Goal: Contribute content: Contribute content

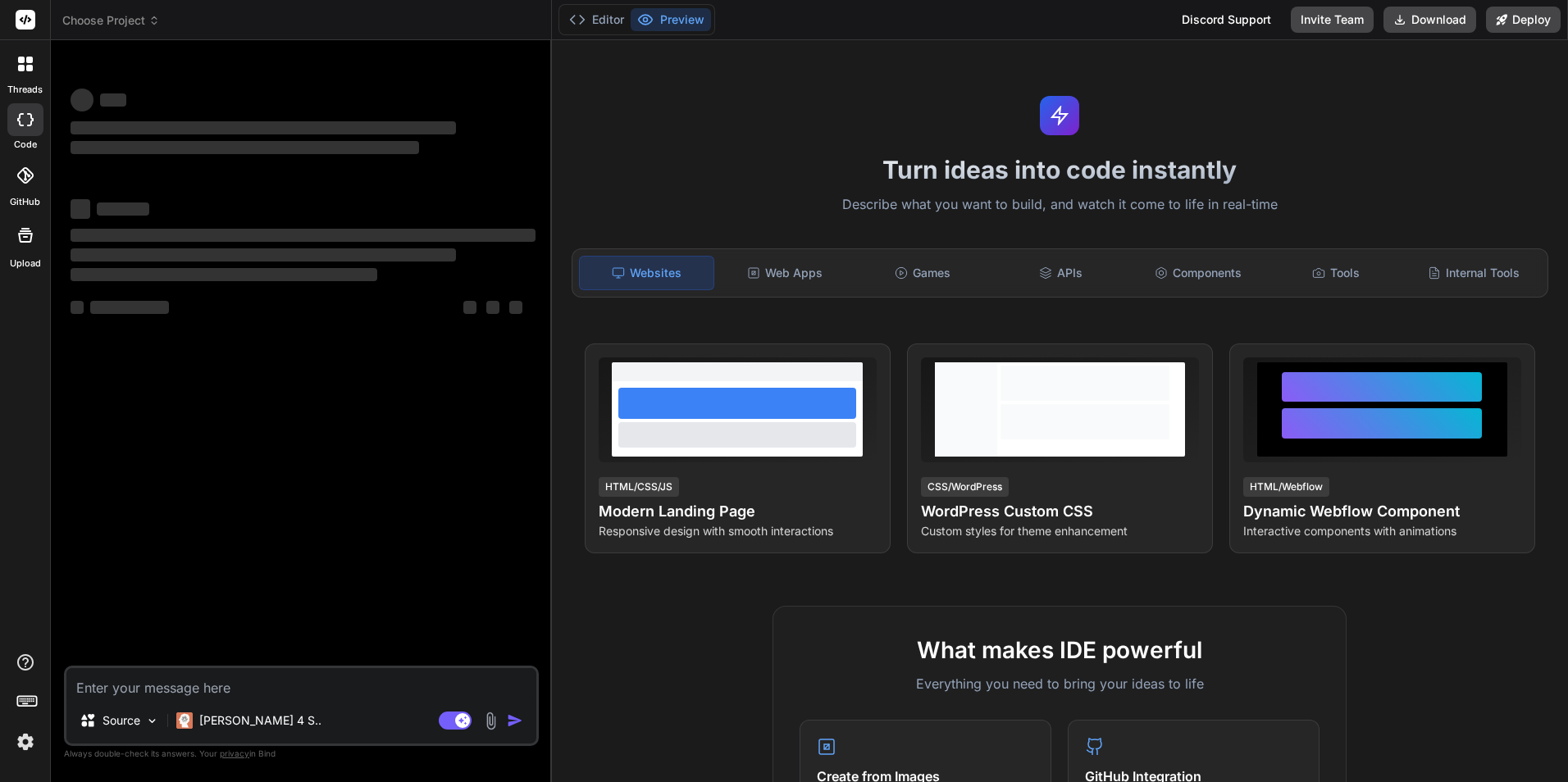
click at [147, 20] on span "Choose Project" at bounding box center [111, 20] width 98 height 16
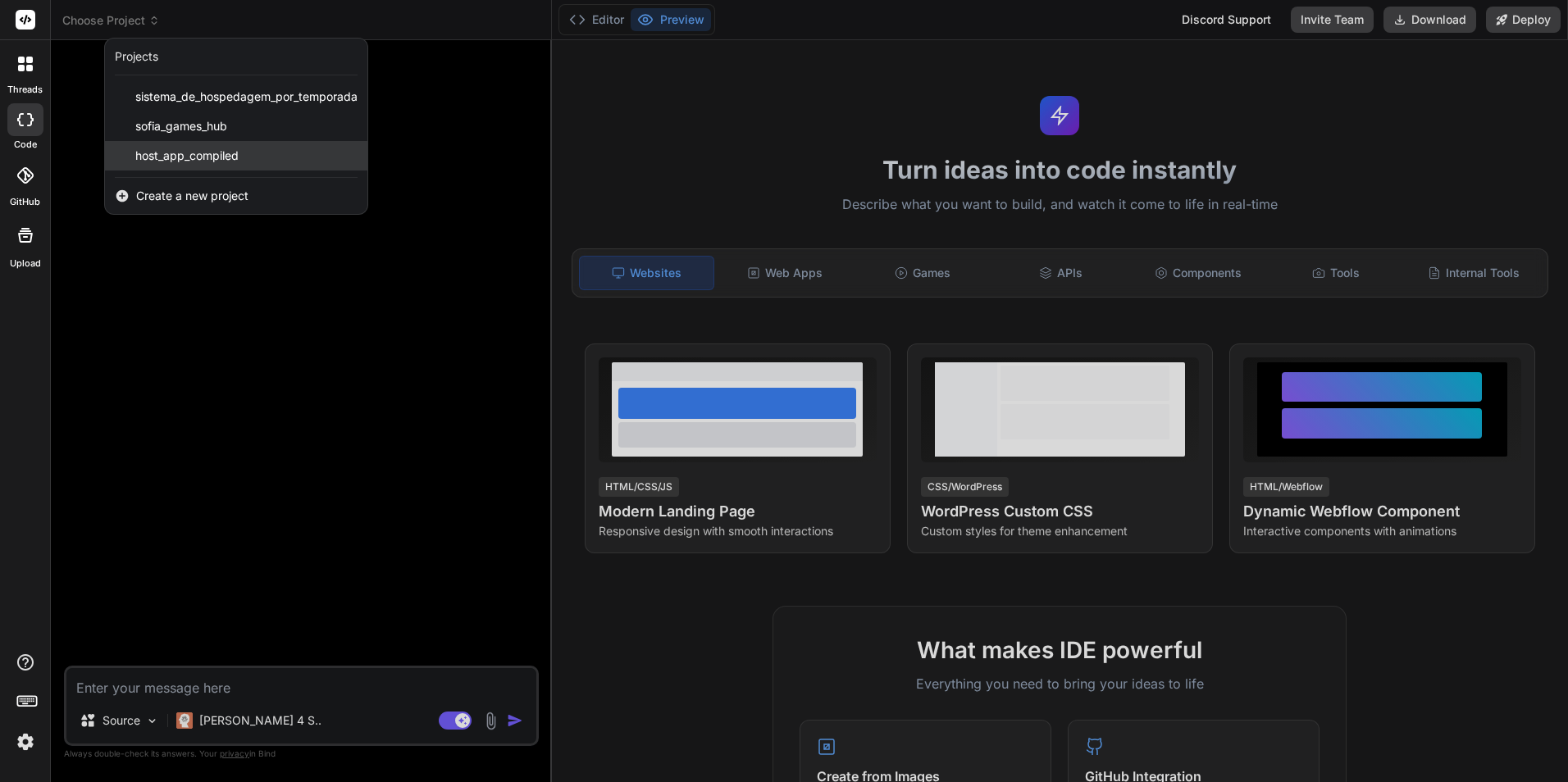
click at [170, 150] on span "host_app_compiled" at bounding box center [187, 155] width 103 height 16
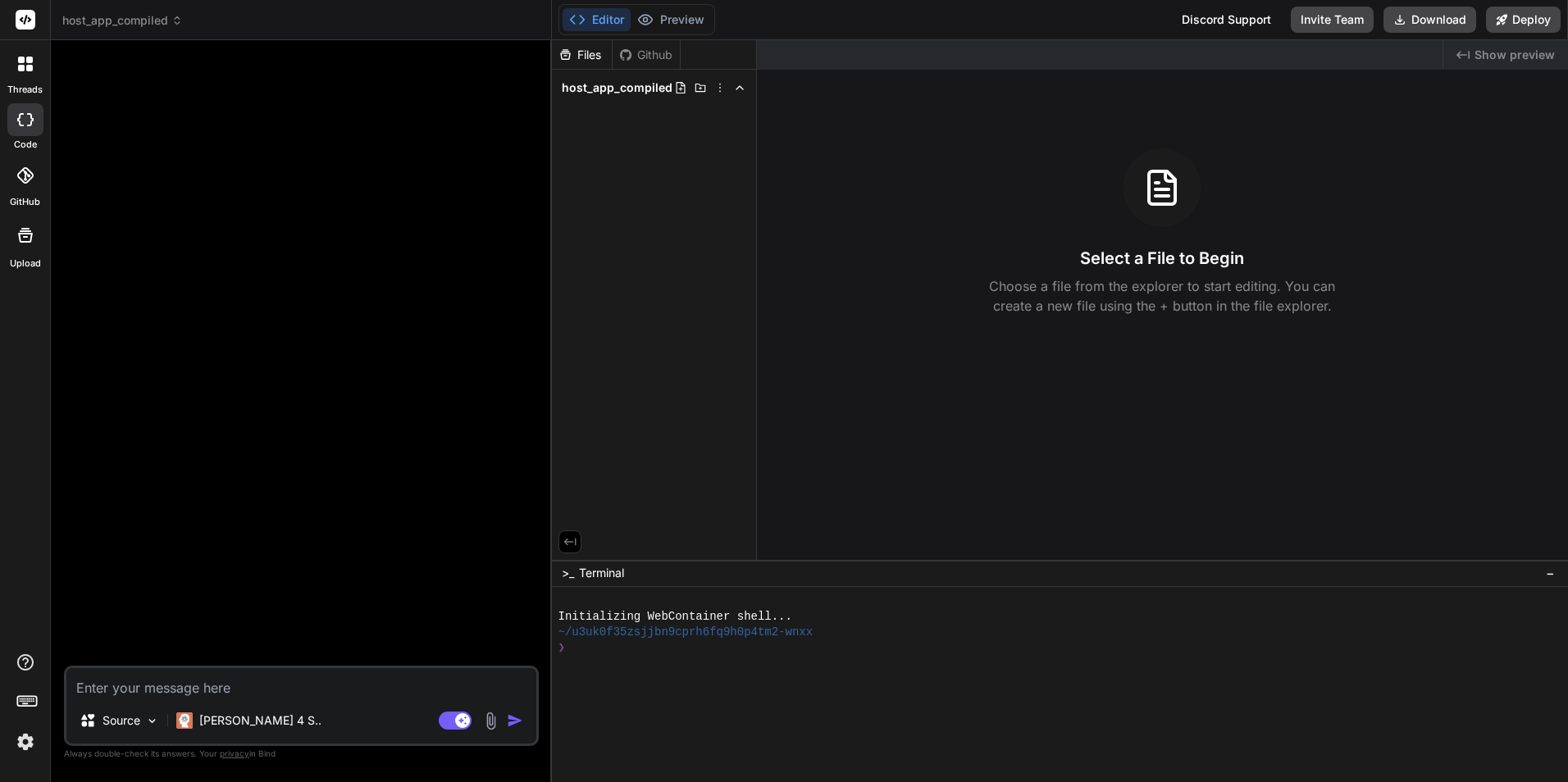
type textarea "x"
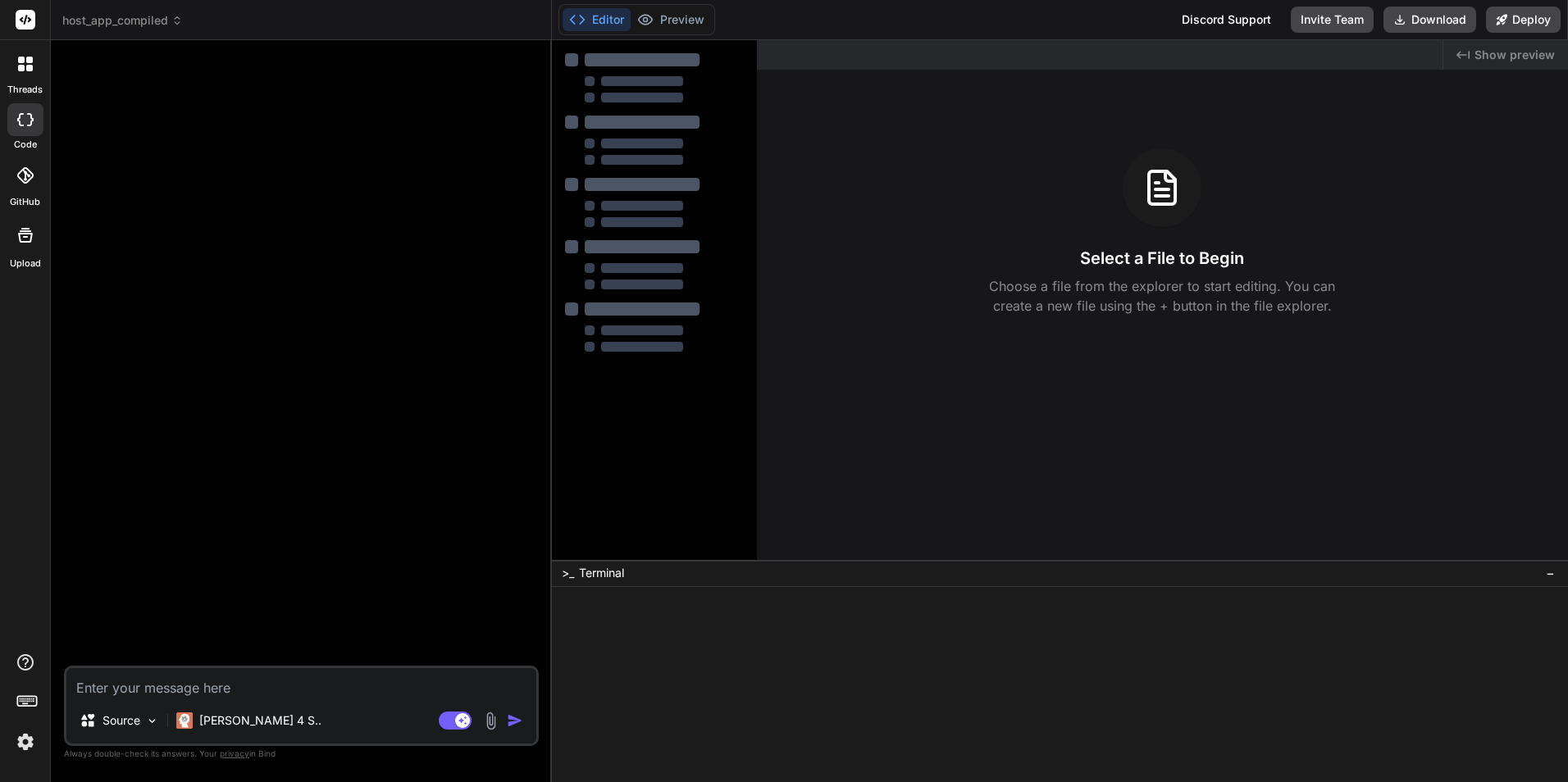
type textarea "x"
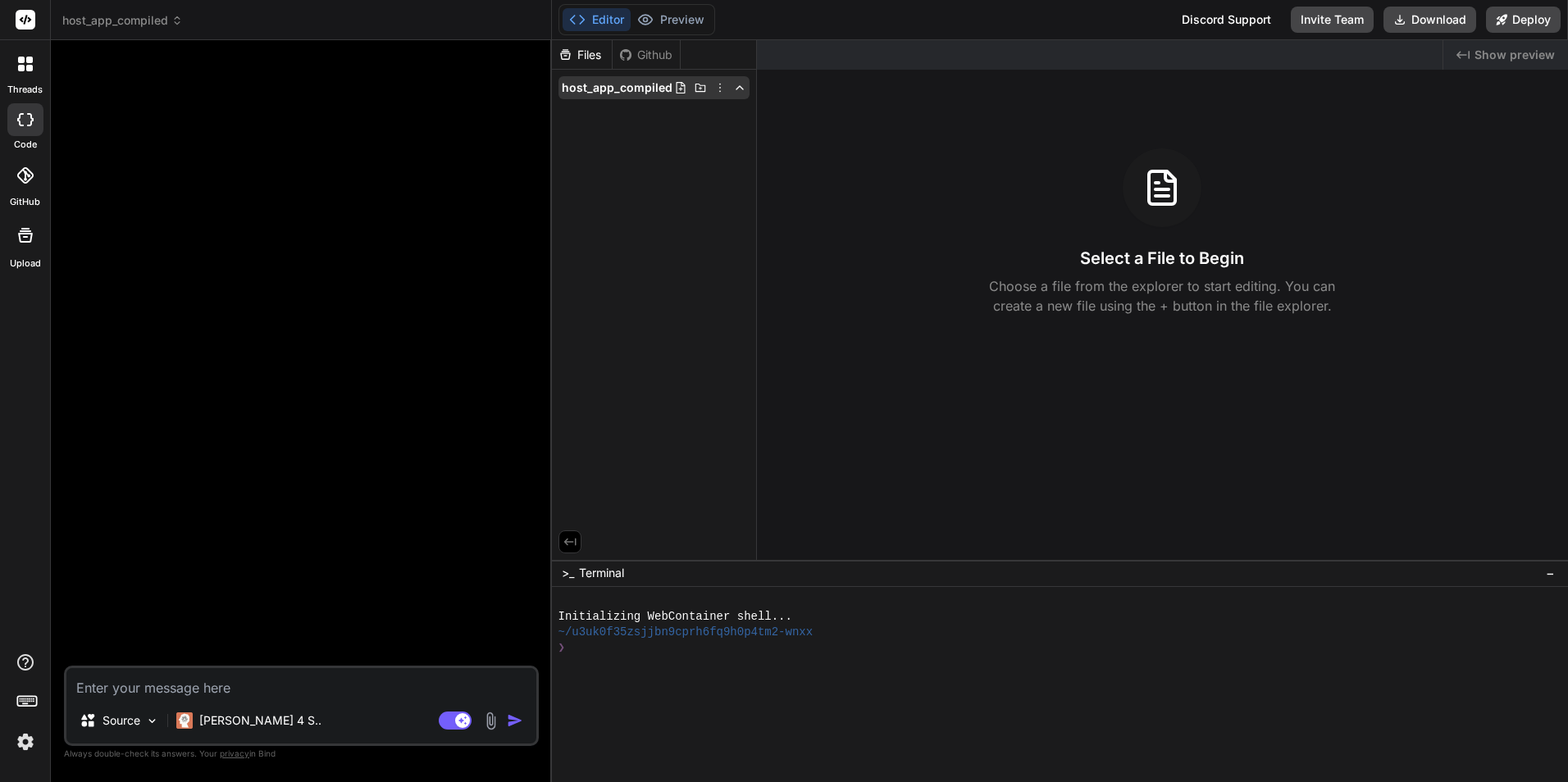
click at [682, 86] on icon at bounding box center [680, 88] width 9 height 11
type input "tsconfig.json"
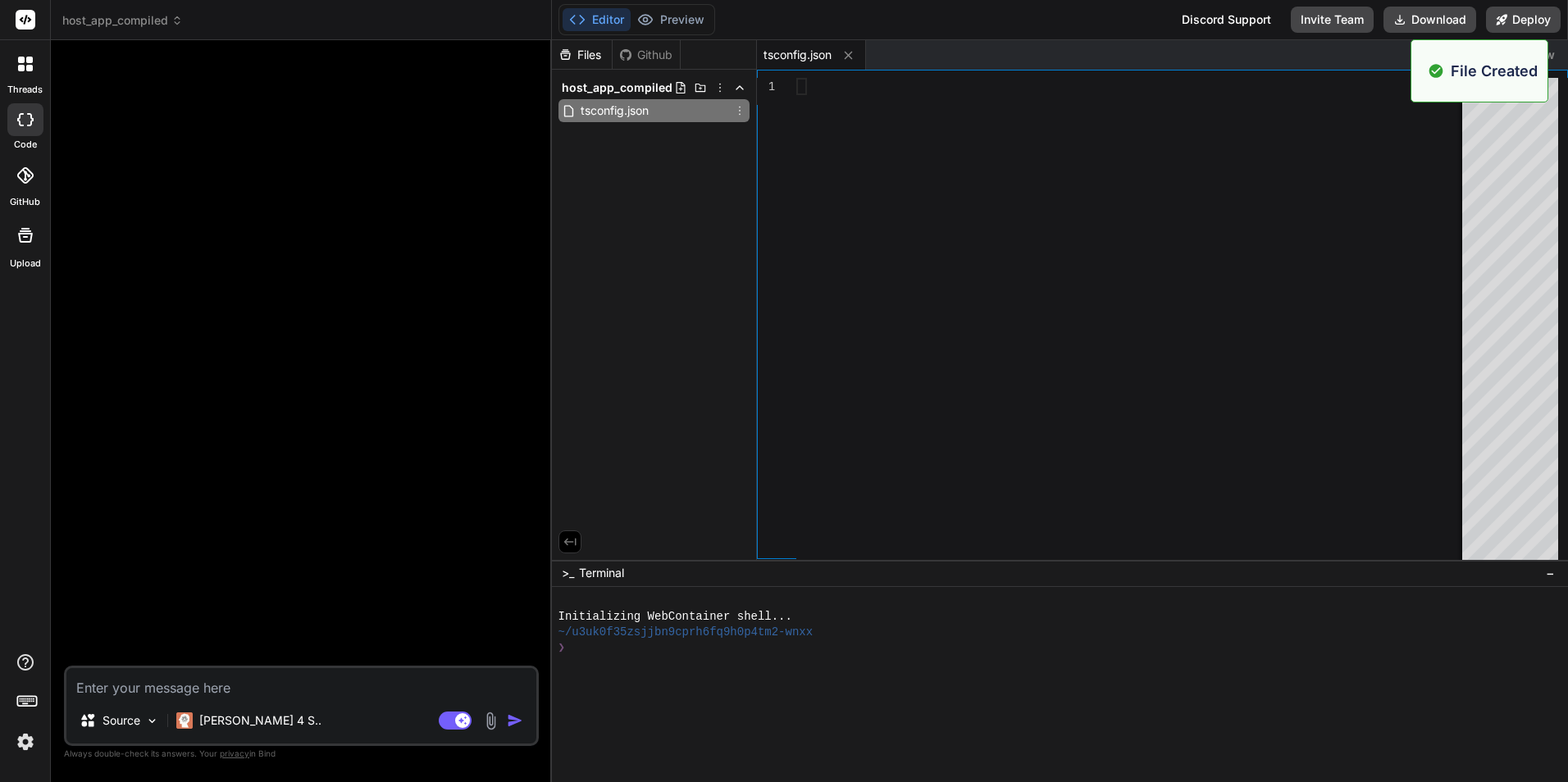
type textarea "x"
click at [828, 103] on div at bounding box center [1134, 323] width 676 height 489
type textarea "], "paths": { "@/*": ["./*"] } }, "include": ["next-env.d.ts", "**/*.ts", "**/*…"
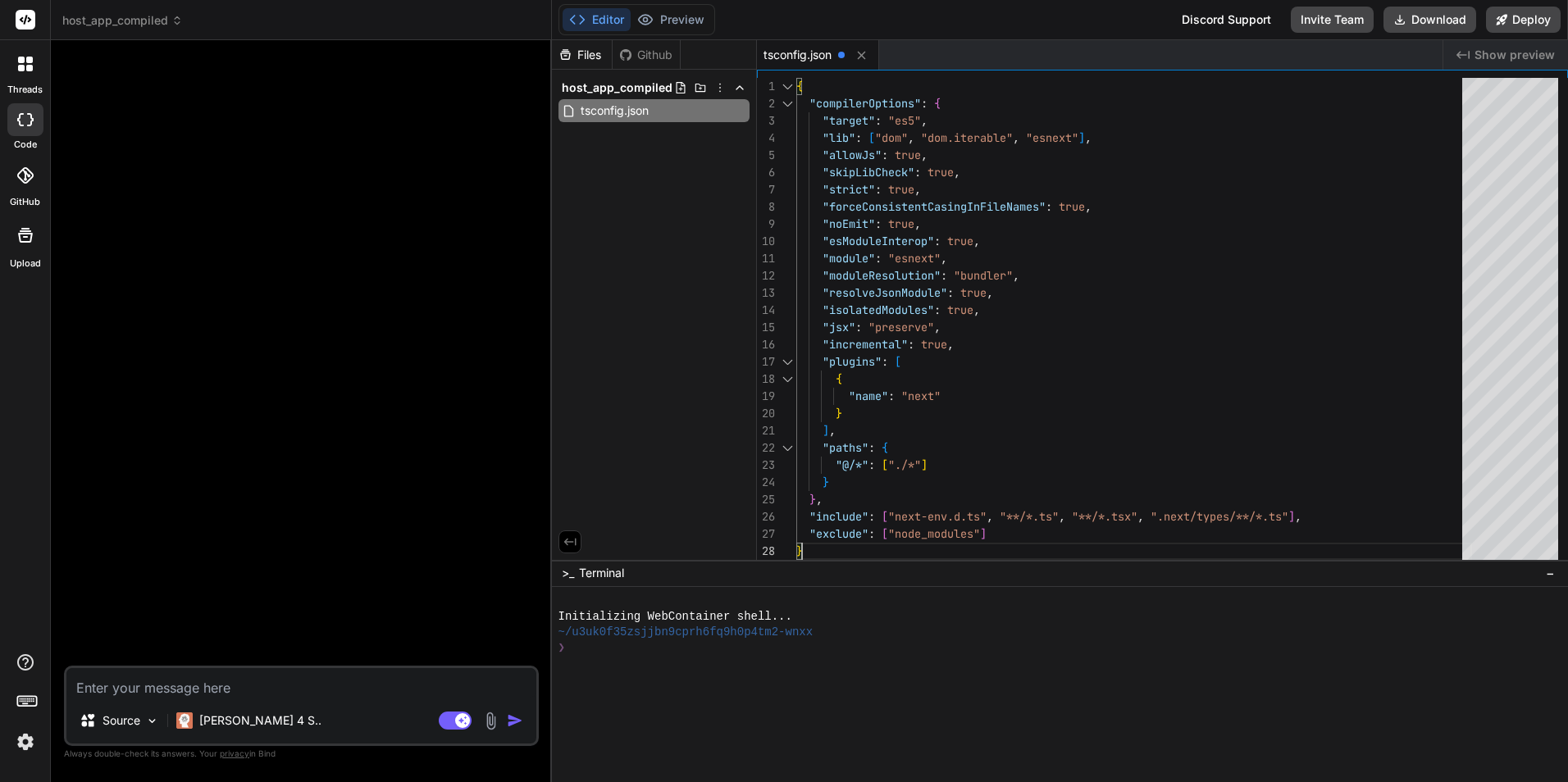
type textarea "x"
click at [679, 89] on icon at bounding box center [681, 88] width 13 height 13
type input "tailwind.config.js"
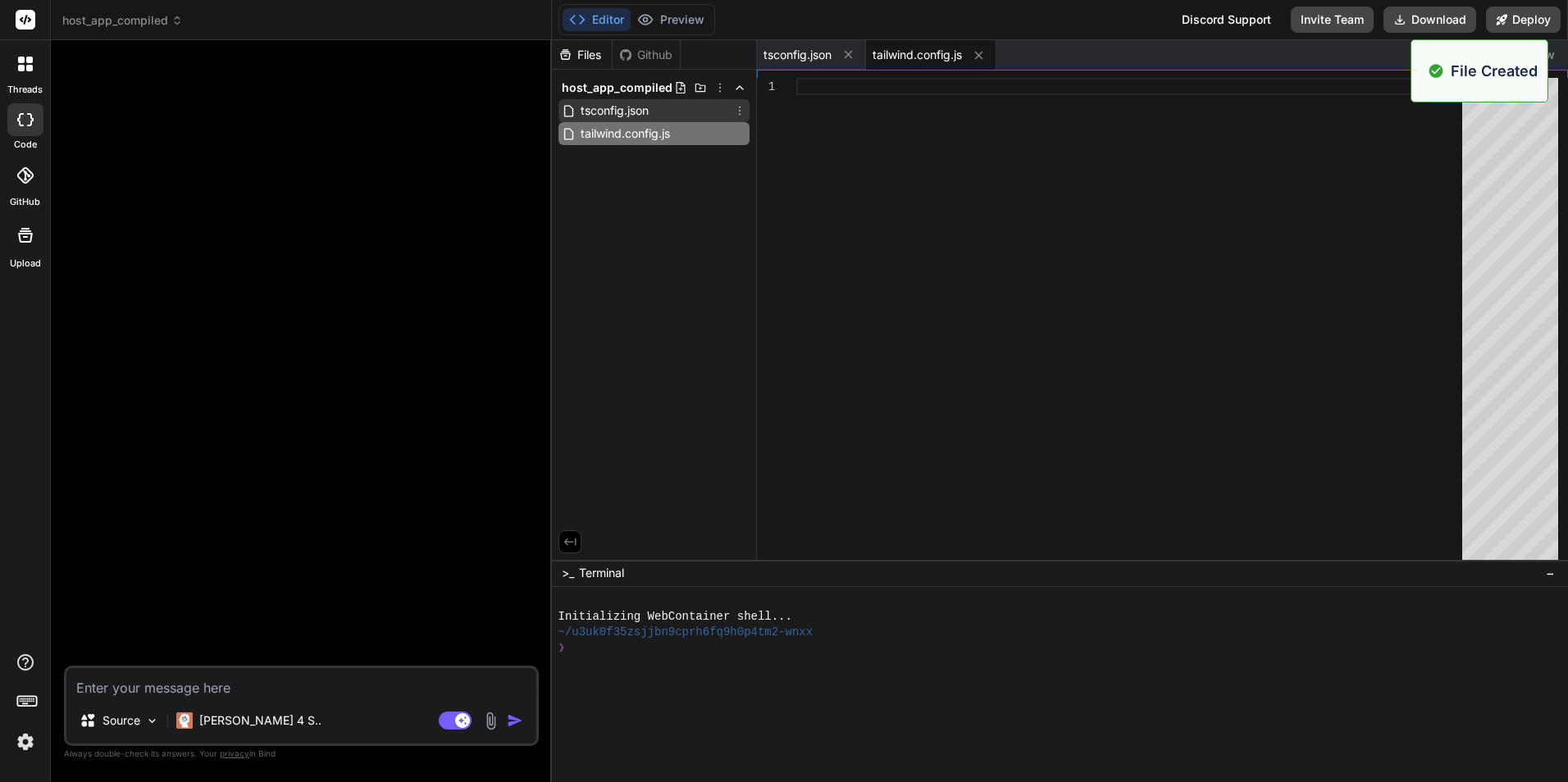
click at [630, 108] on span "tsconfig.json" at bounding box center [615, 111] width 72 height 20
type textarea "], "paths": { "@/*": ["./*"] } }, "include": ["next-env.d.ts", "**/*.ts", "**/*…"
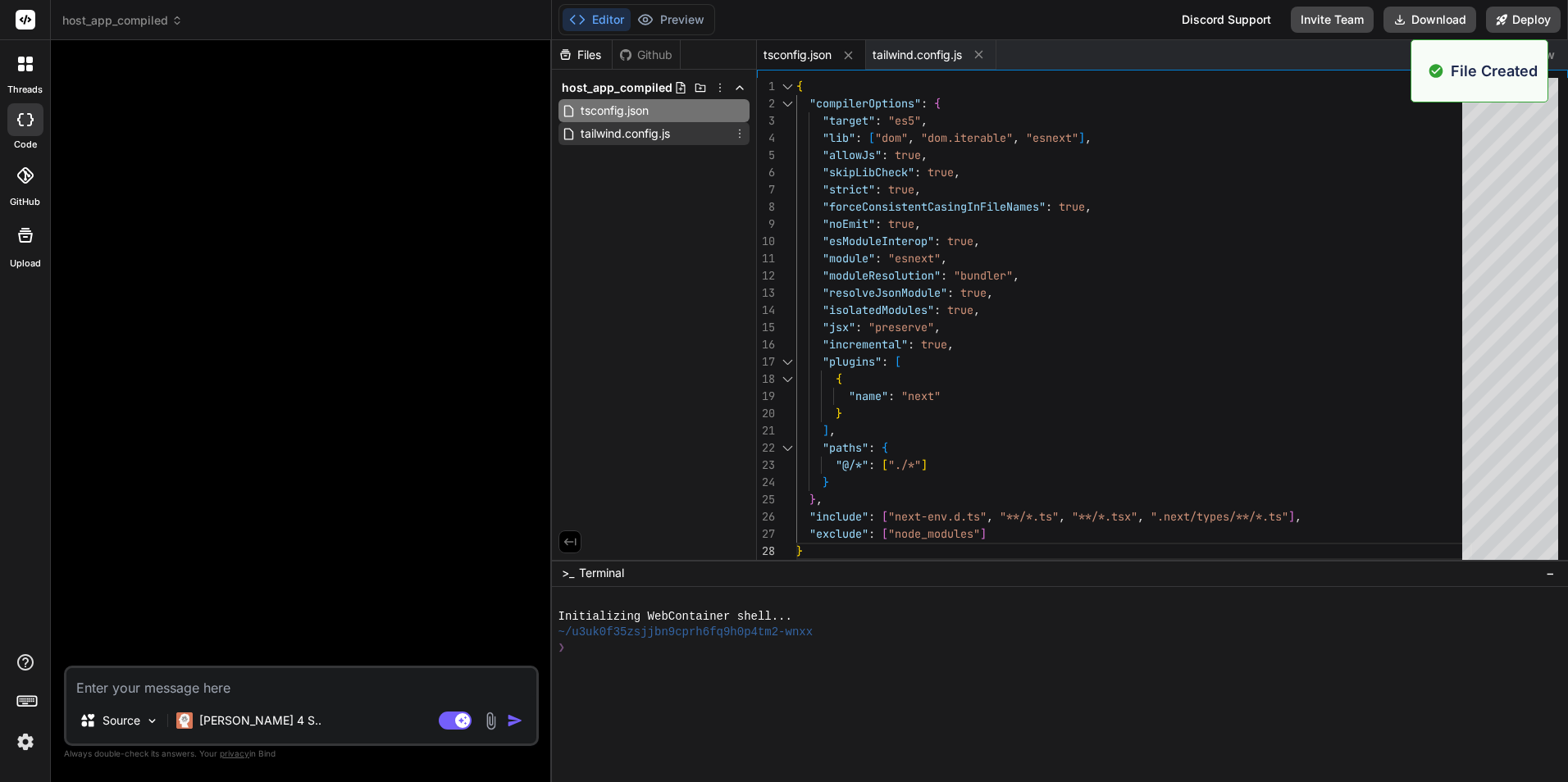
click at [661, 134] on span "tailwind.config.js" at bounding box center [625, 134] width 93 height 20
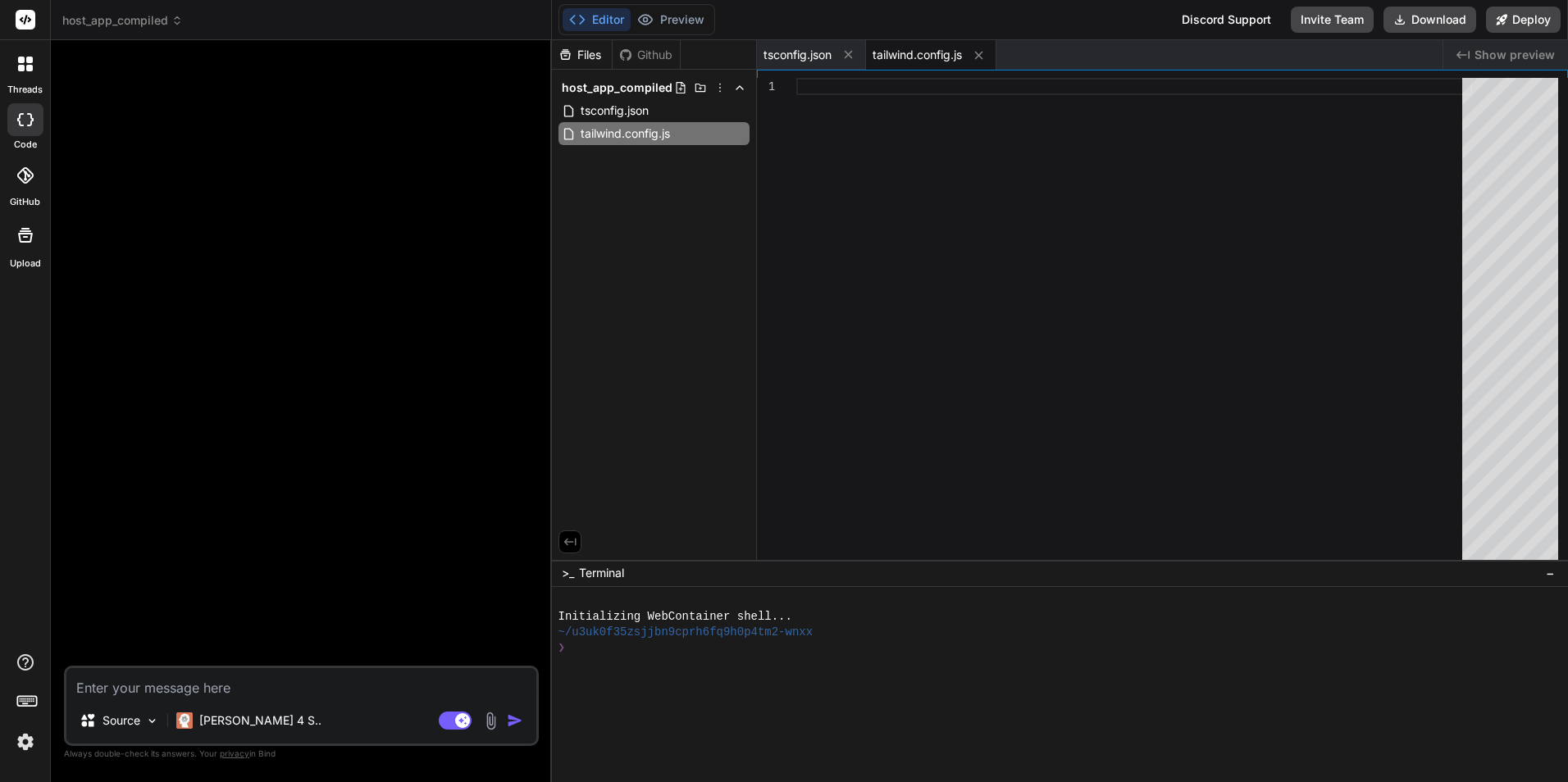
click at [826, 207] on div at bounding box center [1134, 323] width 676 height 489
type textarea "'to': { opacity: '1', transform: 'translateY(0)' }, } } }, }, plugins: [], }"
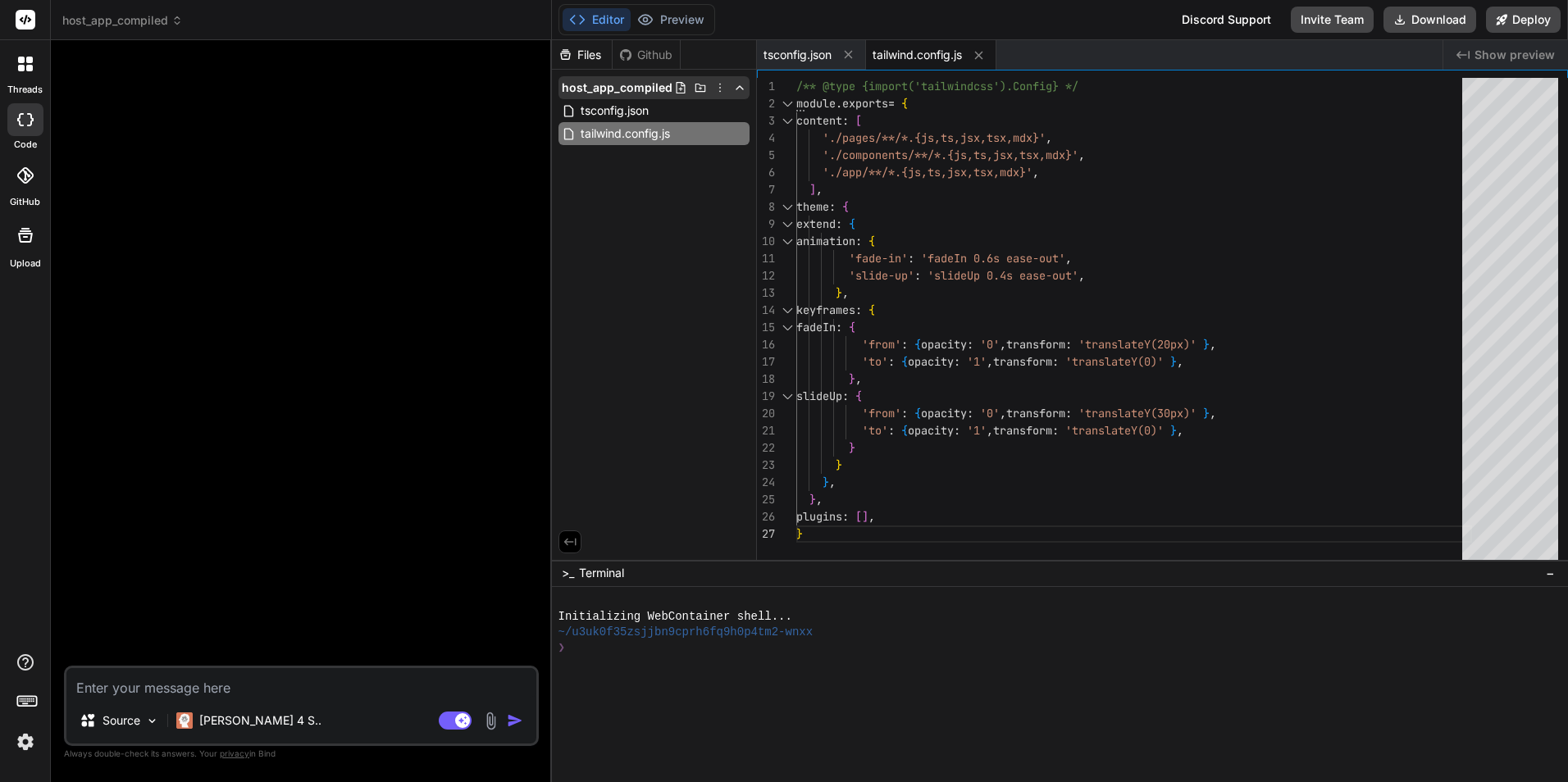
click at [682, 89] on icon at bounding box center [681, 88] width 13 height 13
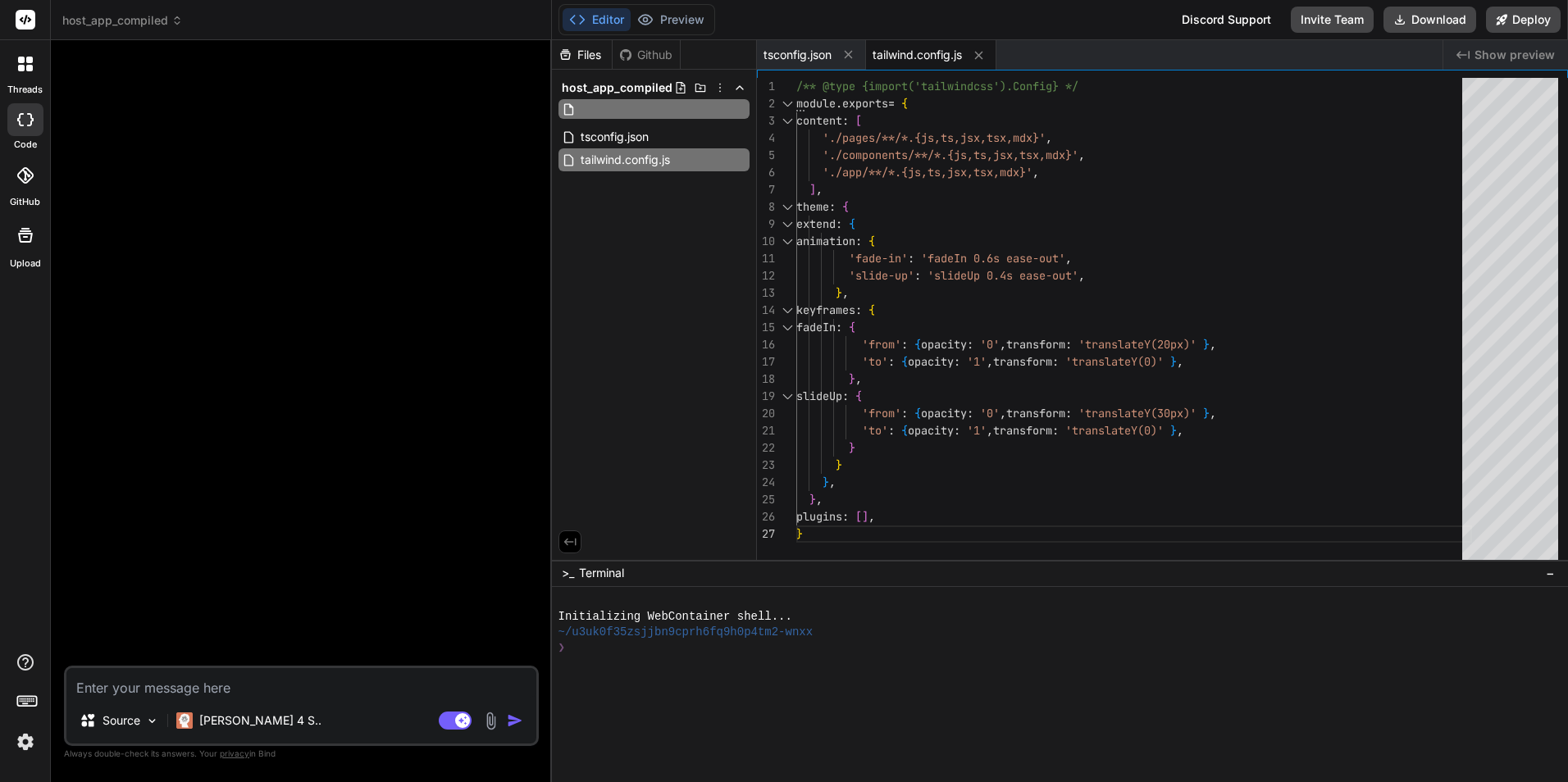
click at [615, 110] on input "text" at bounding box center [669, 109] width 180 height 20
type input "postcss.config.js"
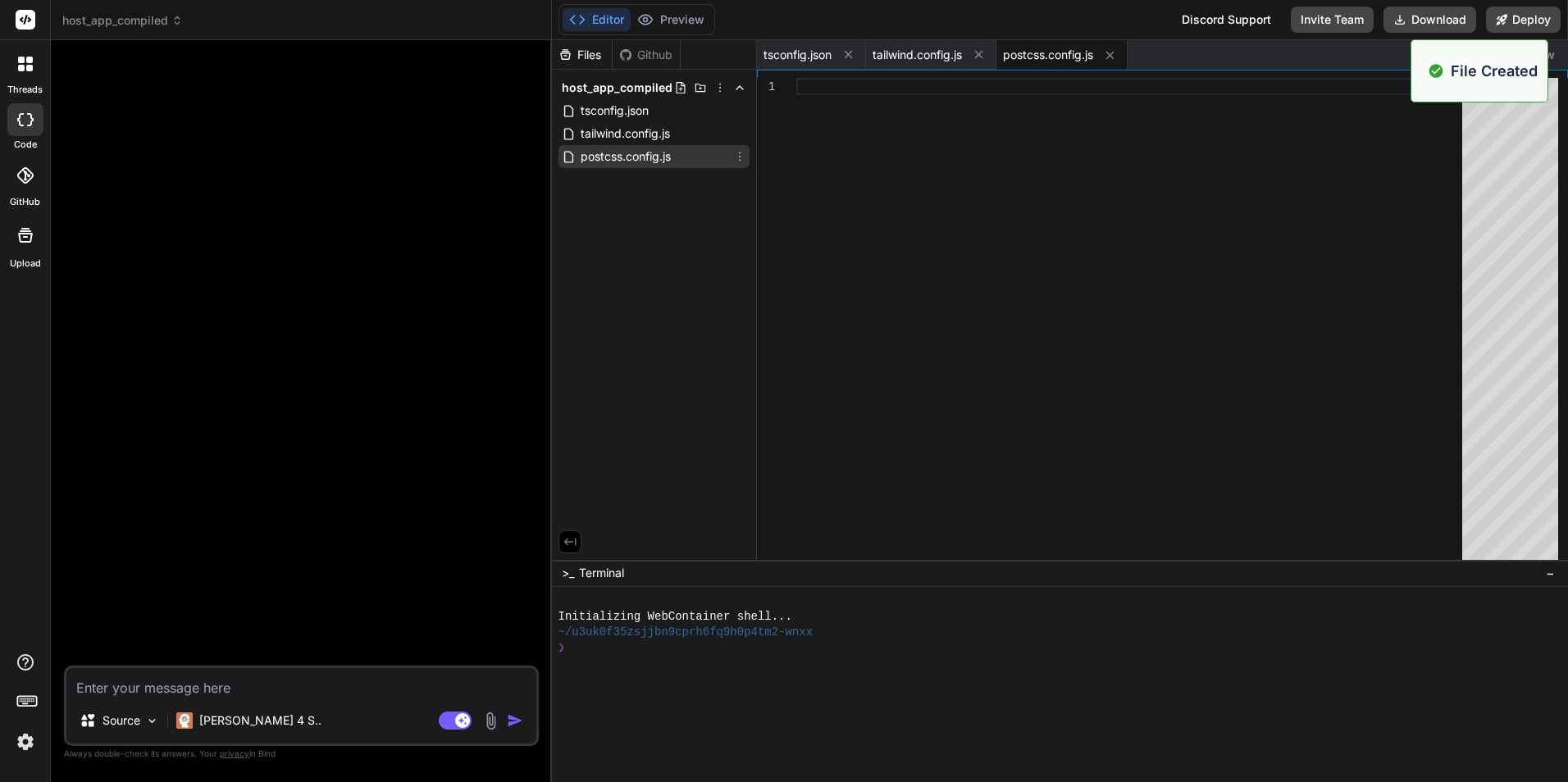
click at [630, 159] on span "postcss.config.js" at bounding box center [626, 157] width 94 height 20
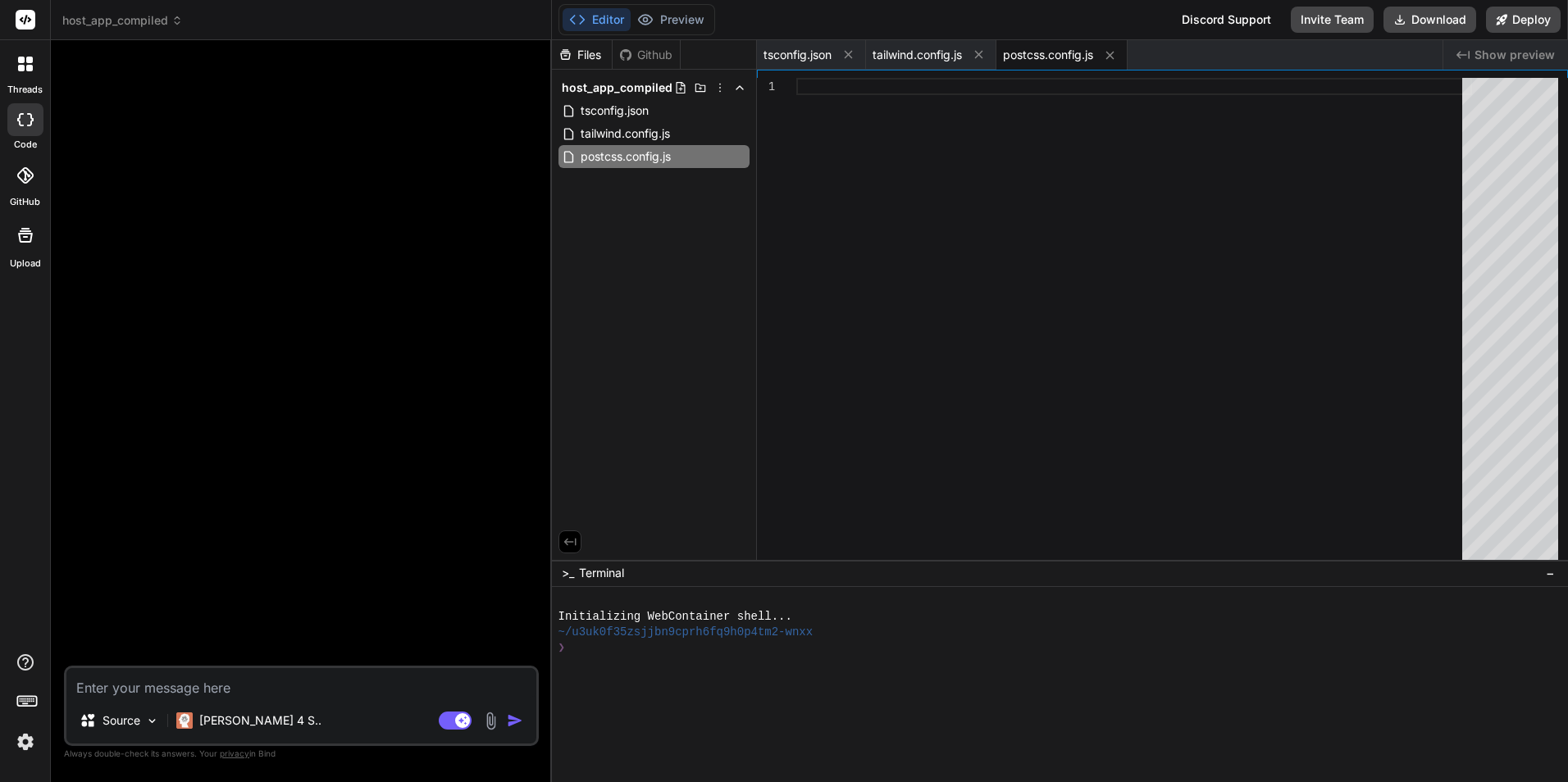
click at [909, 145] on div at bounding box center [1134, 323] width 676 height 489
type textarea "module.exports = { plugins: { tailwindcss: {}, autoprefixer: {}, }, }"
click at [682, 88] on icon at bounding box center [681, 88] width 13 height 13
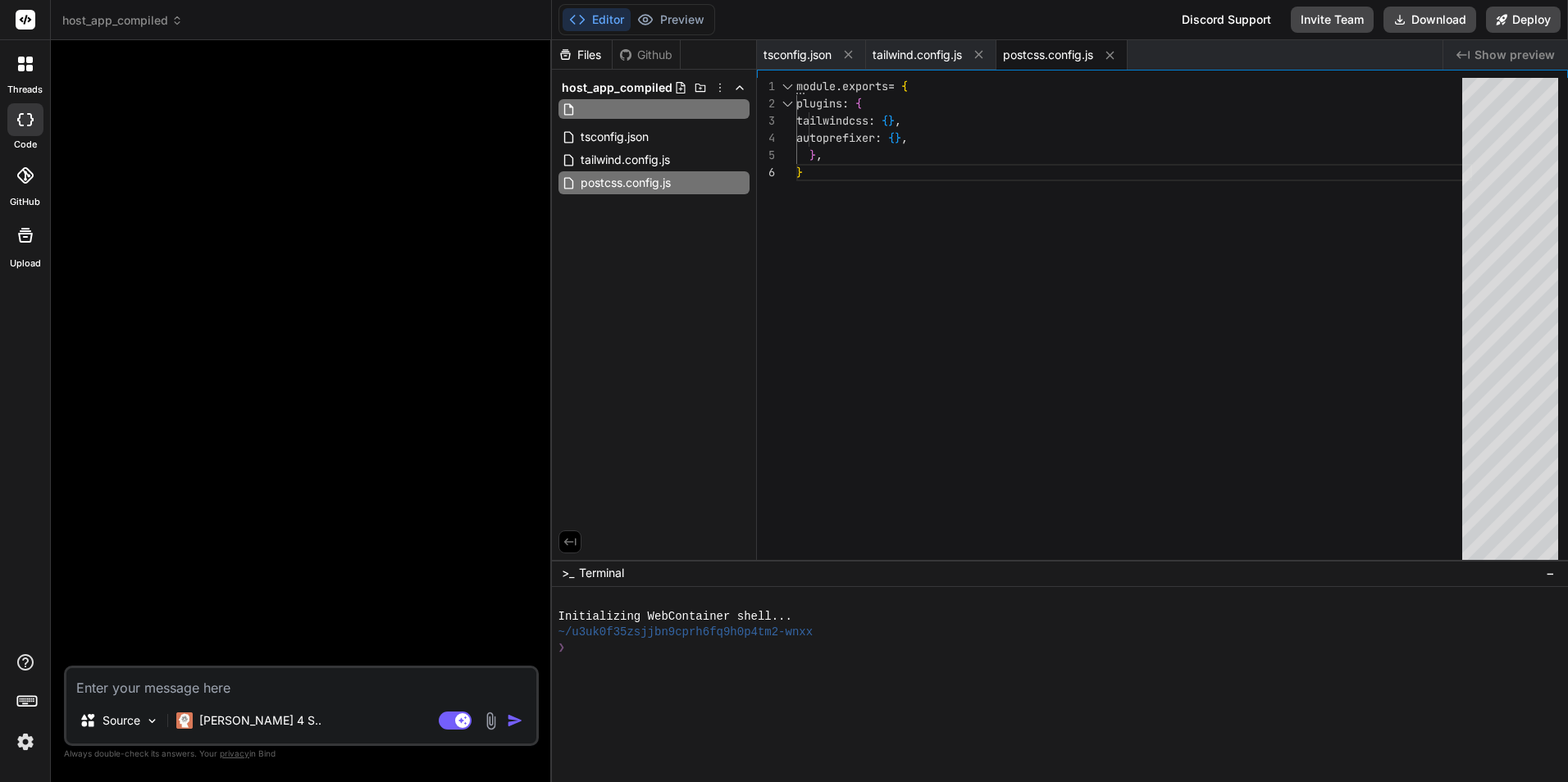
click at [653, 107] on input "text" at bounding box center [669, 109] width 180 height 20
type input "package.json"
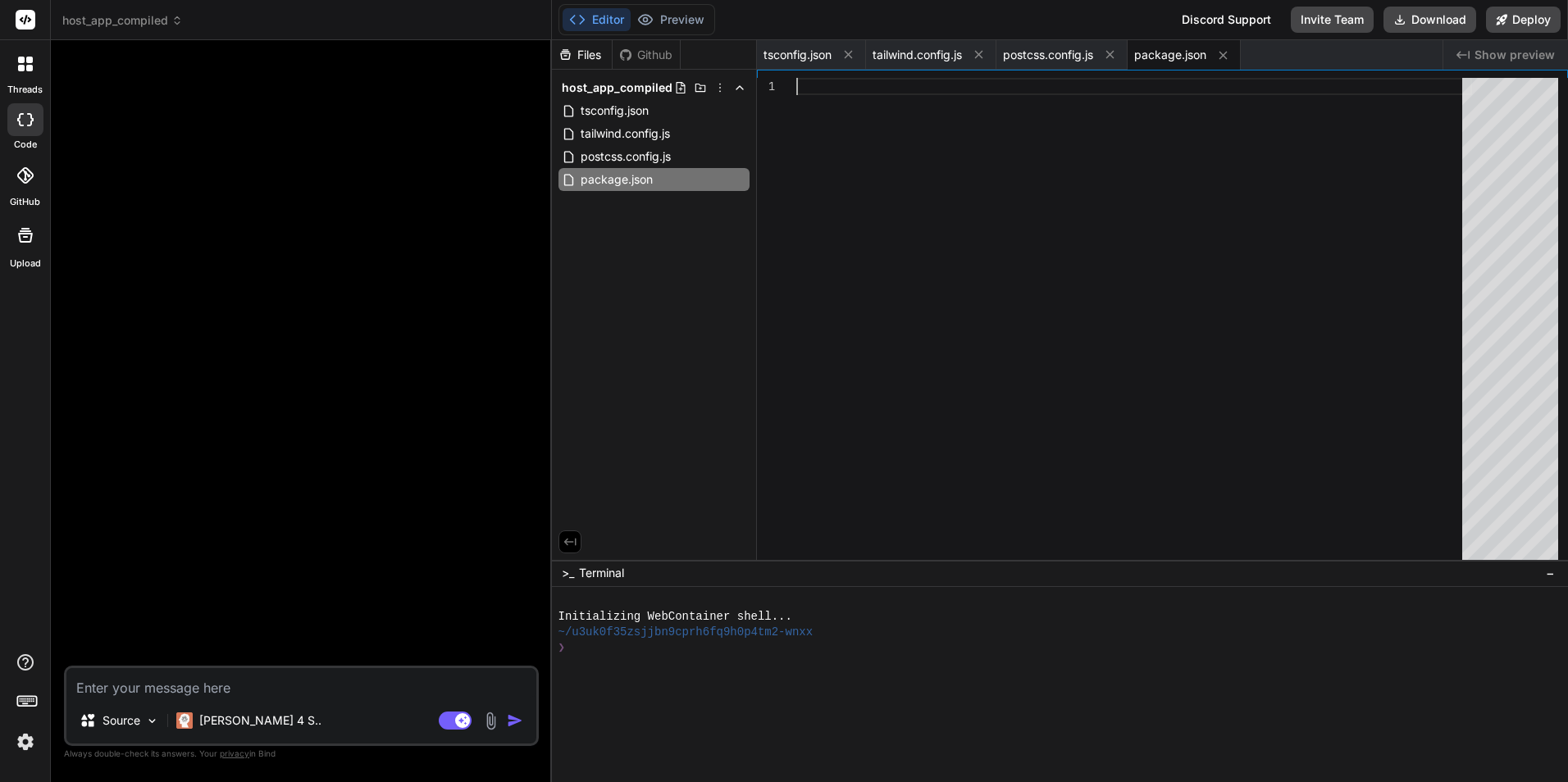
click at [868, 167] on div at bounding box center [1134, 323] width 676 height 489
type textarea ""typescript": "^5" } }"
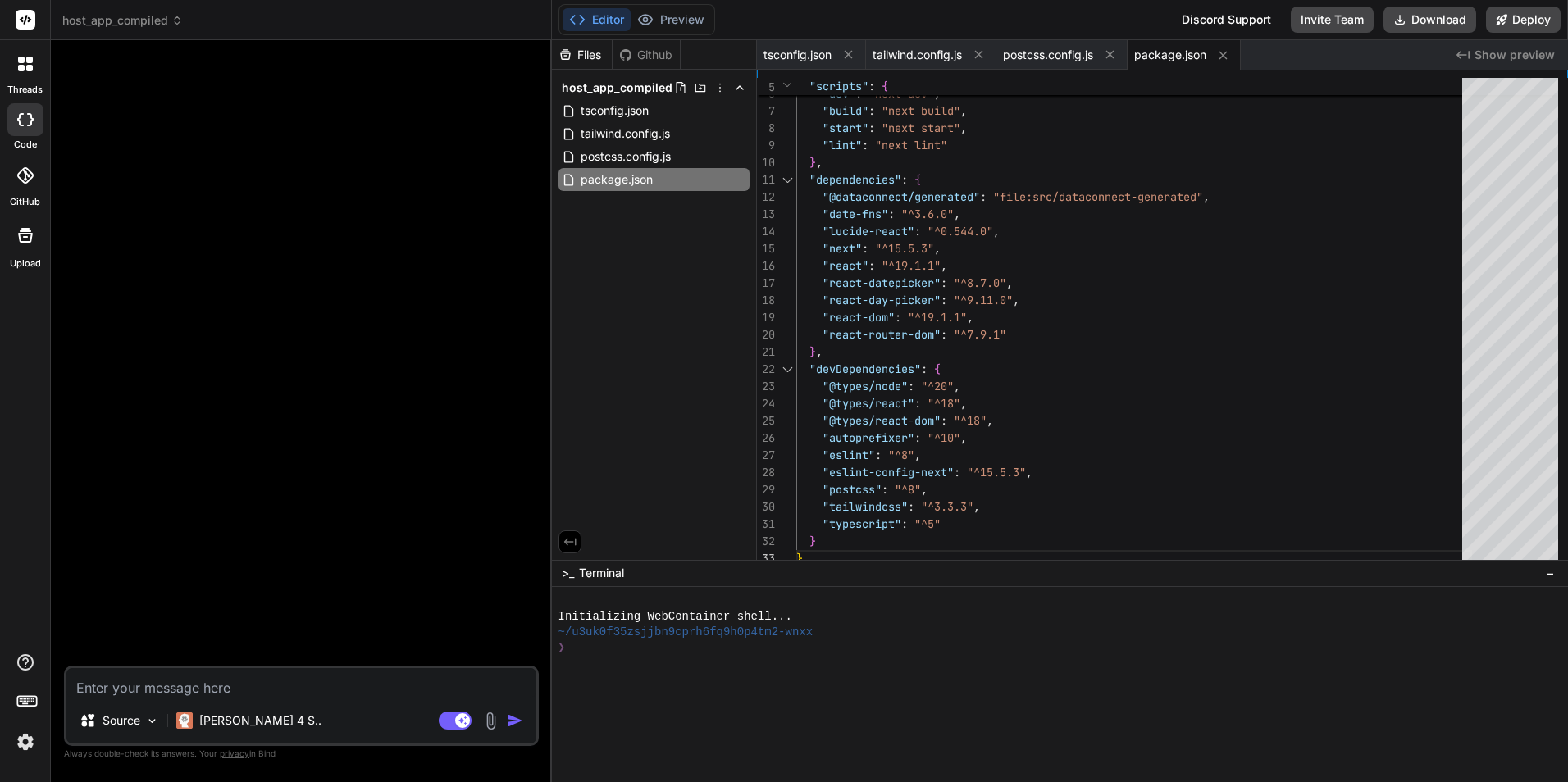
click at [615, 303] on div "Files Github host_app_compiled tsconfig.json tailwind.config.js postcss.config.…" at bounding box center [654, 300] width 205 height 520
click at [680, 89] on icon at bounding box center [680, 88] width 9 height 11
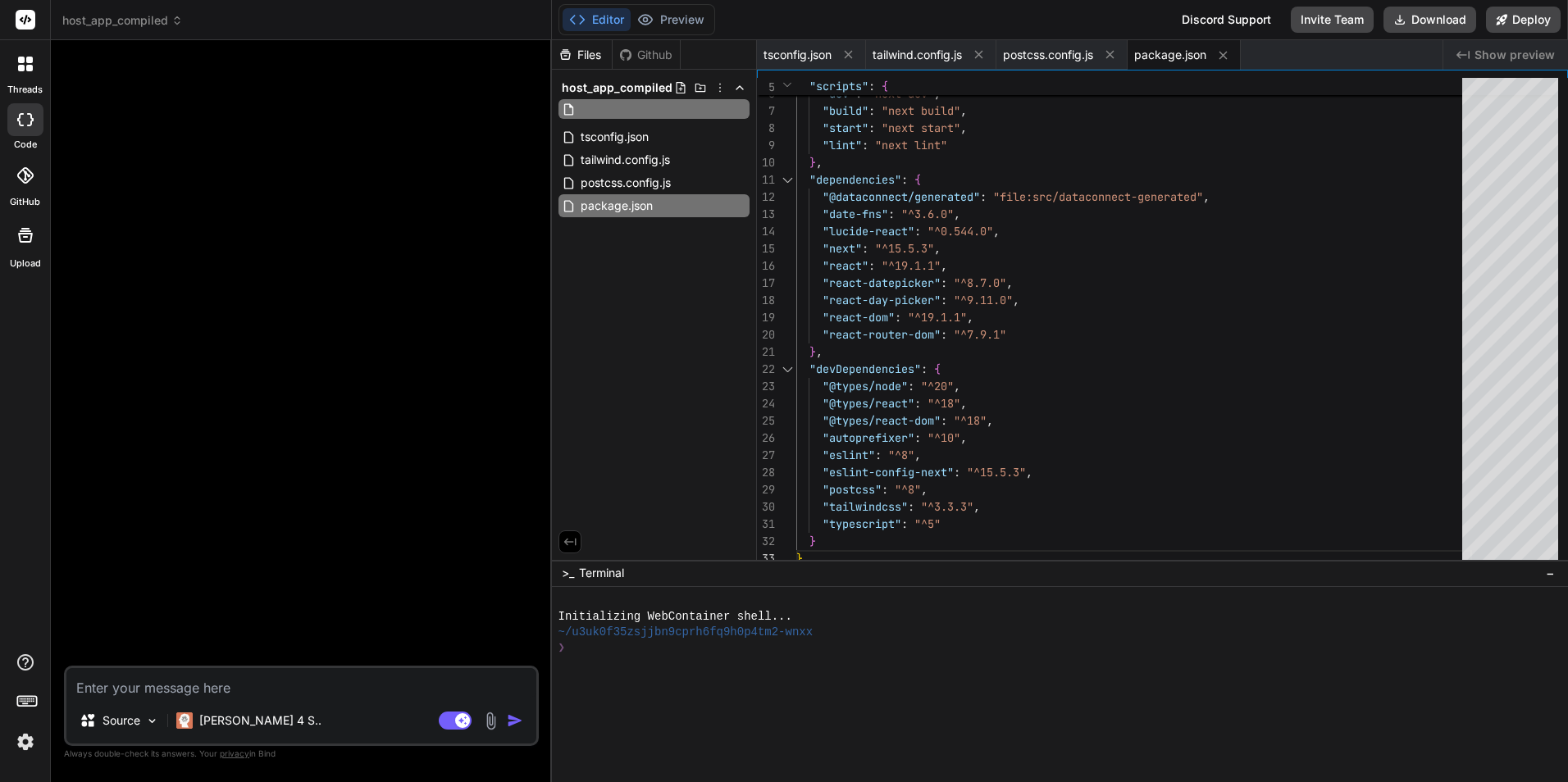
click at [625, 107] on input "text" at bounding box center [669, 109] width 180 height 20
type input "next.config.js"
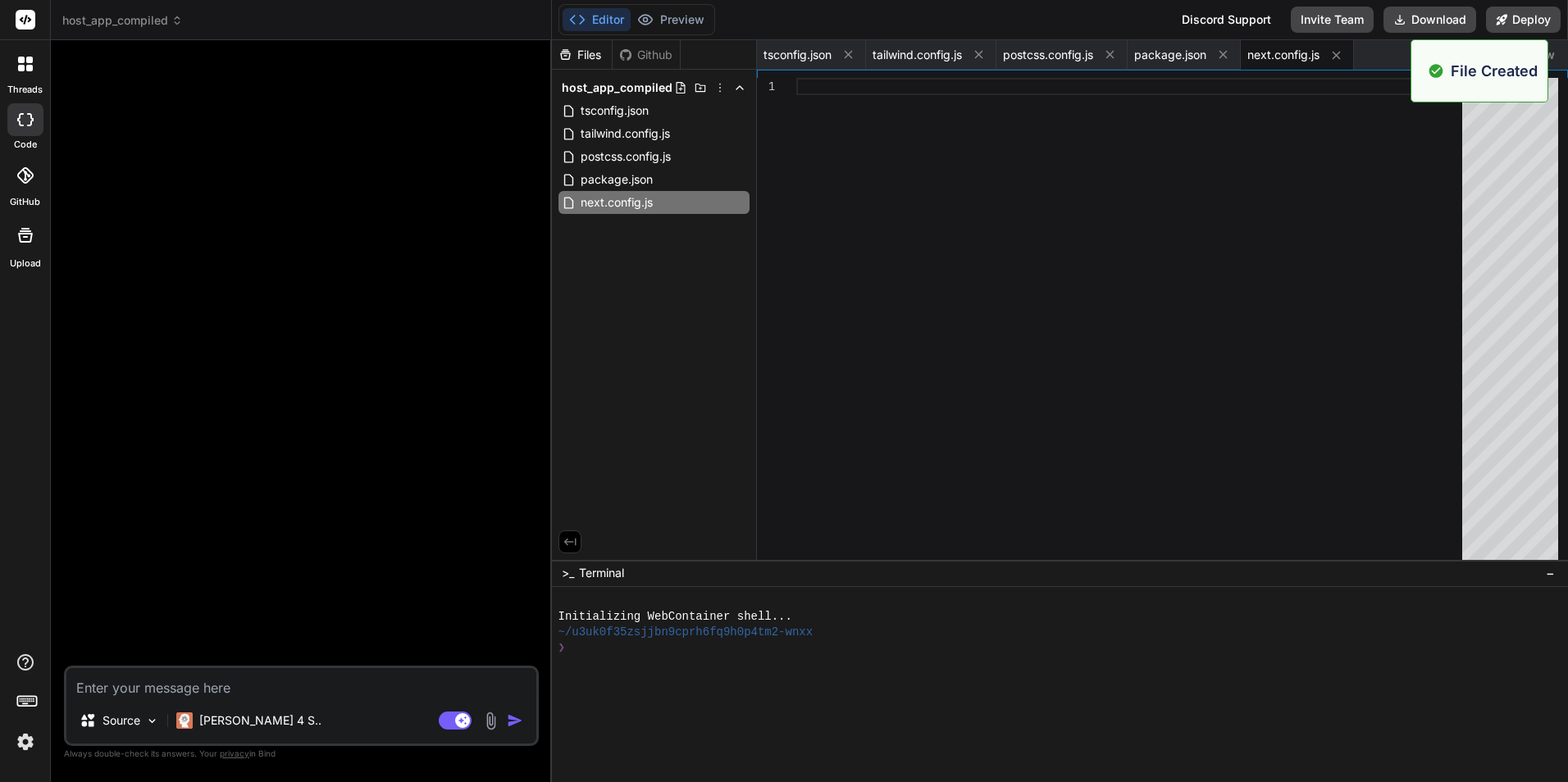
click at [641, 234] on div "Files Github host_app_compiled tsconfig.json tailwind.config.js postcss.config.…" at bounding box center [654, 300] width 205 height 520
click at [875, 220] on div at bounding box center [1134, 323] width 676 height 489
type textarea "/** @type {import('next').NextConfig} */ const nextConfig = { reactStrictMode: …"
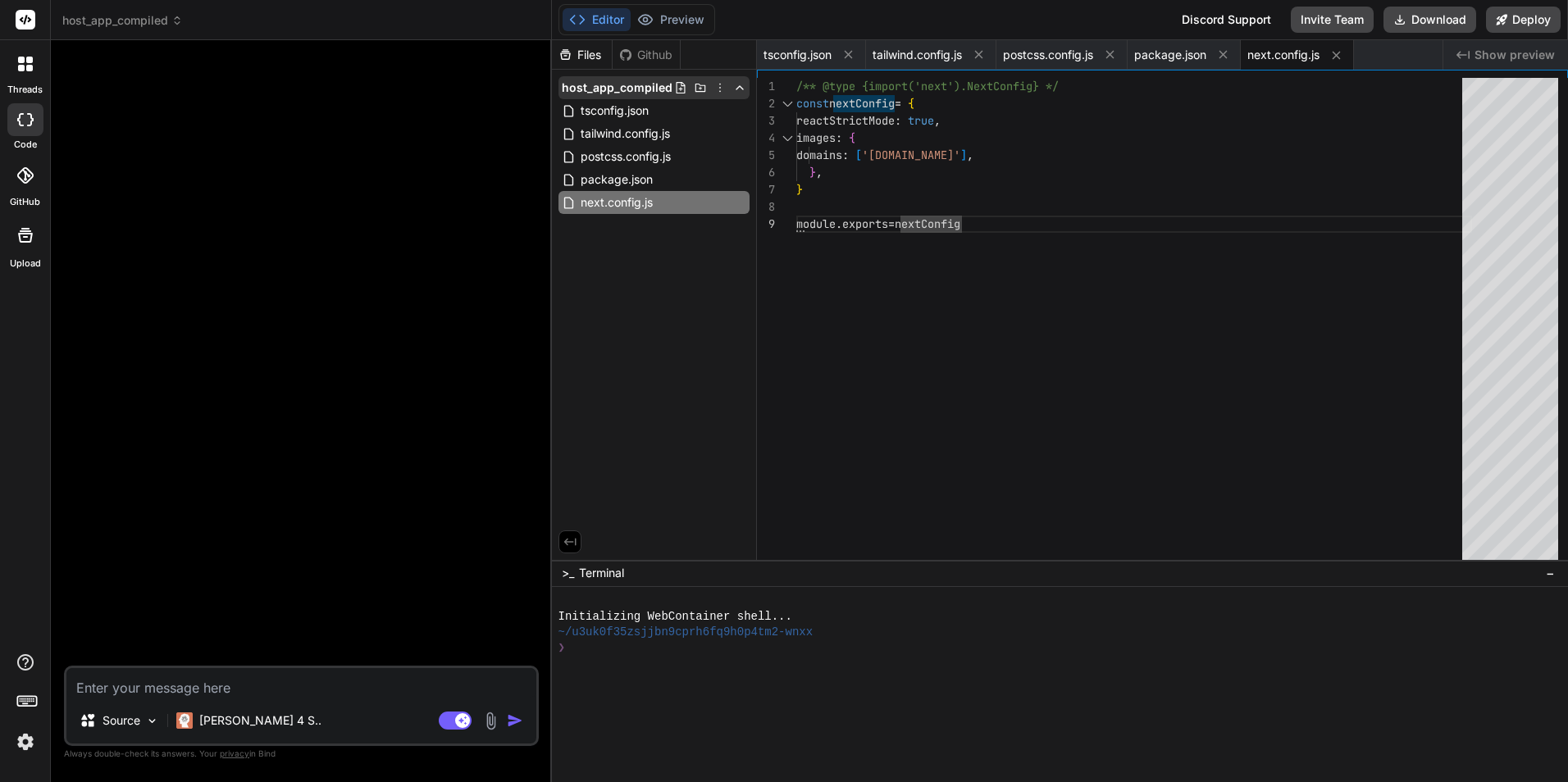
click at [679, 90] on icon at bounding box center [681, 88] width 13 height 13
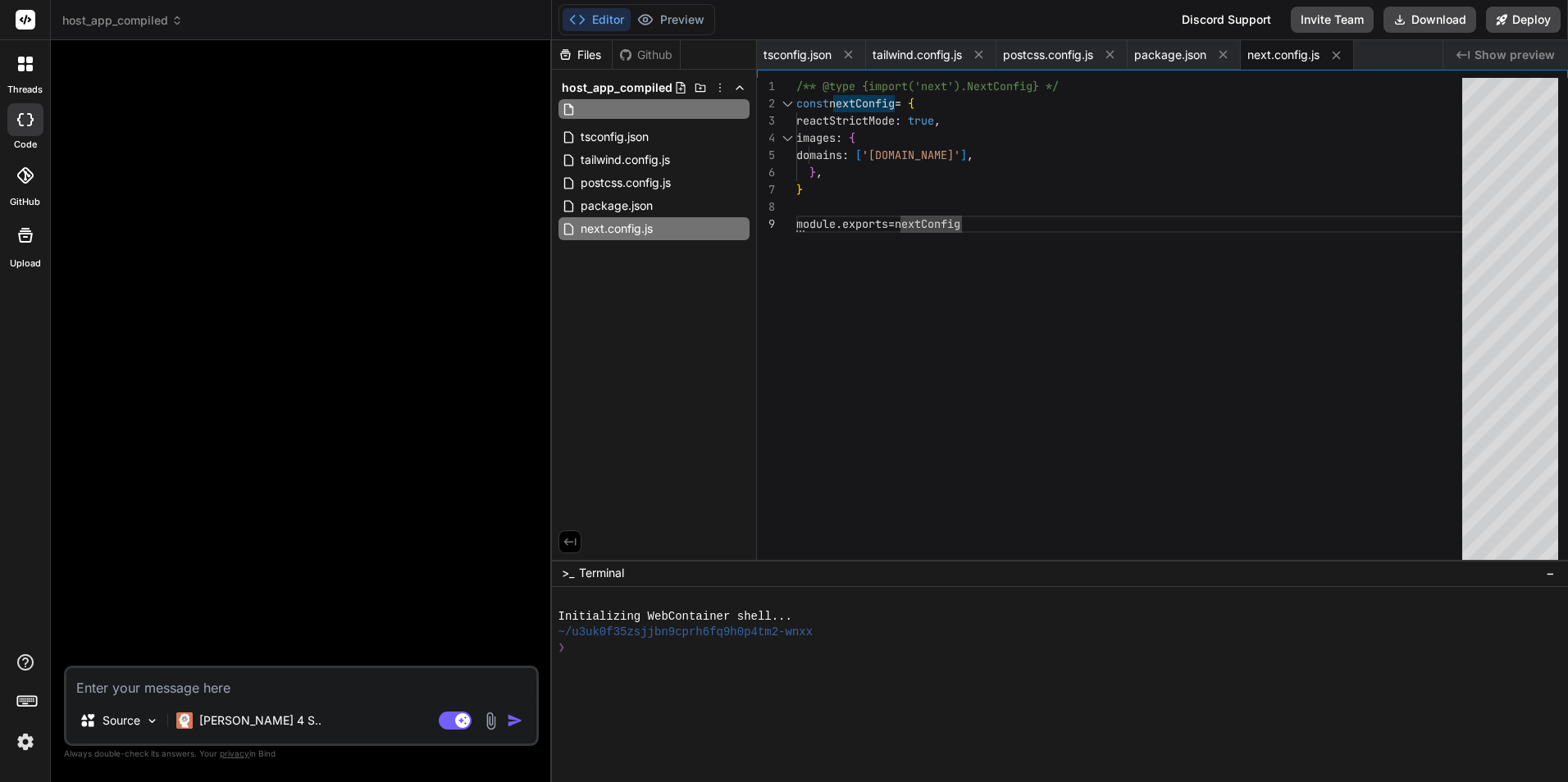
click at [672, 109] on input "text" at bounding box center [669, 109] width 180 height 20
type input "firebase.json"
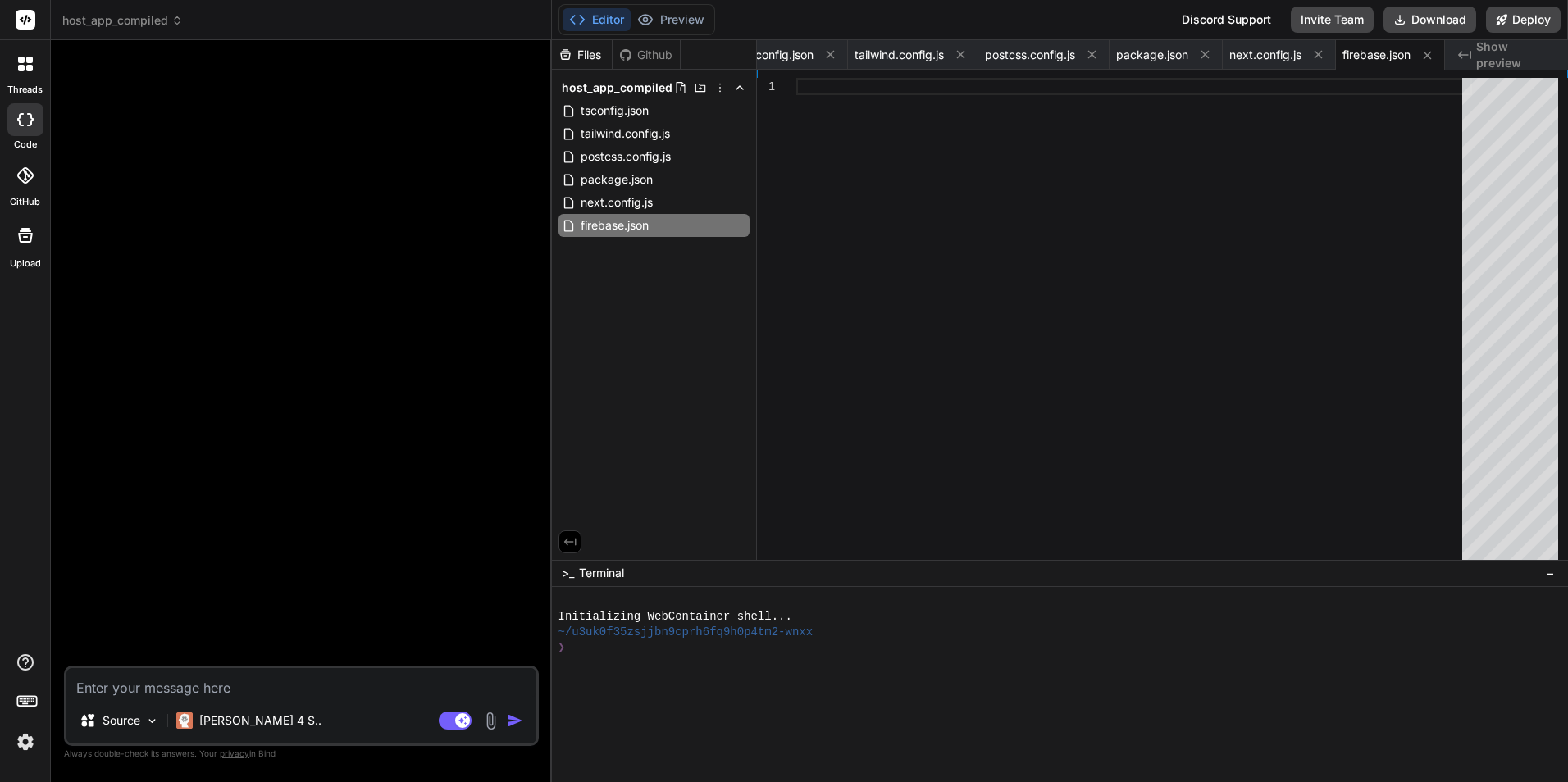
click at [818, 186] on div at bounding box center [1134, 323] width 676 height 489
type textarea ""npm --prefix \"$RESOURCE_DIR\" run build" ] } ] }"
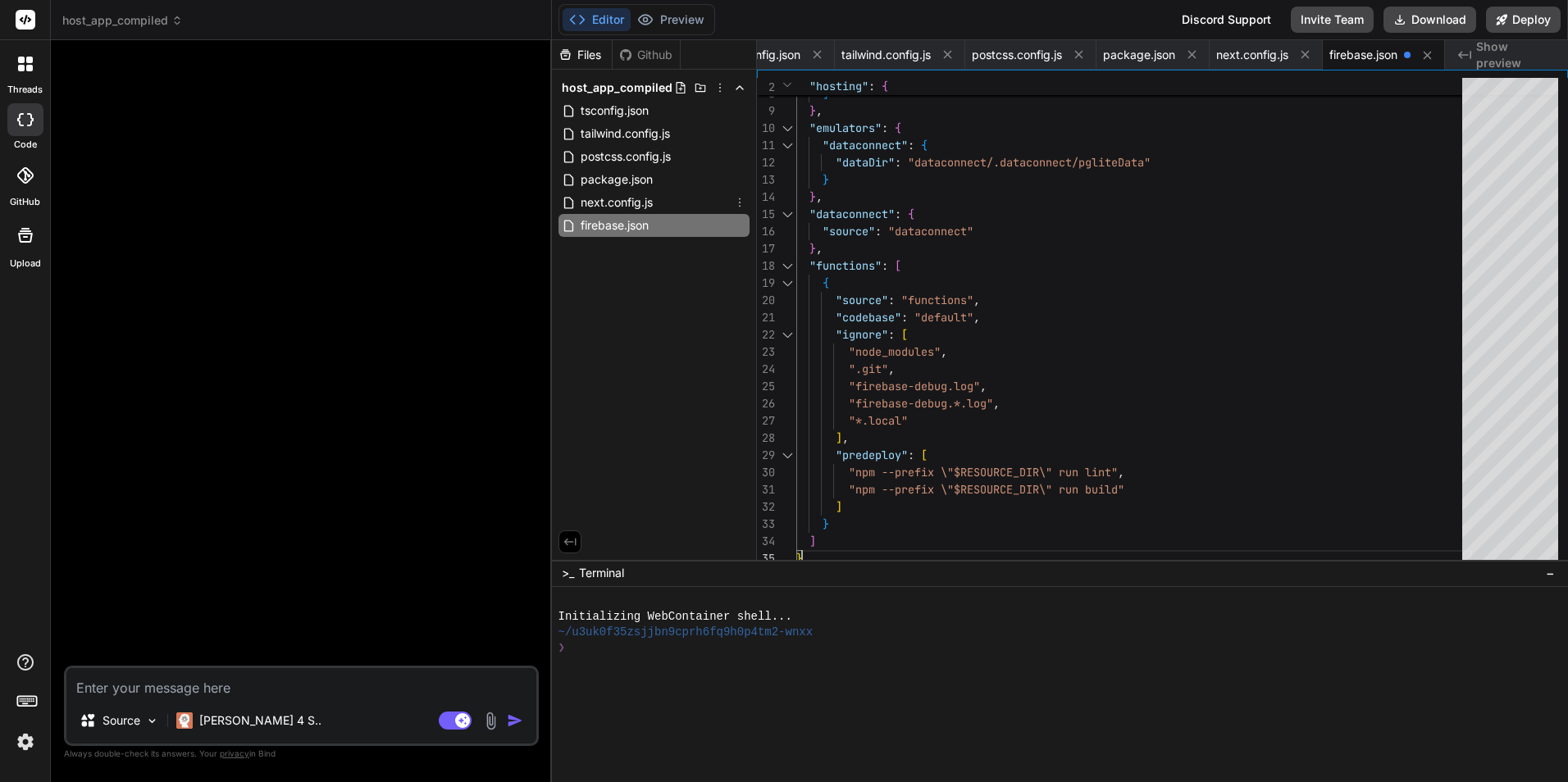
scroll to position [0, 27]
click at [678, 88] on icon at bounding box center [681, 88] width 13 height 13
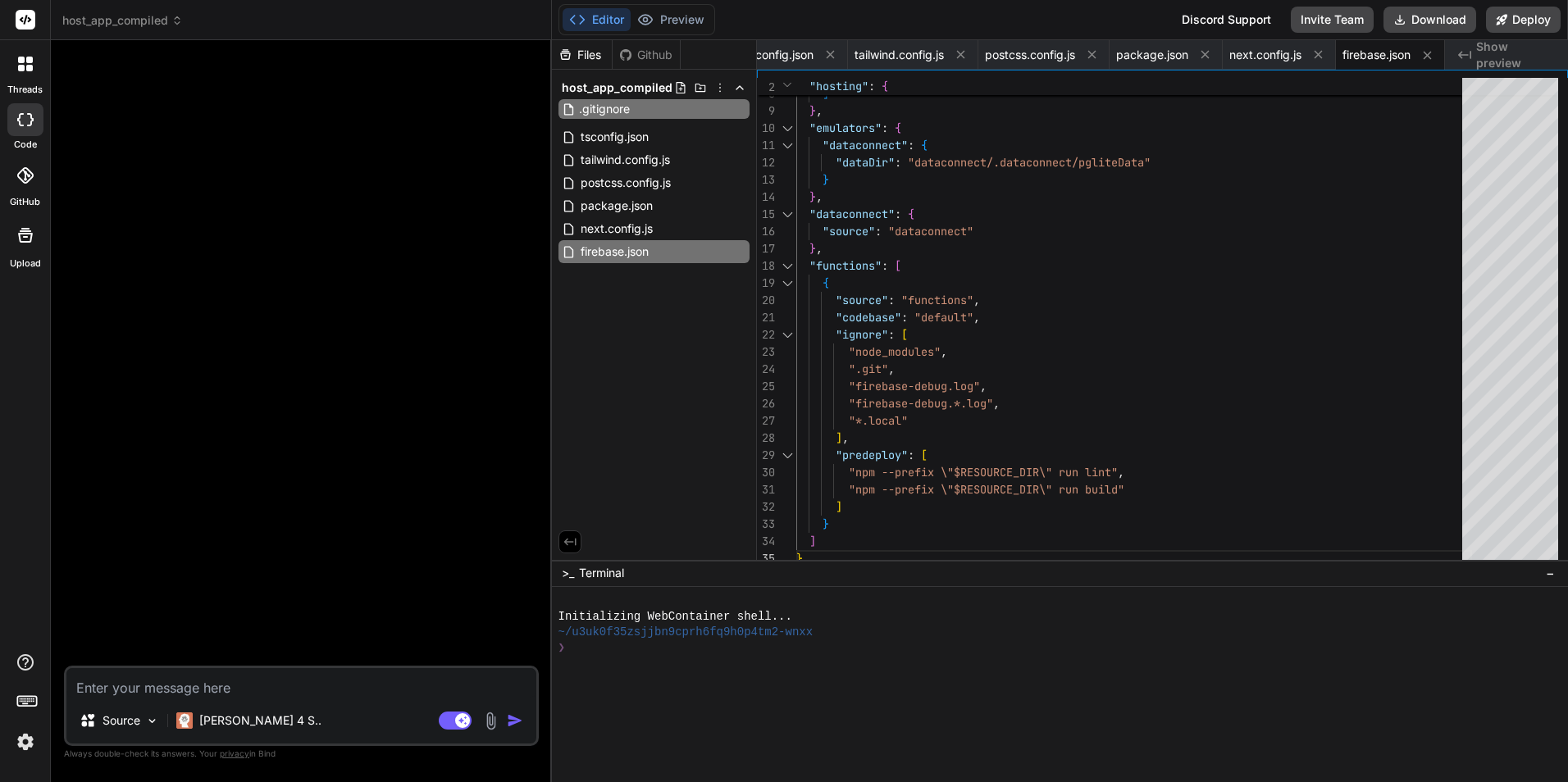
type input ".gitignore"
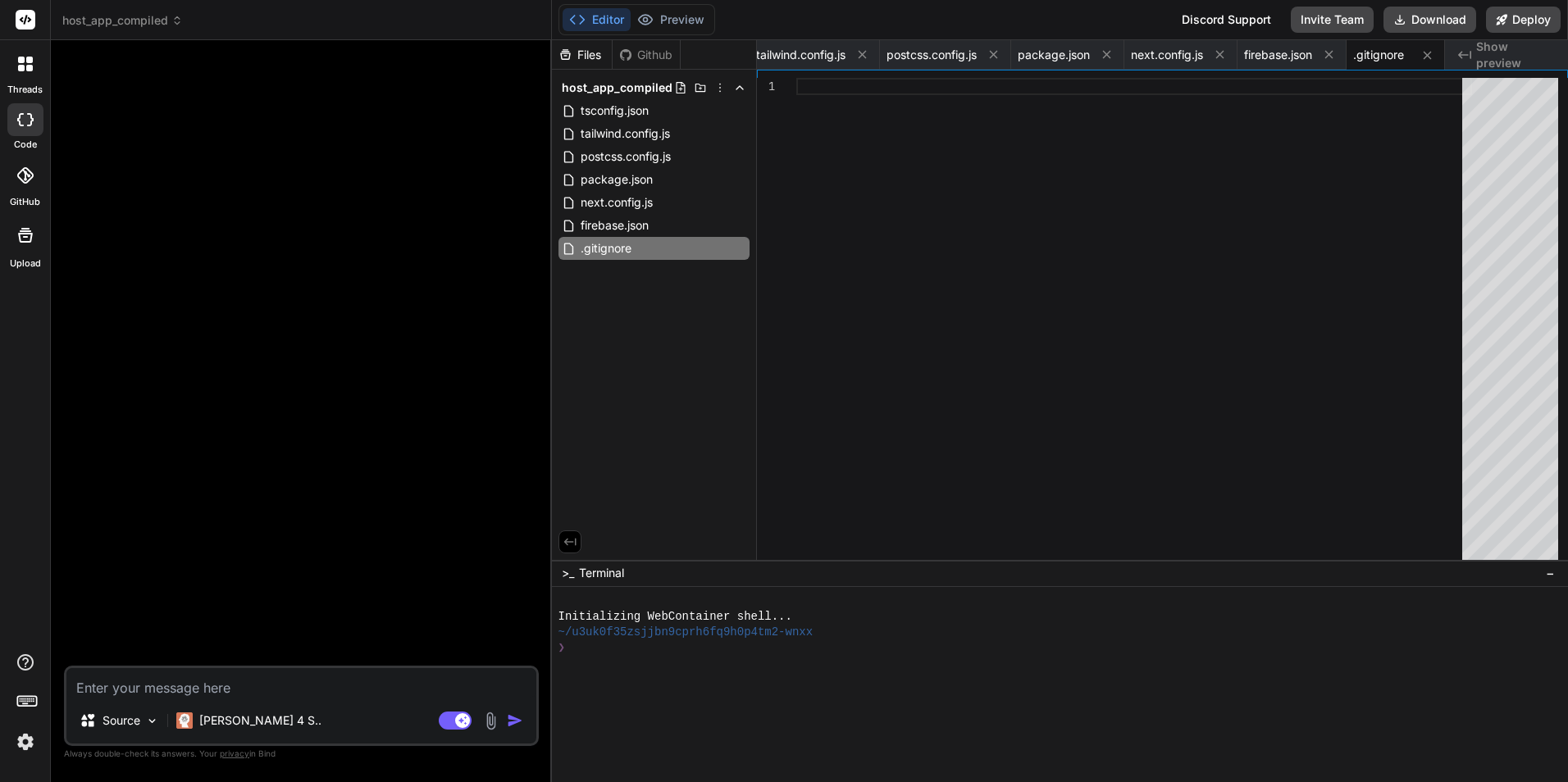
click at [921, 235] on div at bounding box center [1134, 323] width 676 height 489
type textarea "# Yarn Integrity file .yarn-integrity # dotenv environment variables file .env …"
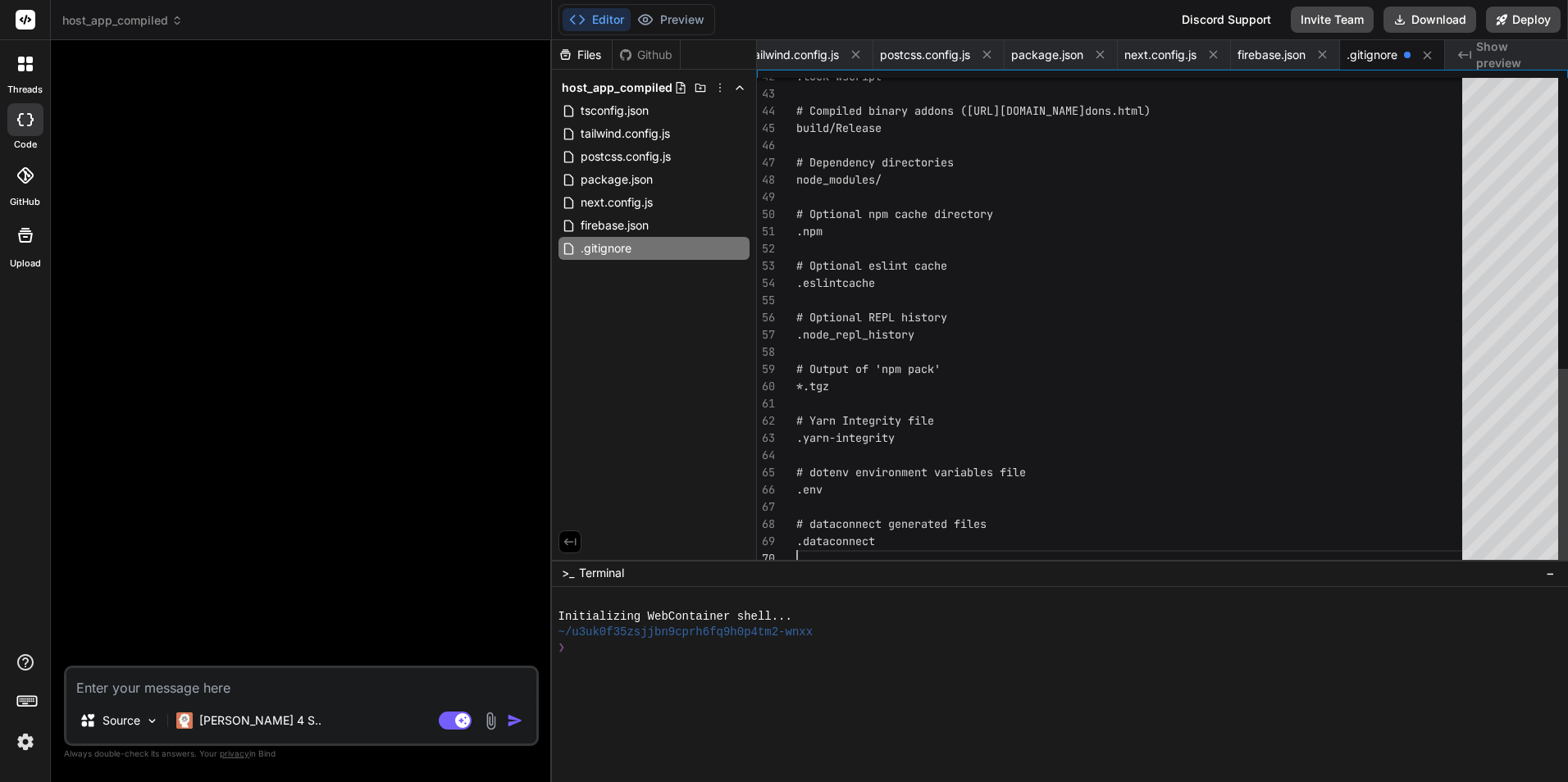
scroll to position [0, 125]
click at [682, 89] on icon at bounding box center [681, 88] width 13 height 13
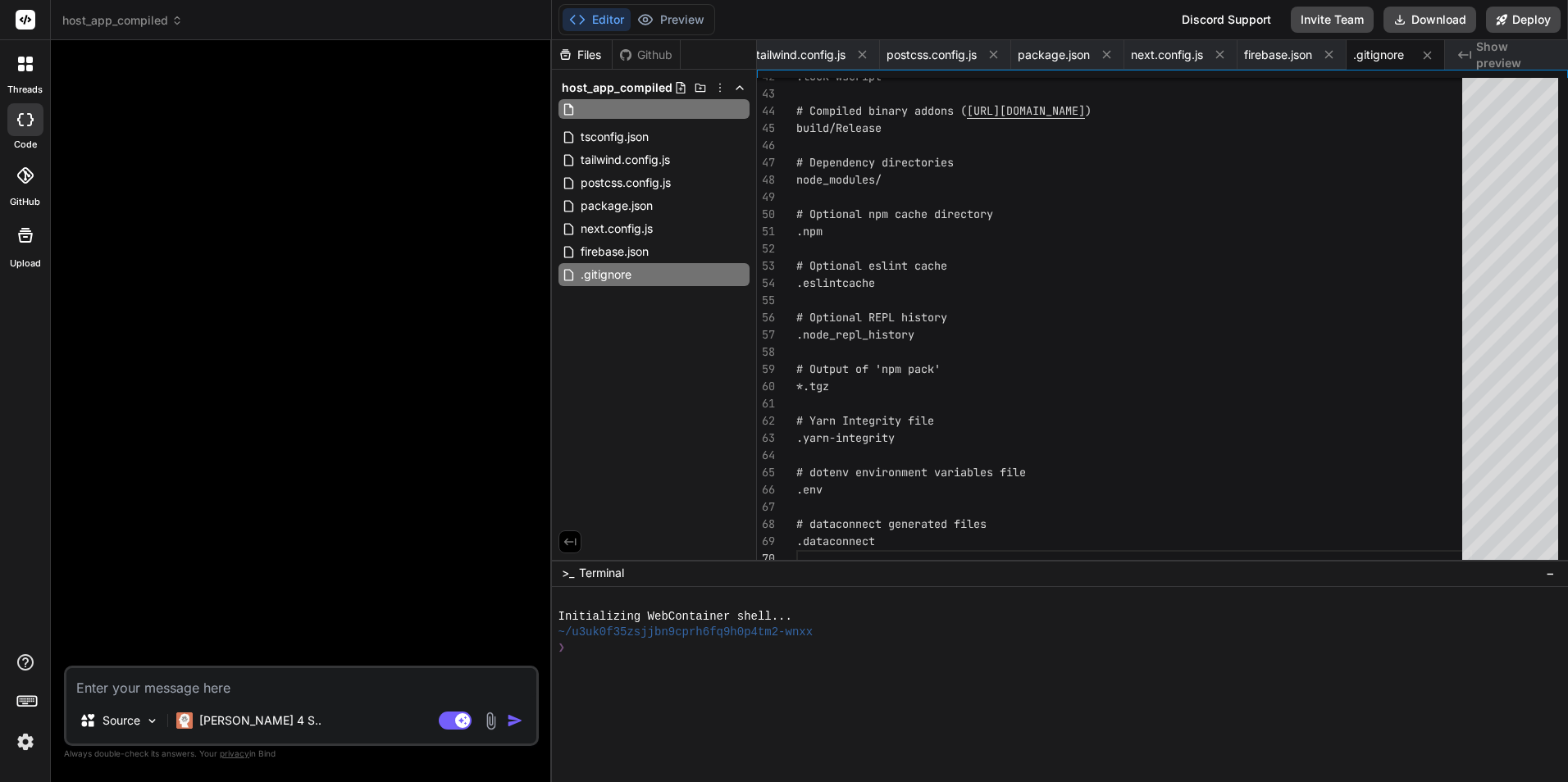
click at [654, 104] on input "text" at bounding box center [669, 109] width 180 height 20
type input ".firebaserc"
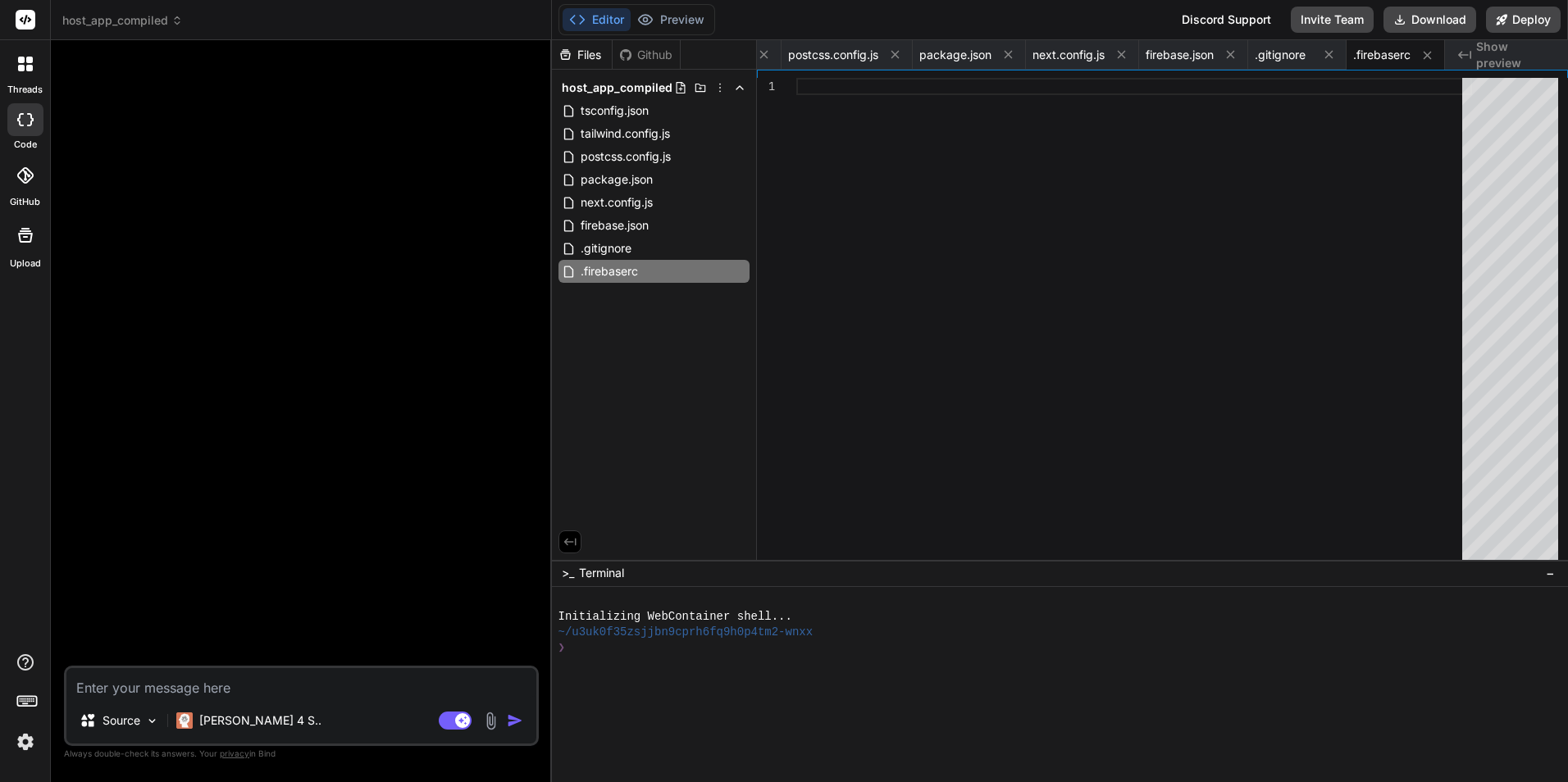
click at [869, 197] on div at bounding box center [1134, 323] width 676 height 489
type textarea "{ "projects": { "default": "host-platform-app" } }"
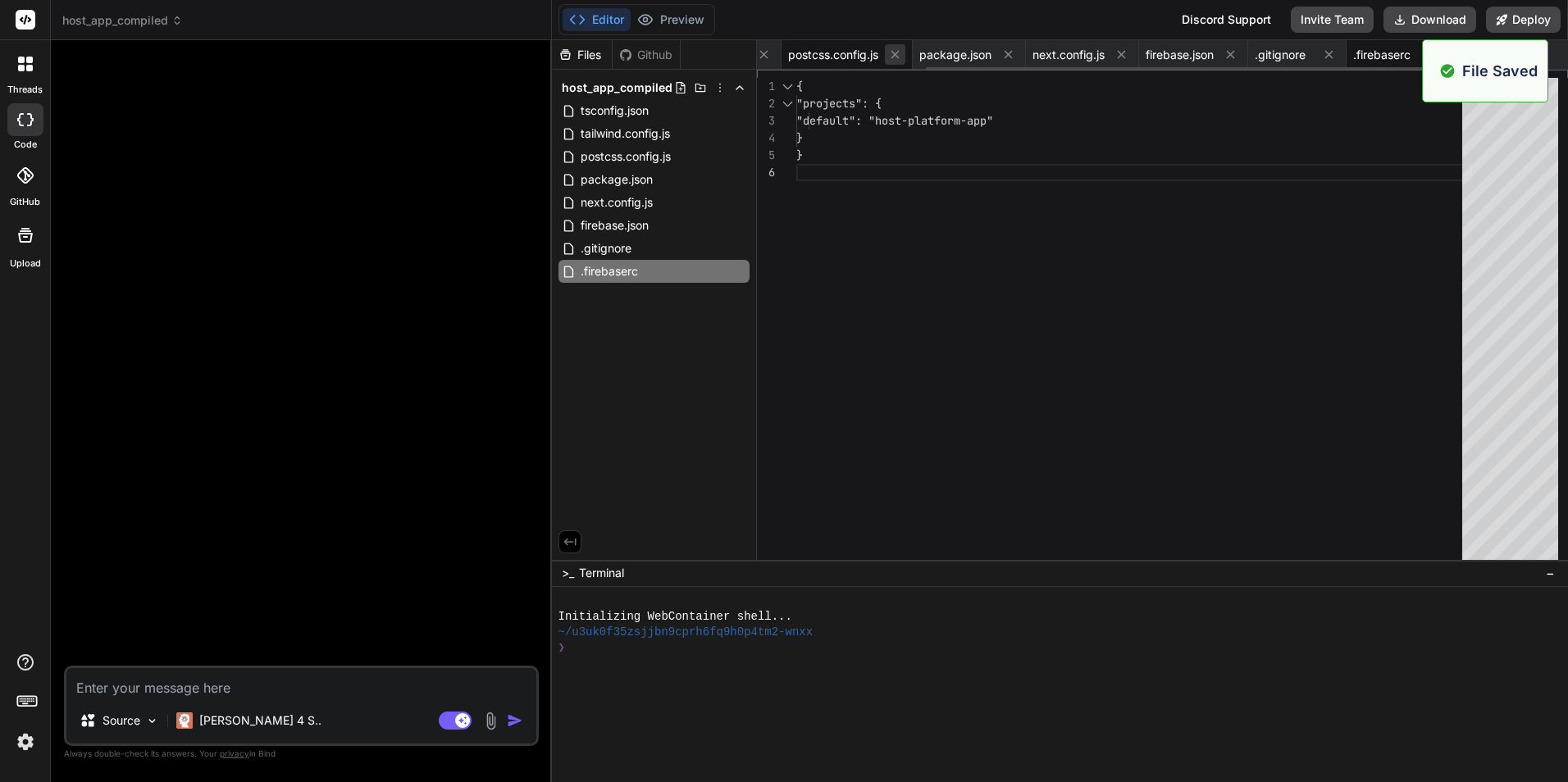
click at [893, 54] on icon at bounding box center [895, 54] width 14 height 14
click at [894, 54] on icon at bounding box center [895, 54] width 14 height 14
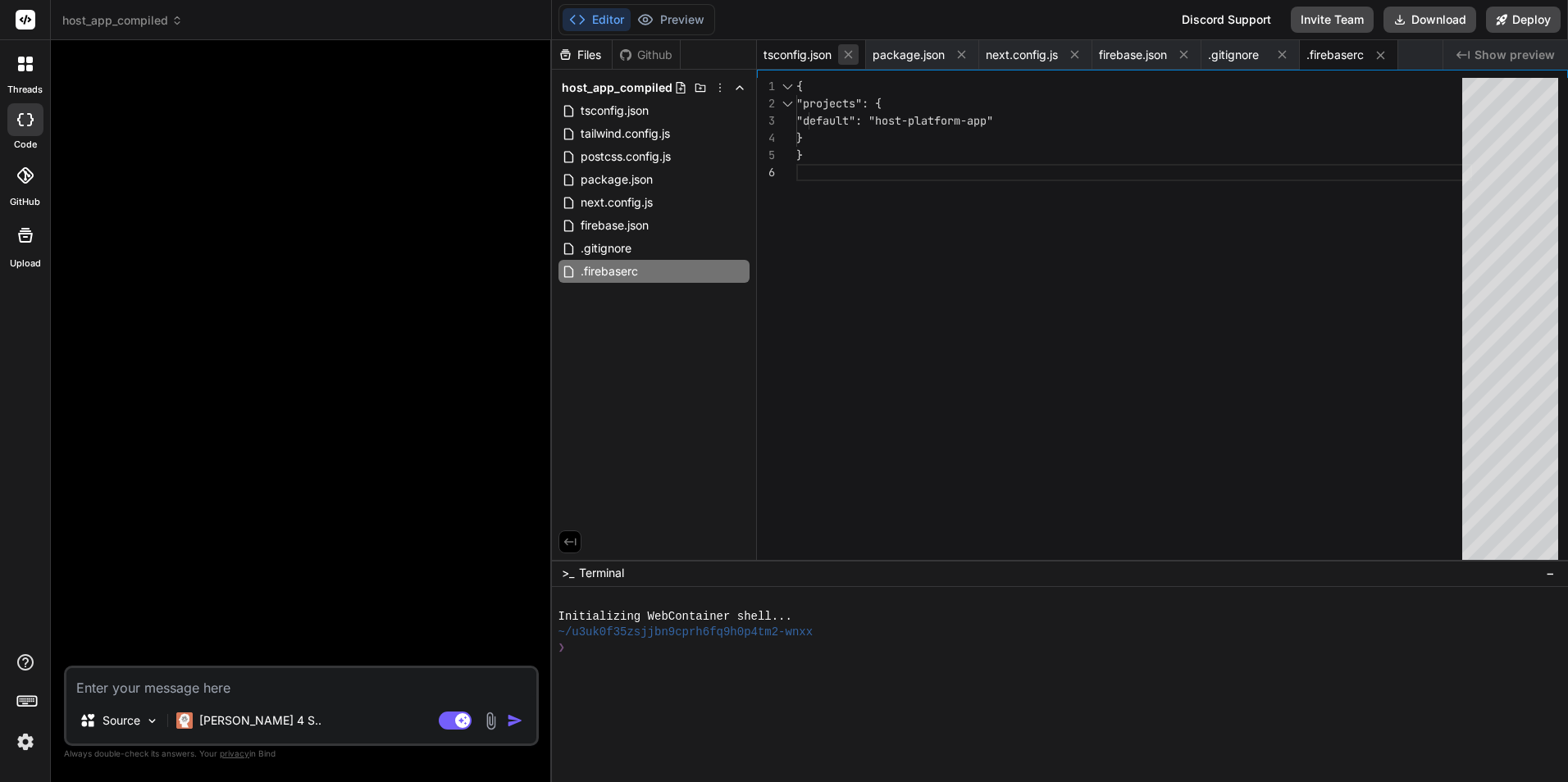
click at [856, 56] on icon at bounding box center [848, 54] width 14 height 14
click at [856, 57] on icon at bounding box center [852, 54] width 9 height 9
click at [856, 57] on icon at bounding box center [848, 54] width 14 height 14
click at [838, 58] on icon at bounding box center [838, 54] width 14 height 14
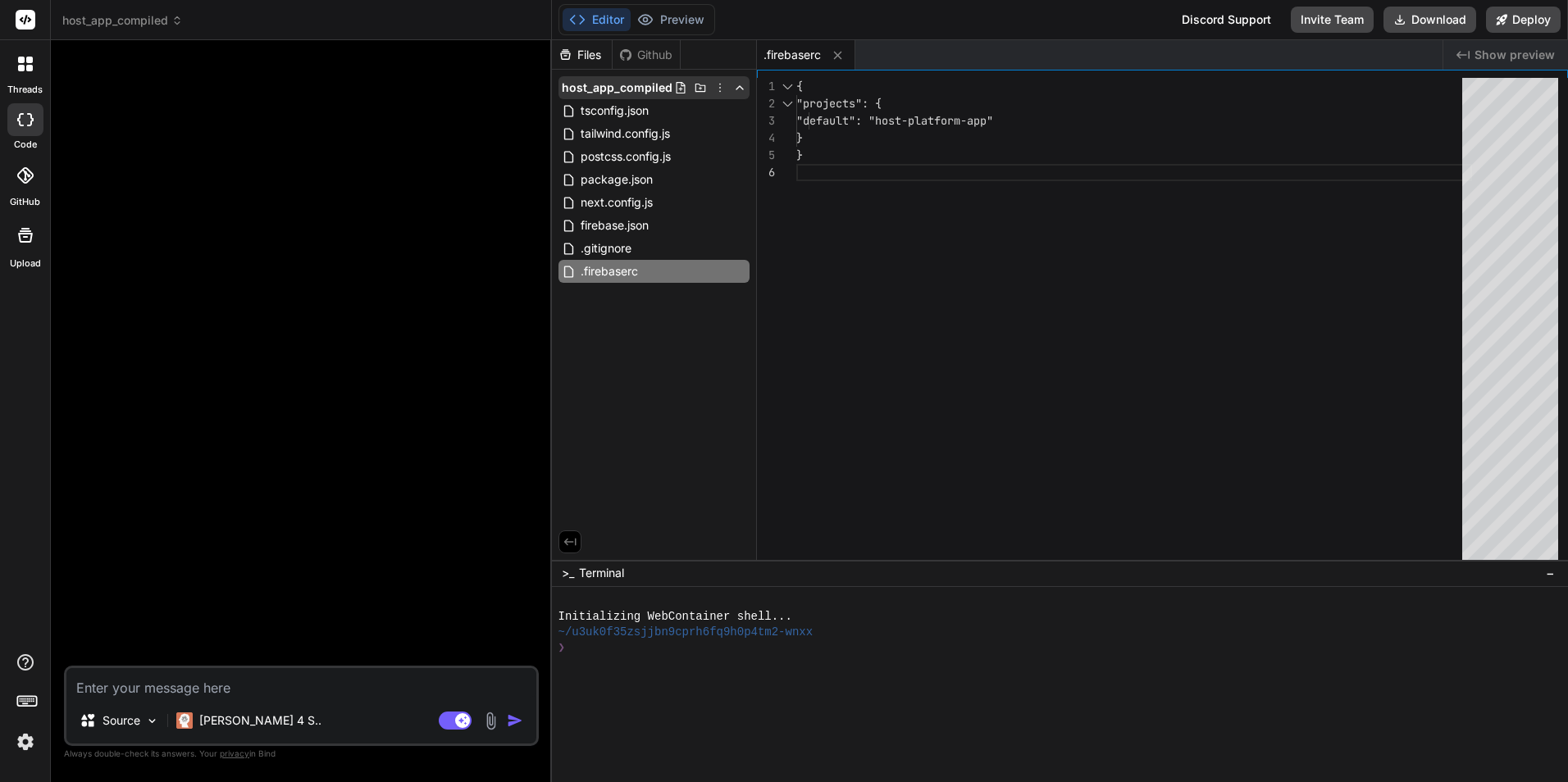
click at [678, 87] on icon at bounding box center [681, 88] width 13 height 13
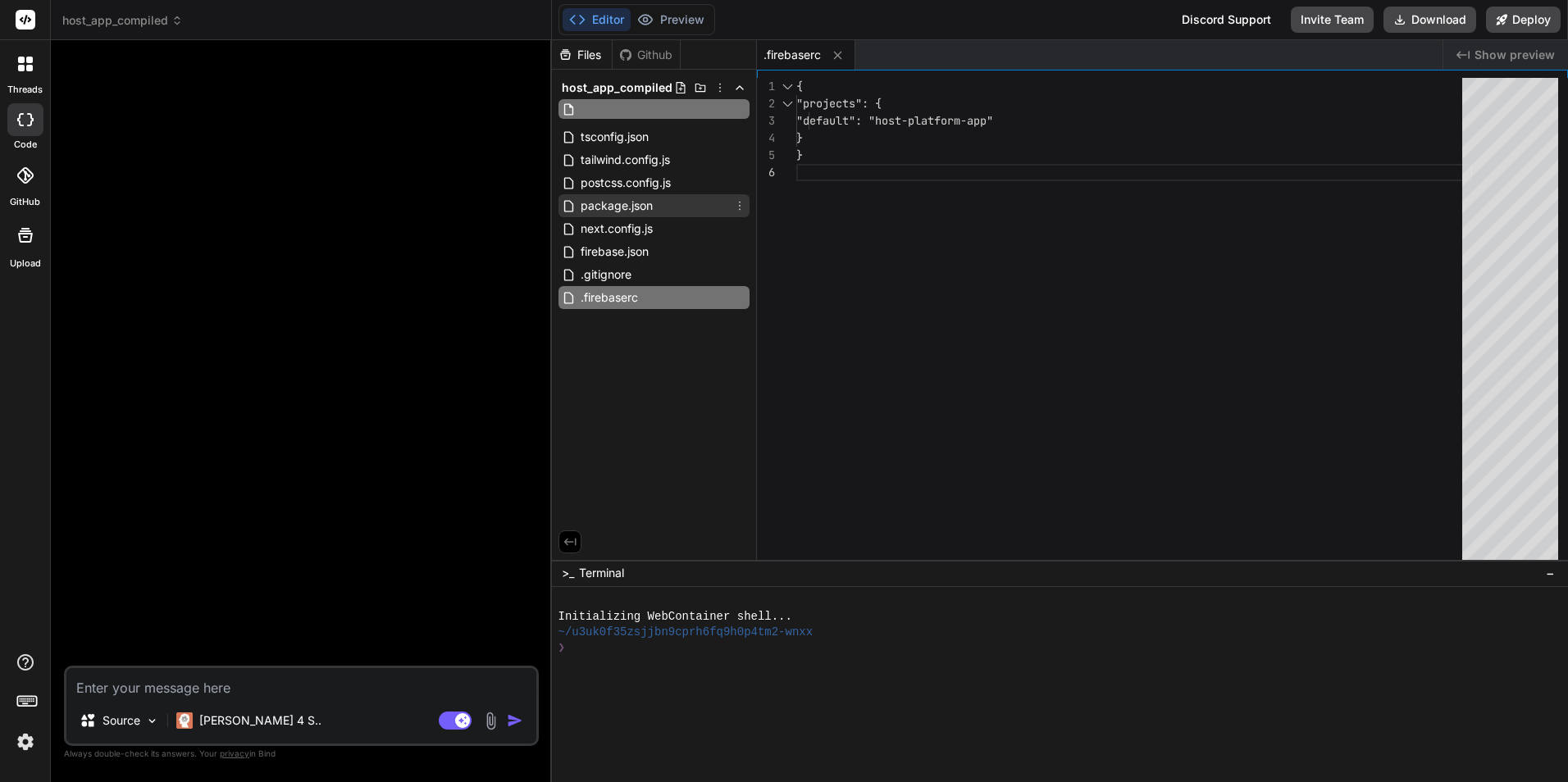
type input ".eslintrc.js"
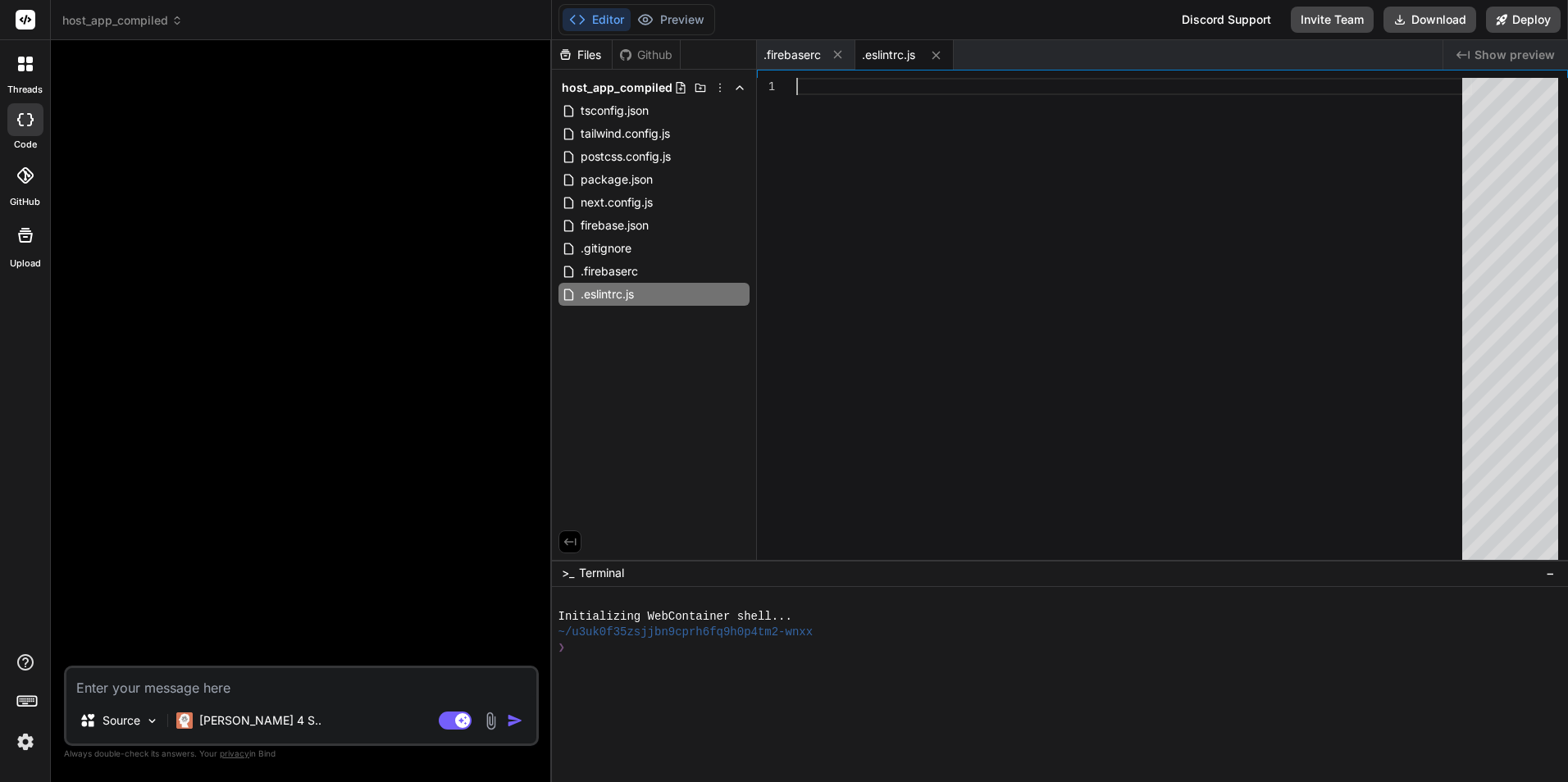
click at [903, 263] on div at bounding box center [1134, 323] width 676 height 489
type textarea "'react/prop-types': 'off', 'no-unused-vars': 'warn', }, settings: { react: { ve…"
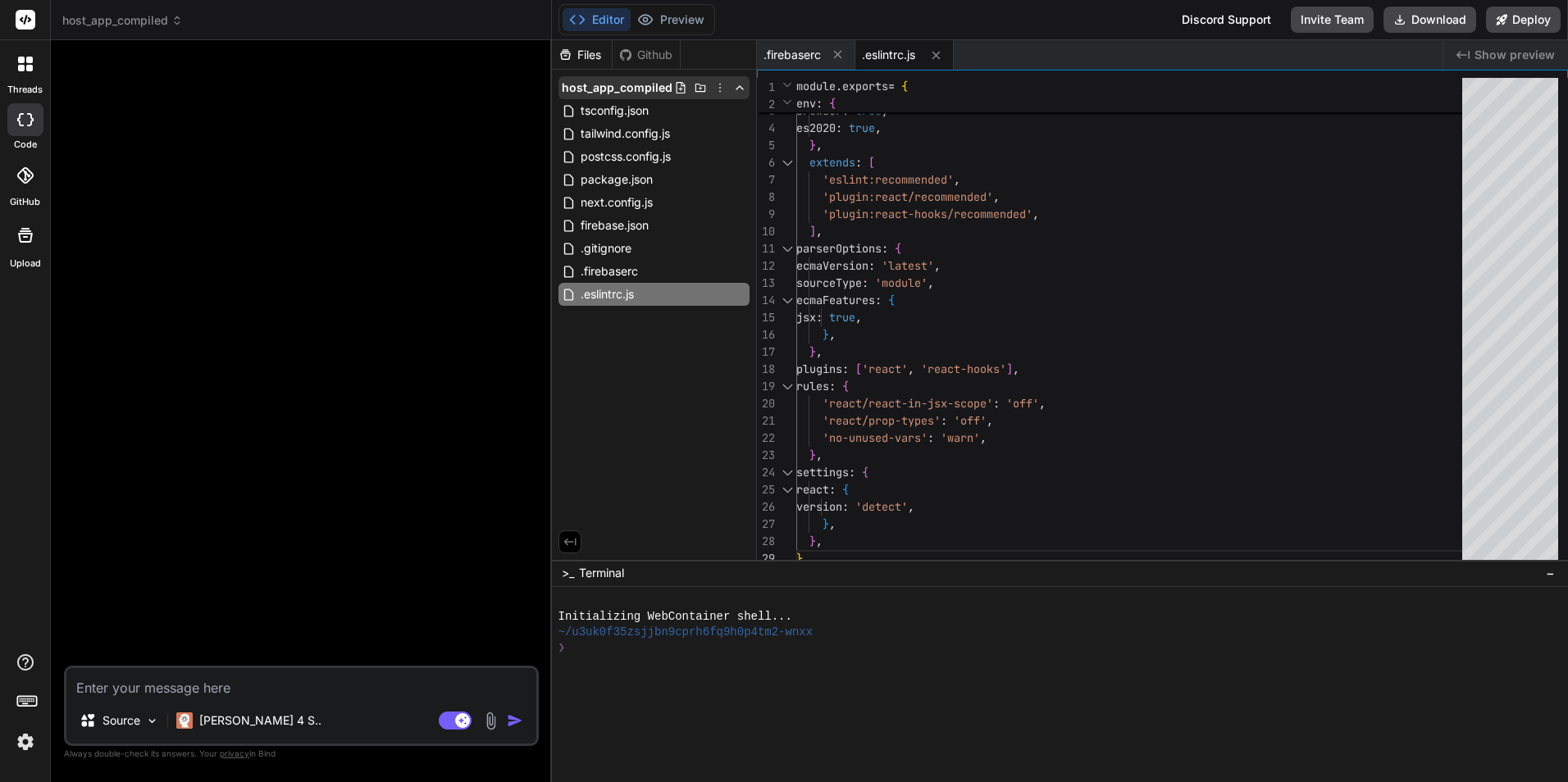
click at [698, 86] on icon at bounding box center [701, 88] width 13 height 13
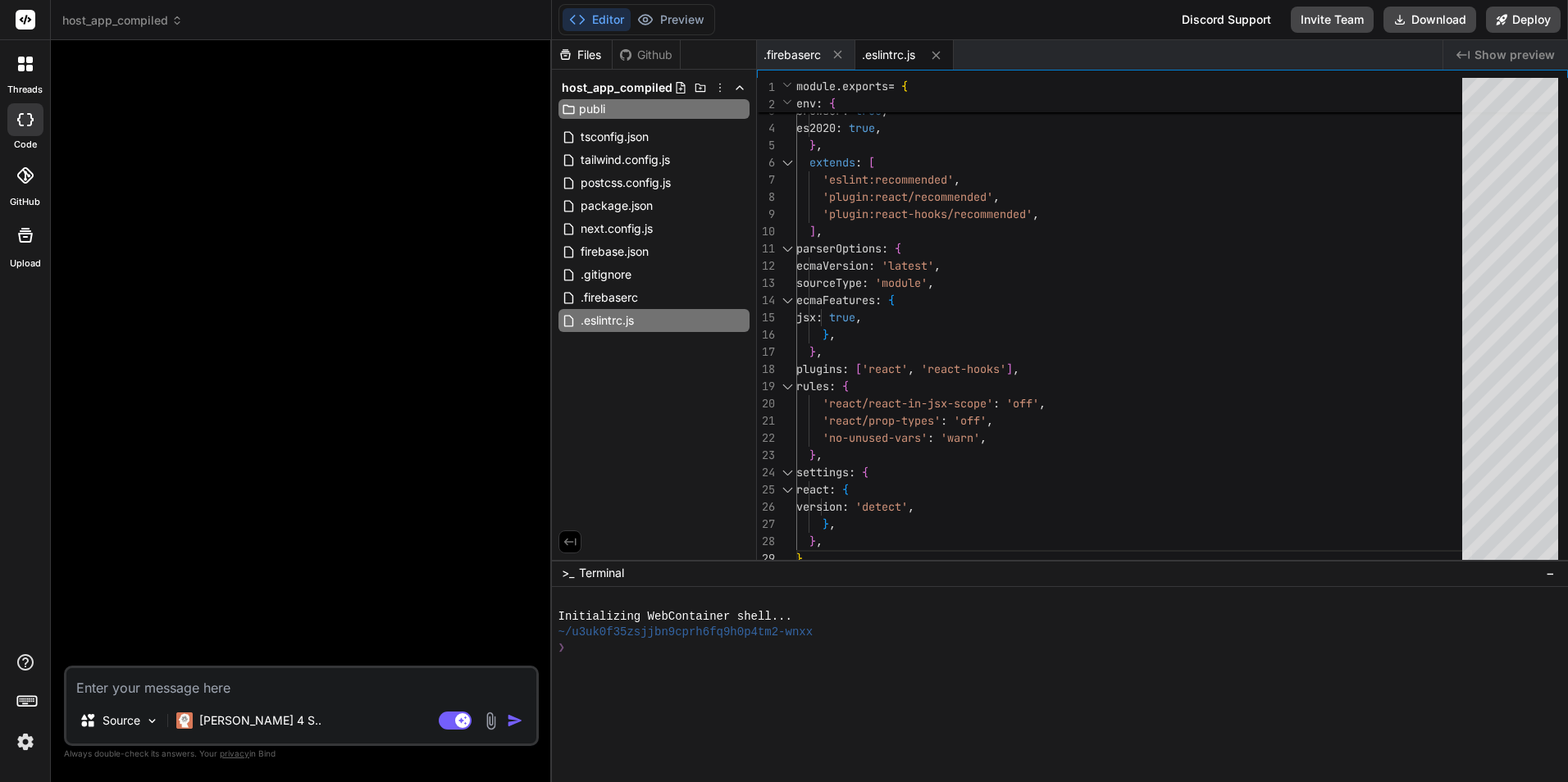
type input "public"
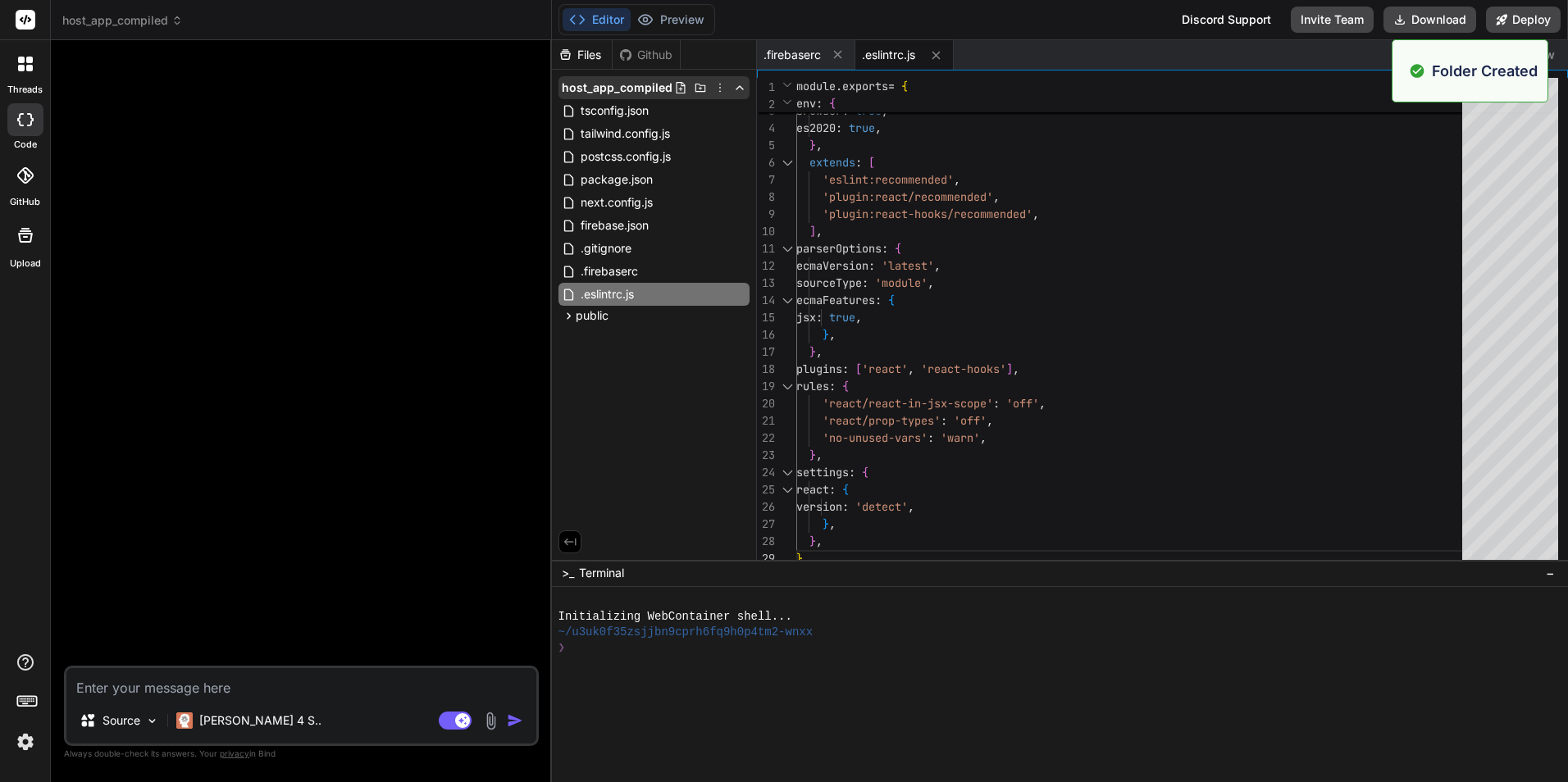
click at [699, 92] on icon at bounding box center [700, 88] width 11 height 9
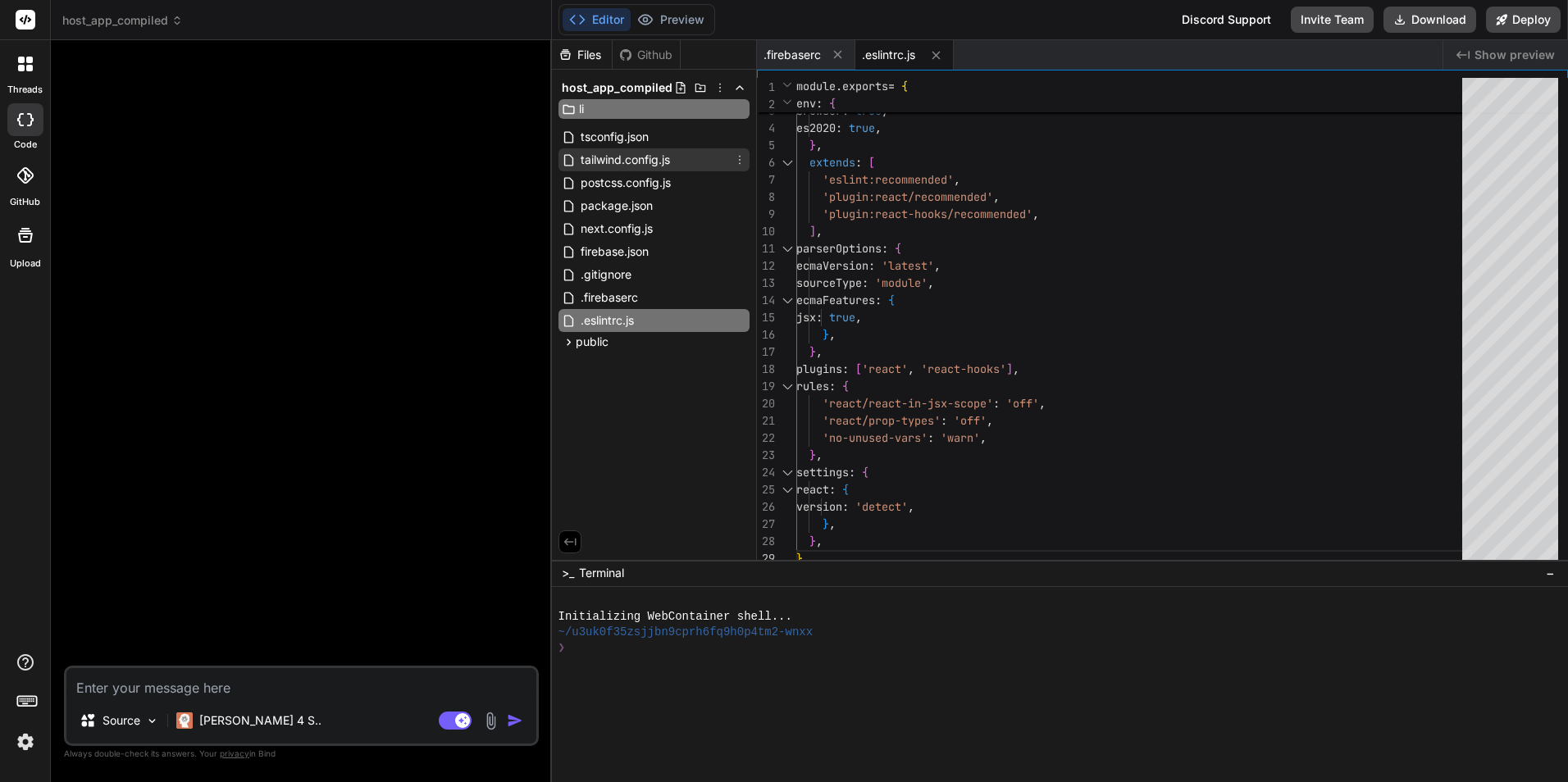
type input "lib"
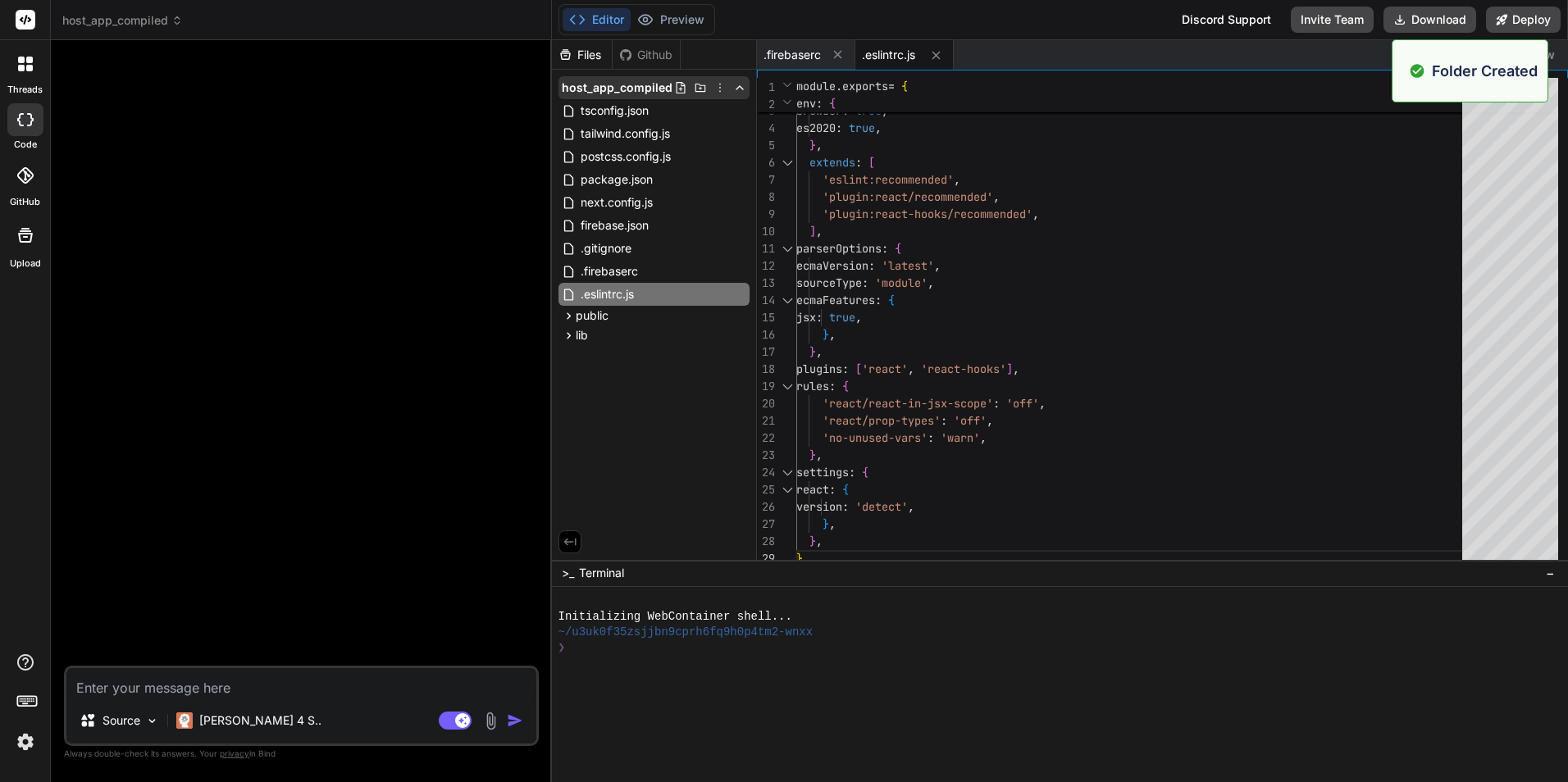
click at [705, 86] on icon at bounding box center [700, 88] width 11 height 9
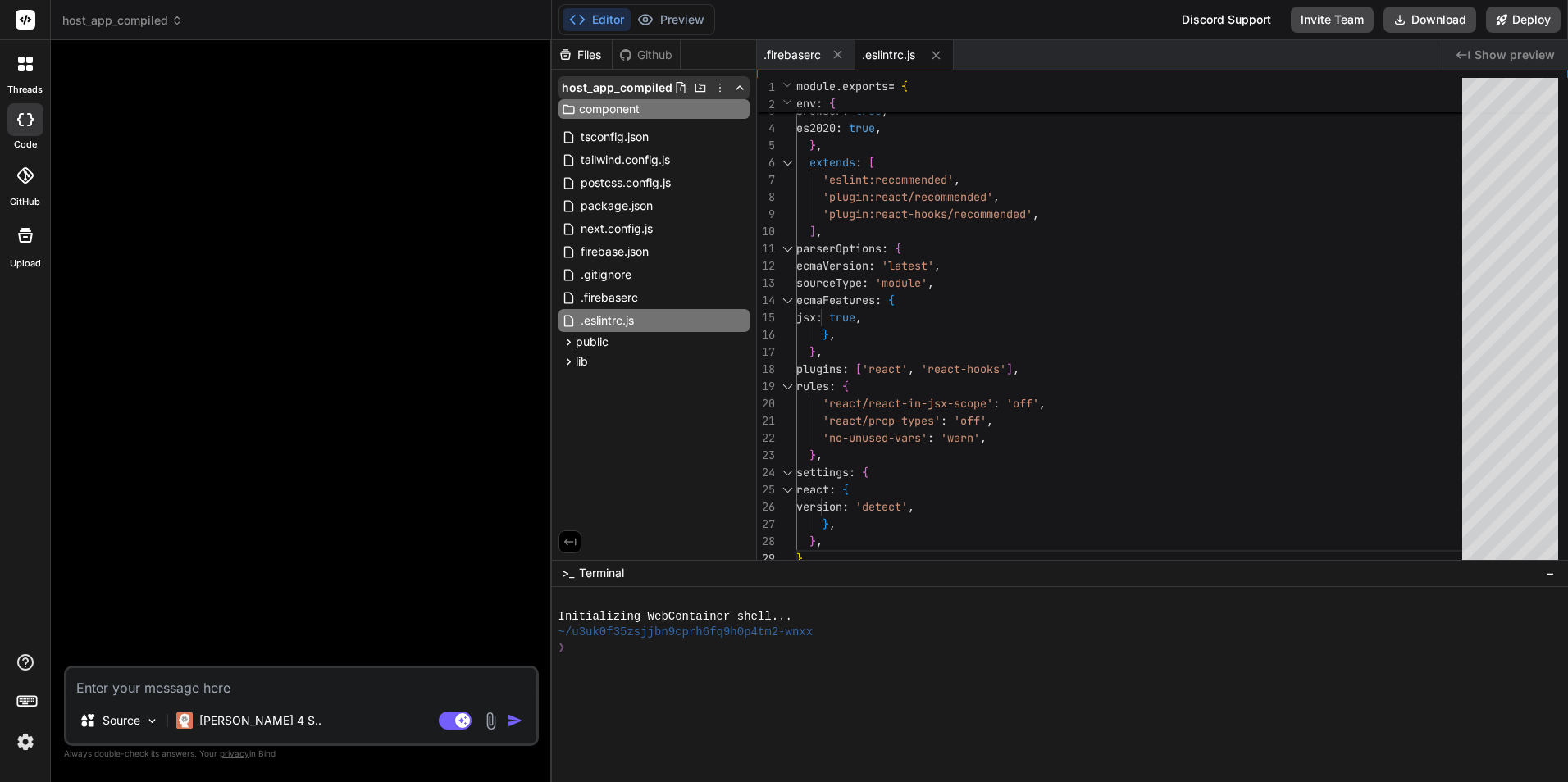
type input "components"
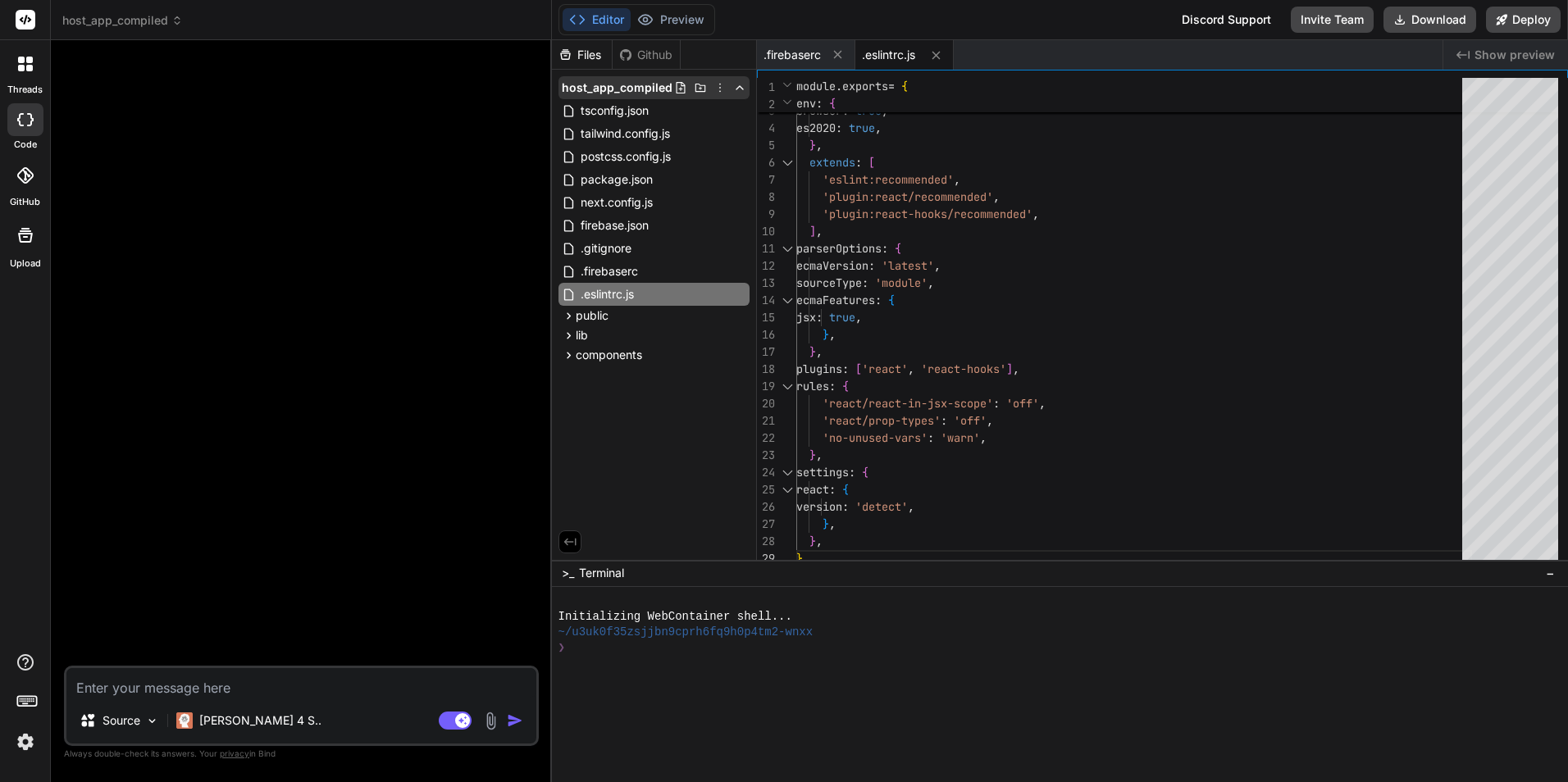
click at [703, 83] on icon at bounding box center [701, 88] width 13 height 13
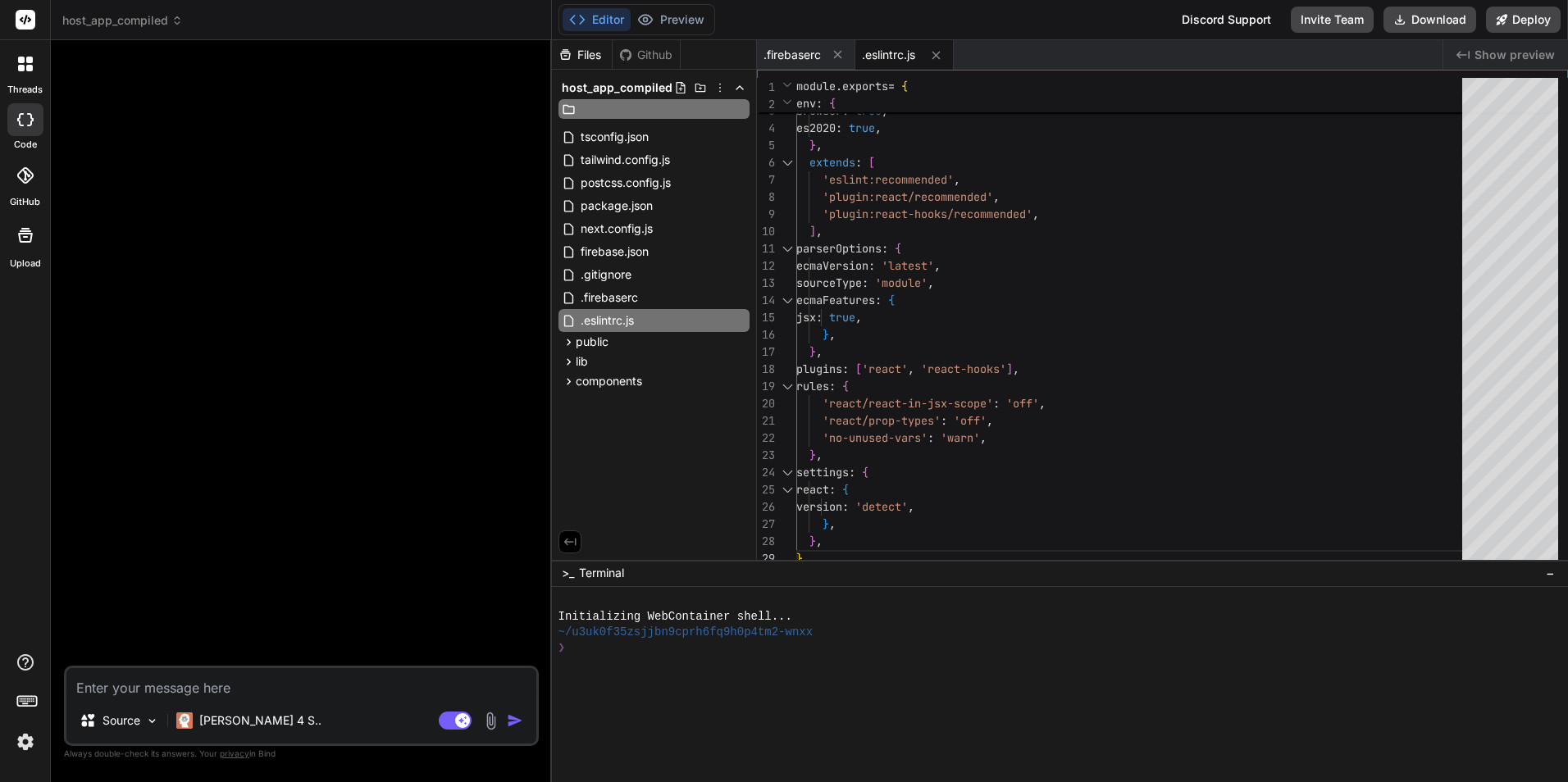
click at [675, 110] on input "text" at bounding box center [669, 109] width 180 height 20
type input "app"
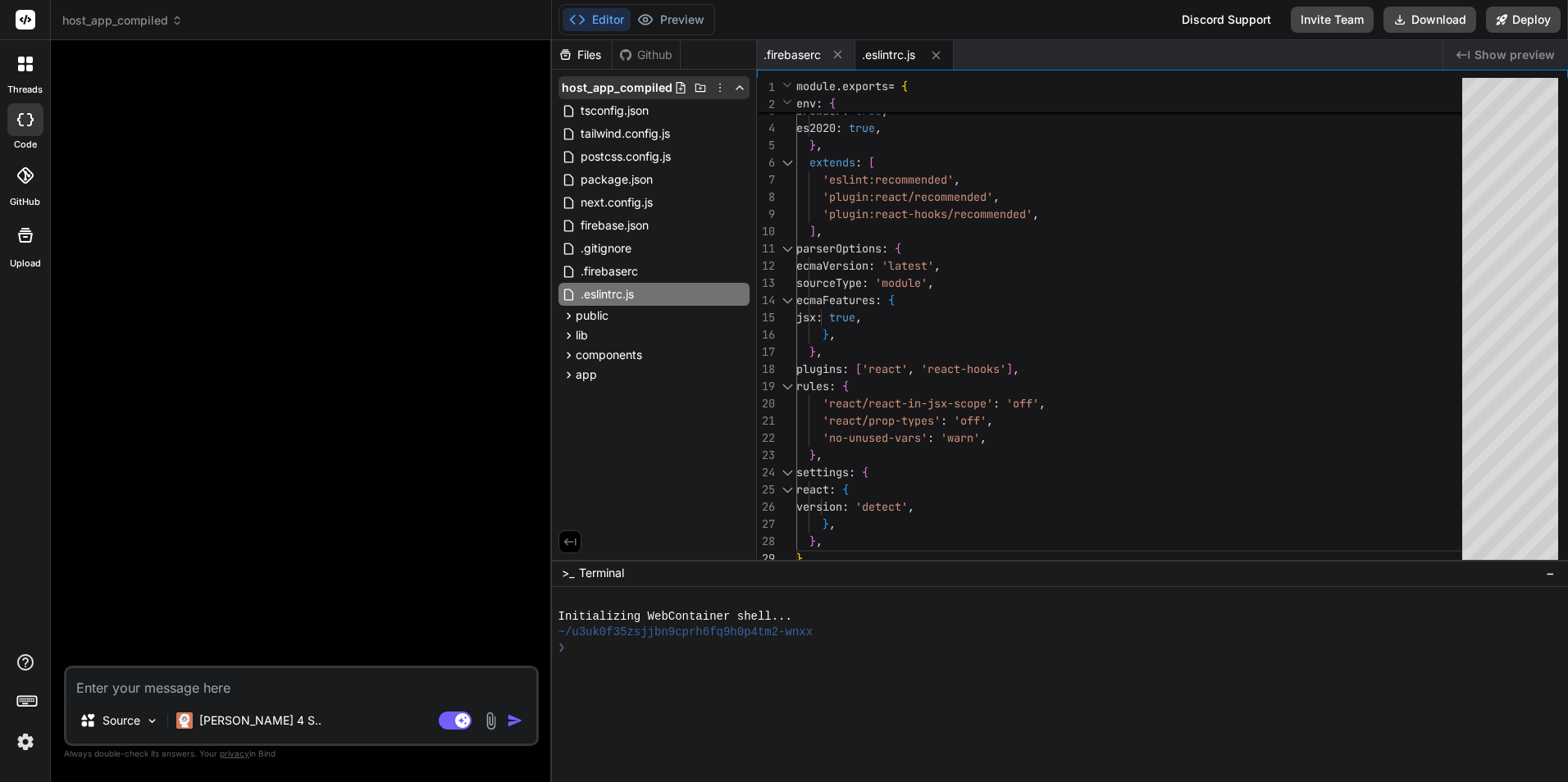
click at [702, 84] on icon at bounding box center [701, 88] width 13 height 13
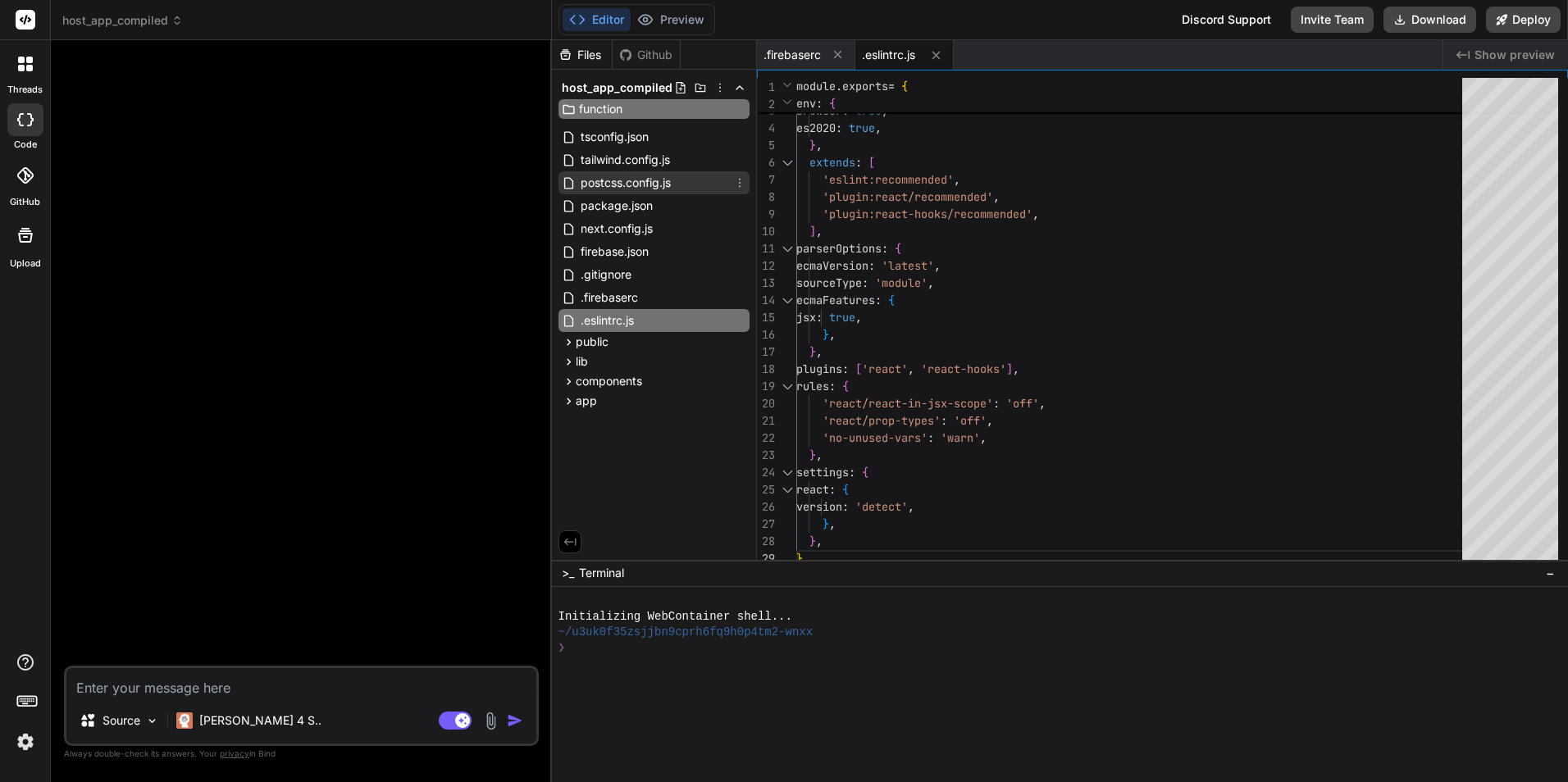
type input "functions"
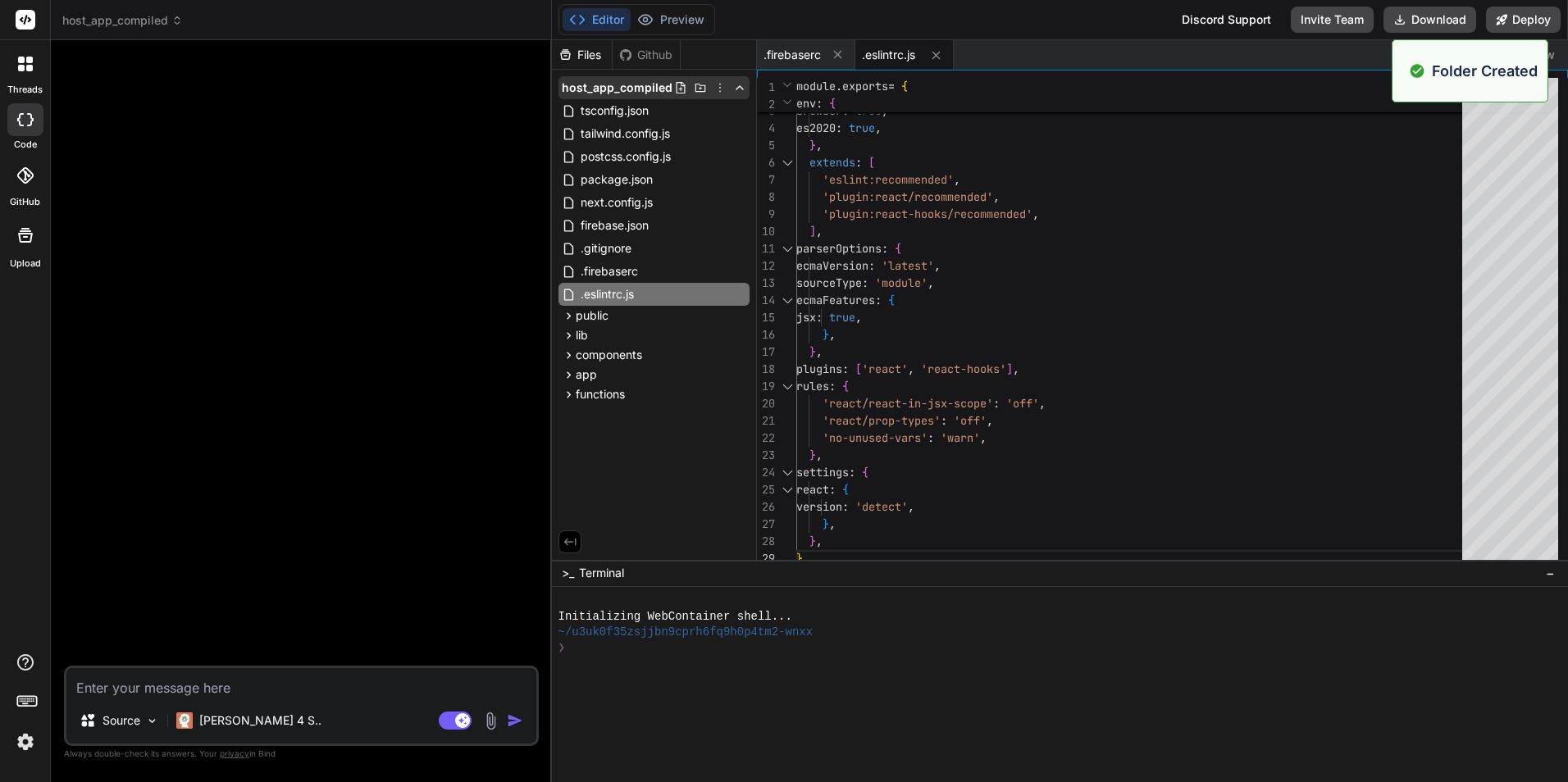
click at [701, 89] on icon at bounding box center [700, 88] width 11 height 9
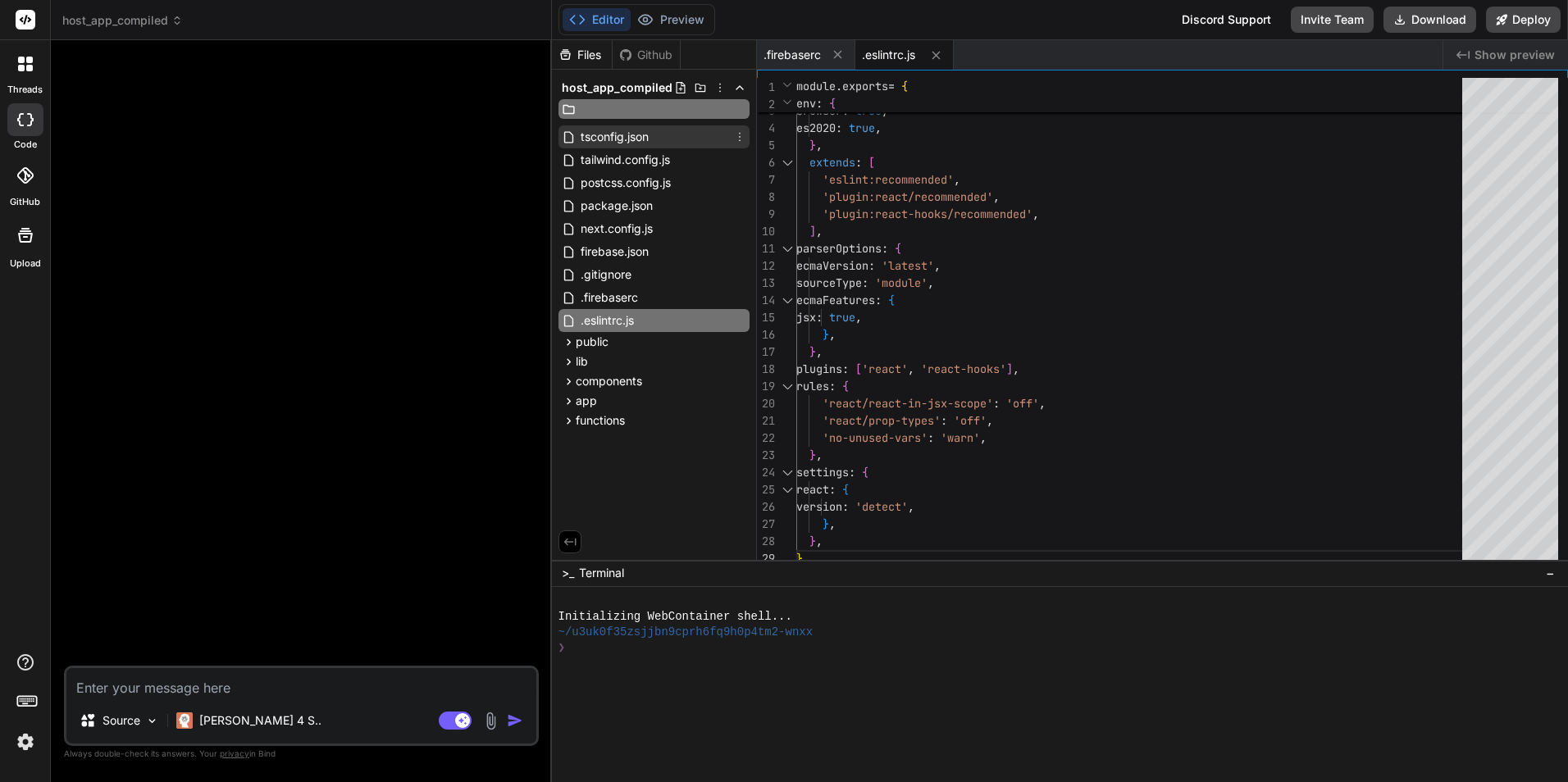
type input "f"
type input "dataconnect"
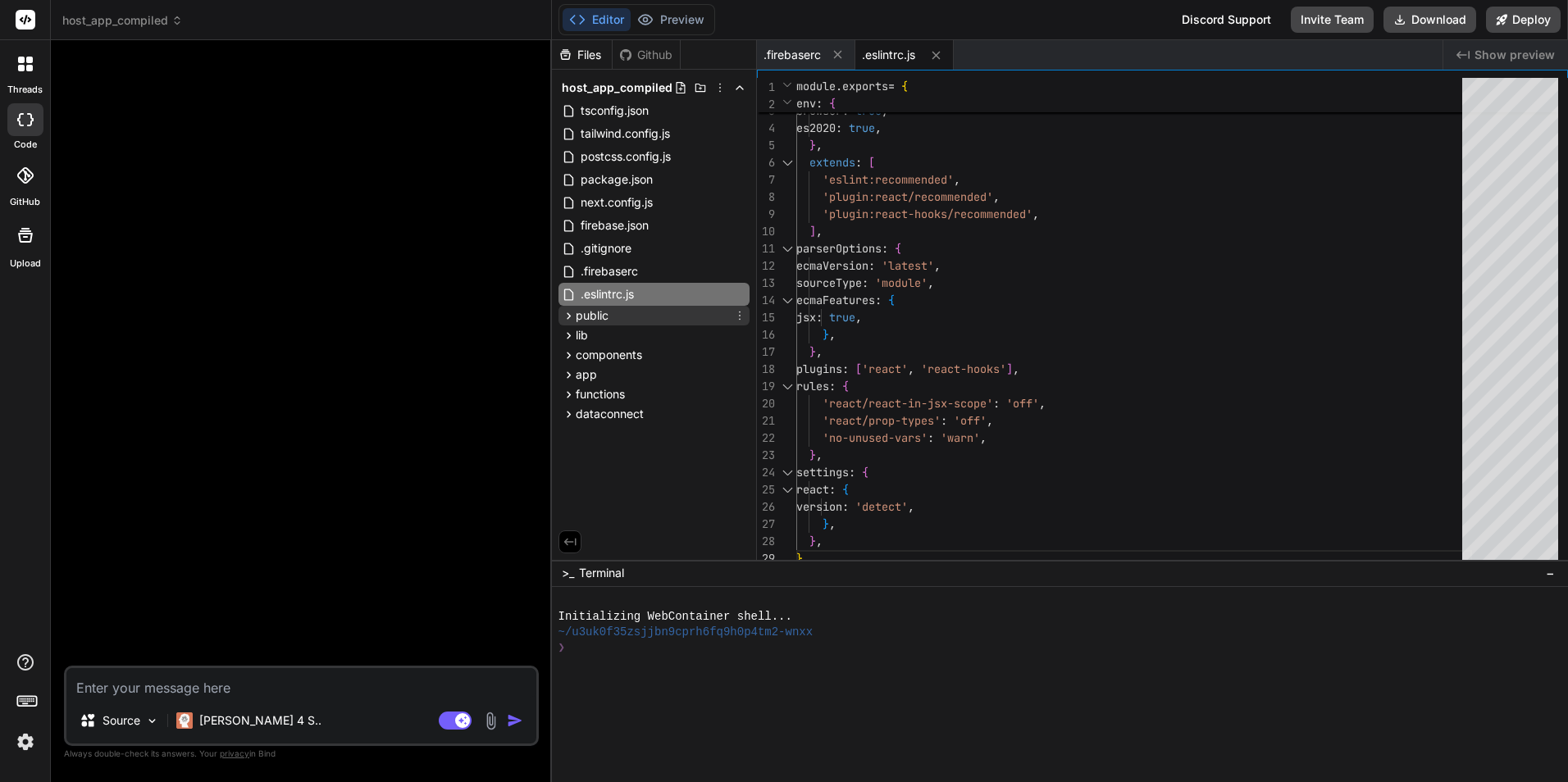
click at [569, 315] on icon at bounding box center [569, 315] width 4 height 7
click at [737, 315] on icon at bounding box center [740, 315] width 13 height 13
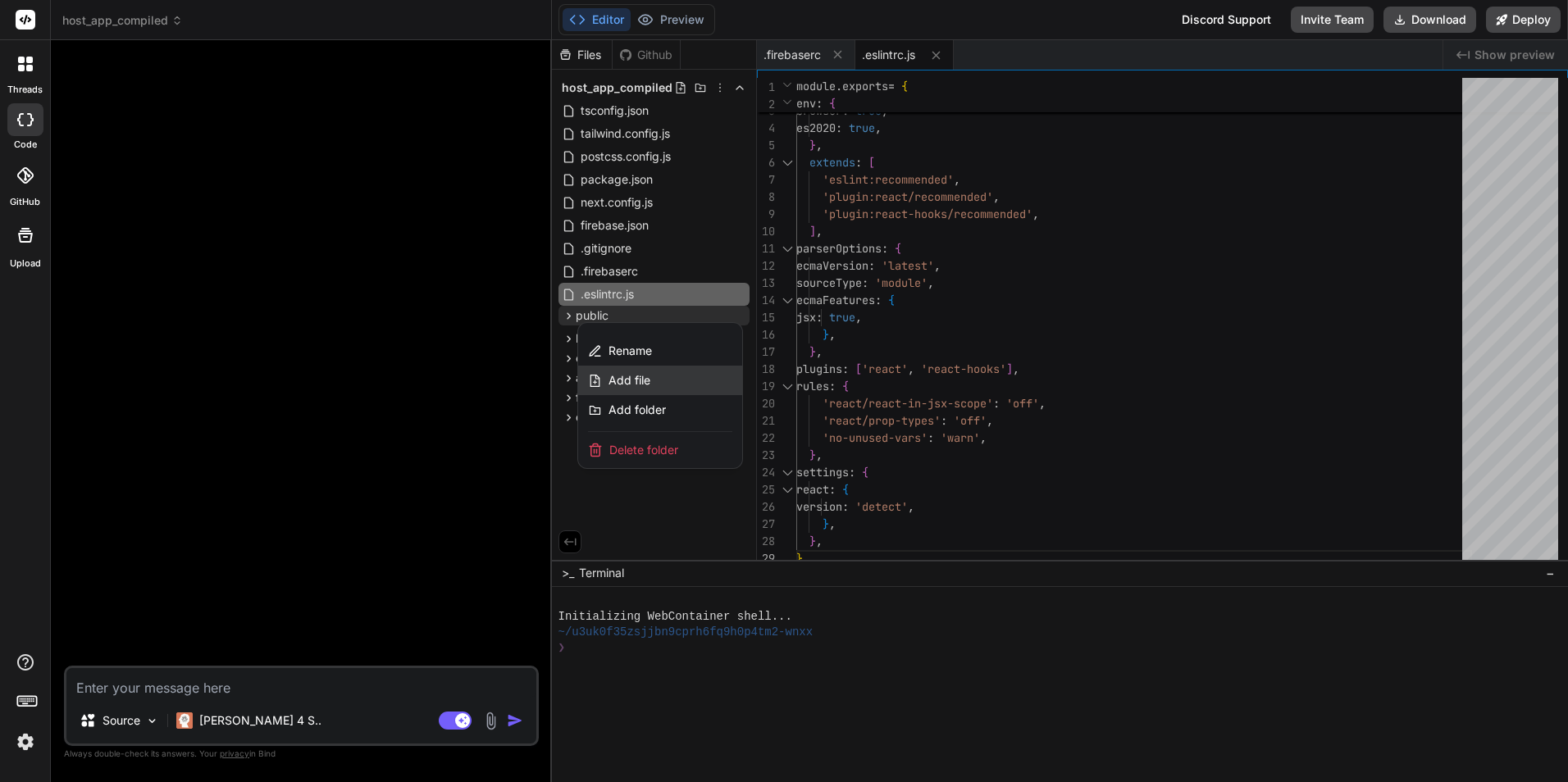
click at [682, 378] on div "Add file" at bounding box center [661, 380] width 164 height 30
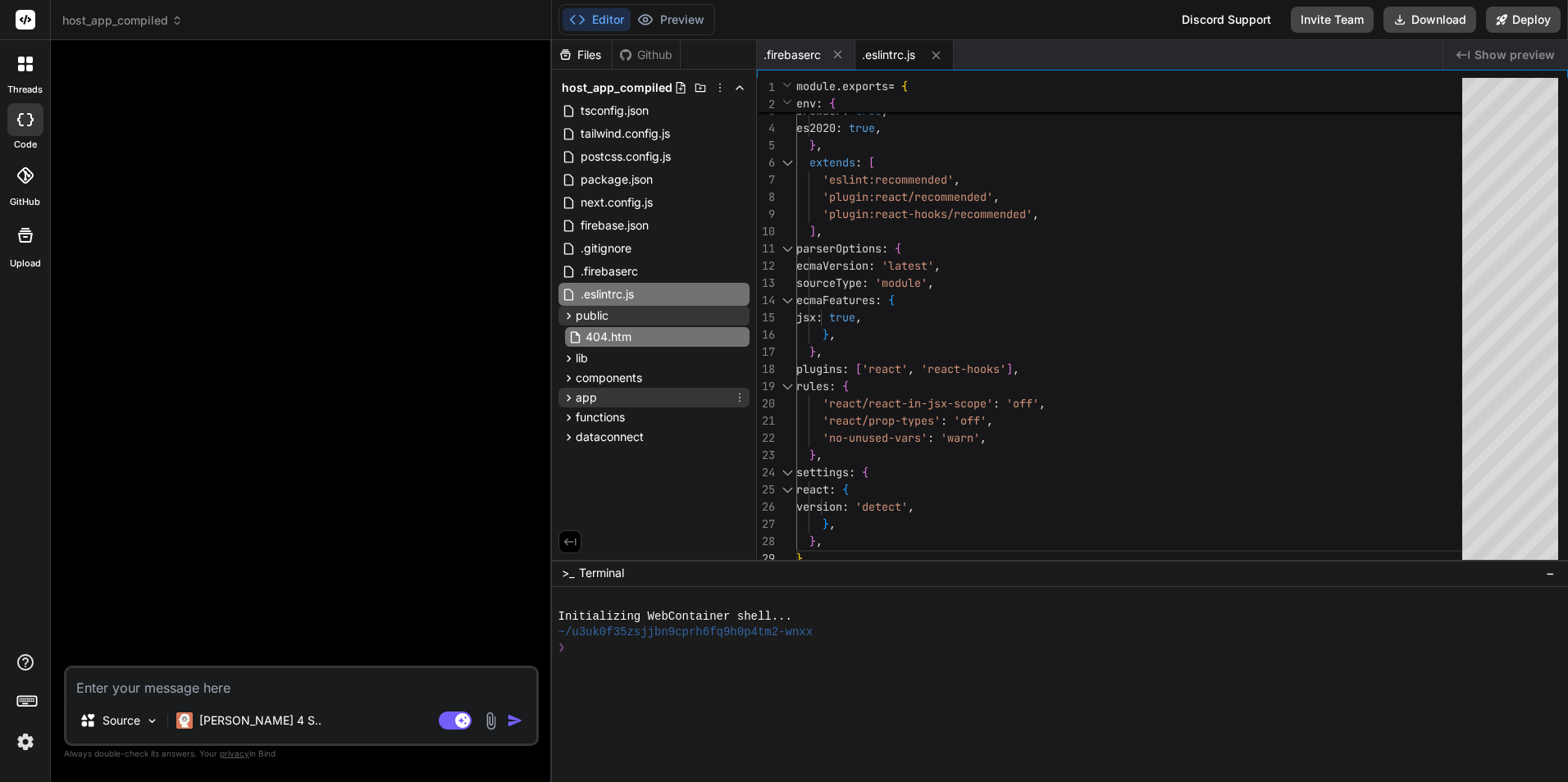
type input "404.html"
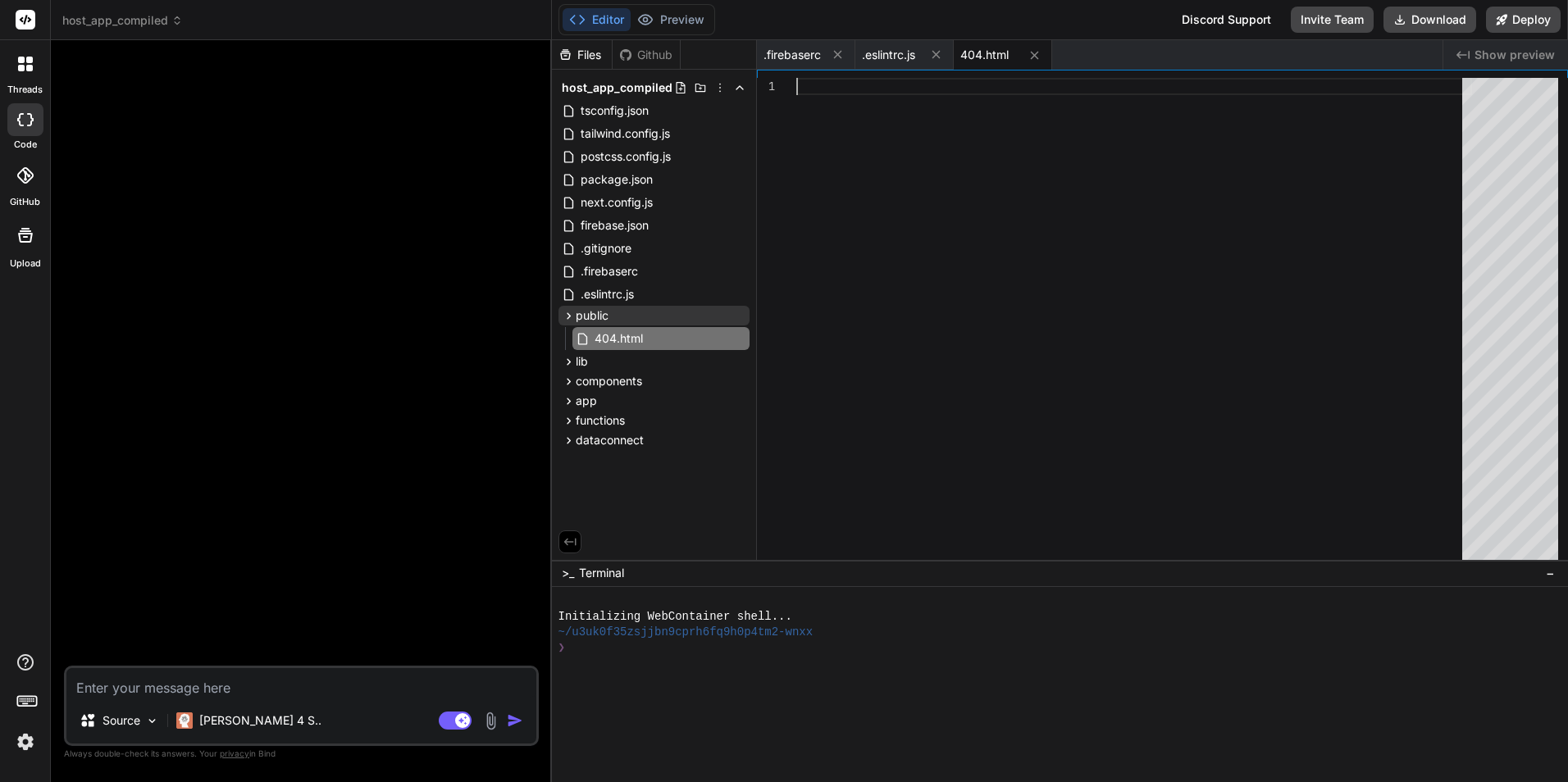
click at [859, 203] on div at bounding box center [1134, 323] width 676 height 489
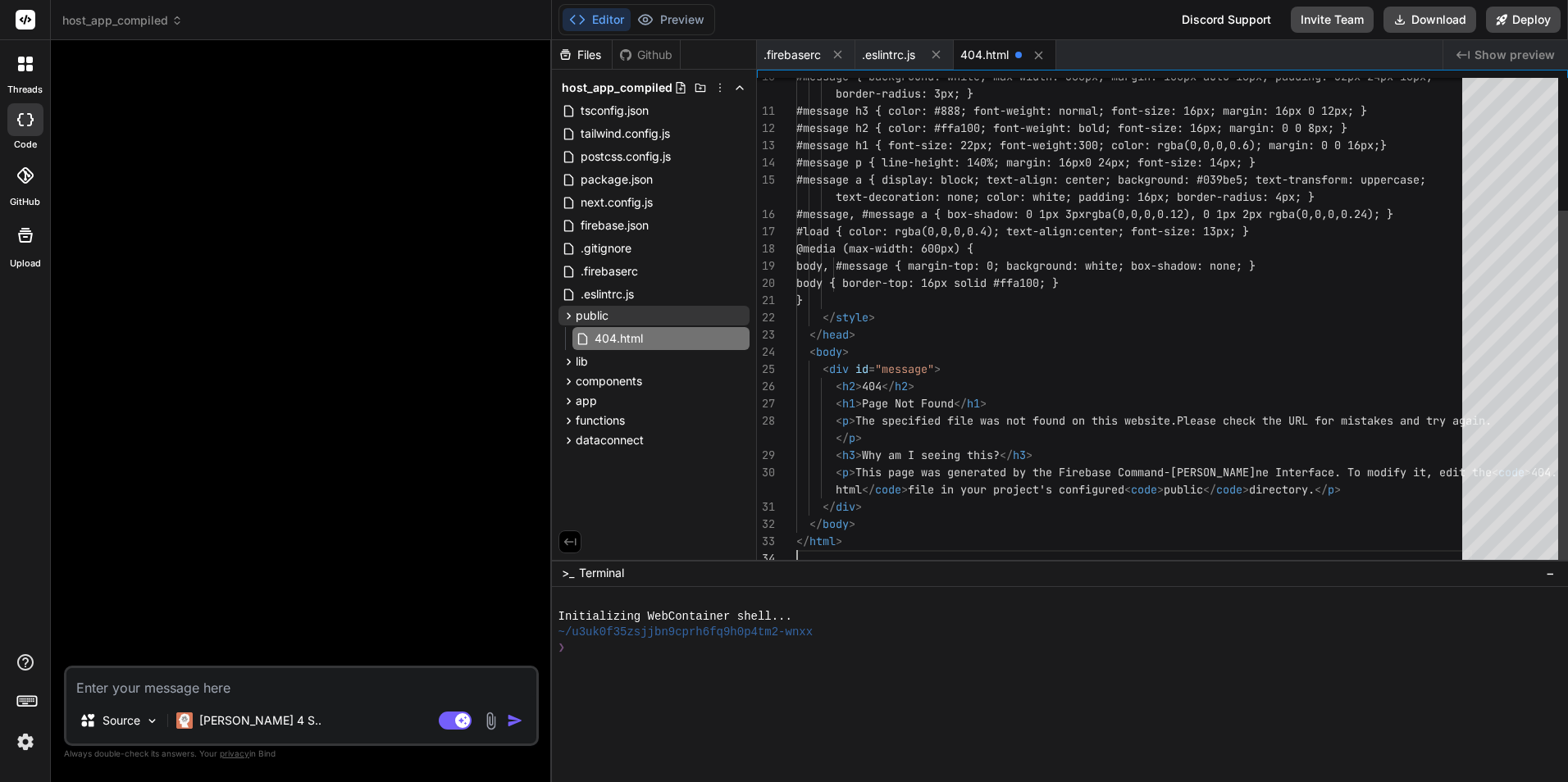
type textarea "</div> </body> </html>"
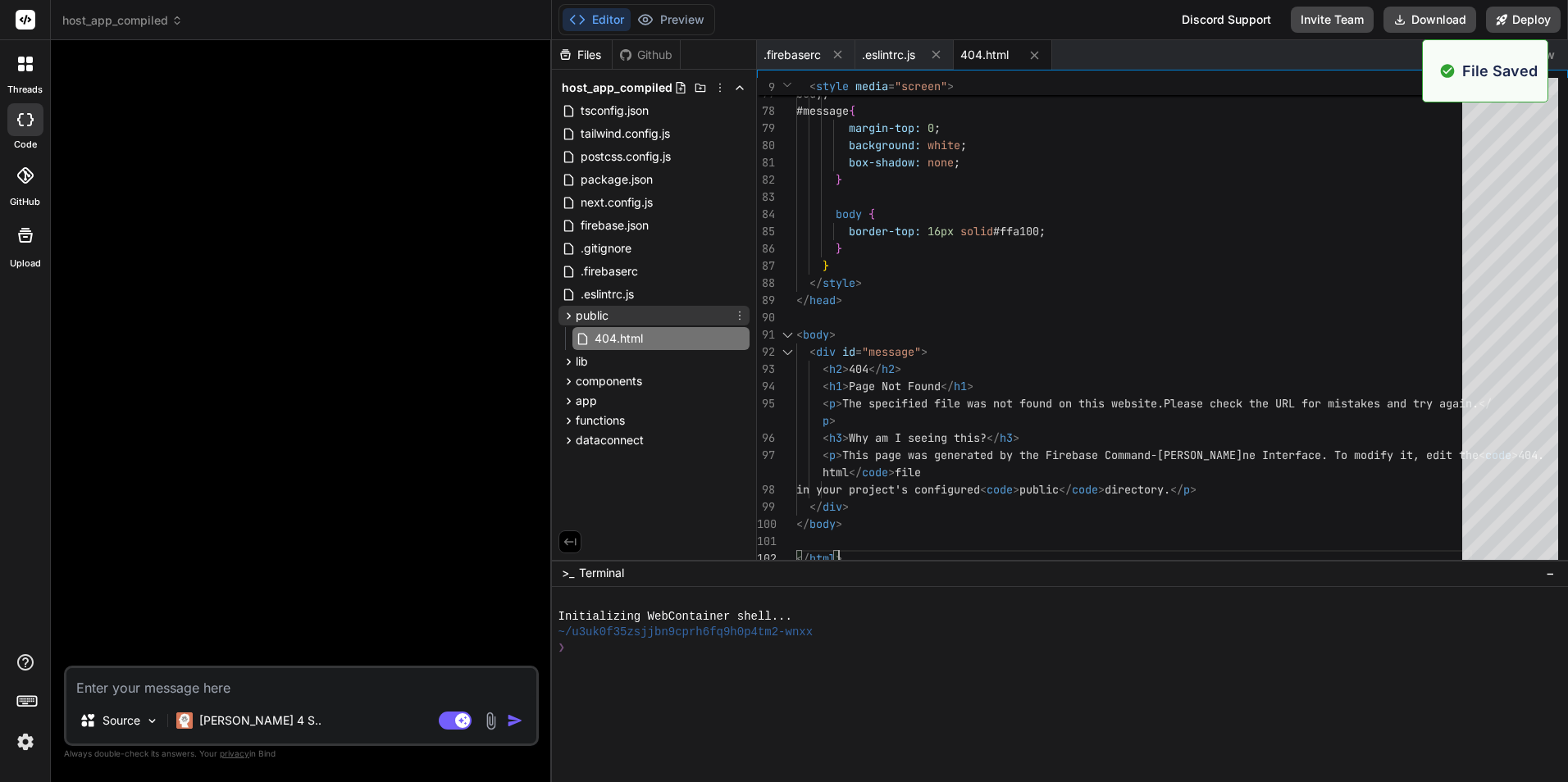
click at [742, 316] on icon at bounding box center [740, 315] width 13 height 13
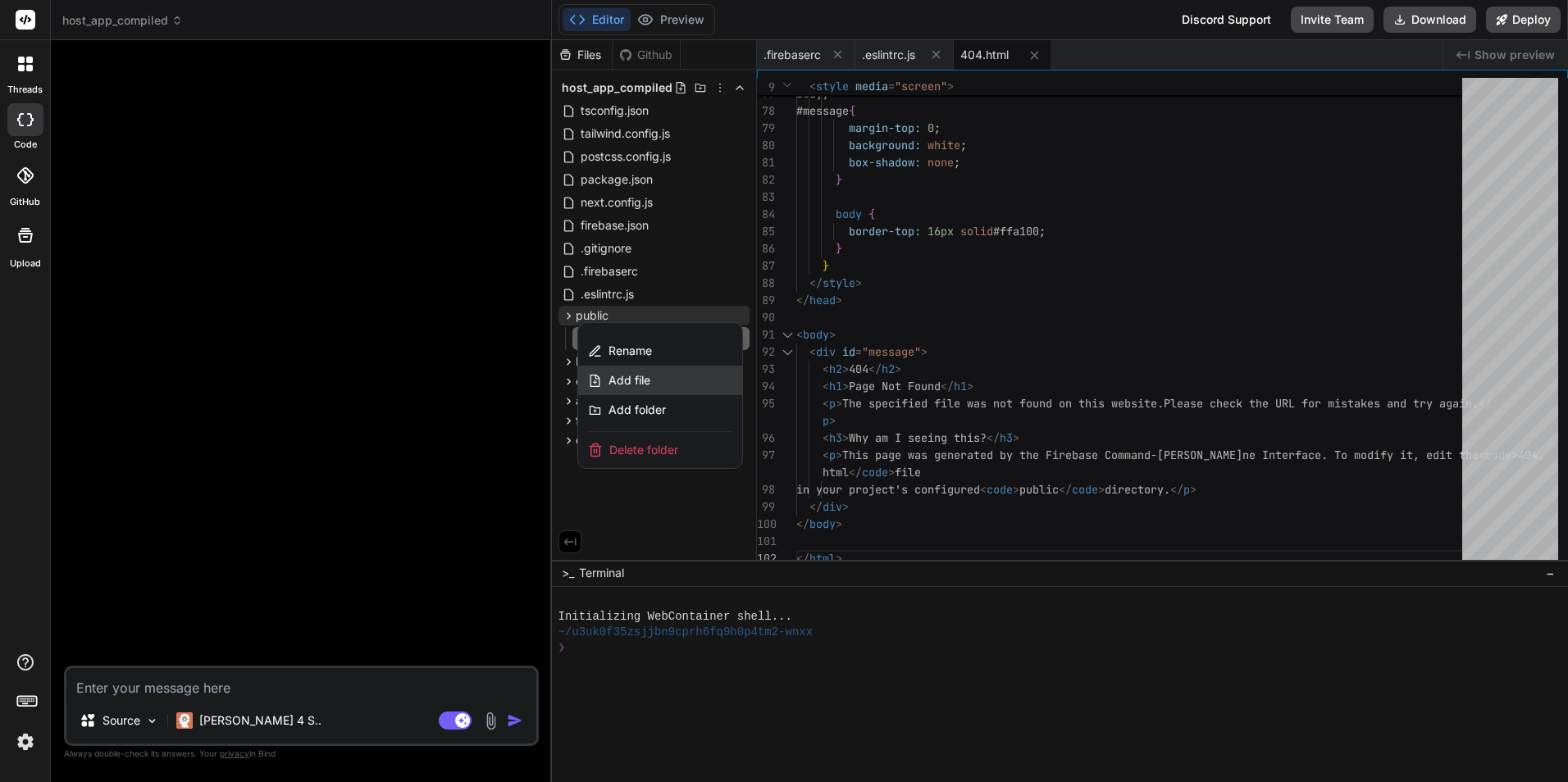
click at [663, 368] on div "Add file" at bounding box center [661, 380] width 164 height 30
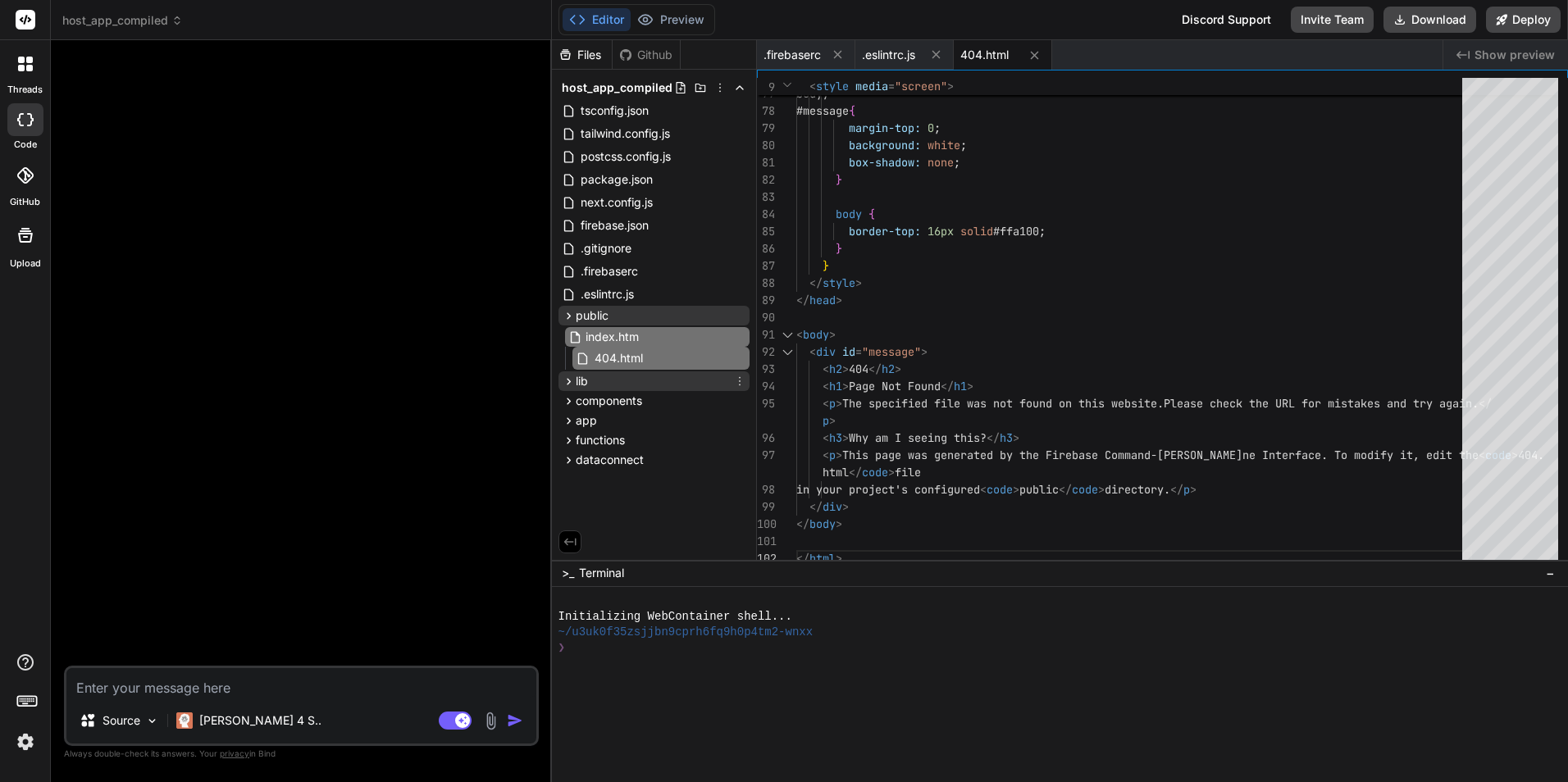
type input "index.html"
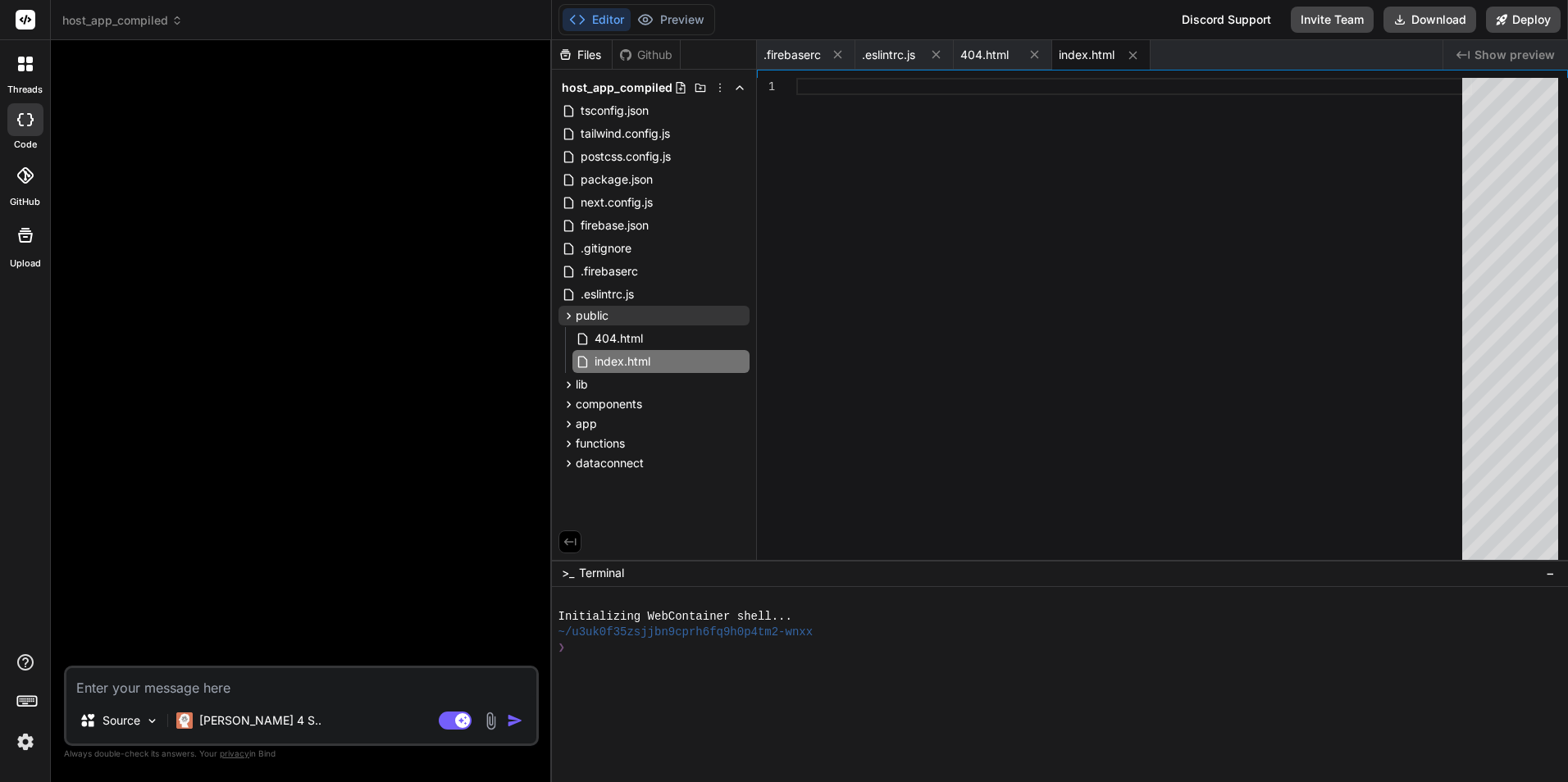
click at [882, 275] on div at bounding box center [1134, 323] width 676 height 489
type textarea "</body> </html>"
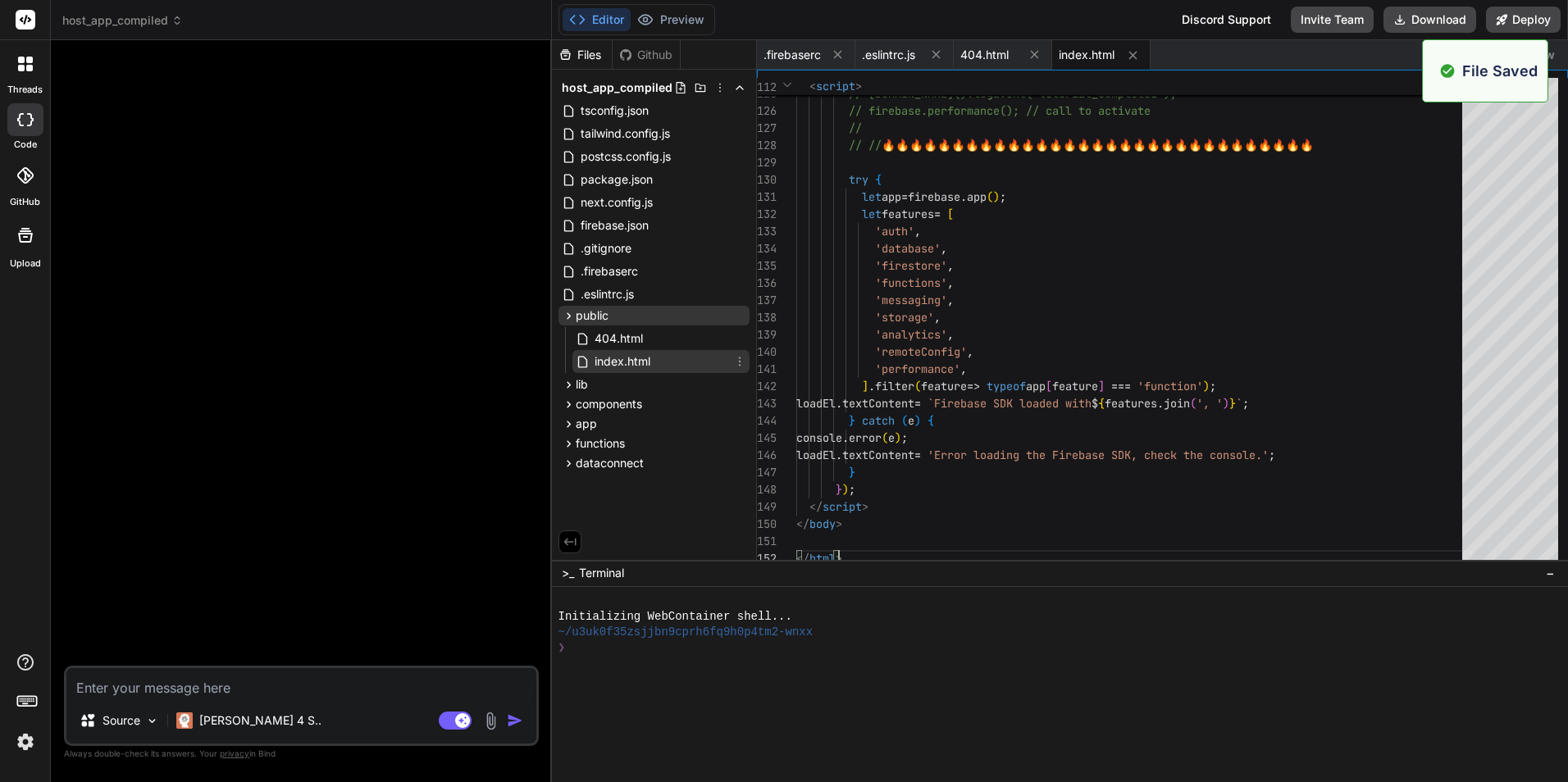
click at [742, 361] on icon at bounding box center [740, 361] width 13 height 13
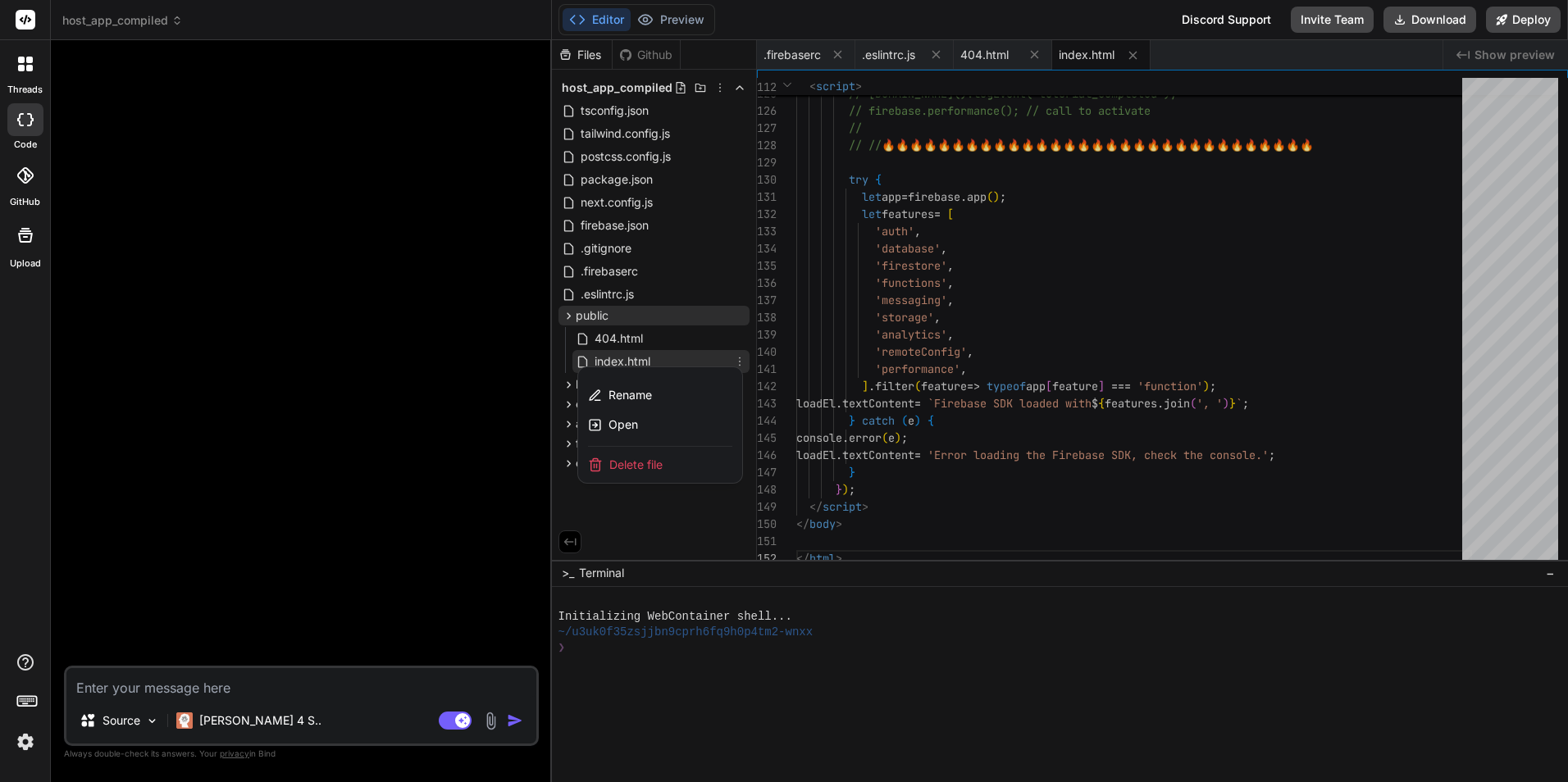
click at [710, 326] on div at bounding box center [1060, 411] width 1017 height 742
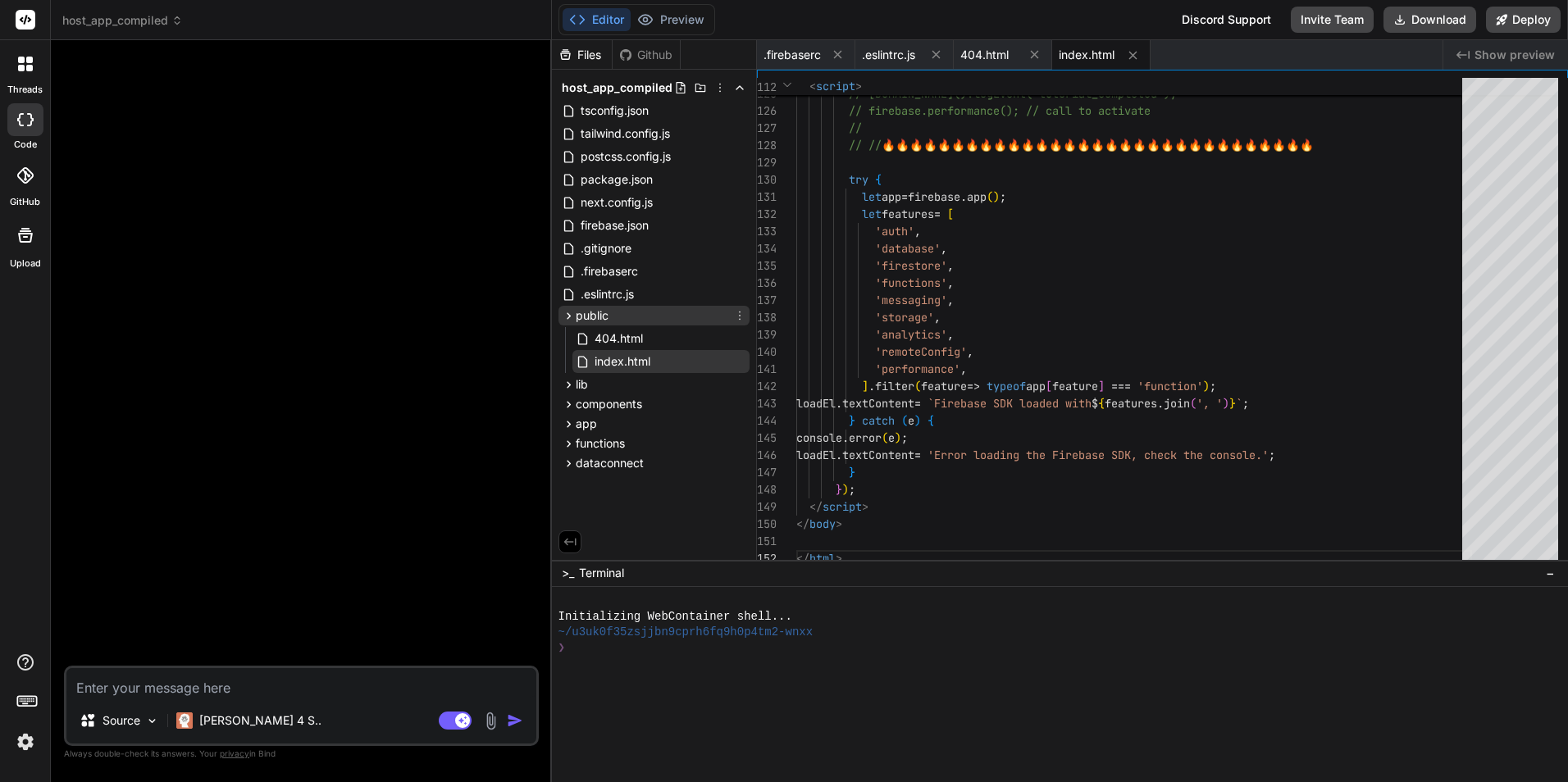
click at [740, 316] on icon at bounding box center [740, 315] width 13 height 13
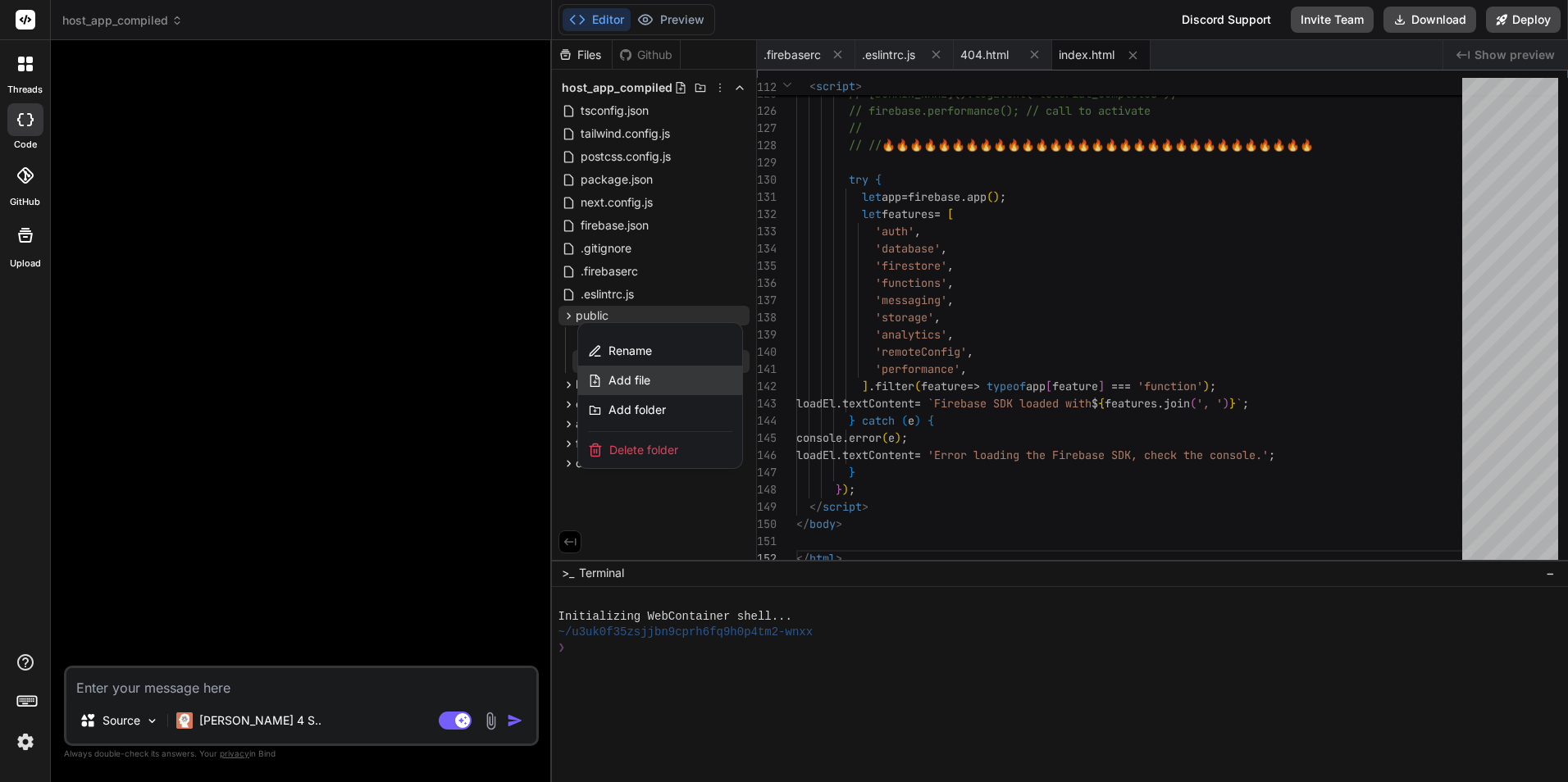
click at [693, 376] on div "Add file" at bounding box center [661, 380] width 164 height 30
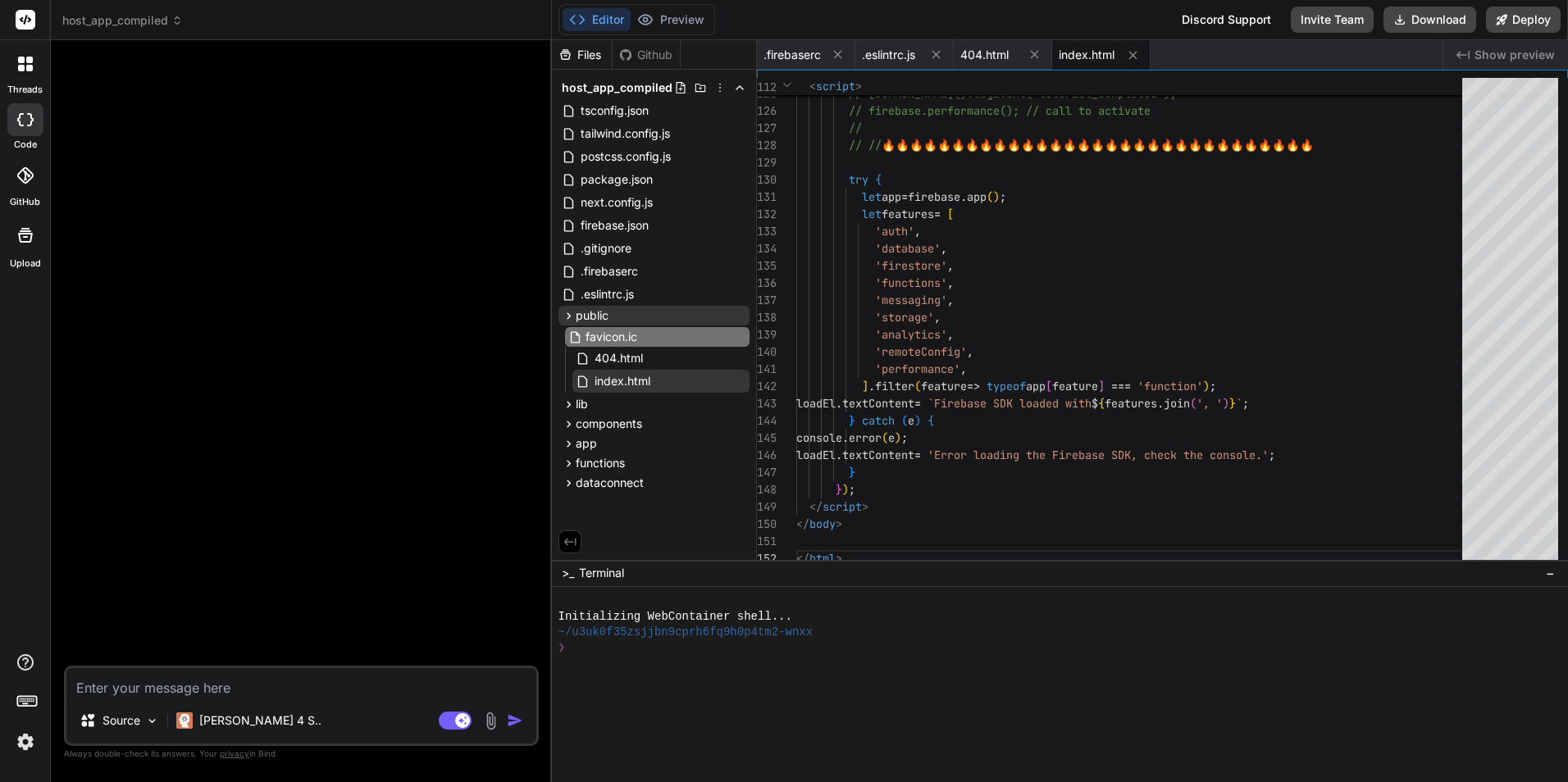
type input "favicon.ico"
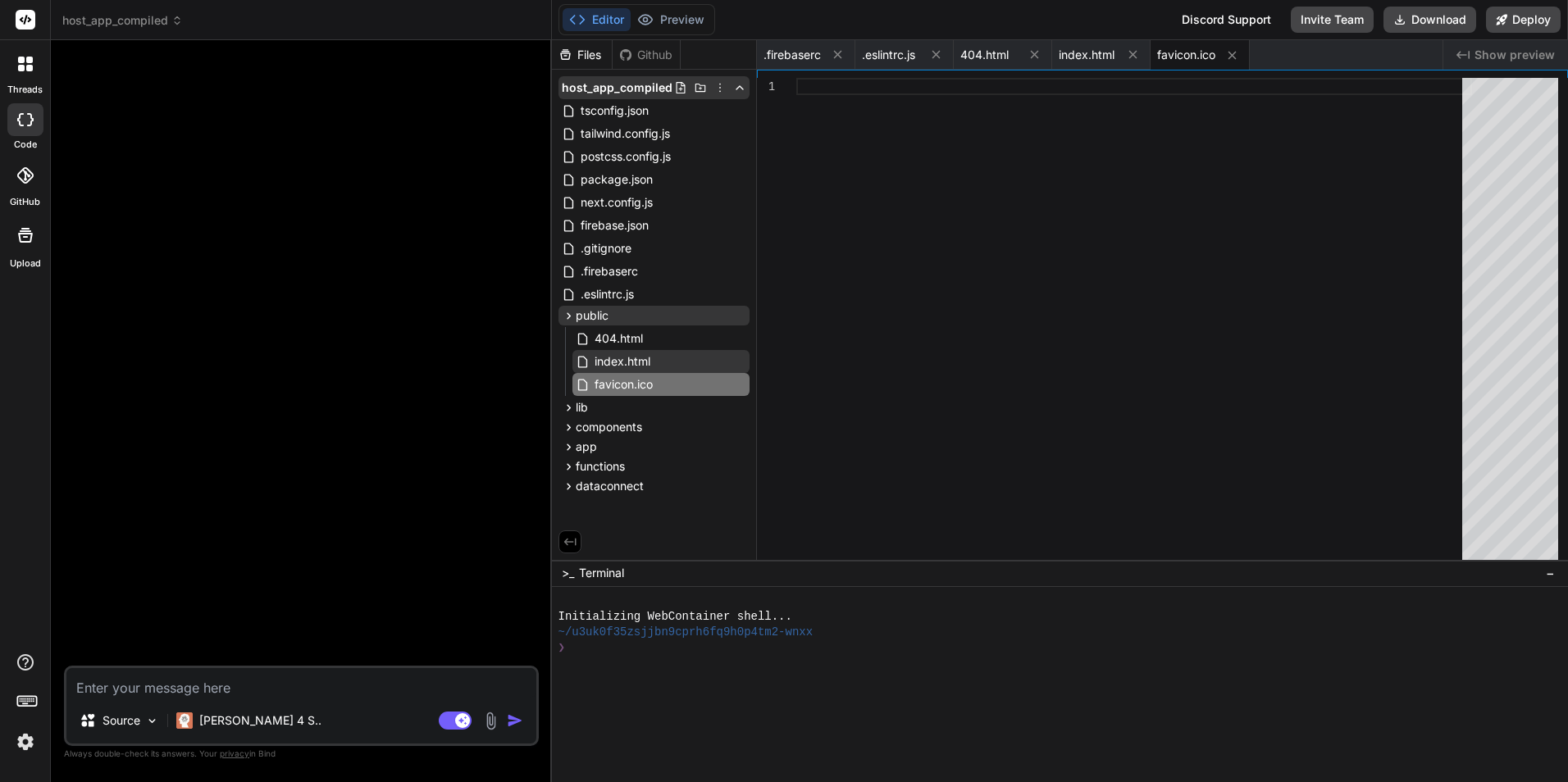
click at [718, 87] on icon at bounding box center [720, 88] width 13 height 13
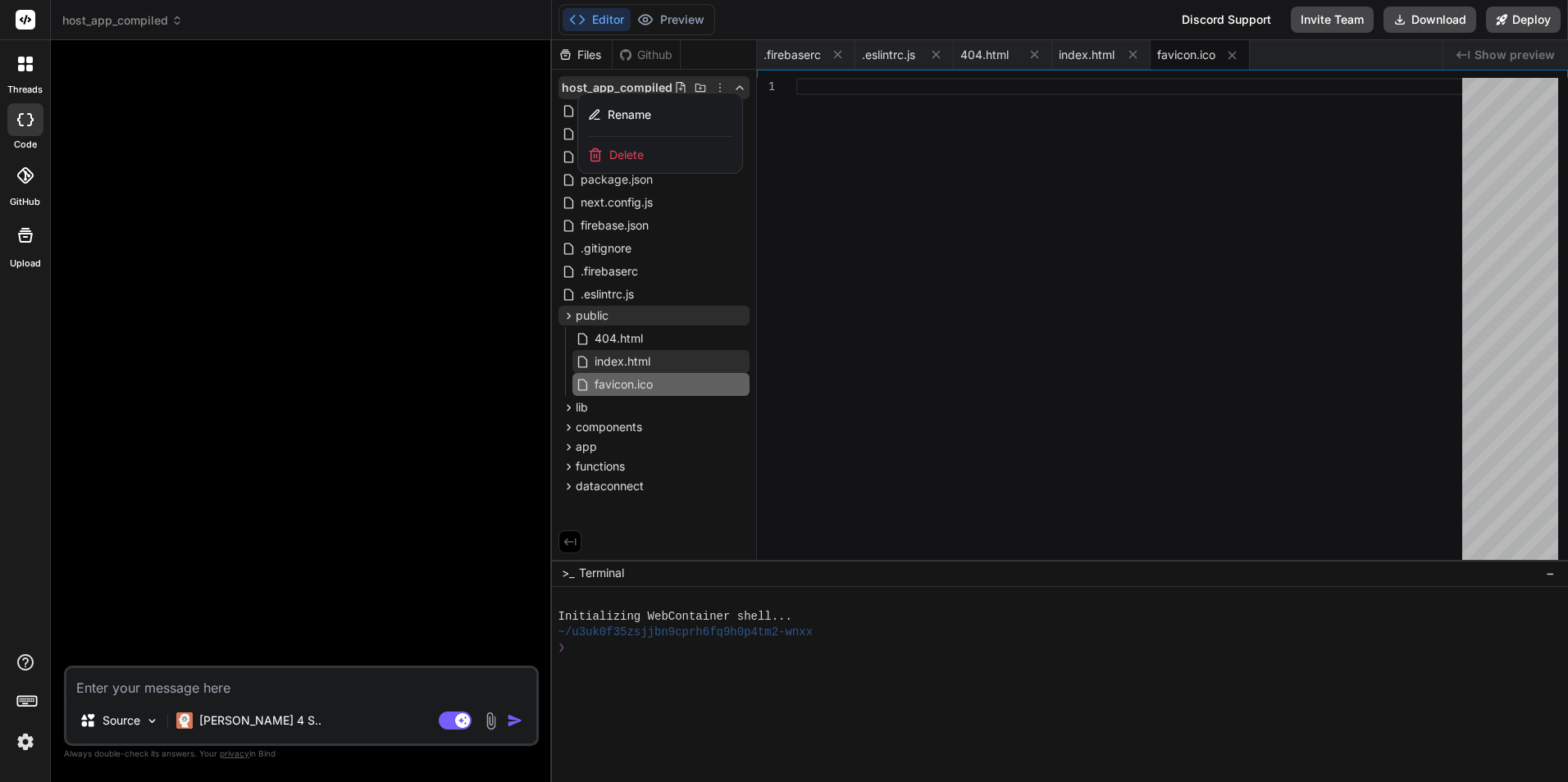
click at [723, 87] on div at bounding box center [1060, 411] width 1017 height 742
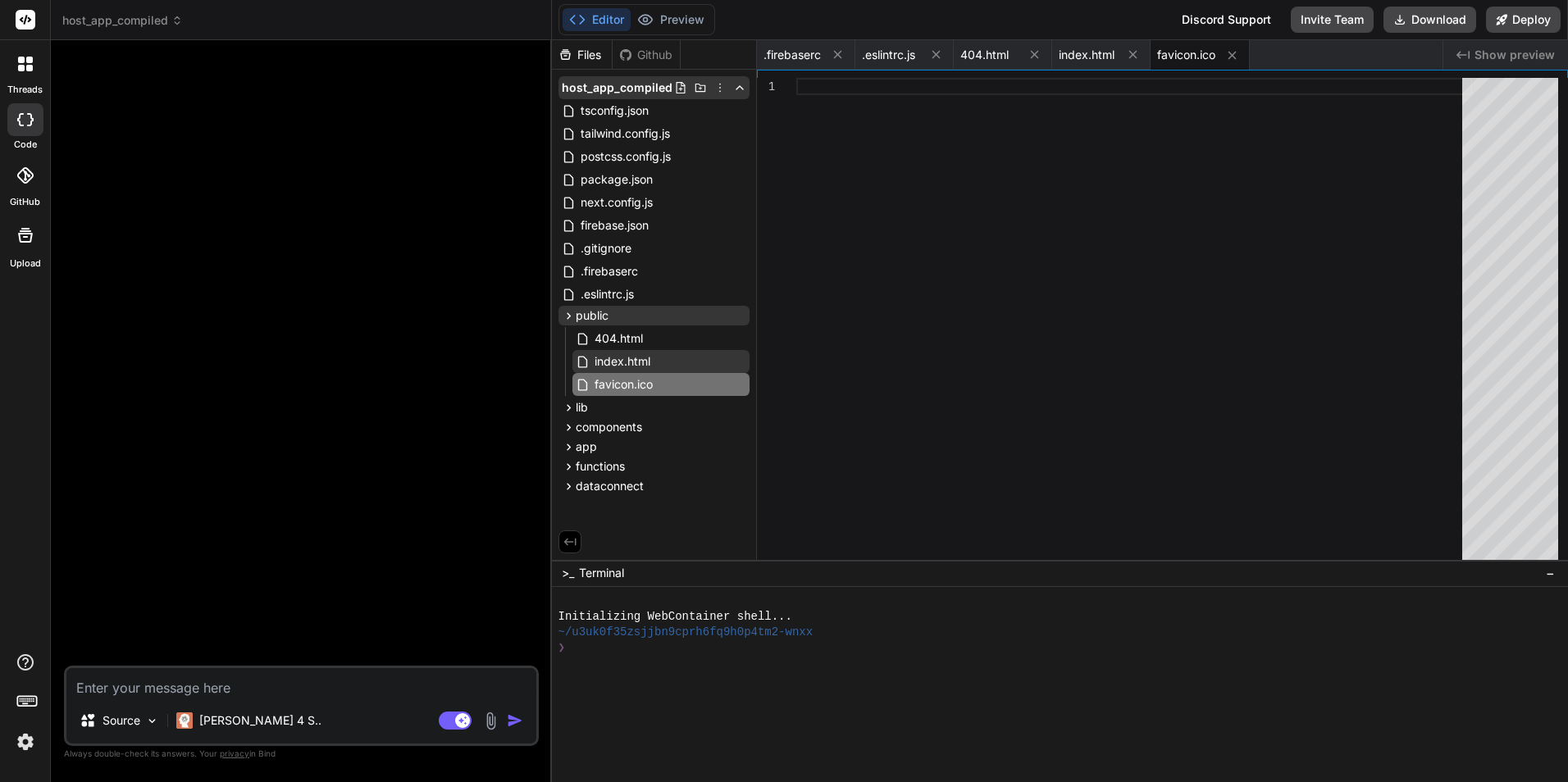
click at [701, 85] on icon at bounding box center [700, 88] width 11 height 9
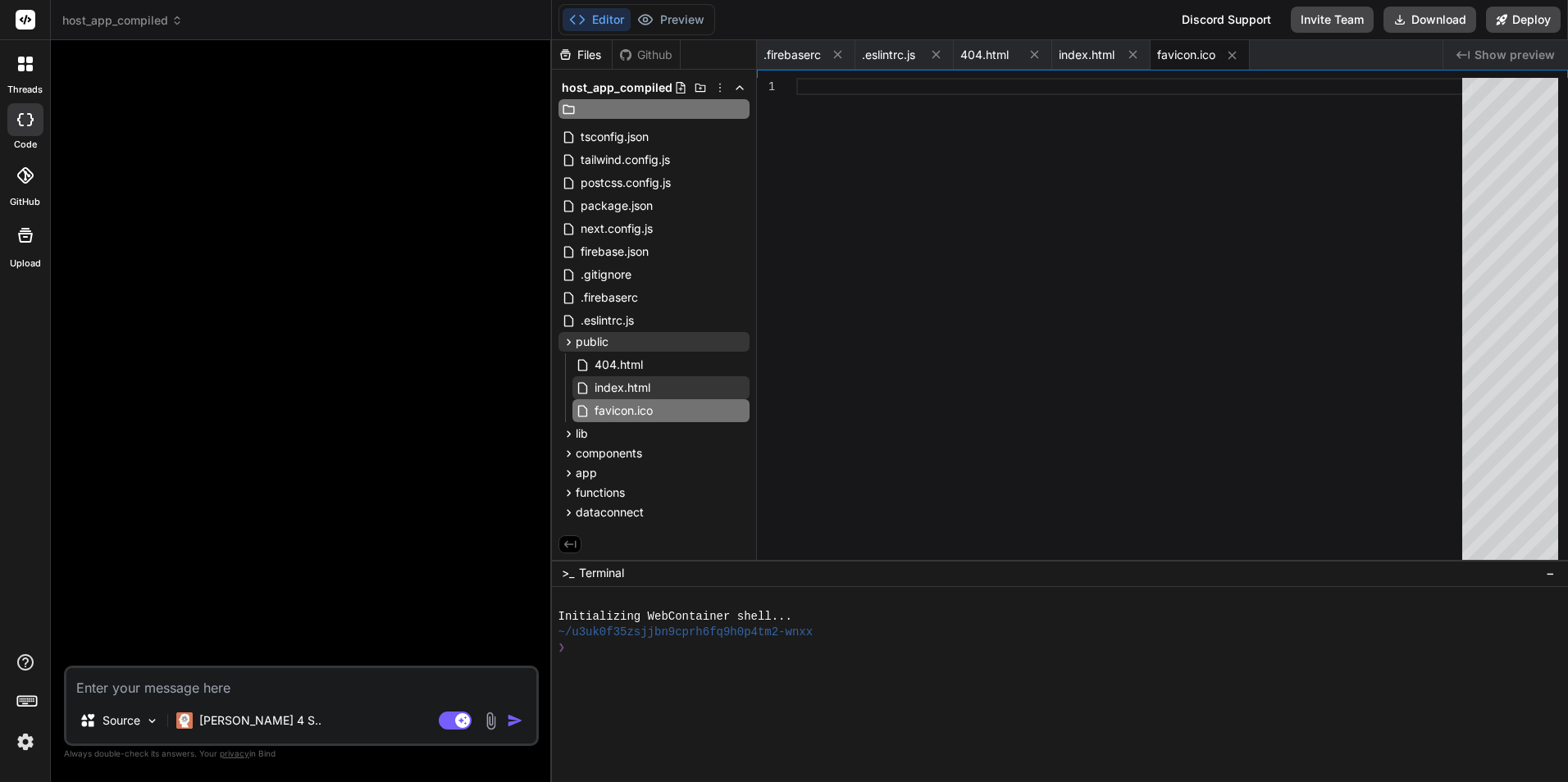
click at [701, 85] on icon at bounding box center [700, 88] width 11 height 9
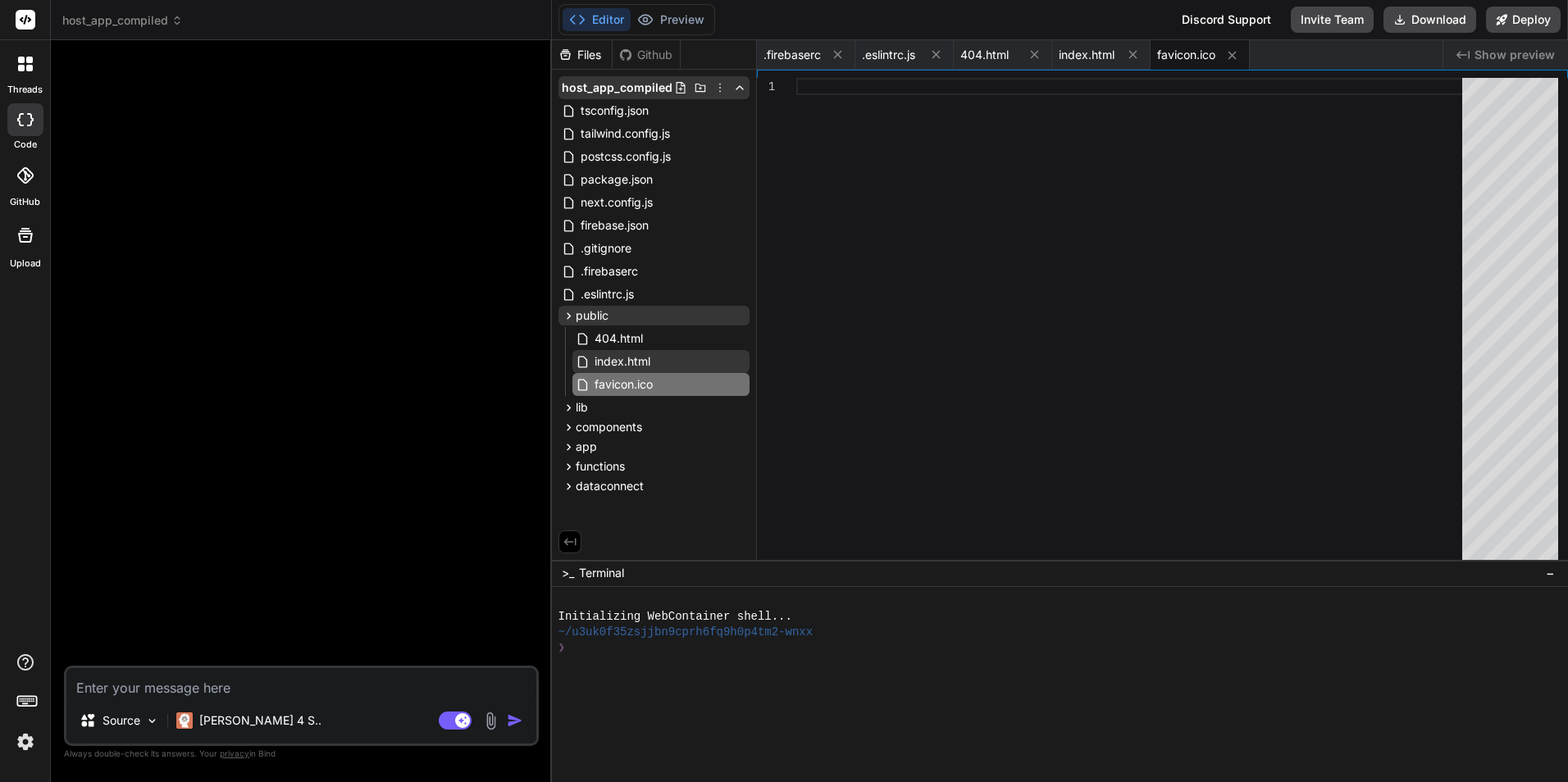
click at [685, 85] on icon at bounding box center [680, 88] width 9 height 11
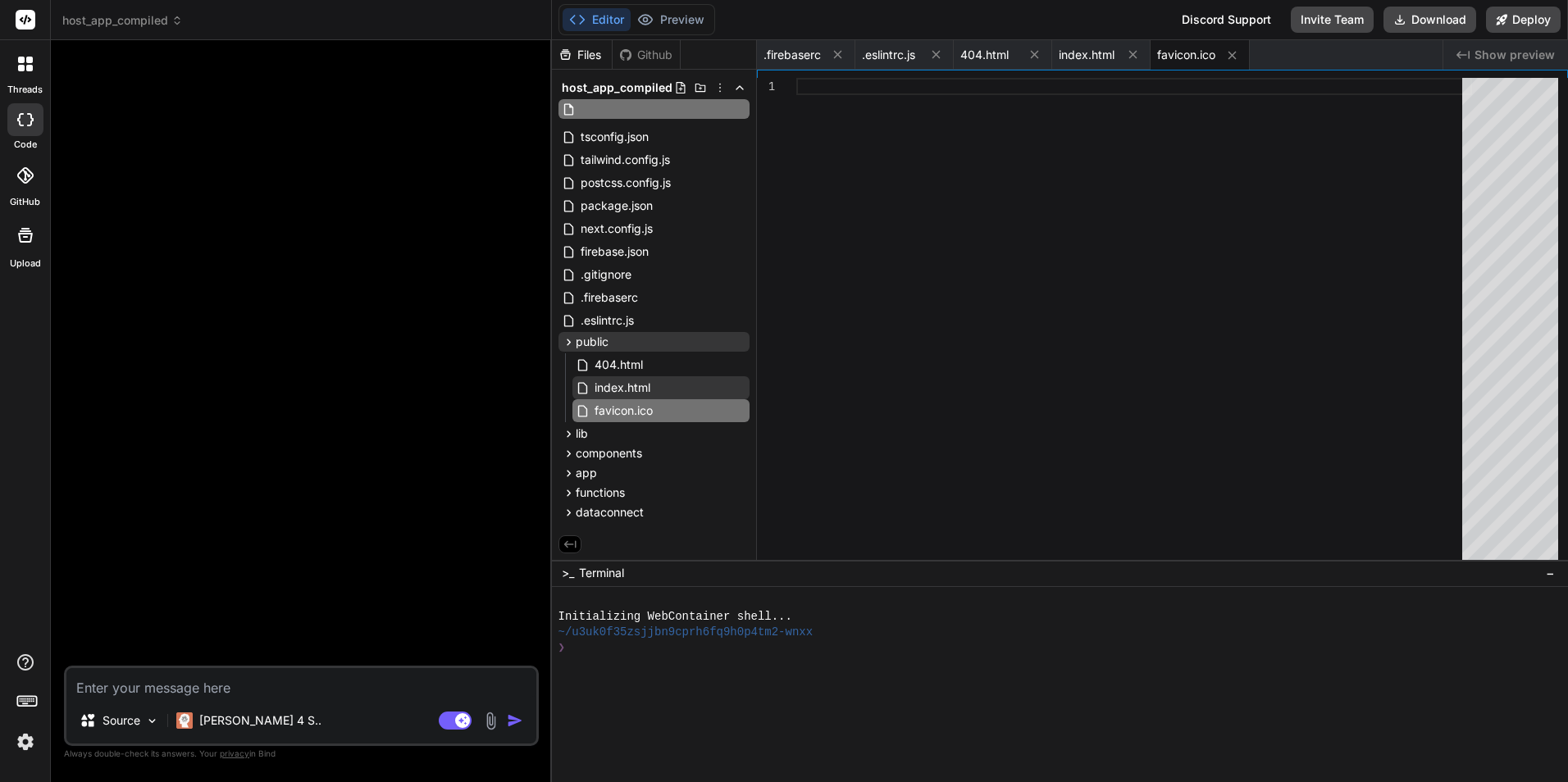
click at [685, 85] on icon at bounding box center [680, 88] width 9 height 11
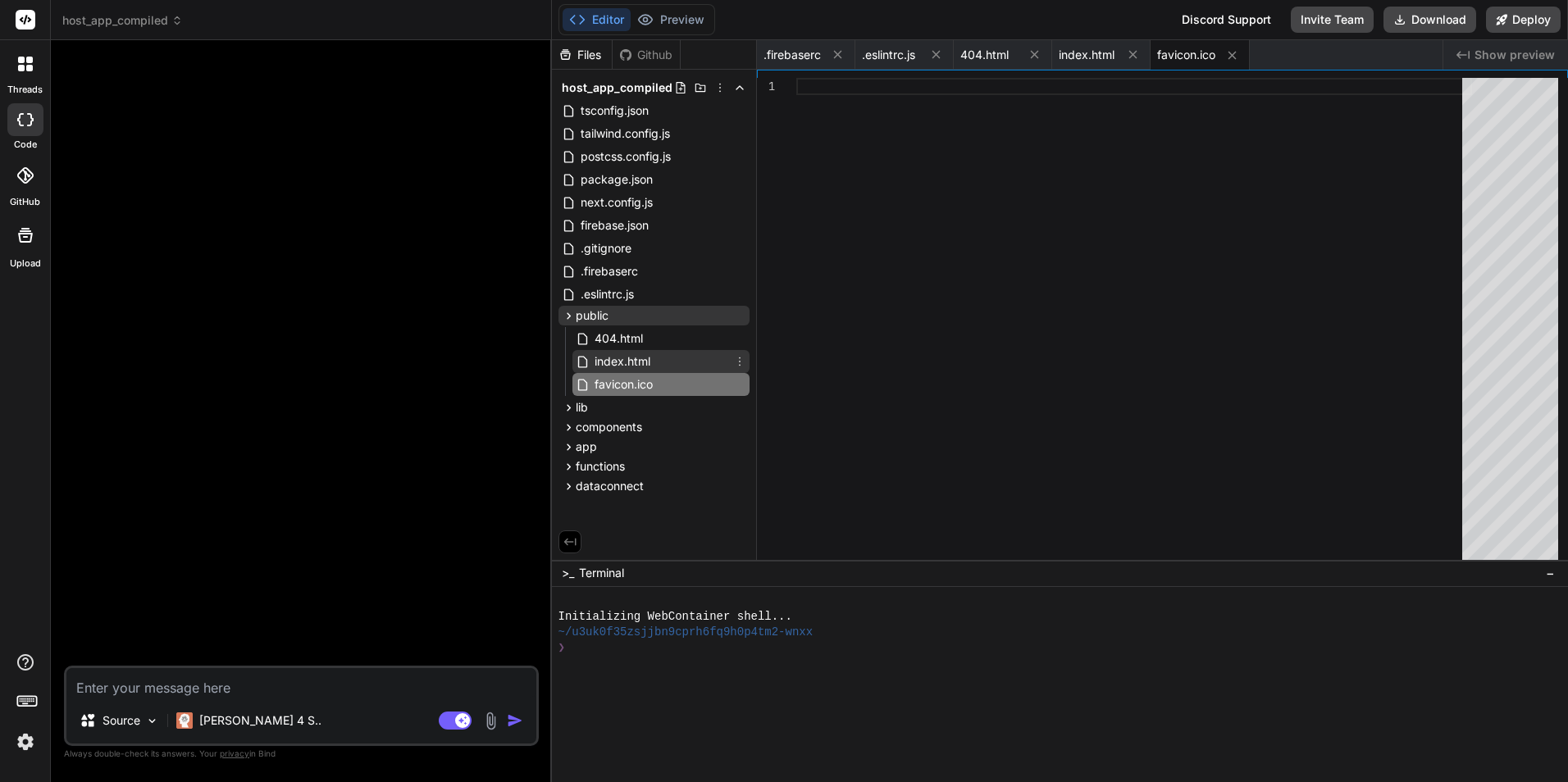
click at [612, 364] on span "index.html" at bounding box center [622, 361] width 59 height 20
type textarea "</body> </html>"
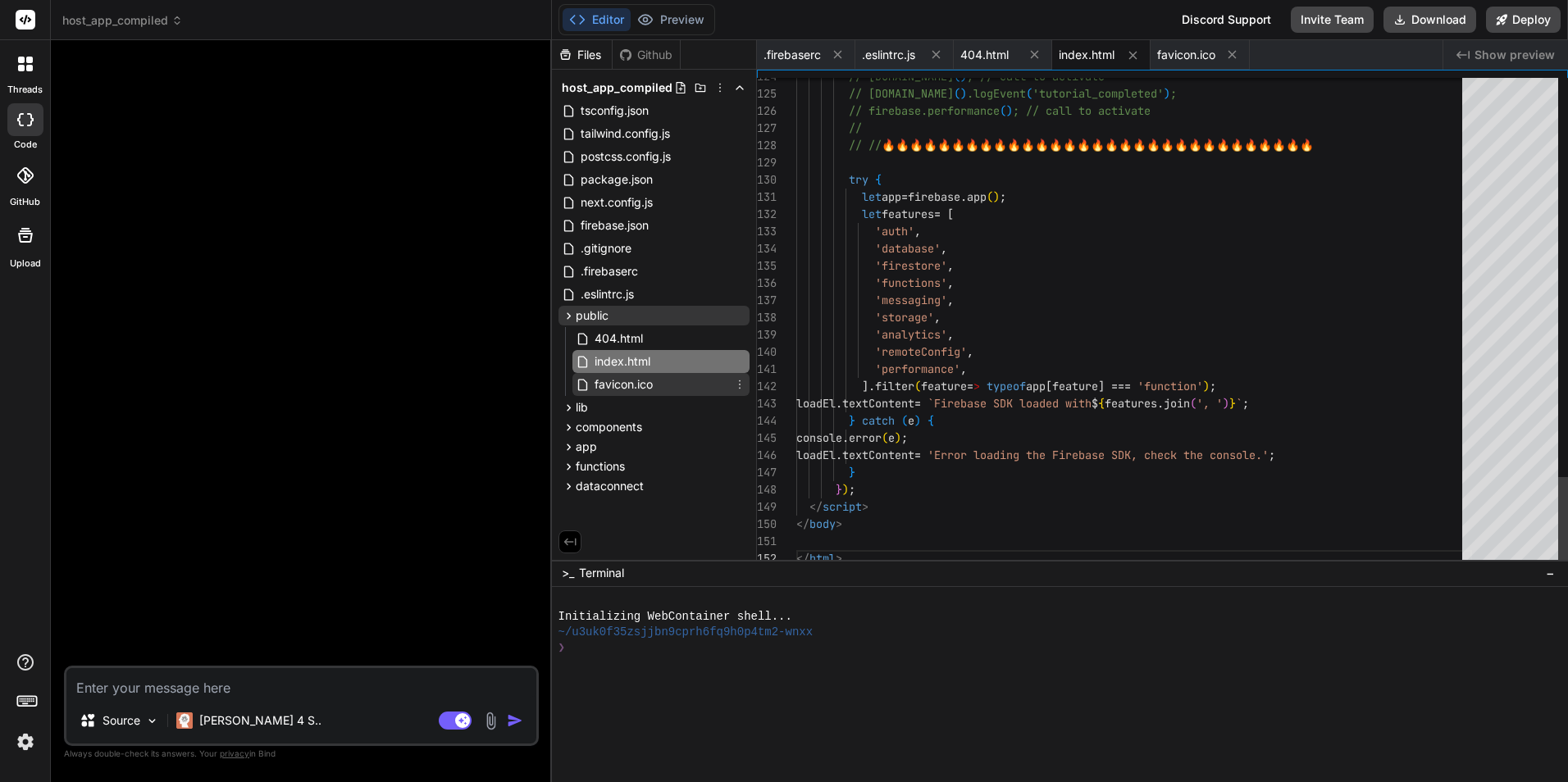
click at [628, 382] on span "favicon.ico" at bounding box center [623, 384] width 61 height 20
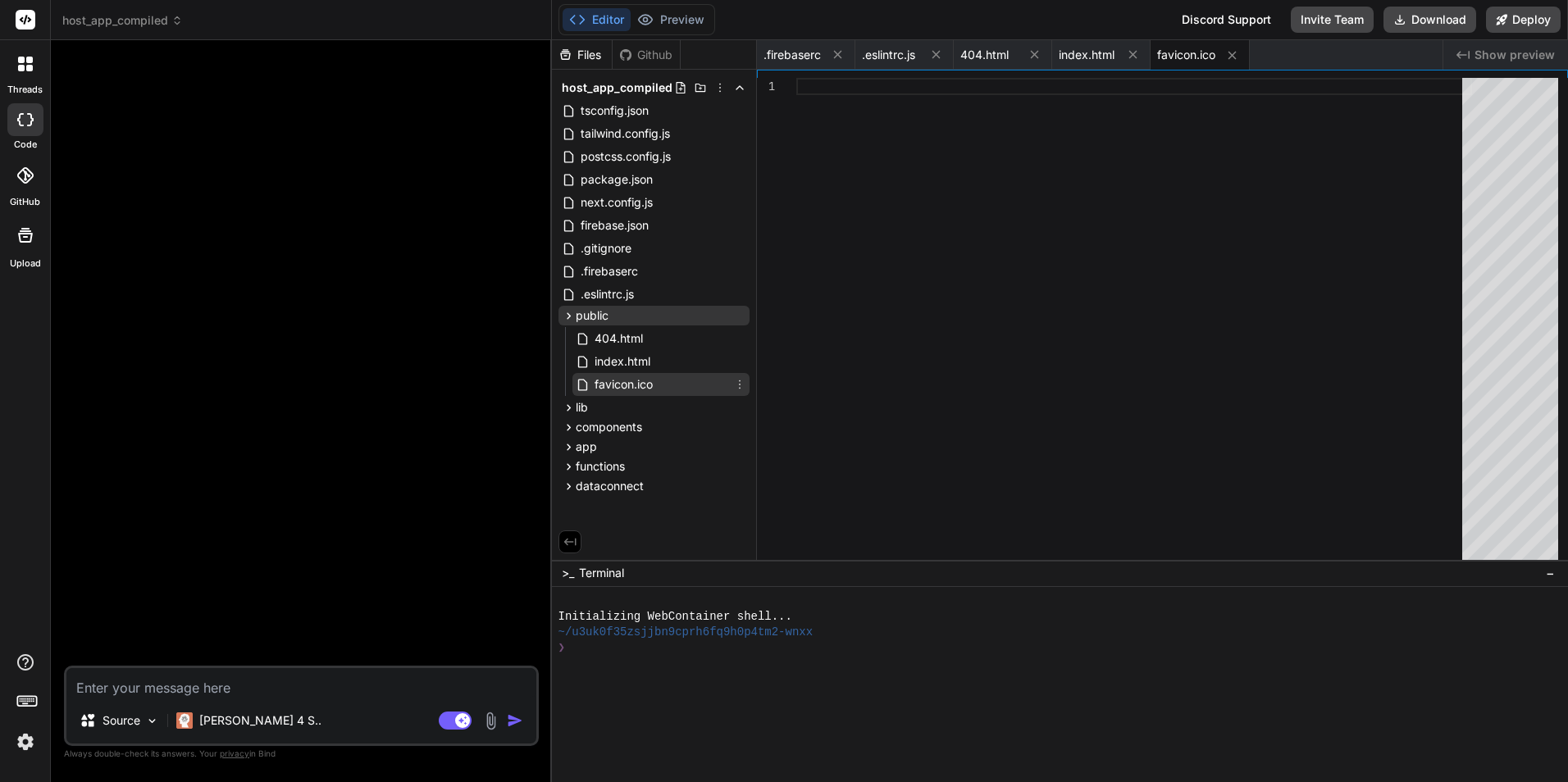
click at [740, 388] on icon at bounding box center [740, 384] width 2 height 9
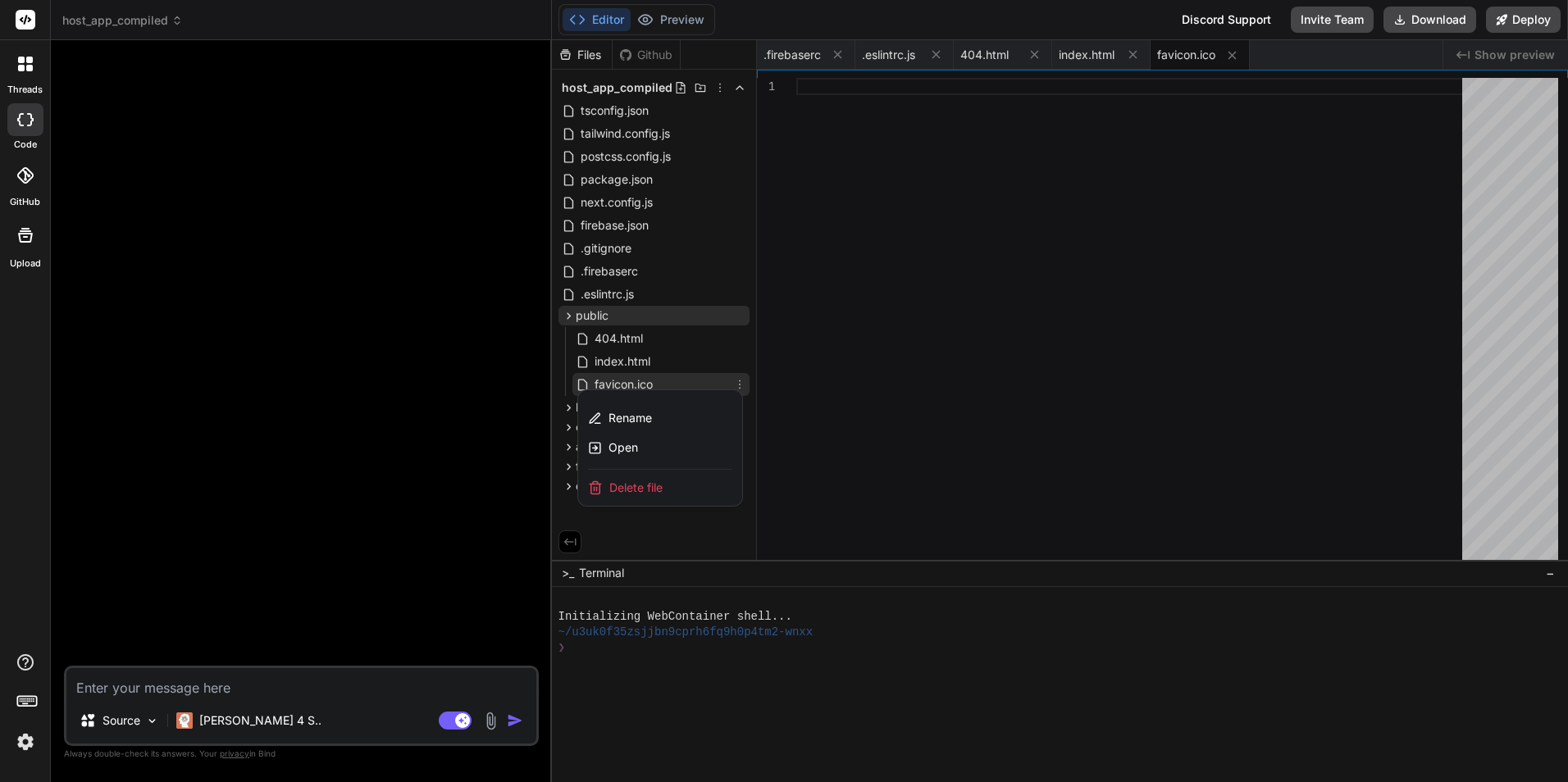
click at [654, 488] on span "Delete file" at bounding box center [636, 488] width 54 height 16
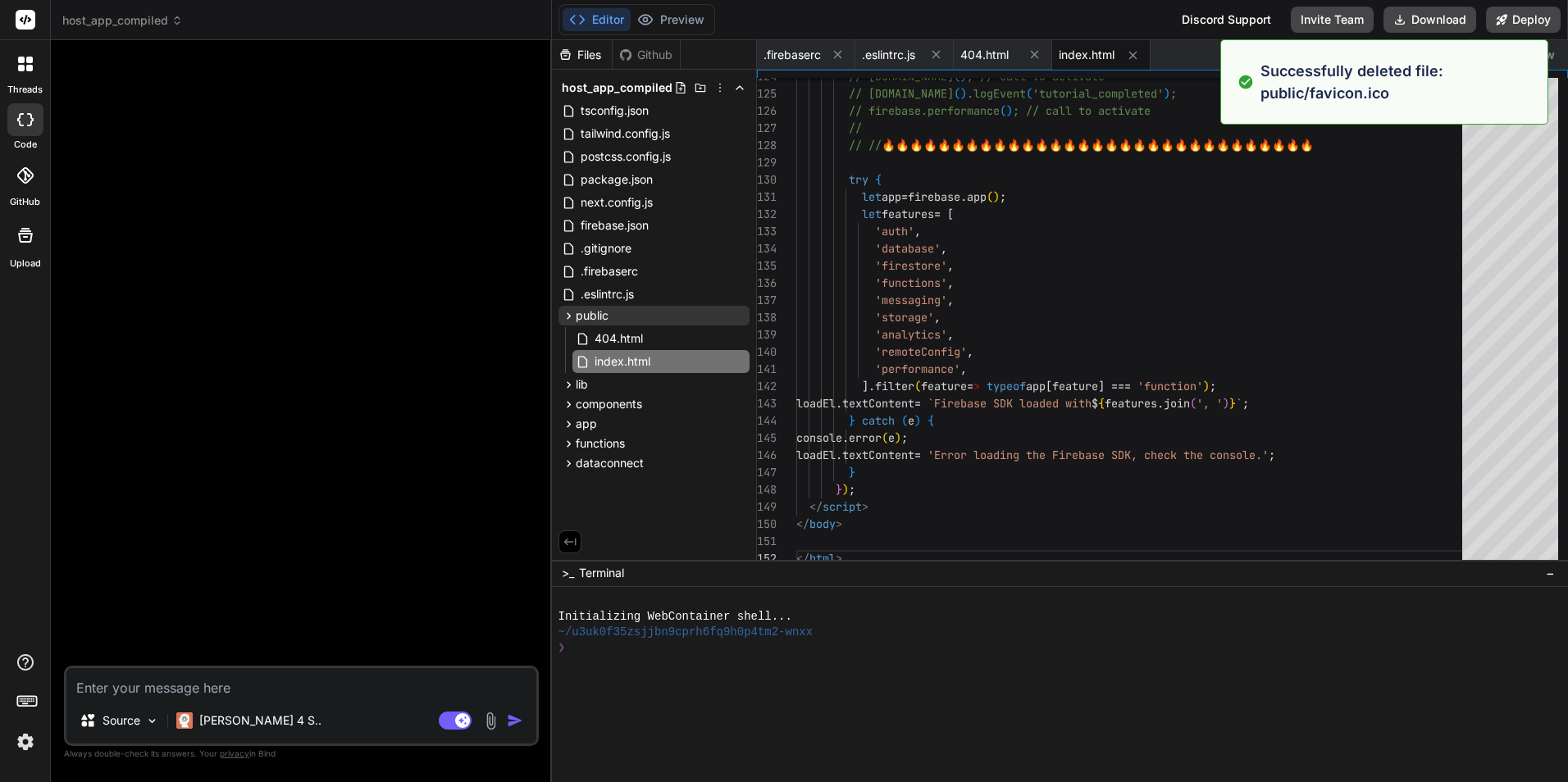
type textarea "</body> </html>"
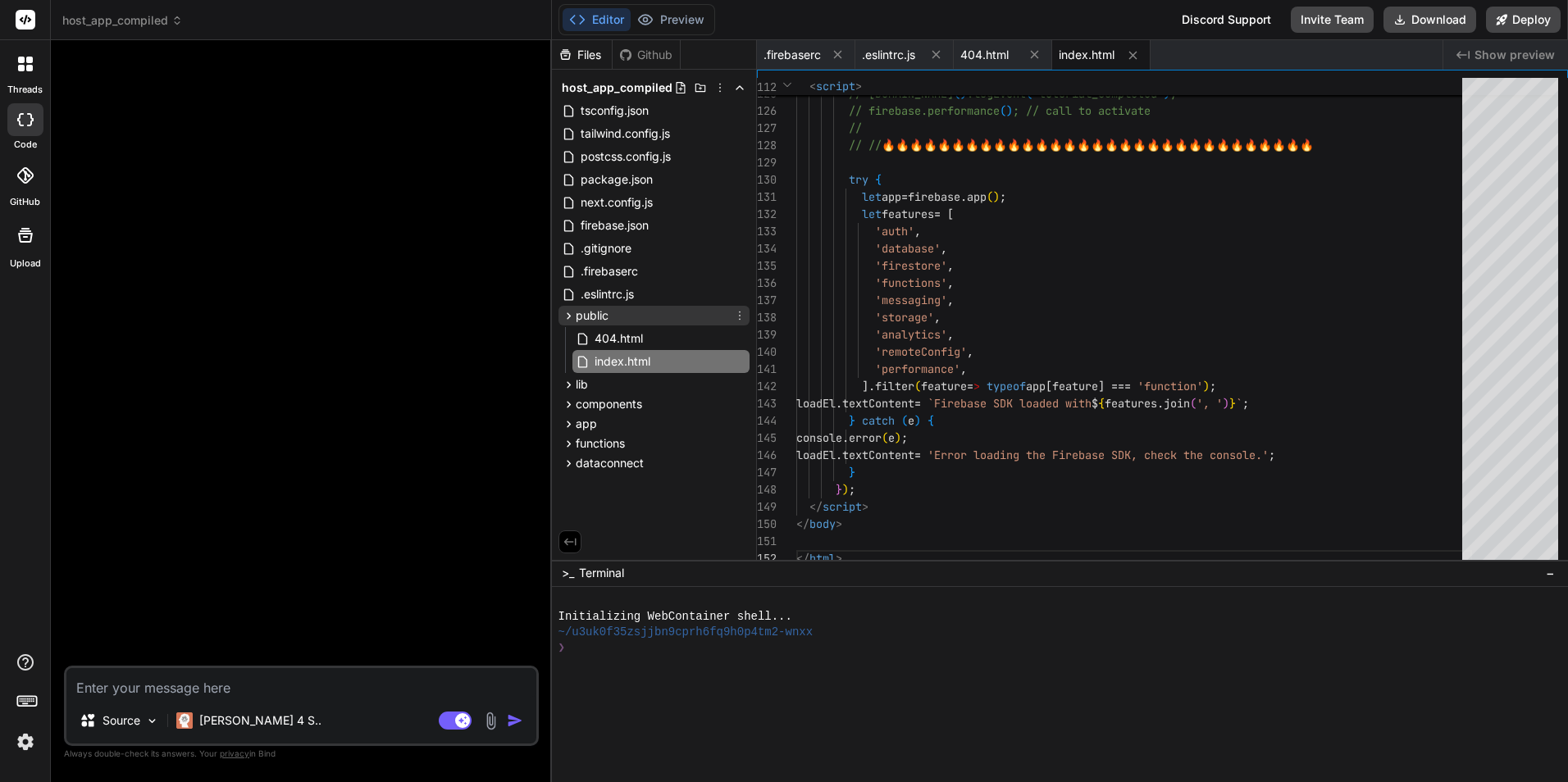
click at [737, 317] on icon at bounding box center [740, 315] width 13 height 13
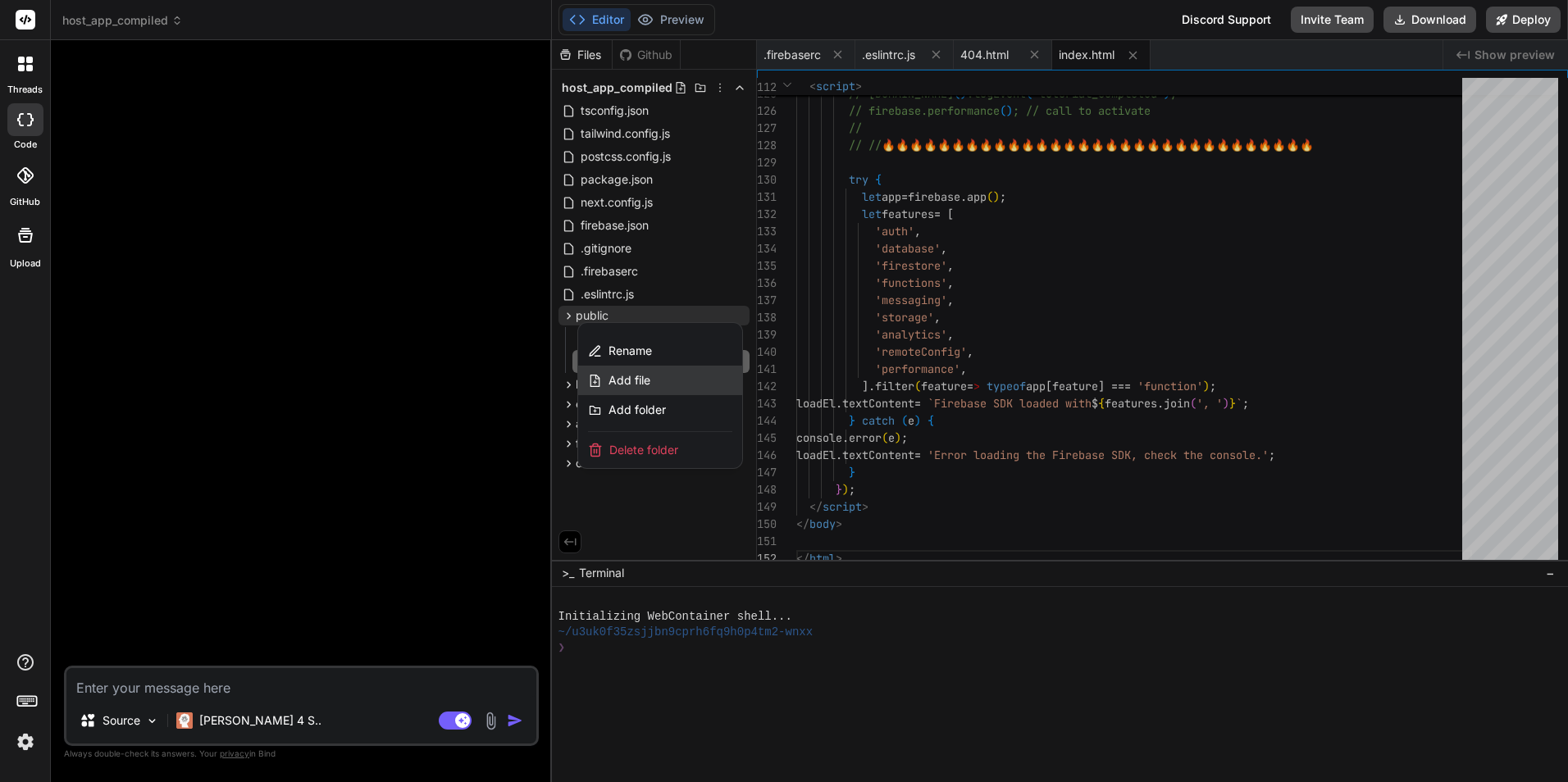
click at [670, 378] on div "Add file" at bounding box center [661, 380] width 164 height 30
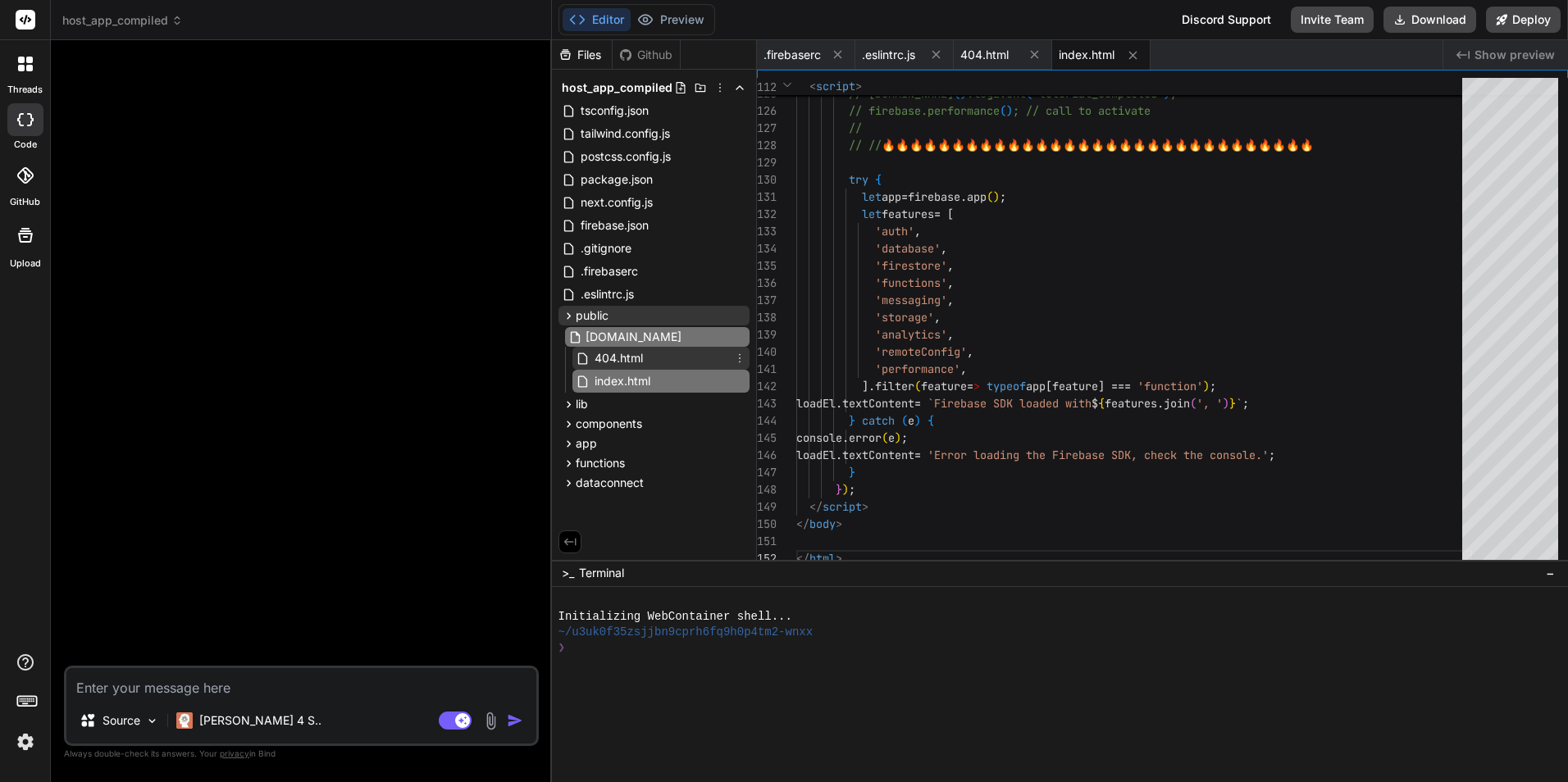
type input "favicon.svg"
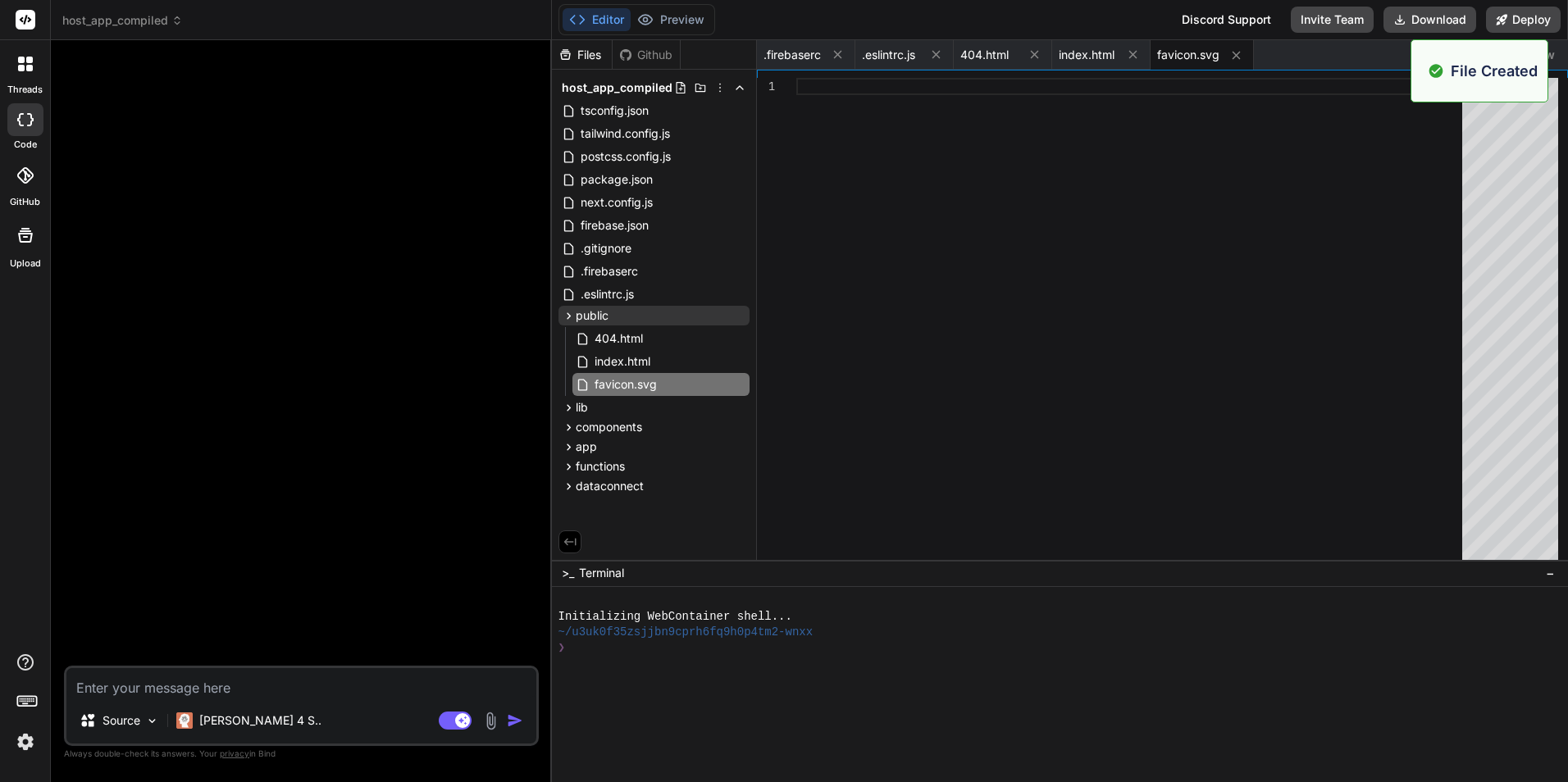
click at [1002, 251] on div at bounding box center [1134, 323] width 676 height 489
type textarea "</defs> </svg>"
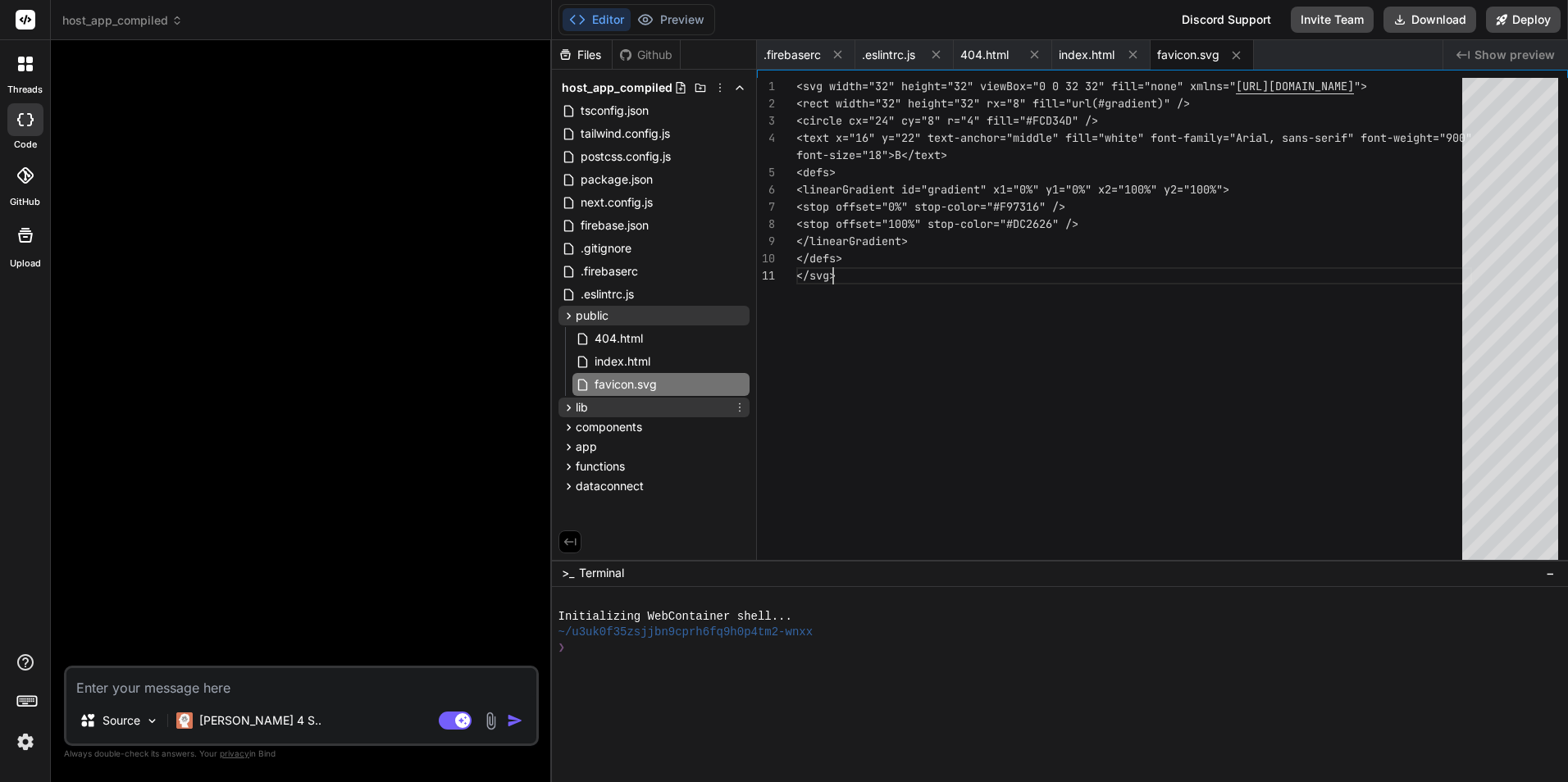
click at [739, 407] on icon at bounding box center [740, 408] width 13 height 13
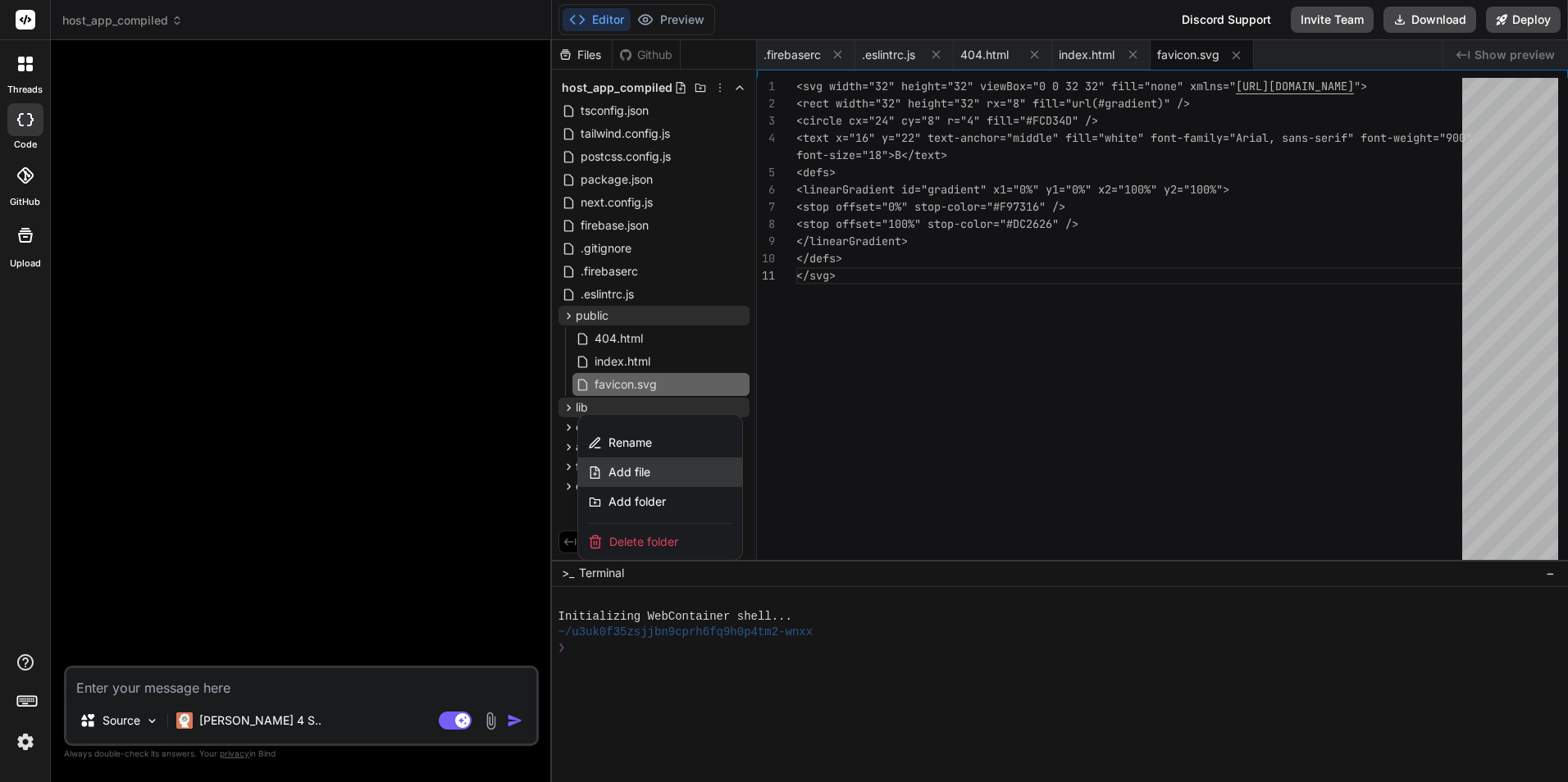
click at [653, 465] on div "Add file" at bounding box center [661, 472] width 164 height 30
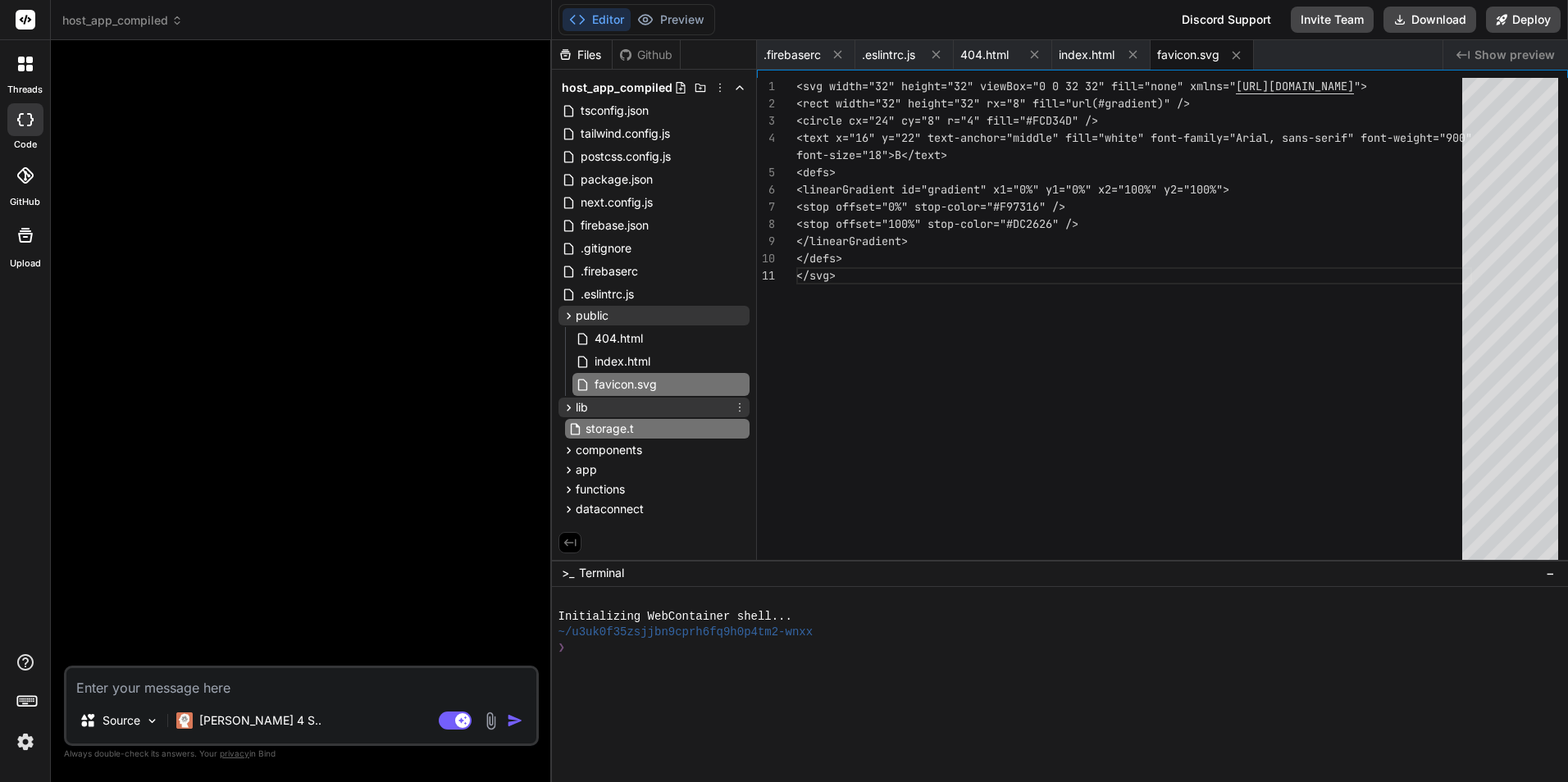
type input "storage.ts"
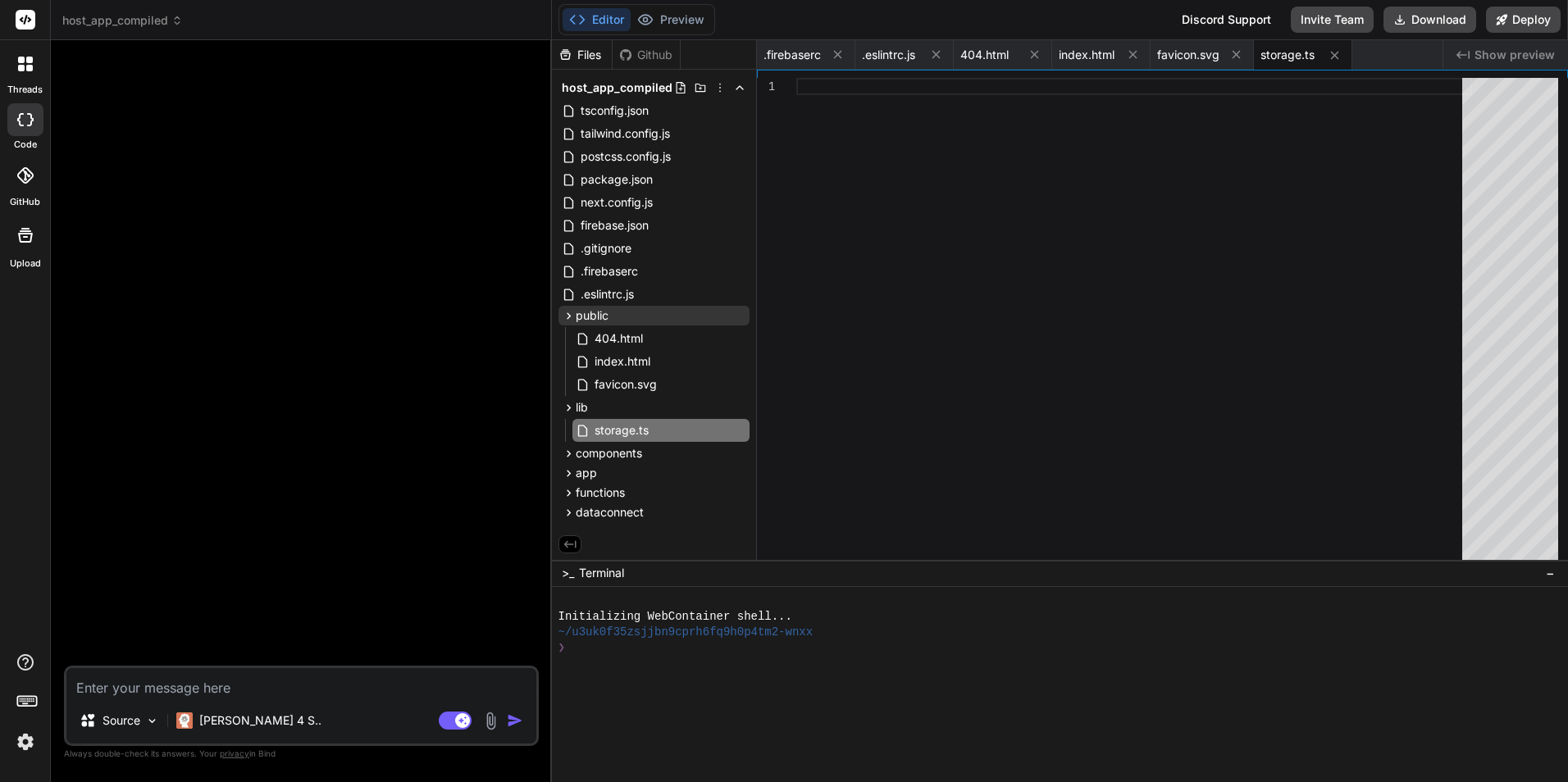
click at [902, 213] on div at bounding box center [1134, 323] width 676 height 489
type textarea "export const getAmenityInfo = (amenityId: string) => { return availableAmenitie…"
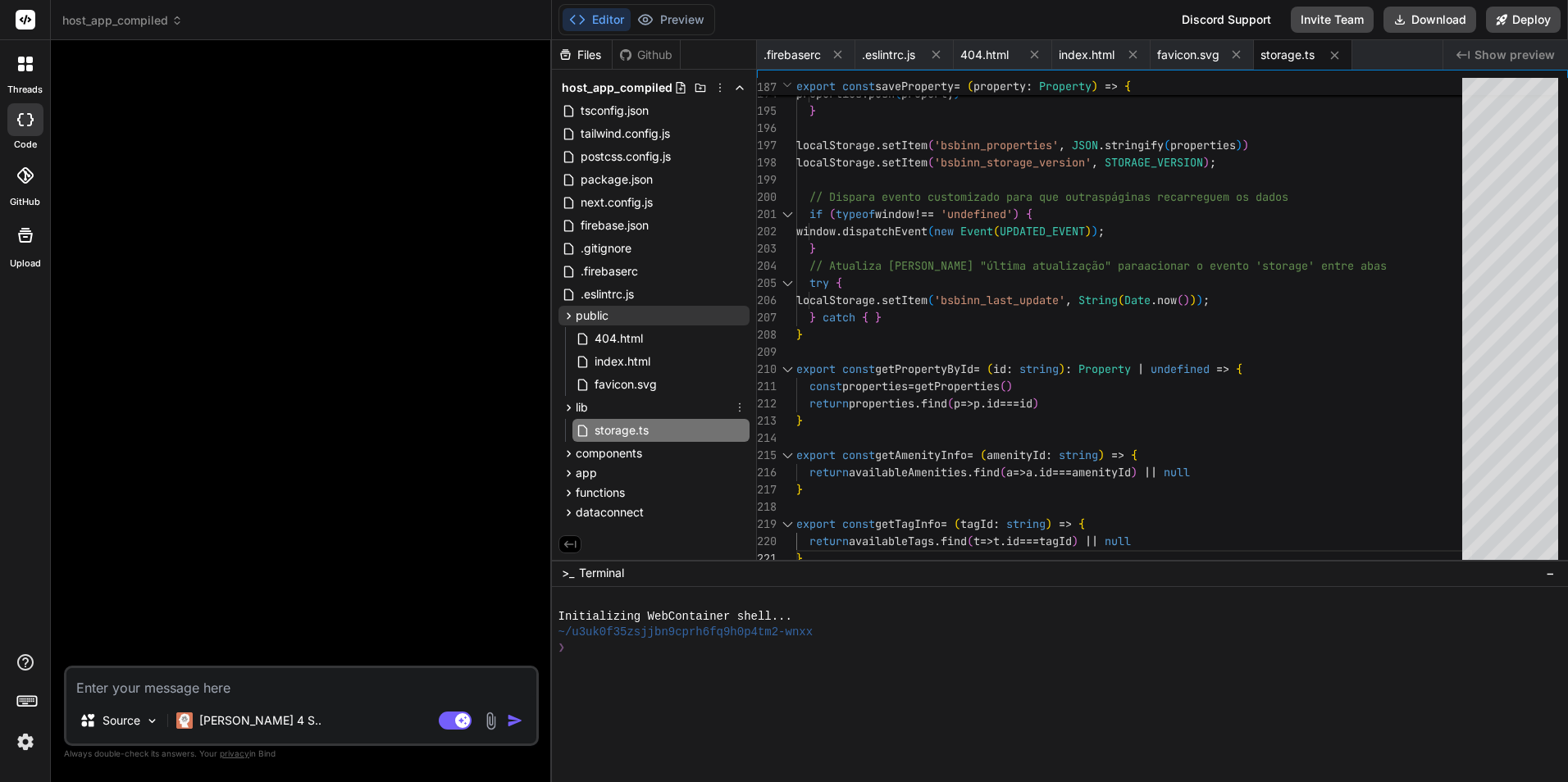
click at [739, 411] on icon at bounding box center [740, 407] width 2 height 9
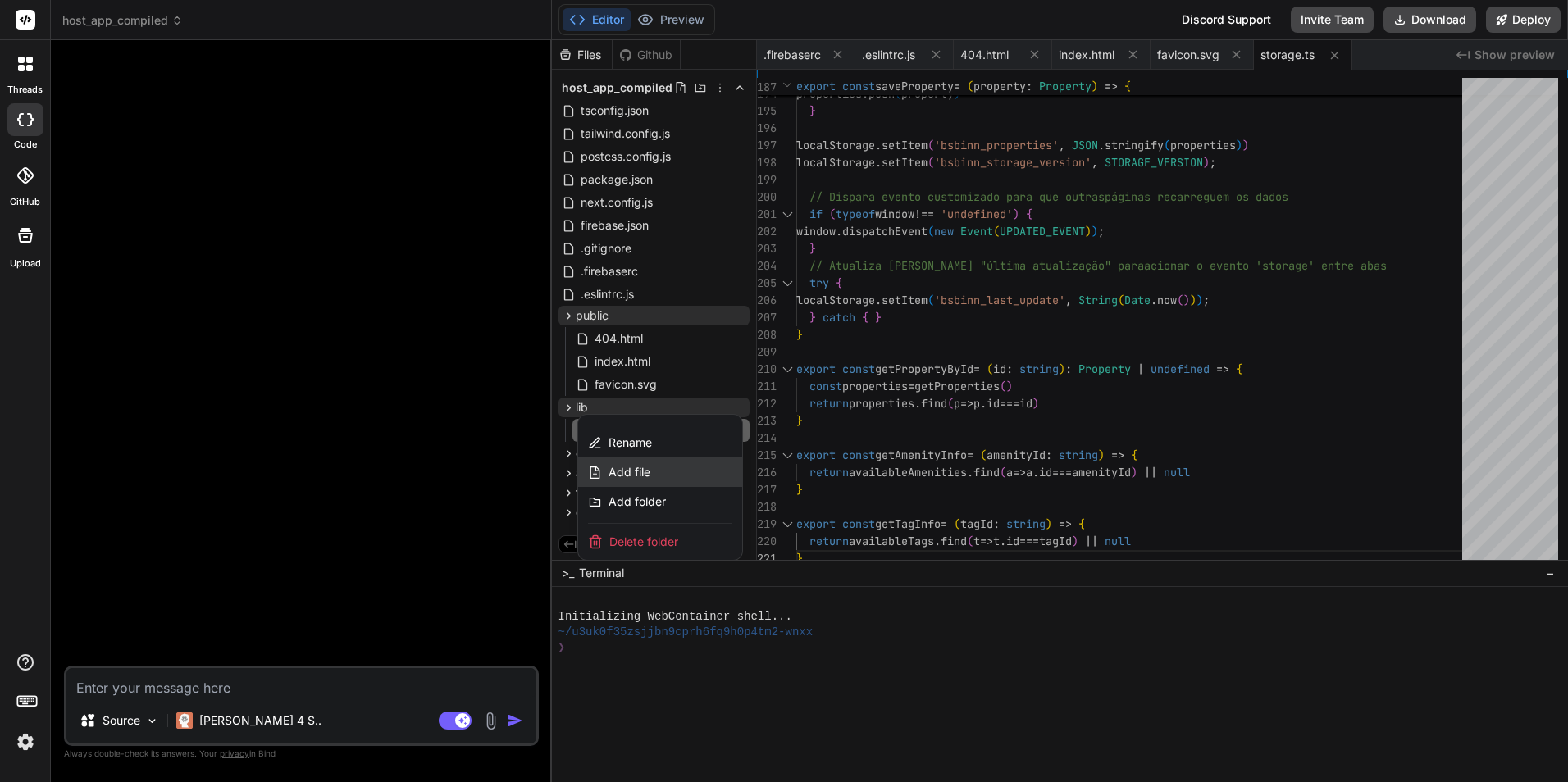
click at [685, 465] on div "Add file" at bounding box center [661, 472] width 164 height 30
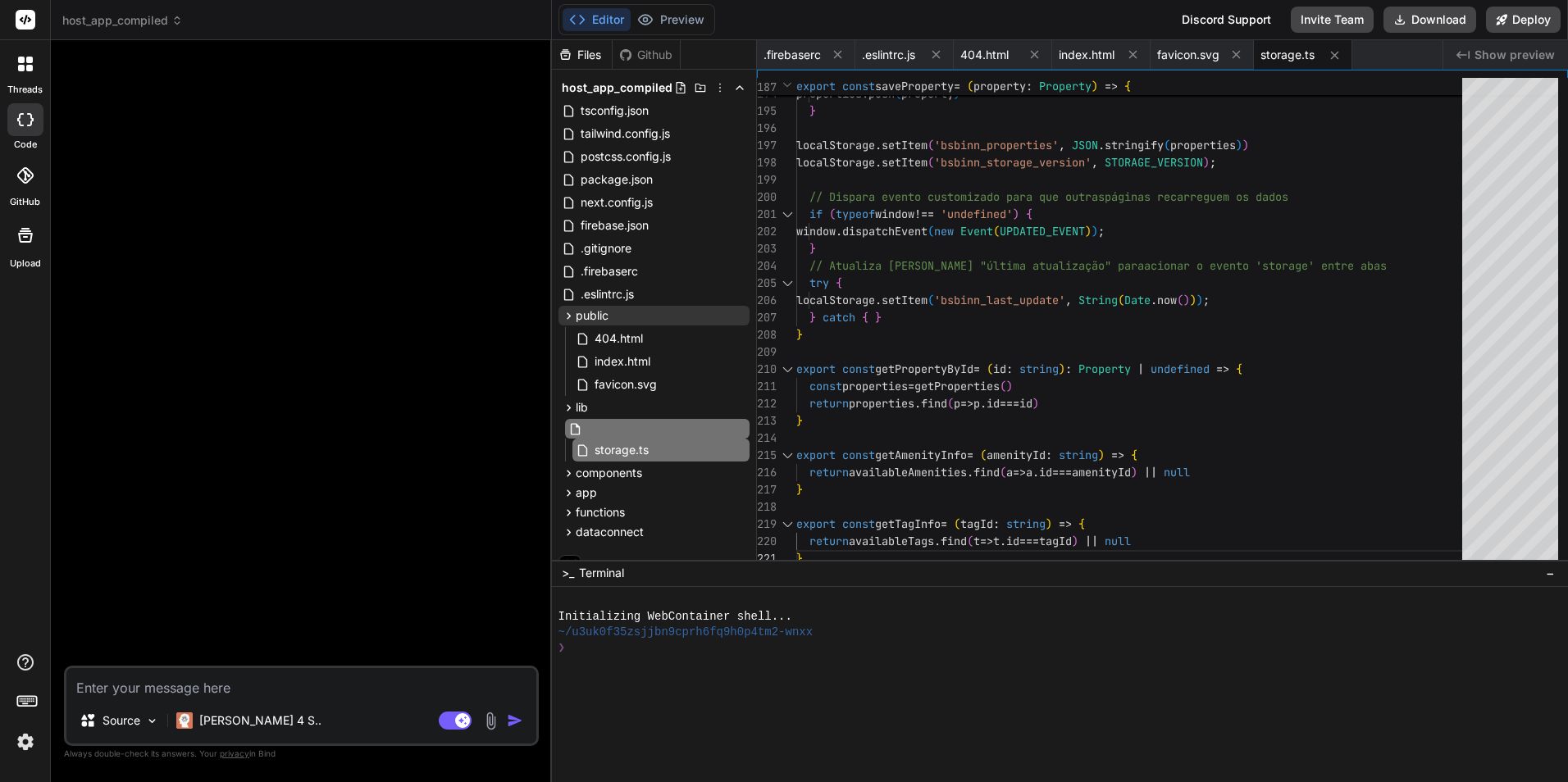
type input "translations.ts"
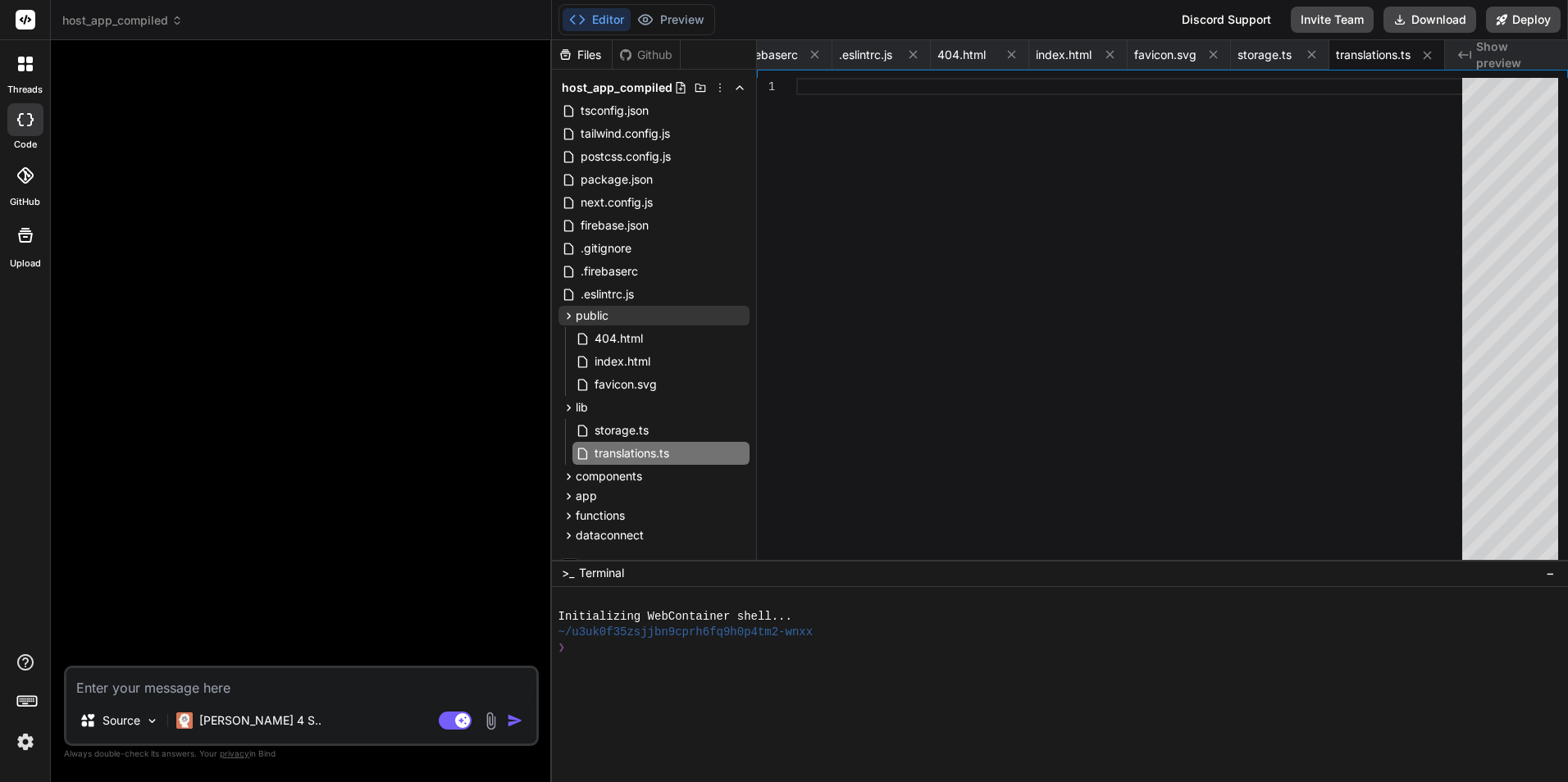
click at [1060, 305] on div at bounding box center [1134, 323] width 676 height 489
type textarea "return translations[language] }"
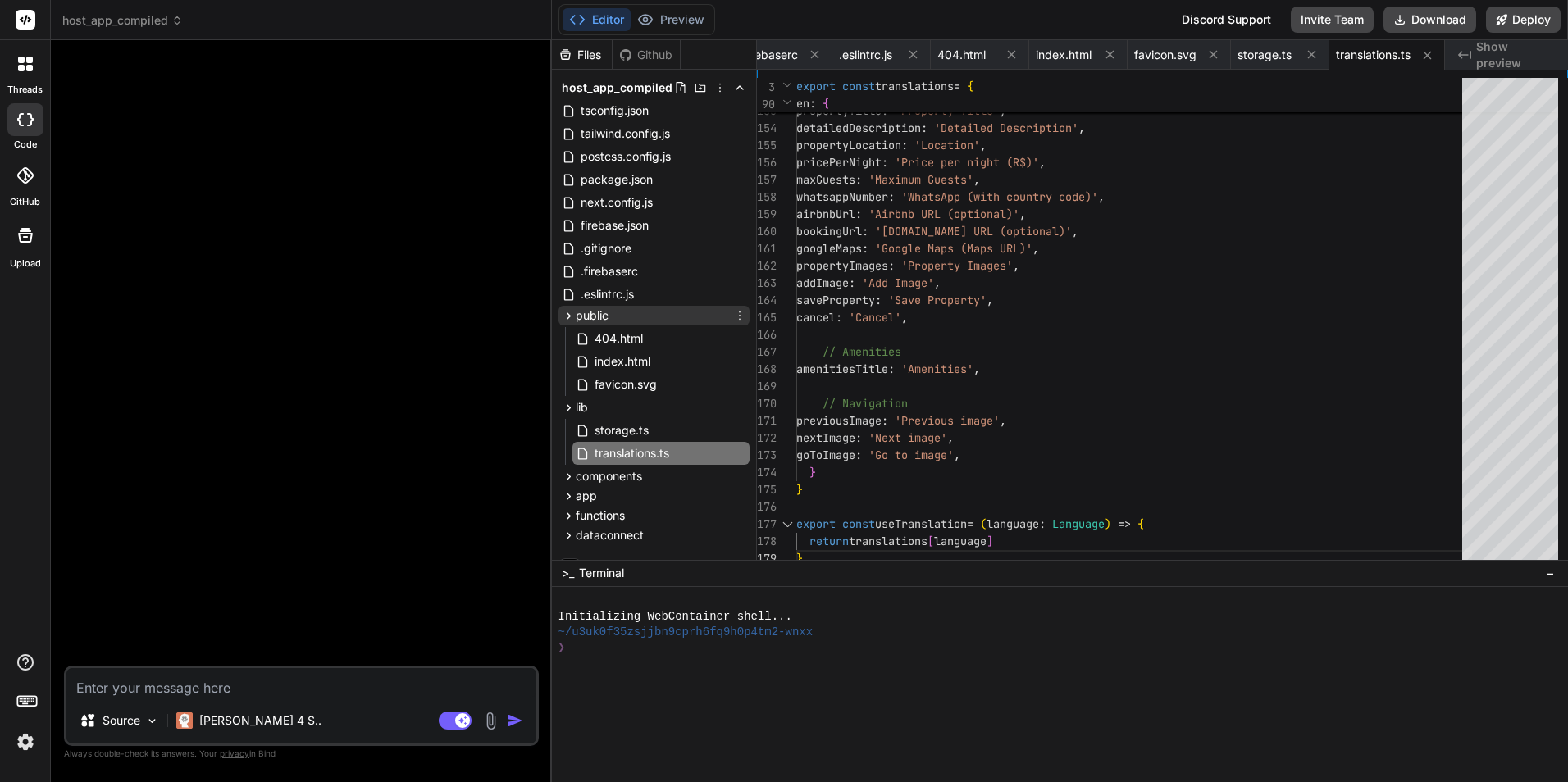
click at [571, 320] on icon at bounding box center [569, 315] width 14 height 14
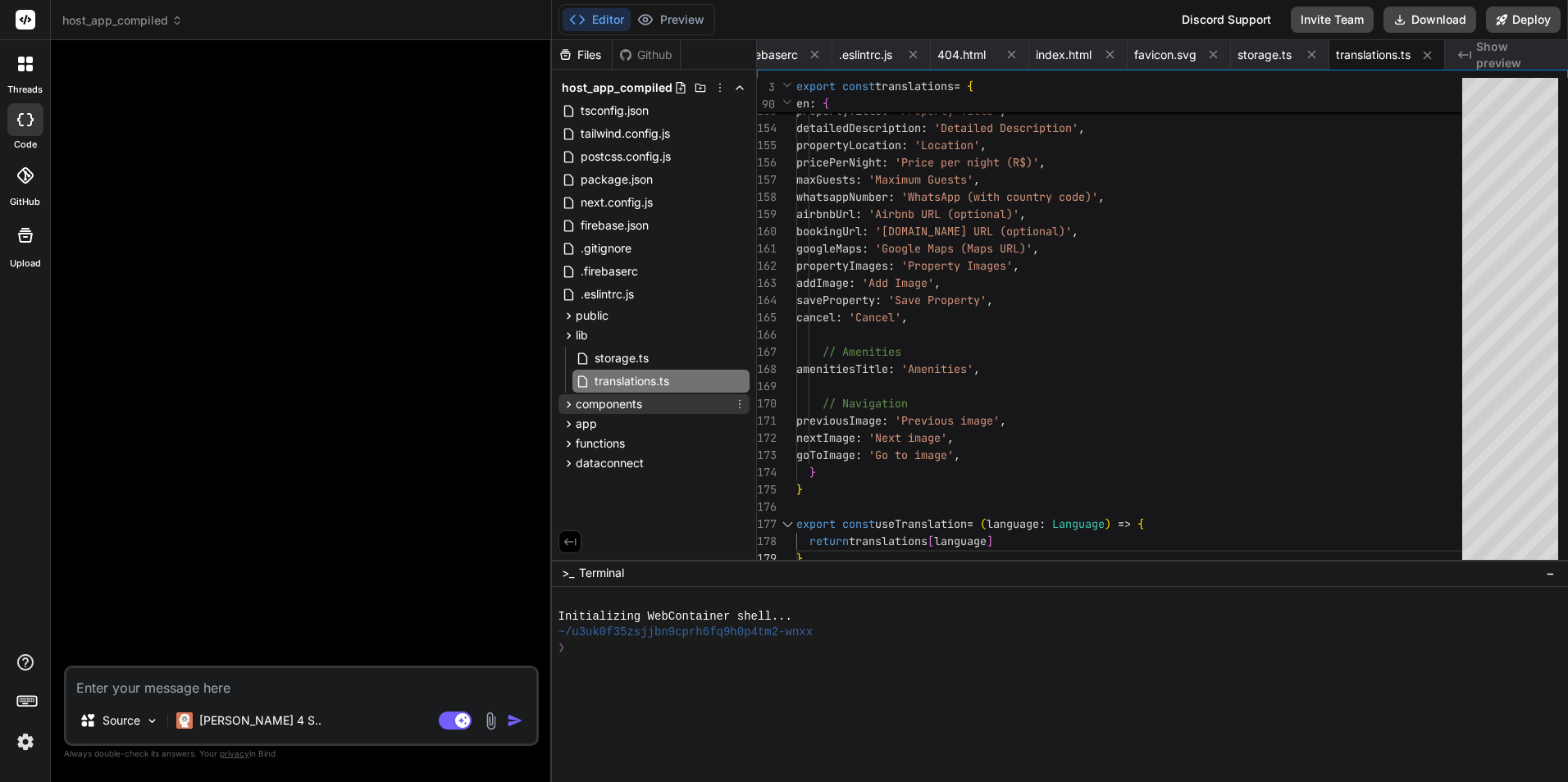
click at [563, 402] on icon at bounding box center [569, 404] width 14 height 14
click at [740, 404] on icon at bounding box center [740, 404] width 2 height 9
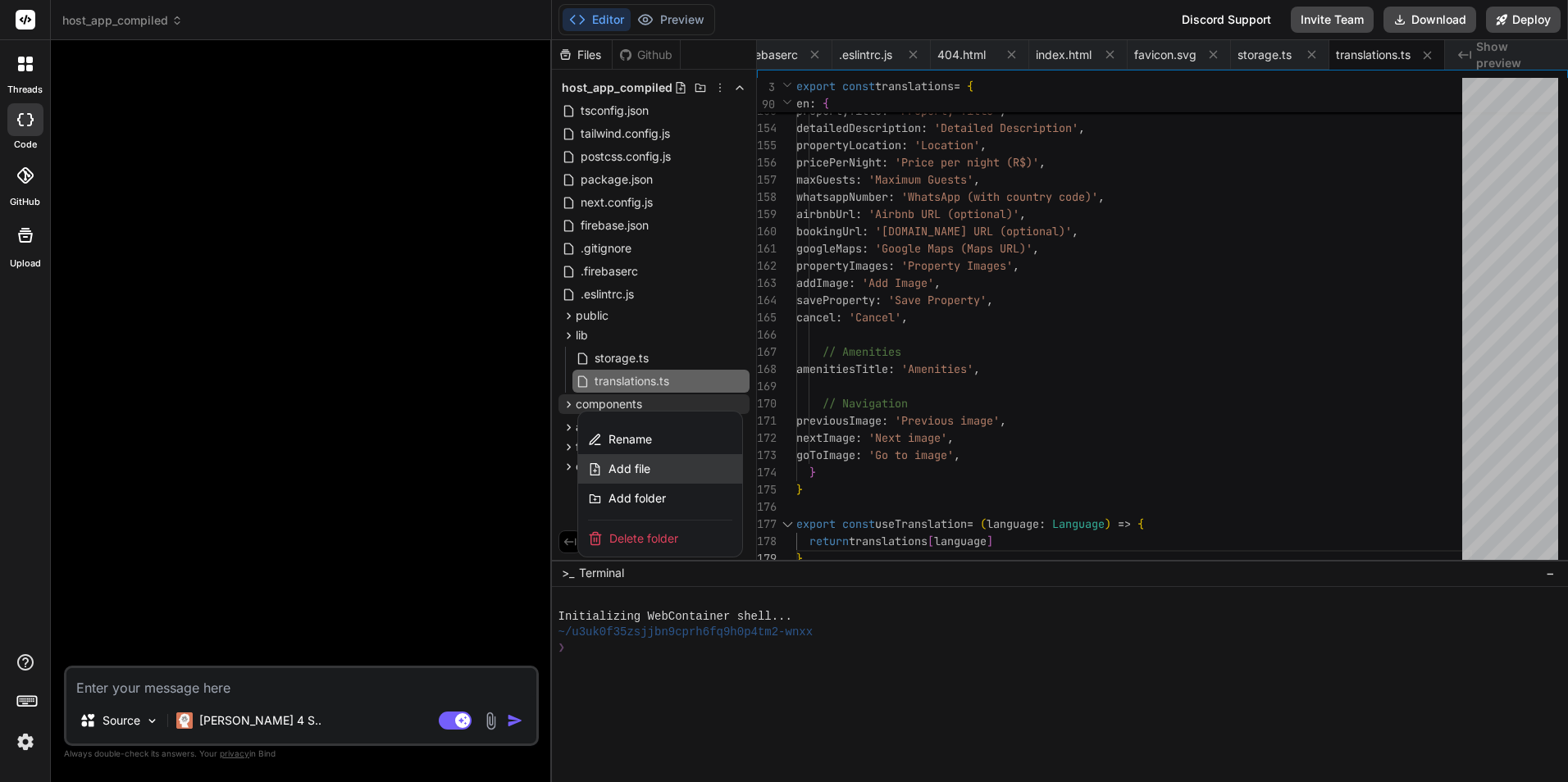
click at [643, 470] on span "Add file" at bounding box center [630, 468] width 42 height 16
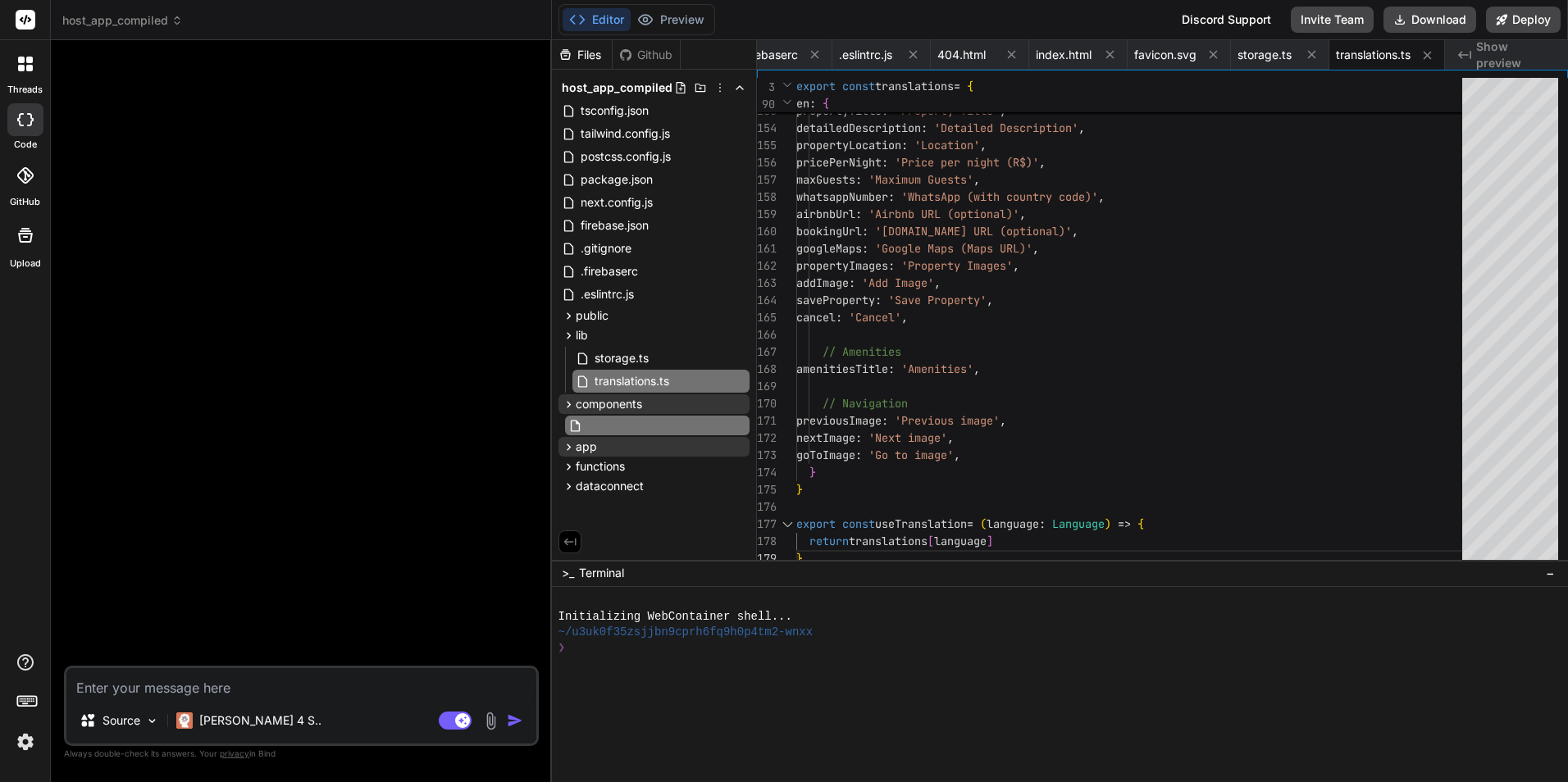
type input "TagIcon.tsx"
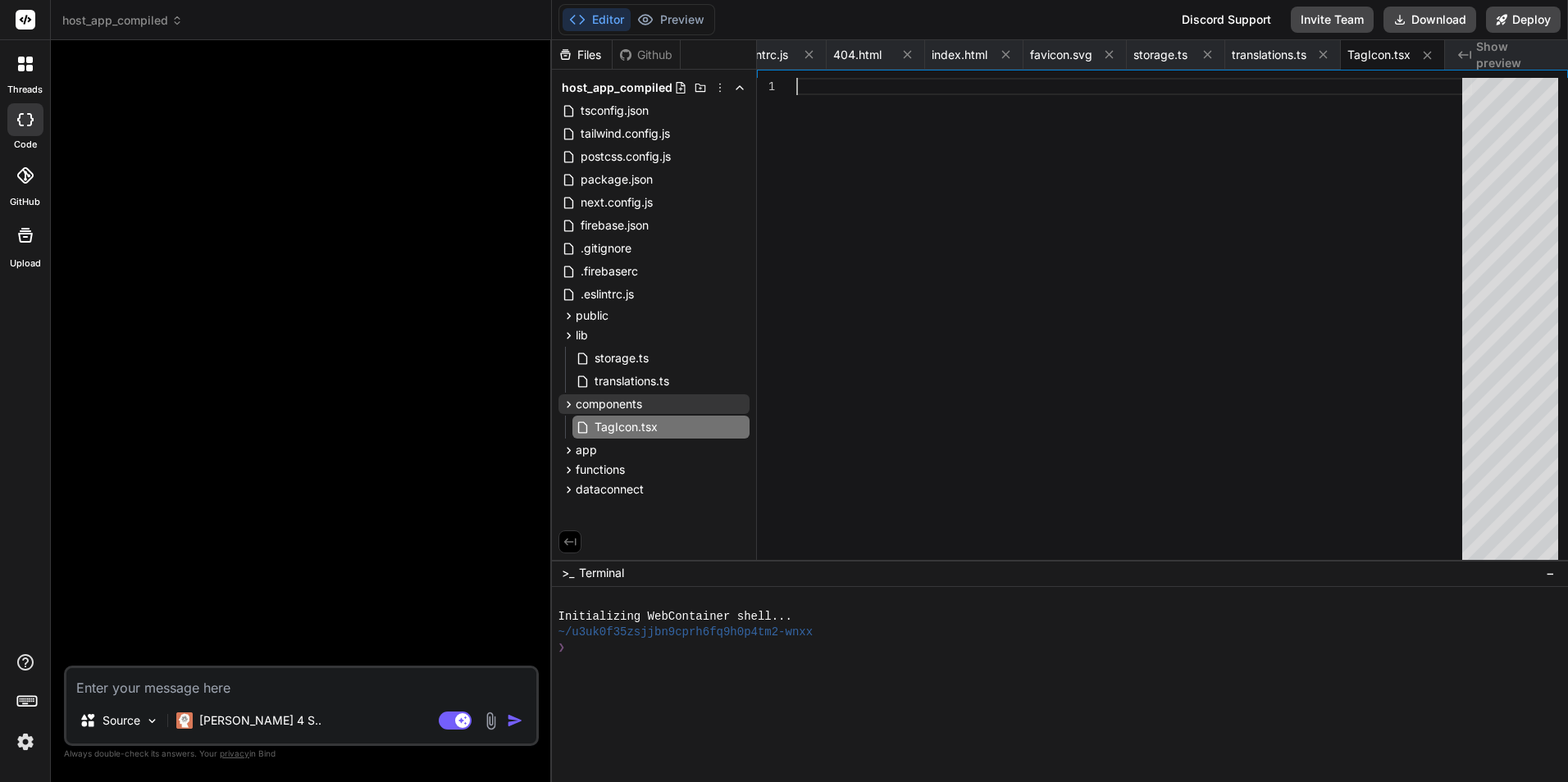
click at [886, 225] on div at bounding box center [1134, 323] width 676 height 489
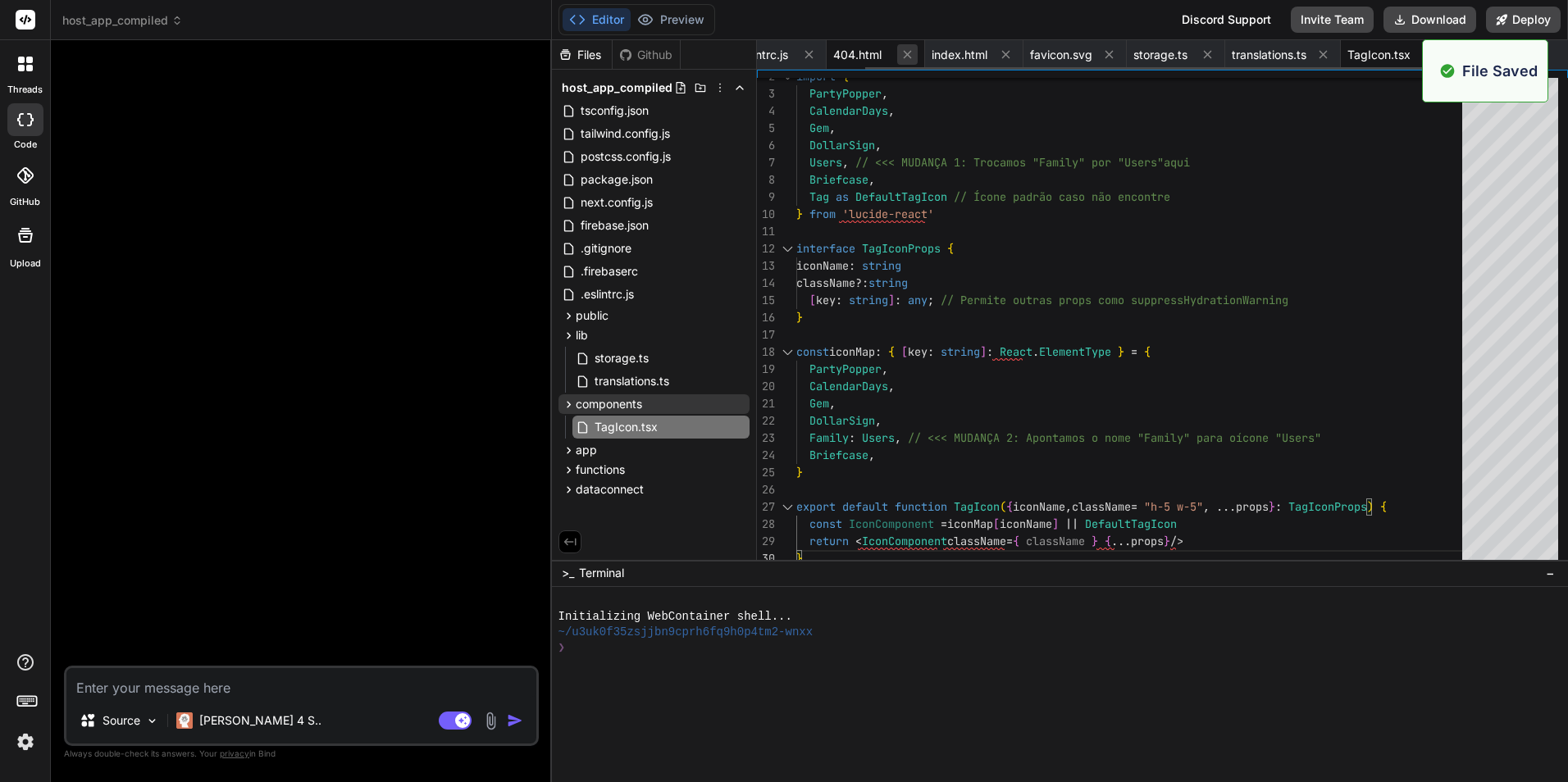
click at [907, 55] on icon at bounding box center [907, 54] width 9 height 9
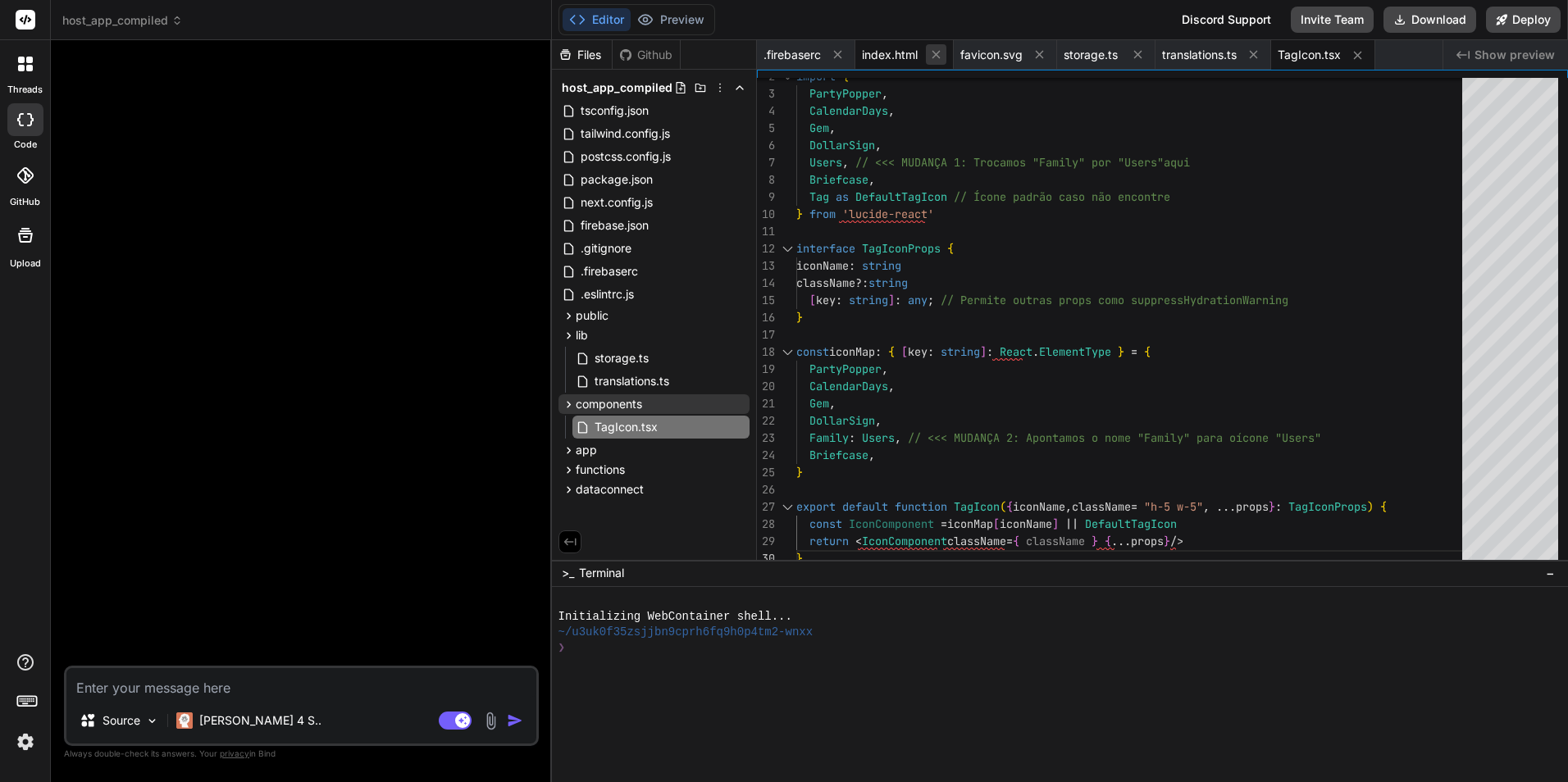
click at [939, 56] on icon at bounding box center [936, 54] width 9 height 9
click at [939, 56] on icon at bounding box center [941, 54] width 14 height 14
click at [939, 56] on icon at bounding box center [936, 54] width 9 height 9
click at [939, 56] on div "translations.ts" at bounding box center [913, 54] width 116 height 30
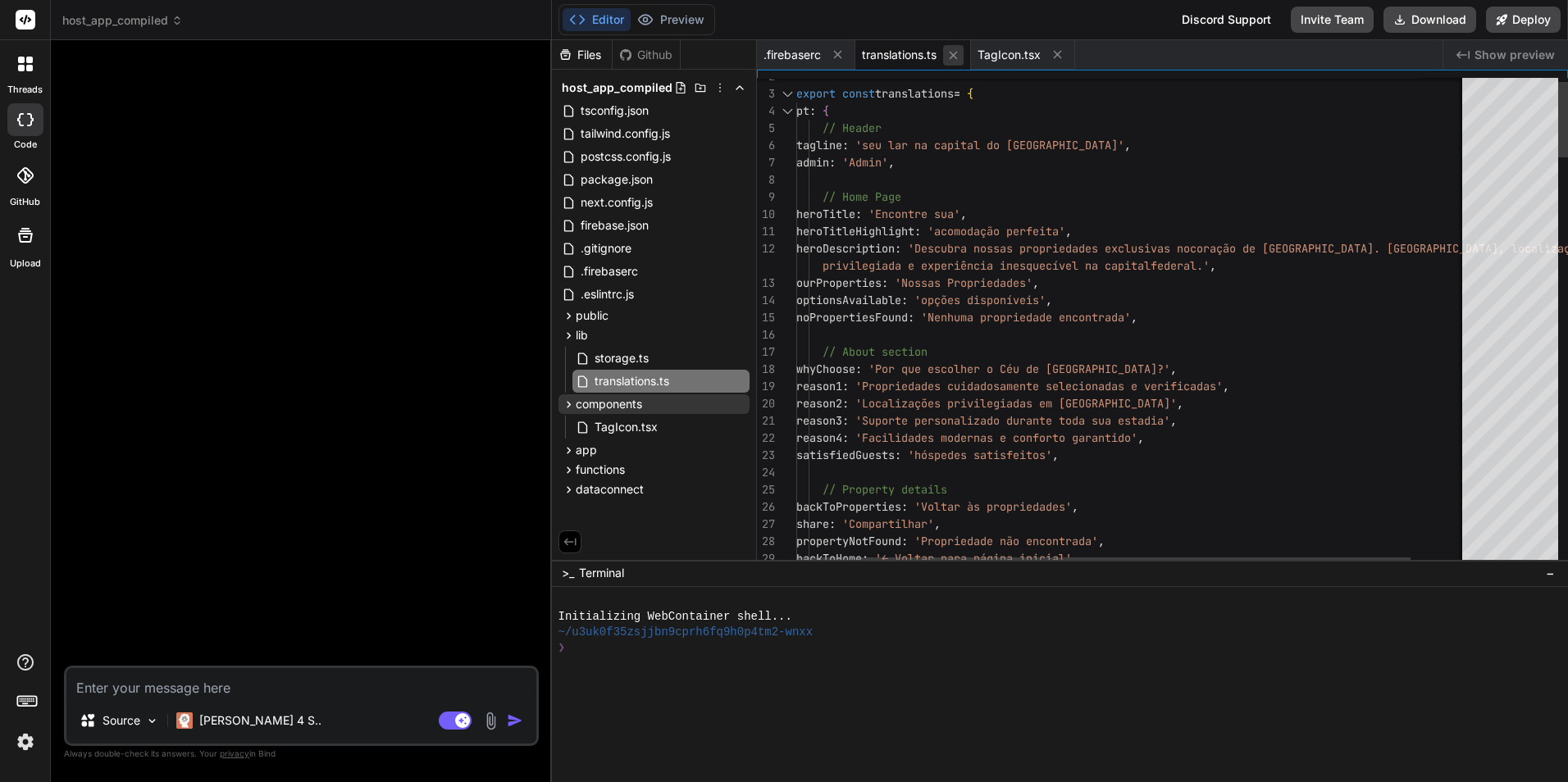
click at [955, 54] on icon at bounding box center [953, 54] width 9 height 9
type textarea "Gem, DollarSign, Family: Users, // <<< MUDANÇA 2: Apontamos o nome "Family" par…"
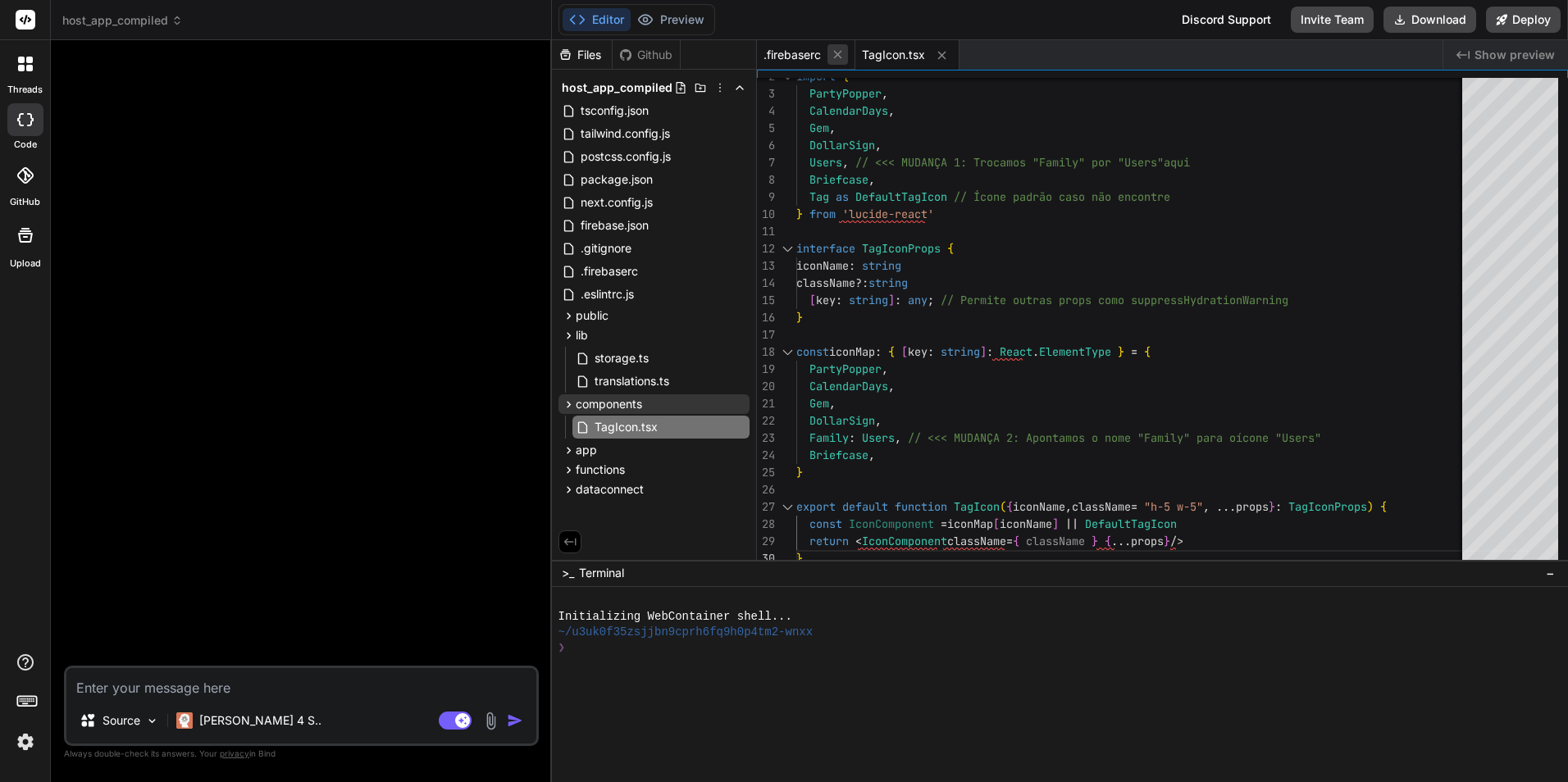
click at [841, 50] on icon at bounding box center [838, 54] width 14 height 14
click at [742, 403] on icon at bounding box center [740, 404] width 13 height 13
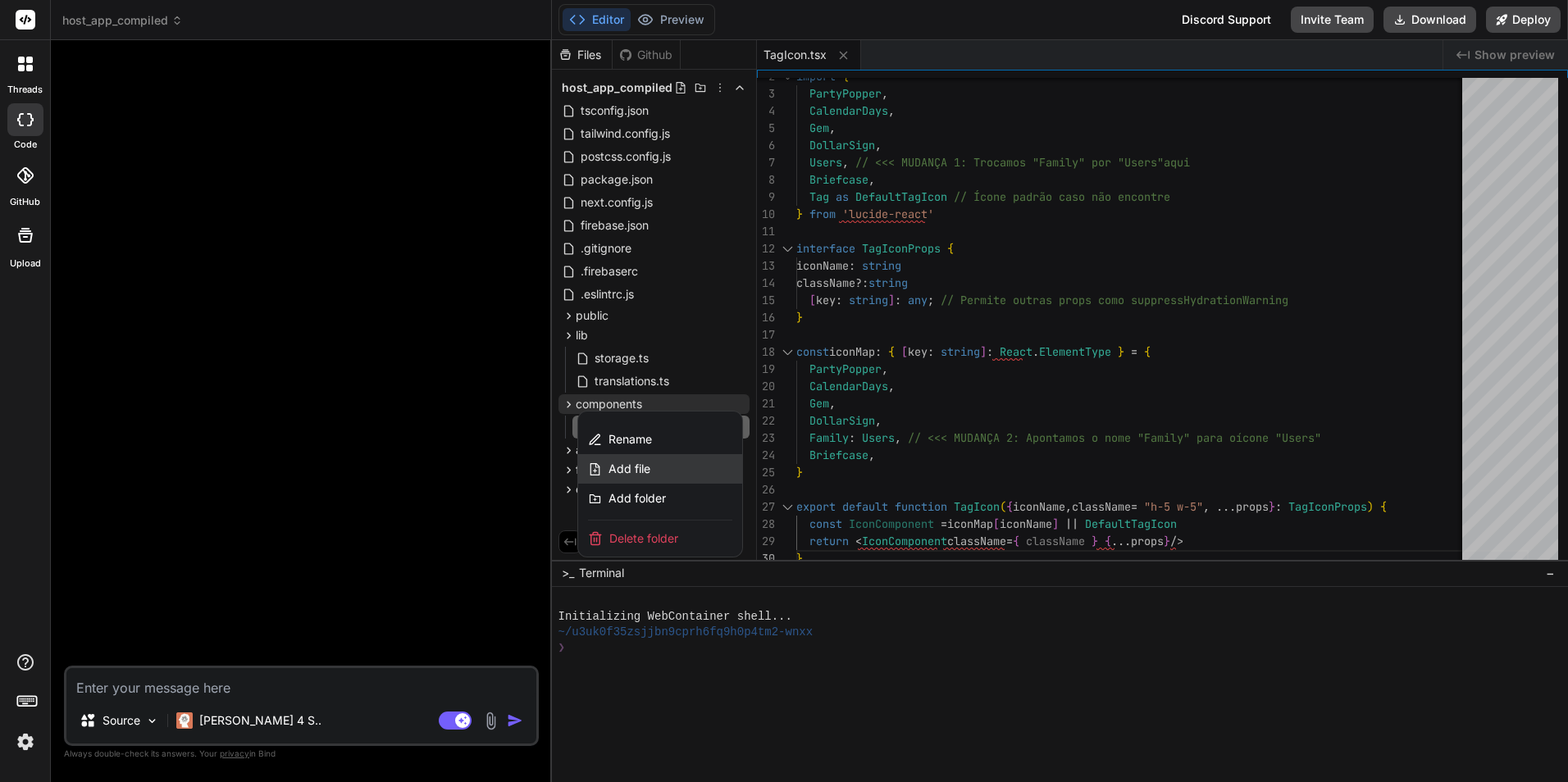
click at [662, 475] on div "Add file" at bounding box center [661, 468] width 164 height 30
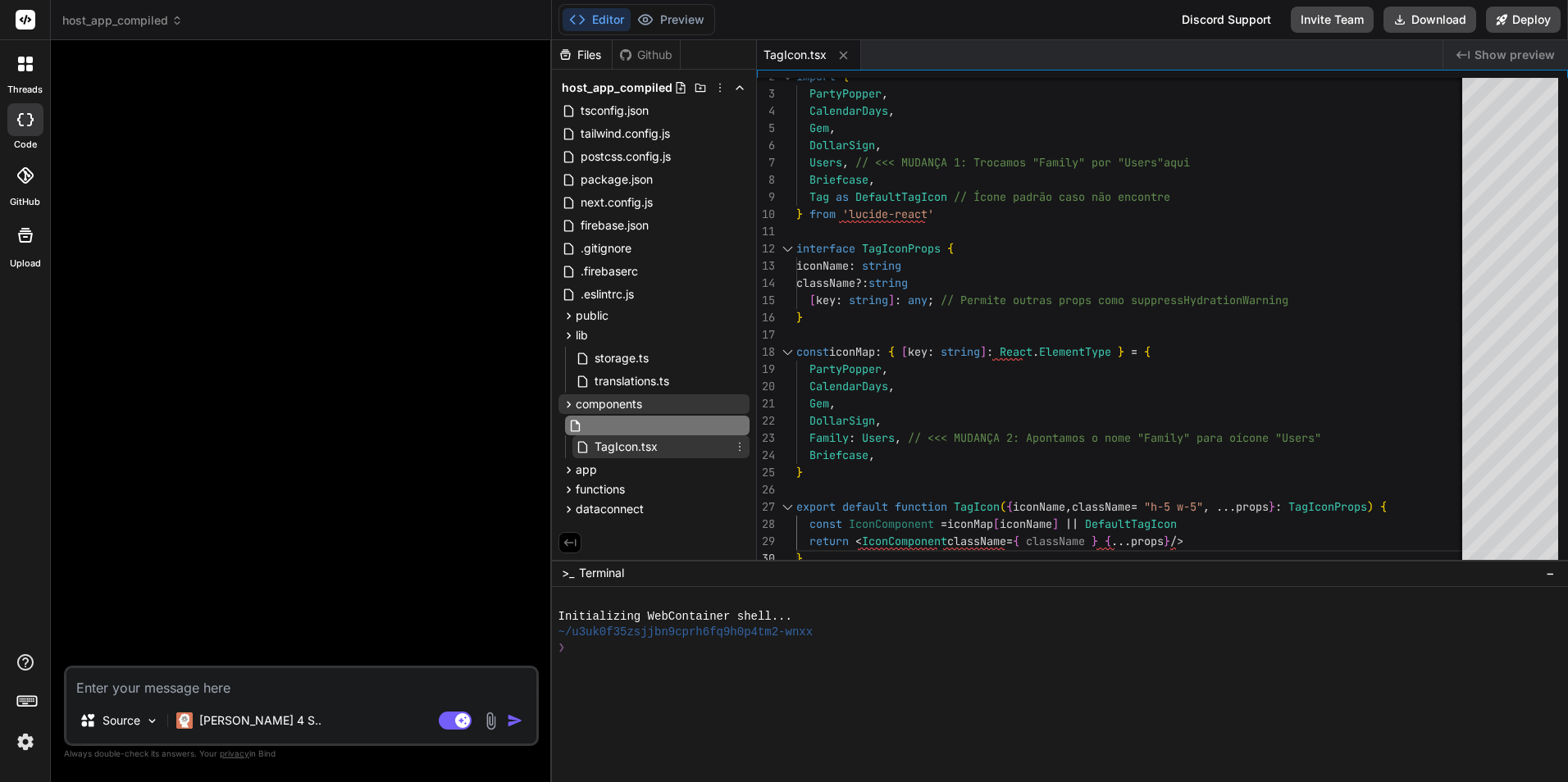
type input "AmenityIcon.tsx"
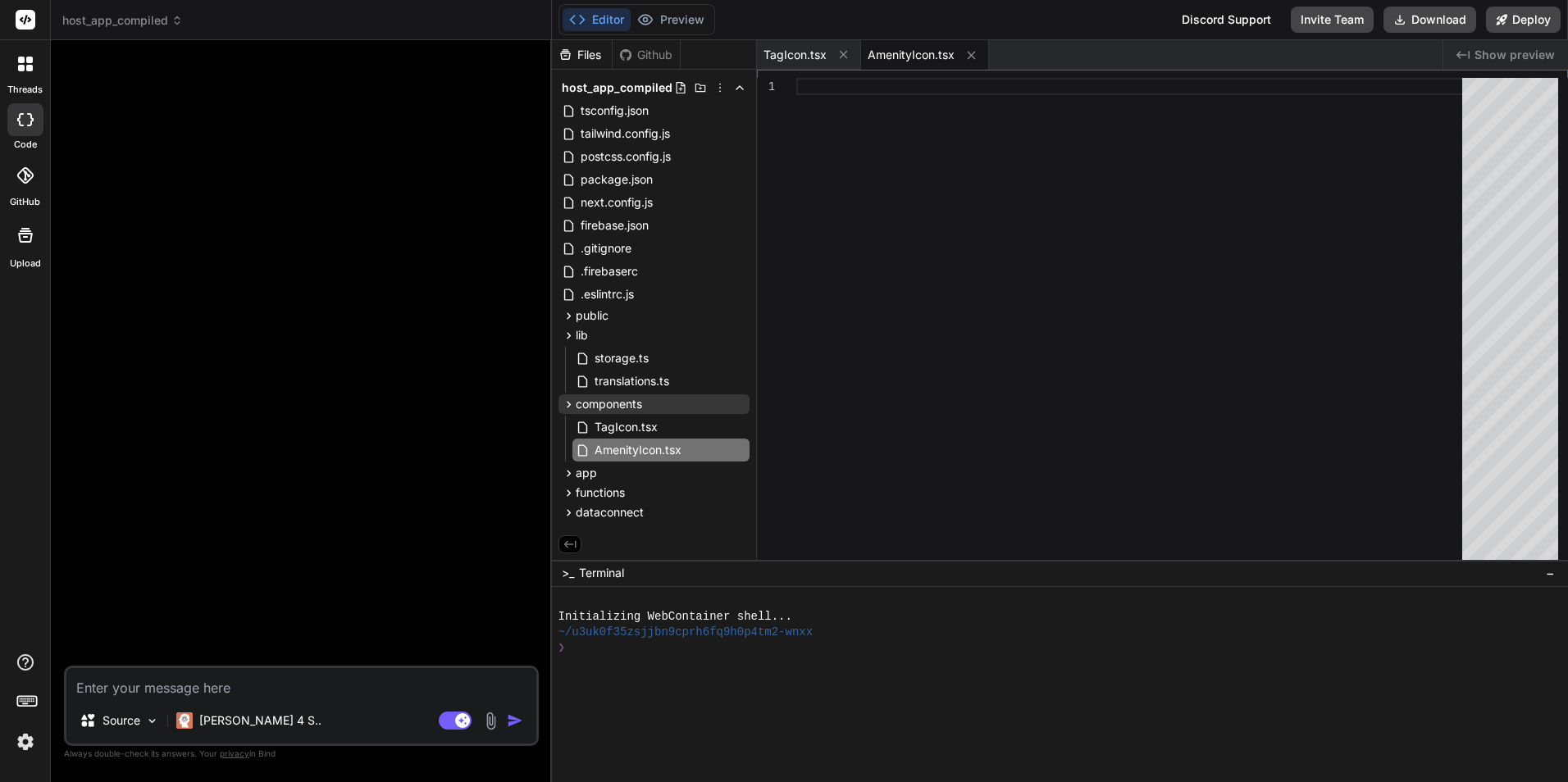
click at [880, 228] on div at bounding box center [1134, 323] width 676 height 489
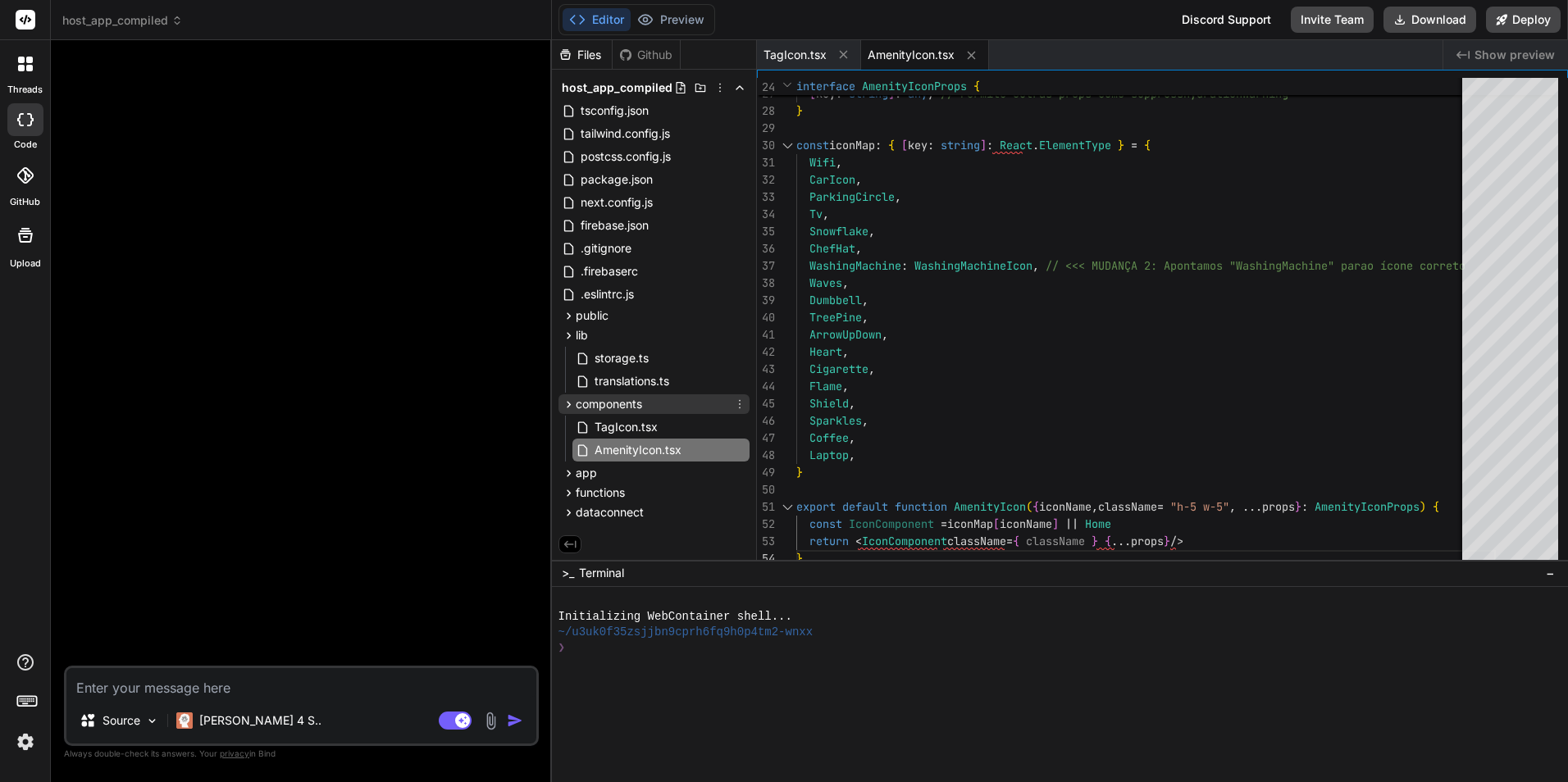
type textarea "export default function AmenityIcon({ iconName, className = "h-5 w-5", ...props…"
click at [740, 404] on icon at bounding box center [740, 404] width 2 height 9
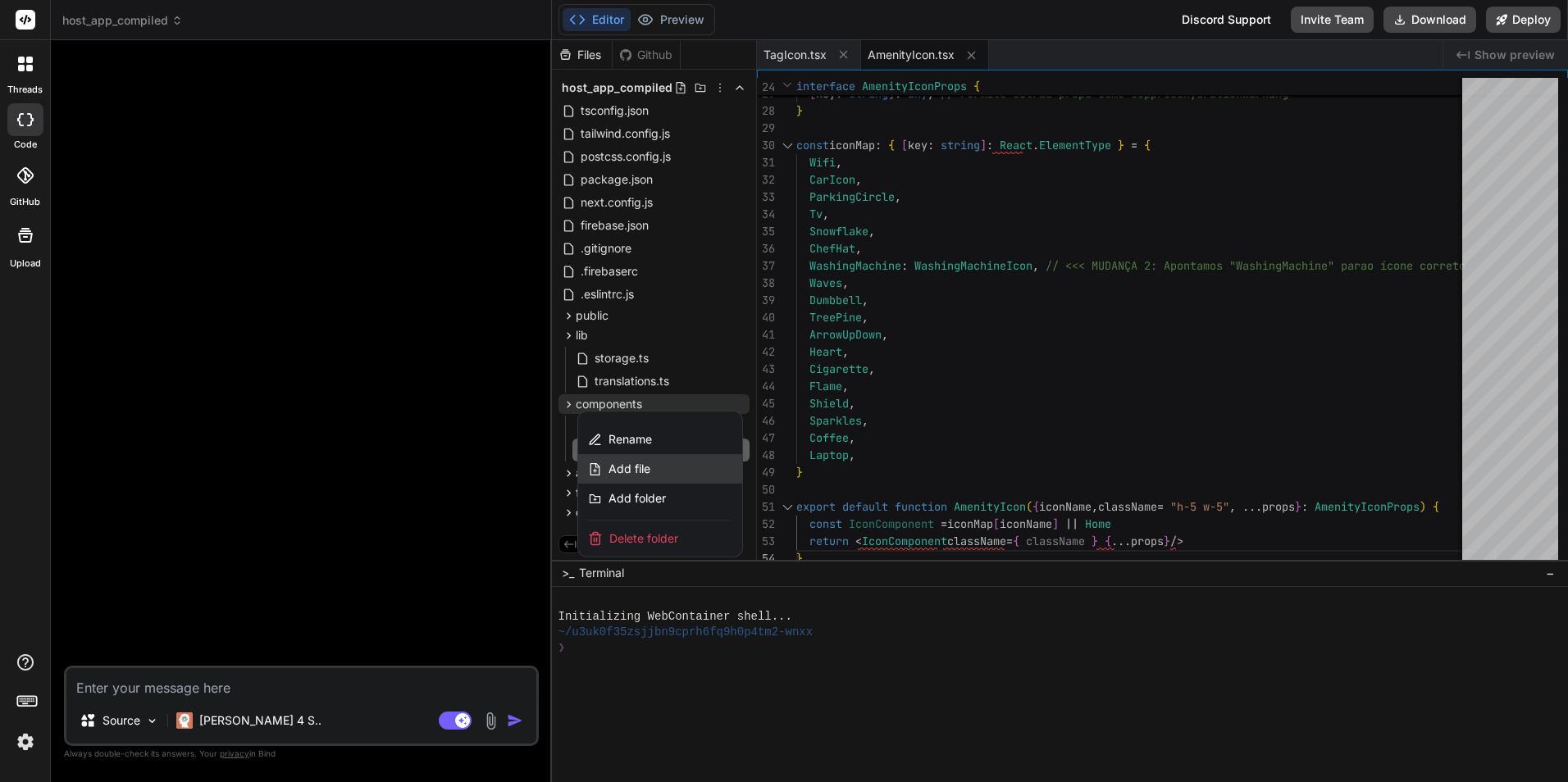
click at [667, 464] on div "Add file" at bounding box center [661, 468] width 164 height 30
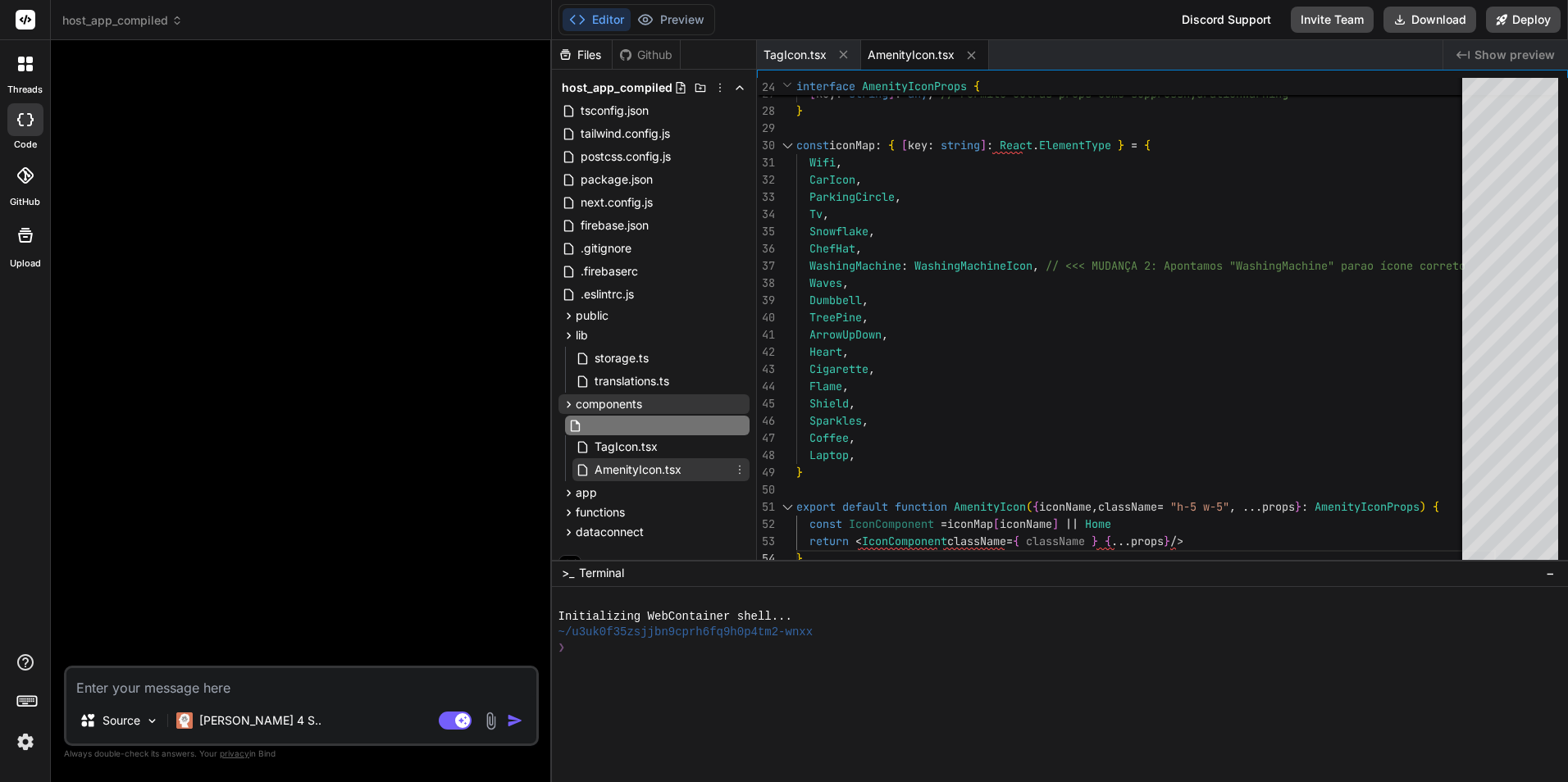
type input "DateRangePicker.tsx"
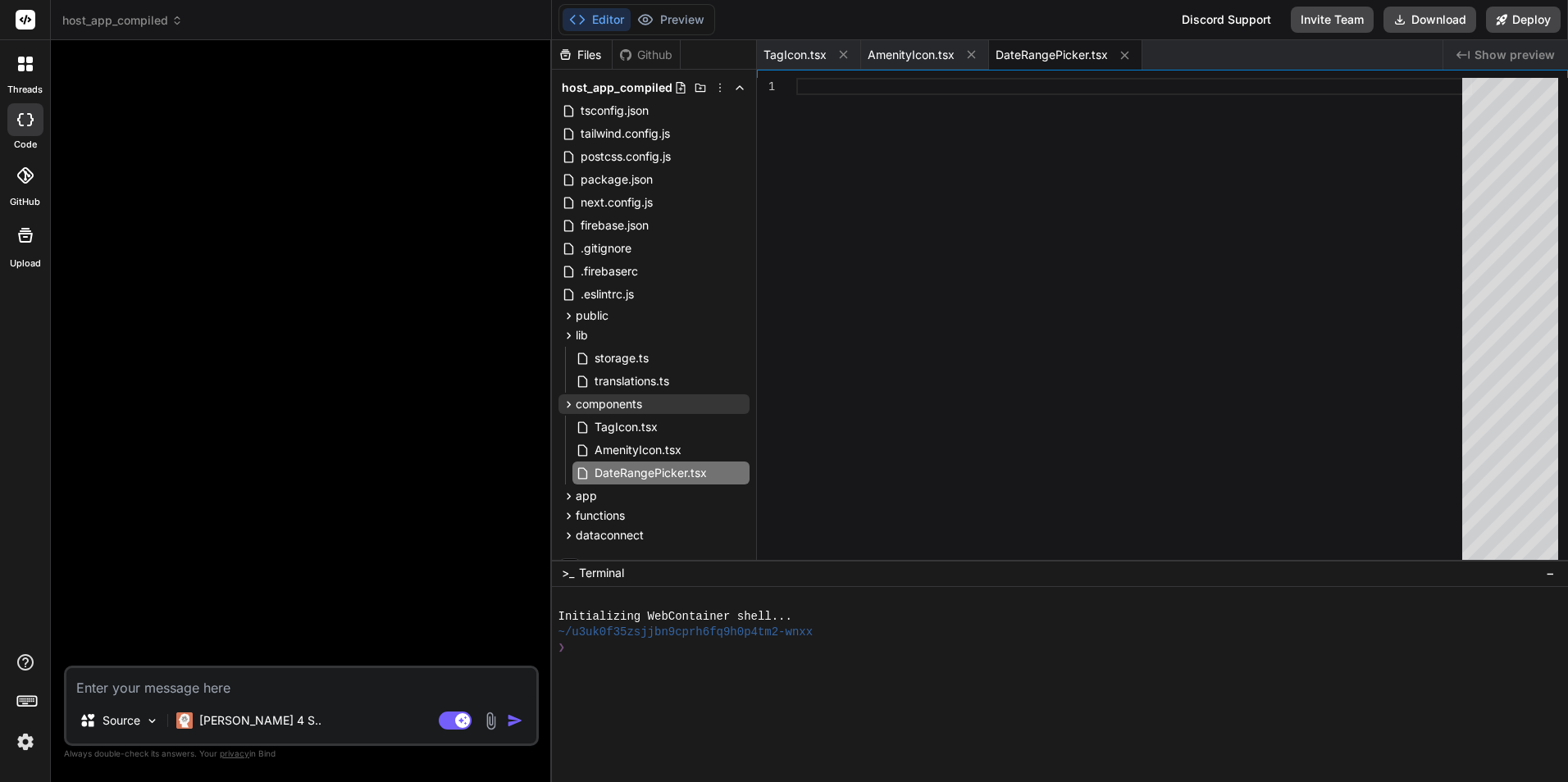
click at [866, 210] on div at bounding box center [1134, 323] width 676 height 489
type textarea "} className = "bg-white p-4 rounded-2xl shadow-sm border border-orange-100" /> …"
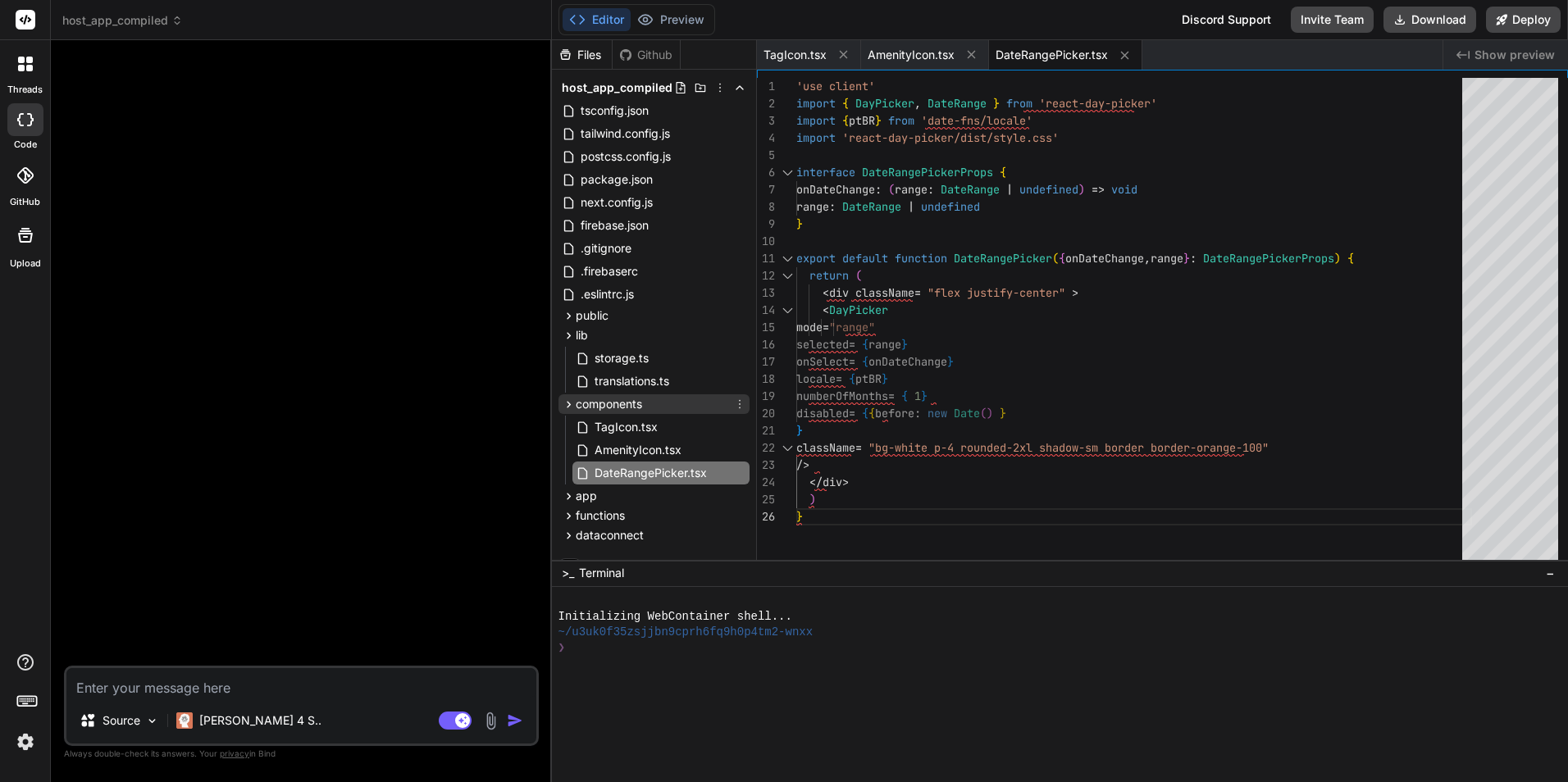
click at [740, 402] on icon at bounding box center [740, 404] width 13 height 13
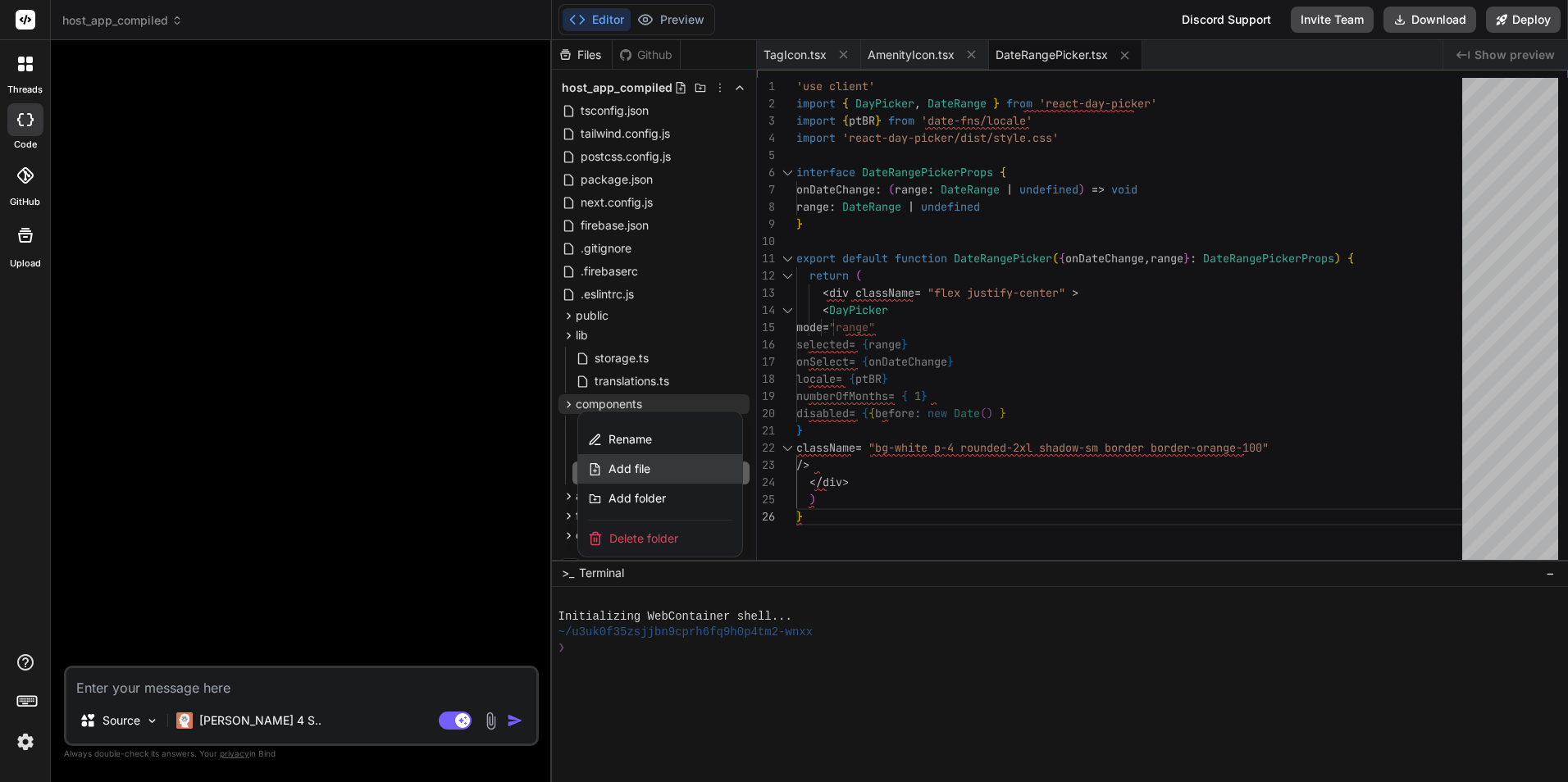
click at [687, 469] on div "Add file" at bounding box center [661, 468] width 164 height 30
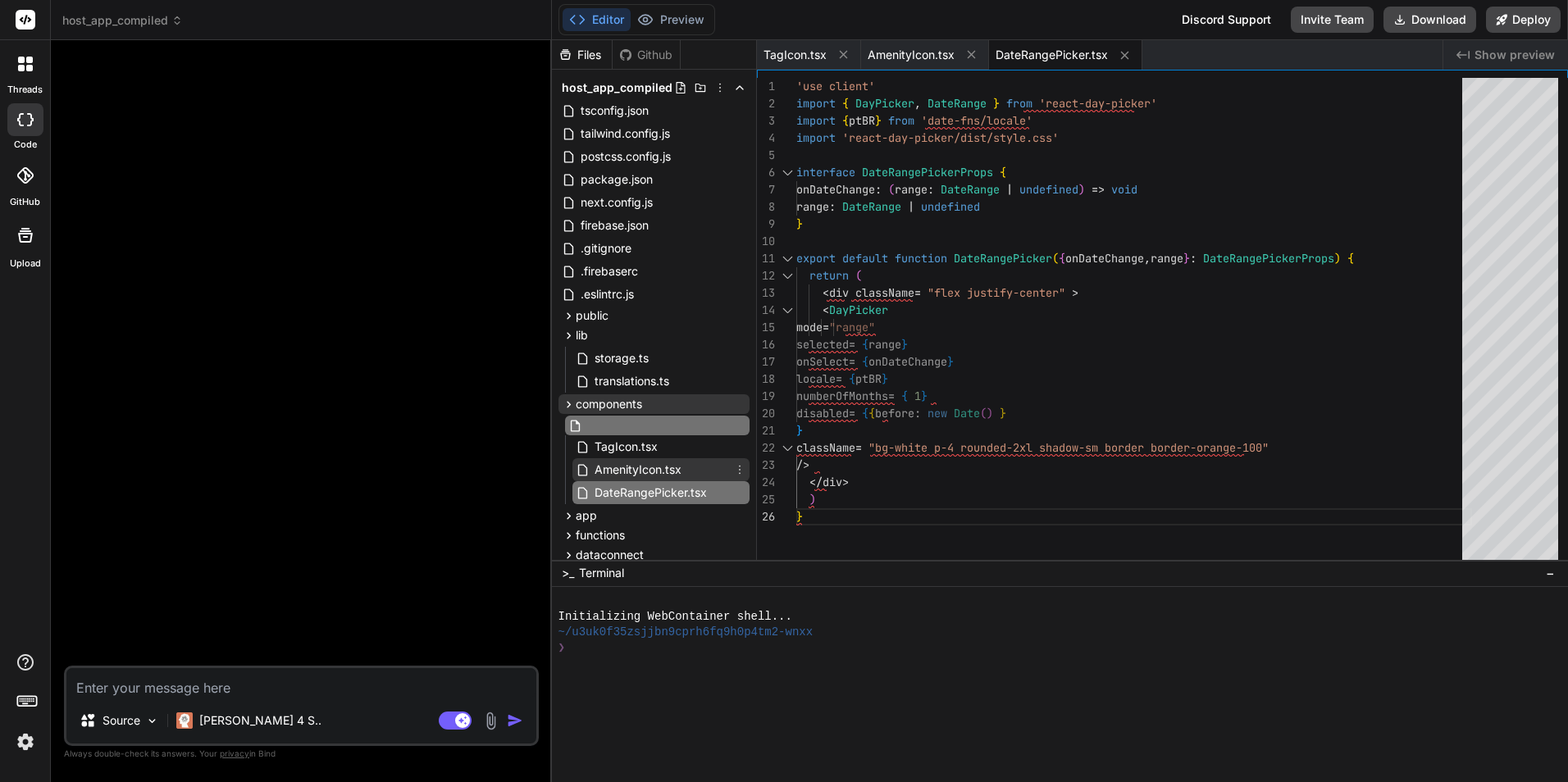
type input "FilterSidebar.tsx"
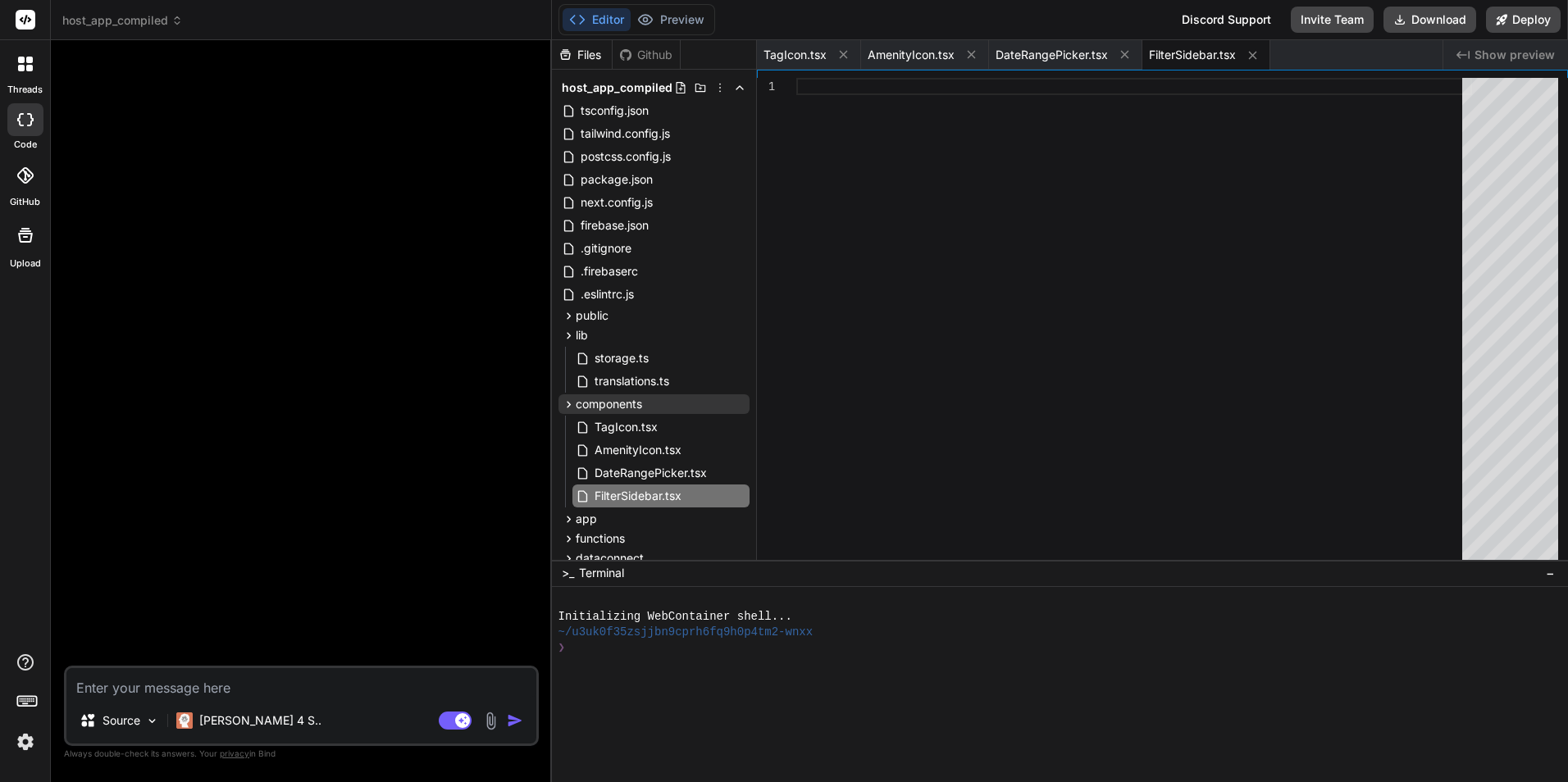
click at [915, 312] on div at bounding box center [1134, 323] width 676 height 489
type textarea ") }"
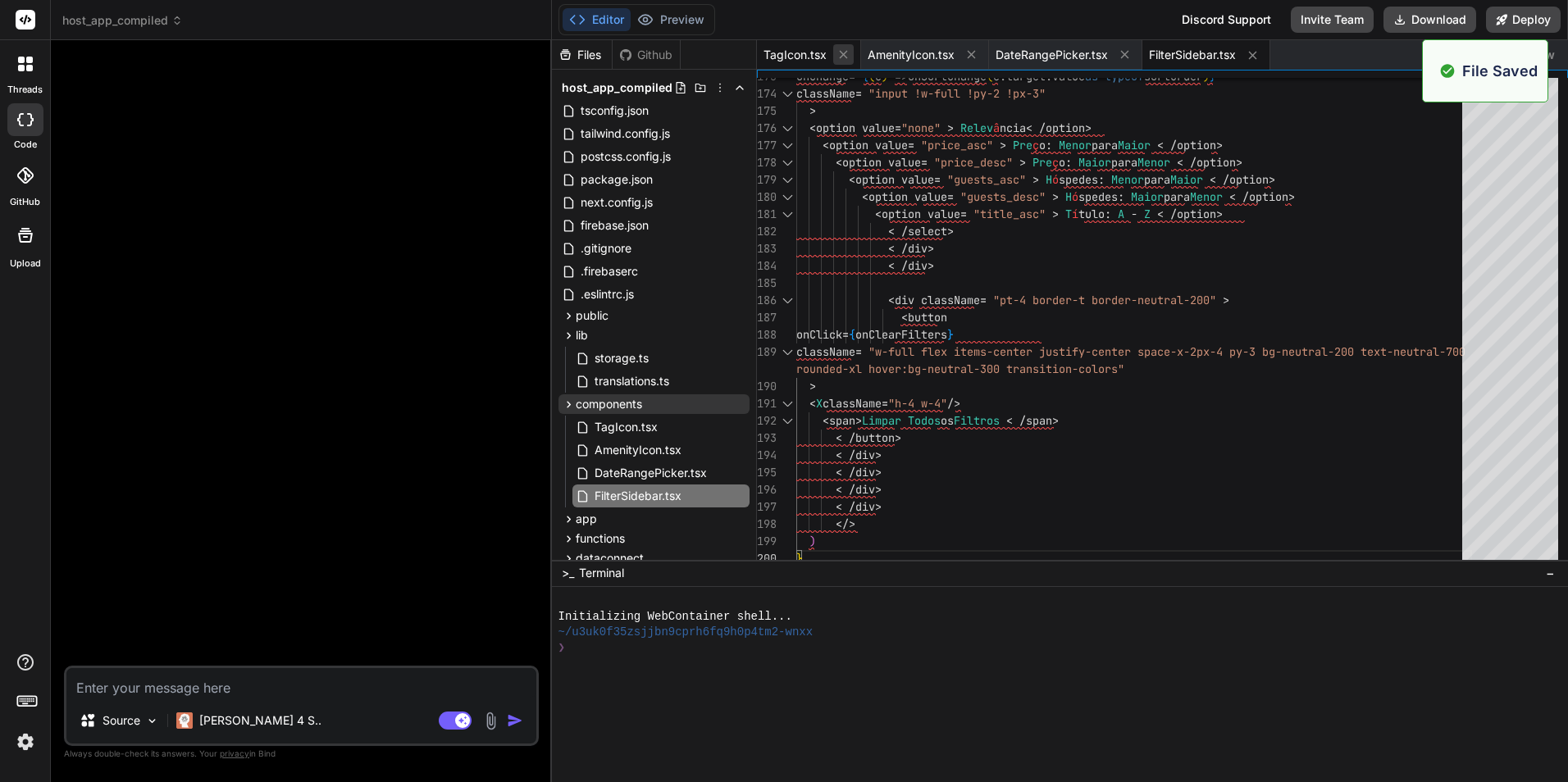
click at [838, 54] on icon at bounding box center [843, 54] width 14 height 14
click at [863, 54] on icon at bounding box center [867, 54] width 14 height 14
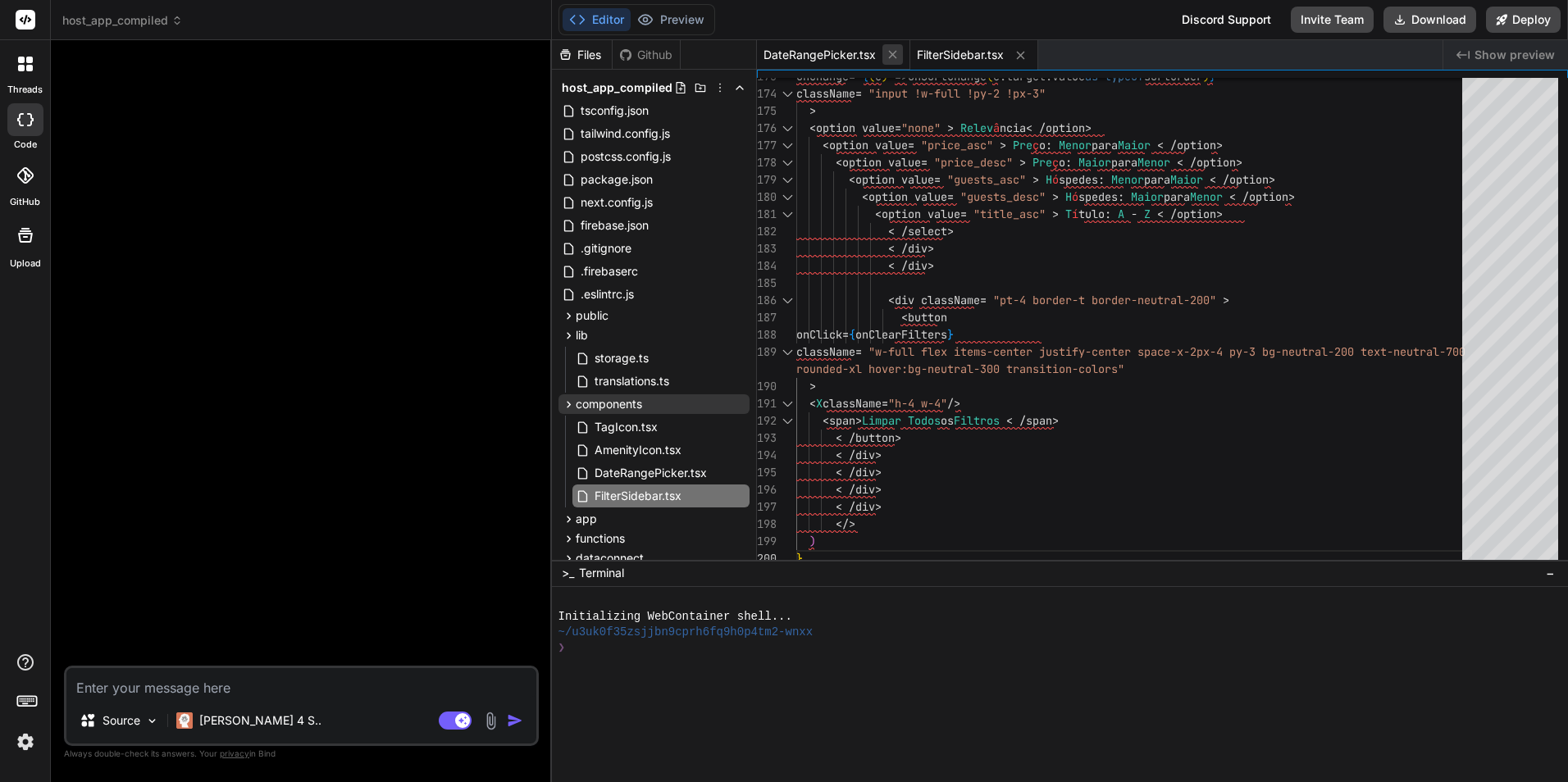
click at [889, 55] on icon at bounding box center [893, 54] width 14 height 14
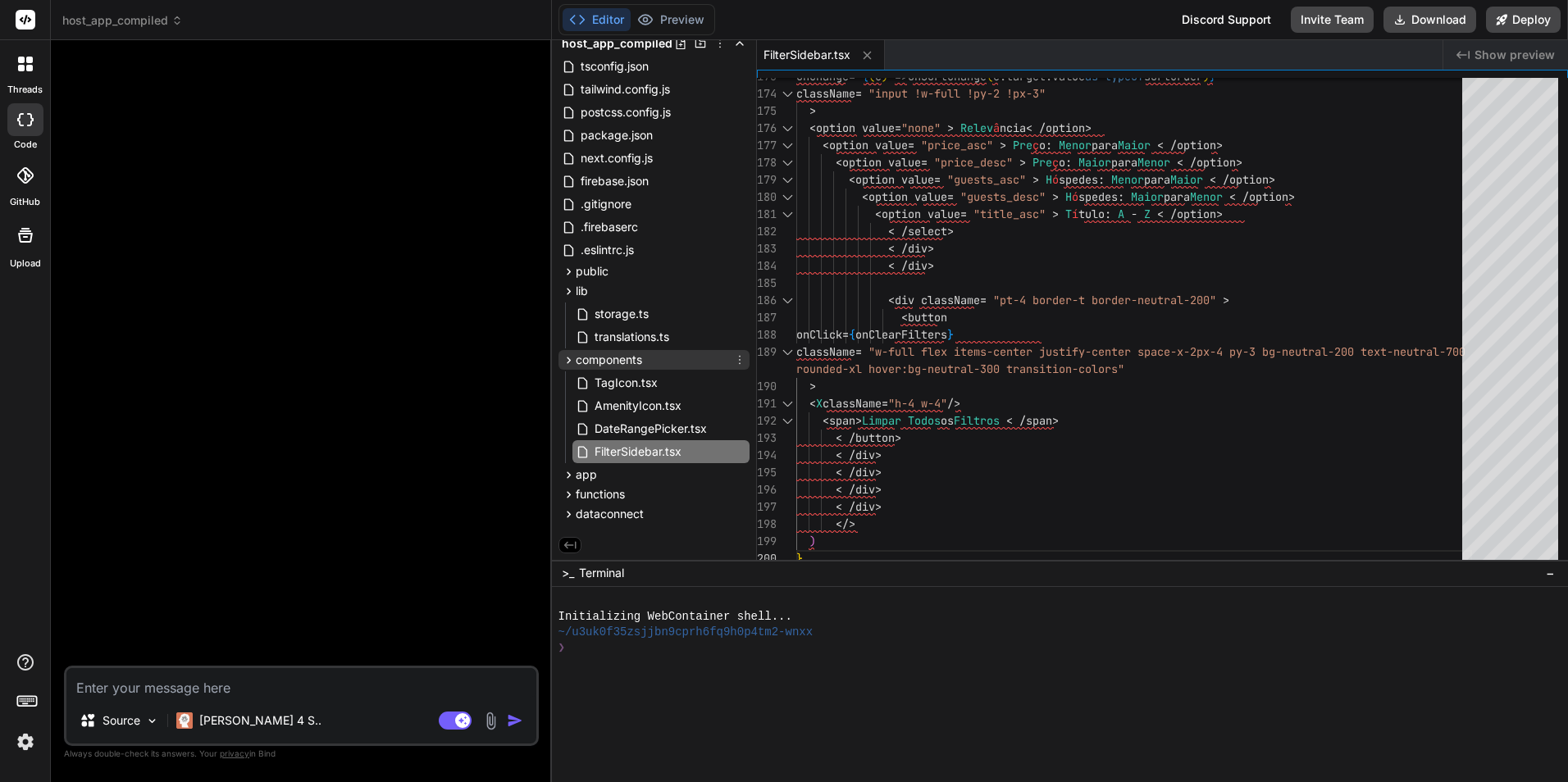
click at [738, 364] on icon at bounding box center [740, 360] width 13 height 13
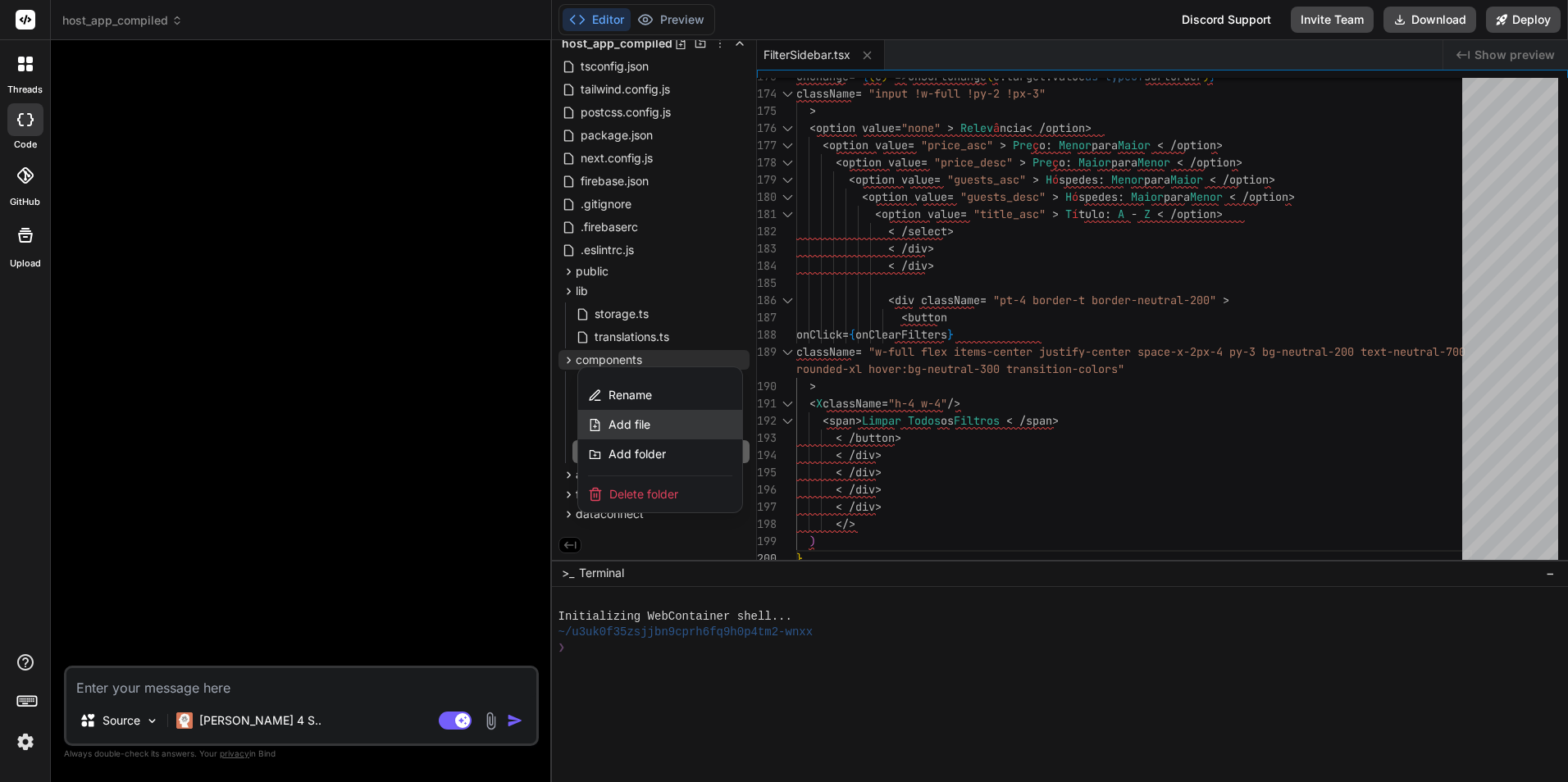
click at [639, 421] on span "Add file" at bounding box center [630, 424] width 42 height 16
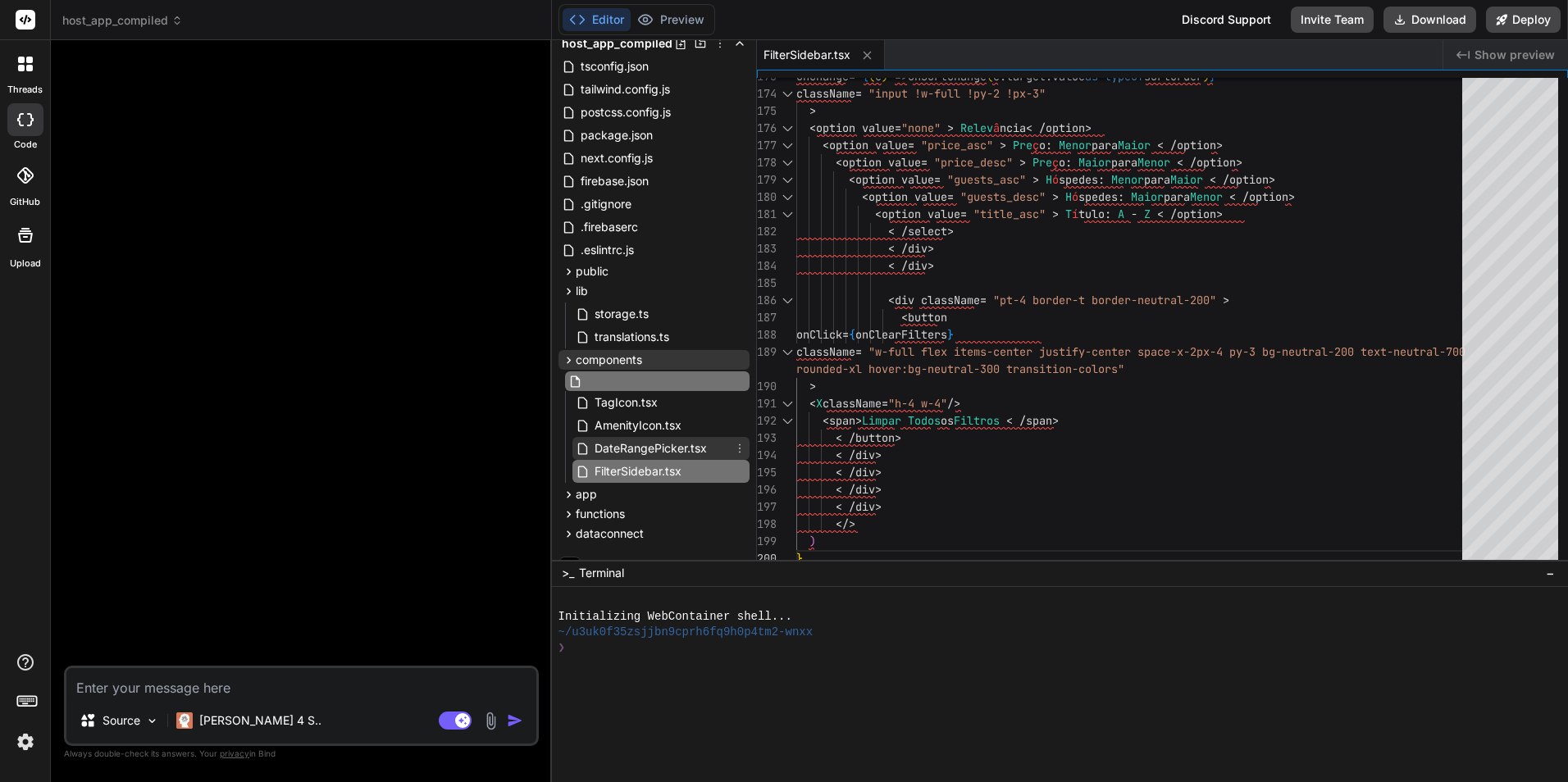
type input "ImageCarousel.tsx"
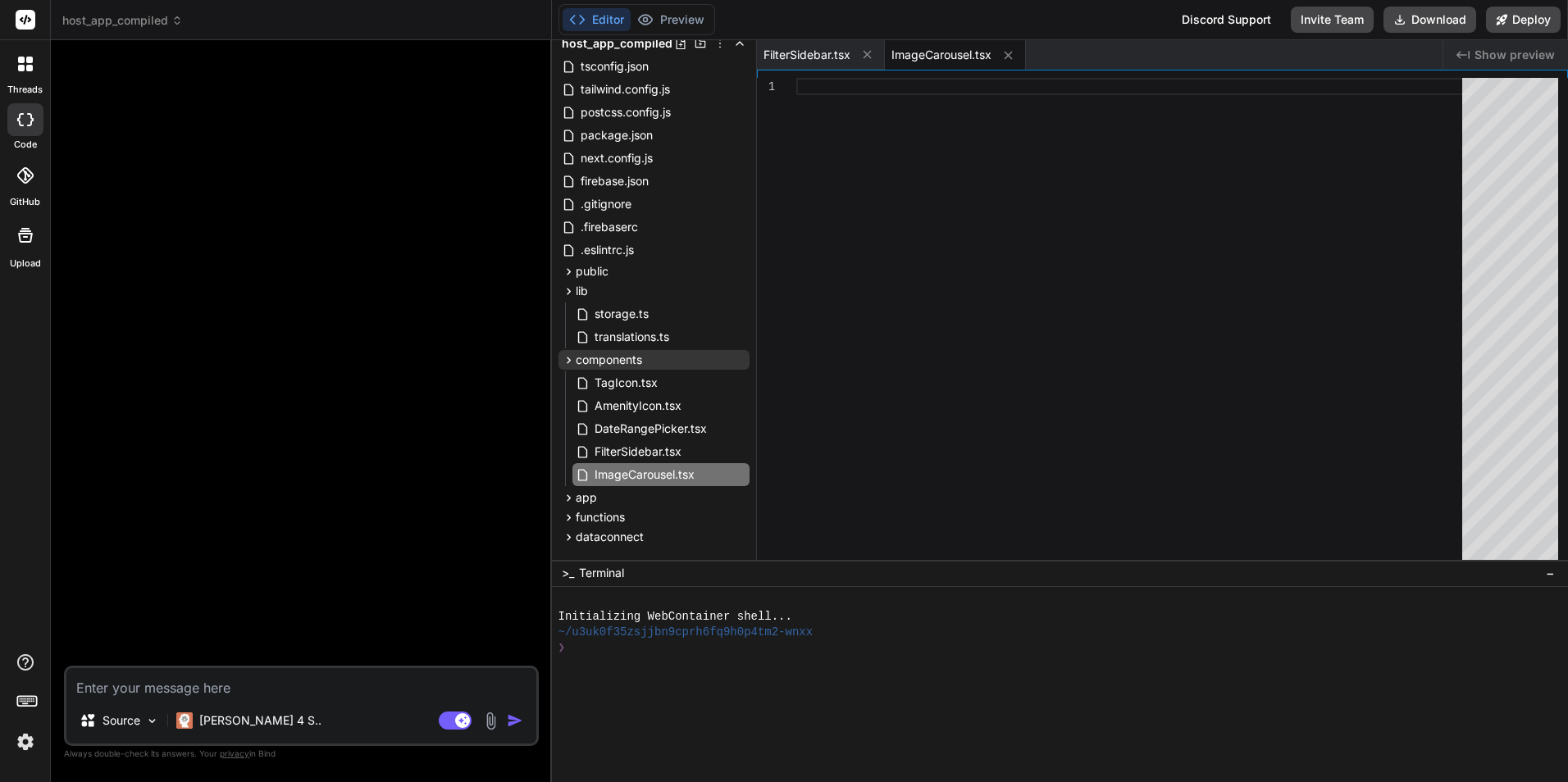
click at [918, 380] on div at bounding box center [1134, 323] width 676 height 489
type textarea "/> </button> ))} </div> < /div> )} </div> ) }"
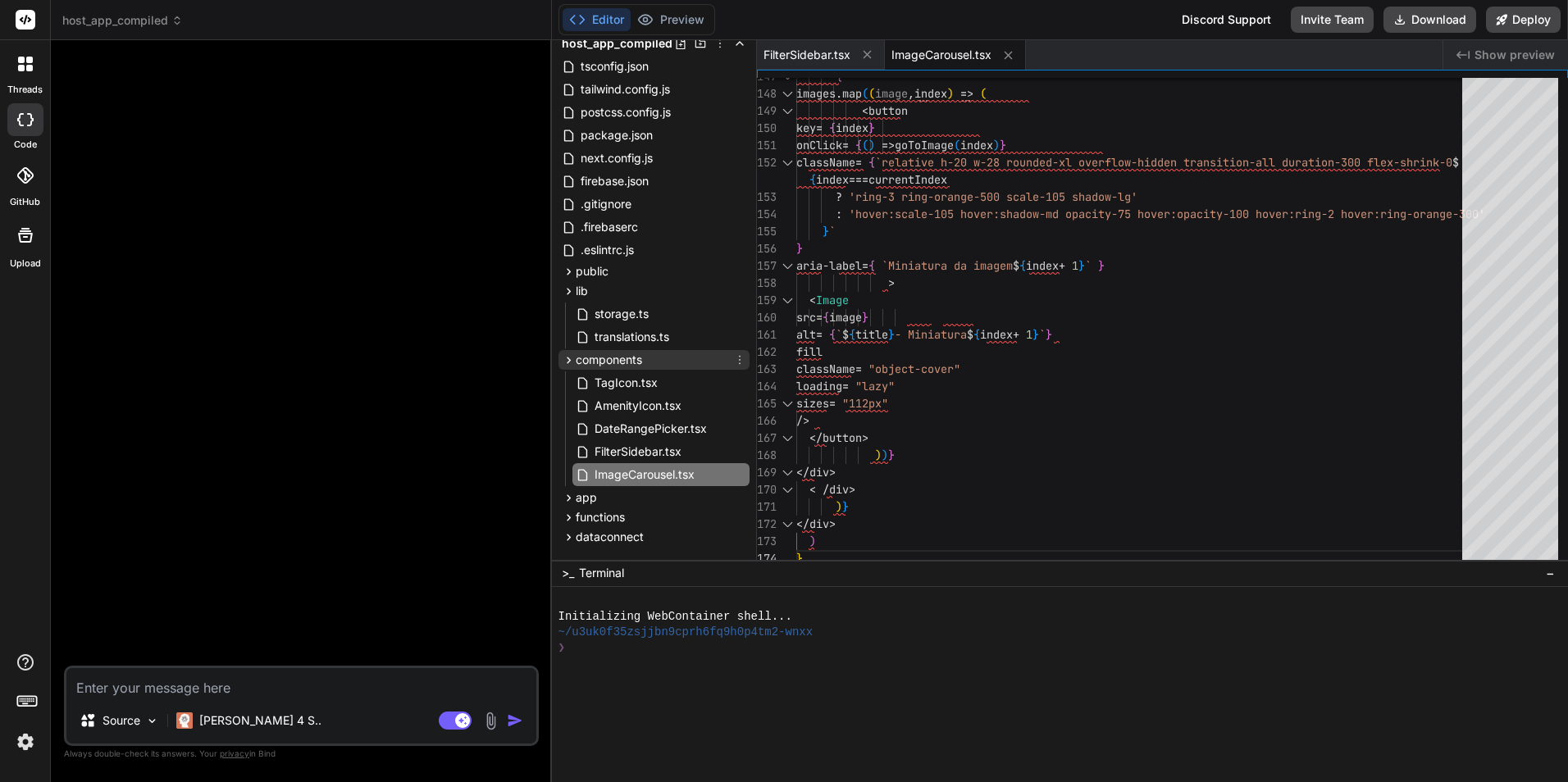
click at [733, 358] on icon at bounding box center [740, 360] width 13 height 13
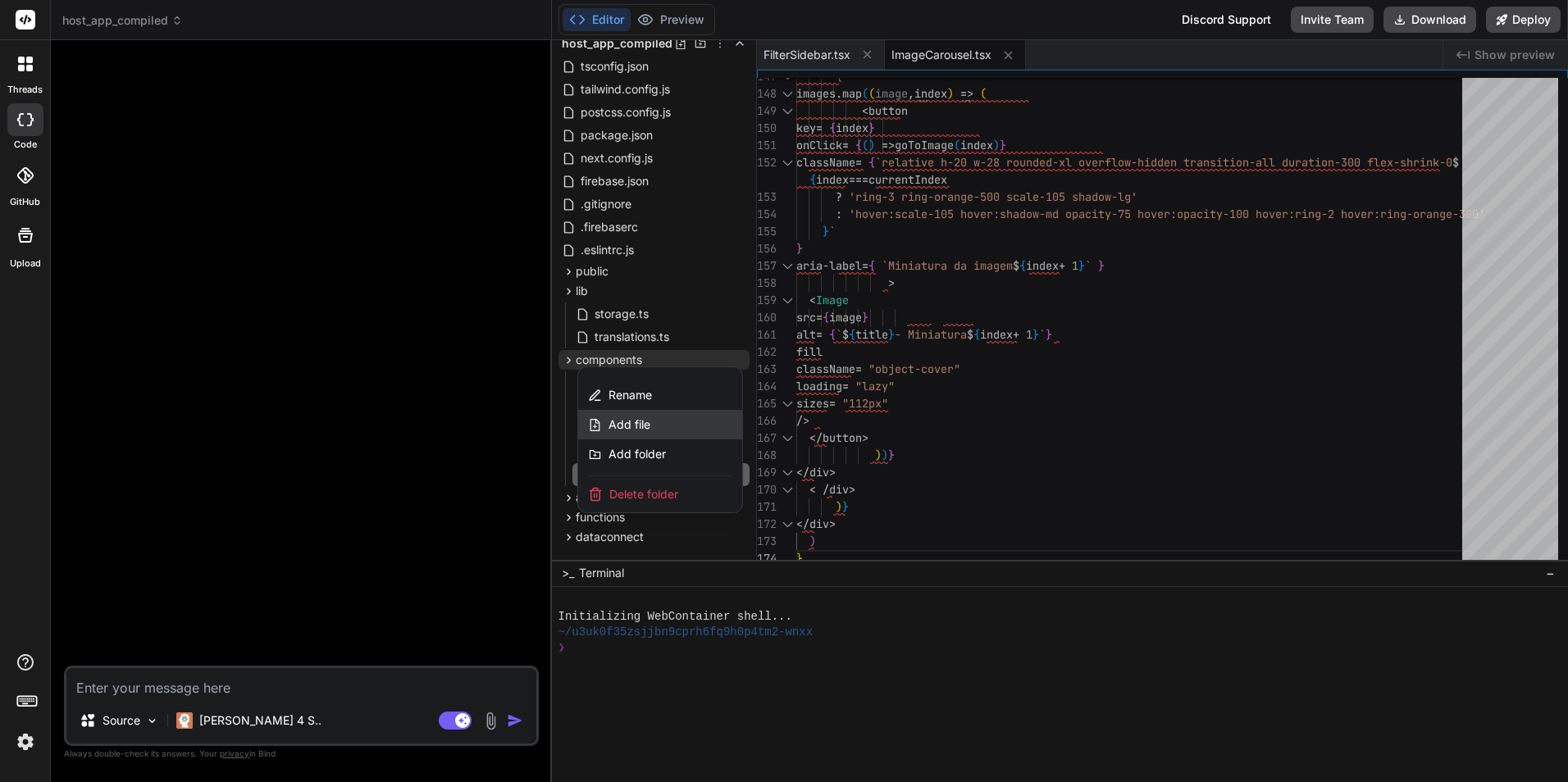
click at [671, 418] on div "Add file" at bounding box center [661, 424] width 164 height 30
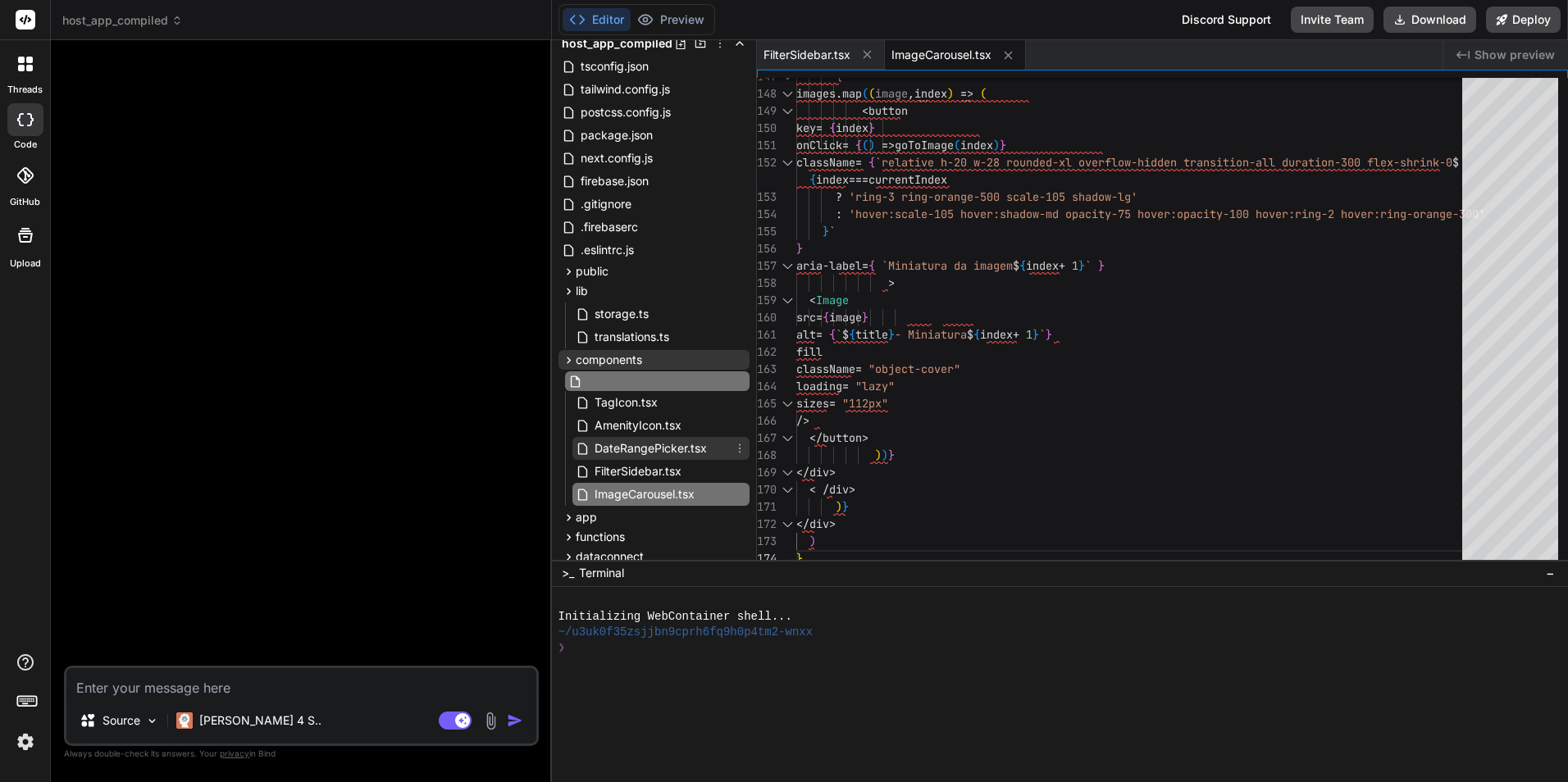
type input "LanguageSwitcher.tsx"
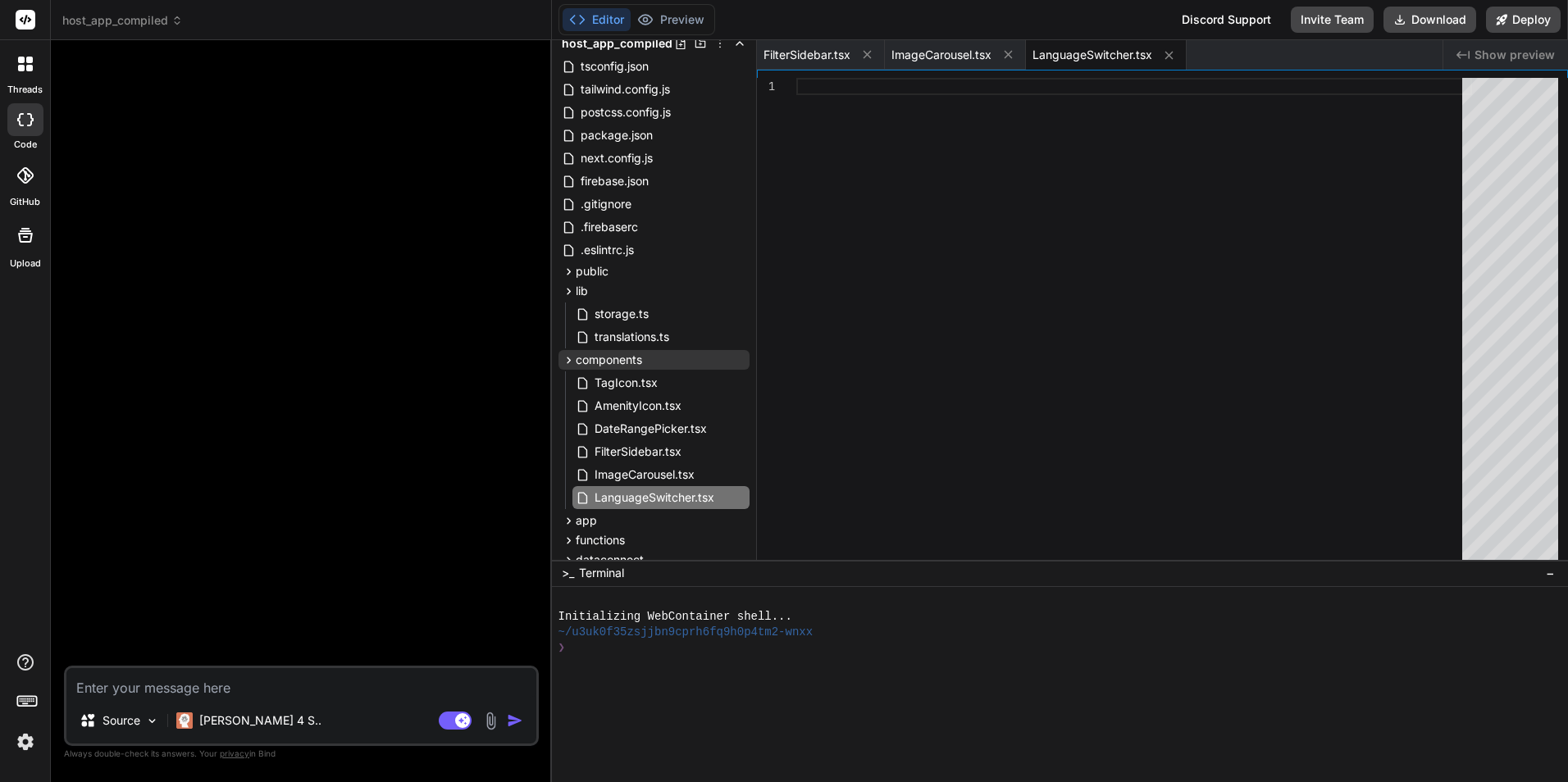
click at [934, 267] on div at bounding box center [1134, 323] width 676 height 489
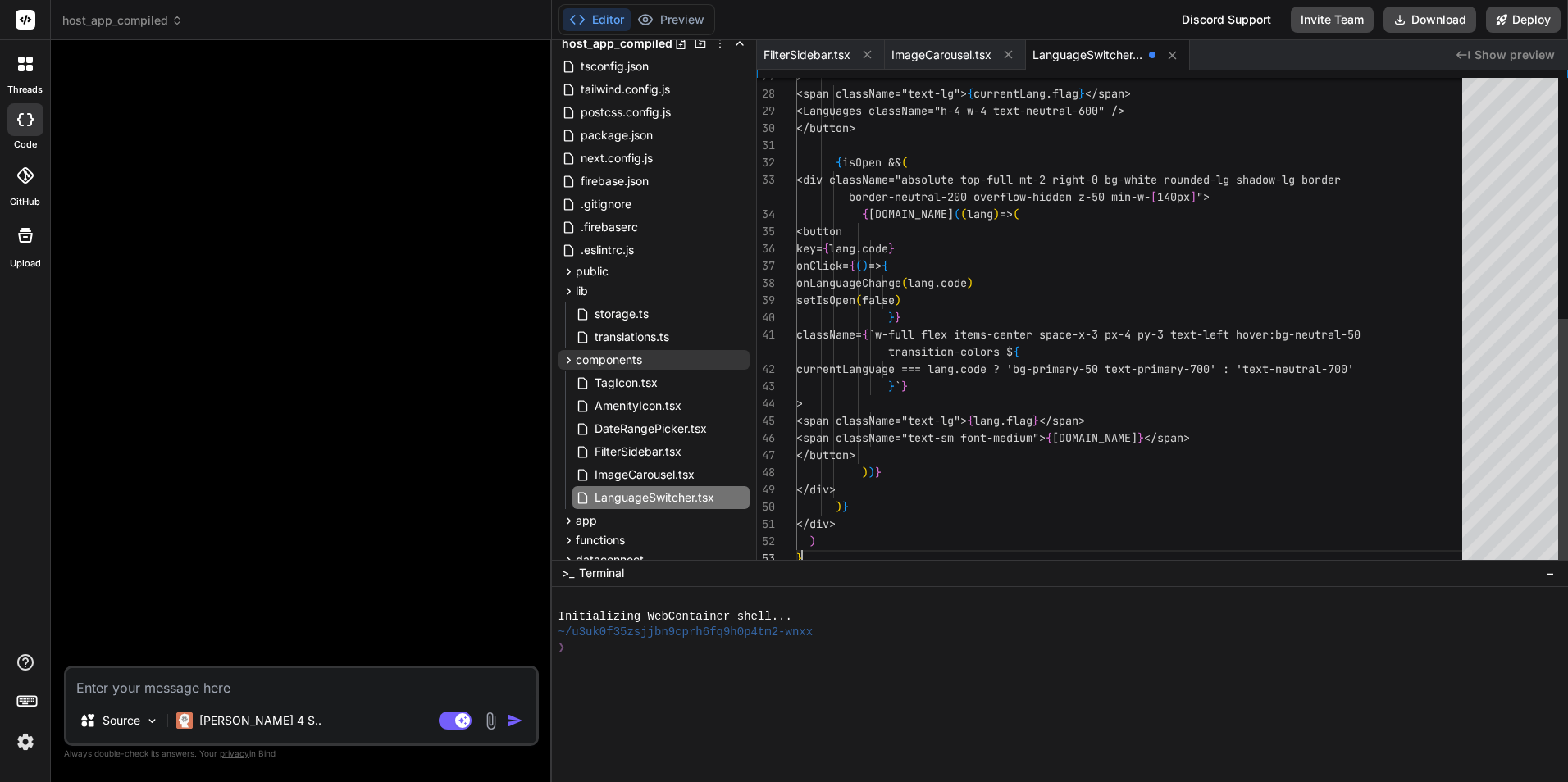
type textarea "<span className="text-lg" > { lang.flag } < /span> < span className = "text-sm …"
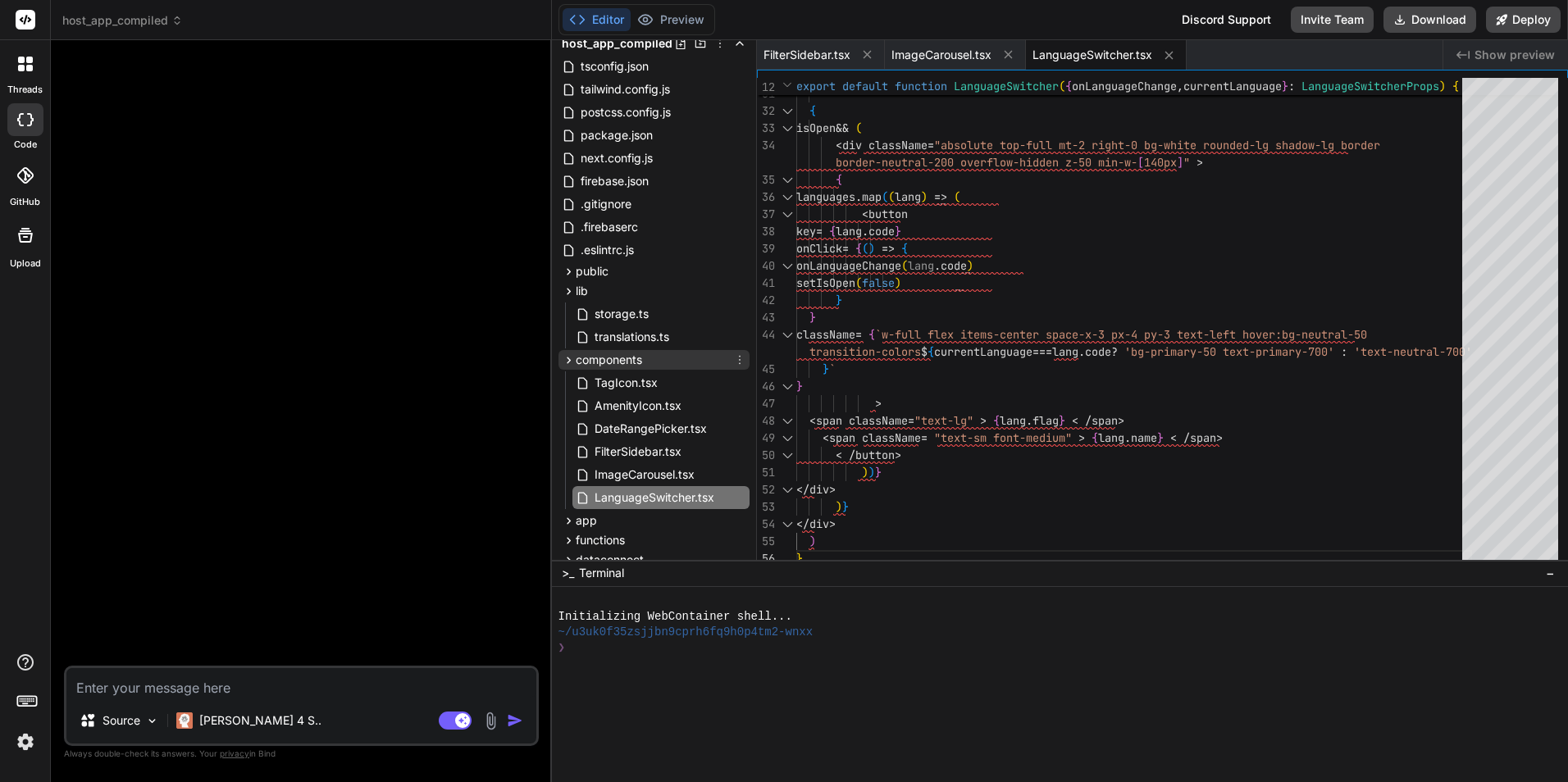
click at [735, 360] on icon at bounding box center [740, 360] width 13 height 13
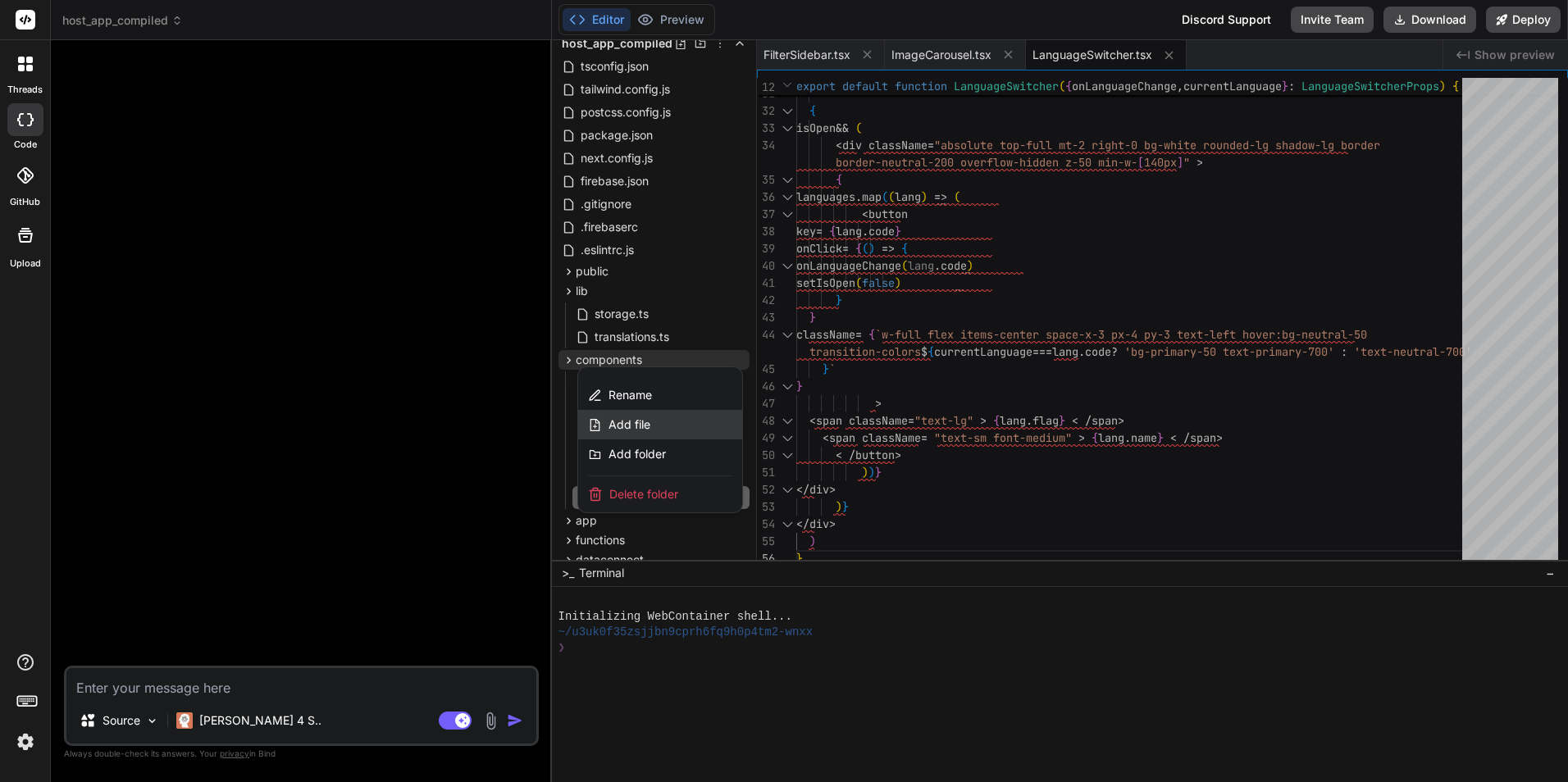
click at [656, 413] on div "Add file" at bounding box center [661, 424] width 164 height 30
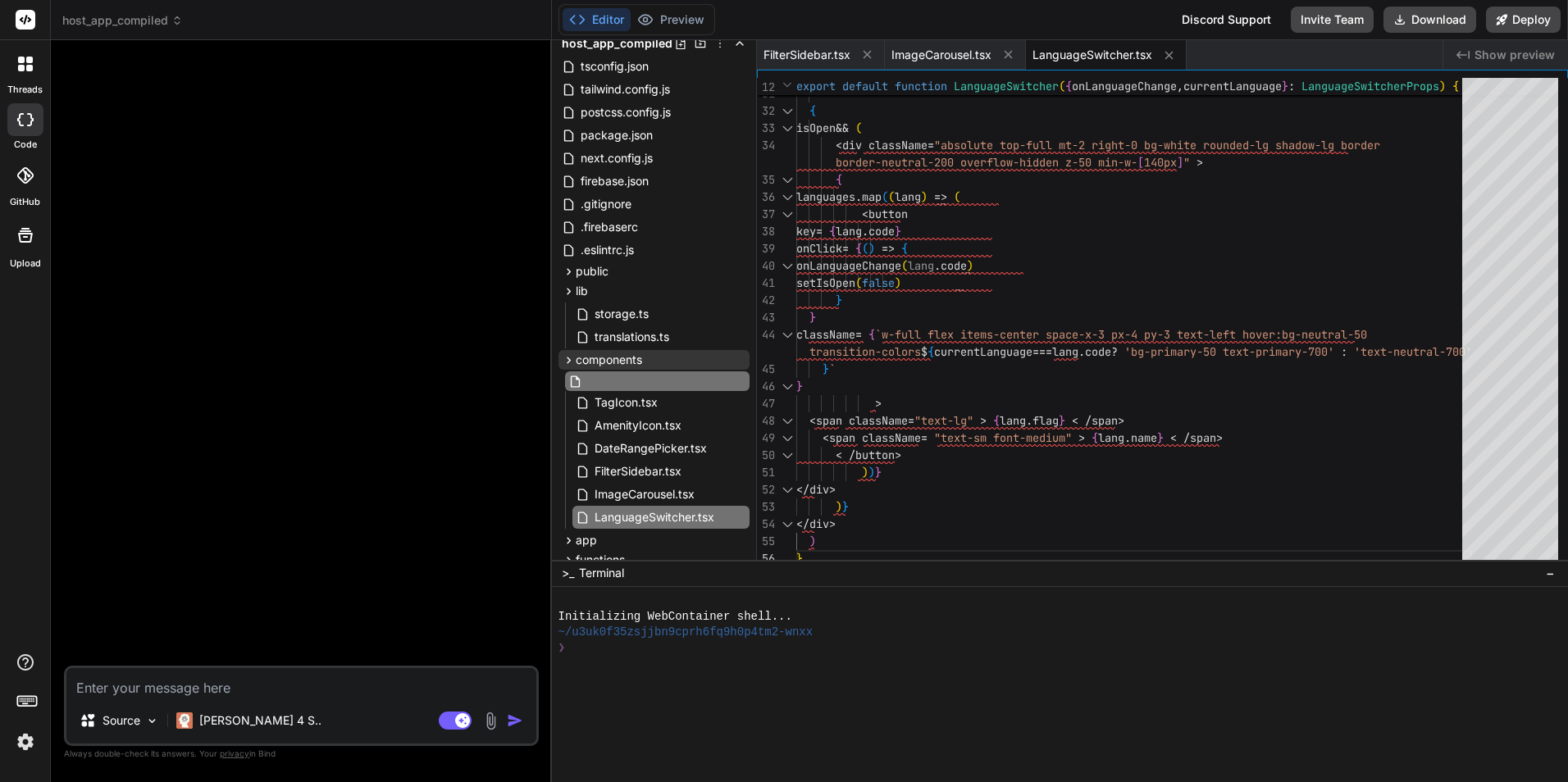
type input "Logo.tsx"
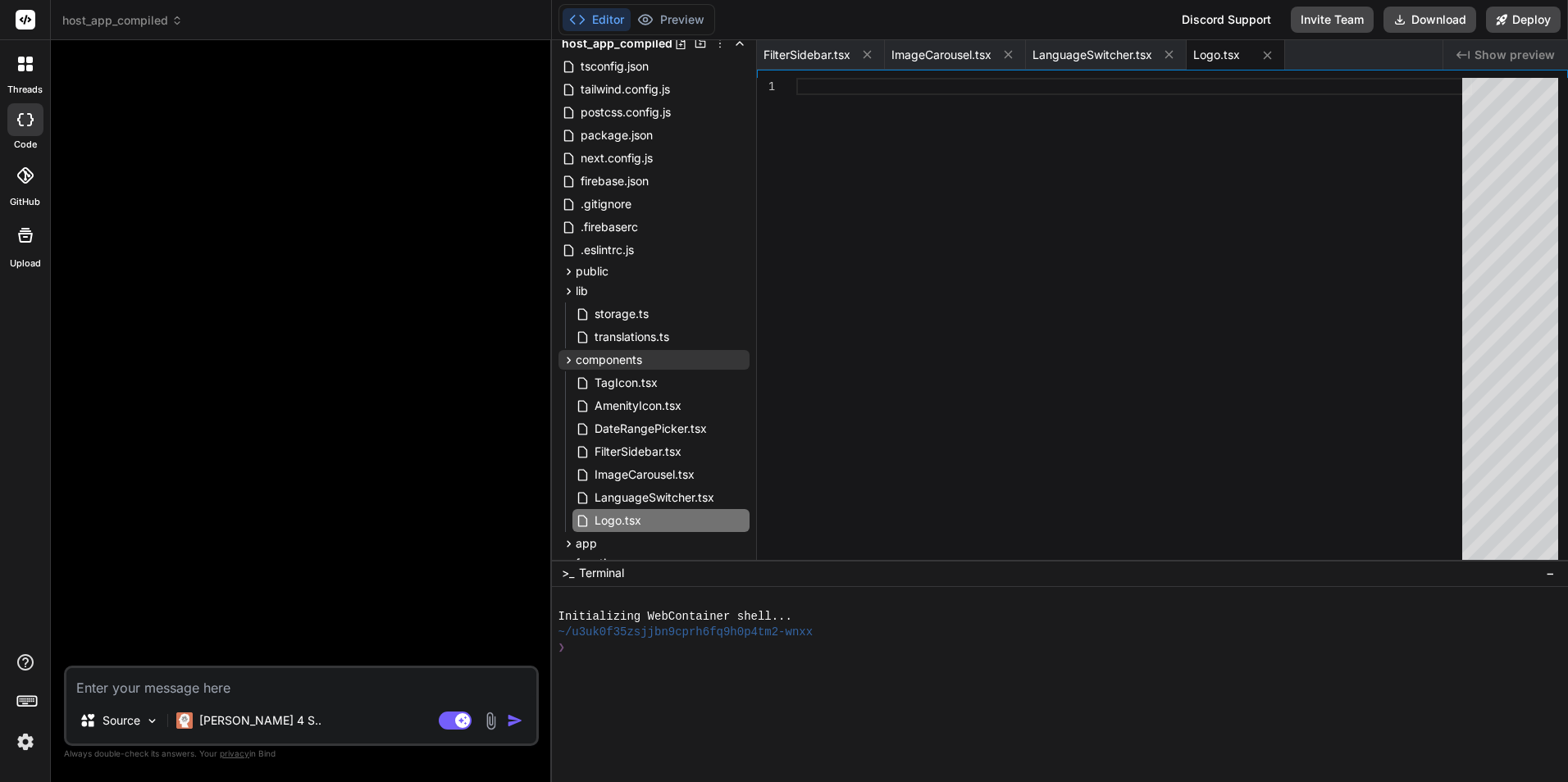
click at [885, 223] on div at bounding box center [1134, 323] width 676 height 489
type textarea "< /div> ) }"
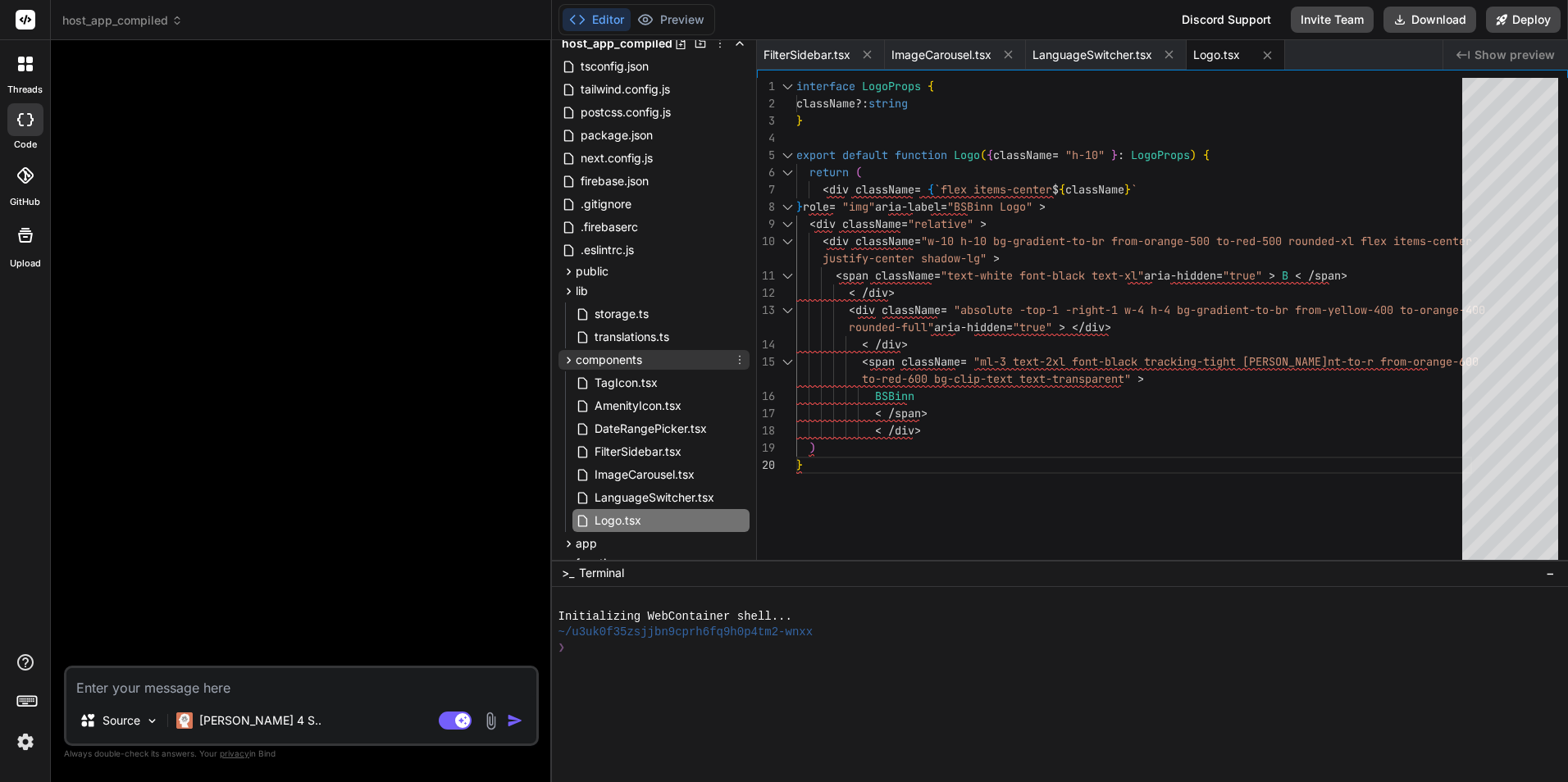
click at [734, 362] on icon at bounding box center [740, 360] width 13 height 13
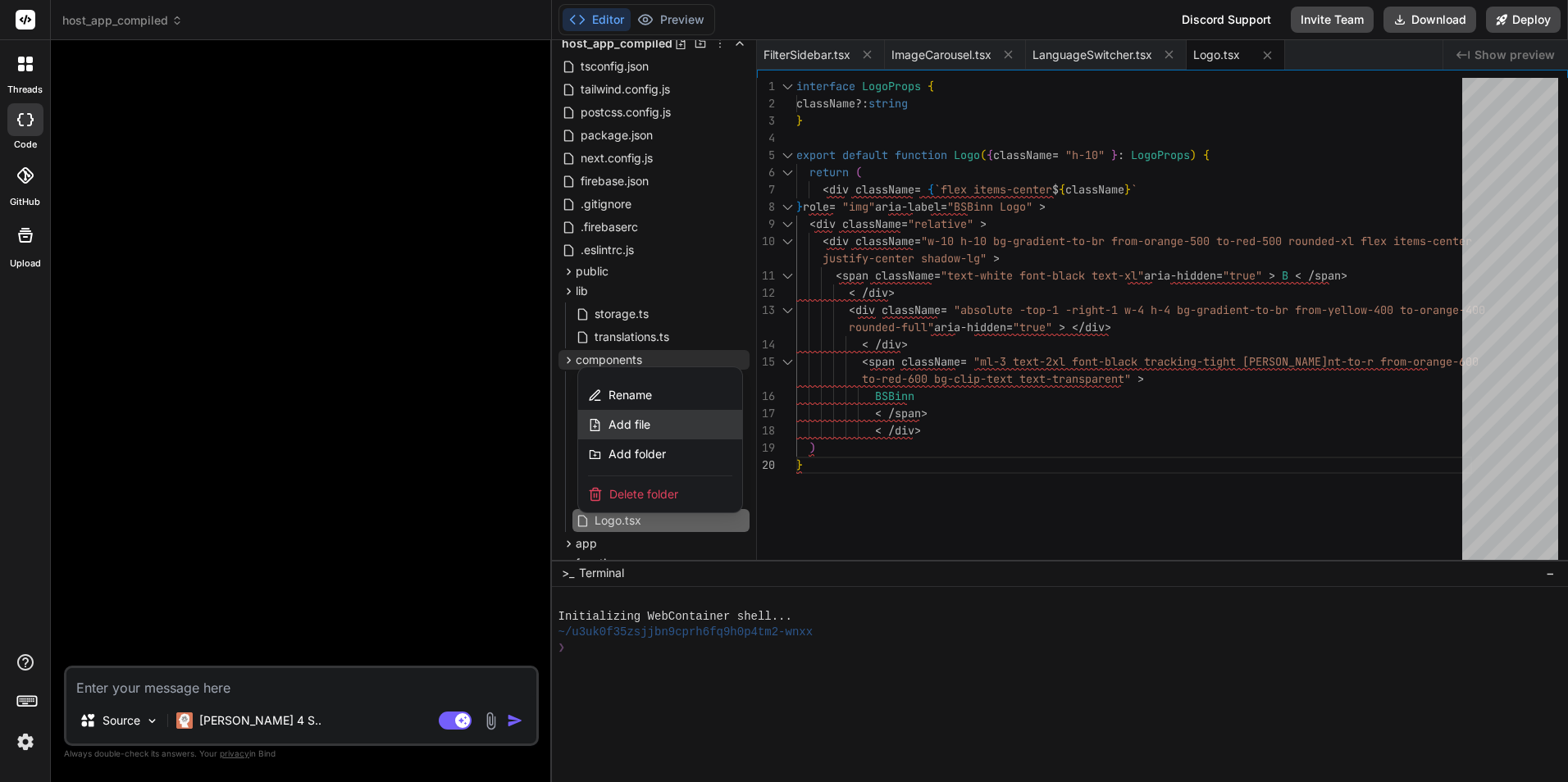
click at [650, 419] on div "Add file" at bounding box center [661, 424] width 164 height 30
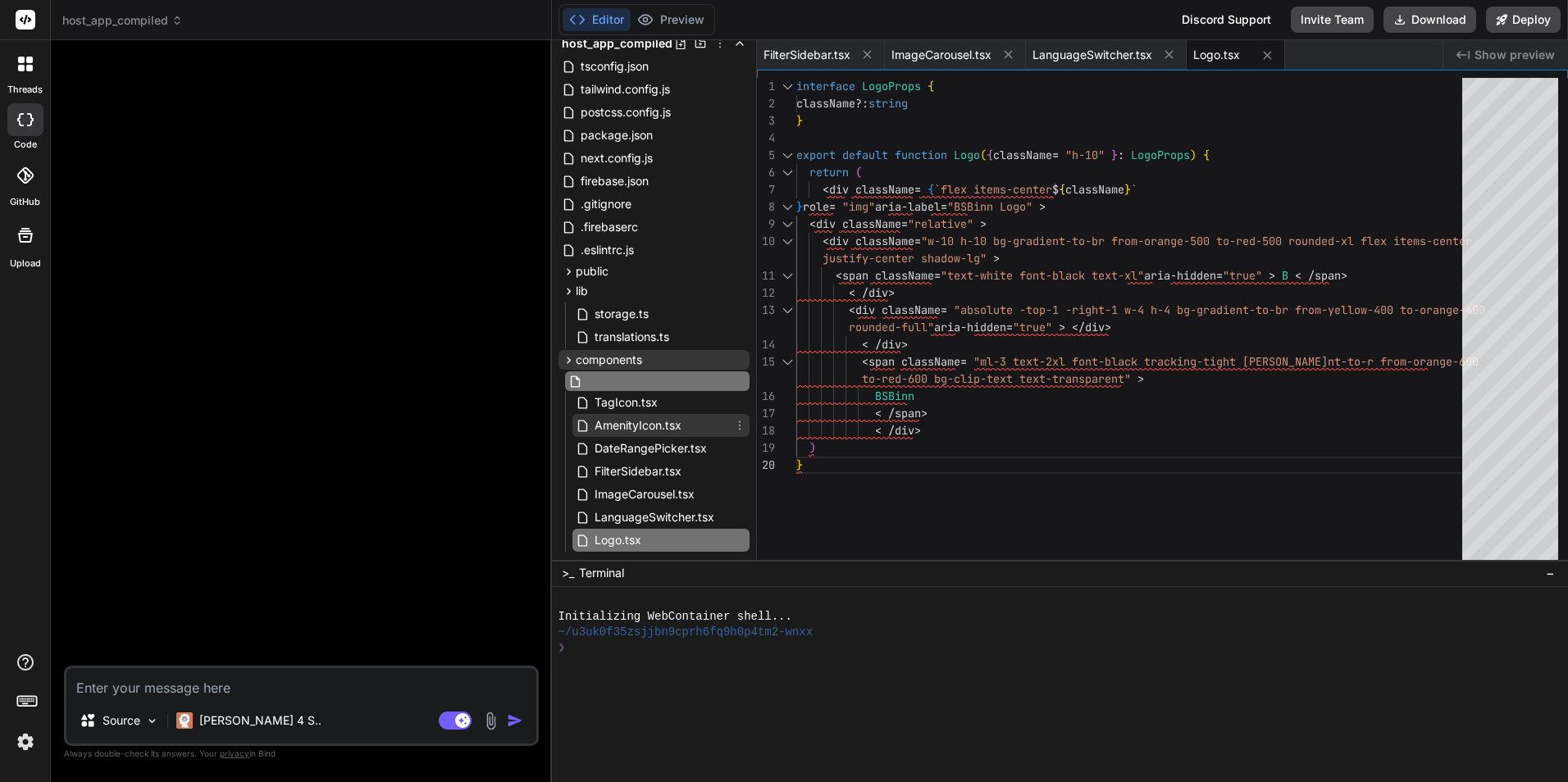
type input "PropertyCard.tsx"
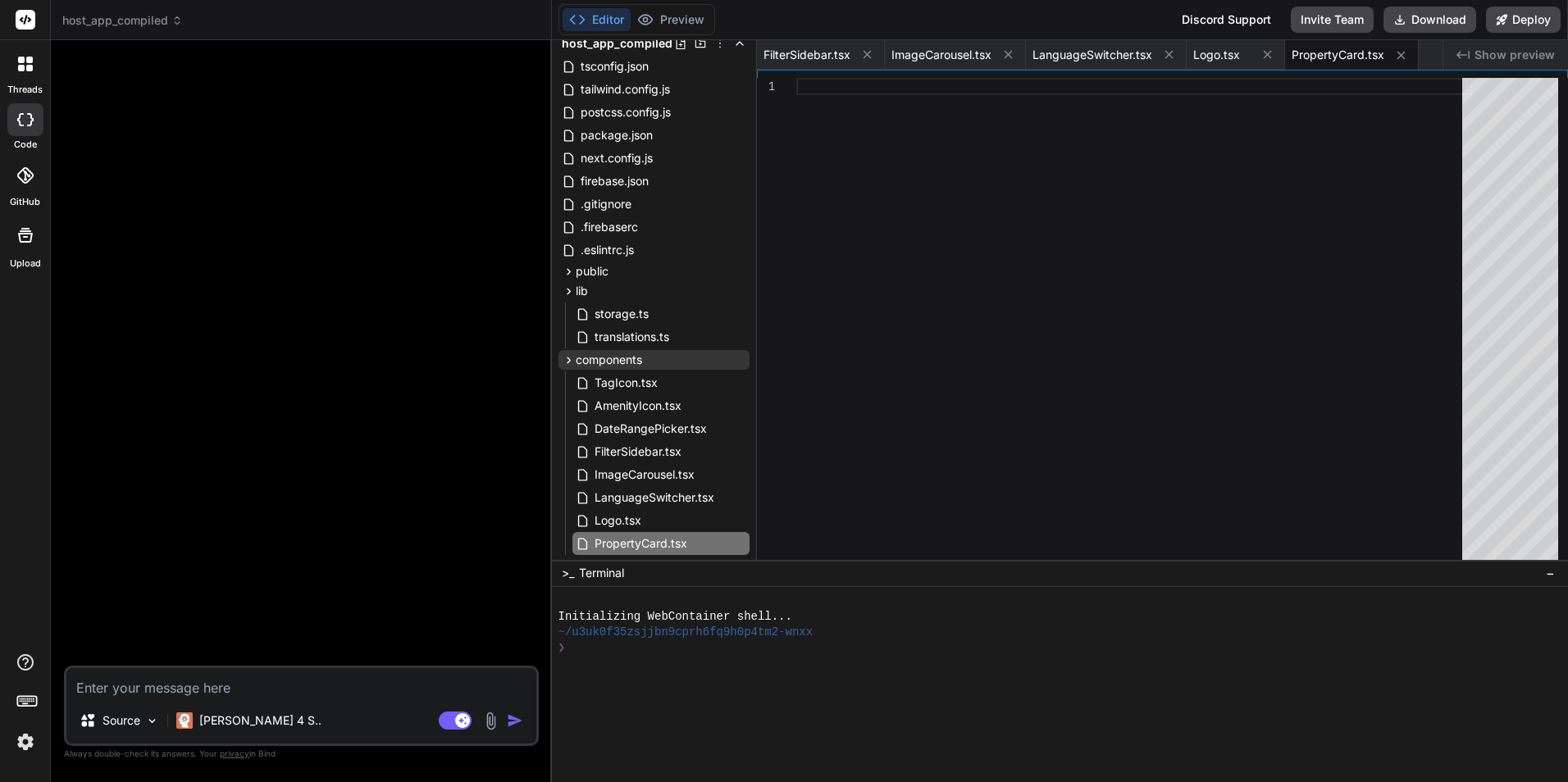
click at [904, 243] on div at bounding box center [1134, 323] width 676 height 489
type textarea "Ver detalhes → </span> < /div> < /div> < /article> < /Link> ) }"
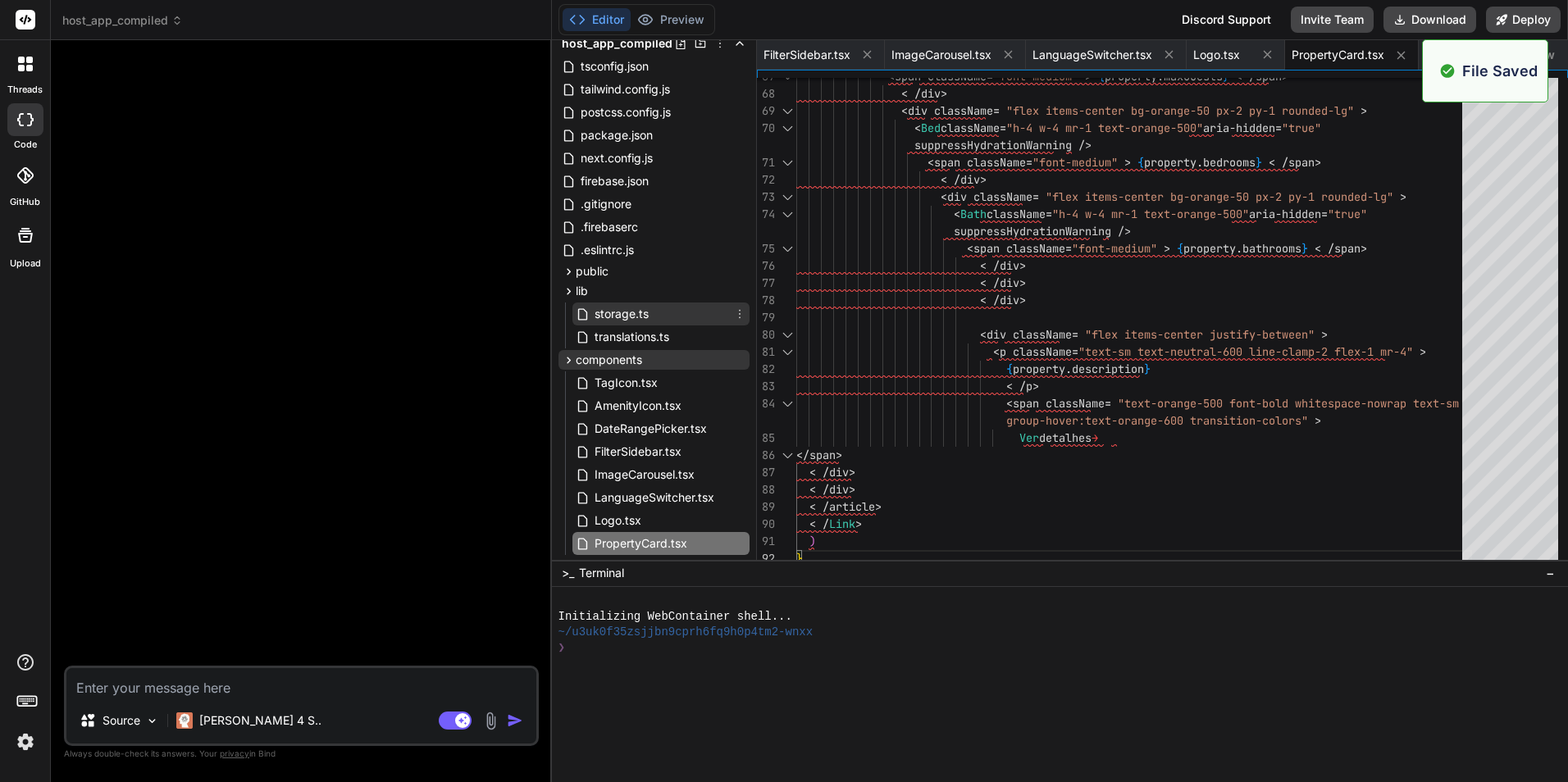
scroll to position [136, 0]
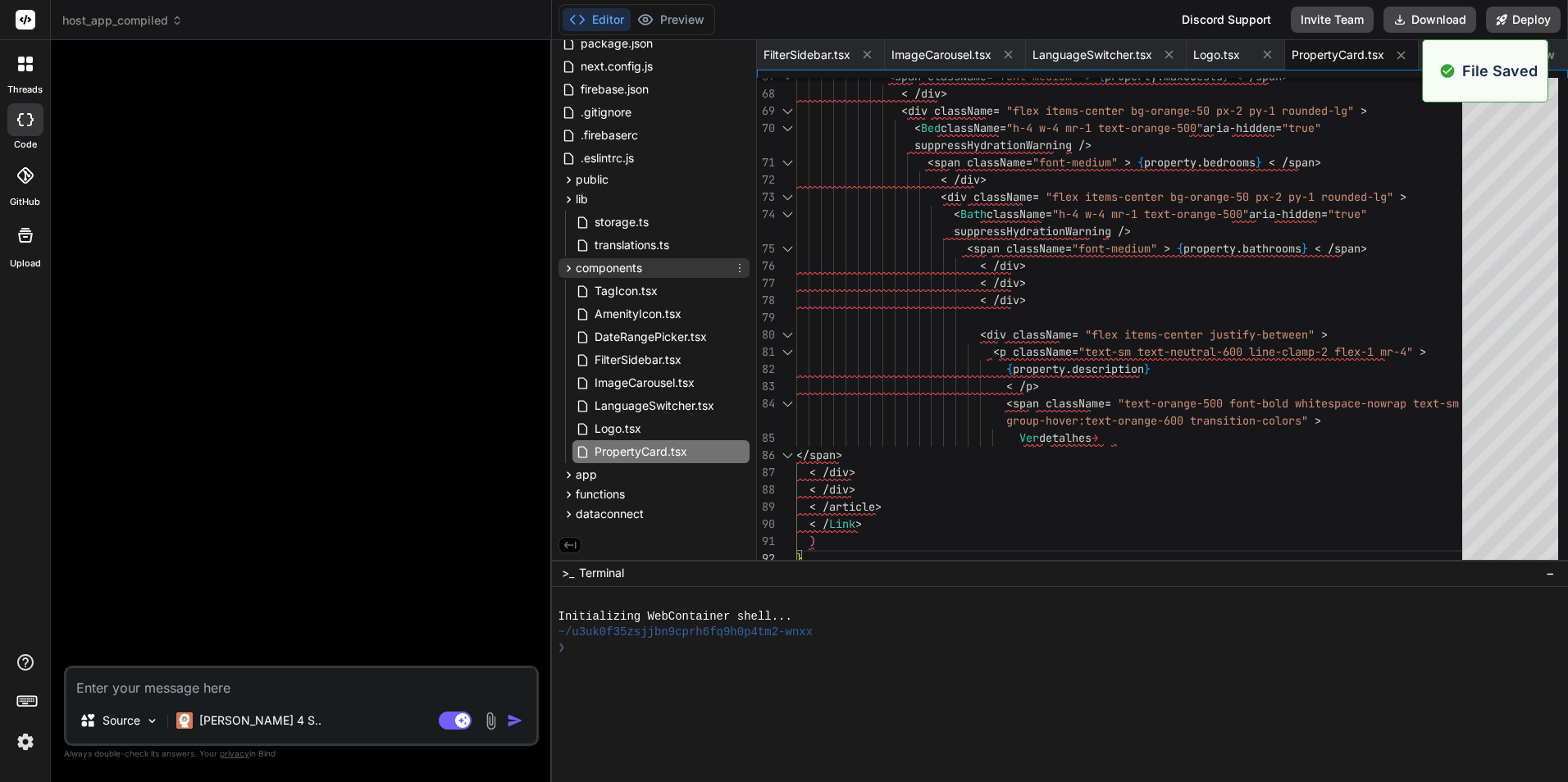
click at [734, 270] on icon at bounding box center [740, 269] width 13 height 13
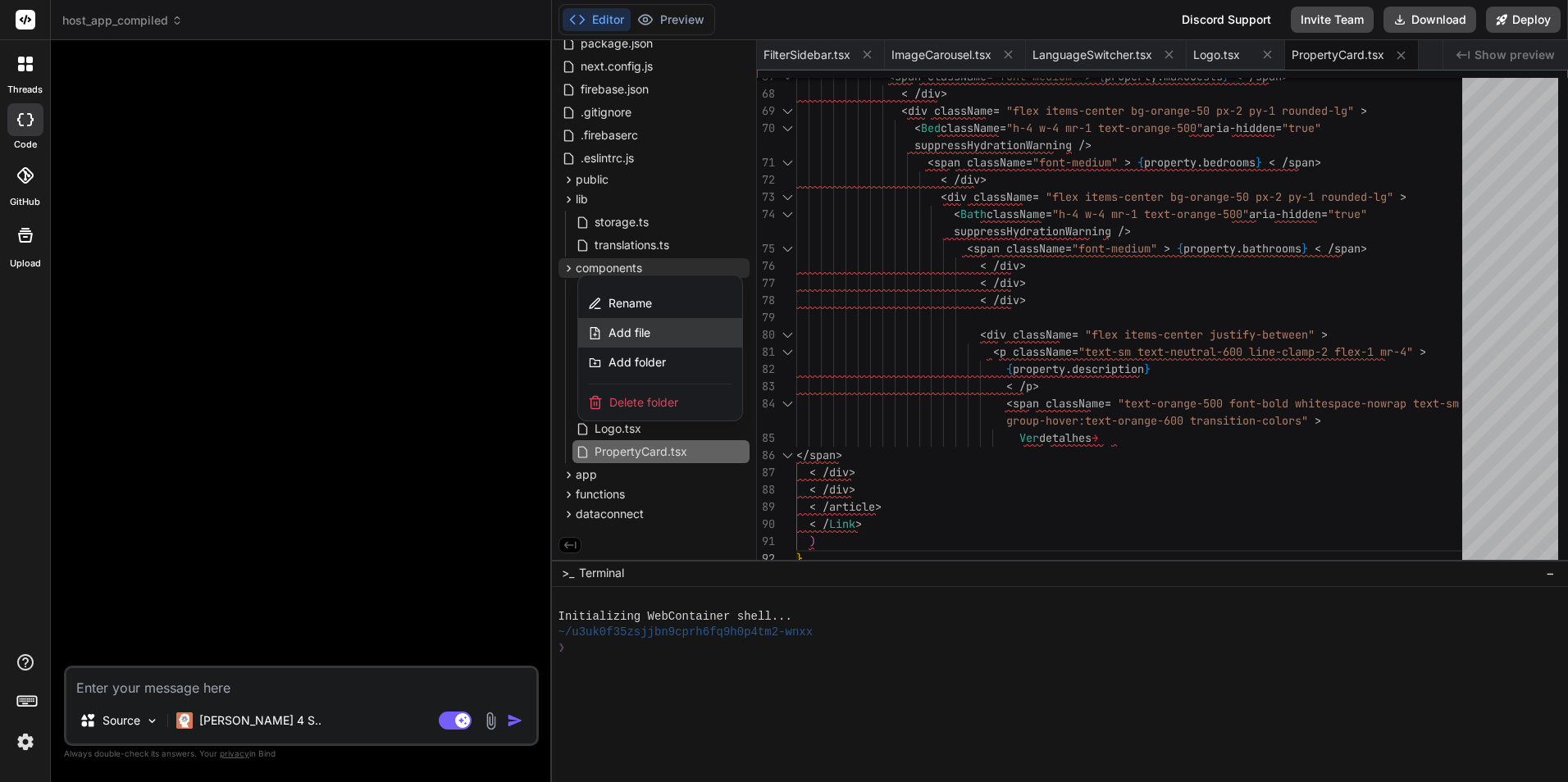
click at [685, 330] on div "Add file" at bounding box center [661, 333] width 164 height 30
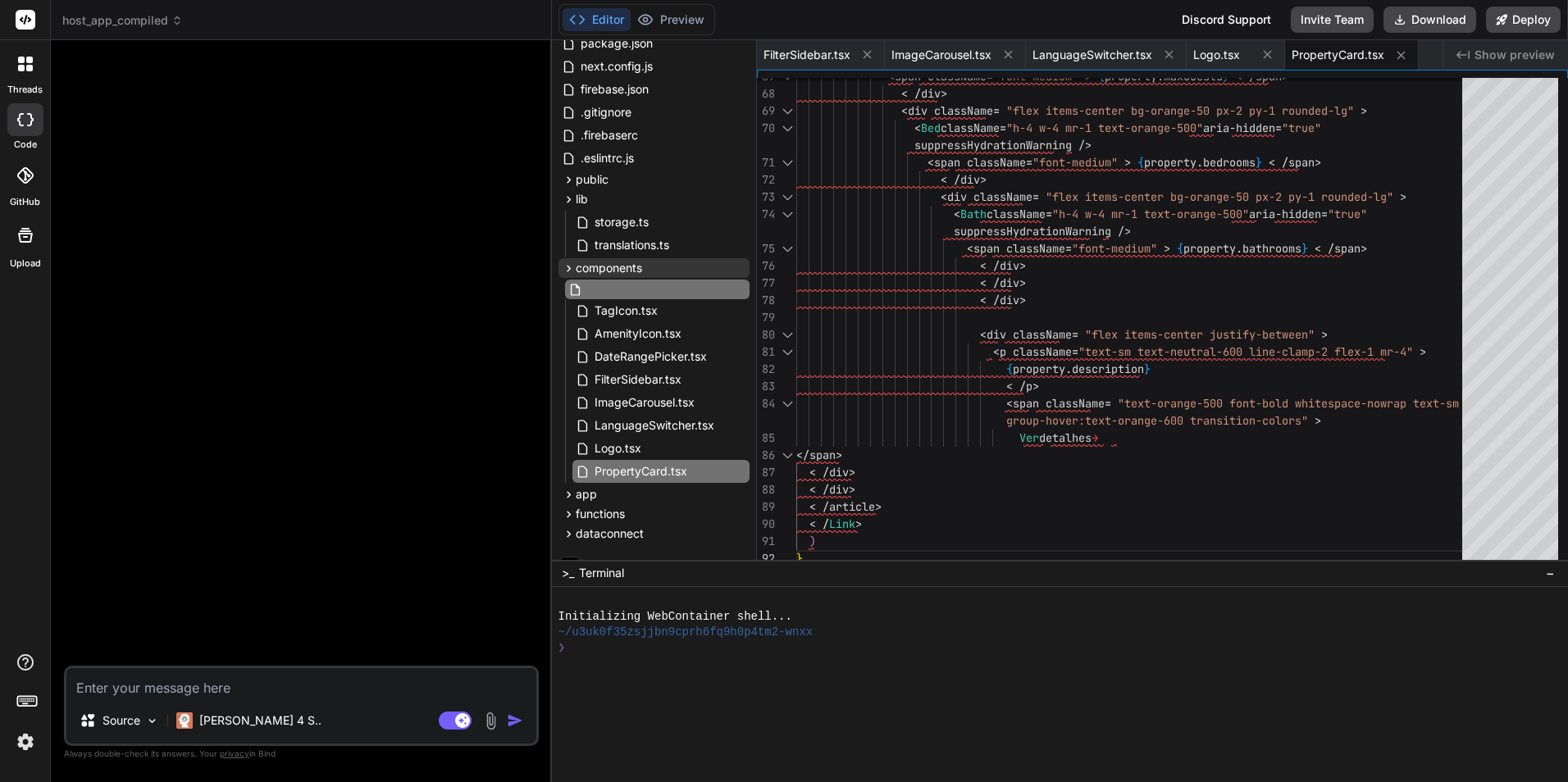
click at [626, 290] on input "text" at bounding box center [676, 290] width 180 height 20
paste input "PropertyDetailsClient.tsx"
type input "PropertyDetailsClient.tsx"
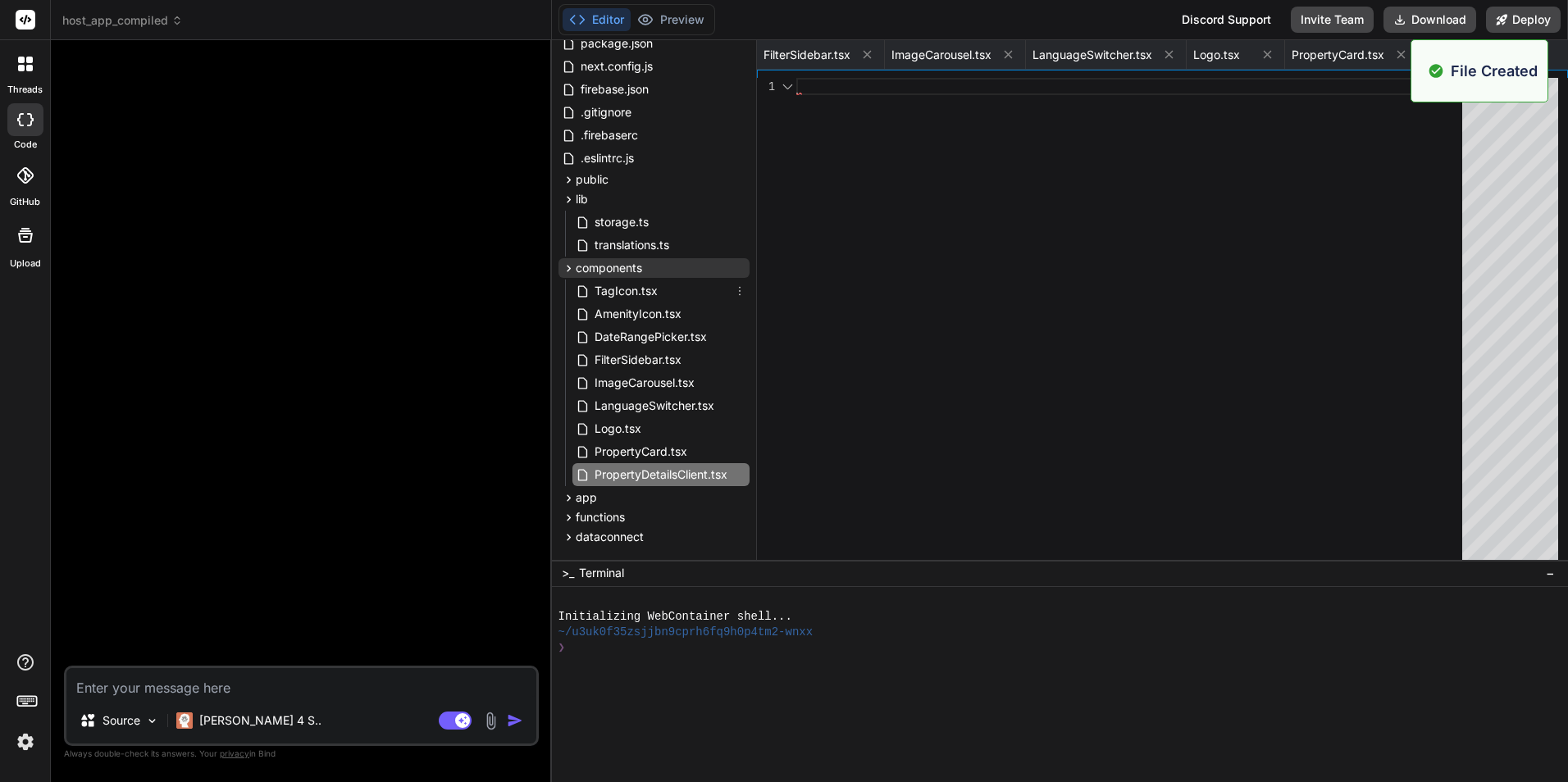
scroll to position [0, 139]
click at [896, 230] on div at bounding box center [1134, 323] width 676 height 489
type textarea "< /div> < /div> < /div> < /main> < /div> ) }"
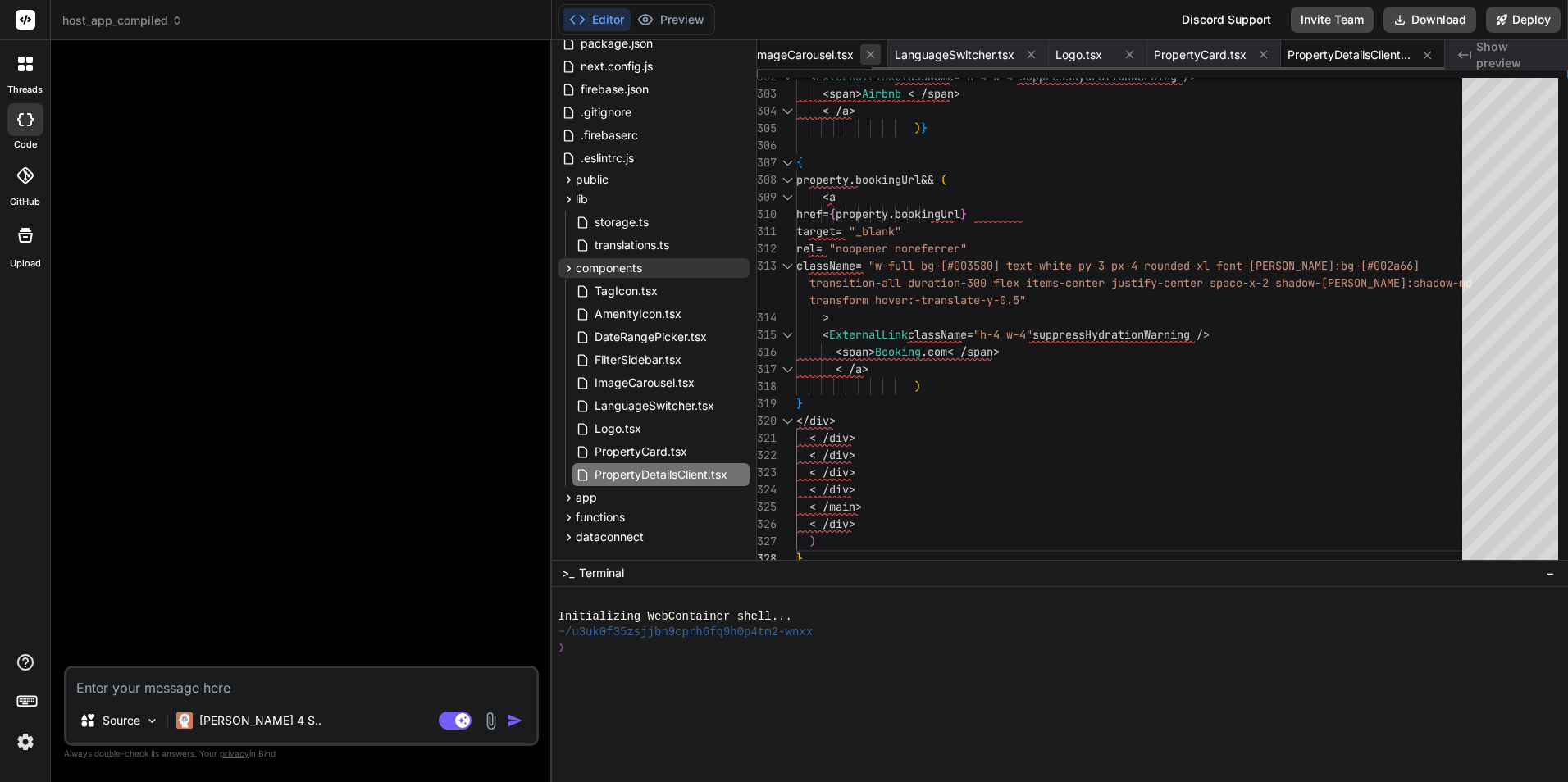
click at [870, 54] on icon at bounding box center [870, 54] width 9 height 9
click at [870, 54] on icon at bounding box center [867, 54] width 14 height 14
click at [904, 55] on icon at bounding box center [900, 54] width 14 height 14
click at [836, 52] on icon at bounding box center [838, 54] width 14 height 14
click at [868, 55] on icon at bounding box center [873, 54] width 14 height 14
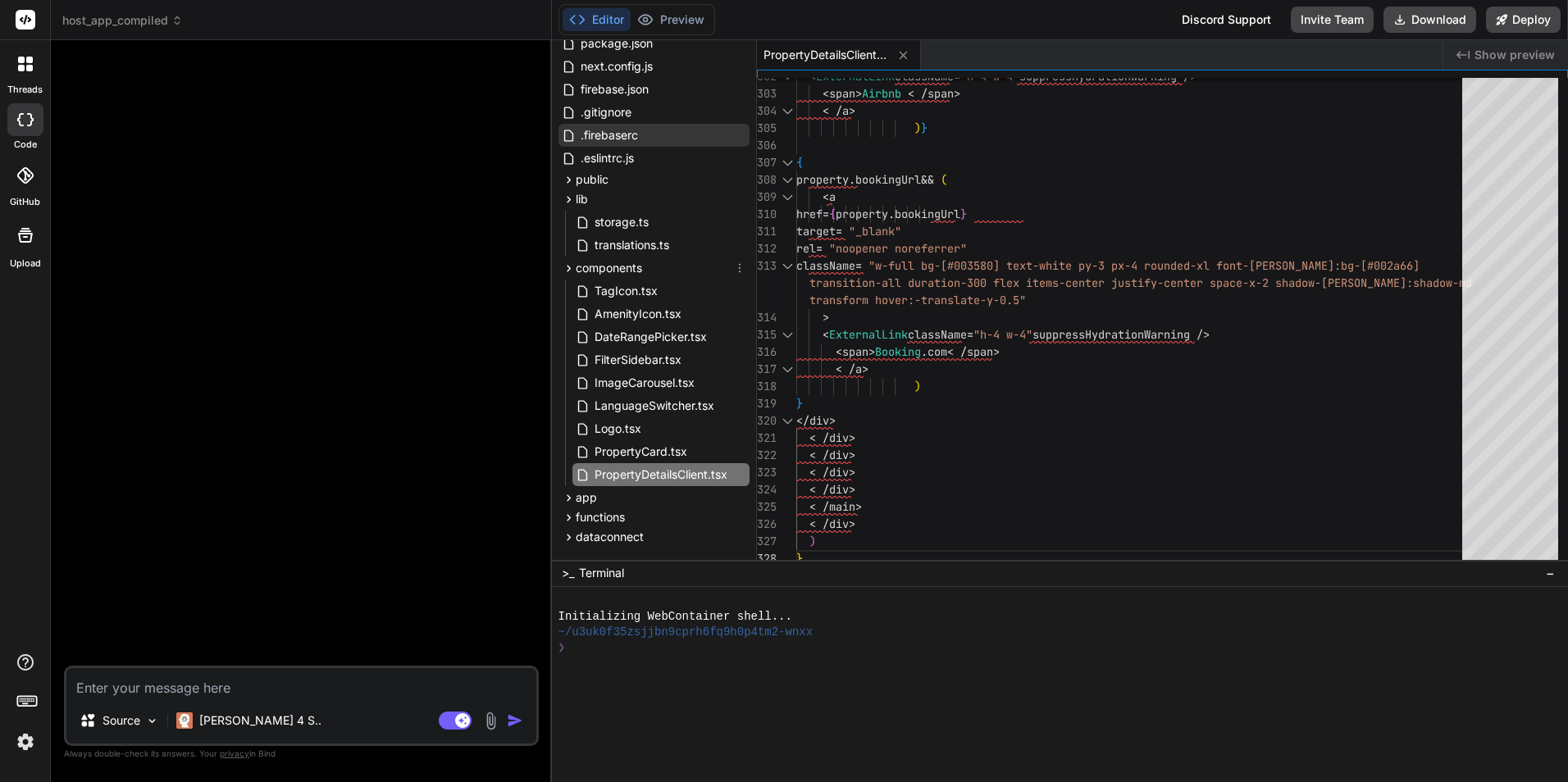
click at [565, 271] on icon at bounding box center [569, 269] width 14 height 14
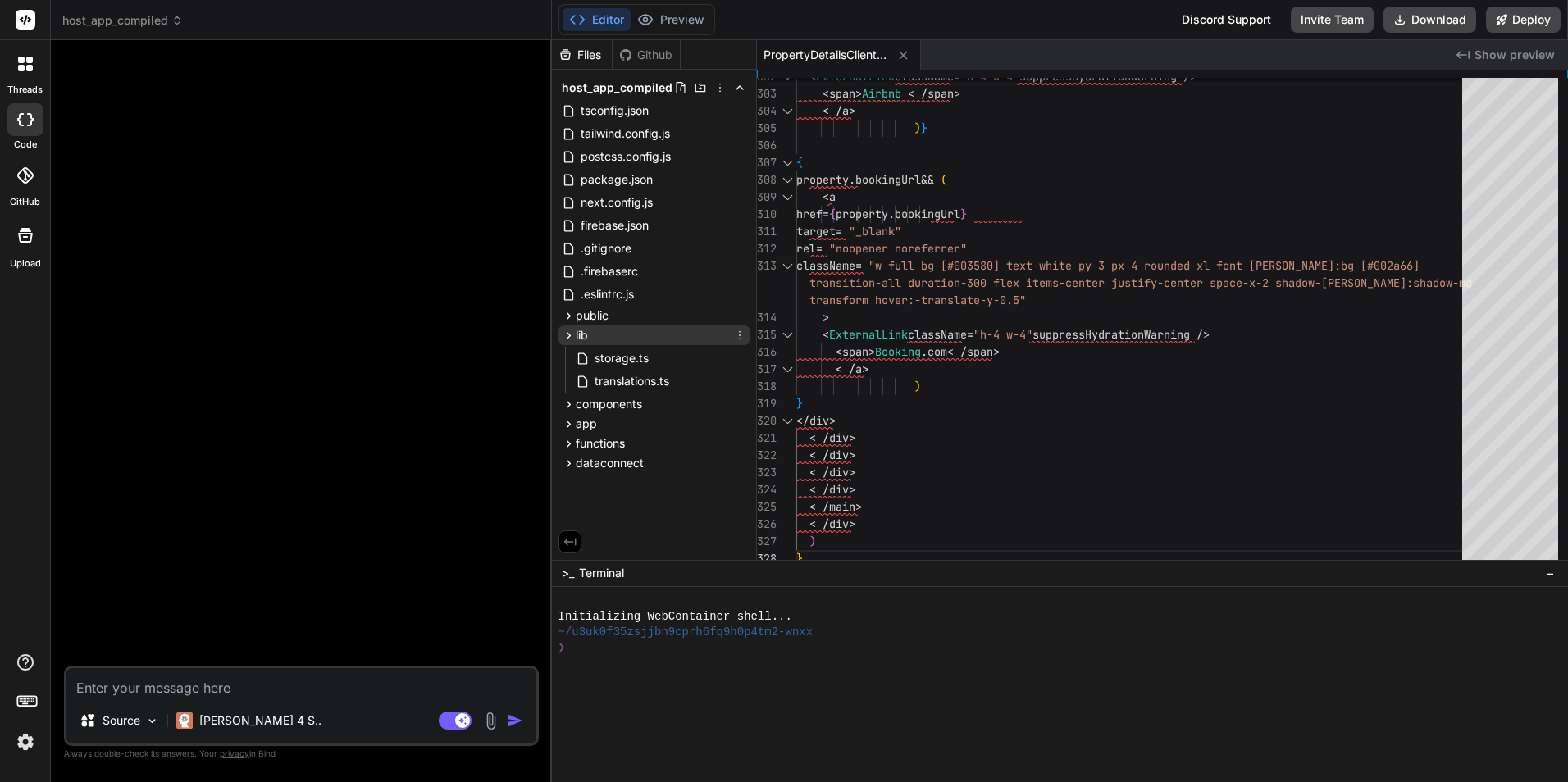
click at [570, 332] on icon at bounding box center [569, 336] width 14 height 14
click at [565, 373] on icon at bounding box center [569, 375] width 14 height 14
click at [740, 377] on icon at bounding box center [740, 375] width 13 height 13
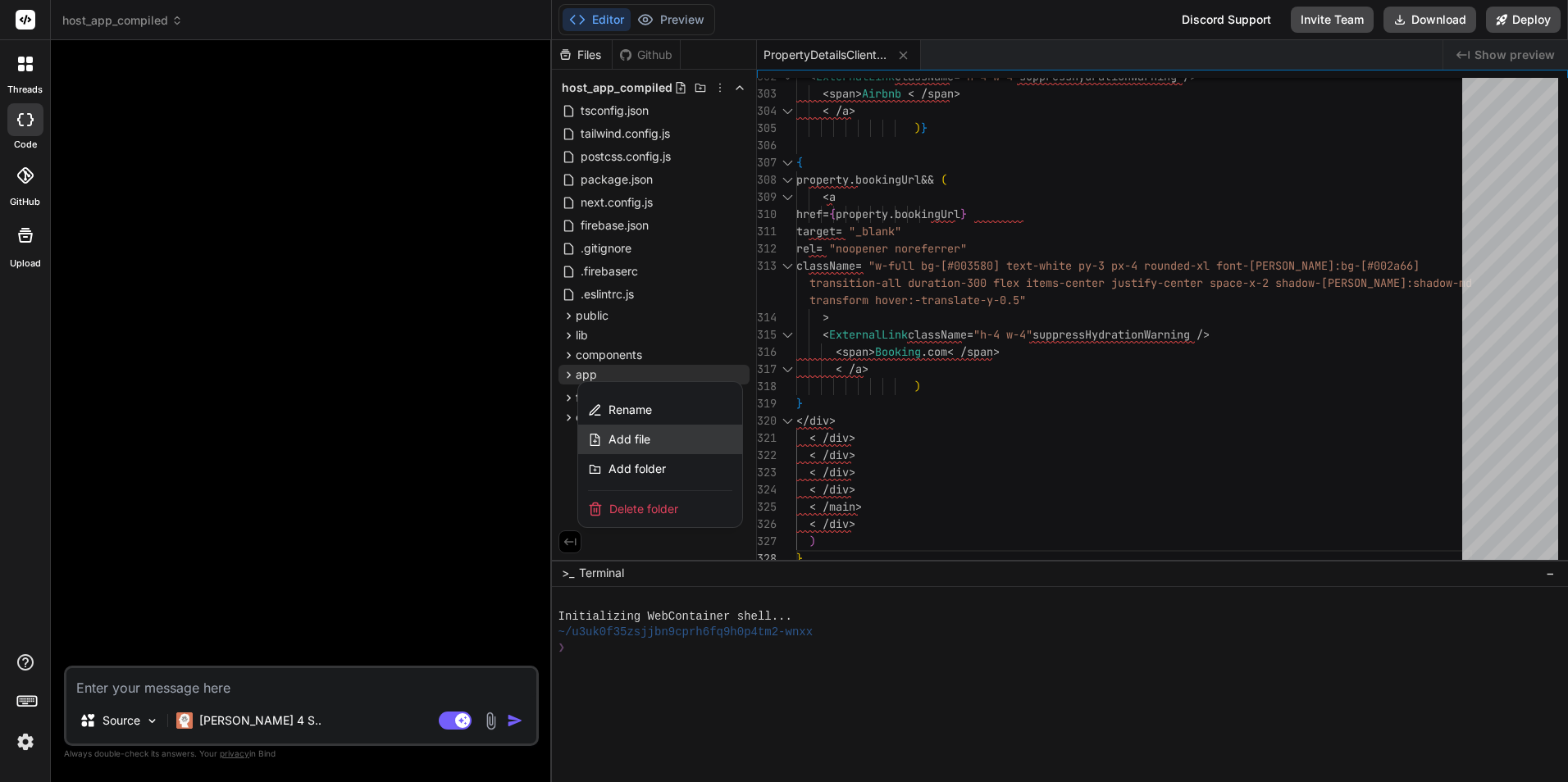
click at [668, 431] on div "Add file" at bounding box center [661, 439] width 164 height 30
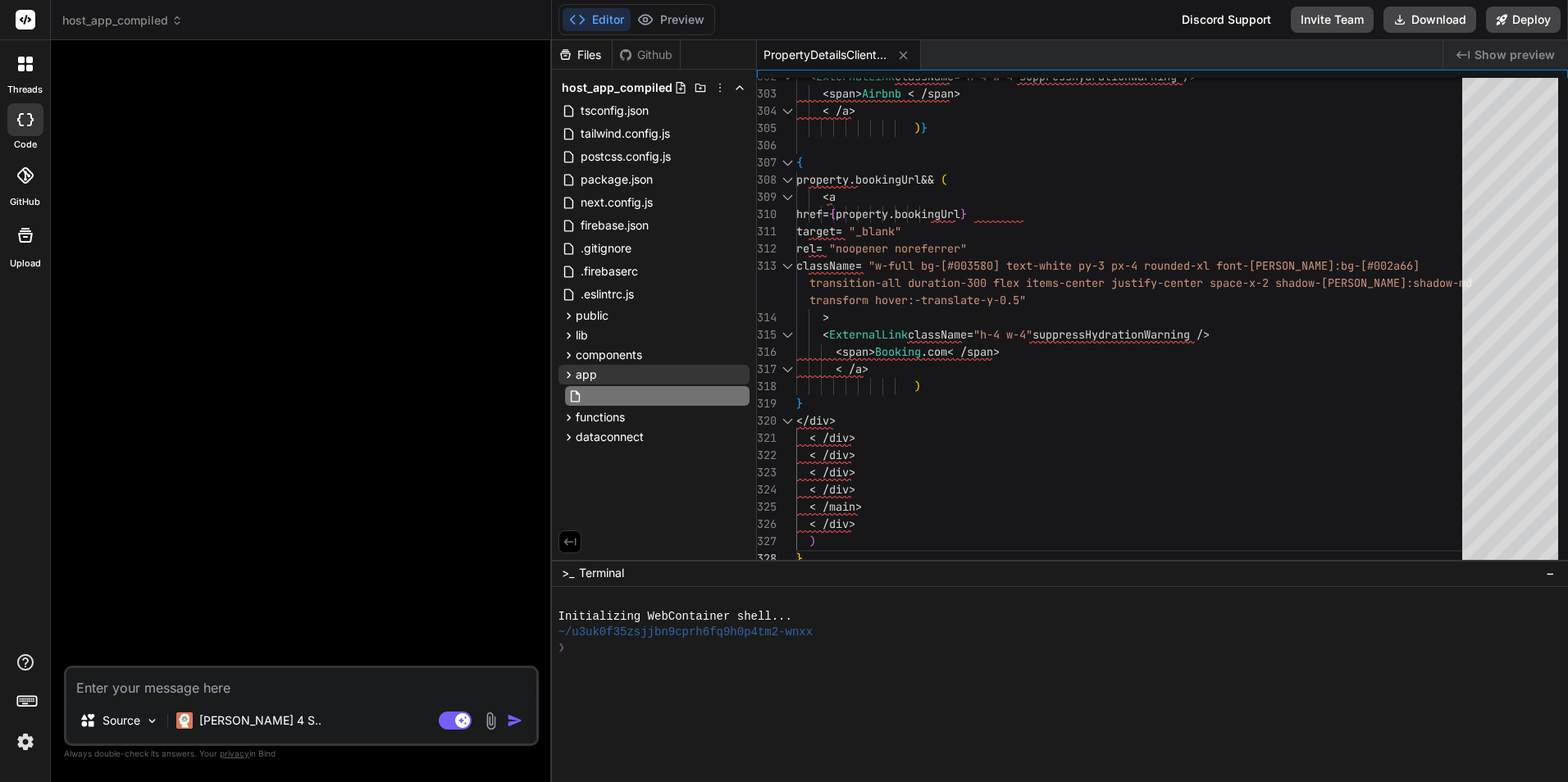
click at [621, 402] on input "text" at bounding box center [676, 396] width 180 height 20
paste input "globals.css"
type input "globals.css"
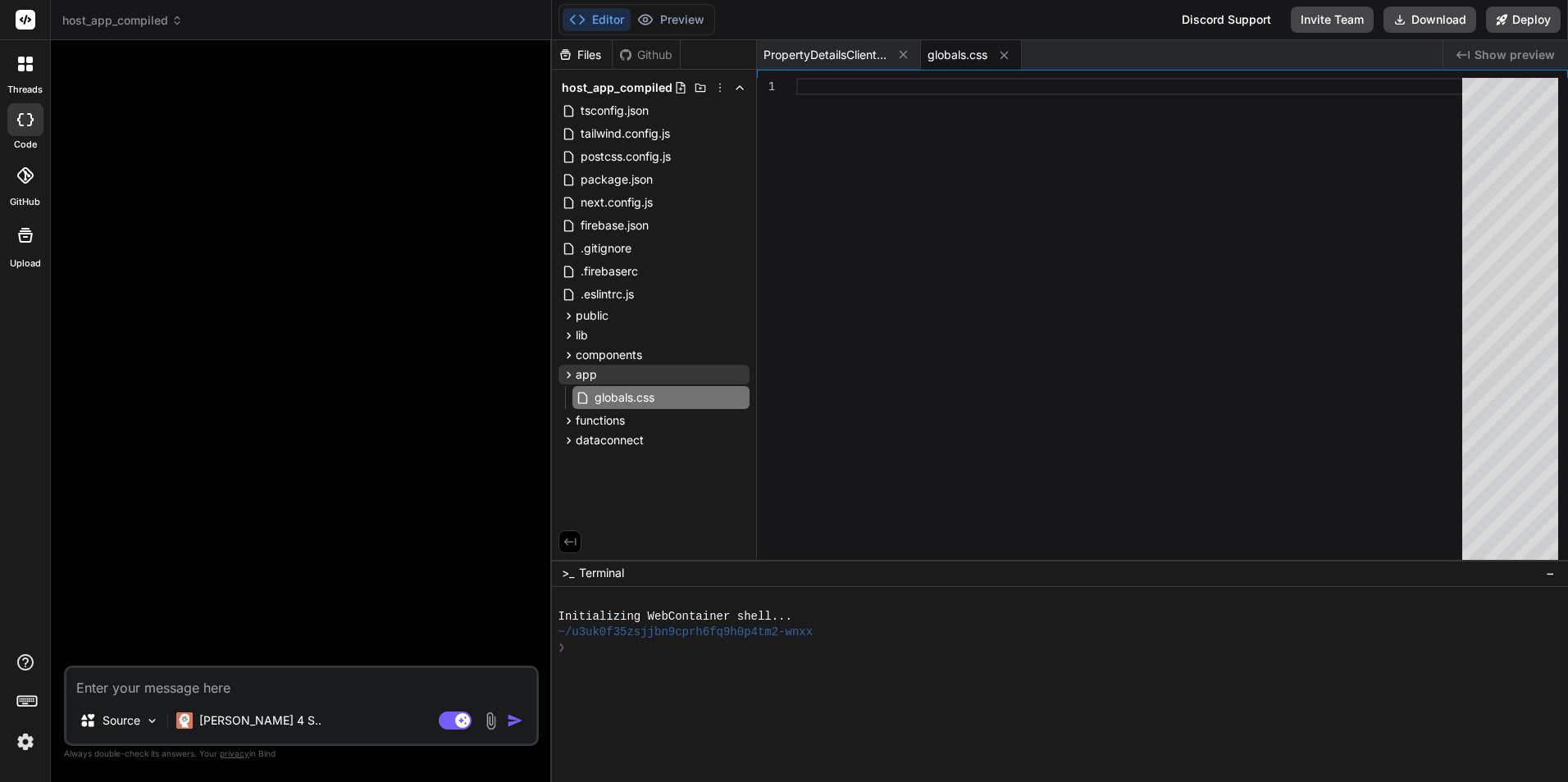
click at [969, 246] on div at bounding box center [1134, 323] width 676 height 489
type textarea "-webkit-box-orient: vertical; overflow: hidden; } }"
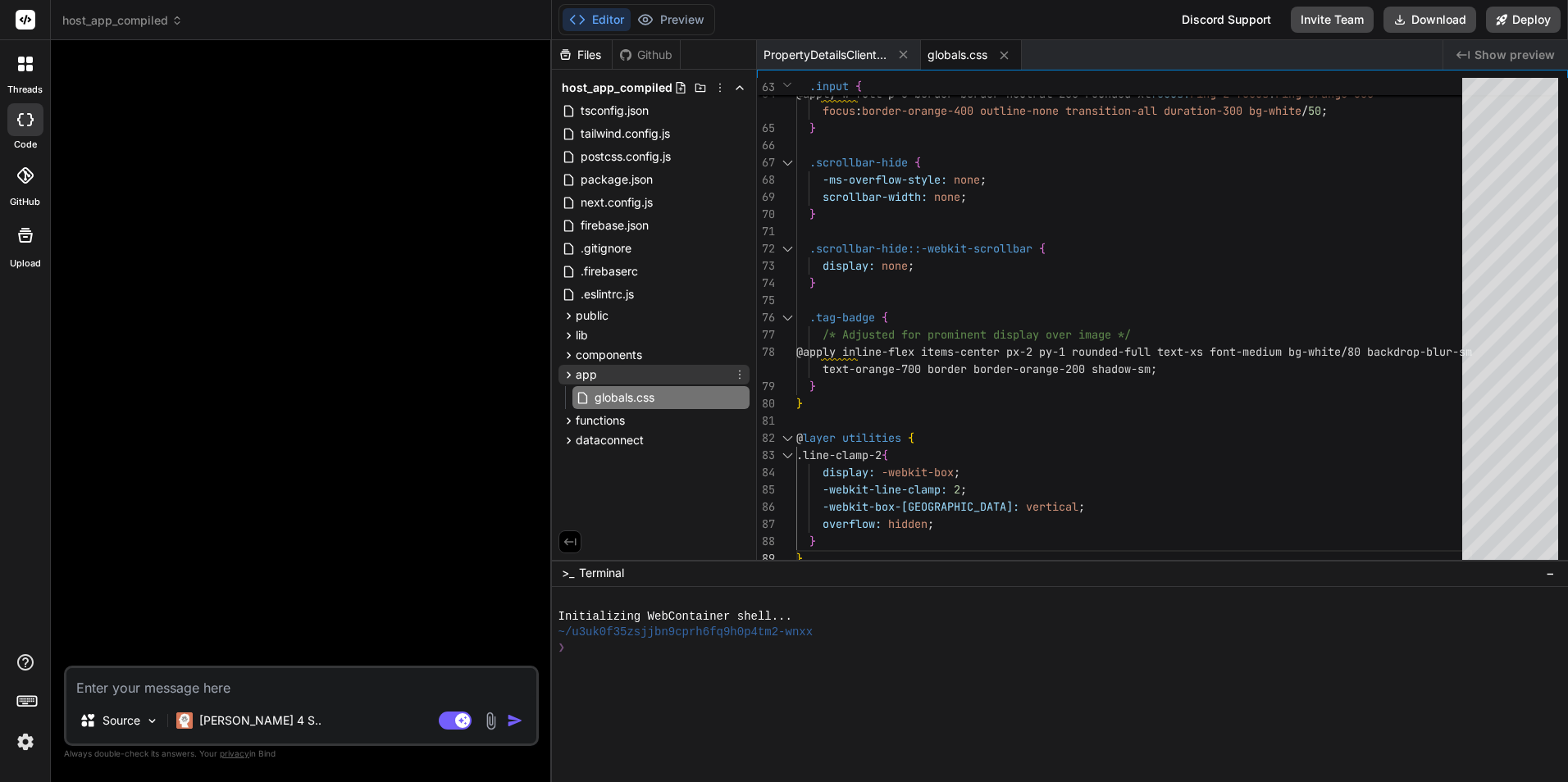
click at [741, 378] on icon at bounding box center [740, 375] width 13 height 13
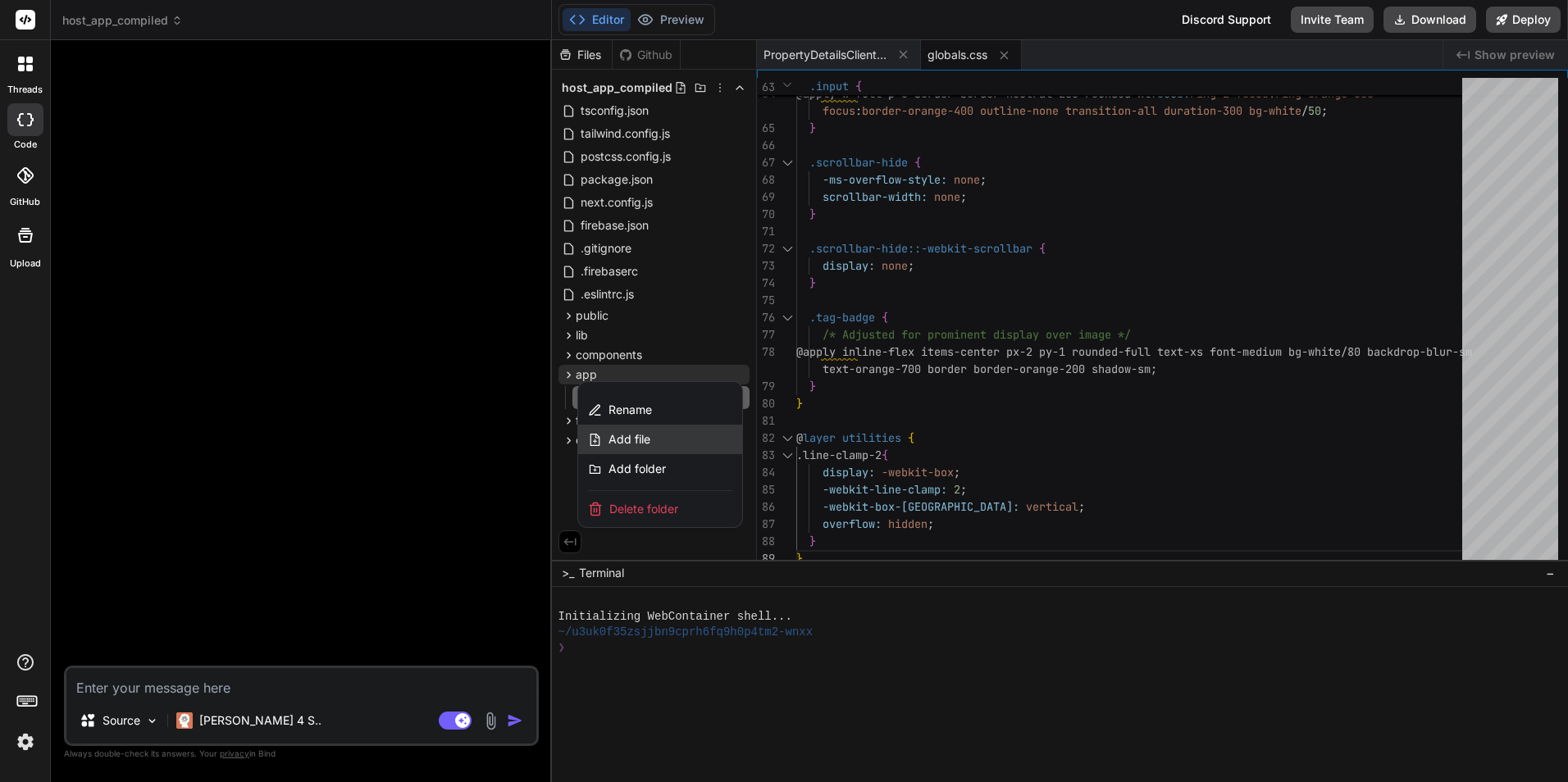
click at [685, 430] on div "Add file" at bounding box center [661, 439] width 164 height 30
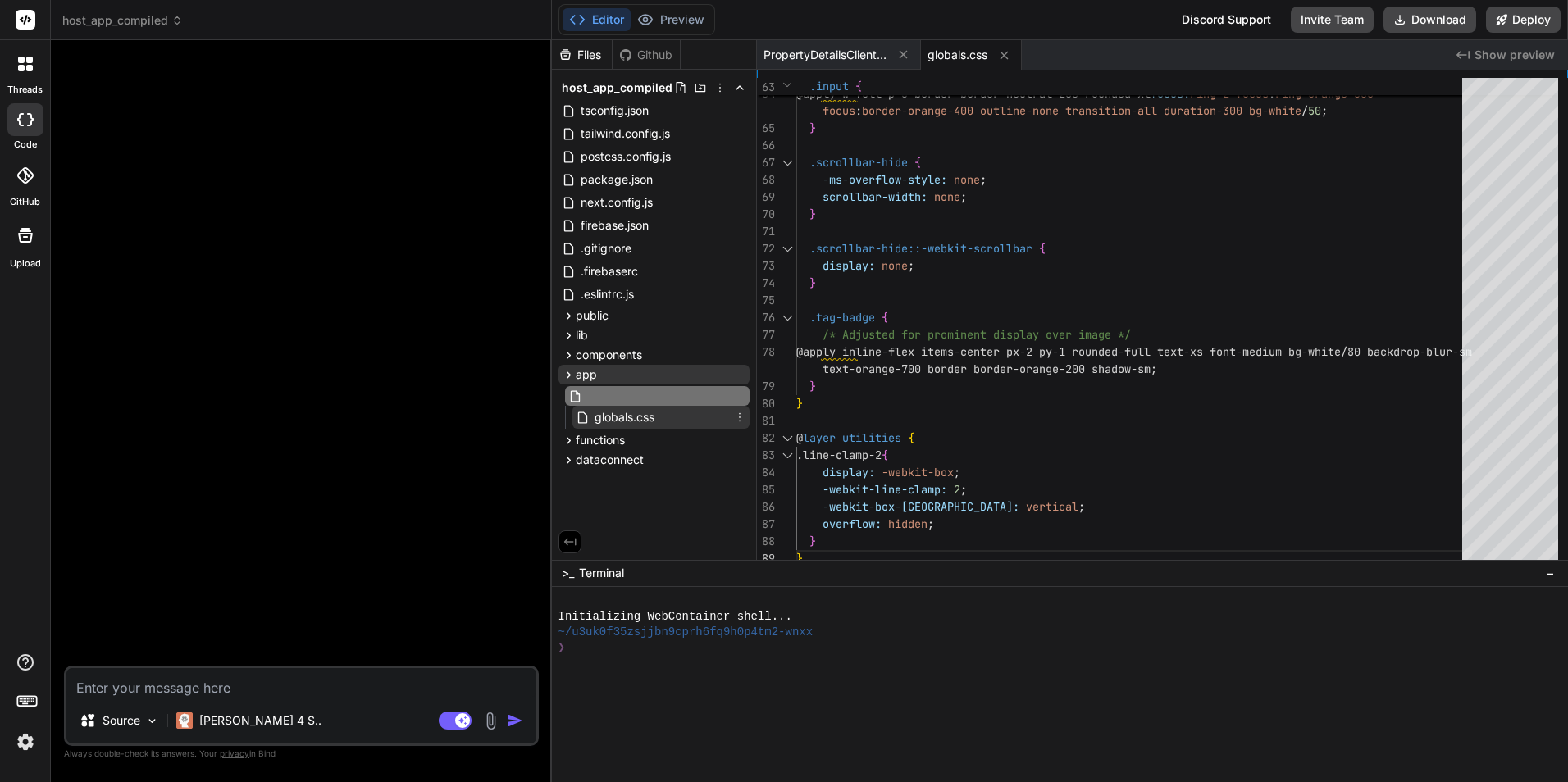
type input "layout.tsx"
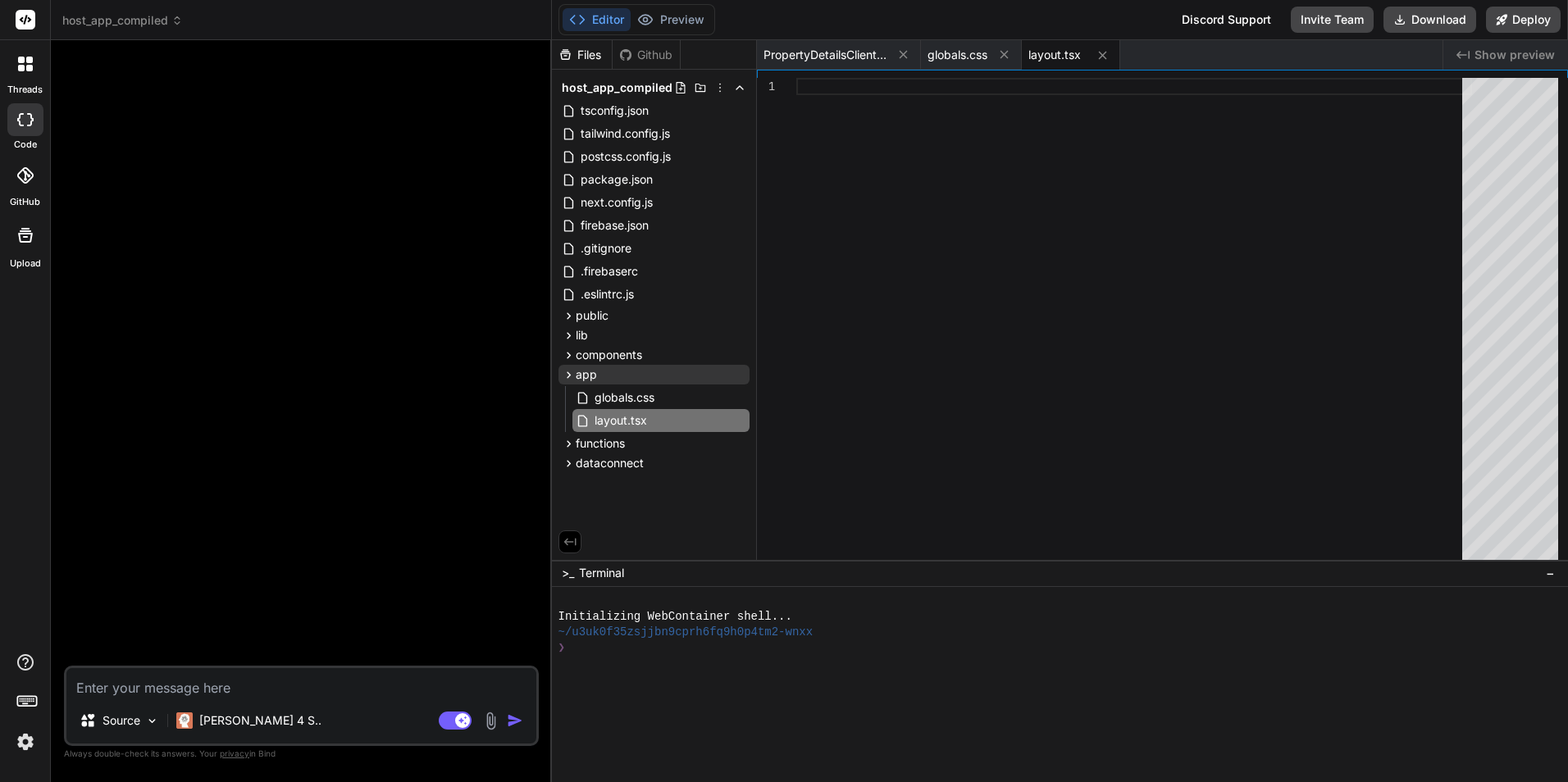
click at [938, 355] on div at bounding box center [1134, 323] width 676 height 489
type textarea ") }"
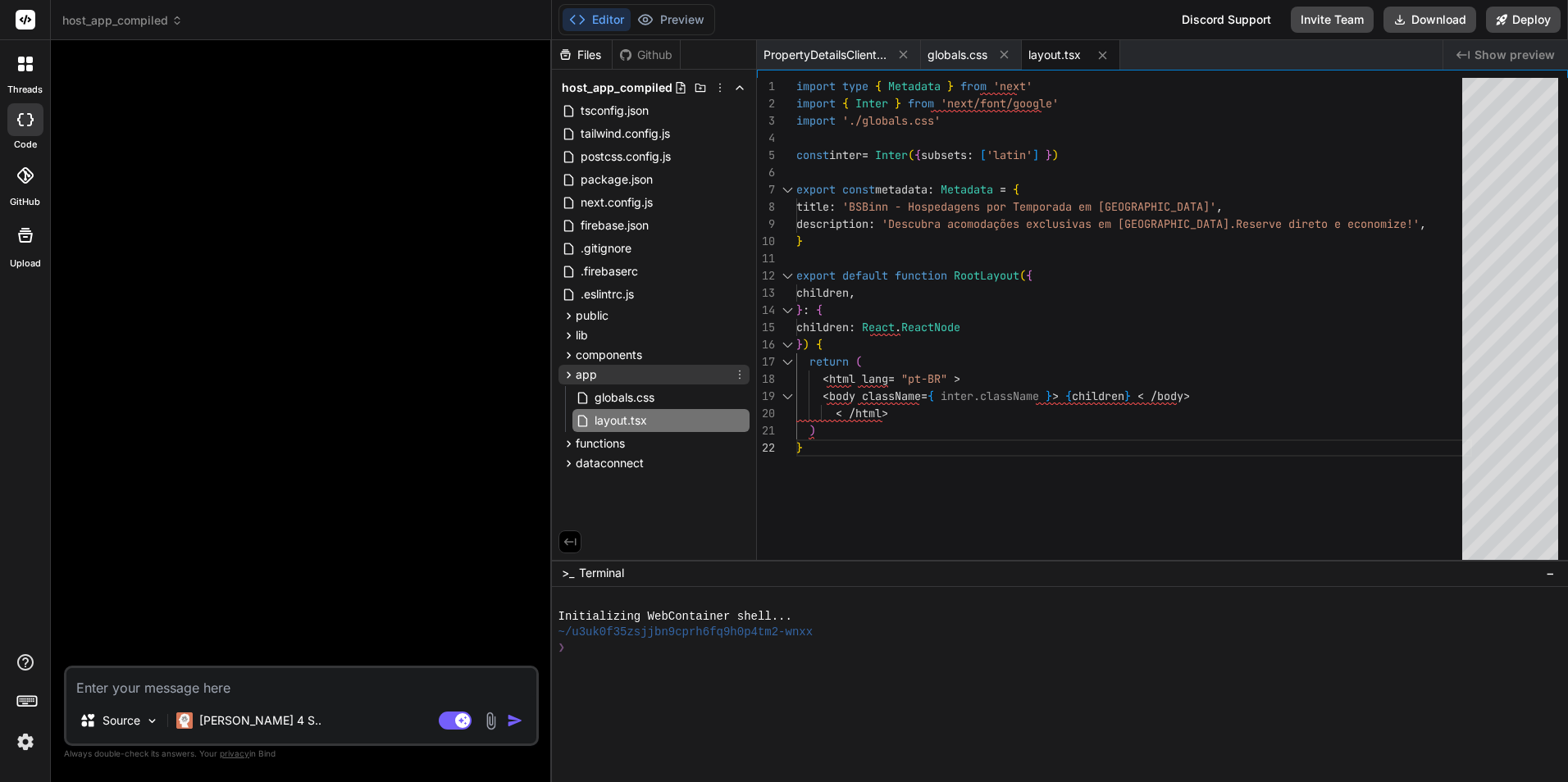
click at [740, 379] on icon at bounding box center [740, 375] width 2 height 9
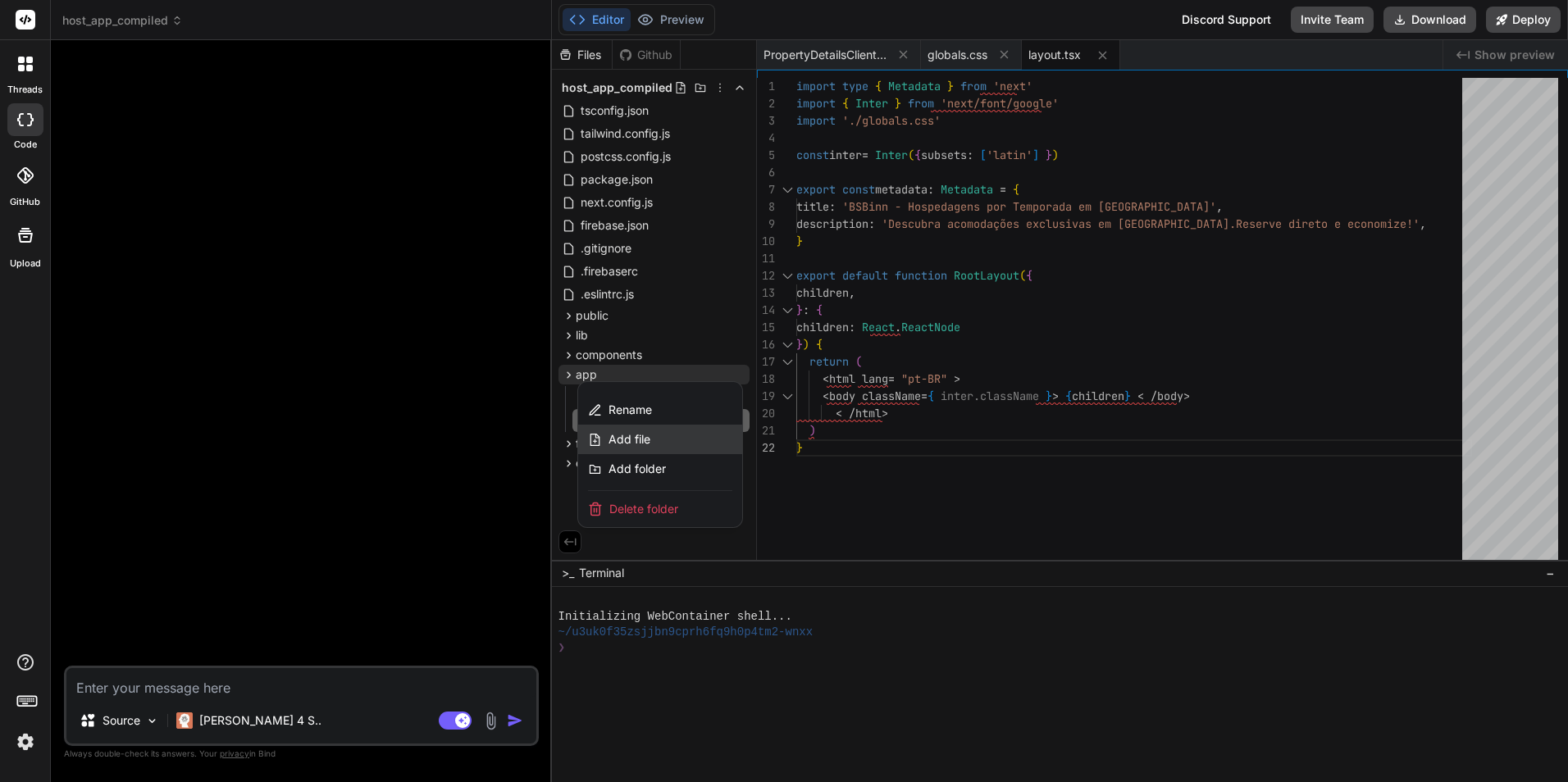
click at [676, 431] on div "Add file" at bounding box center [661, 439] width 164 height 30
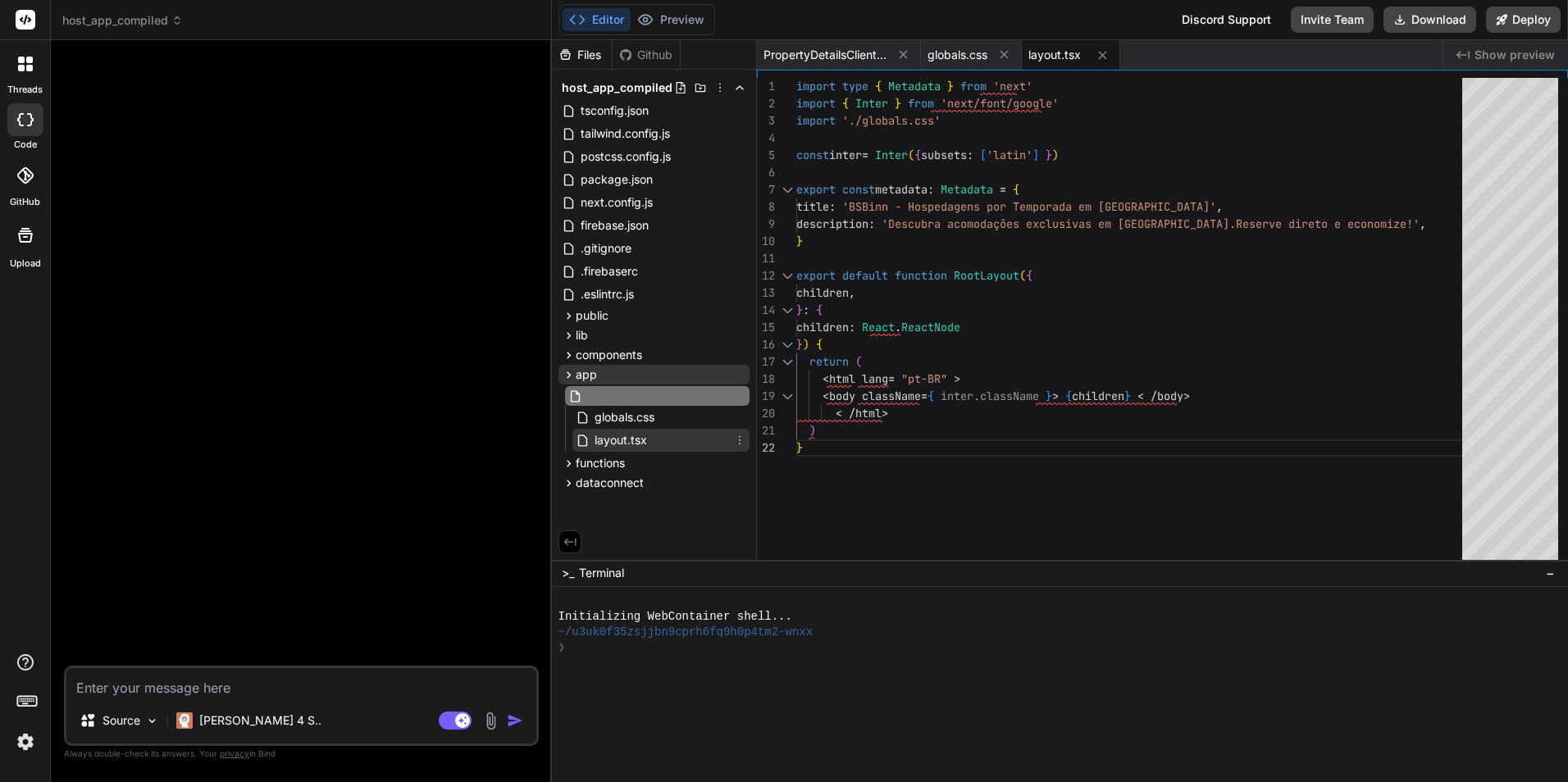
type input "page.tsx"
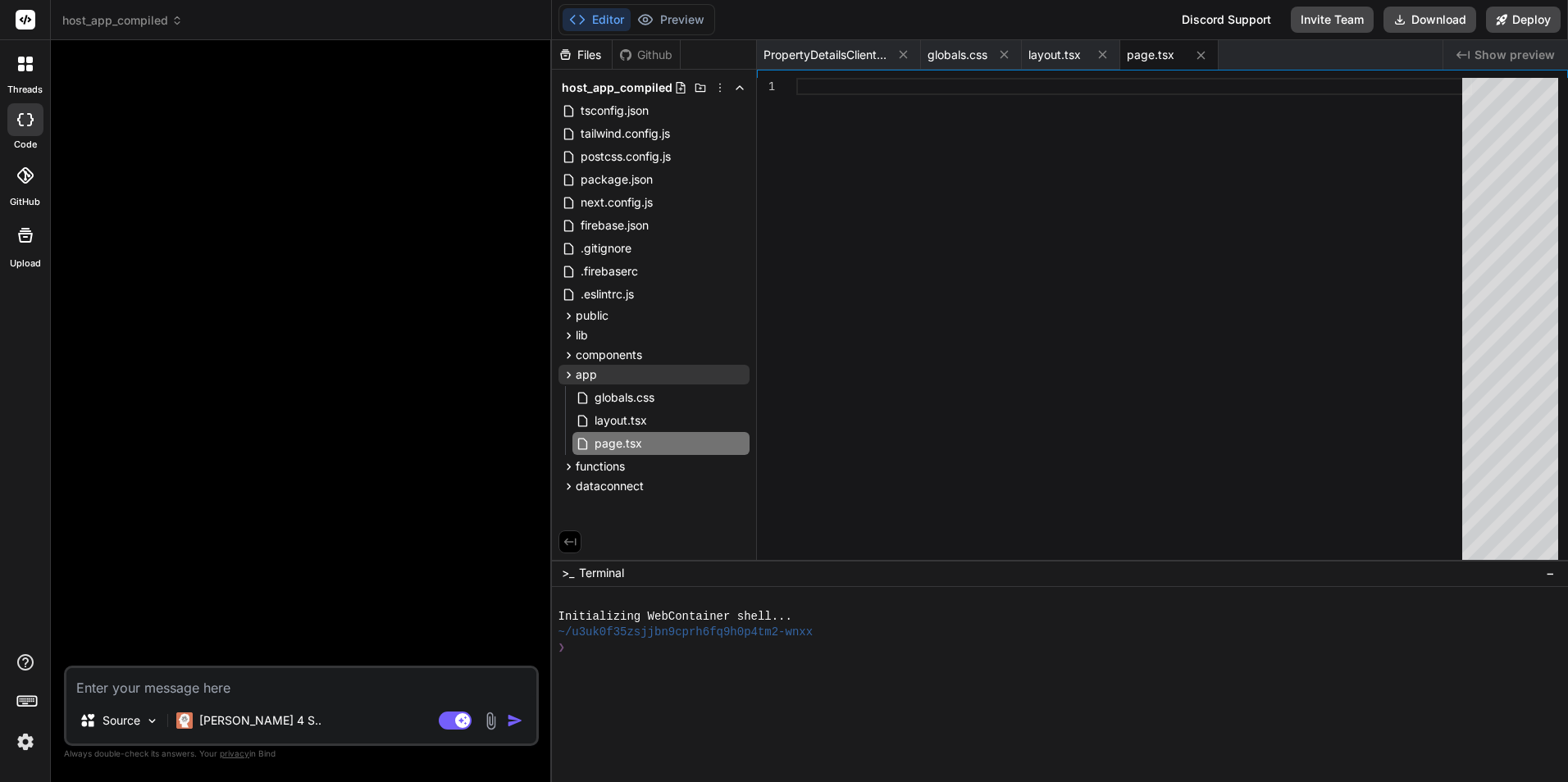
click at [849, 285] on div at bounding box center [1134, 323] width 676 height 489
type textarea "< /main> < footer className = "bg-gradient-to-br from-neutral-900 to-neutral-80…"
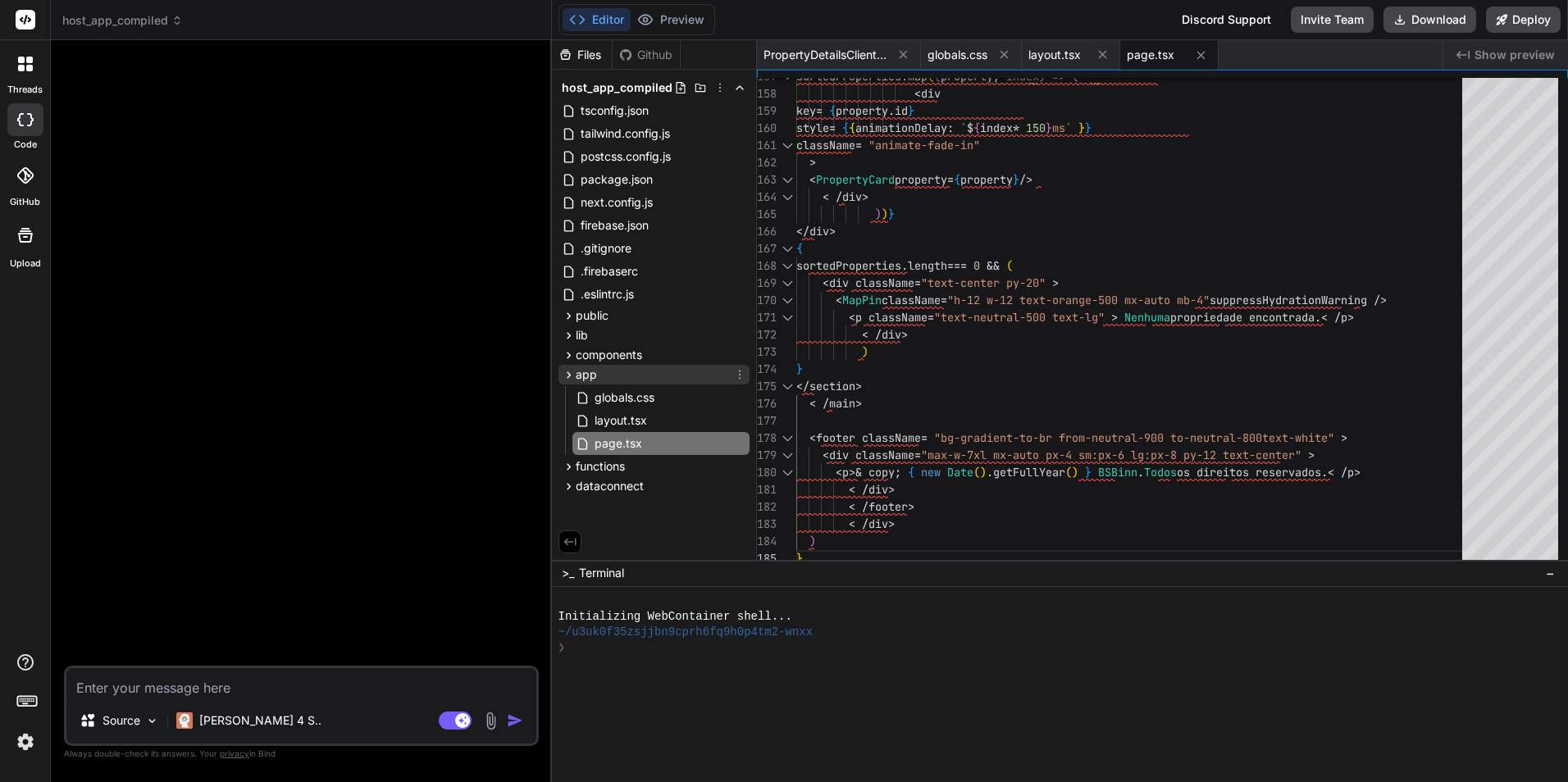
click at [739, 375] on icon at bounding box center [740, 375] width 2 height 9
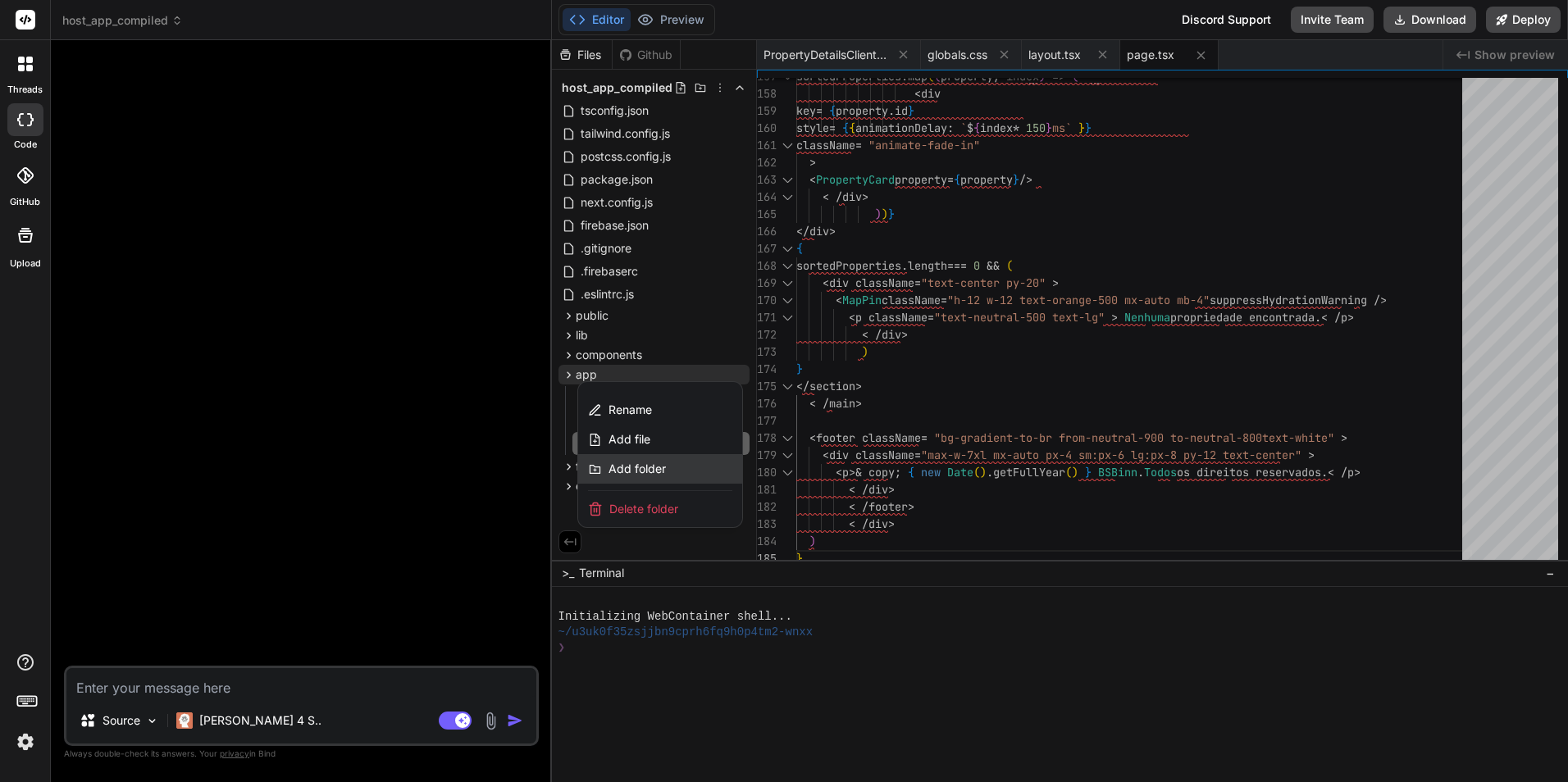
click at [659, 467] on span "Add folder" at bounding box center [638, 468] width 57 height 16
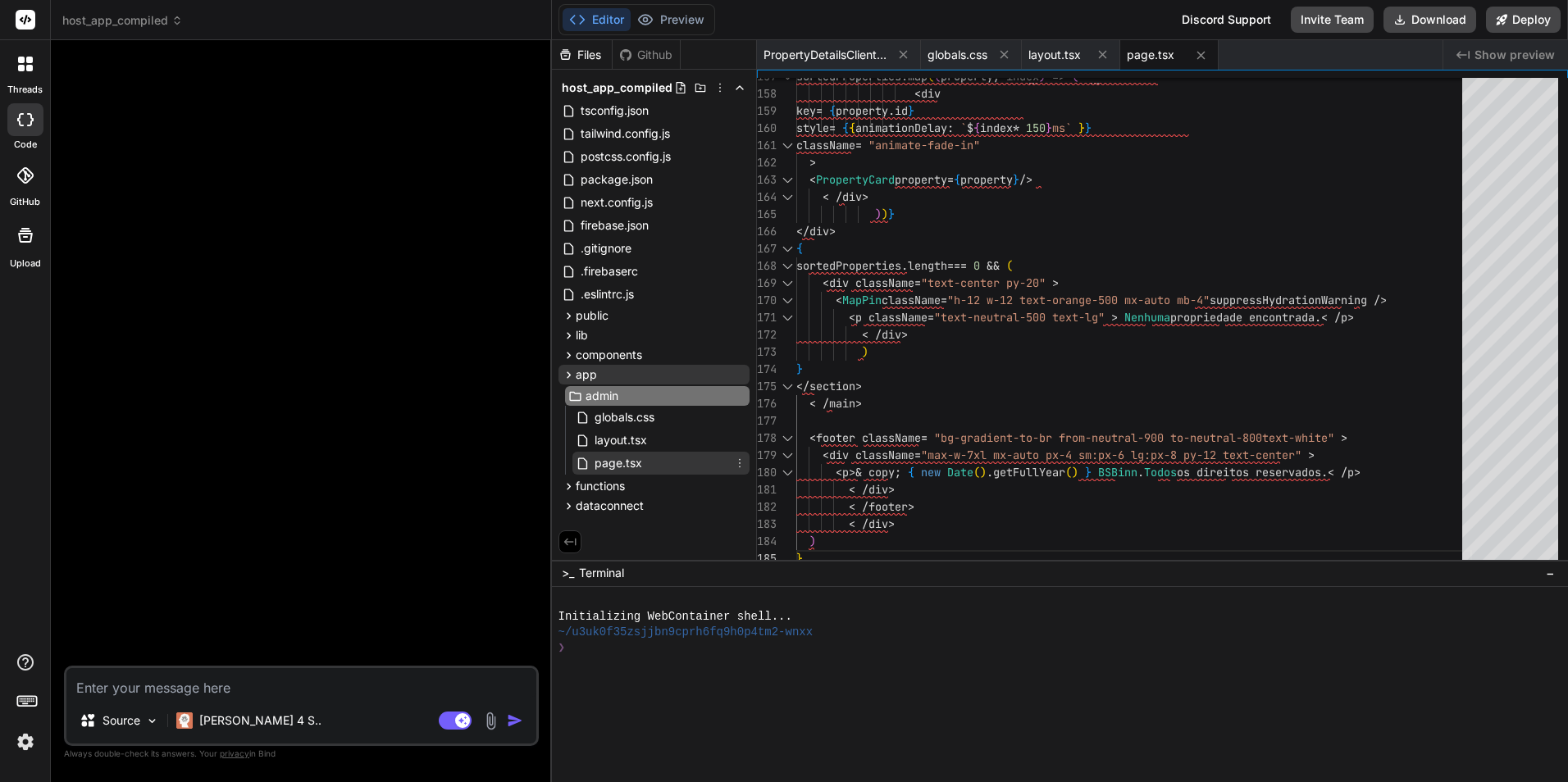
type input "admin"
click at [736, 465] on icon at bounding box center [740, 466] width 13 height 13
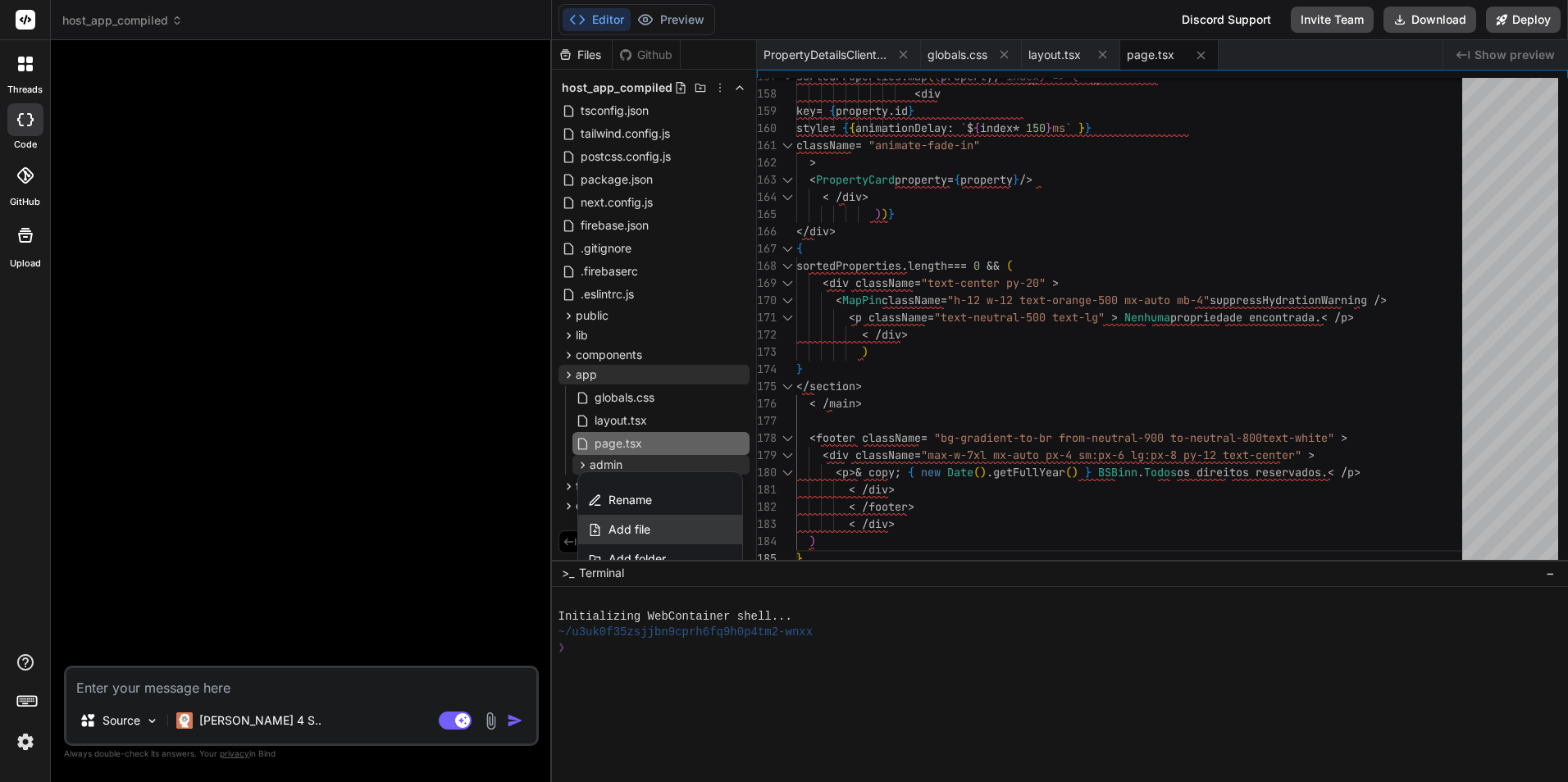
click at [686, 523] on div "Add file" at bounding box center [661, 530] width 164 height 30
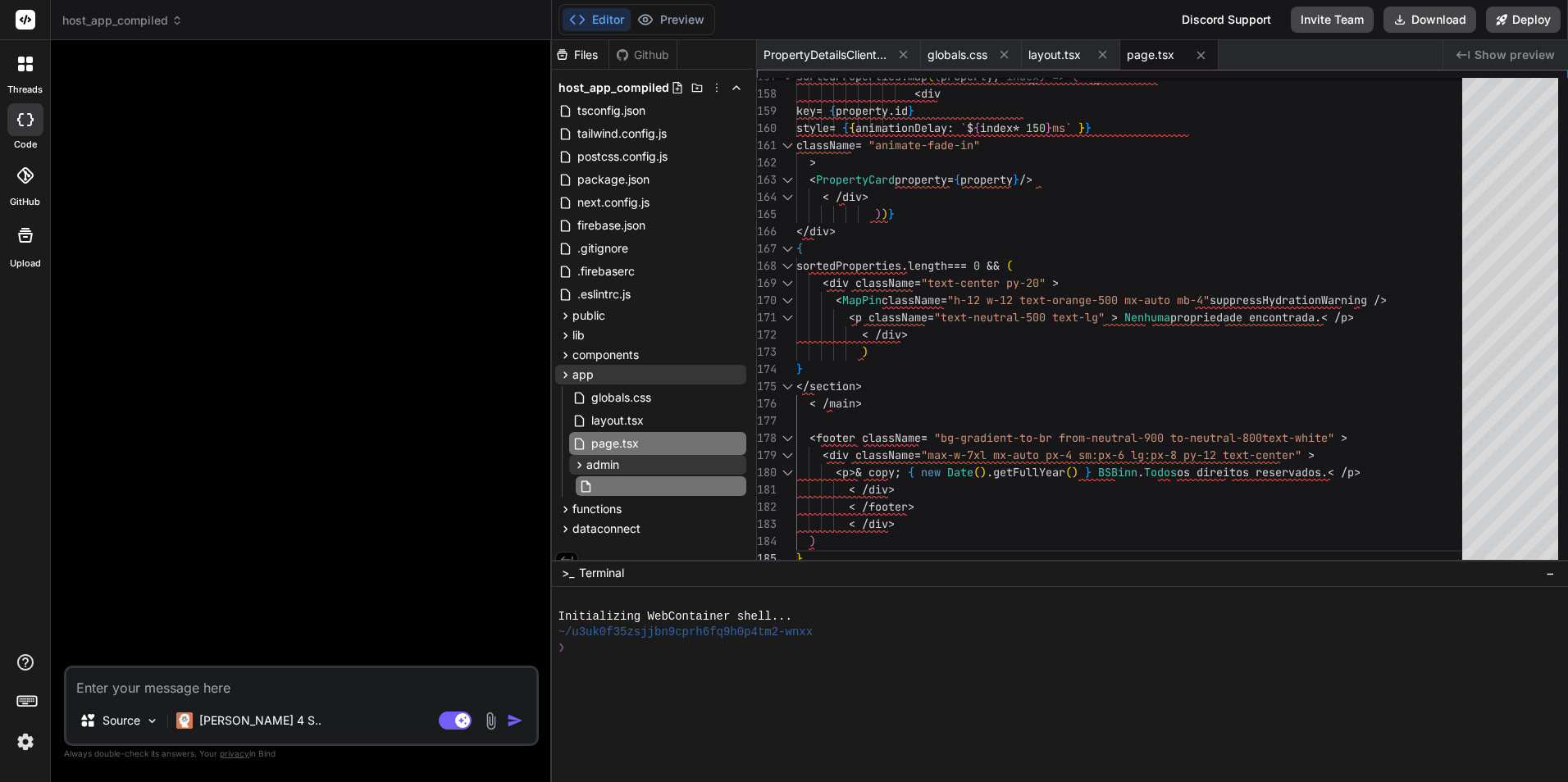
type input "page.tsx"
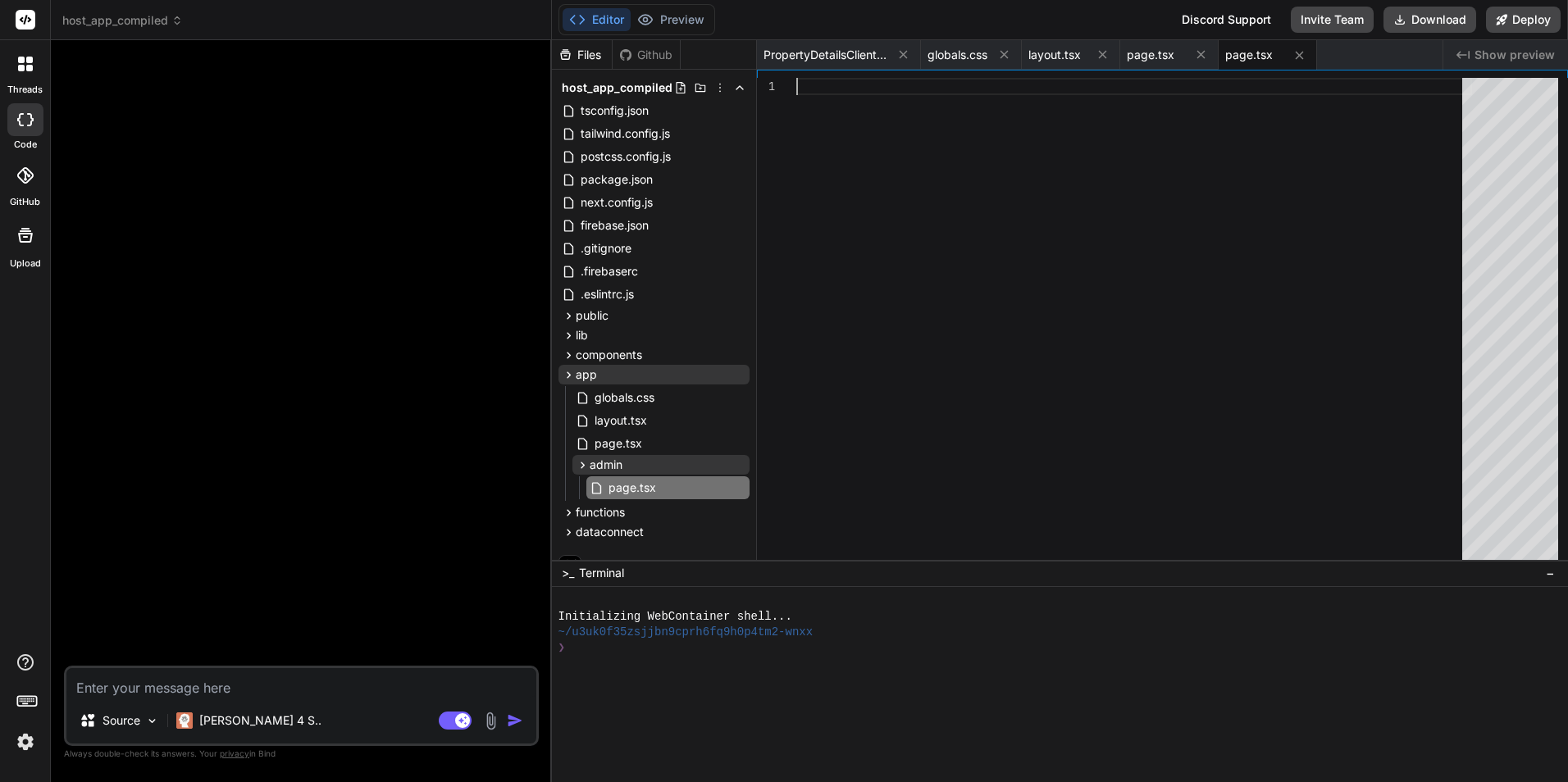
click at [811, 250] on div at bounding box center [1134, 323] width 676 height 489
type textarea "text-orange-700 hover:bg-orange-200 transition-colors" > <Edit3 size={ 16 } sup…"
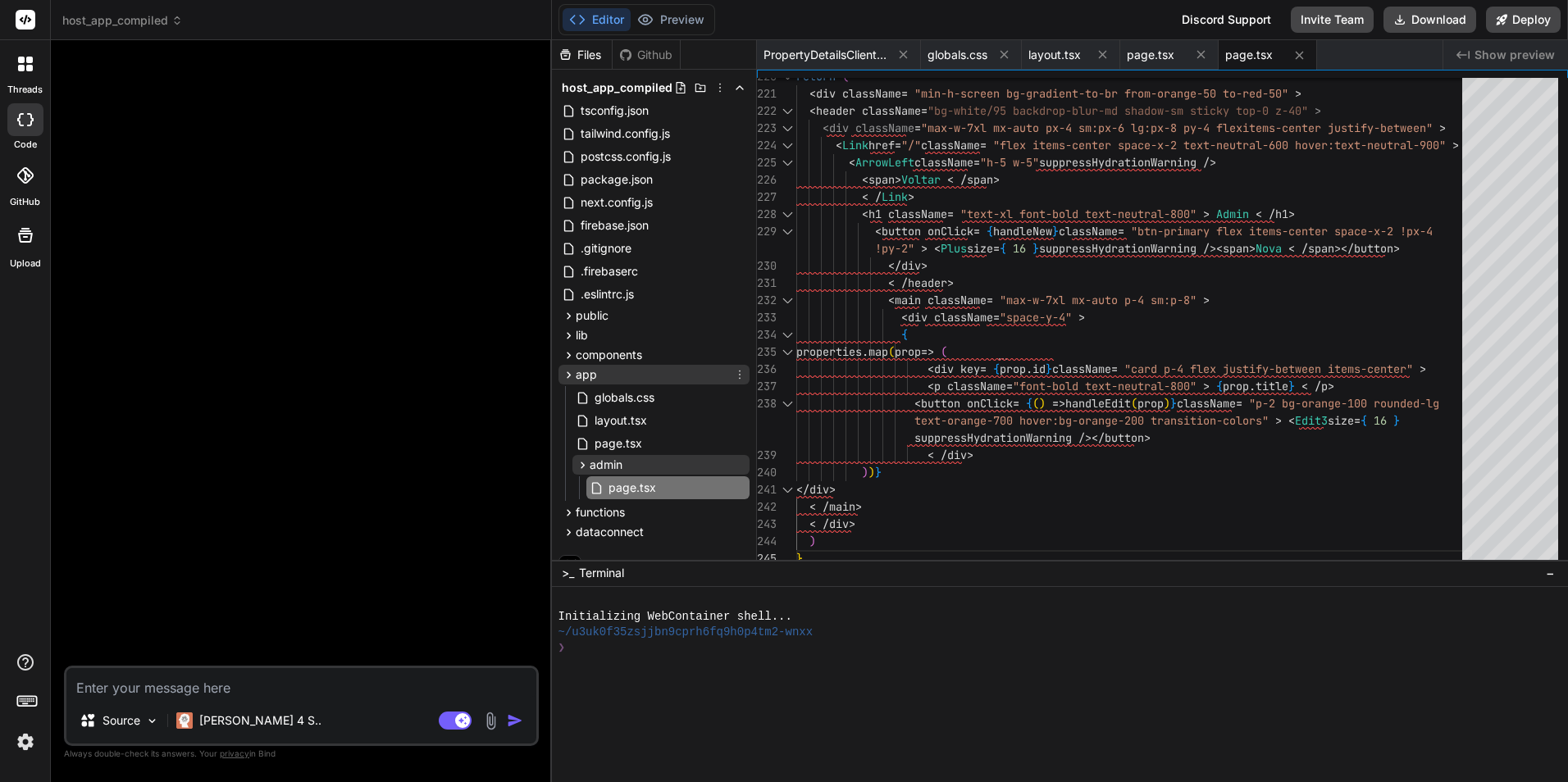
click at [738, 377] on icon at bounding box center [740, 375] width 13 height 13
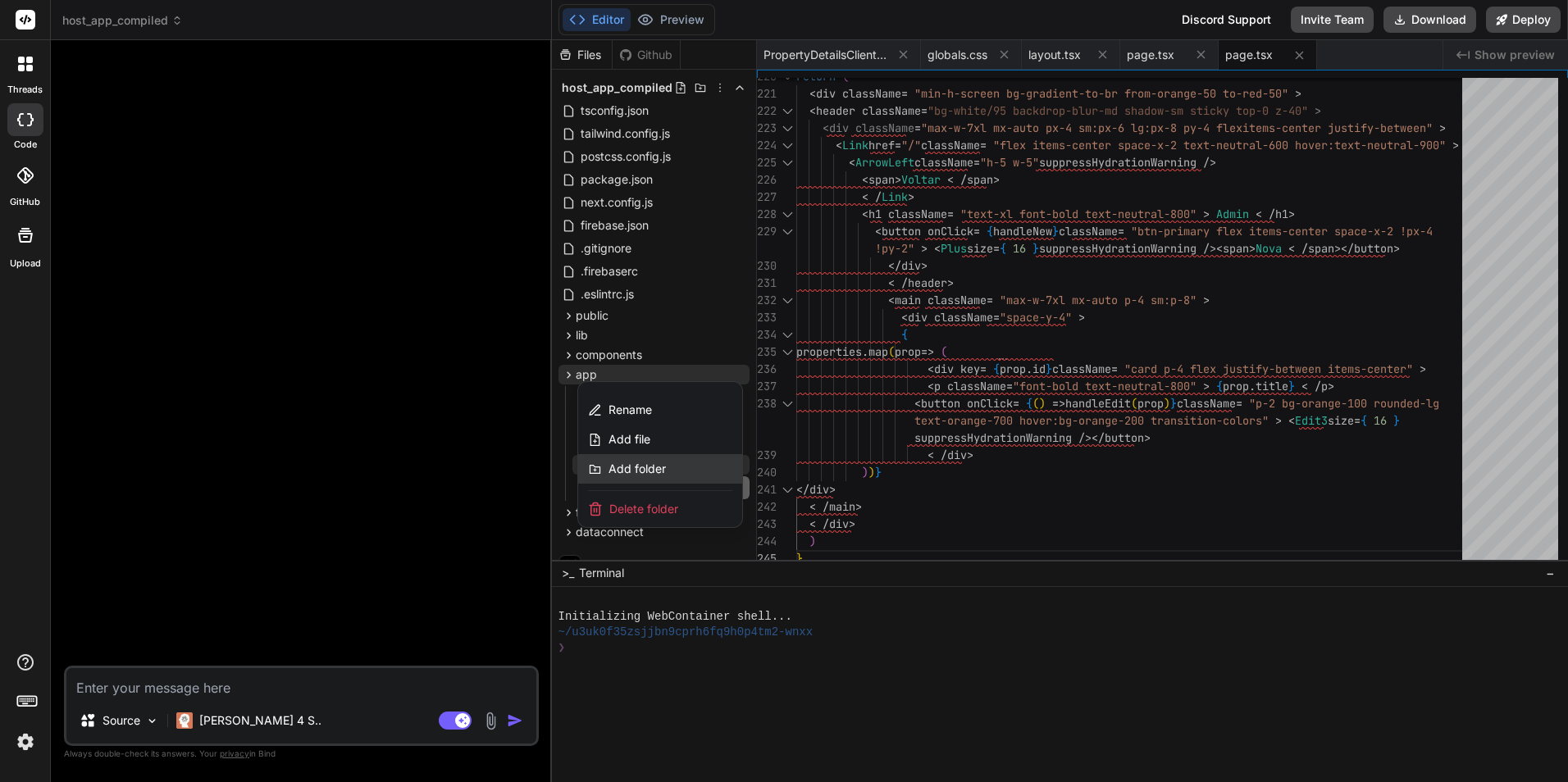
click at [662, 460] on div "Add folder" at bounding box center [661, 468] width 164 height 30
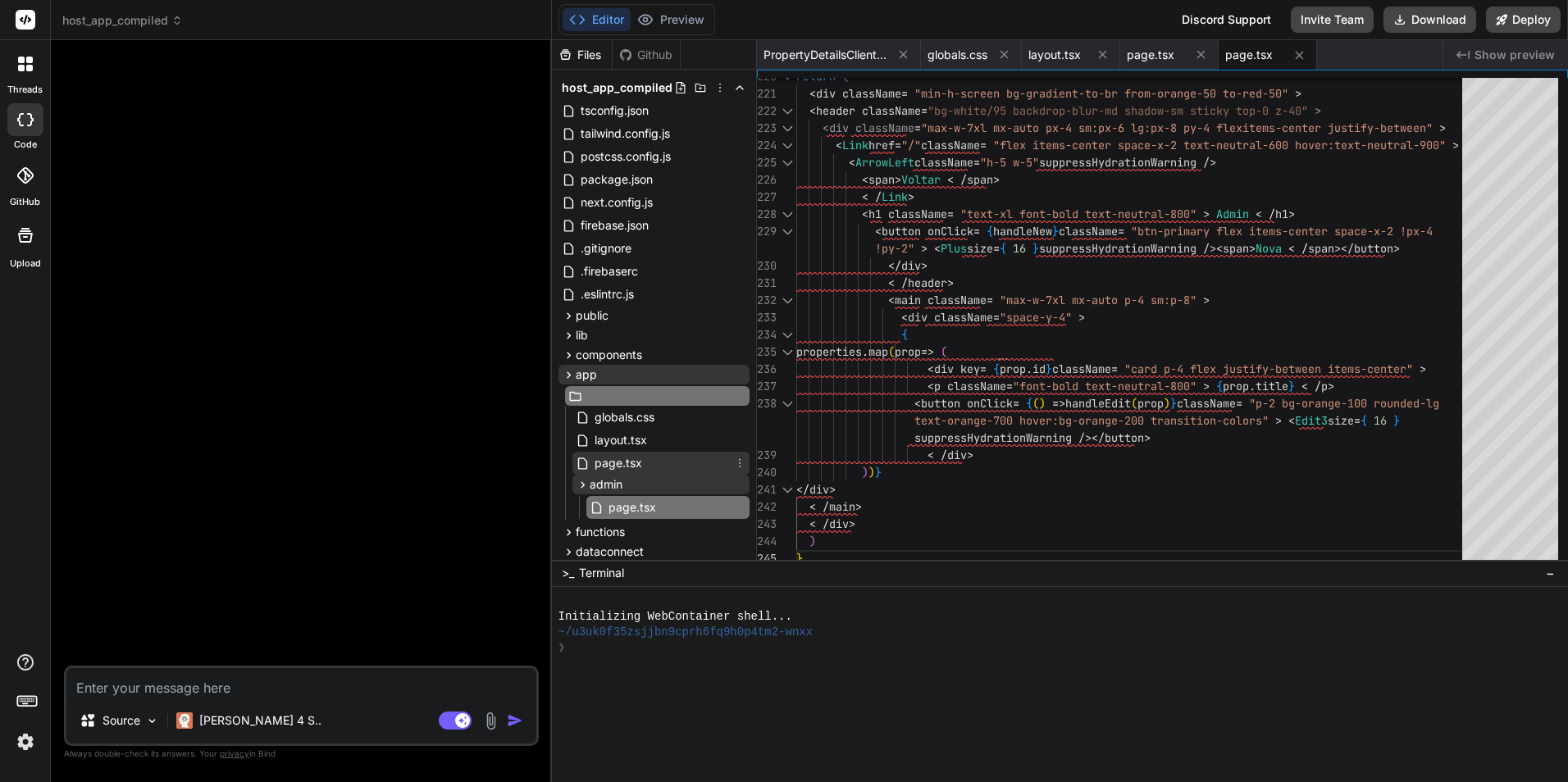
type input "property"
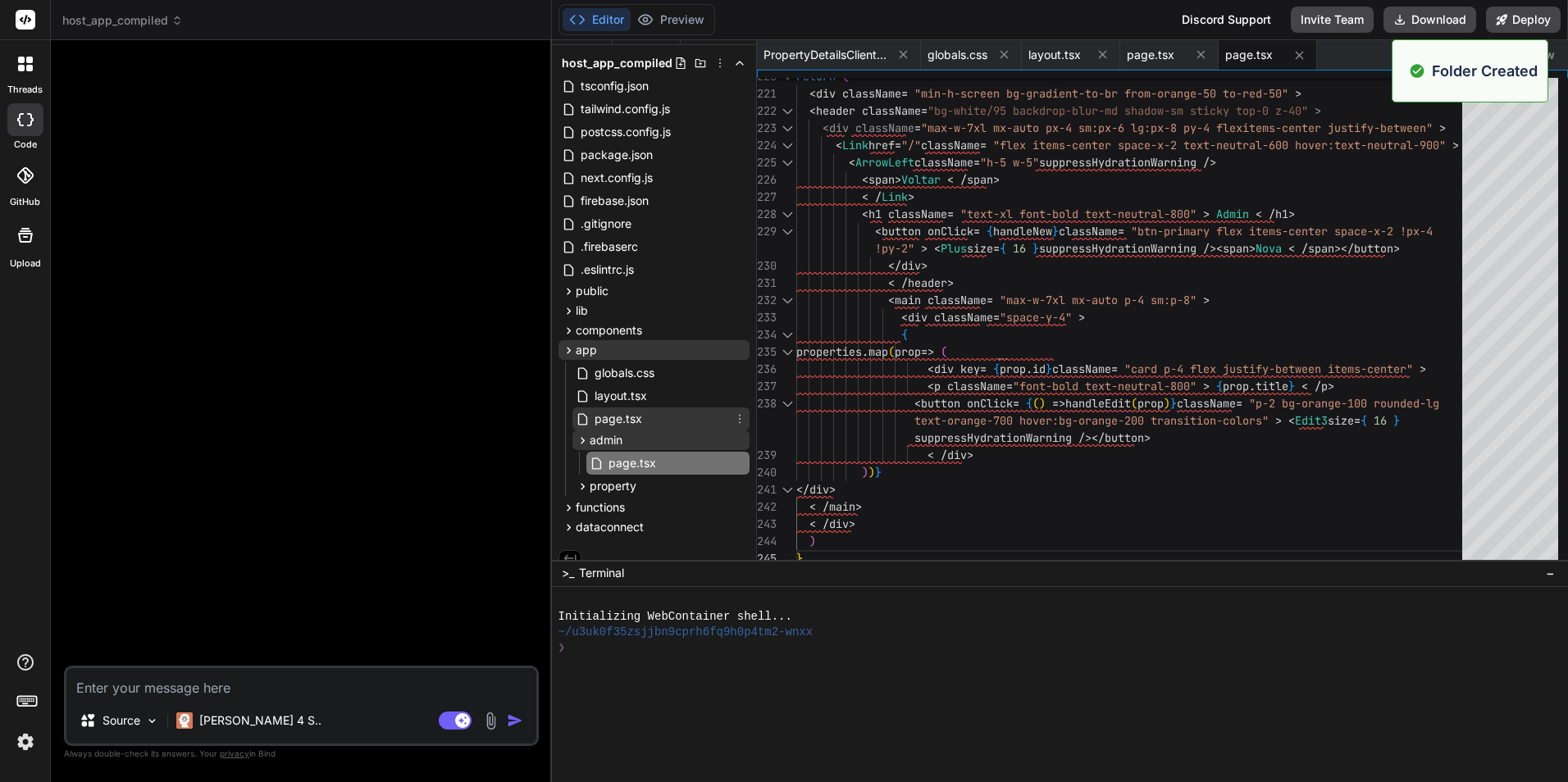
scroll to position [37, 0]
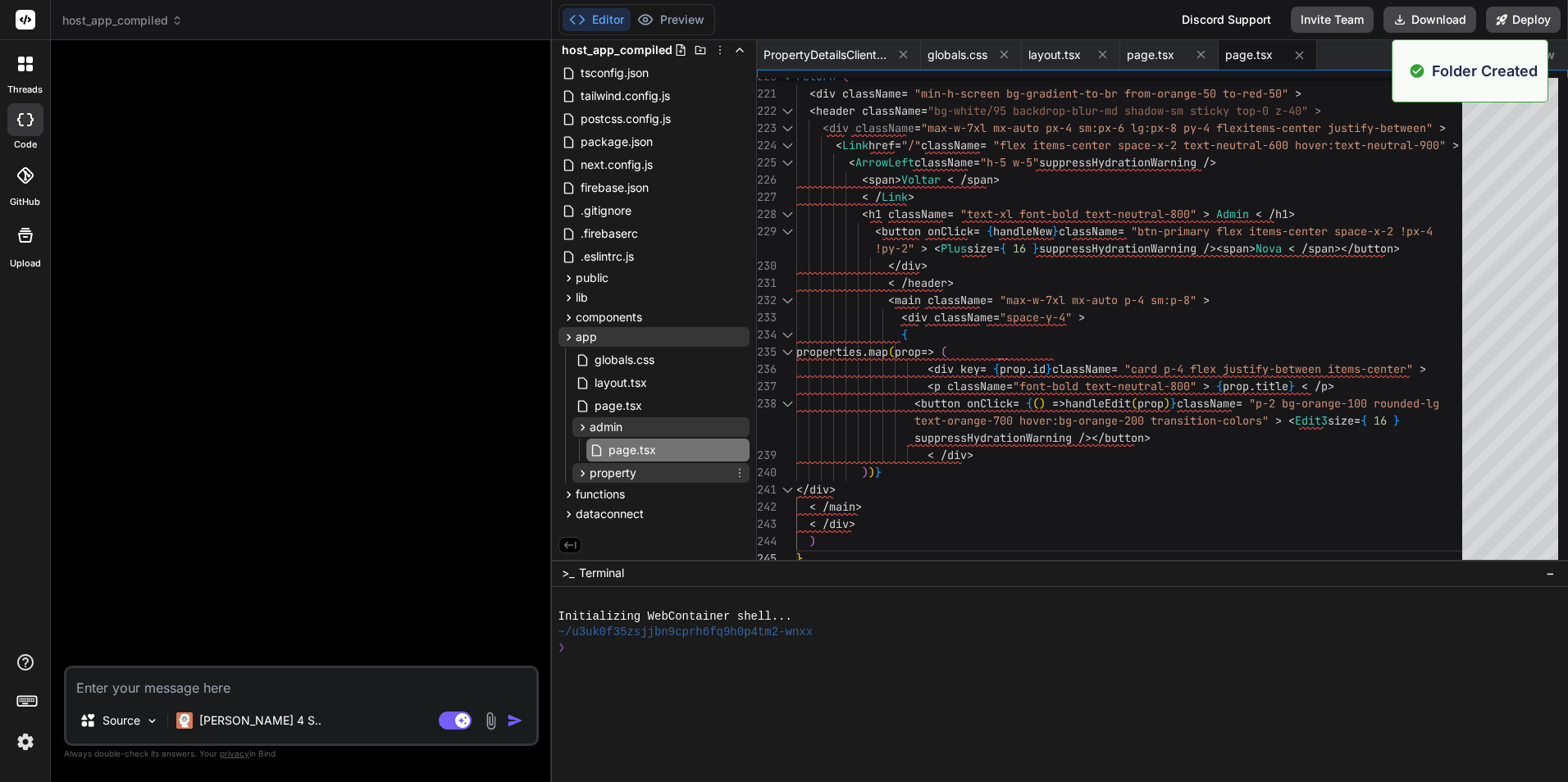
click at [580, 475] on icon at bounding box center [582, 473] width 14 height 14
click at [739, 475] on icon at bounding box center [740, 473] width 13 height 13
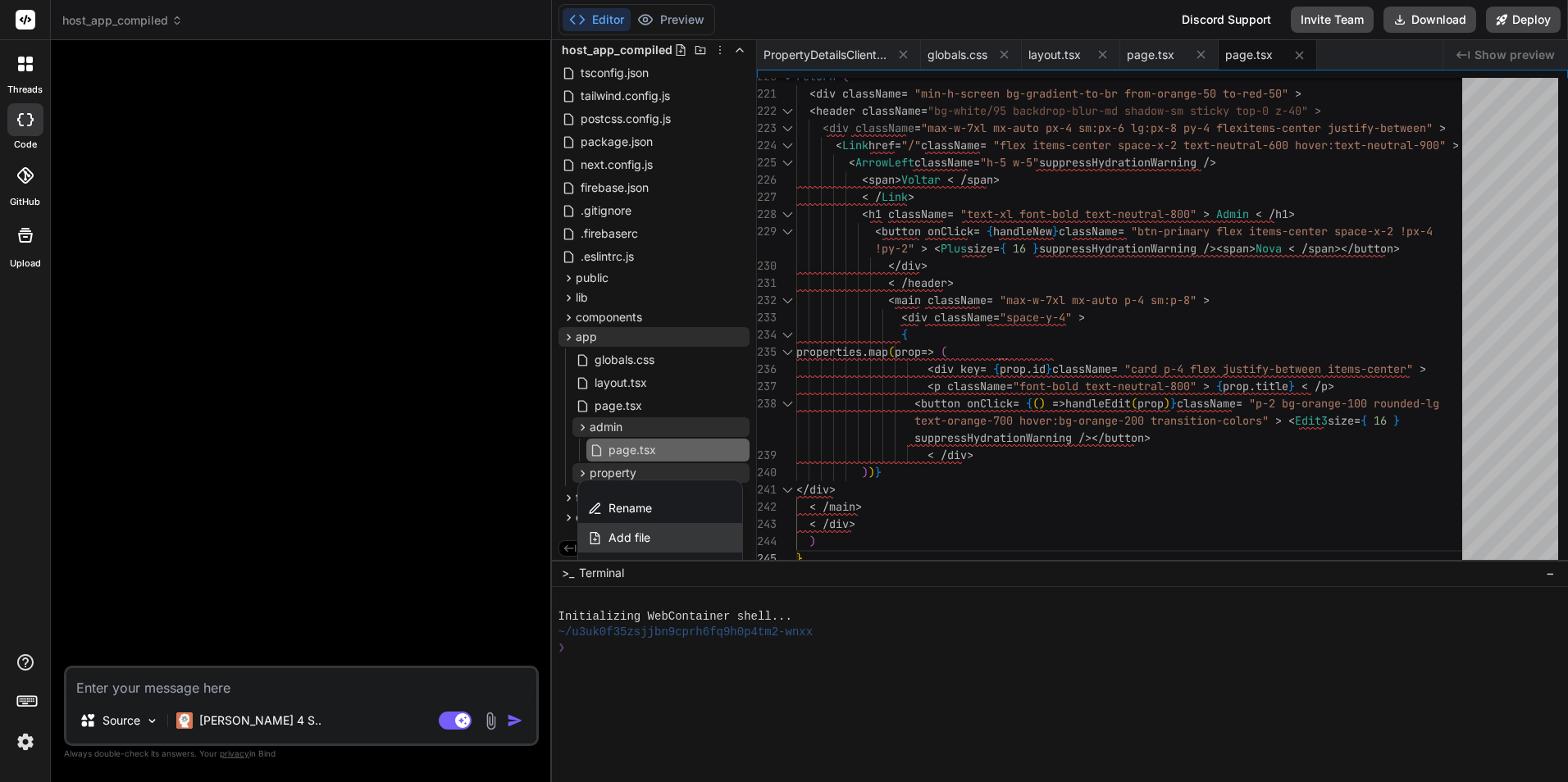
scroll to position [104, 0]
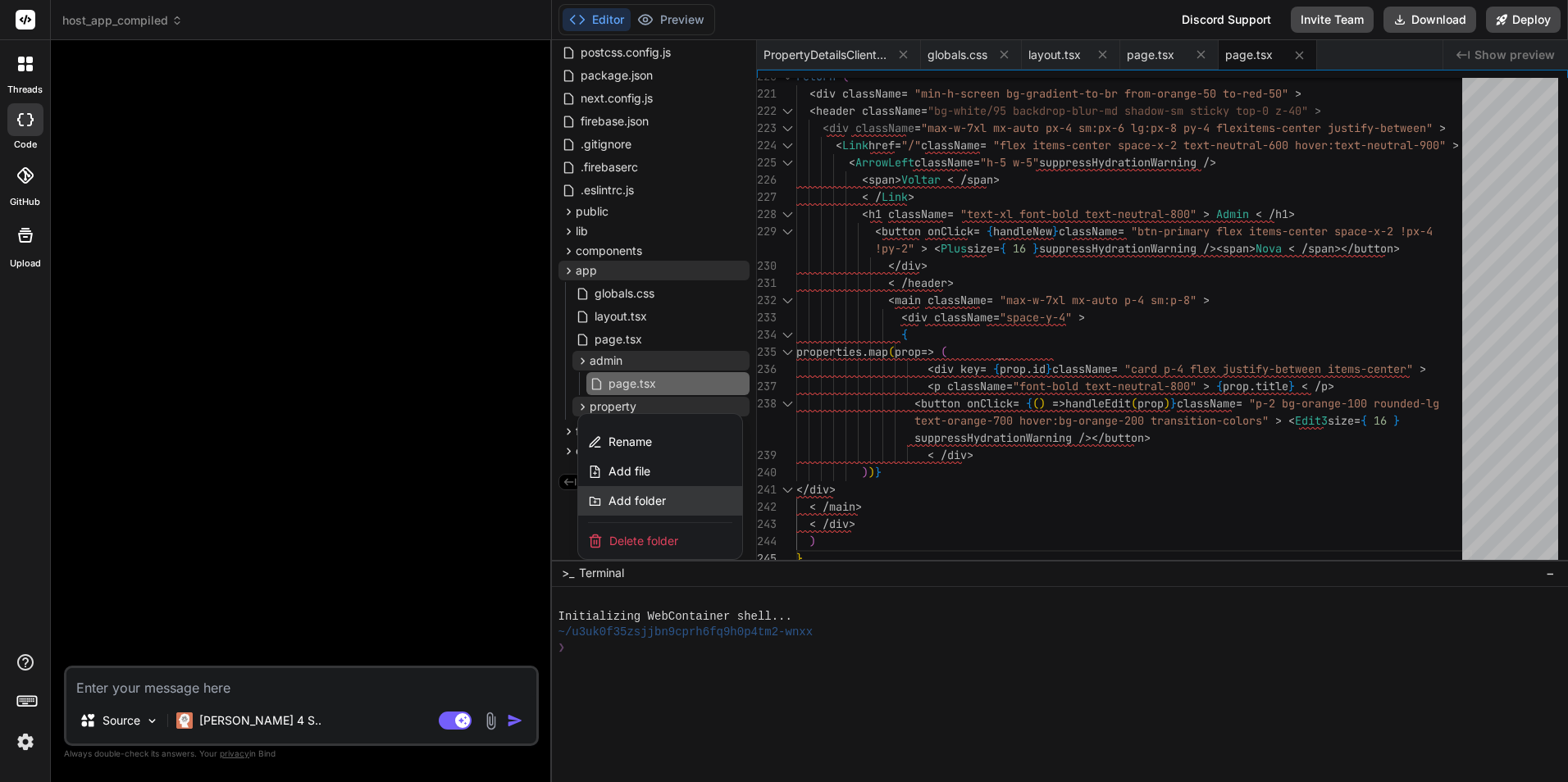
click at [679, 504] on div "Add folder" at bounding box center [661, 501] width 164 height 30
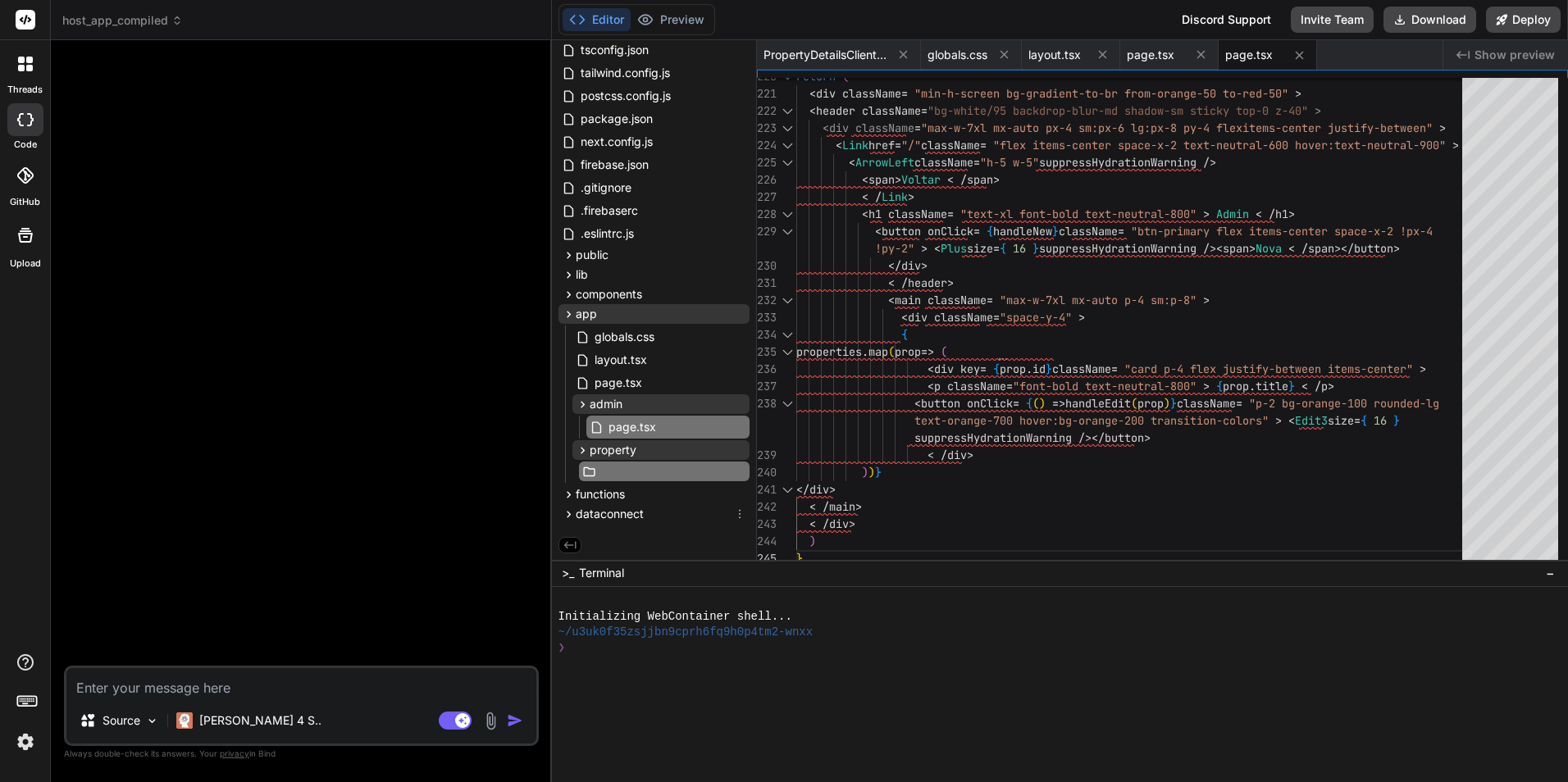
scroll to position [64, 3]
type input "[id]"
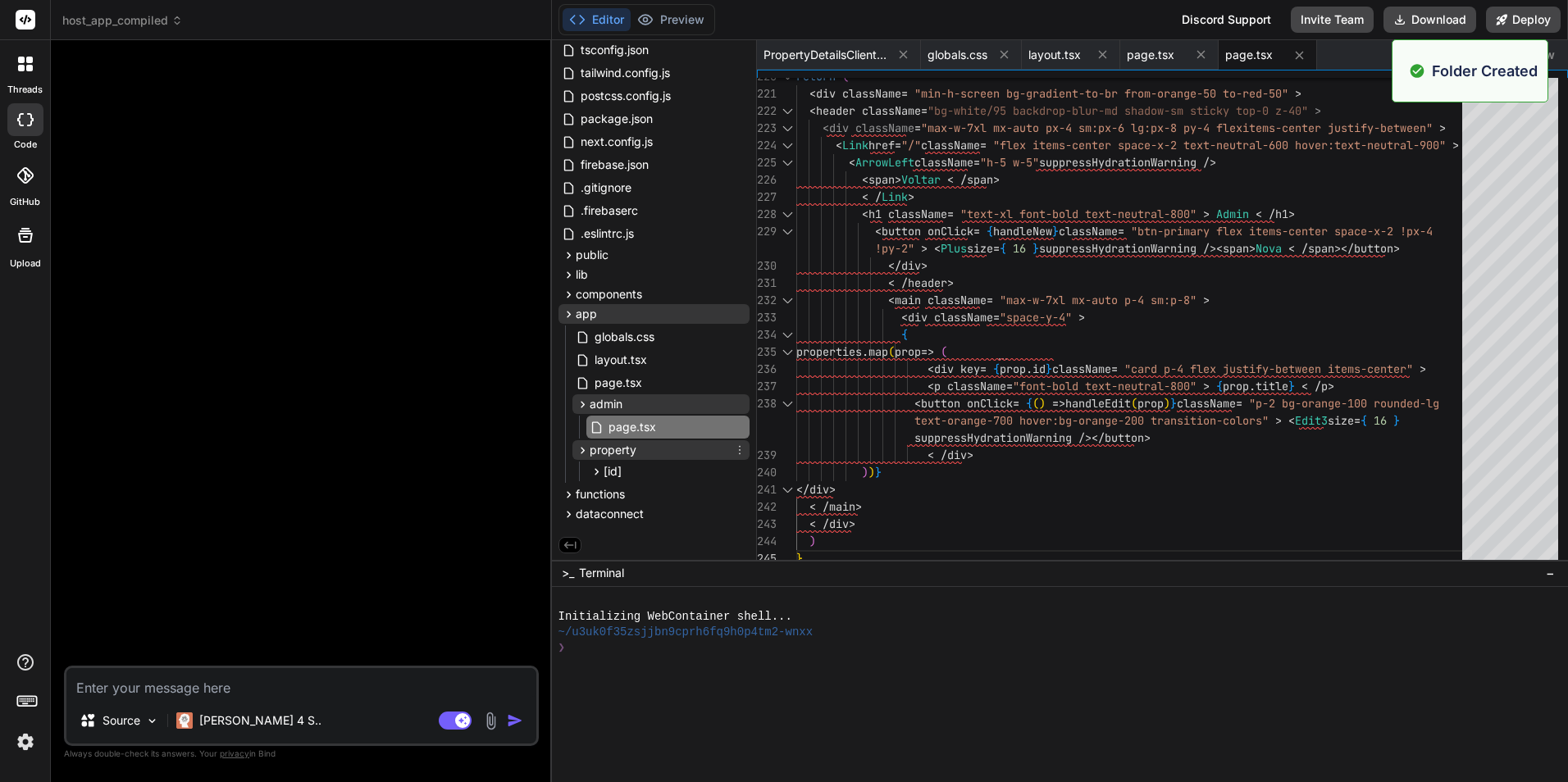
scroll to position [60, 0]
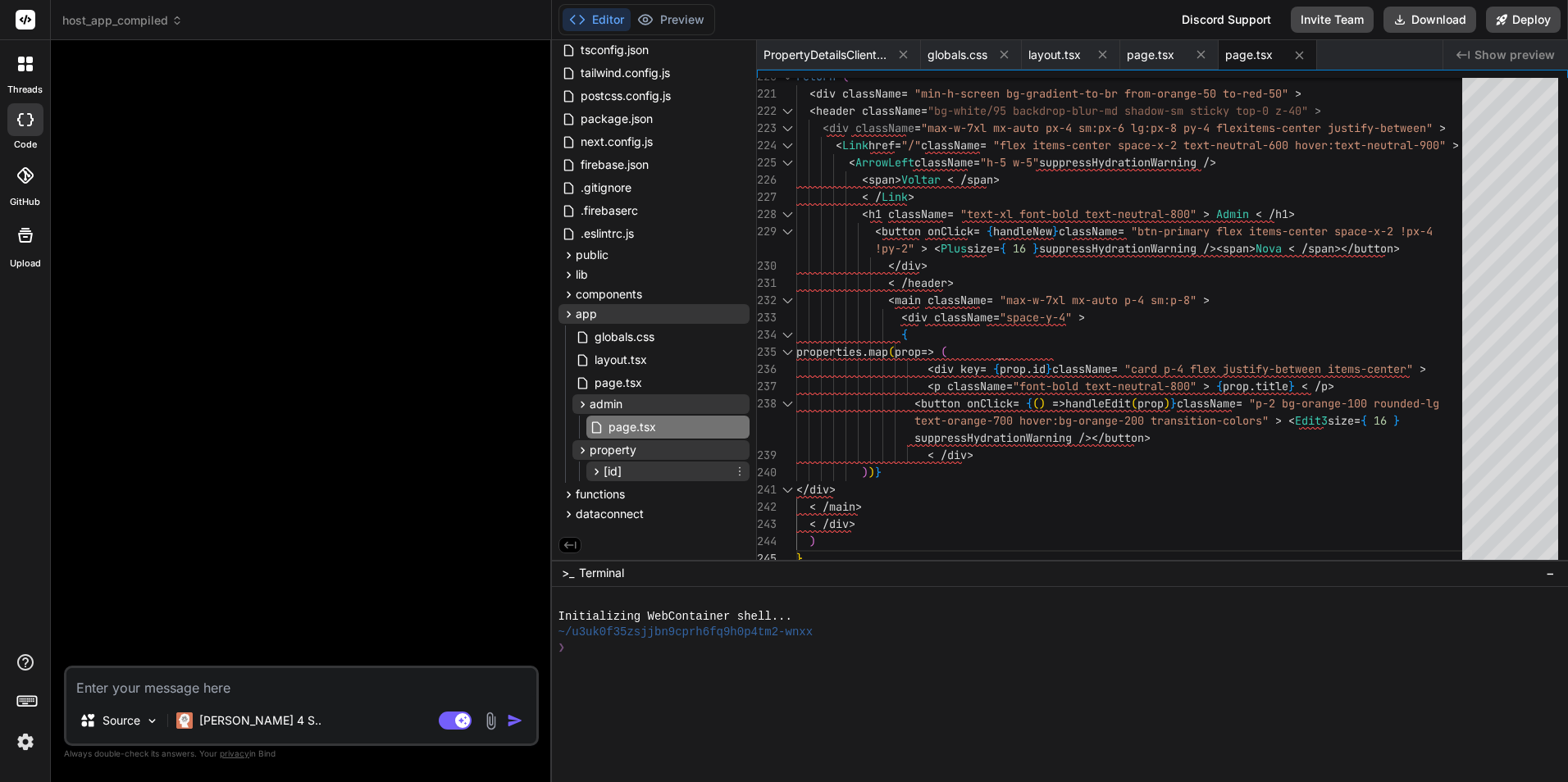
click at [737, 478] on div "[id]" at bounding box center [667, 471] width 163 height 20
click at [734, 467] on icon at bounding box center [740, 468] width 13 height 13
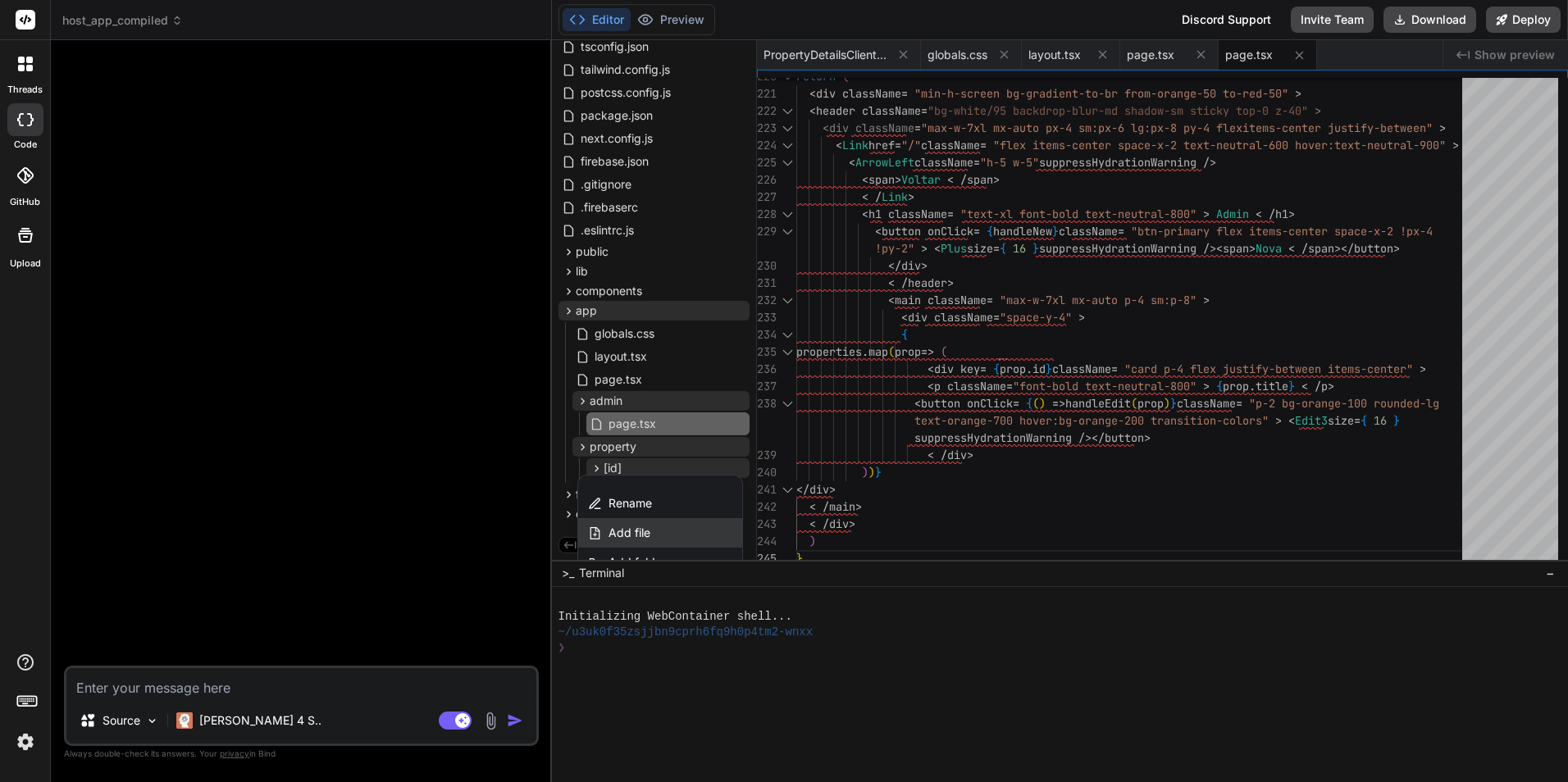
click at [697, 521] on div "Add file" at bounding box center [661, 532] width 164 height 30
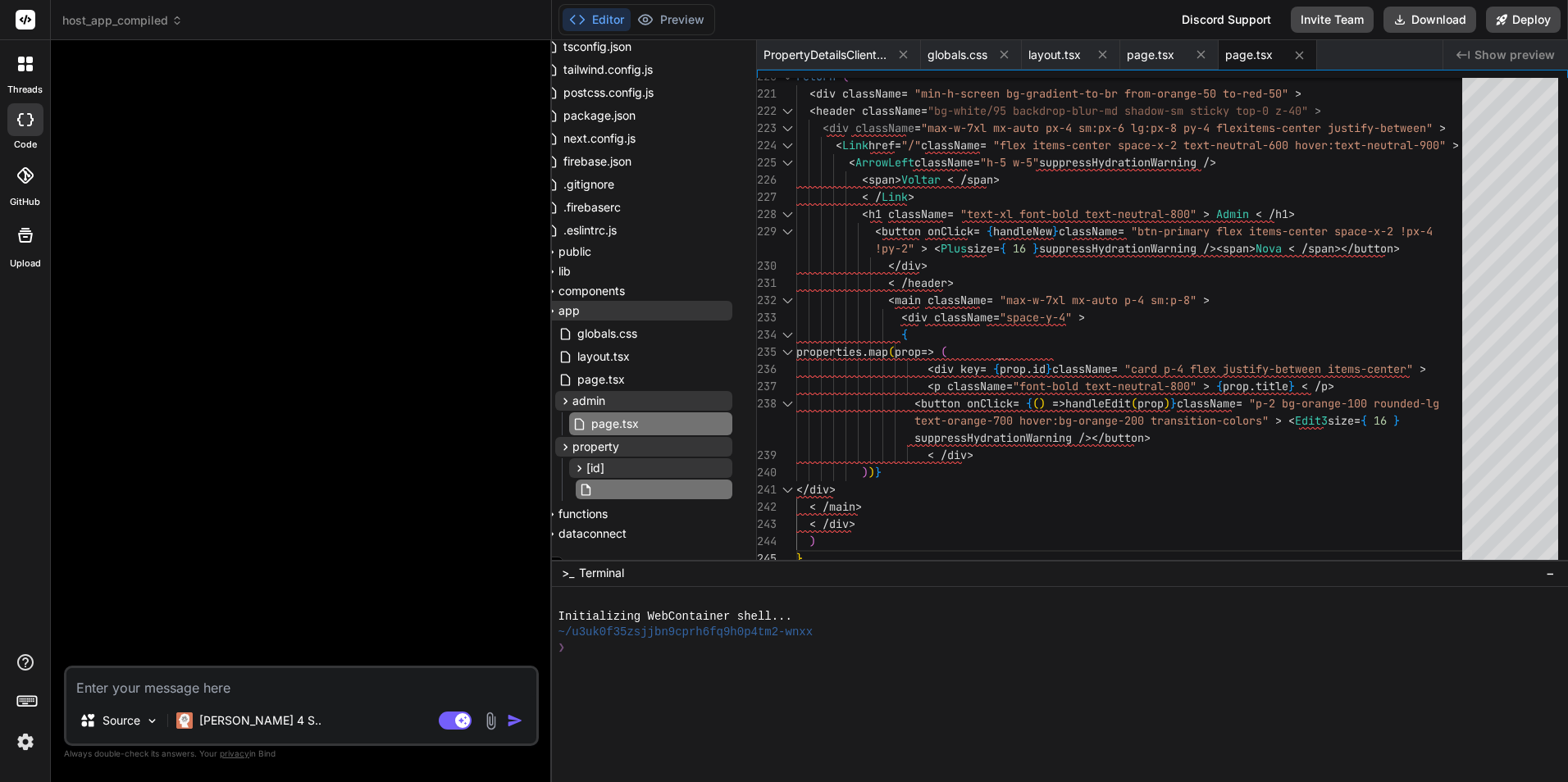
type input "page.tsx"
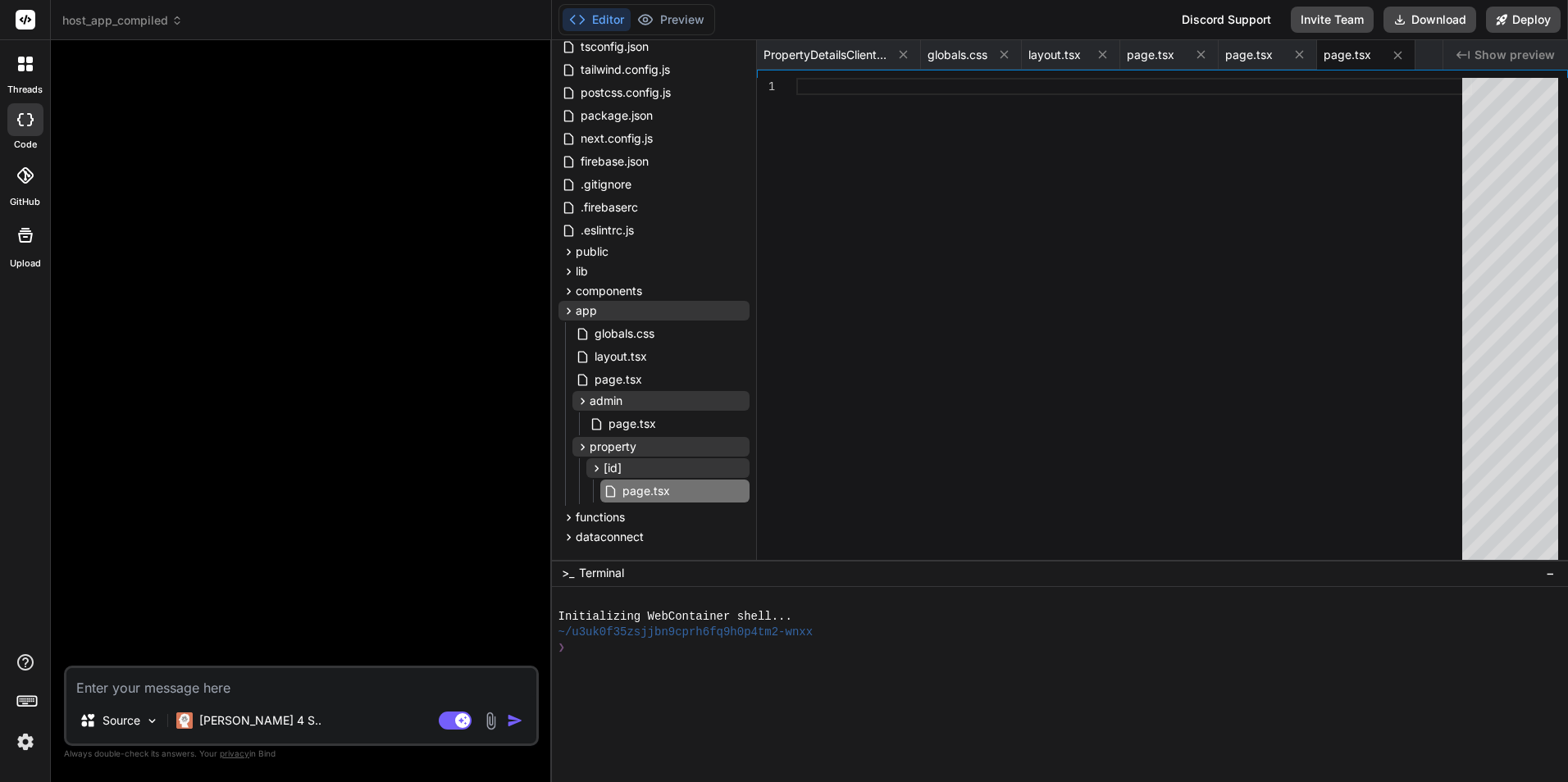
click at [950, 318] on div at bounding box center [1134, 323] width 676 height 489
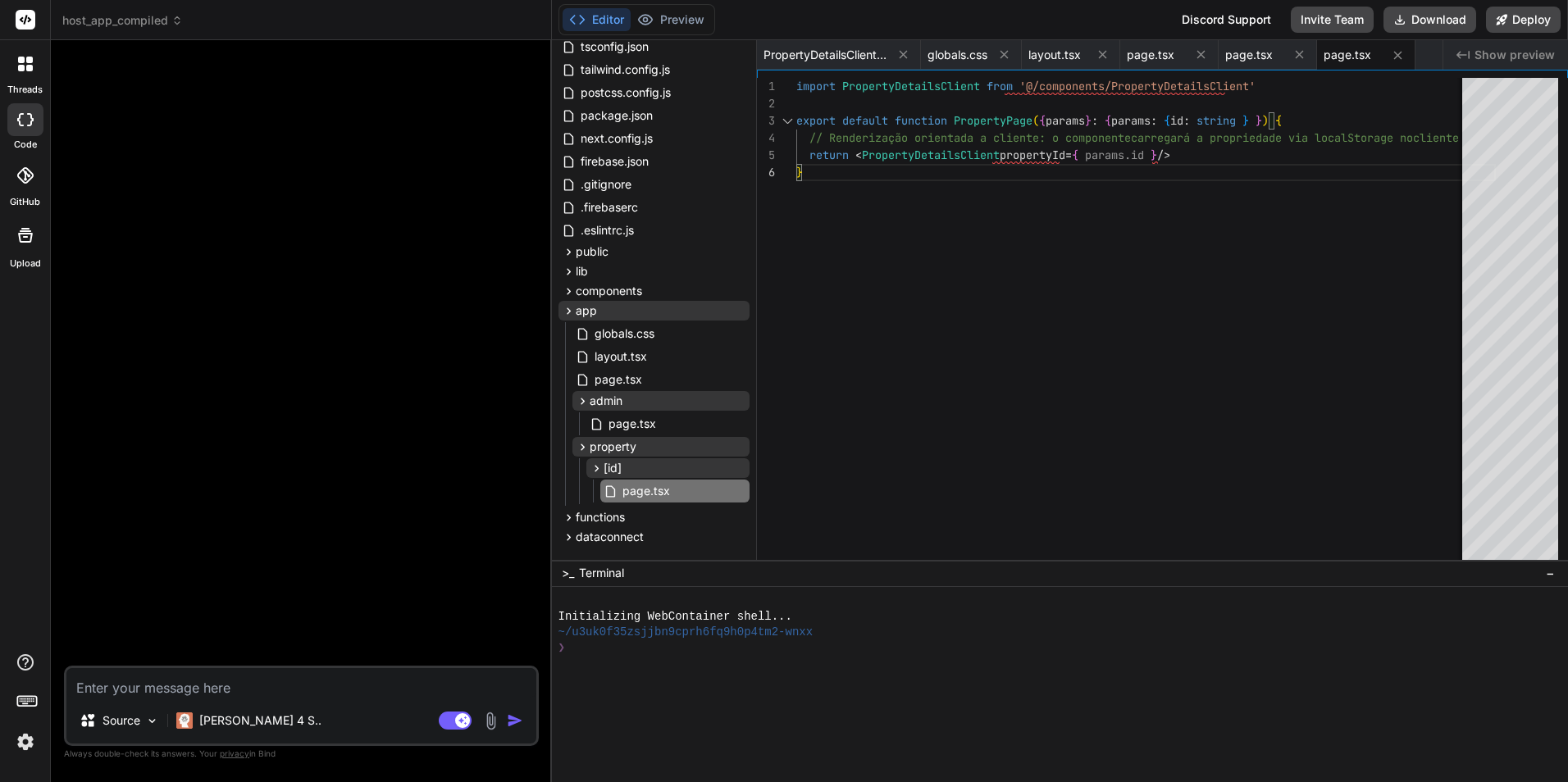
type textarea "import PropertyDetailsClient from '@/components/PropertyDetailsClient' export d…"
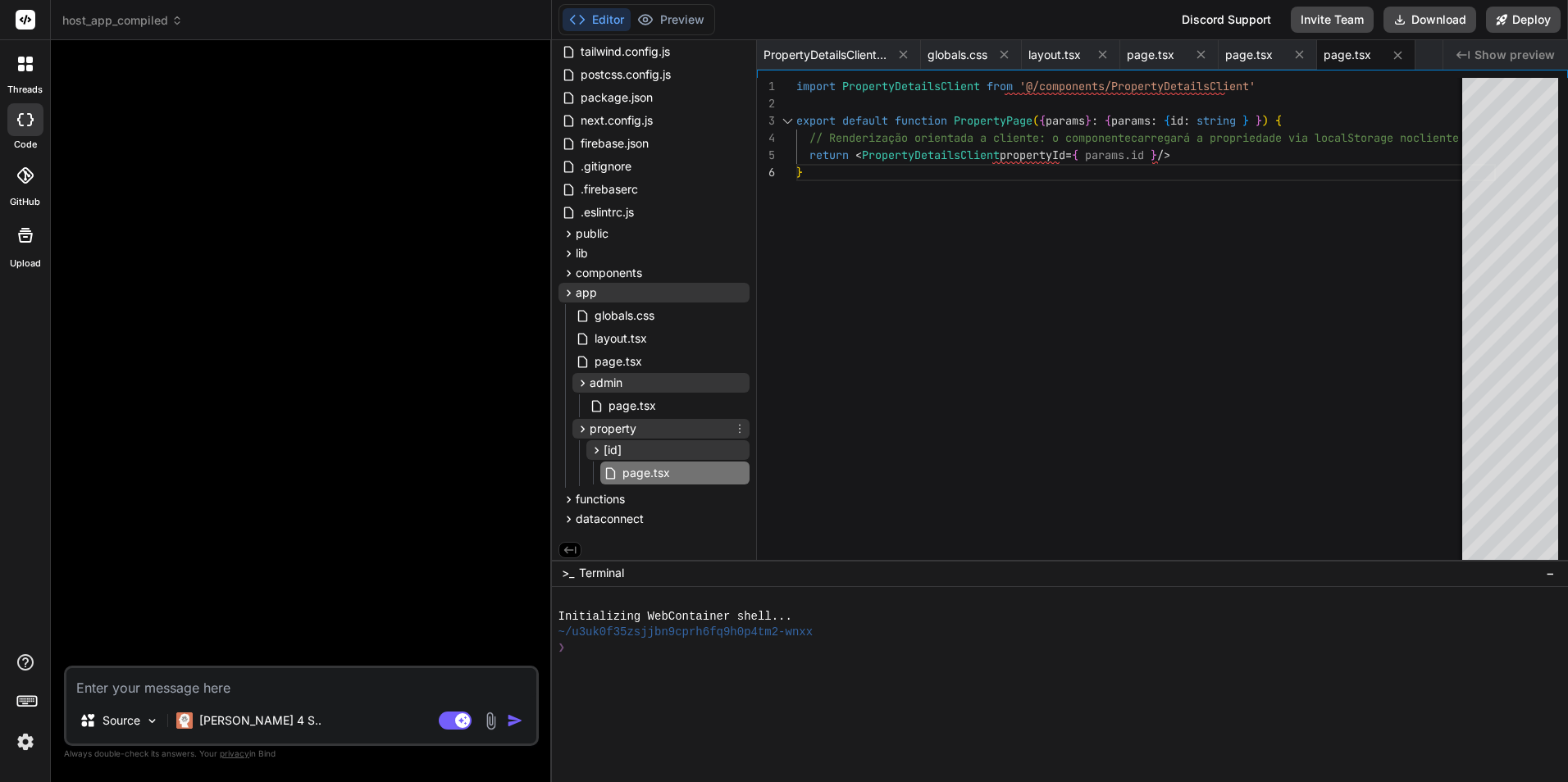
scroll to position [87, 0]
click at [566, 289] on icon at bounding box center [569, 288] width 14 height 14
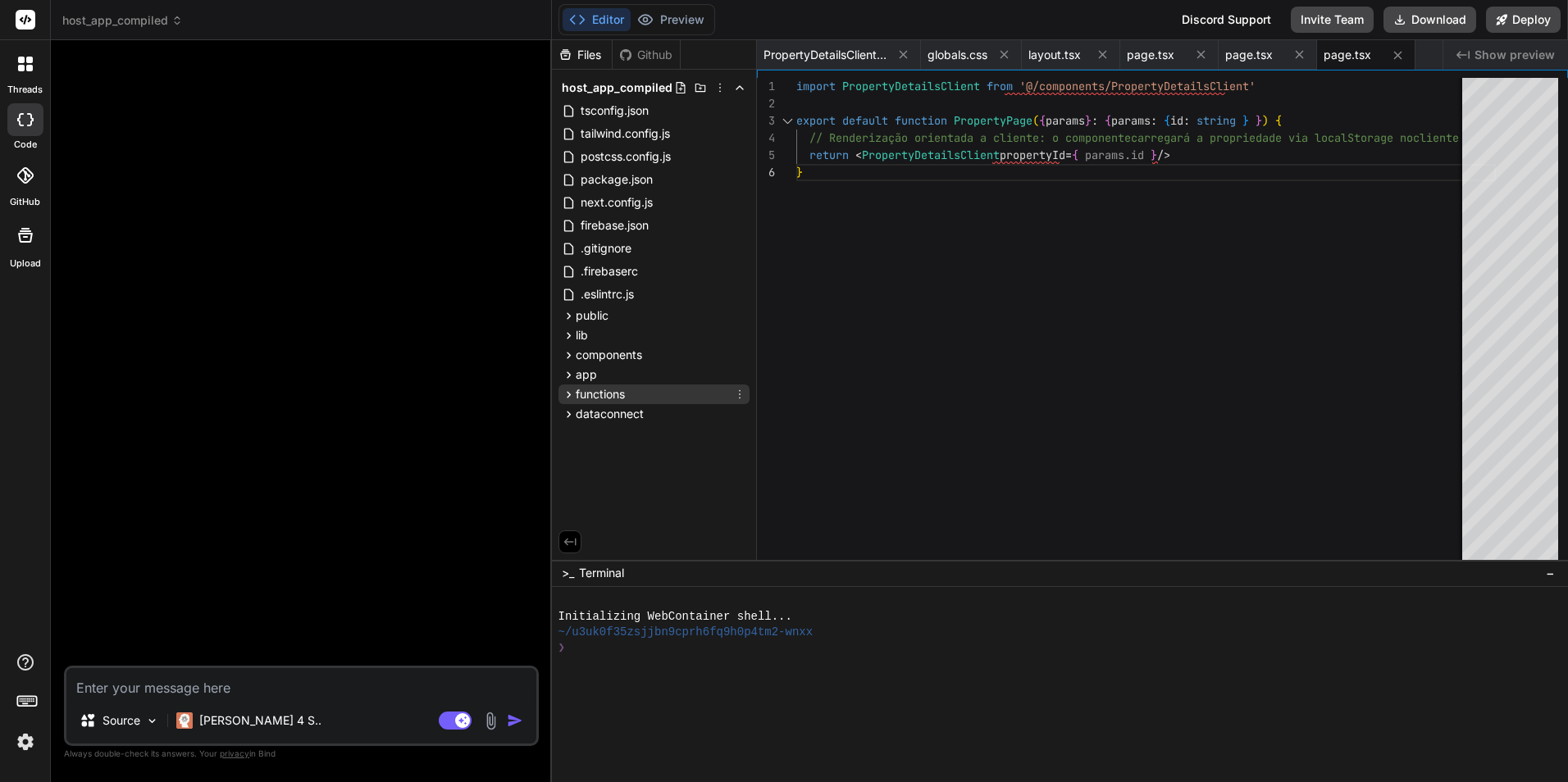
click at [562, 394] on icon at bounding box center [569, 395] width 14 height 14
click at [740, 392] on icon at bounding box center [740, 395] width 13 height 13
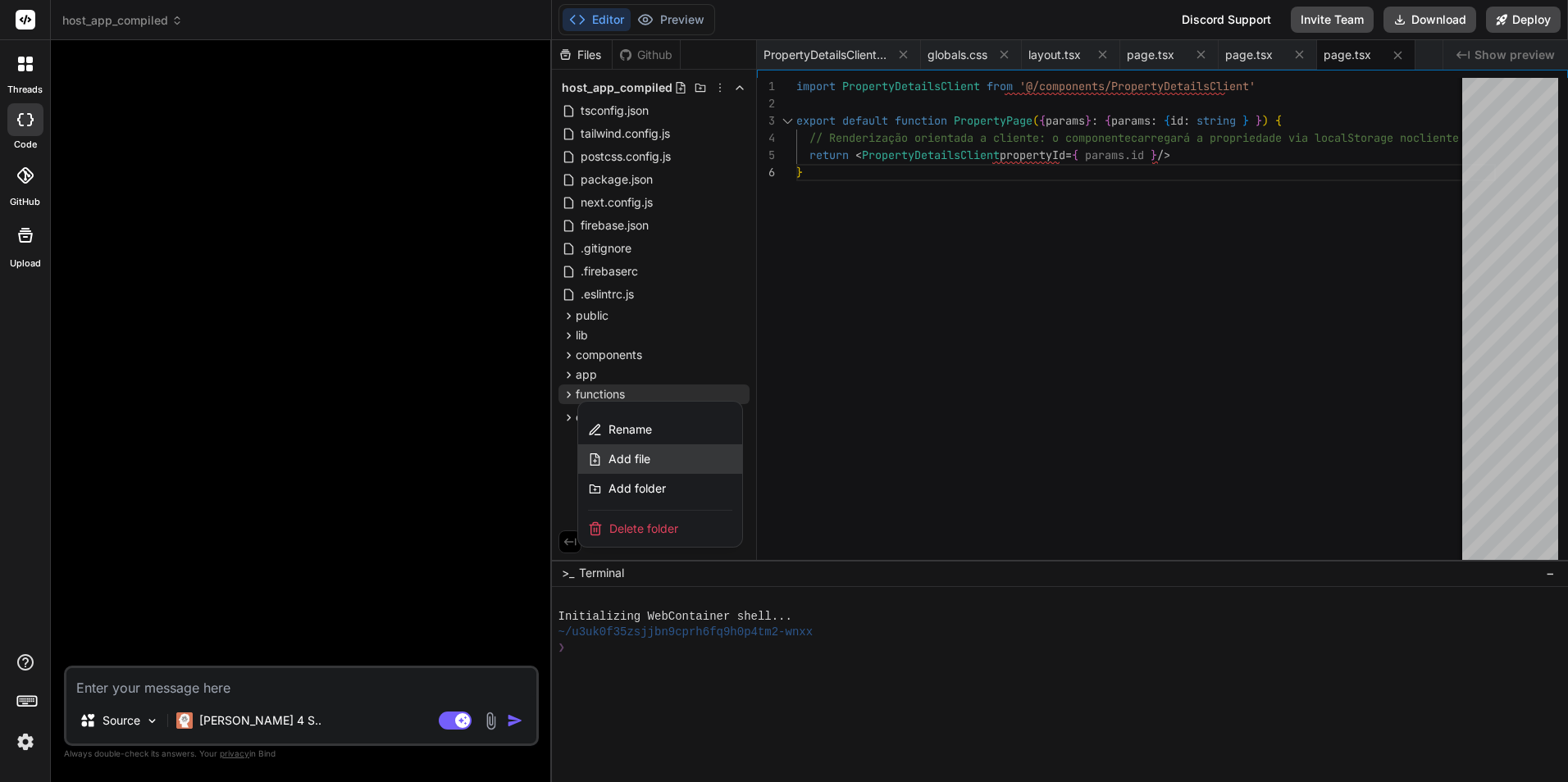
click at [676, 452] on div "Add file" at bounding box center [661, 459] width 164 height 30
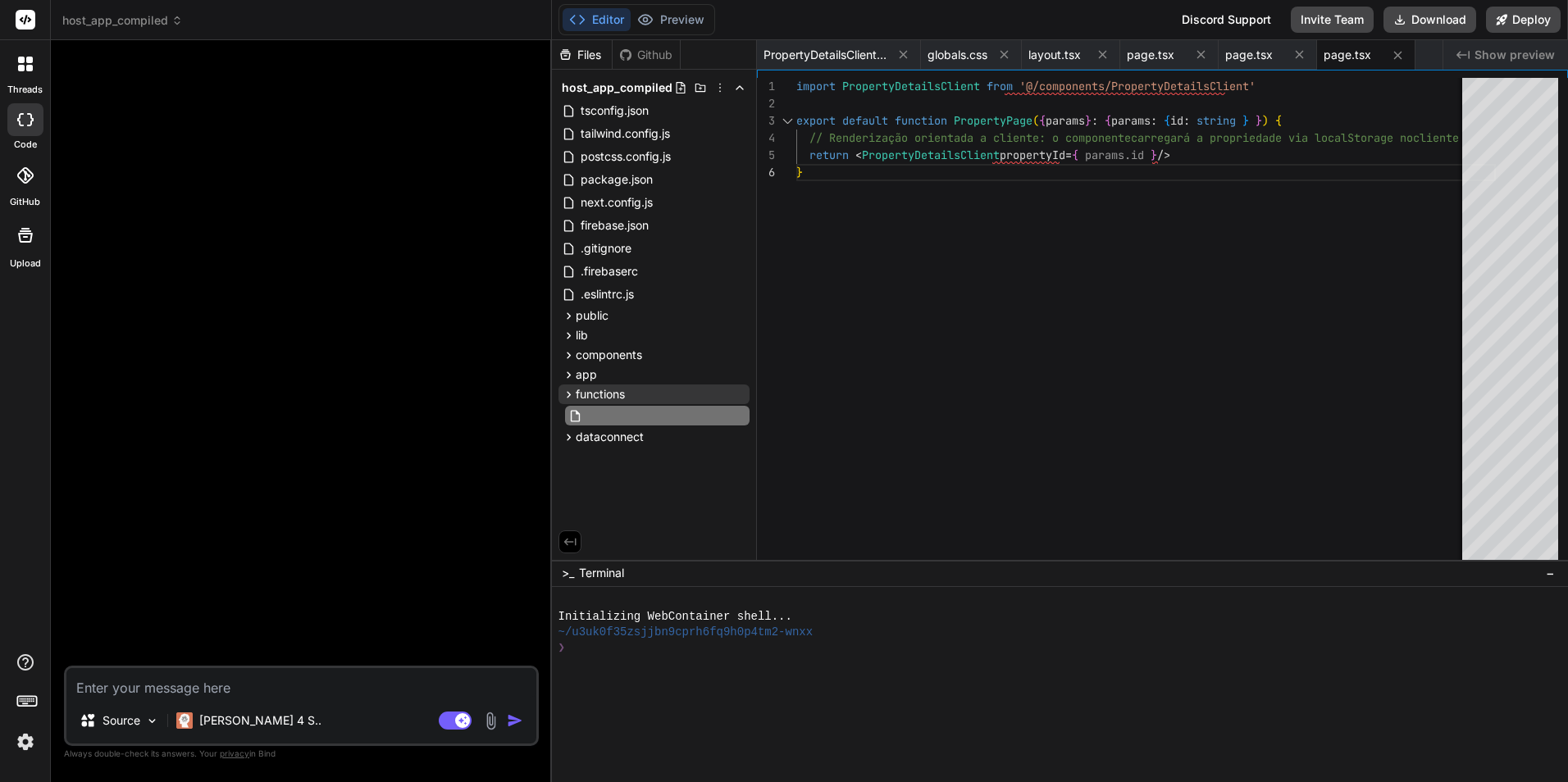
click at [620, 418] on input "text" at bounding box center [676, 416] width 180 height 20
paste input ".eslintrc.js"
type input ".eslintrc.js"
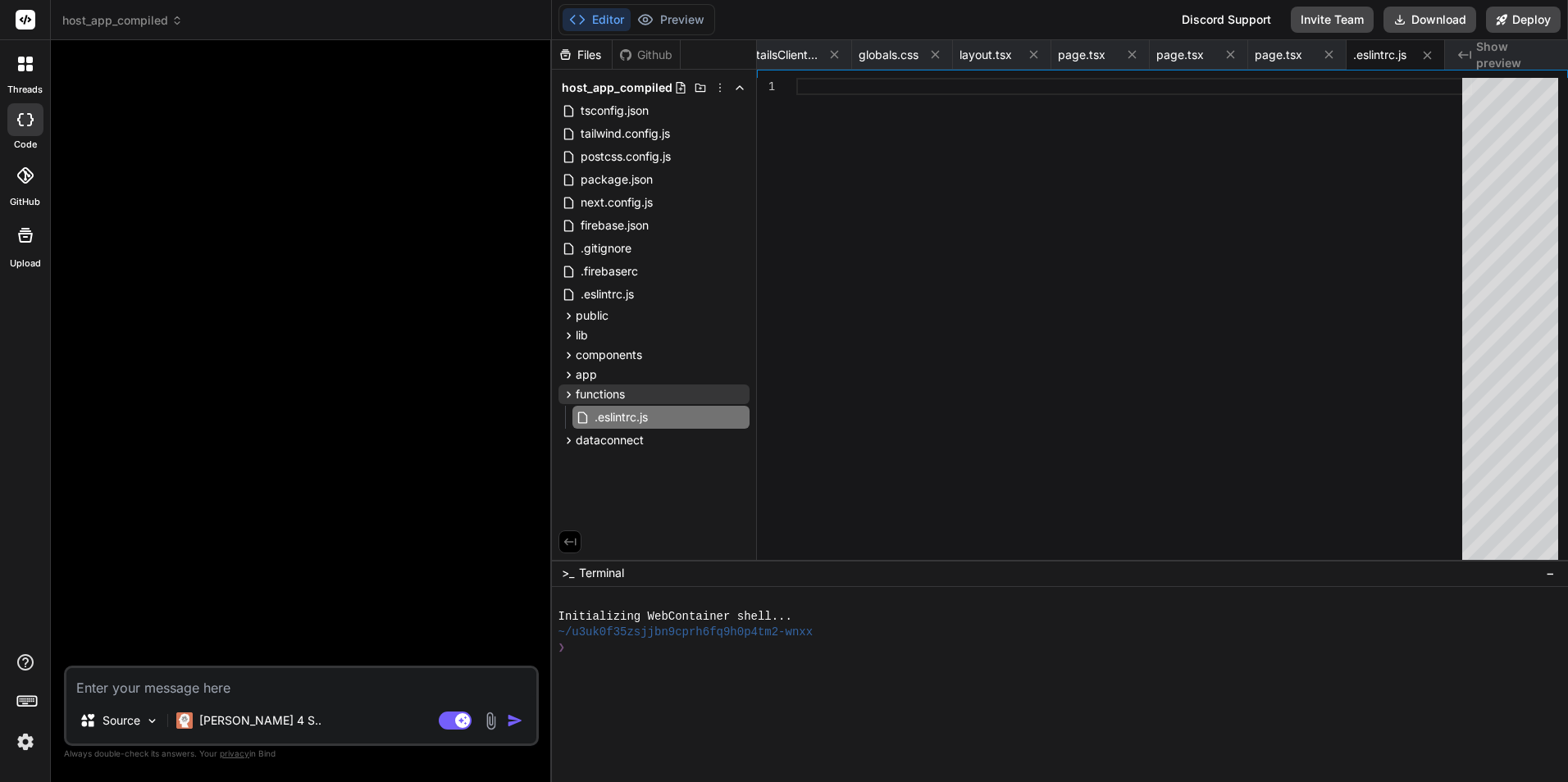
click at [928, 272] on div at bounding box center [1134, 323] width 676 height 489
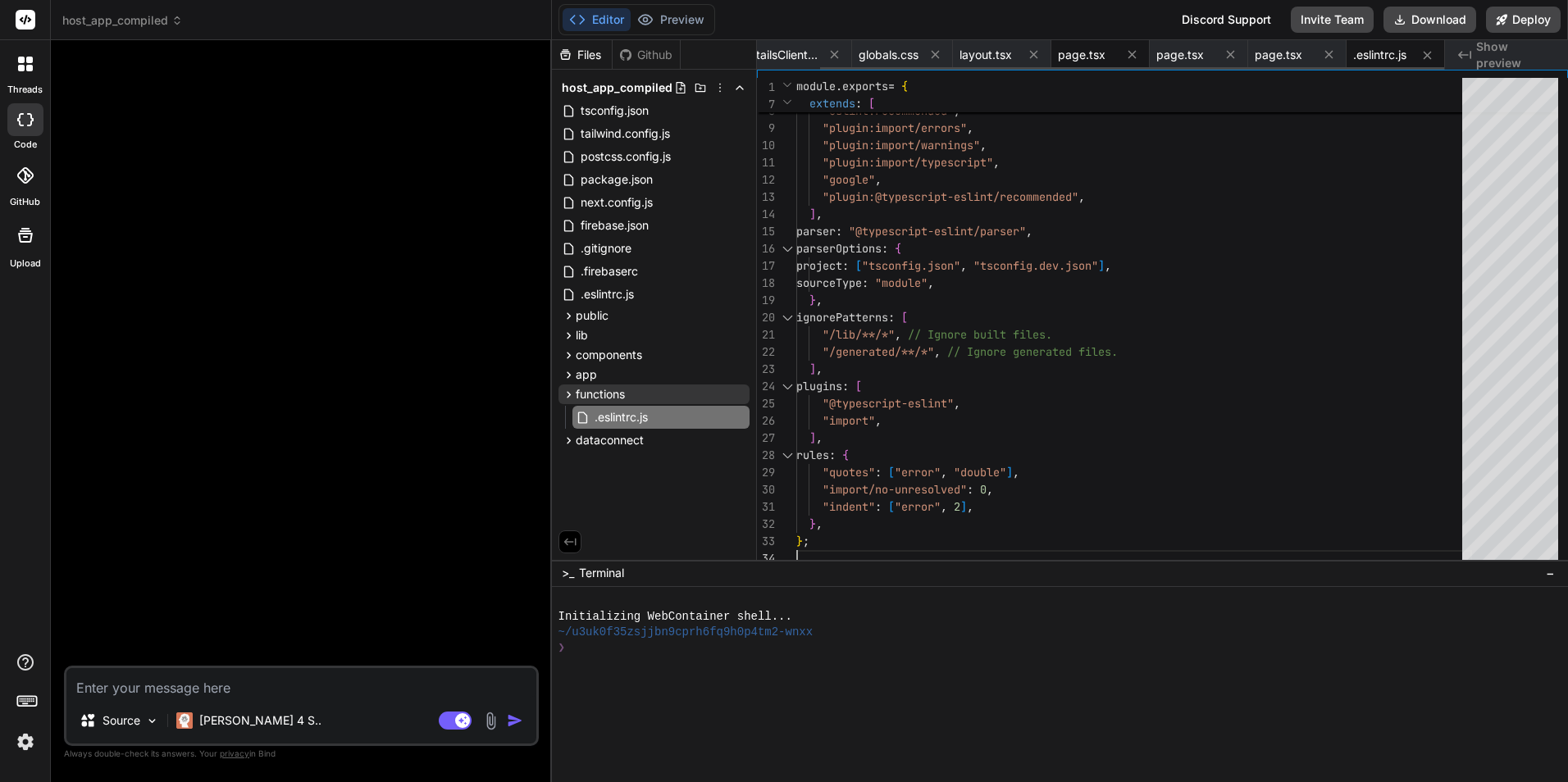
click at [1072, 60] on span "page.tsx" at bounding box center [1082, 54] width 48 height 16
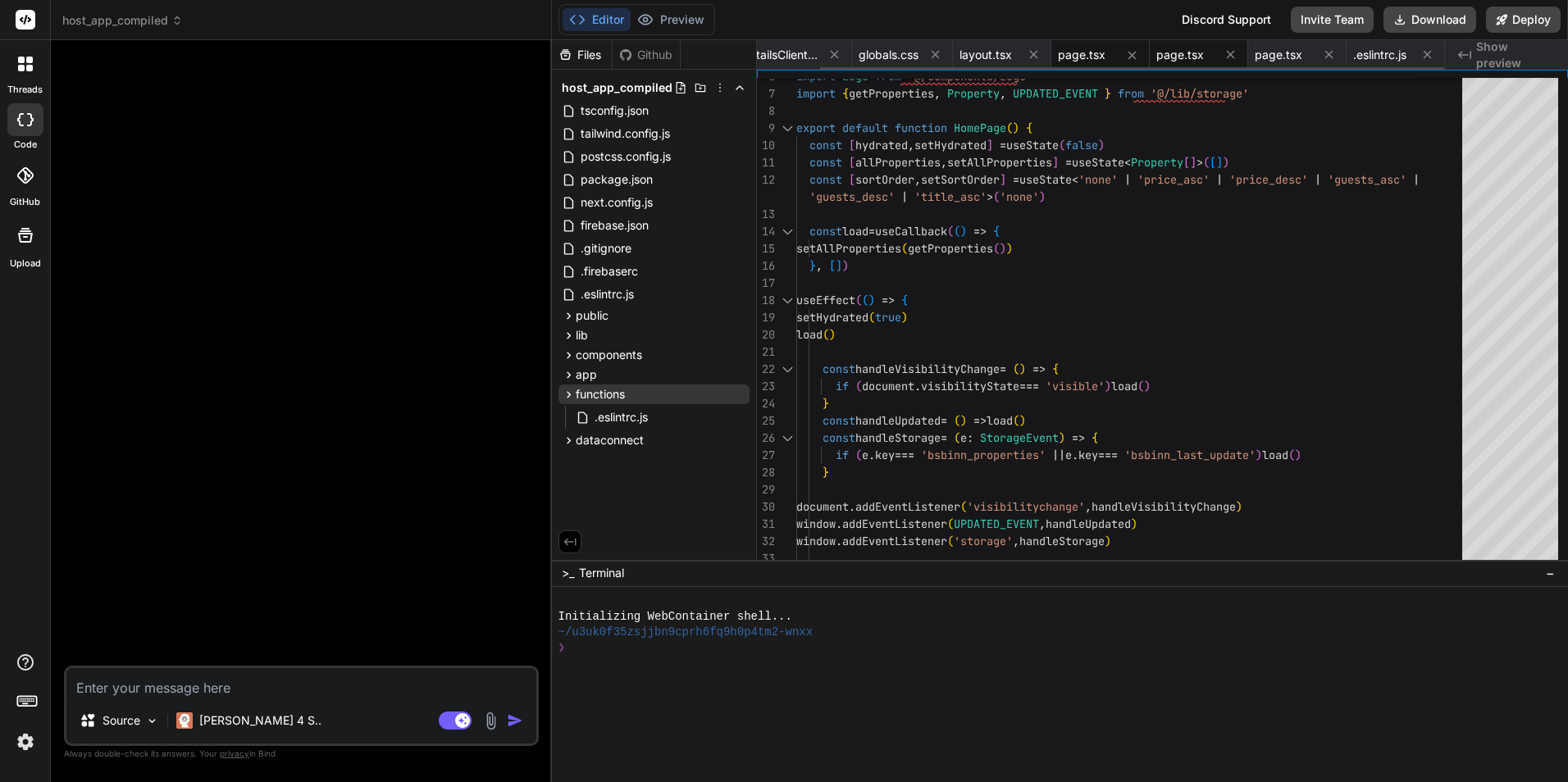
click at [1174, 58] on span "page.tsx" at bounding box center [1181, 54] width 48 height 16
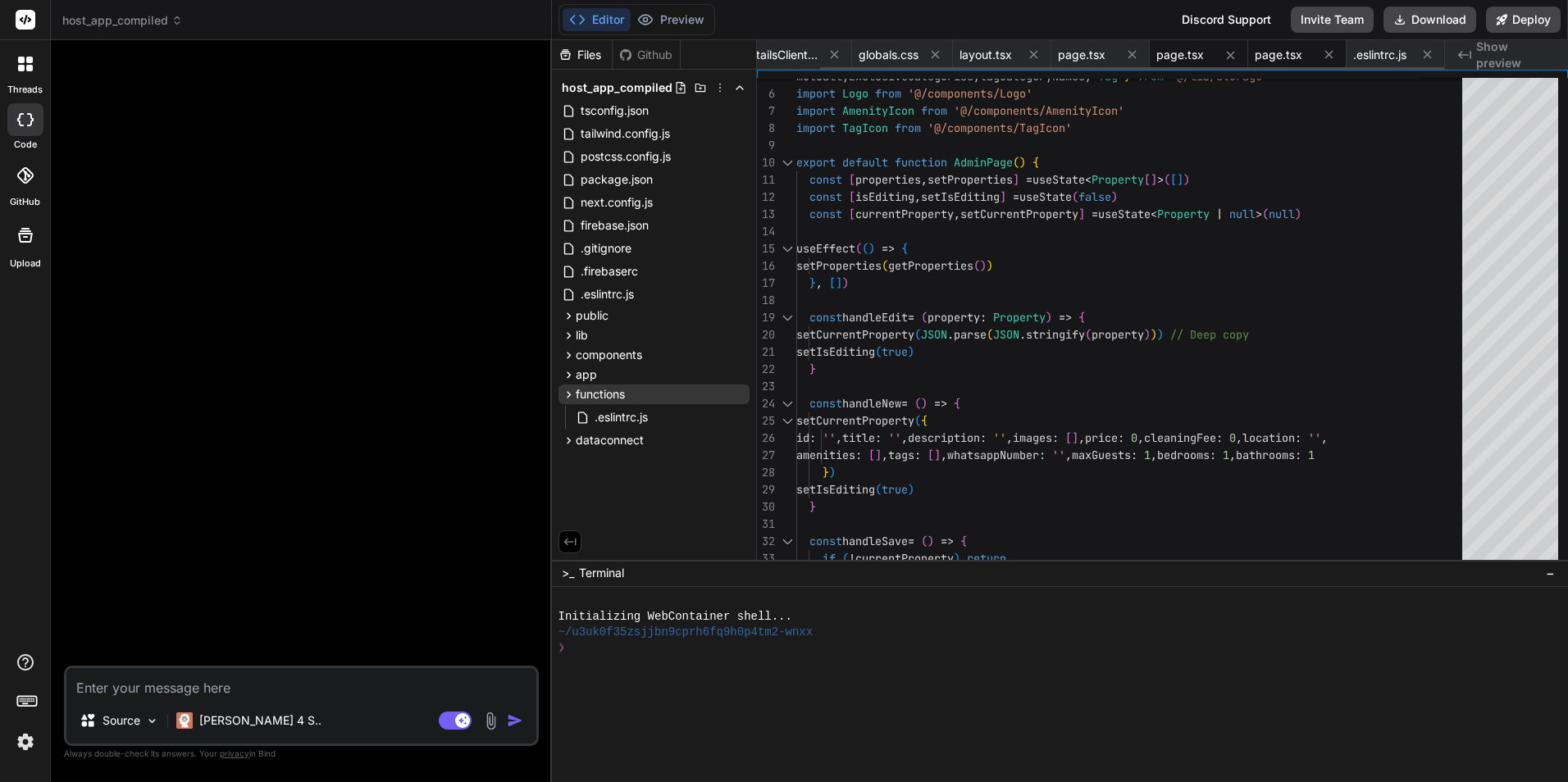
click at [1274, 52] on span "page.tsx" at bounding box center [1279, 54] width 48 height 16
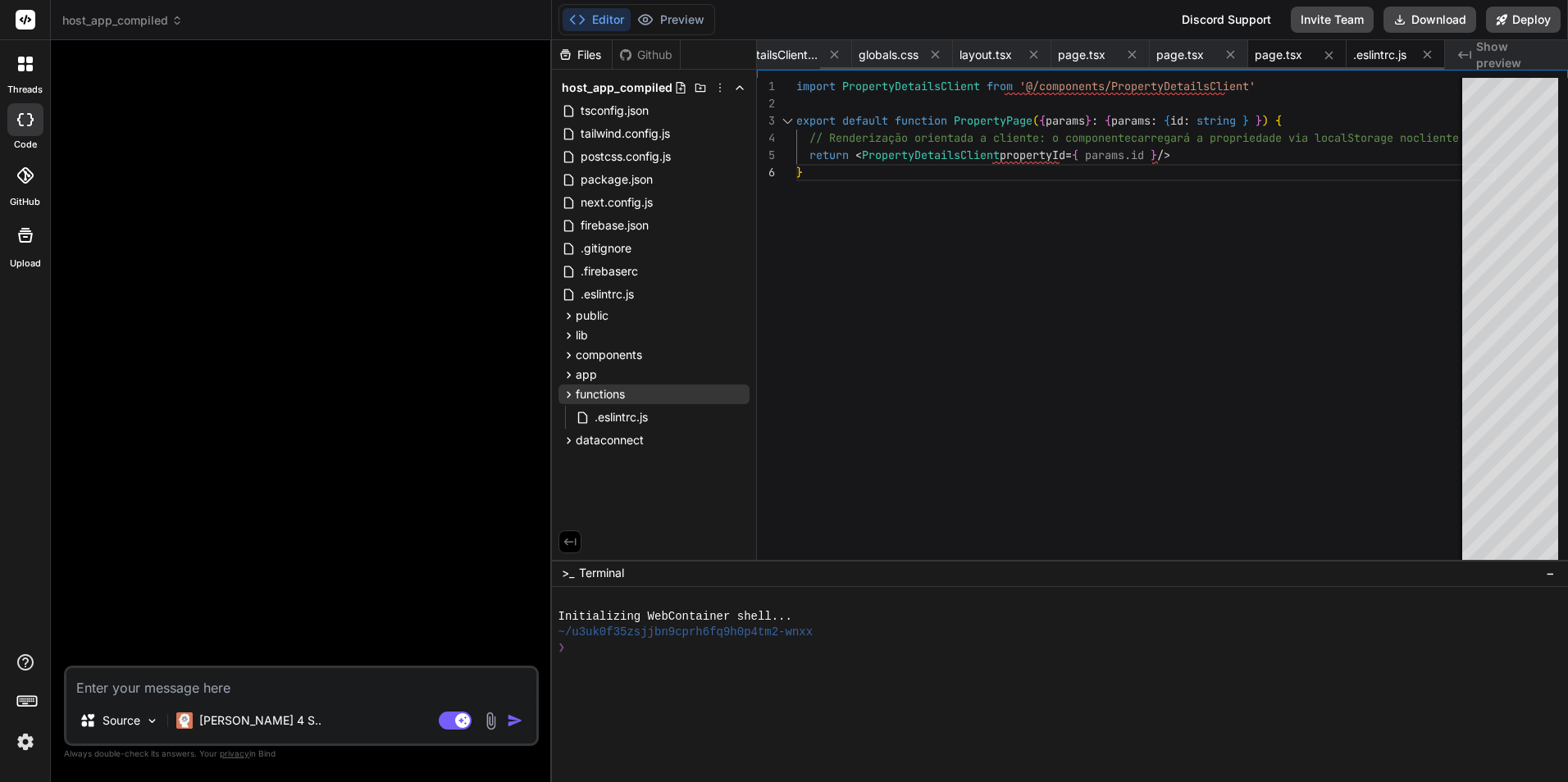
click at [1373, 51] on span ".eslintrc.js" at bounding box center [1381, 54] width 54 height 16
type textarea ""indent": ["error", 2], }, };"
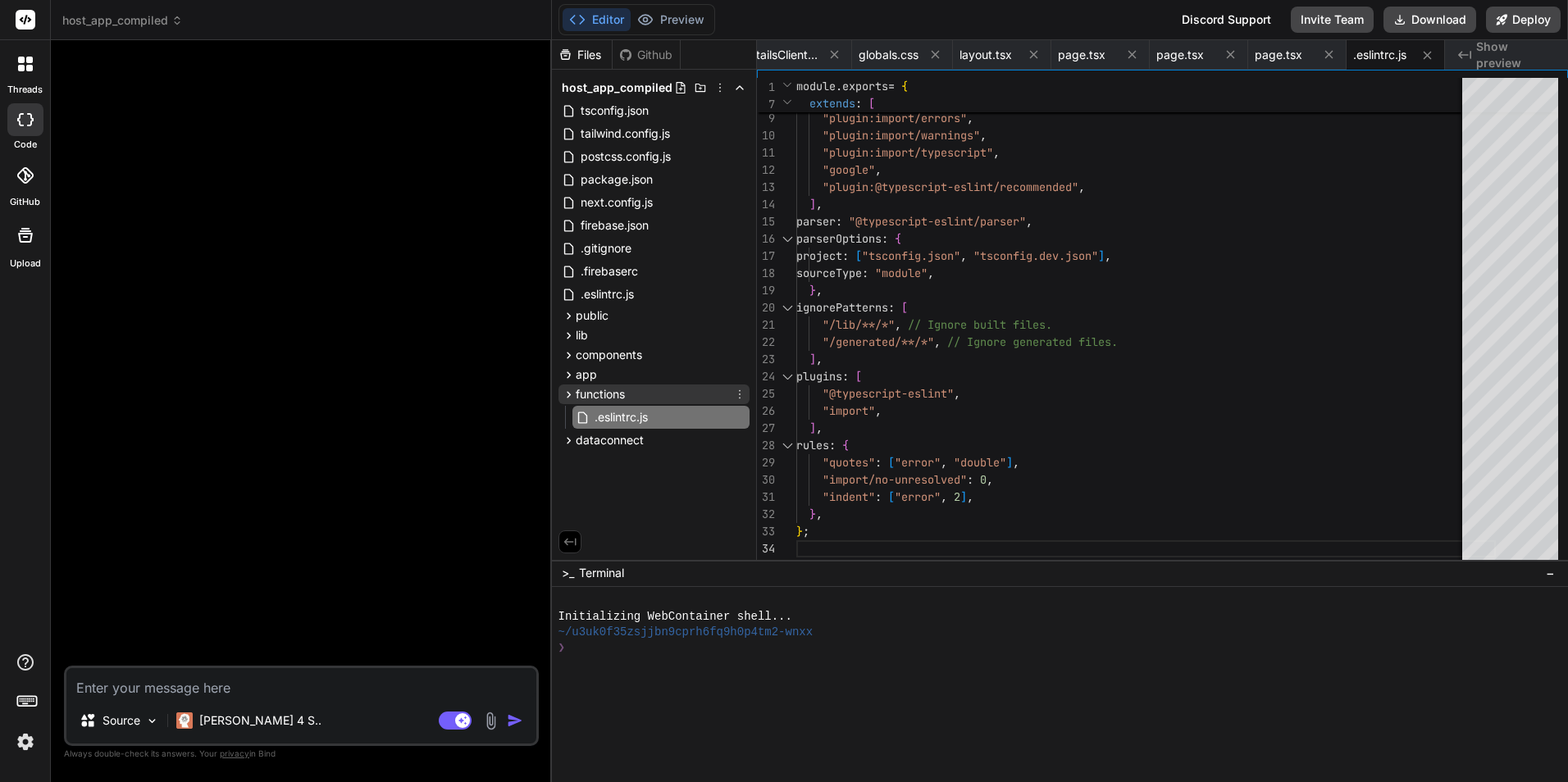
click at [736, 396] on icon at bounding box center [740, 395] width 13 height 13
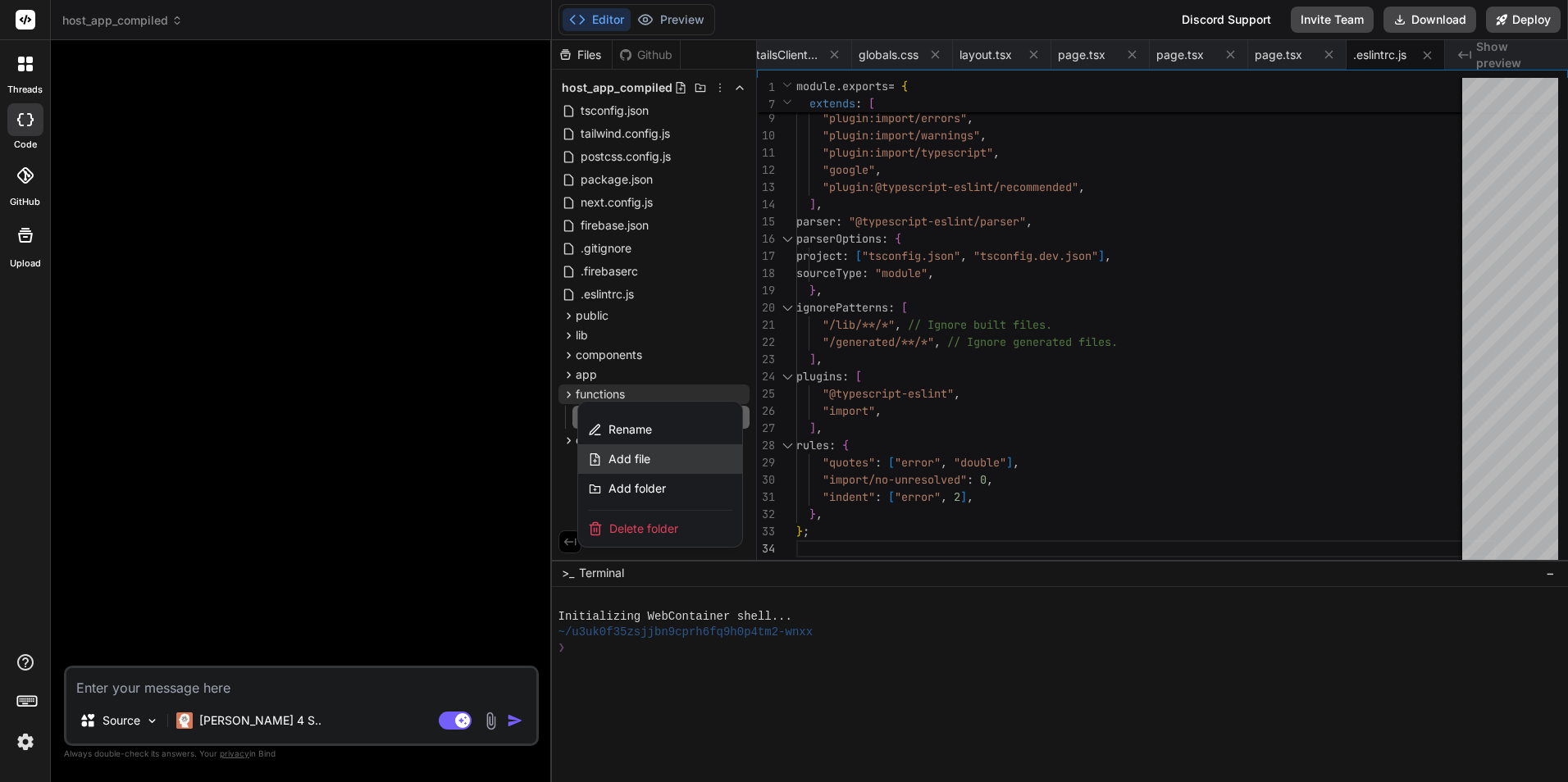
click at [690, 447] on div "Add file" at bounding box center [661, 459] width 164 height 30
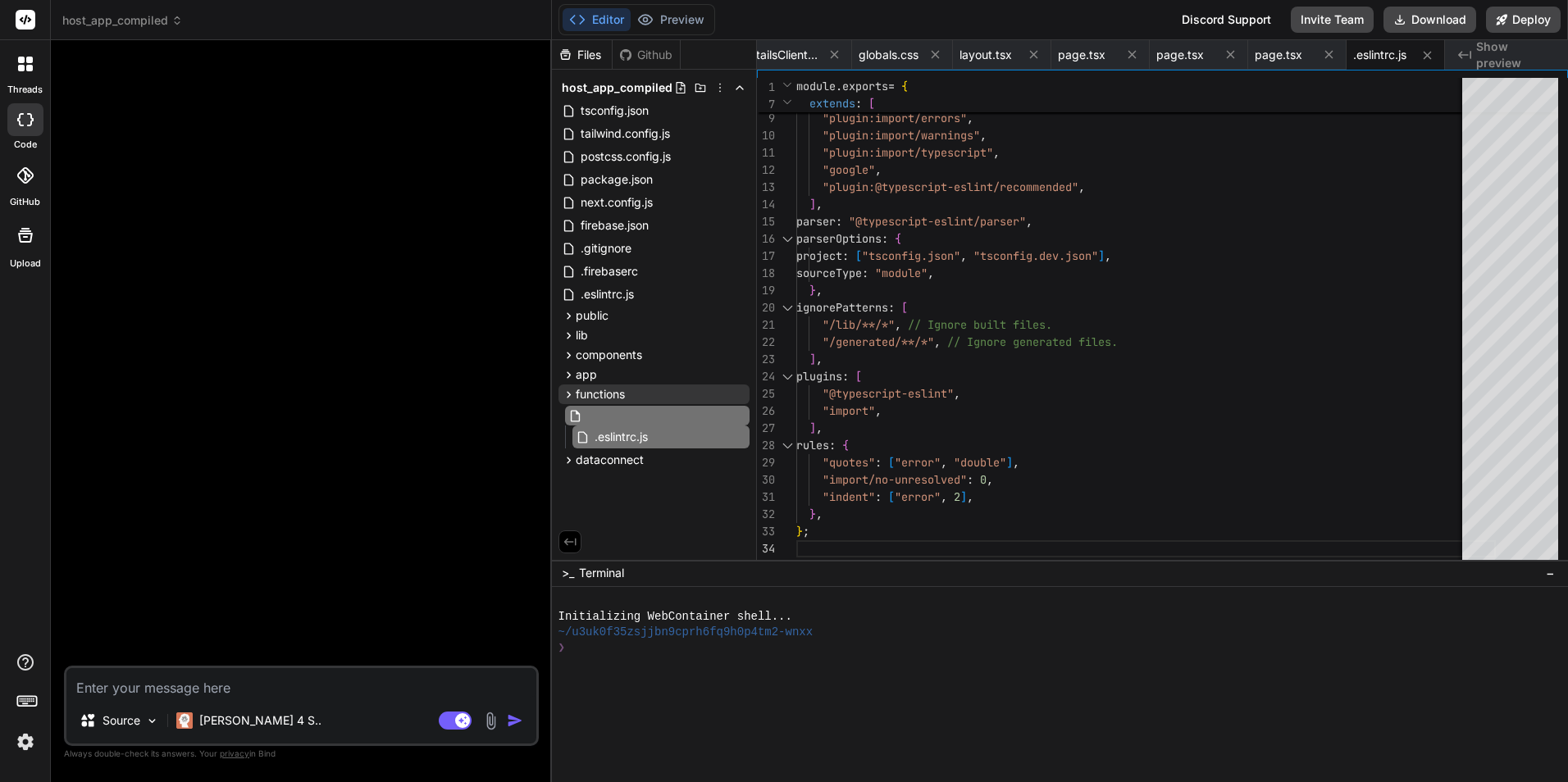
click at [642, 414] on input "text" at bounding box center [676, 416] width 180 height 20
paste input ".gitignore"
type input ".gitignore"
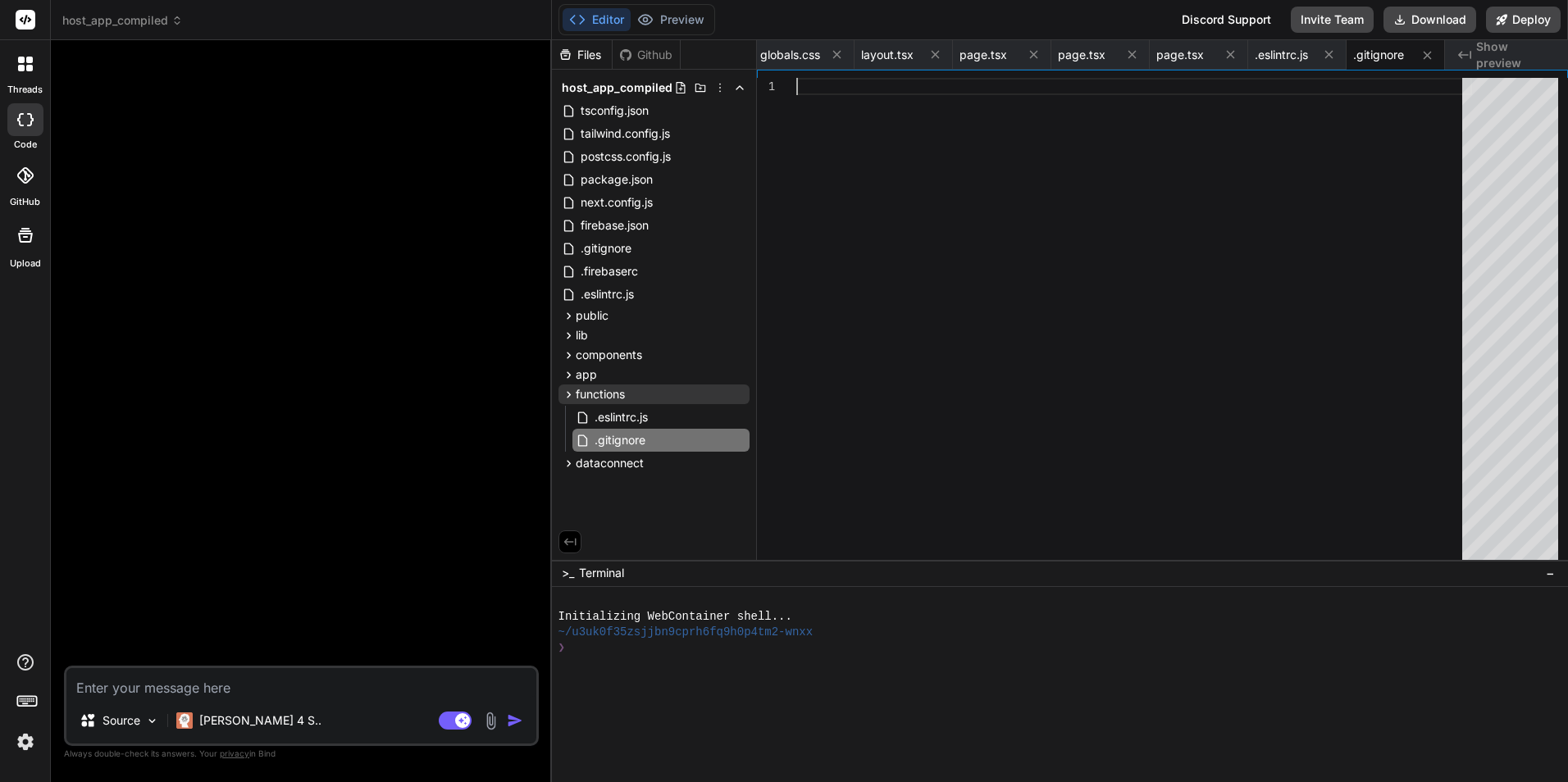
scroll to position [0, 0]
click at [926, 259] on div at bounding box center [1134, 323] width 676 height 489
type textarea "# Compiled JavaScript files lib/**/*.js lib/**/*.js.map # TypeScript v1 declara…"
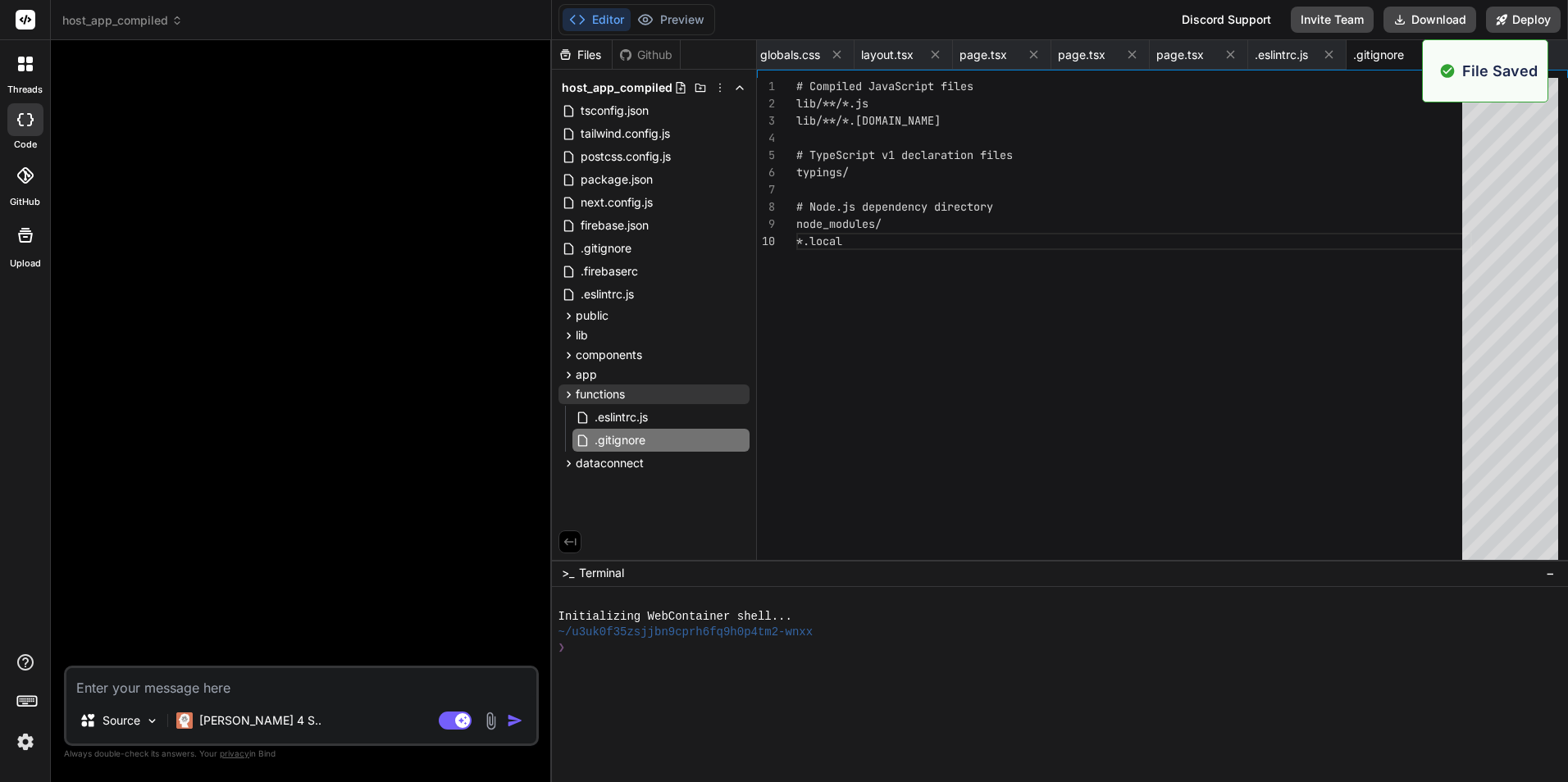
scroll to position [0, 169]
click at [739, 391] on icon at bounding box center [740, 394] width 2 height 9
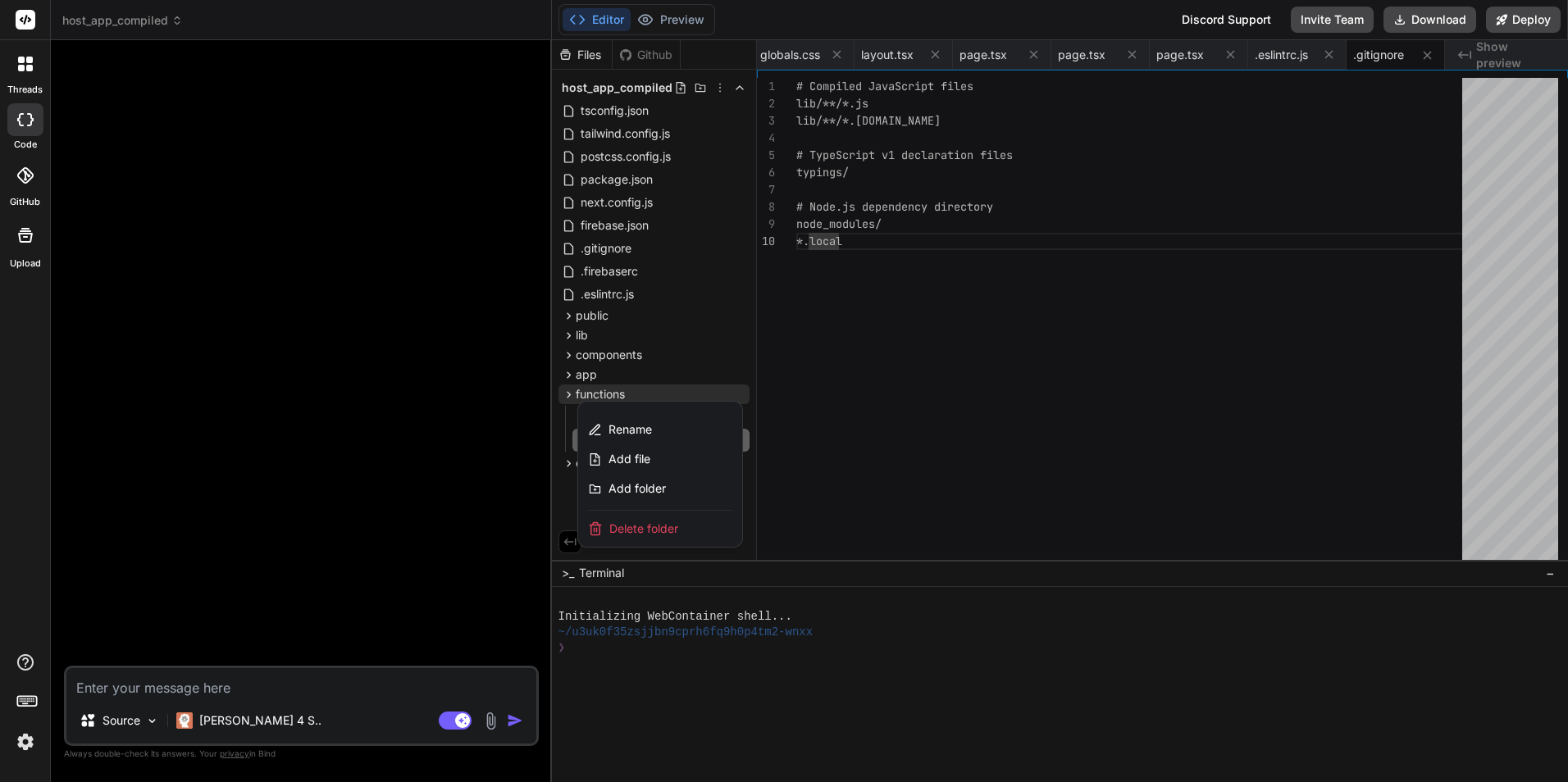
click at [739, 391] on div at bounding box center [1060, 411] width 1017 height 742
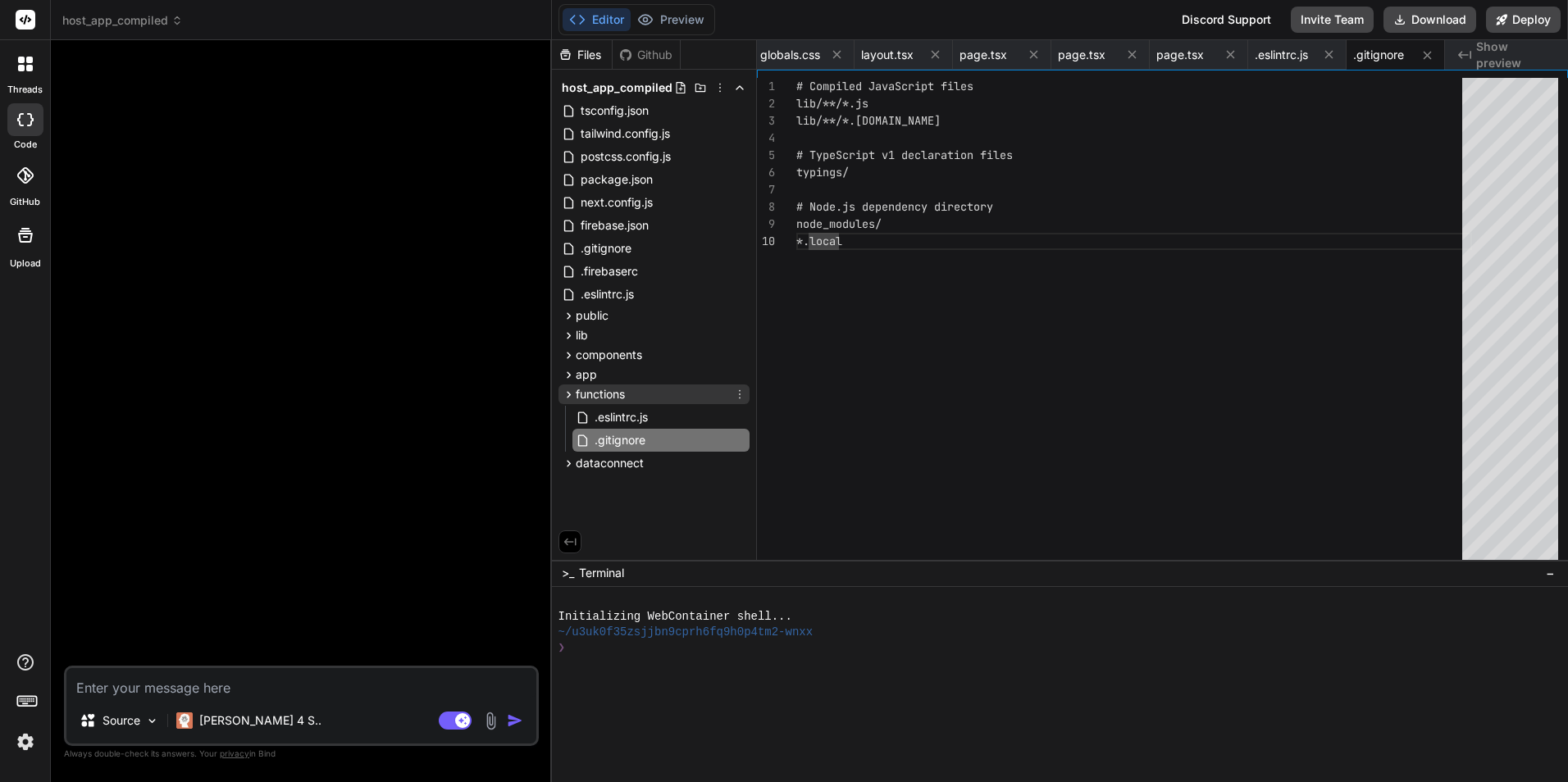
click at [739, 391] on icon at bounding box center [740, 394] width 2 height 9
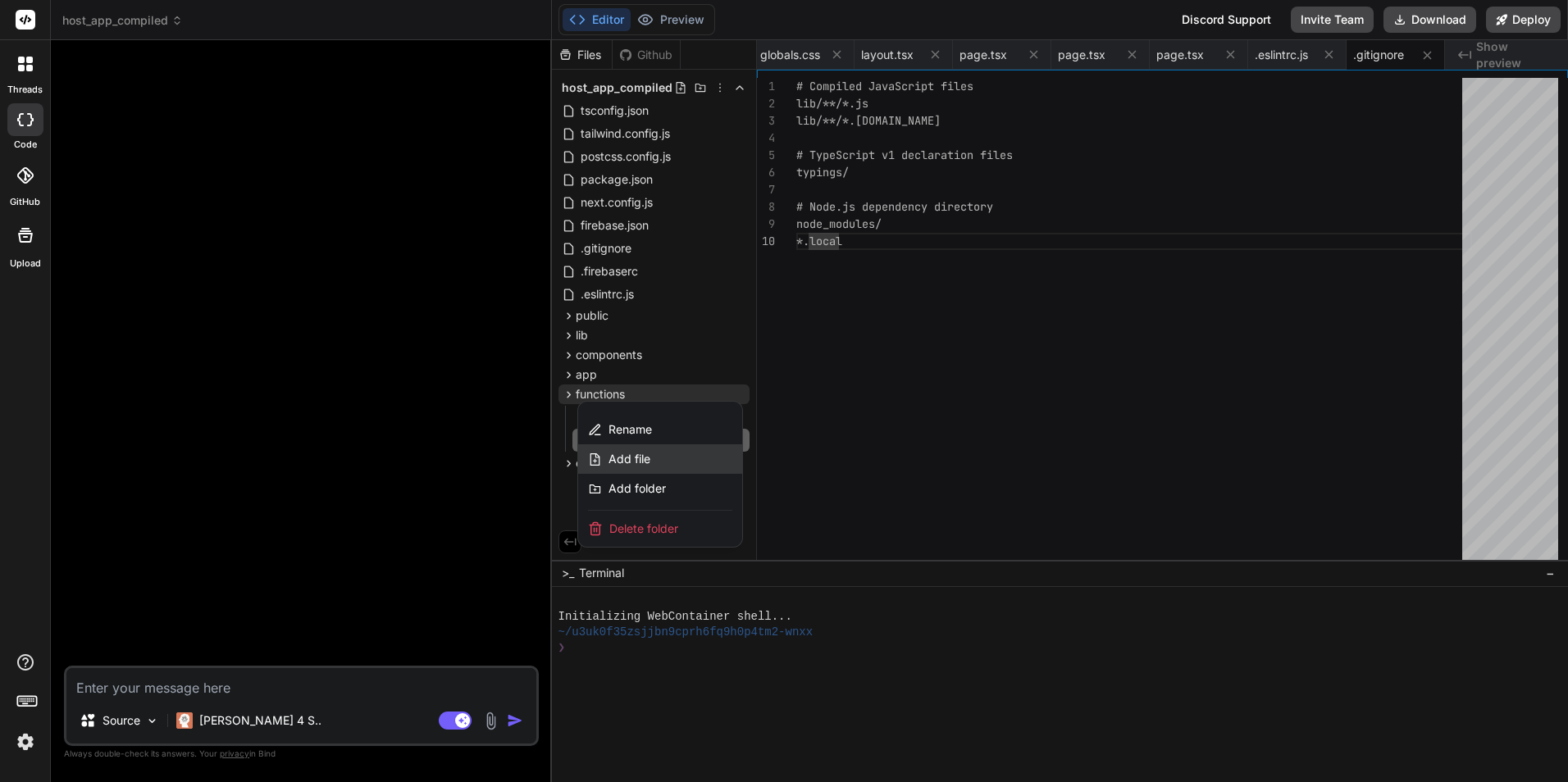
click at [670, 451] on div "Add file" at bounding box center [661, 459] width 164 height 30
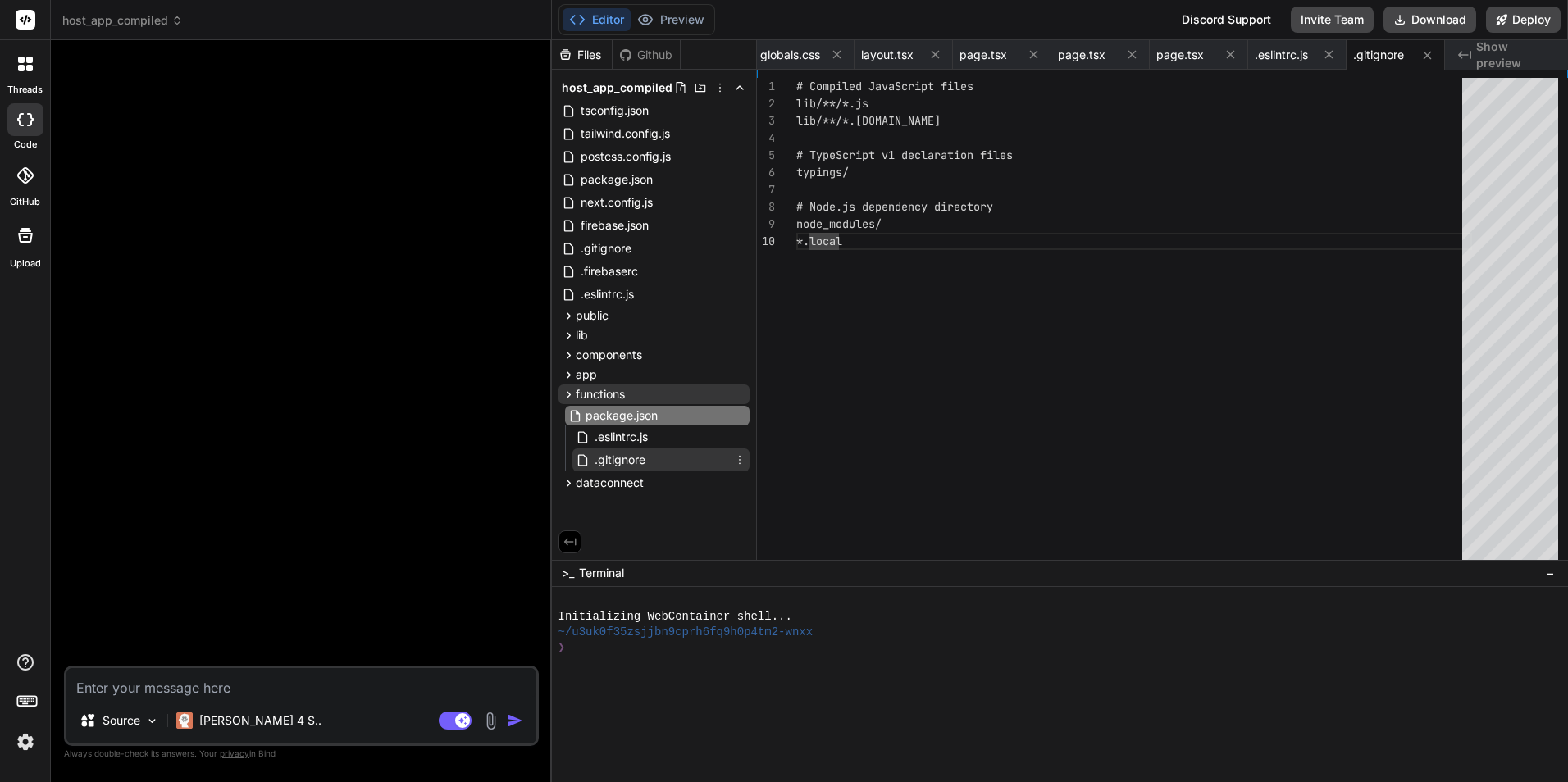
type input "package.json"
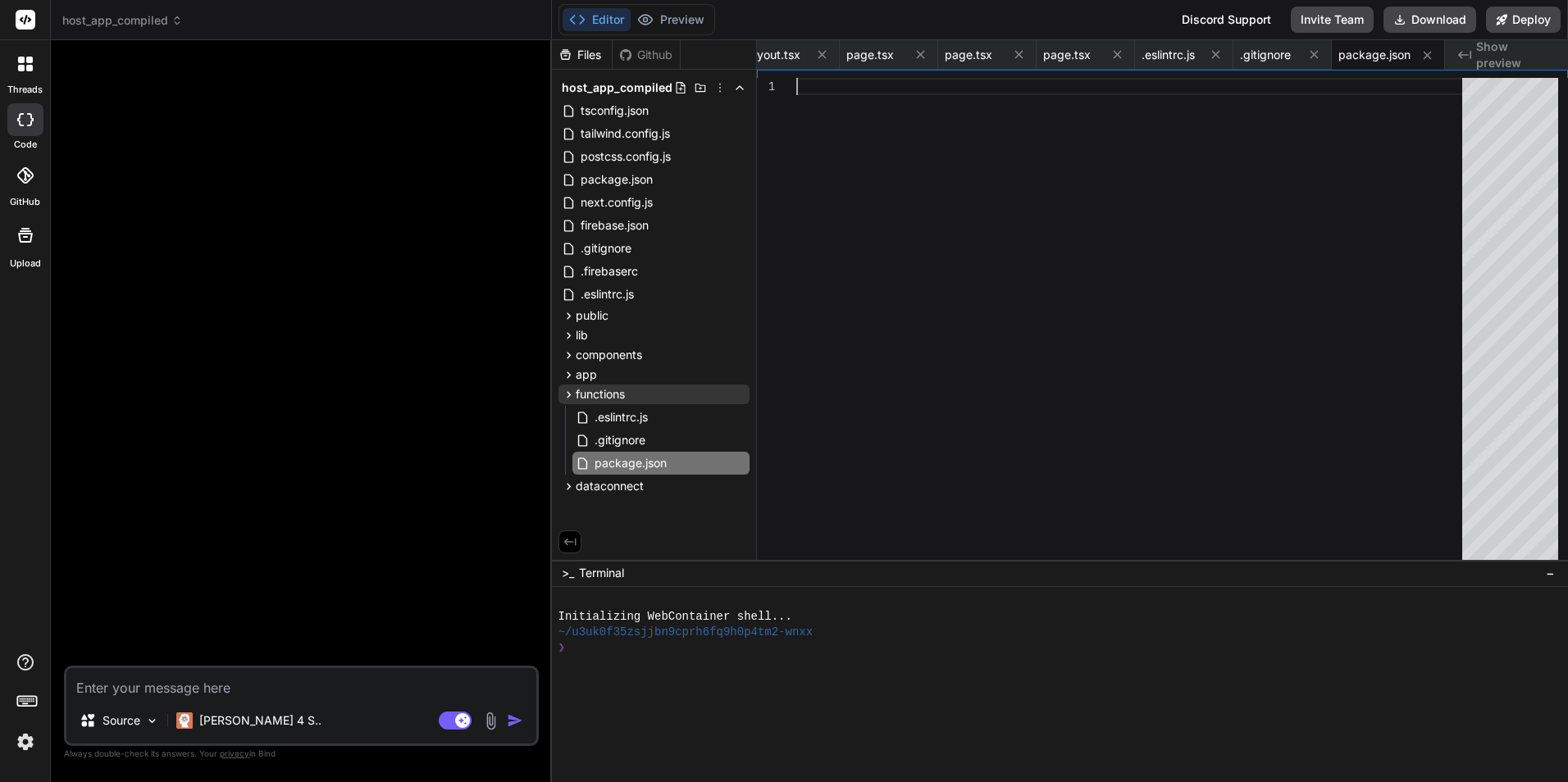
click at [957, 214] on div at bounding box center [1134, 323] width 676 height 489
type textarea "}"
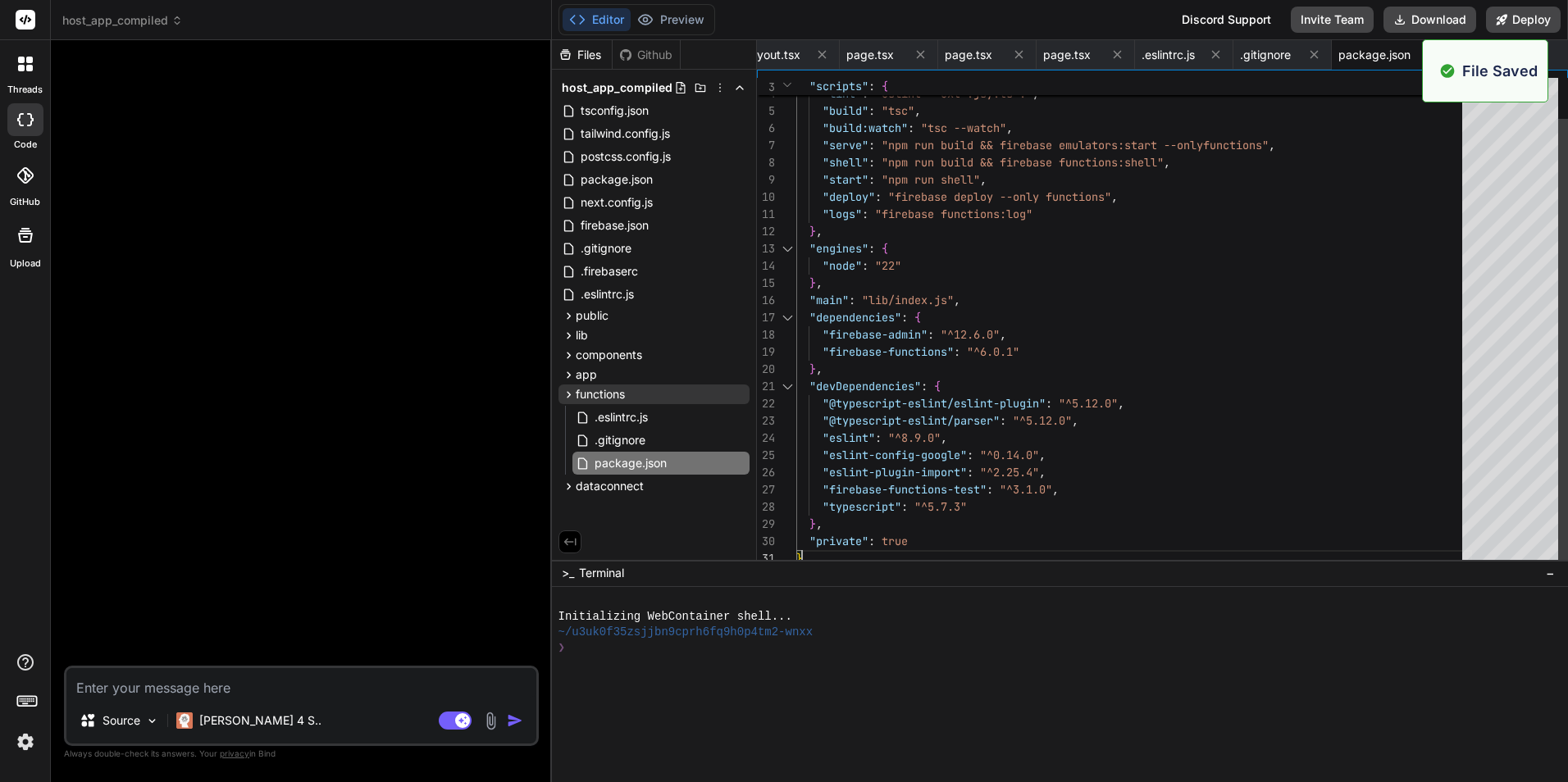
scroll to position [0, 282]
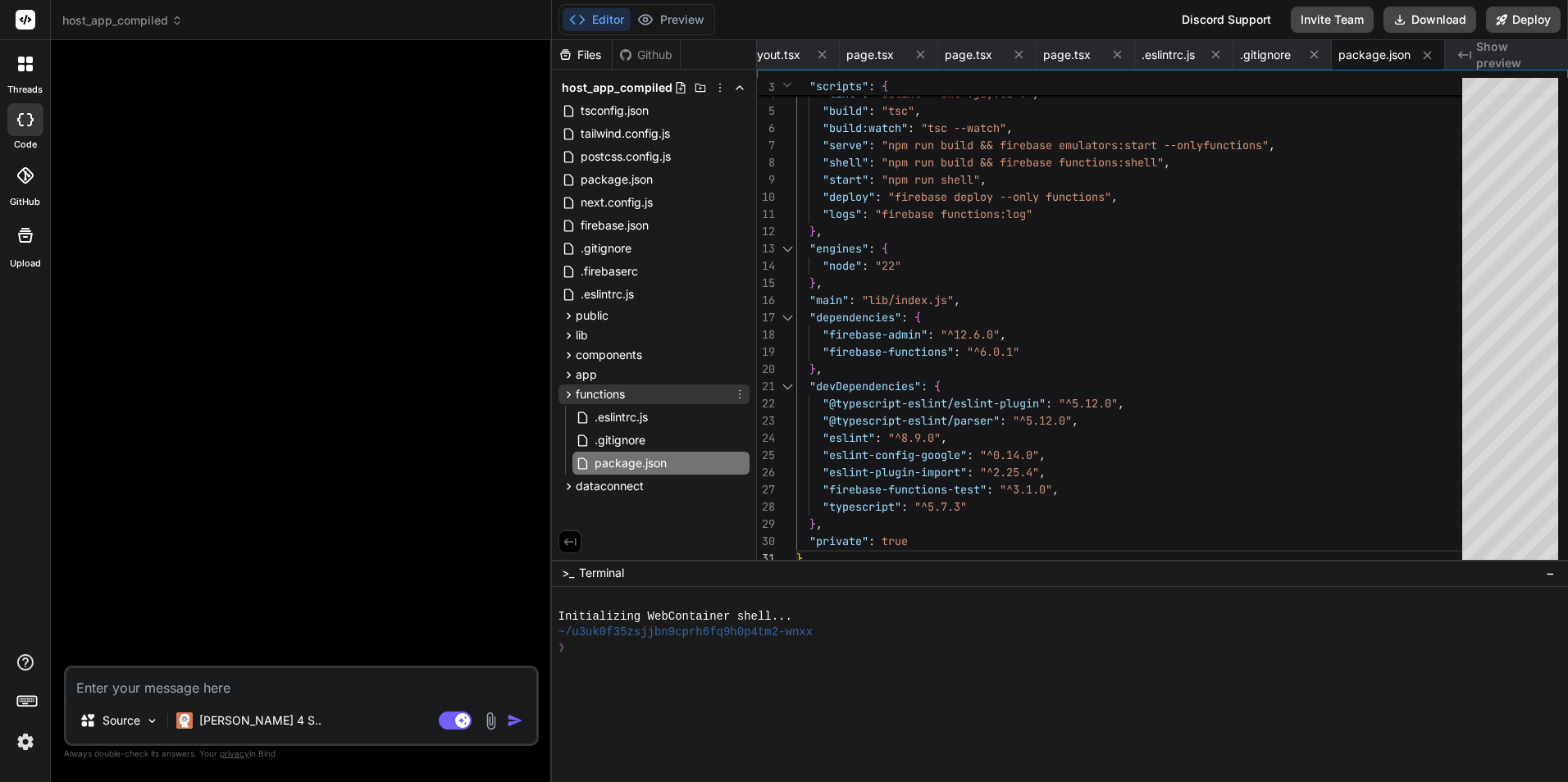
click at [737, 395] on icon at bounding box center [740, 395] width 13 height 13
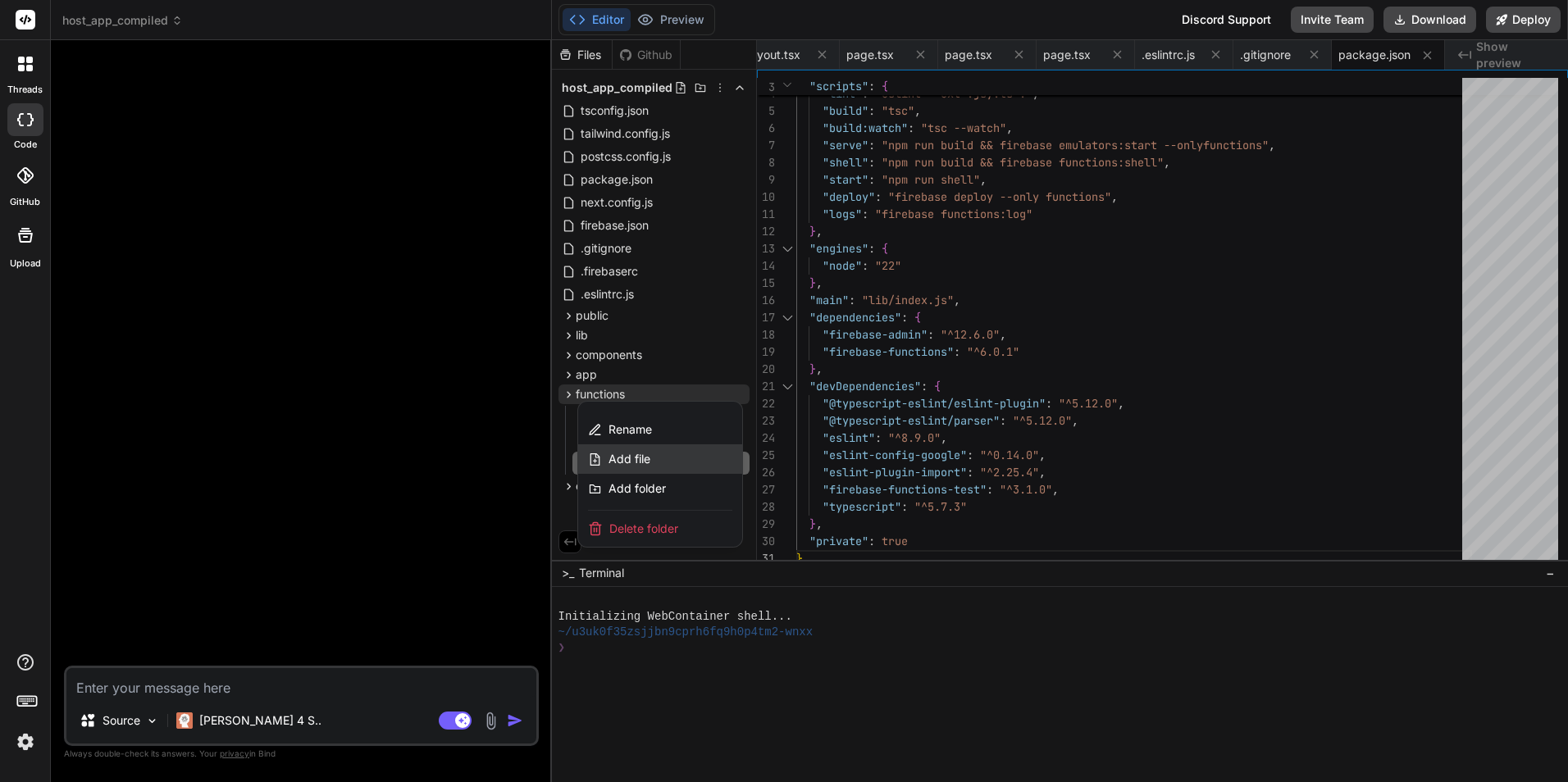
click at [674, 453] on div "Add file" at bounding box center [661, 459] width 164 height 30
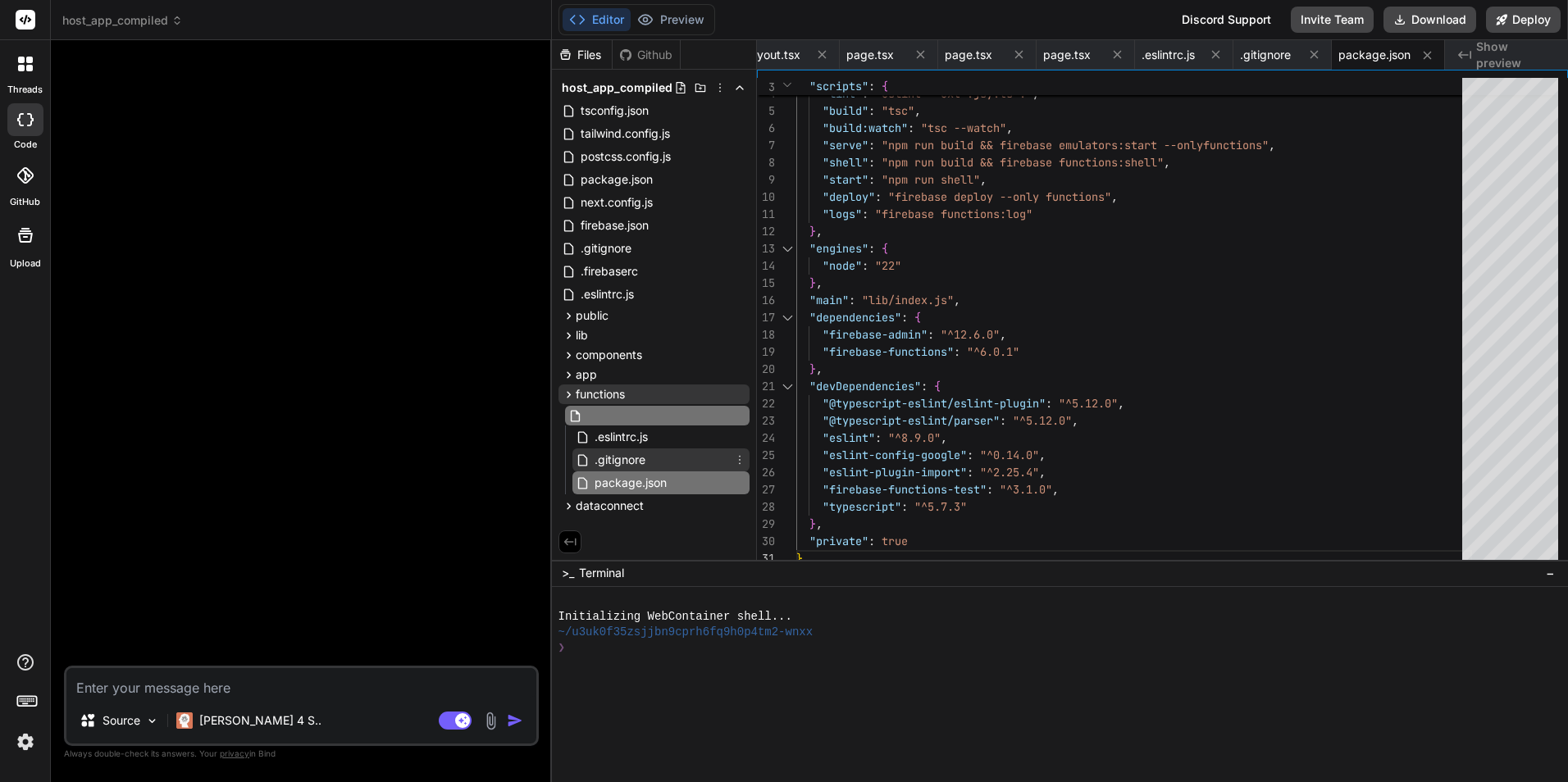
type input "tsconfig.dev.json"
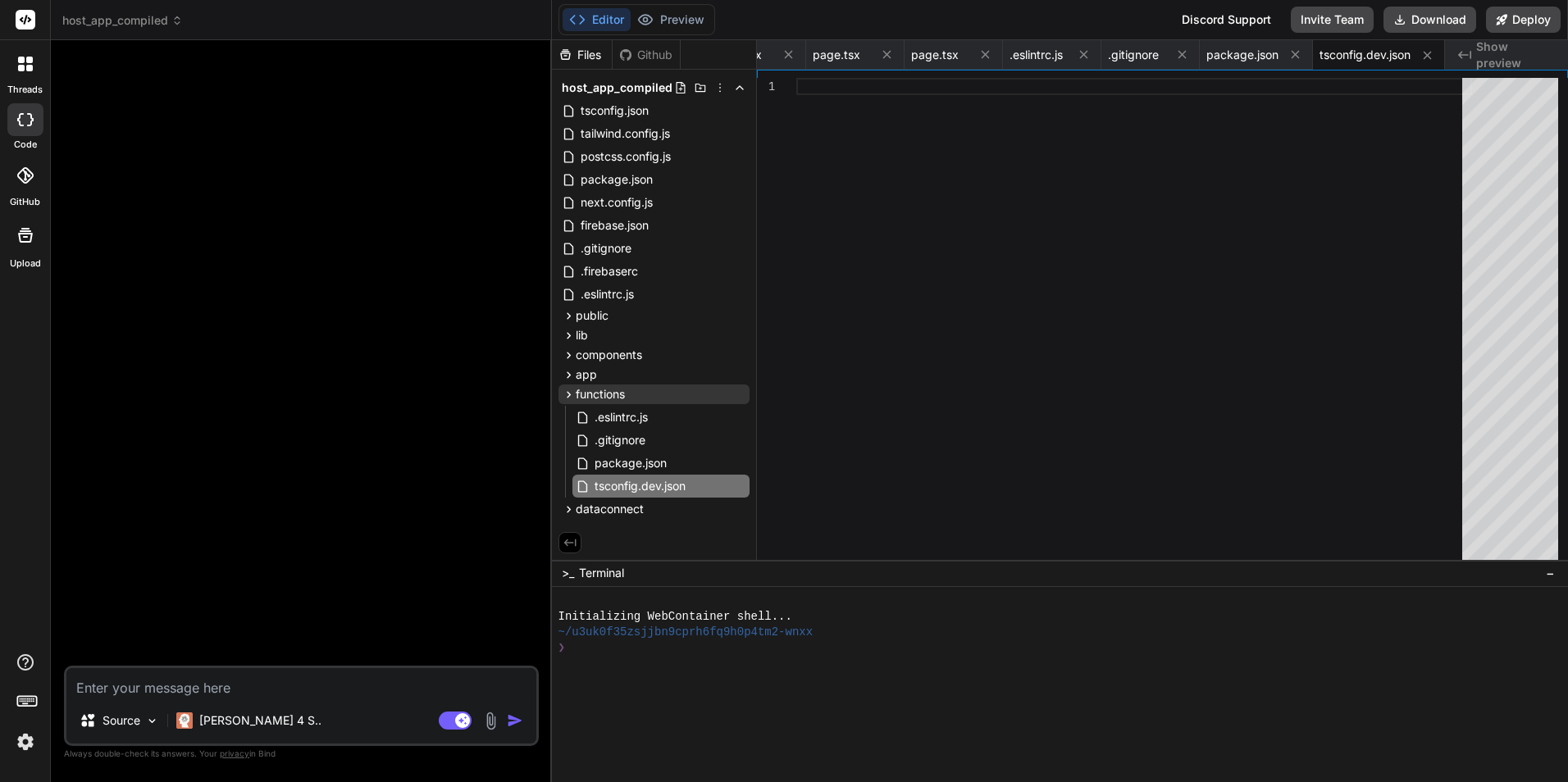
click at [941, 189] on div at bounding box center [1134, 323] width 676 height 489
type textarea "{ "include": [ ".eslintrc.js" ] }"
click at [739, 398] on icon at bounding box center [740, 394] width 2 height 9
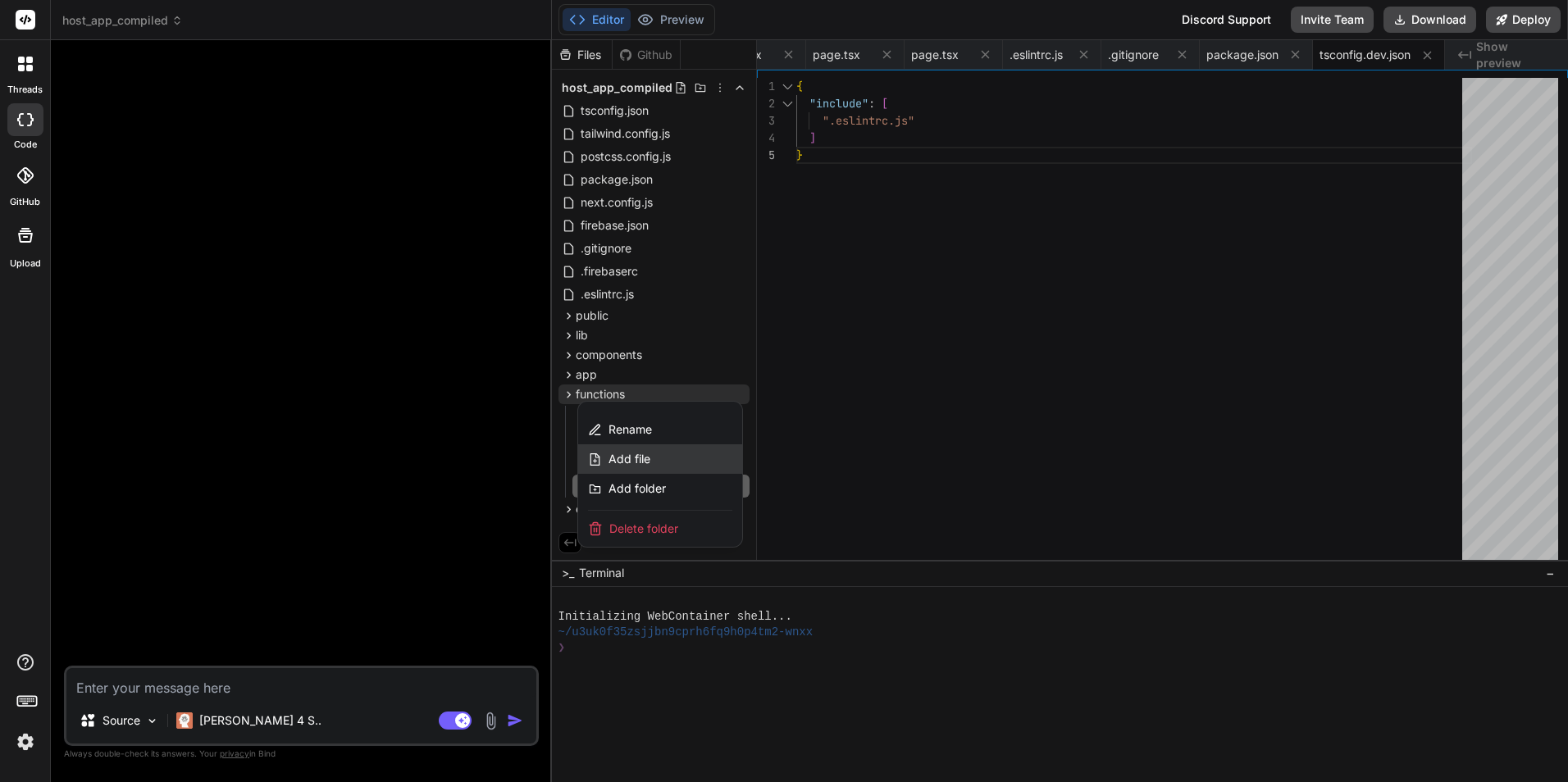
click at [667, 455] on div "Add file" at bounding box center [661, 459] width 164 height 30
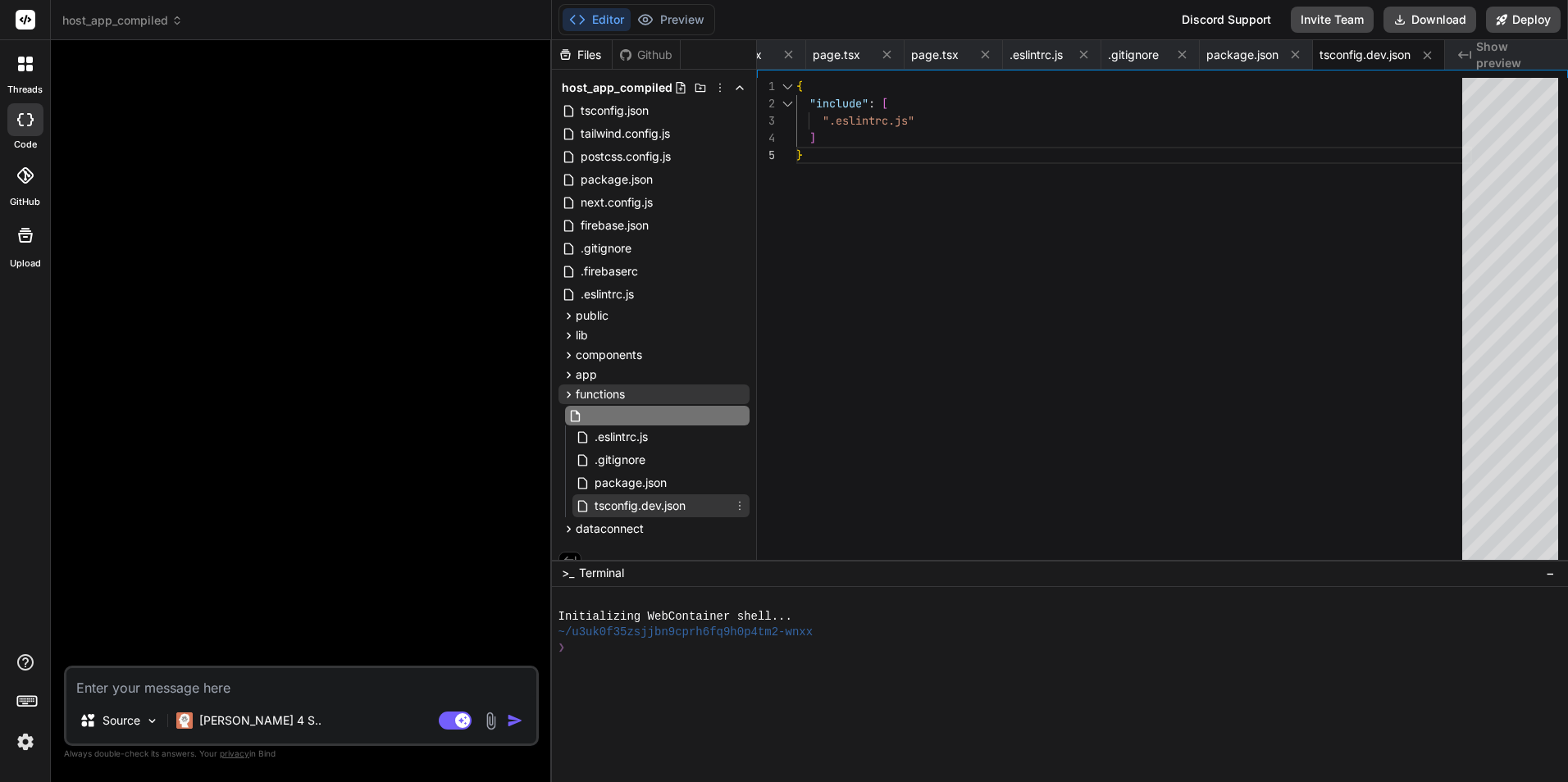
type input "tsconfig.json"
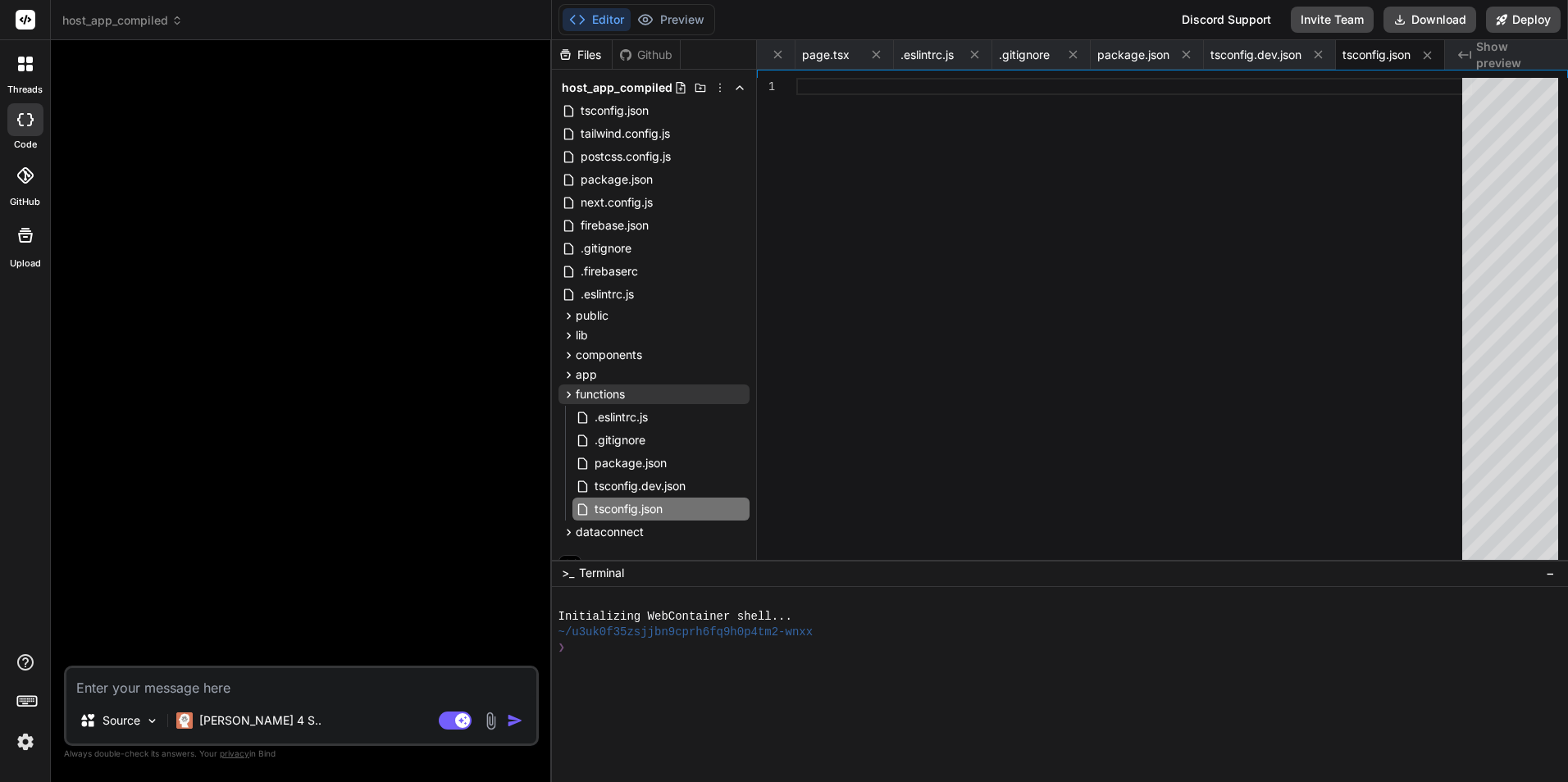
click at [870, 229] on div at bounding box center [1134, 323] width 676 height 489
type textarea ""target": "es2017" }, "compileOnSave": true, "include": [ "src" ] }"
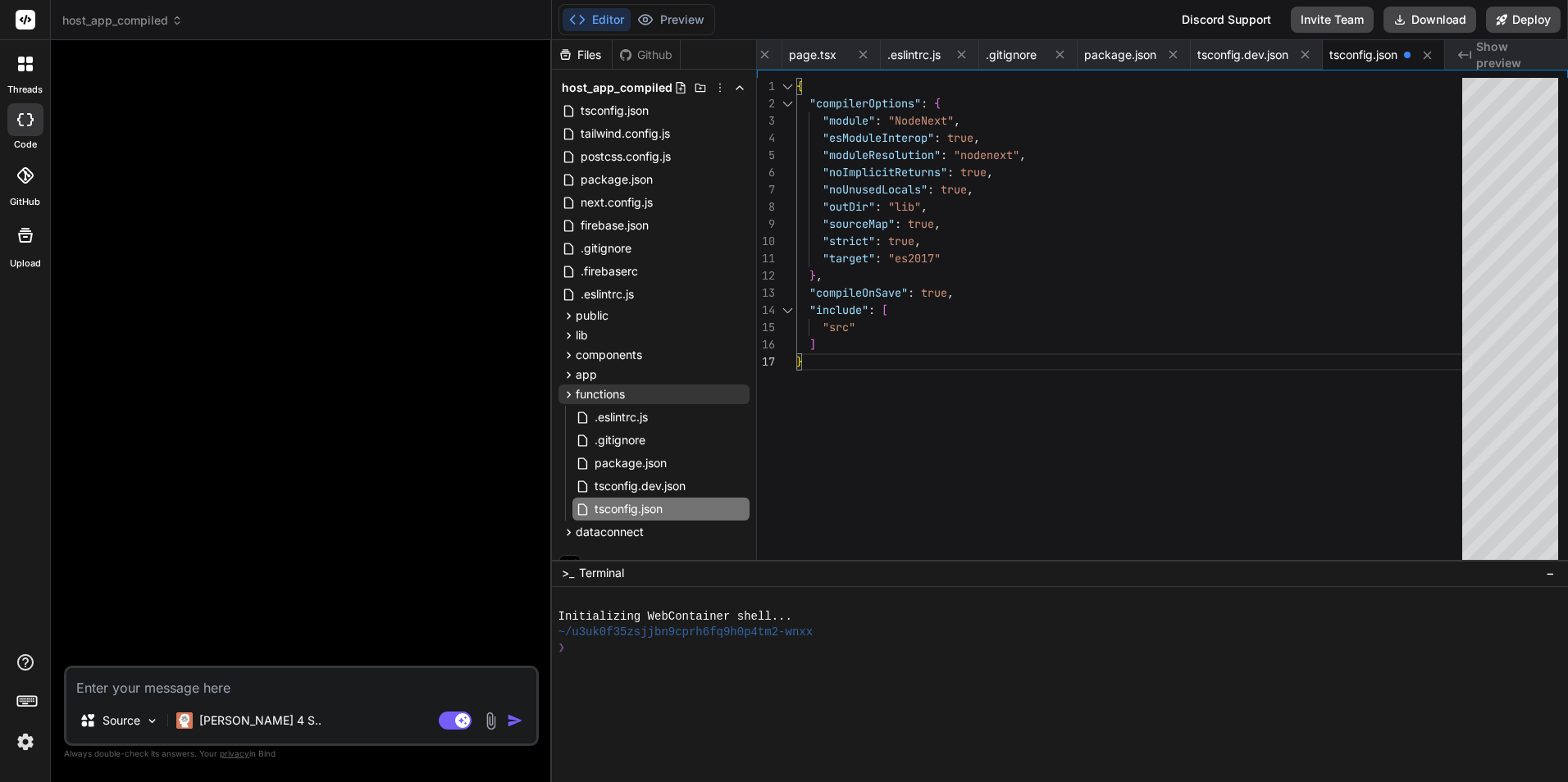
scroll to position [0, 527]
click at [736, 396] on icon at bounding box center [740, 395] width 13 height 13
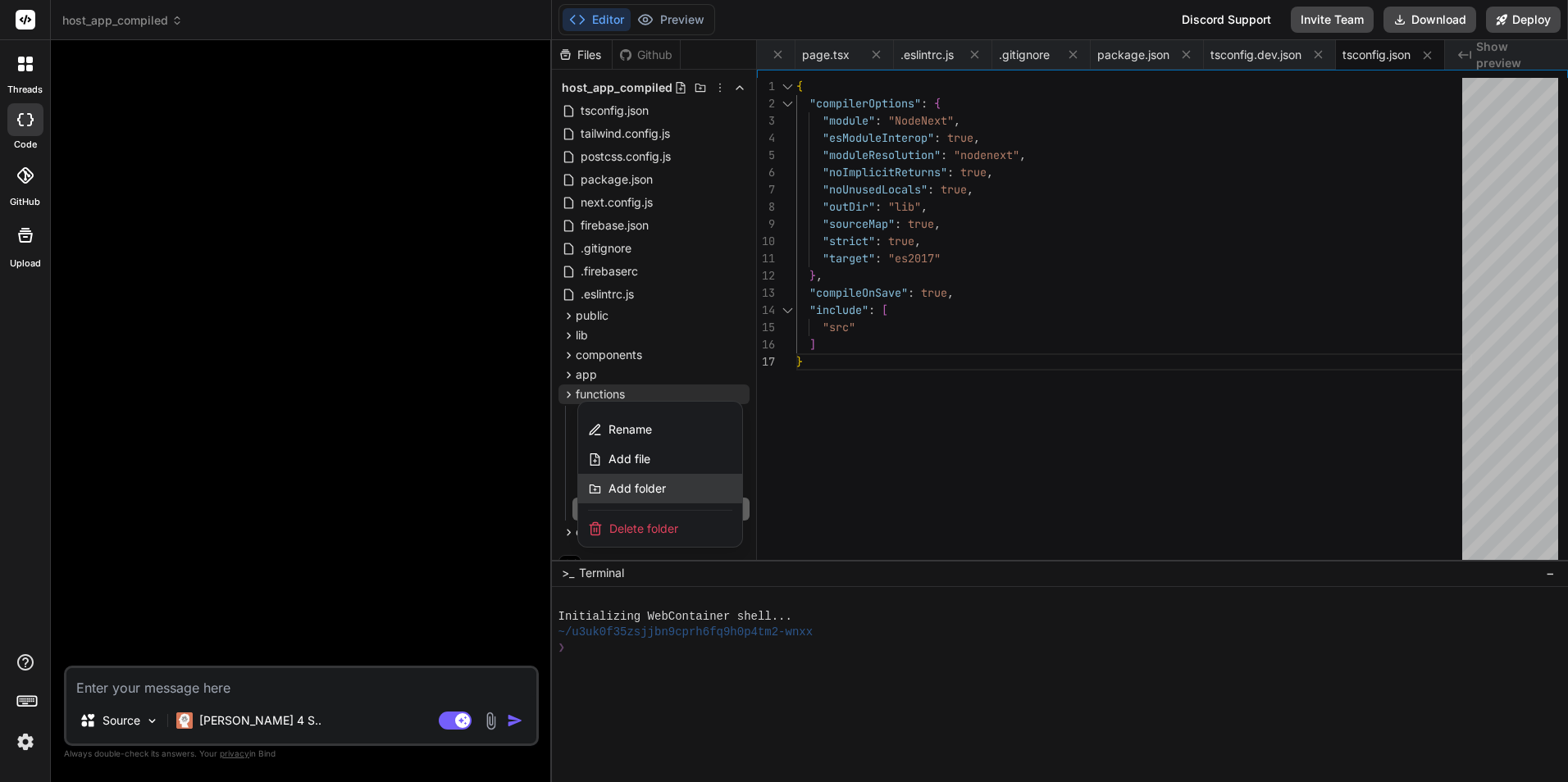
click at [681, 489] on div "Add folder" at bounding box center [661, 489] width 164 height 30
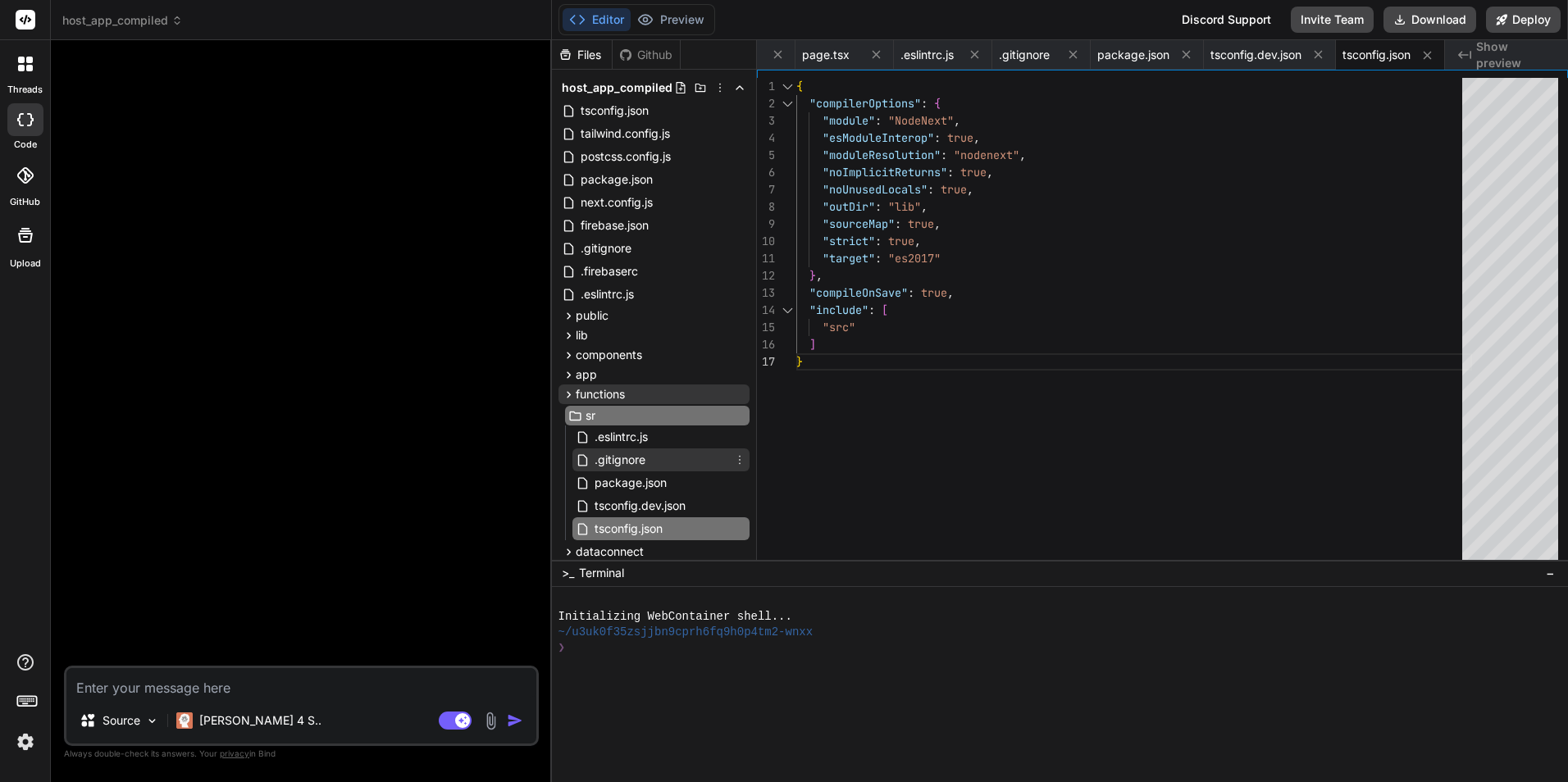
type input "src"
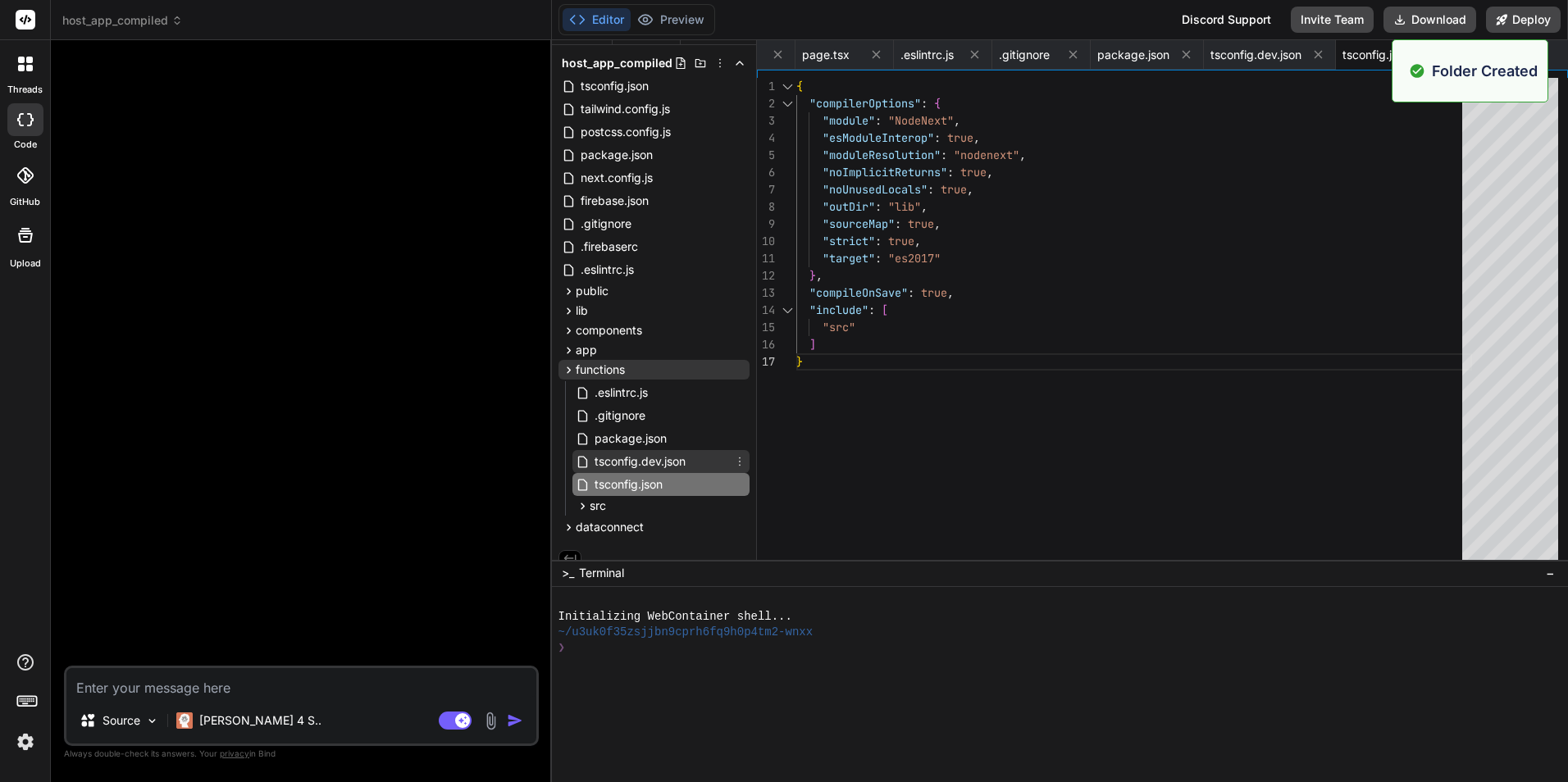
scroll to position [37, 0]
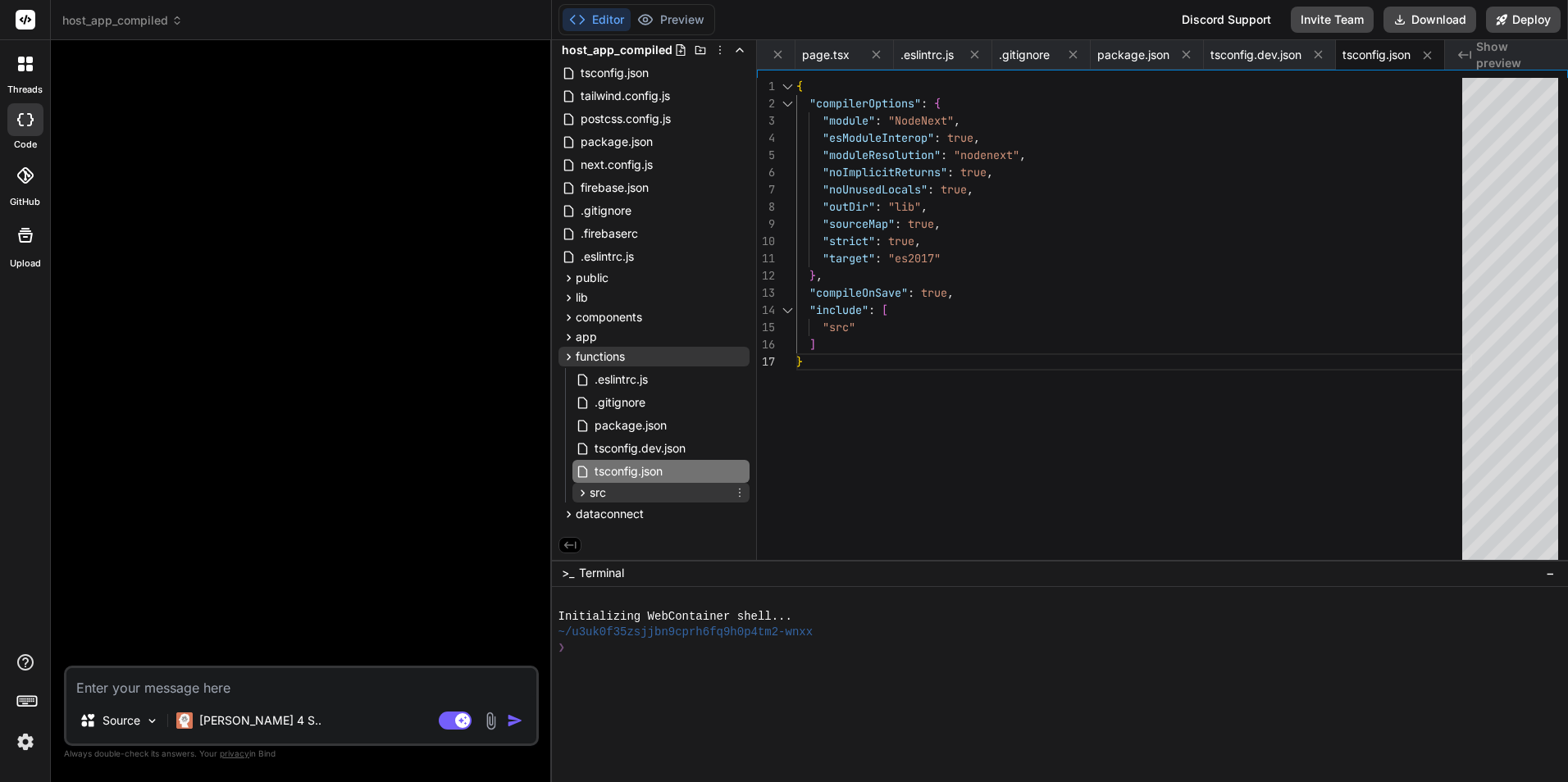
click at [621, 493] on div "src" at bounding box center [661, 492] width 177 height 20
click at [737, 495] on icon at bounding box center [740, 493] width 13 height 13
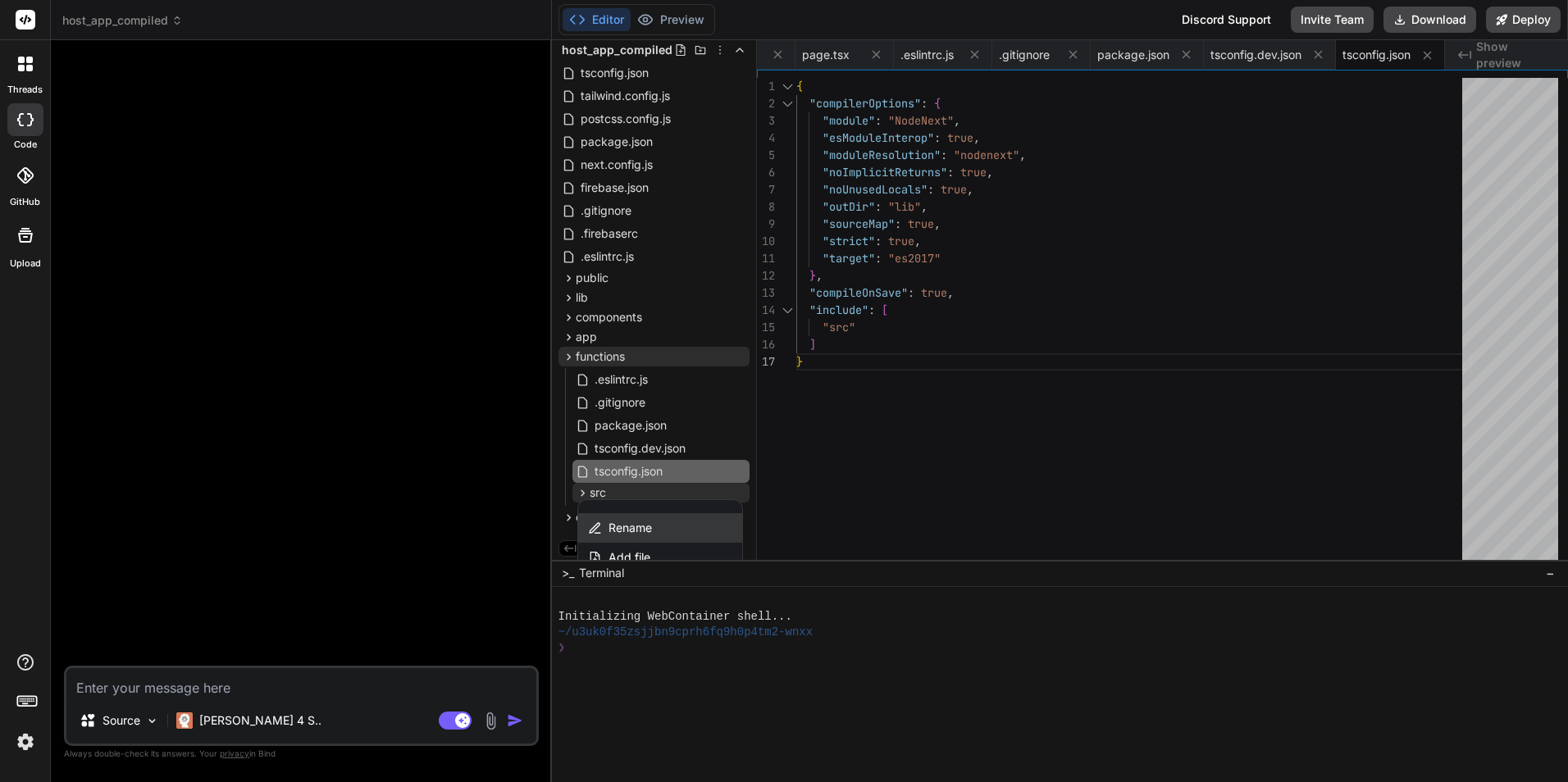
scroll to position [124, 0]
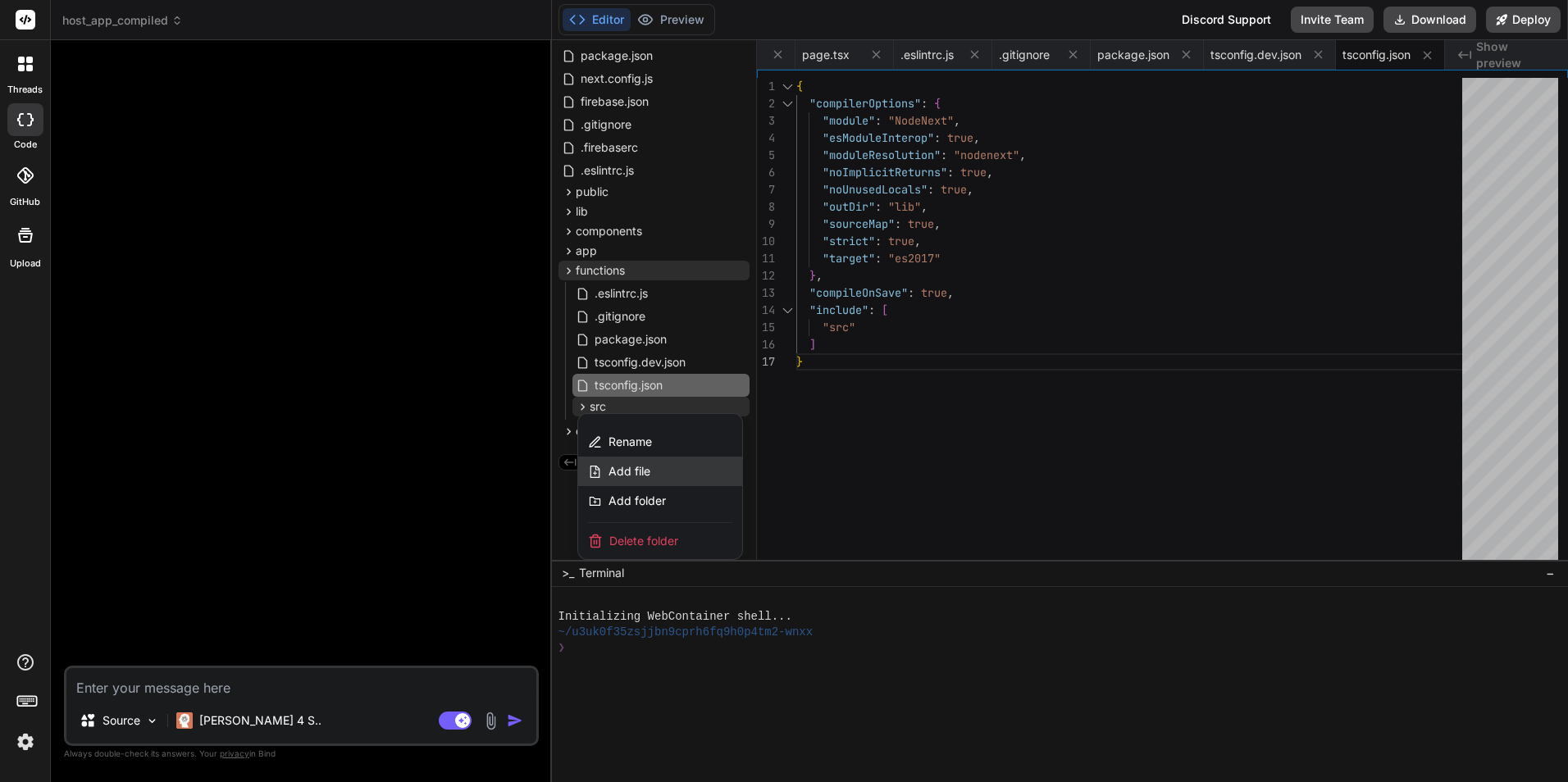
click at [654, 469] on div "Add file" at bounding box center [661, 471] width 164 height 30
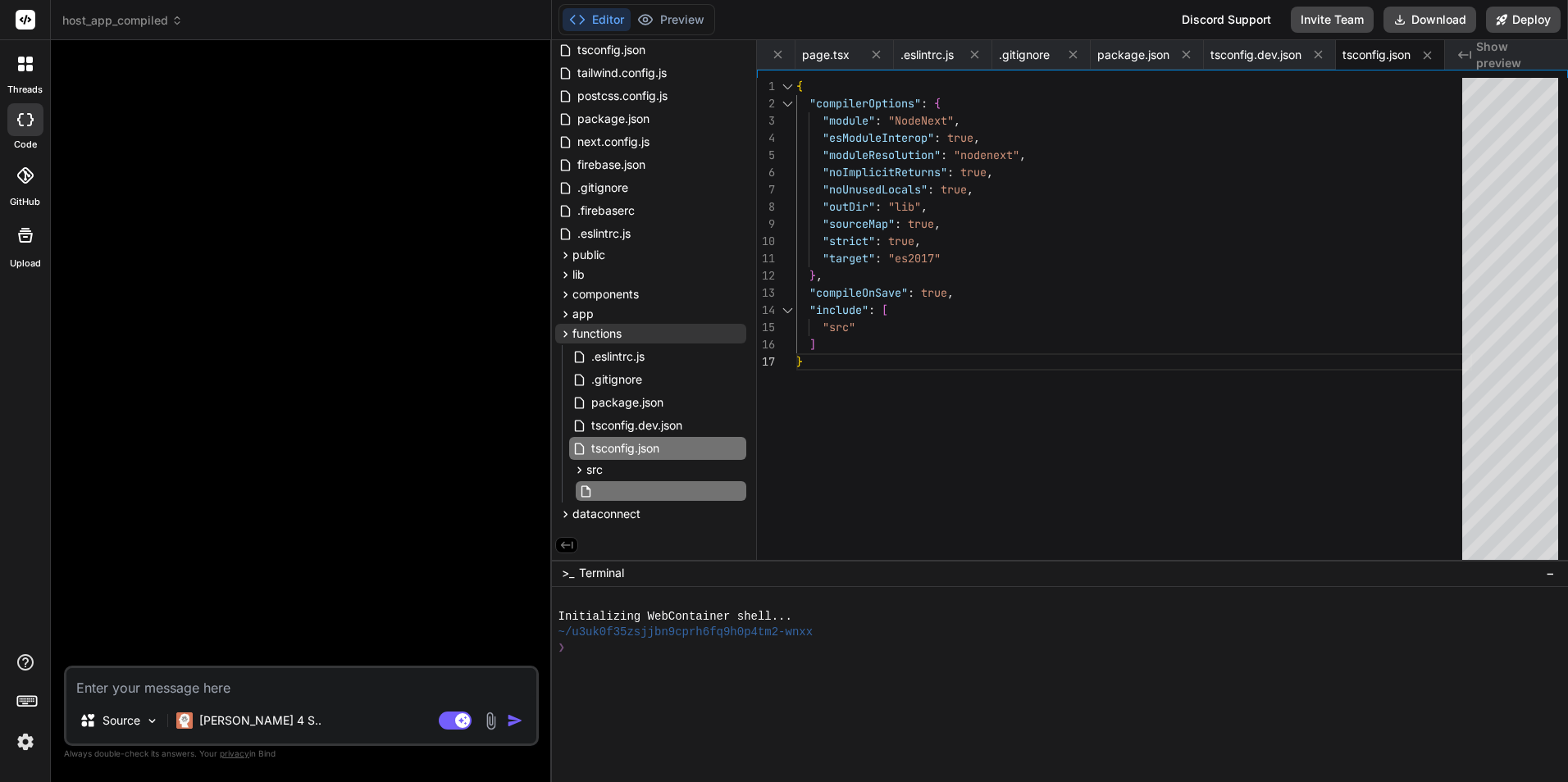
type input "index.ts"
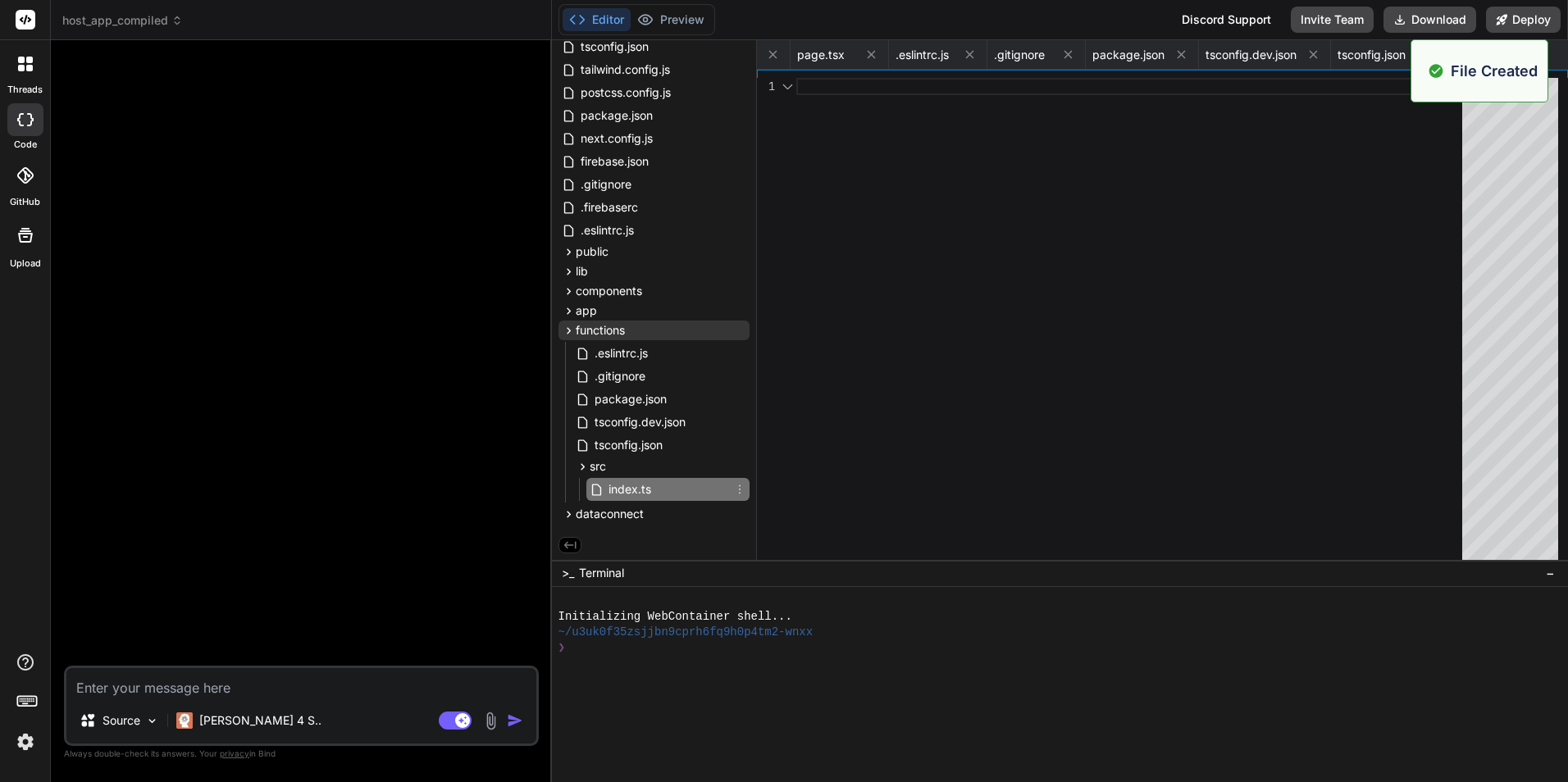
scroll to position [64, 0]
click at [872, 272] on div at bounding box center [1134, 323] width 676 height 489
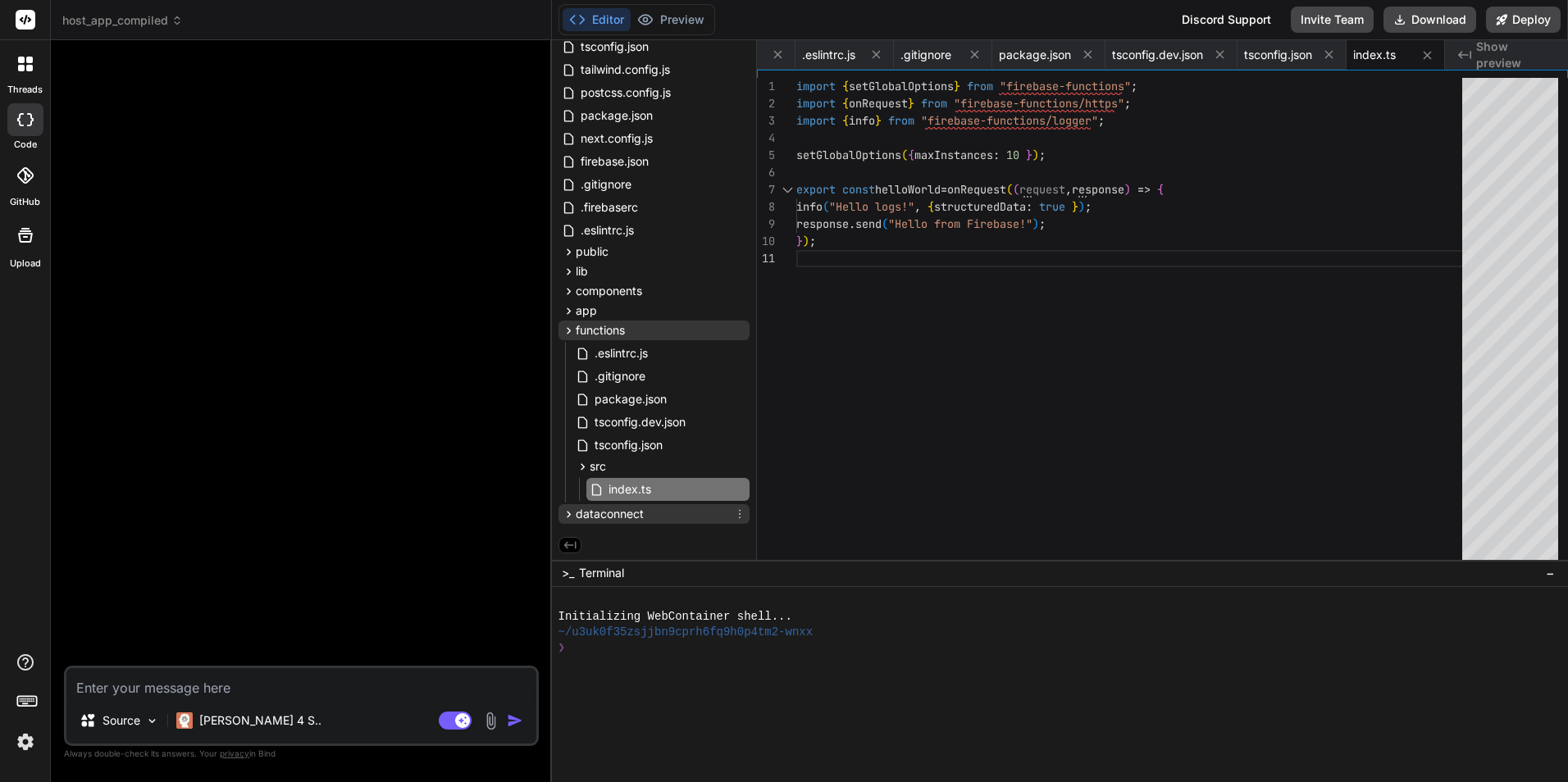
click at [569, 513] on icon at bounding box center [569, 514] width 4 height 7
click at [735, 513] on icon at bounding box center [740, 511] width 13 height 13
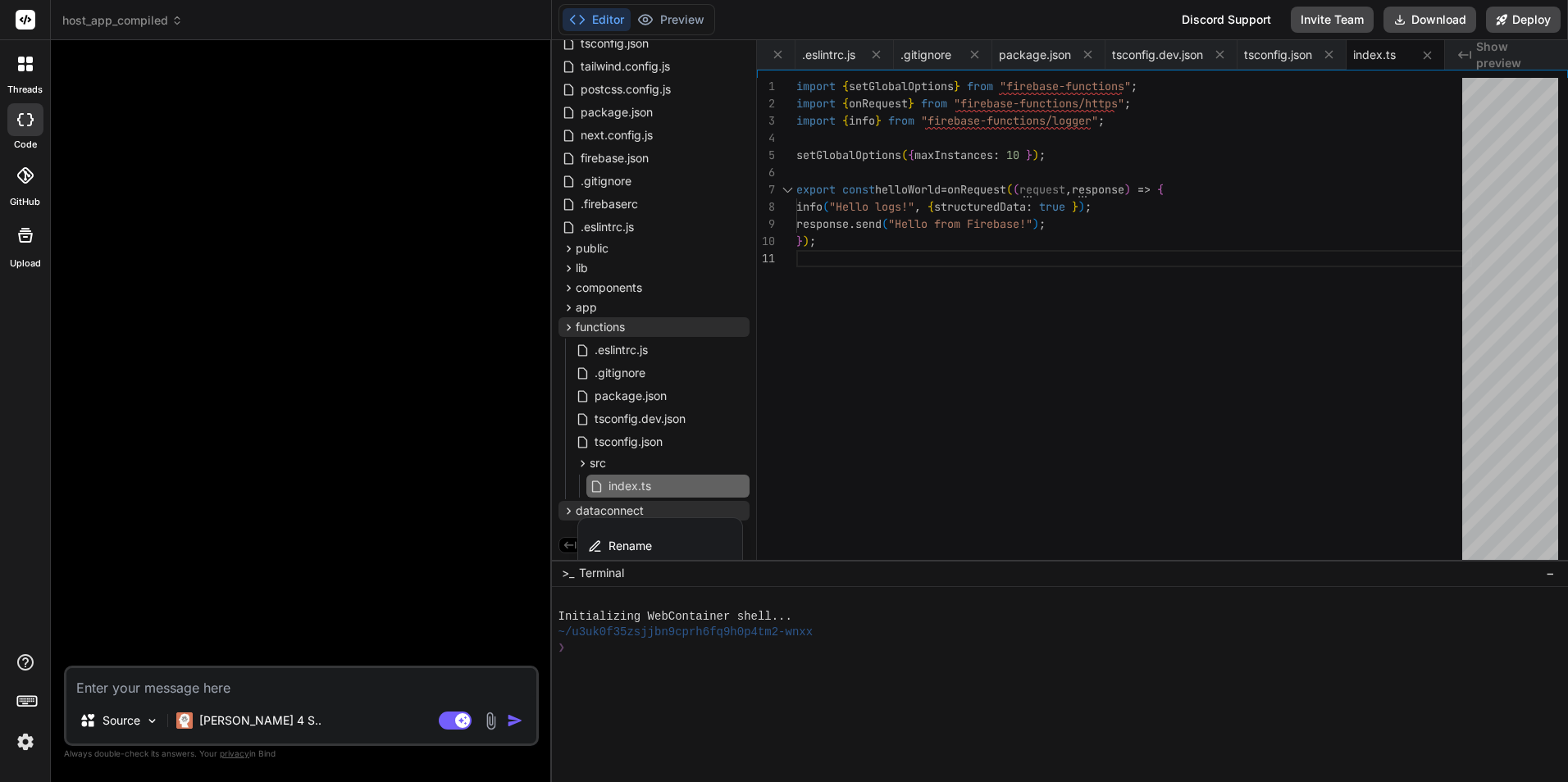
click at [753, 447] on div at bounding box center [1060, 411] width 1017 height 742
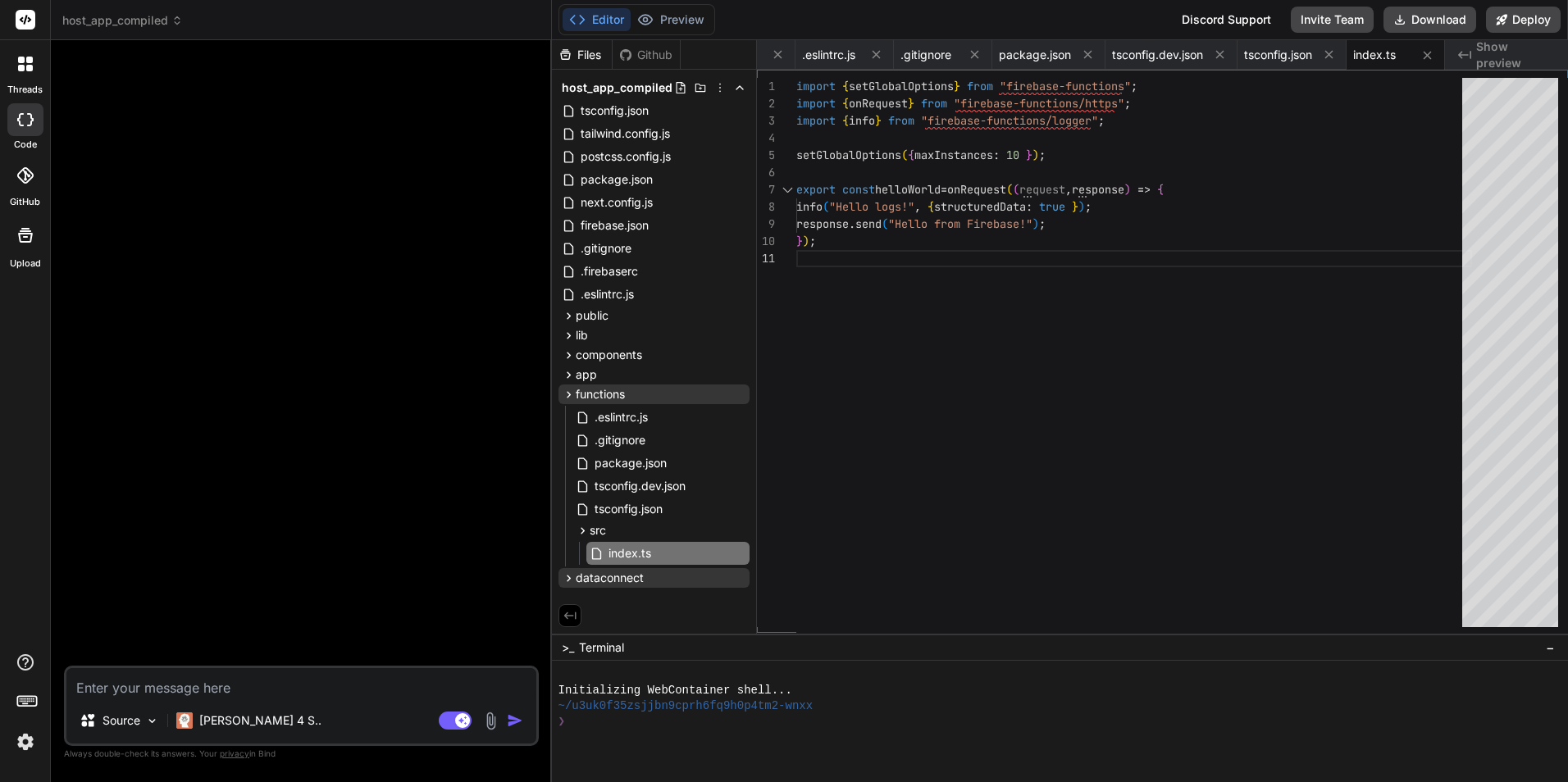
scroll to position [0, 0]
drag, startPoint x: 656, startPoint y: 560, endPoint x: 655, endPoint y: 659, distance: 99.0
click at [571, 394] on icon at bounding box center [569, 395] width 14 height 14
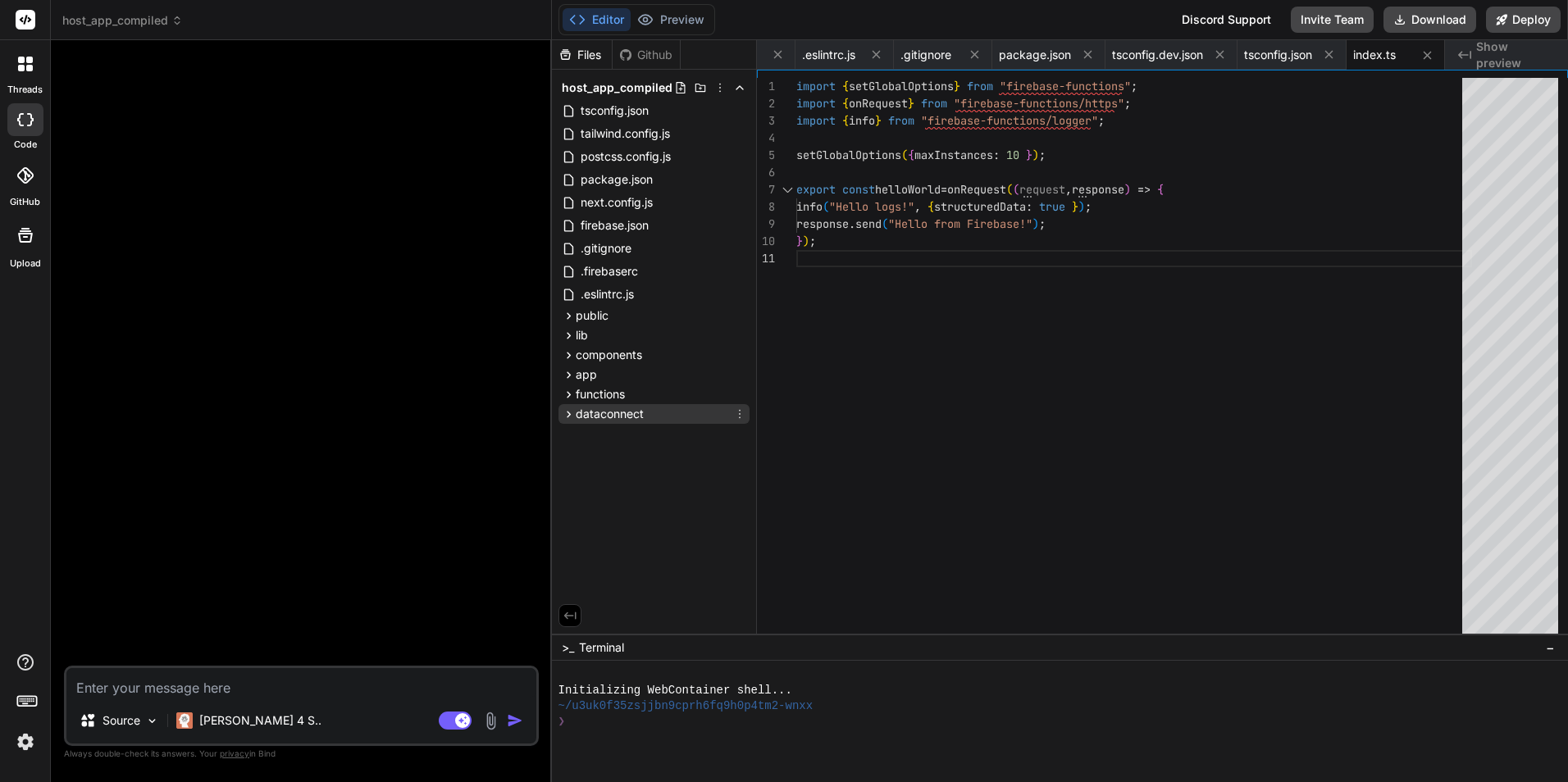
click at [570, 417] on icon at bounding box center [569, 414] width 14 height 14
click at [738, 417] on icon at bounding box center [740, 414] width 13 height 13
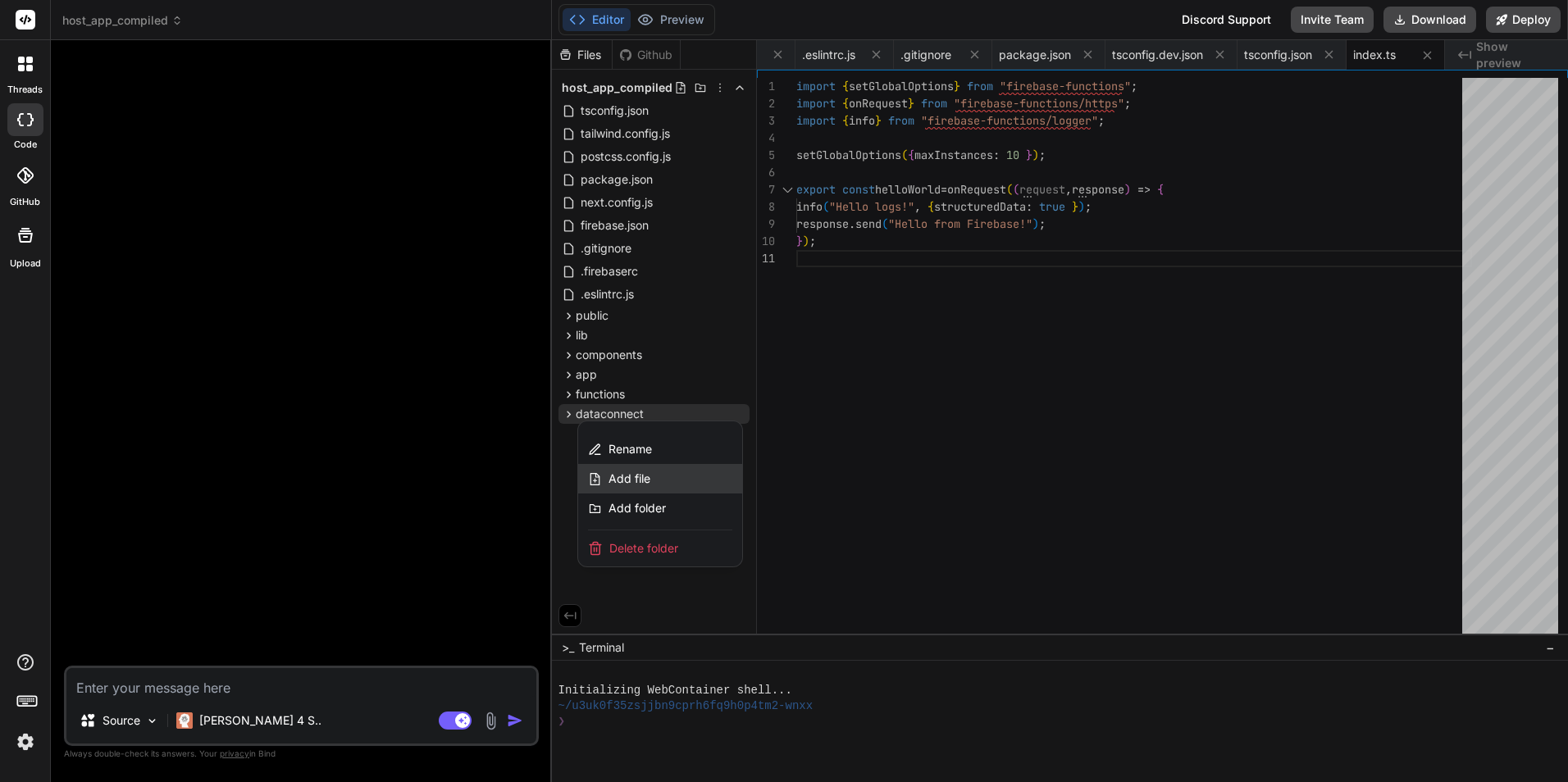
click at [656, 481] on div "Add file" at bounding box center [661, 479] width 164 height 30
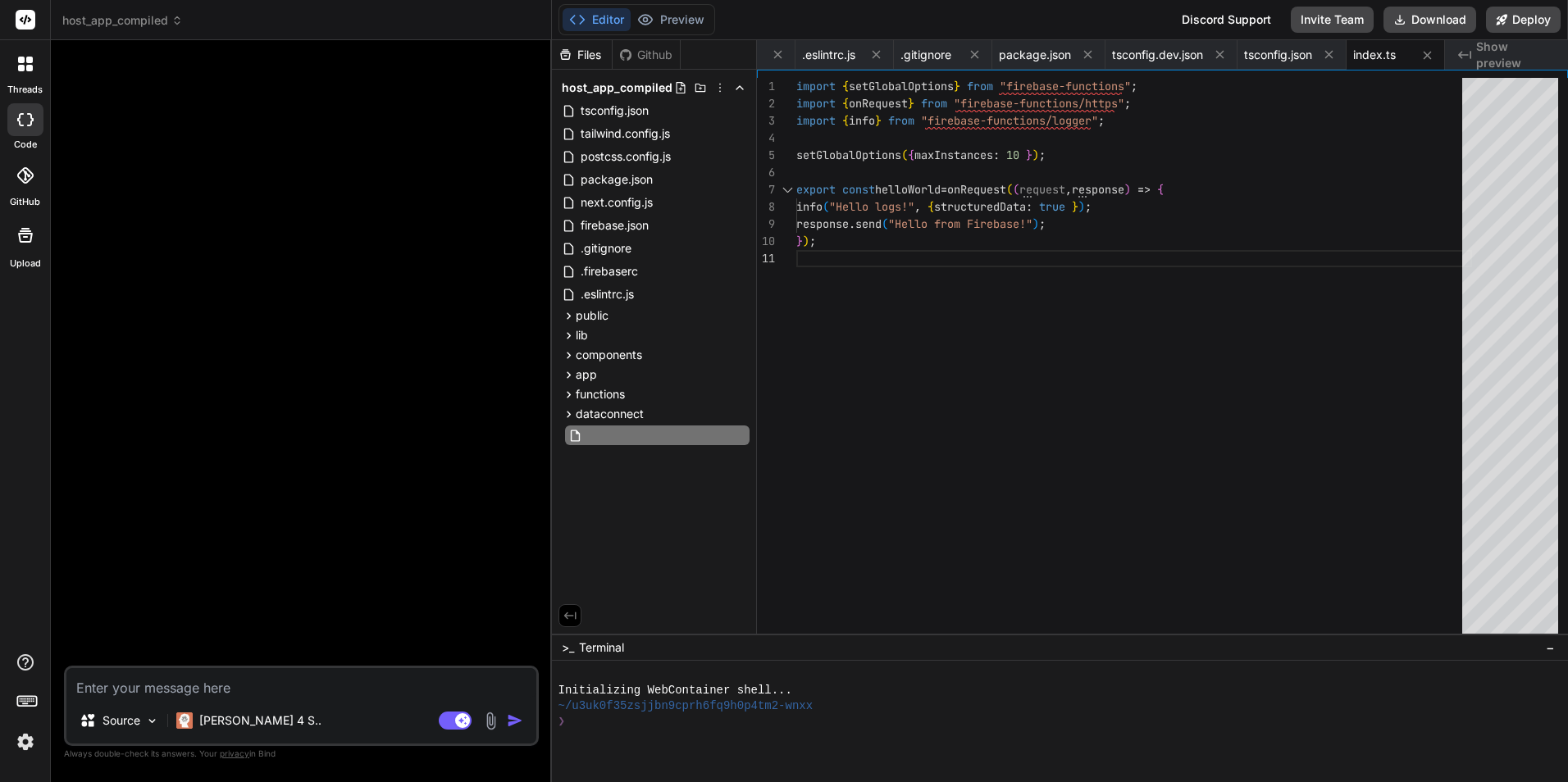
type input "dataconnect.yaml"
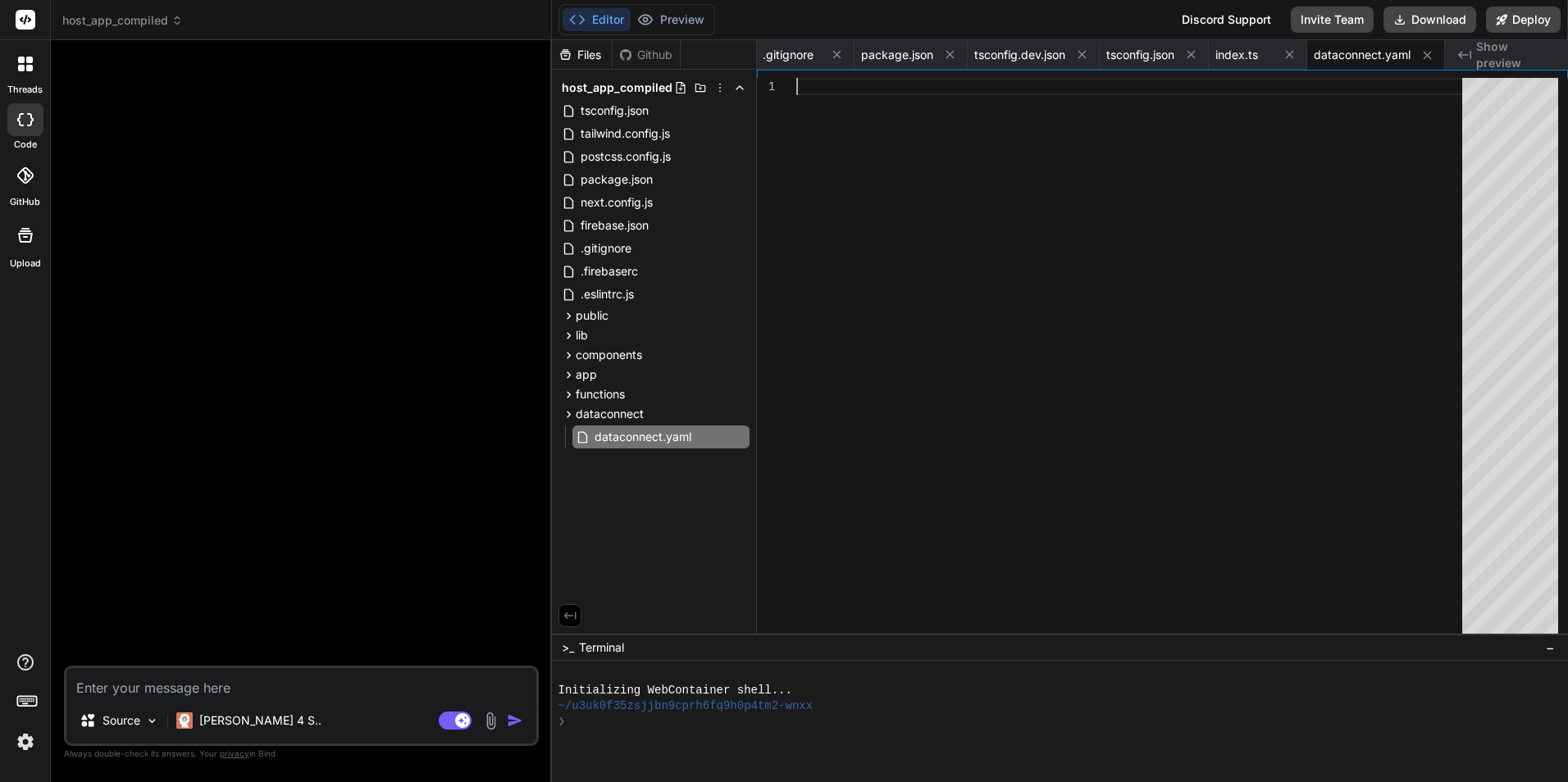
click at [880, 241] on div at bounding box center [1134, 360] width 676 height 564
type textarea "# schemaValidation: "STRICT" # STRICT mode makes Postgres schema match Data Con…"
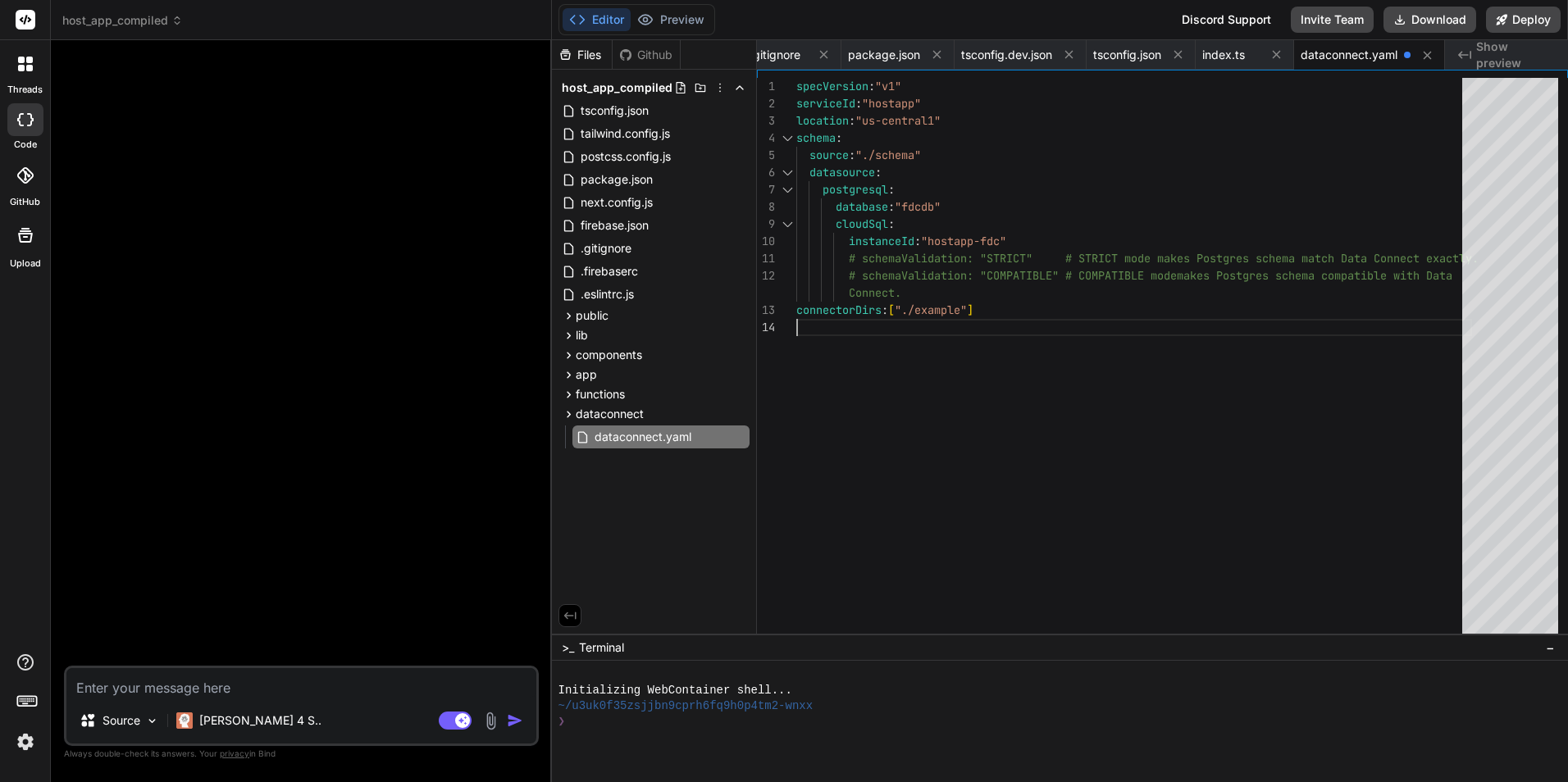
scroll to position [0, 763]
click at [646, 488] on div "Files Github host_app_compiled tsconfig.json tailwind.config.js postcss.config.…" at bounding box center [654, 337] width 205 height 594
click at [737, 416] on icon at bounding box center [740, 414] width 13 height 13
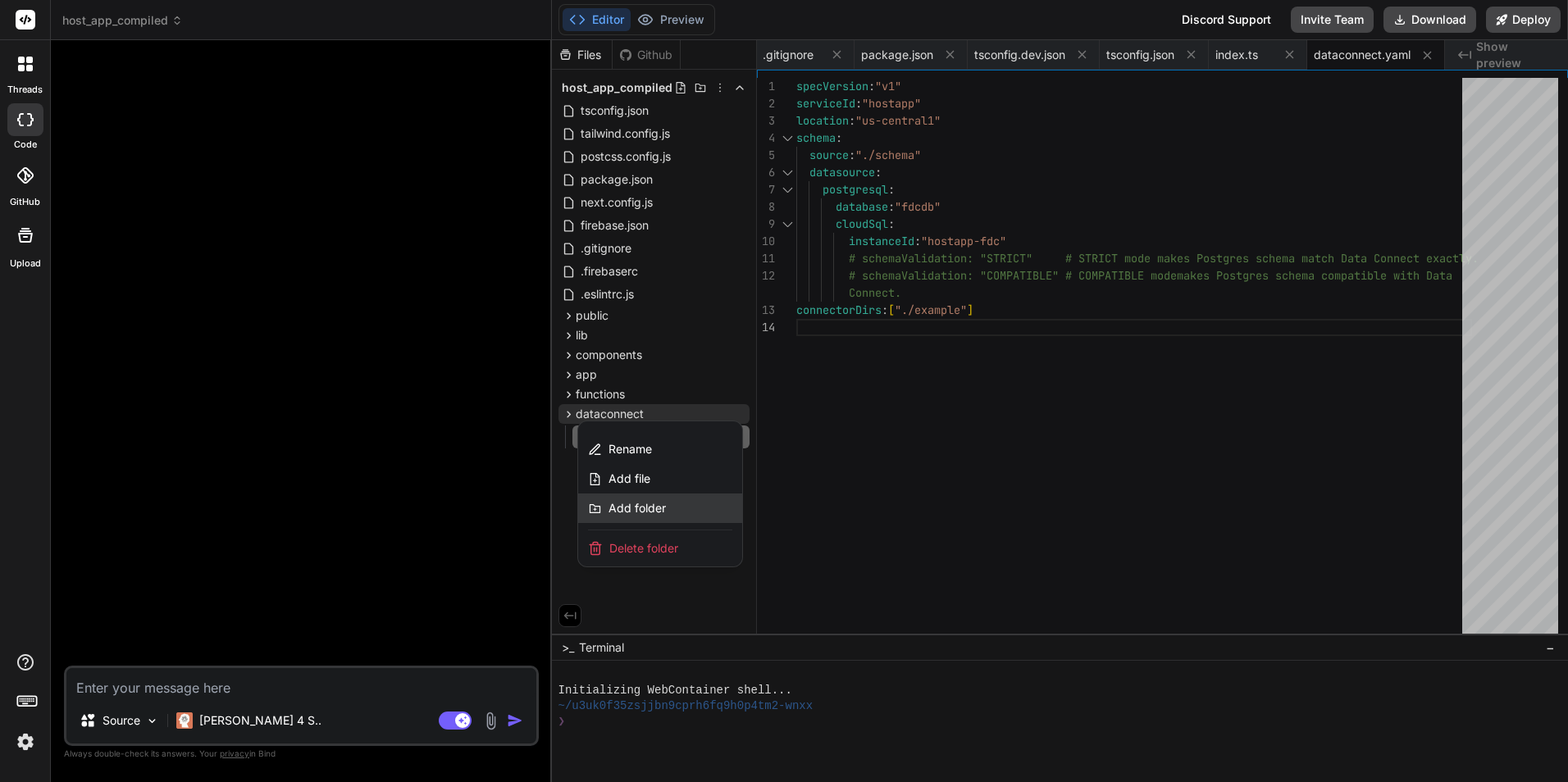
click at [661, 500] on div "Add folder" at bounding box center [661, 508] width 164 height 30
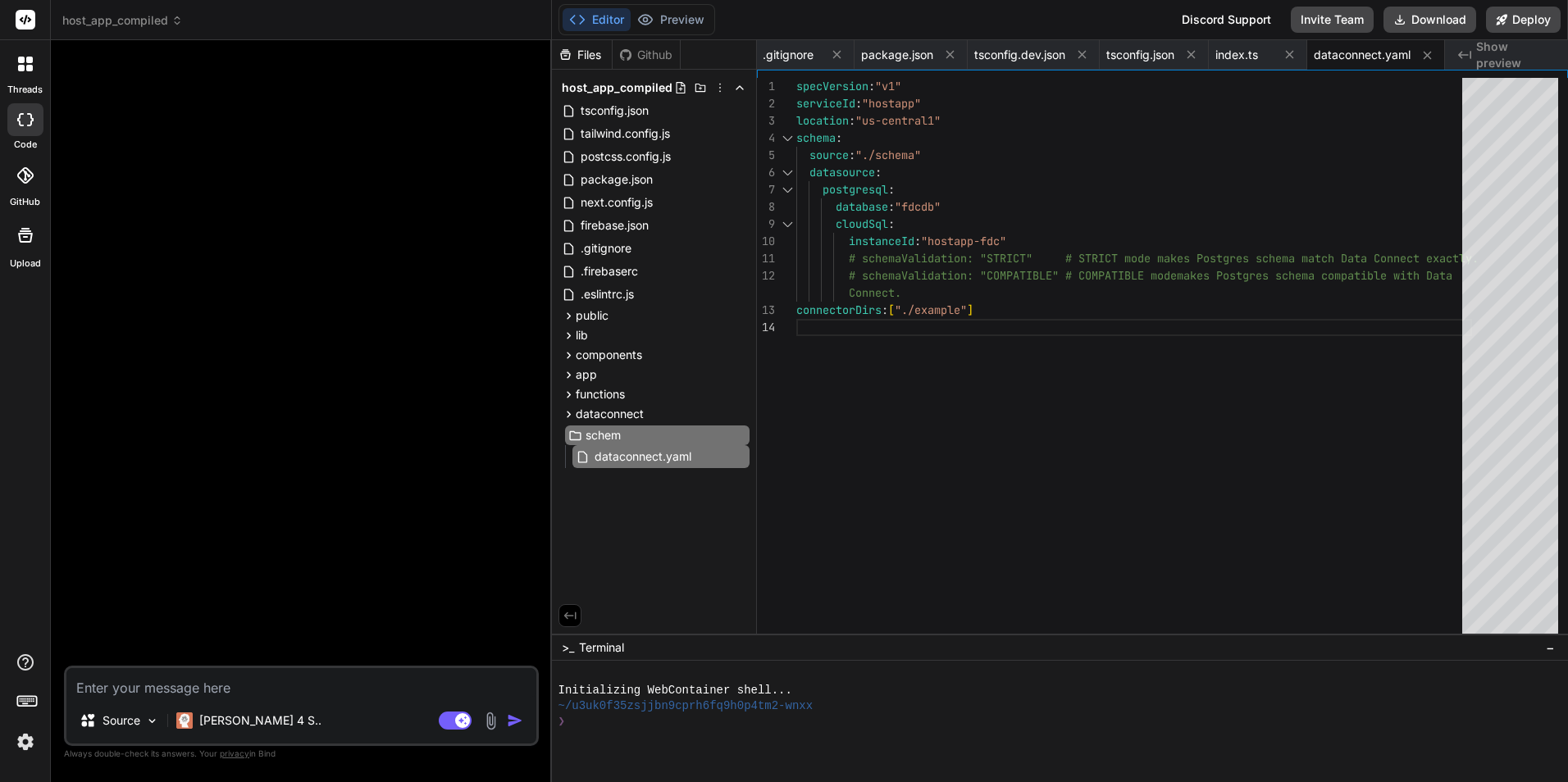
type input "schema"
click at [739, 458] on icon at bounding box center [740, 459] width 13 height 13
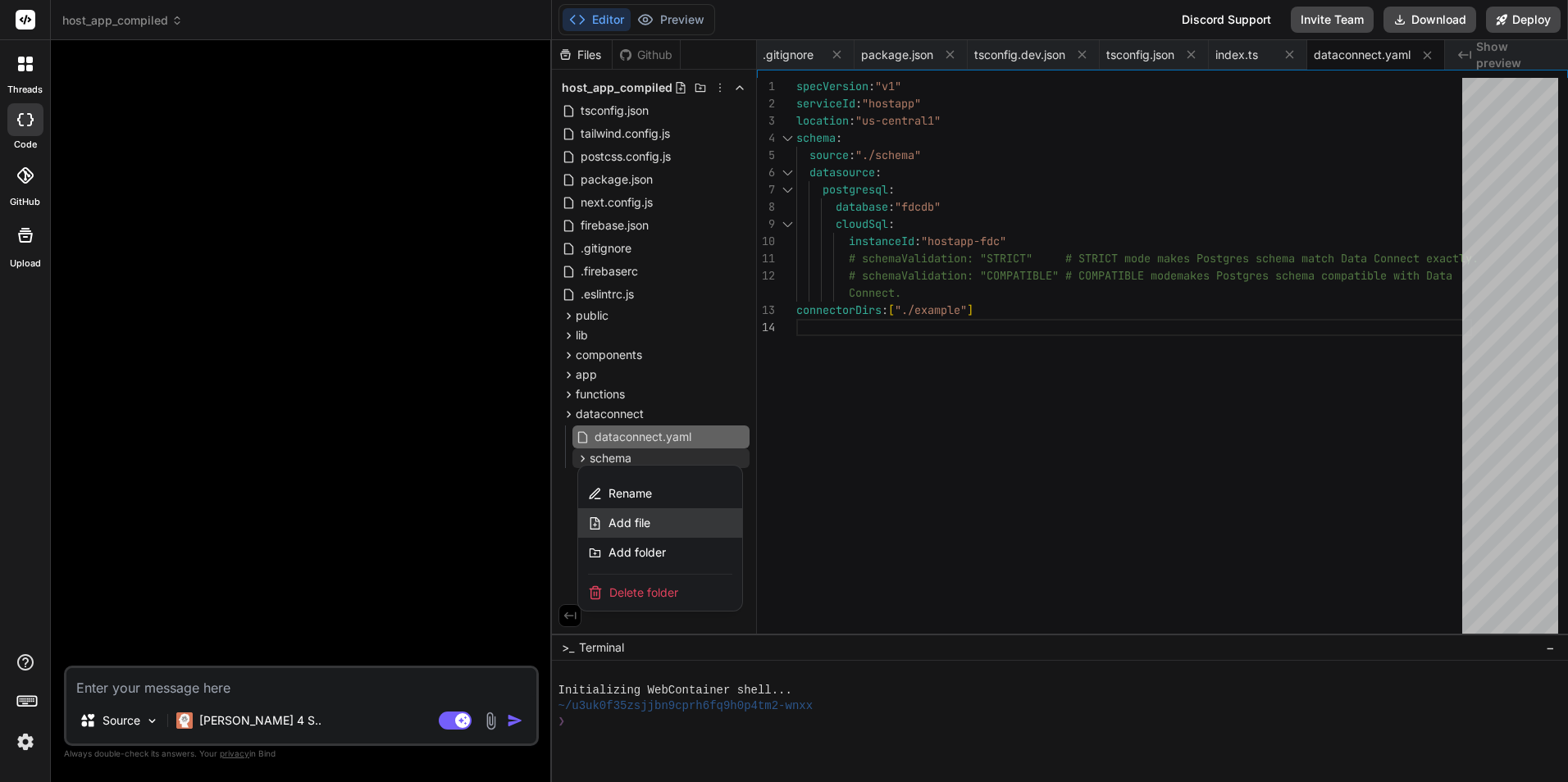
click at [690, 520] on div "Add file" at bounding box center [661, 523] width 164 height 30
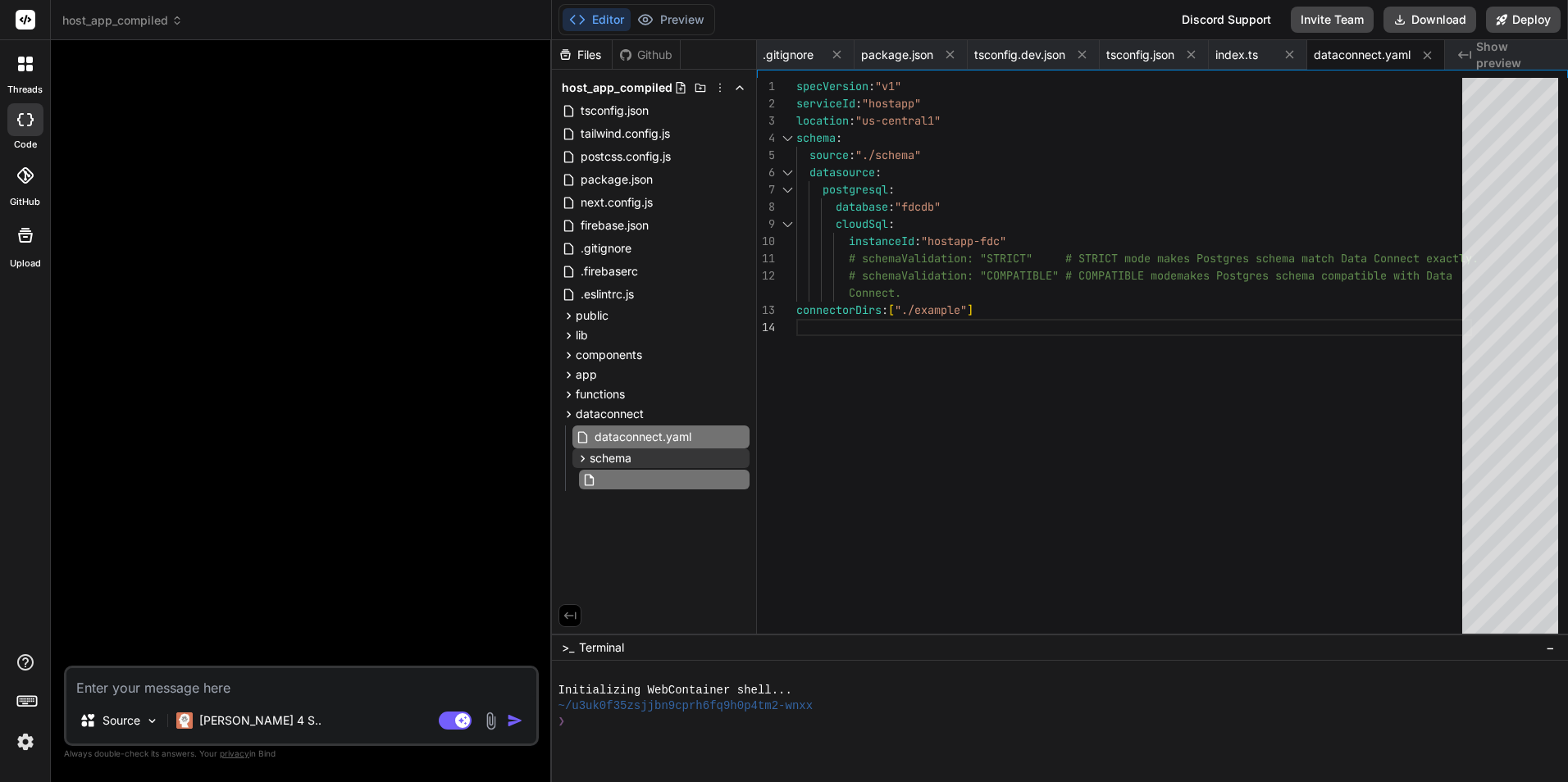
click at [638, 481] on input "text" at bounding box center [689, 480] width 180 height 20
paste input "schema.gql"
type input "schema.gql"
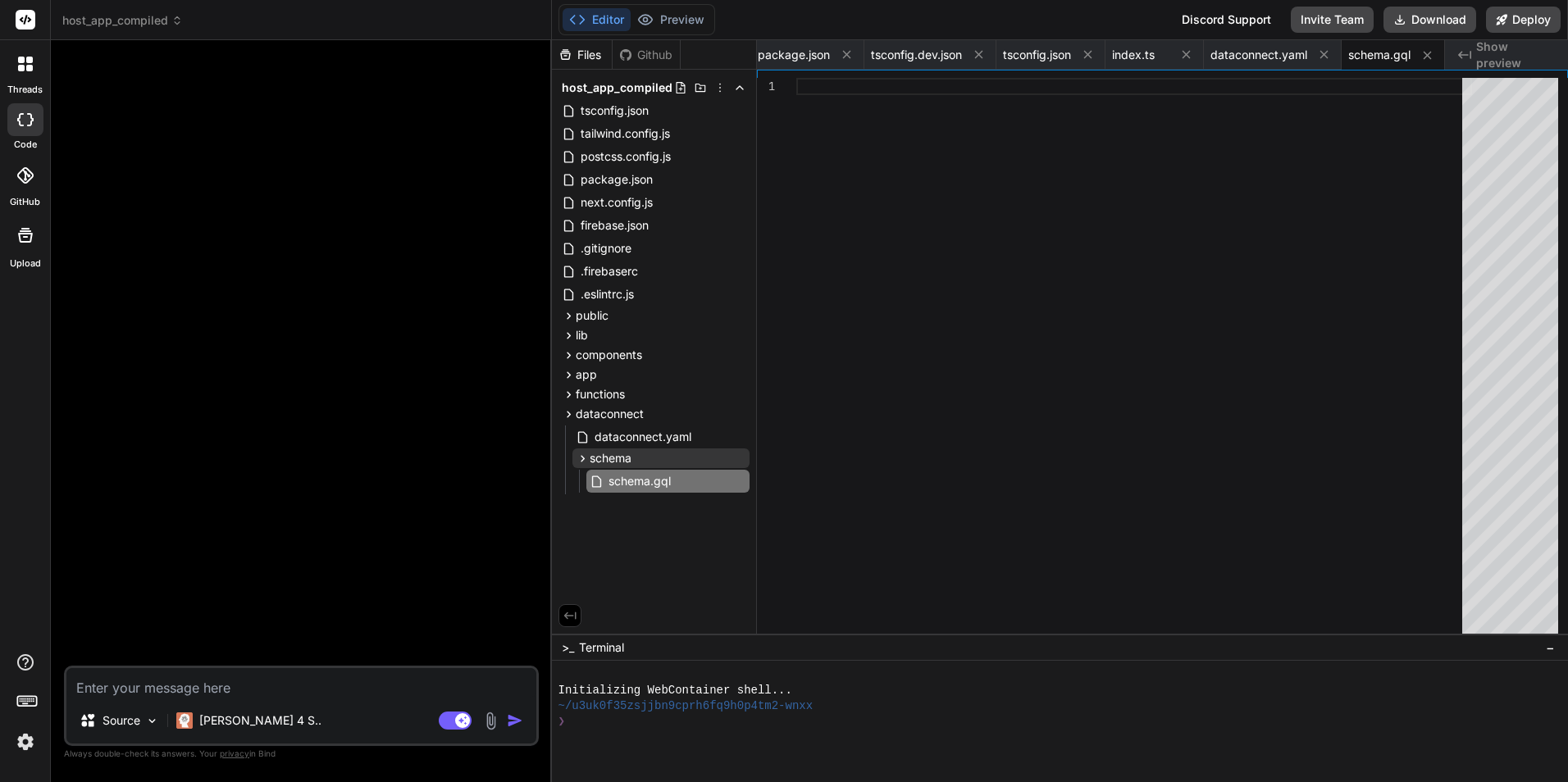
click at [860, 246] on div at bounding box center [1134, 360] width 676 height 564
type textarea "reviewDate: Date! @default(expr: "request.time") }"
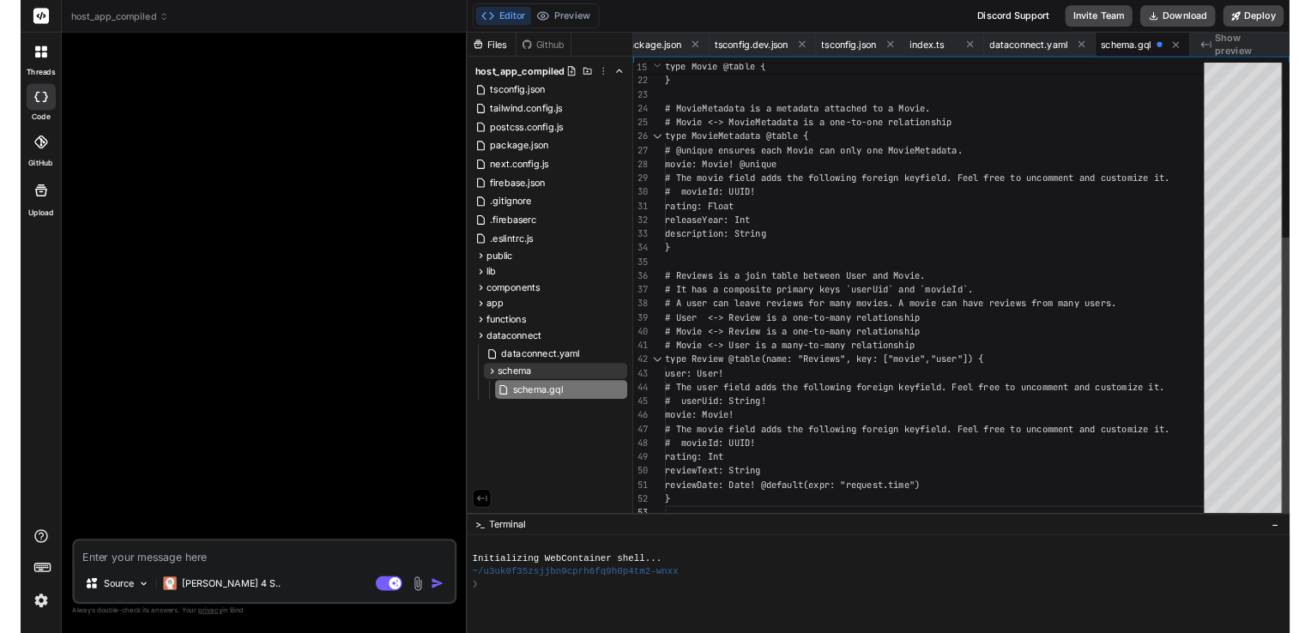
scroll to position [0, 906]
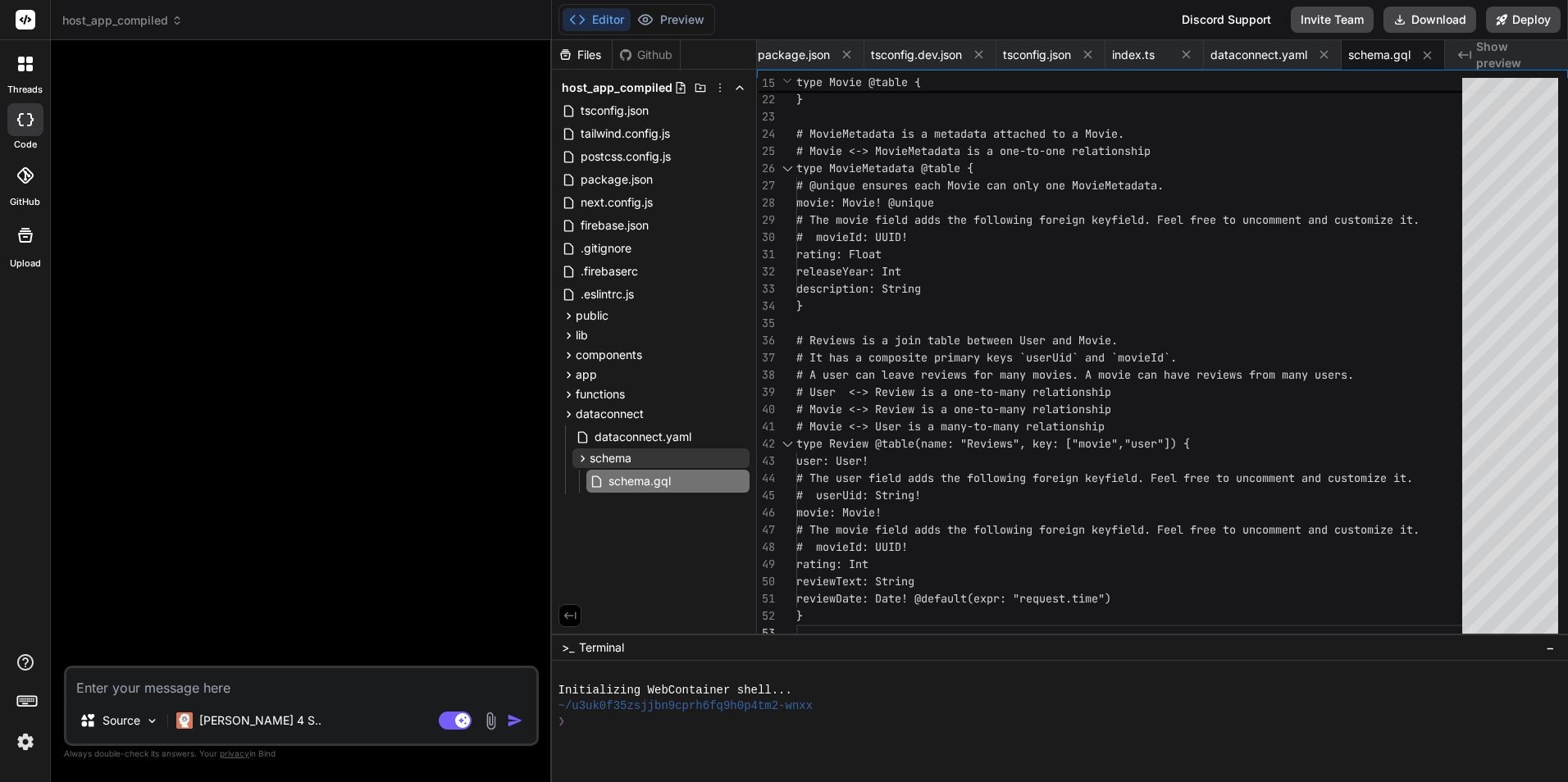
type textarea "x"
type textarea "e") }"
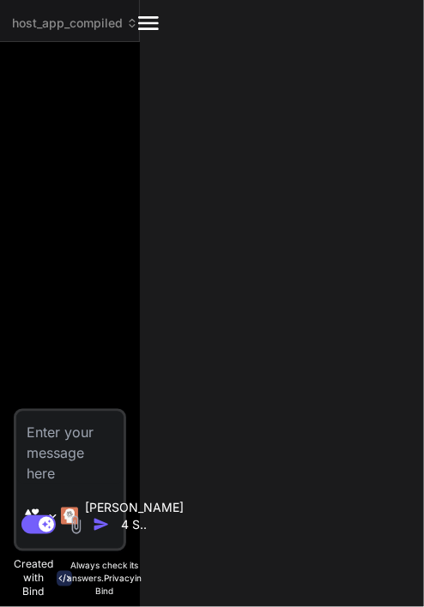
type textarea "x"
type textarea "# userUid: String! movie: Movie! # The movie field adds the following foreign k…"
type textarea "x"
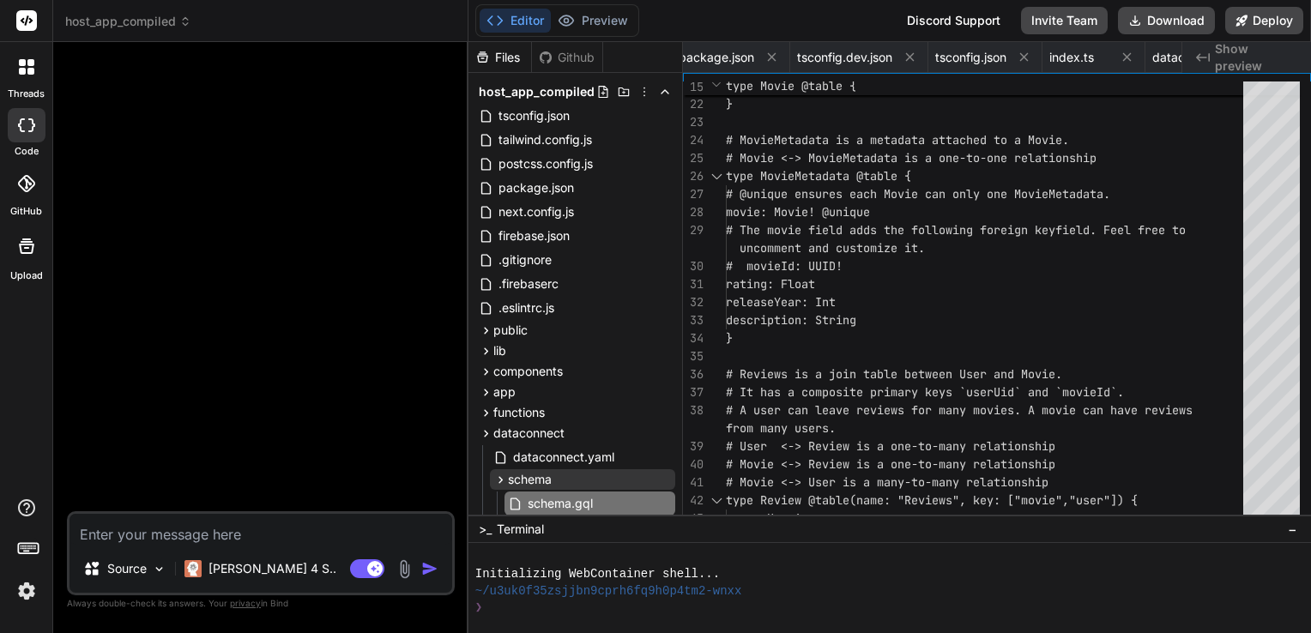
click at [231, 526] on textarea at bounding box center [260, 529] width 383 height 31
type textarea "A"
type textarea "x"
type textarea "An"
type textarea "x"
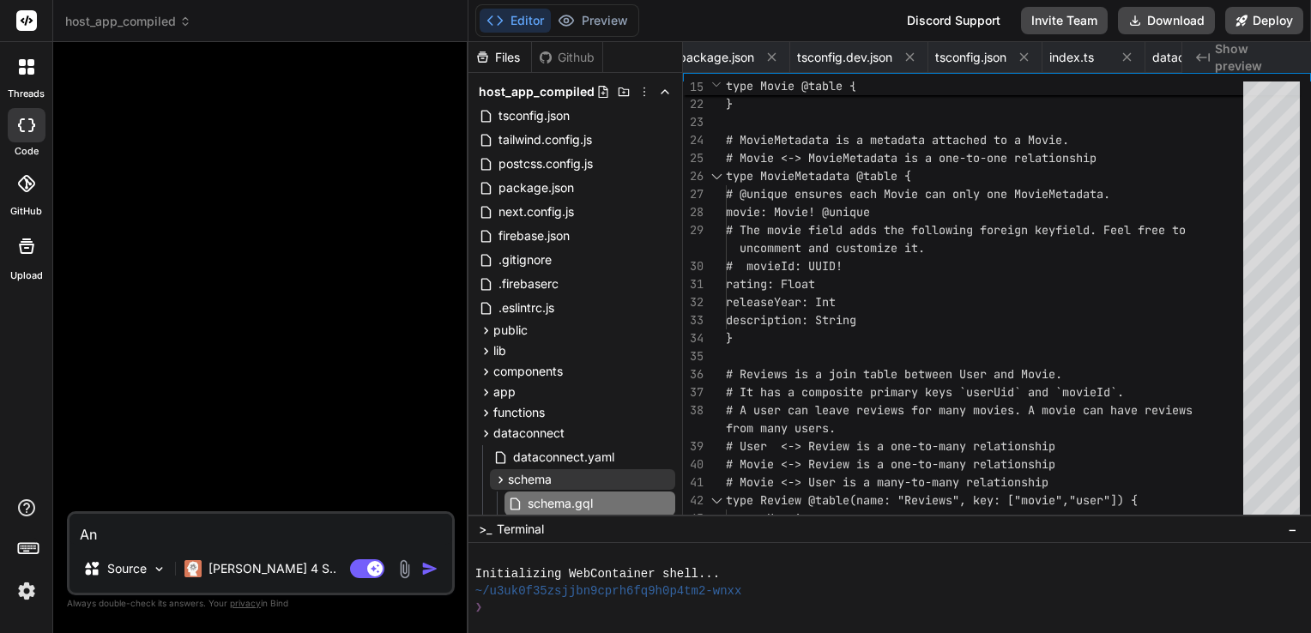
type textarea "Ana"
type textarea "x"
type textarea "Ana"
type textarea "x"
type textarea "Ana l"
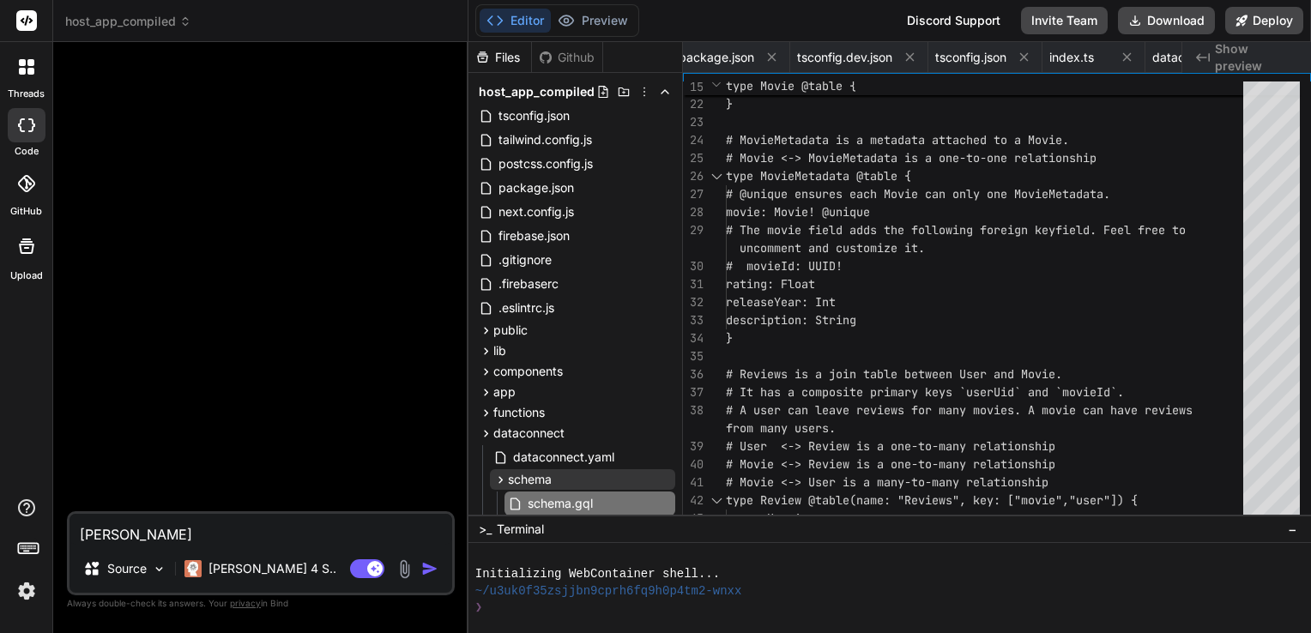
type textarea "x"
type textarea "Ana li"
type textarea "x"
type textarea "Ana lis"
type textarea "x"
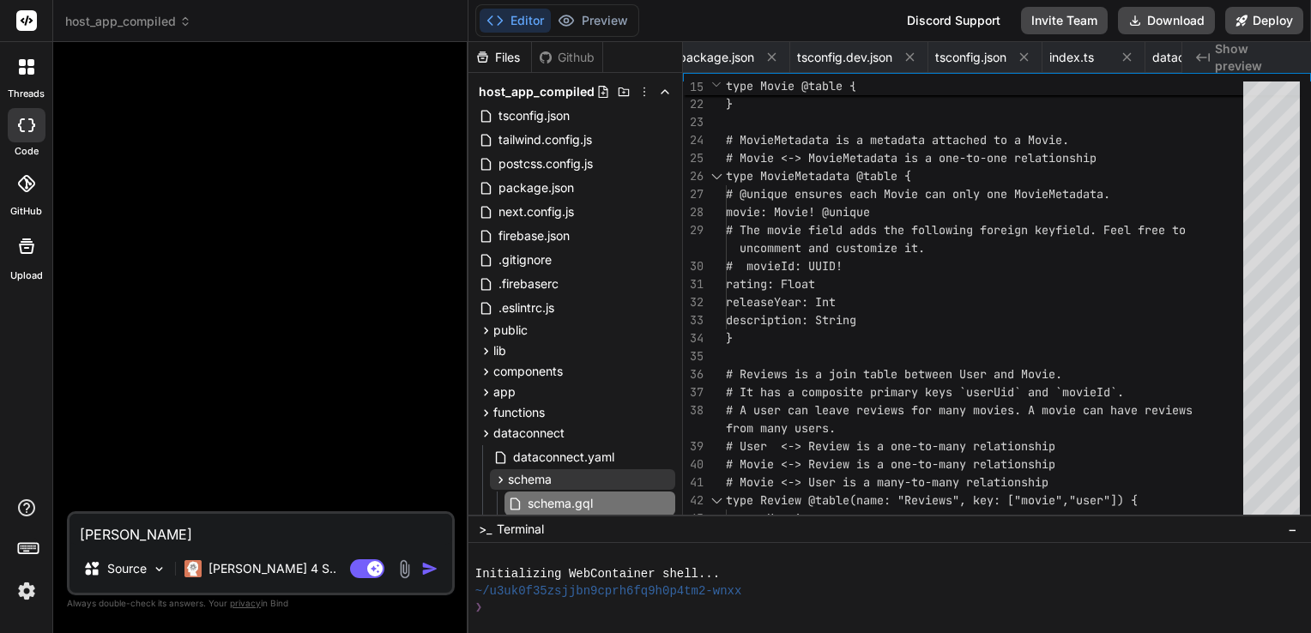
type textarea "Ana lisa"
type textarea "x"
type textarea "Ana lisar"
type textarea "x"
type textarea "Ana lisar"
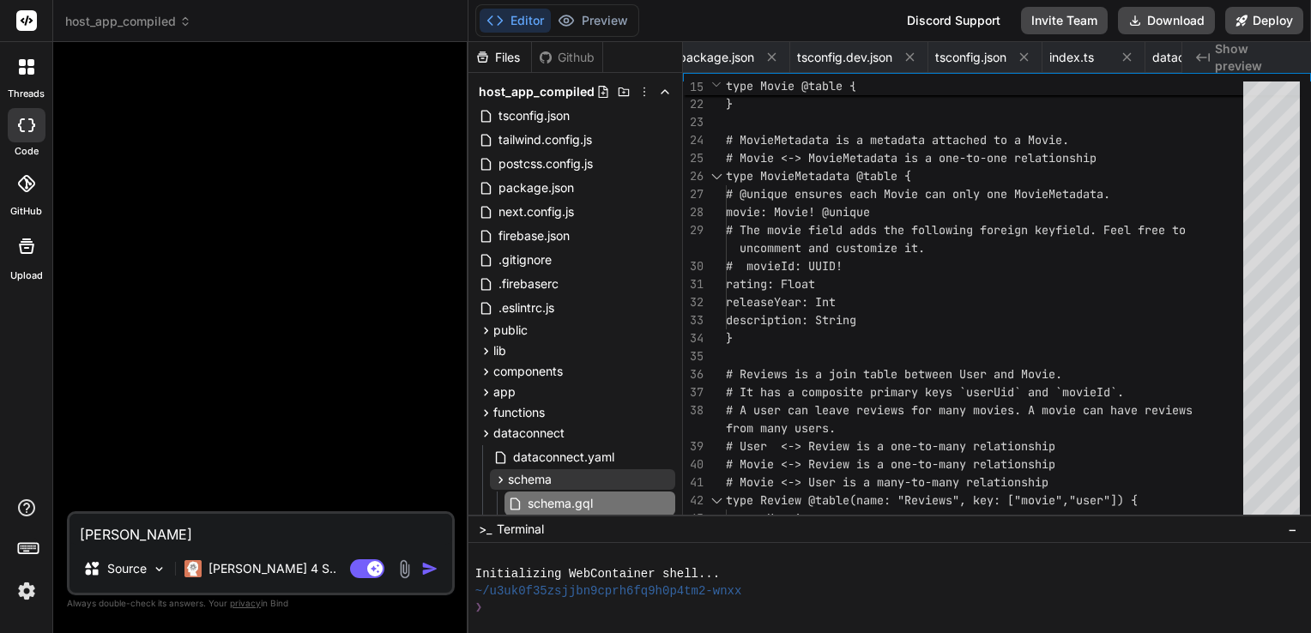
type textarea "x"
type textarea "Ana lisar"
type textarea "x"
type textarea "Ana lisa"
type textarea "x"
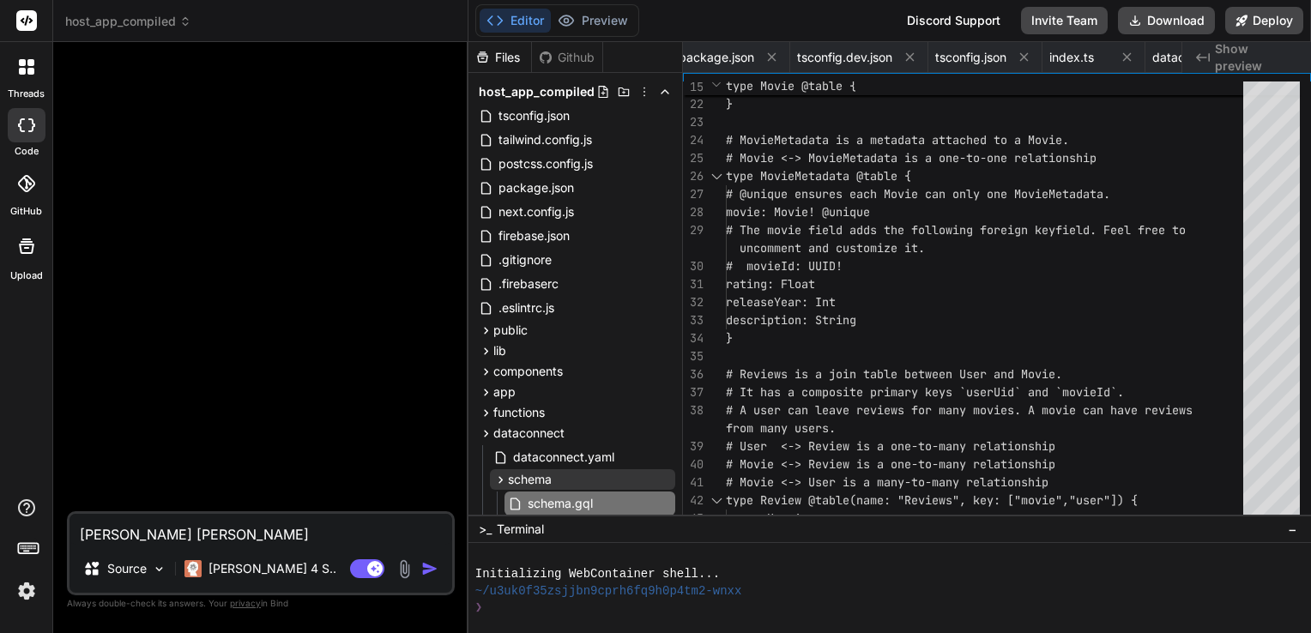
type textarea "Ana lis"
type textarea "x"
type textarea "Ana li"
type textarea "x"
type textarea "Ana l"
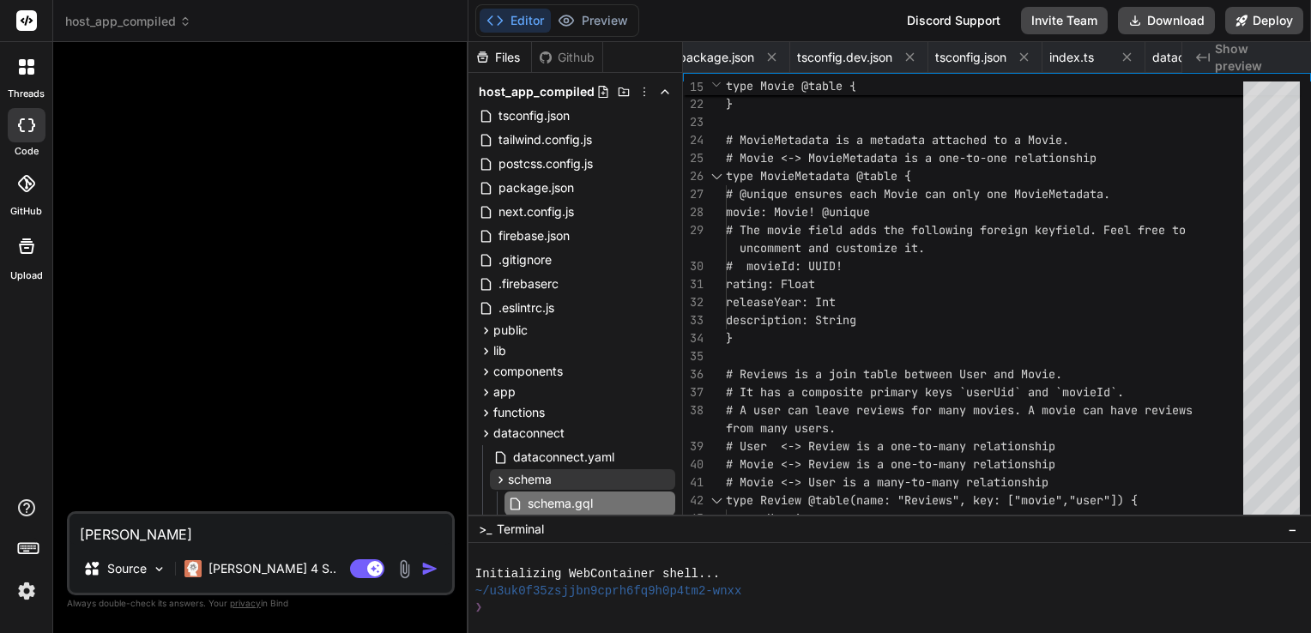
type textarea "x"
type textarea "Ana"
type textarea "x"
type textarea "Ana"
type textarea "x"
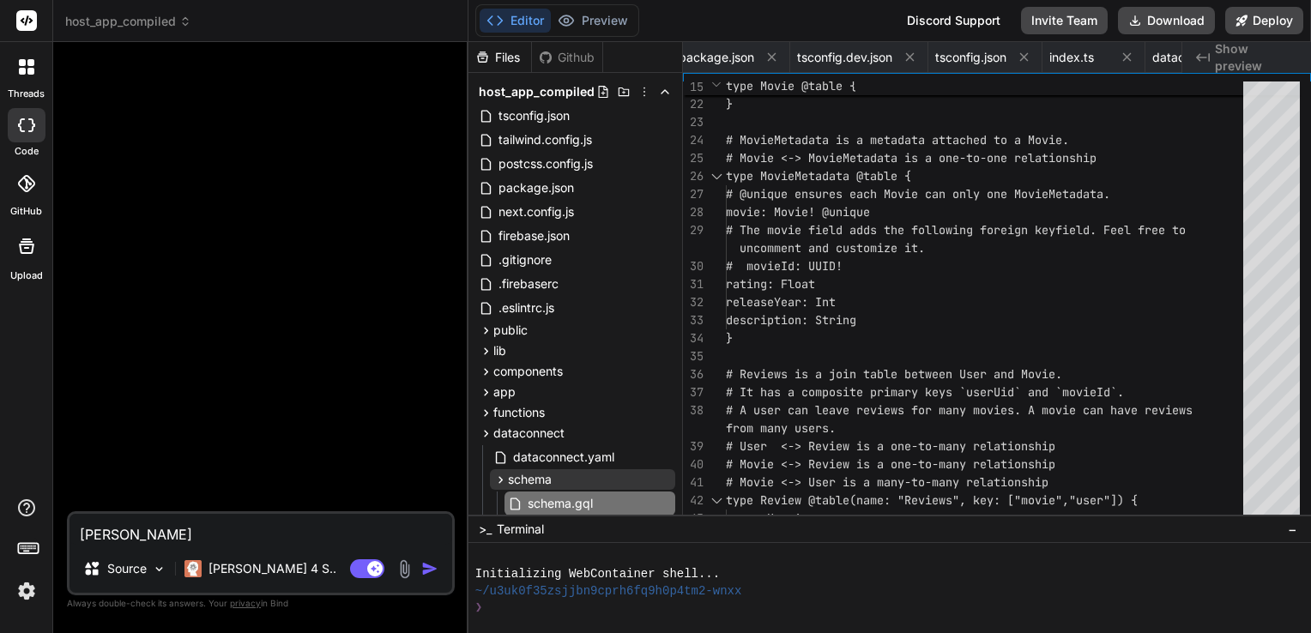
type textarea "Anal"
type textarea "x"
type textarea "Anali"
type textarea "x"
type textarea "Analis"
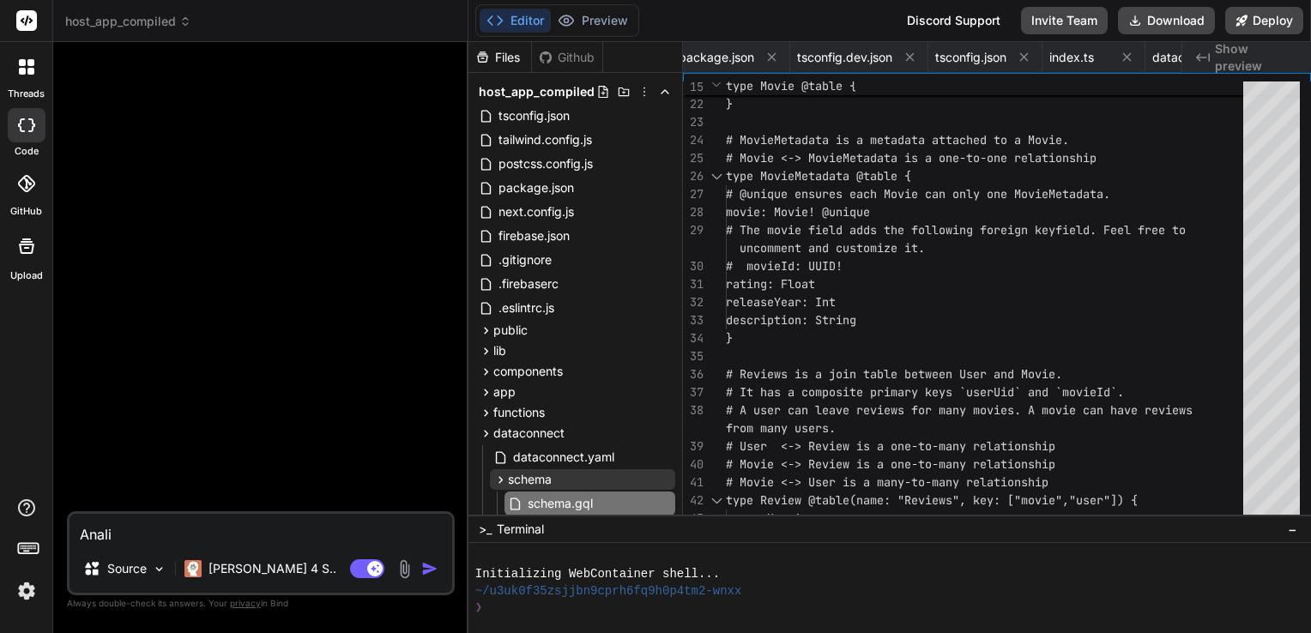
type textarea "x"
type textarea "Analisa"
type textarea "x"
type textarea "Analisar"
type textarea "x"
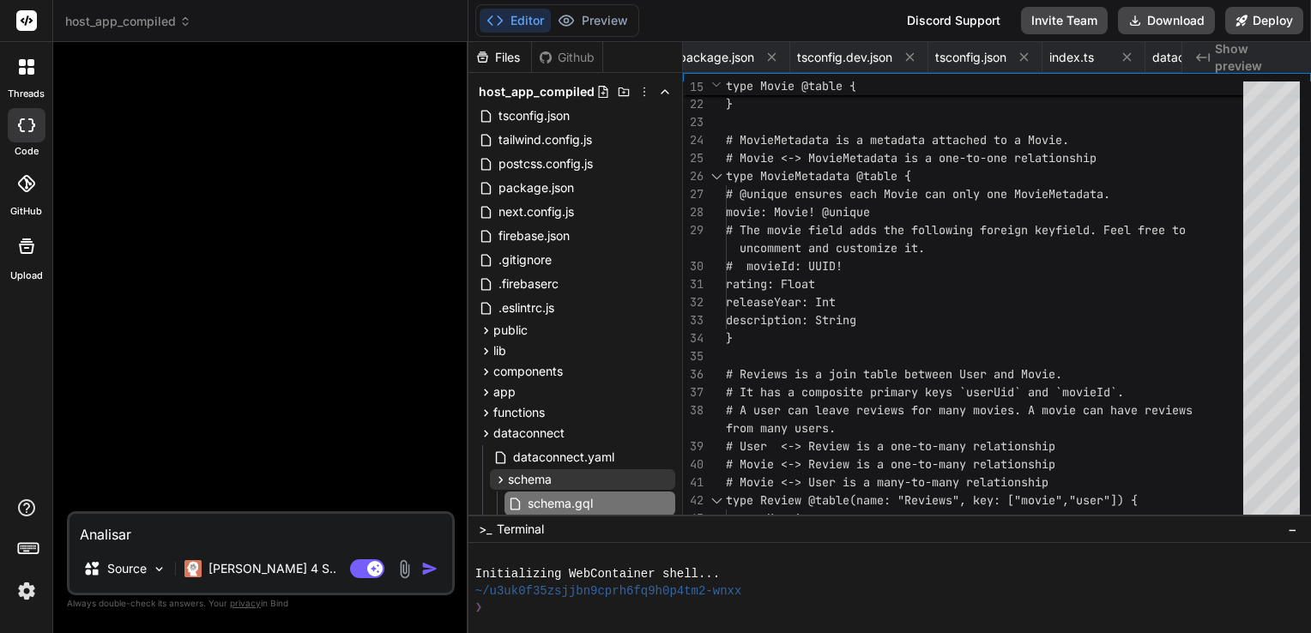
type textarea "Analisar"
type textarea "x"
type textarea "Analisar p"
type textarea "x"
type textarea "Analisar pr"
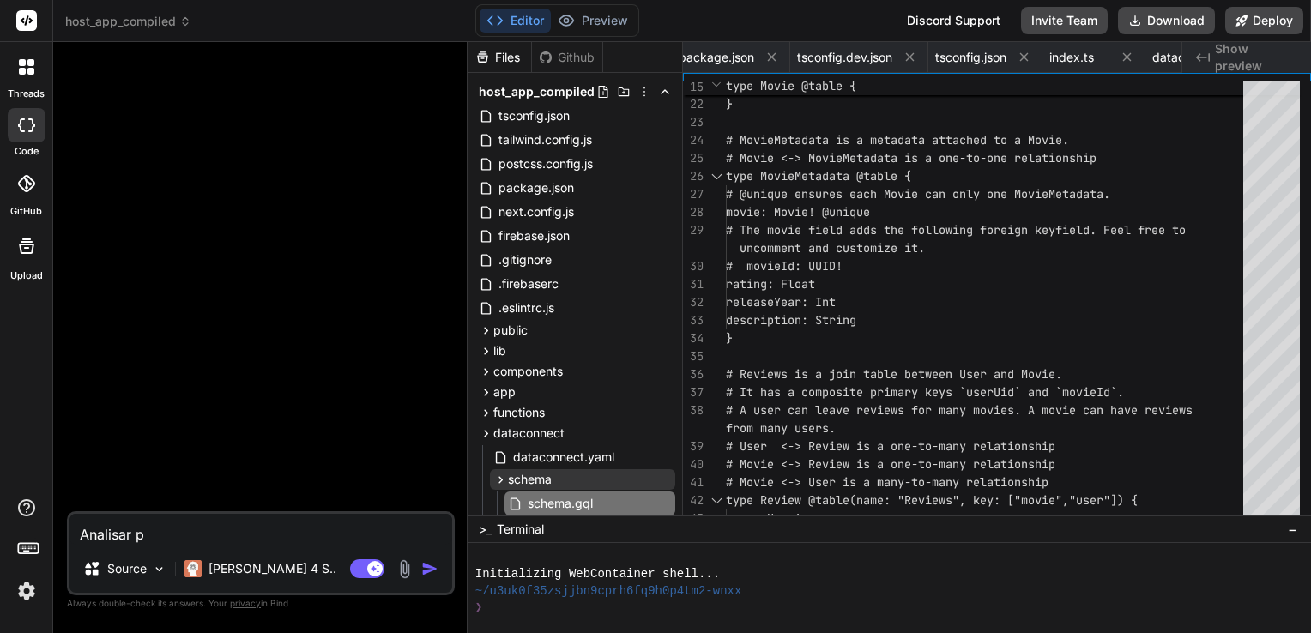
type textarea "x"
type textarea "Analisar pro"
type textarea "x"
type textarea "Analisar proj"
type textarea "x"
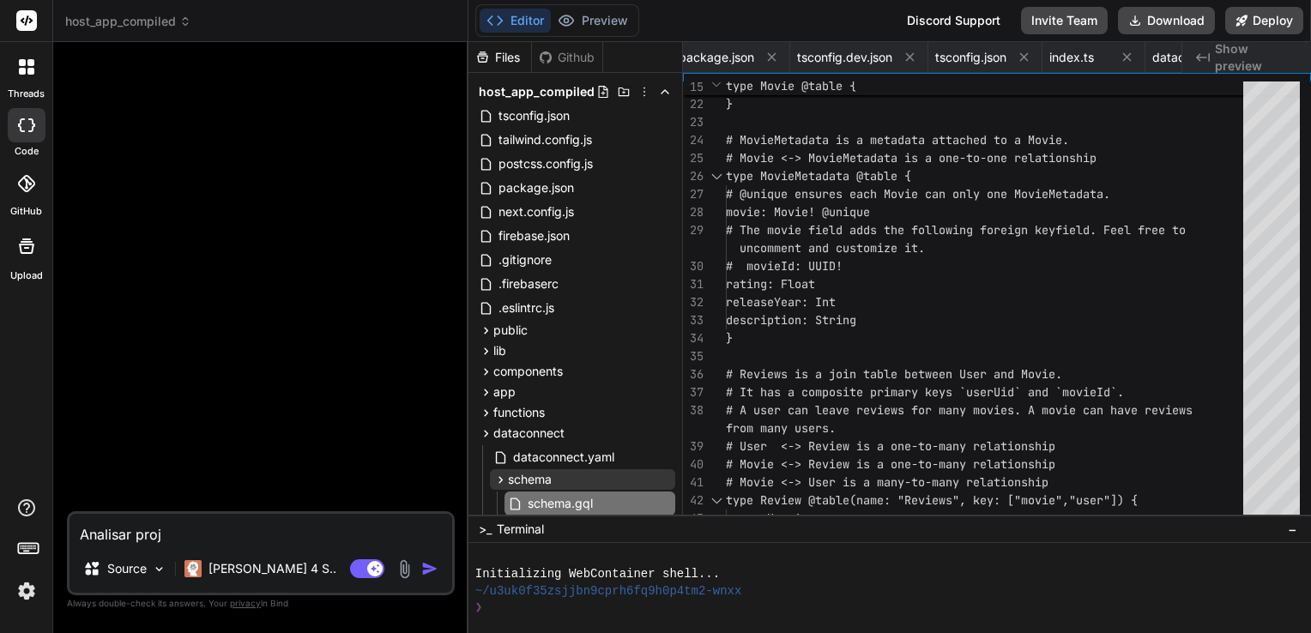
type textarea "Analisar proje"
type textarea "x"
type textarea "Analisar projet"
type textarea "x"
type textarea "Analisar projeto"
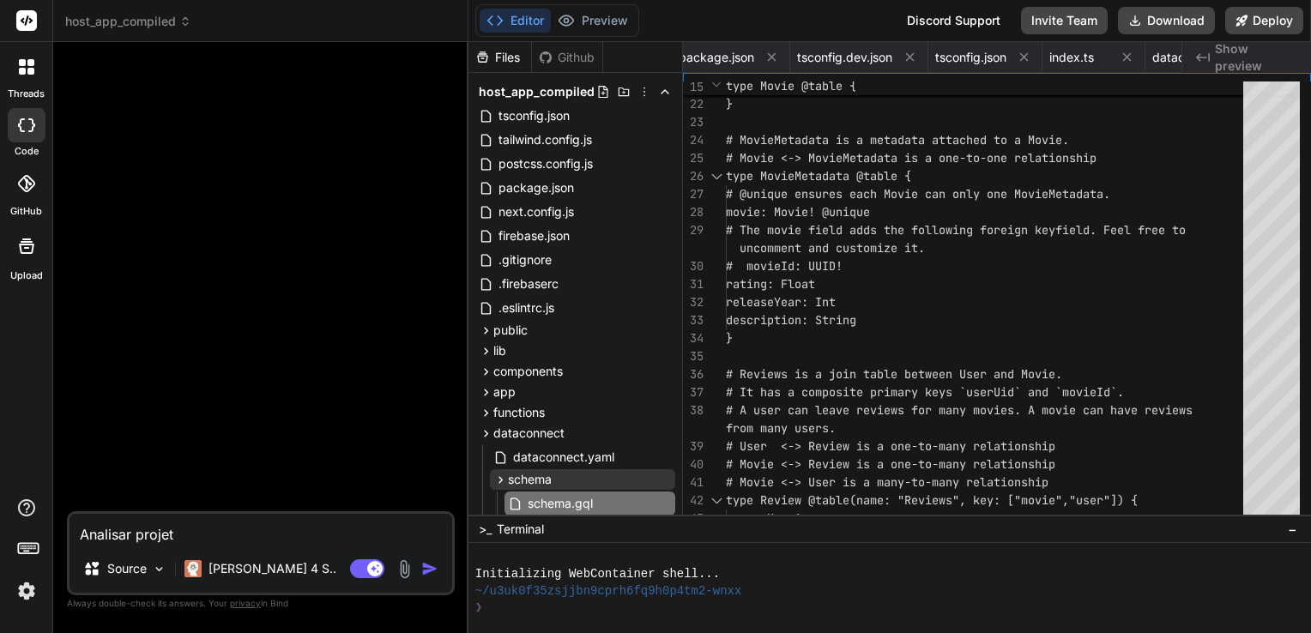
type textarea "x"
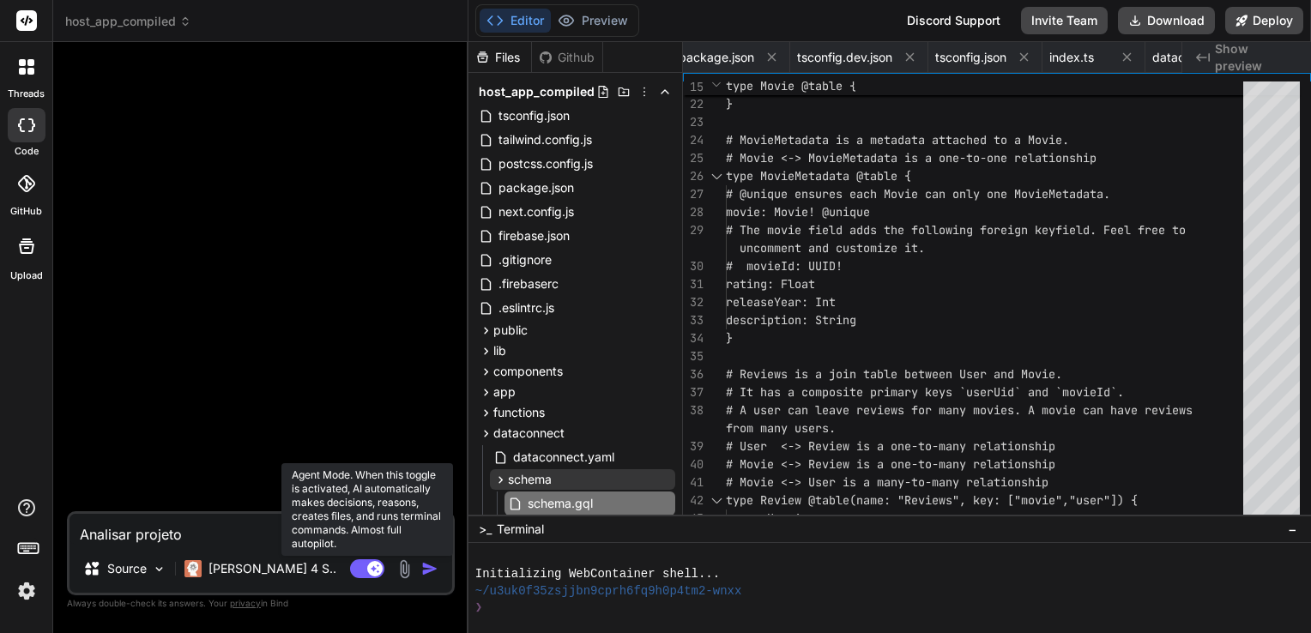
type textarea "Analisar projeto"
click at [366, 571] on rect at bounding box center [367, 568] width 34 height 19
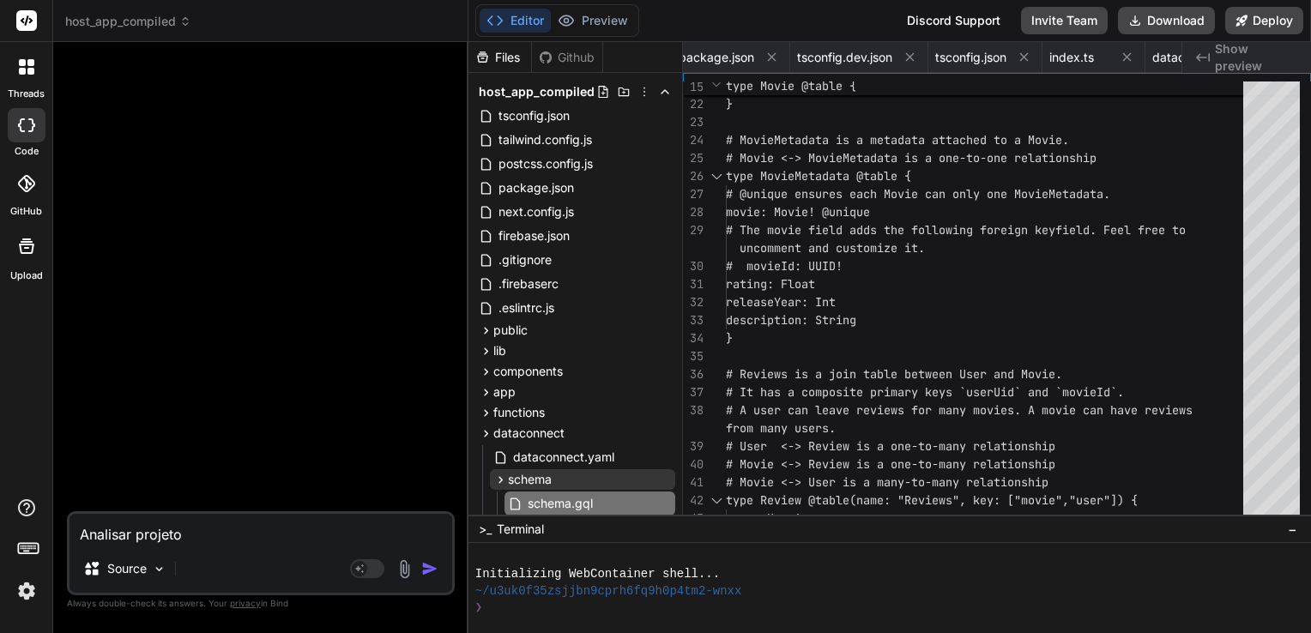
click at [26, 584] on img at bounding box center [26, 591] width 29 height 29
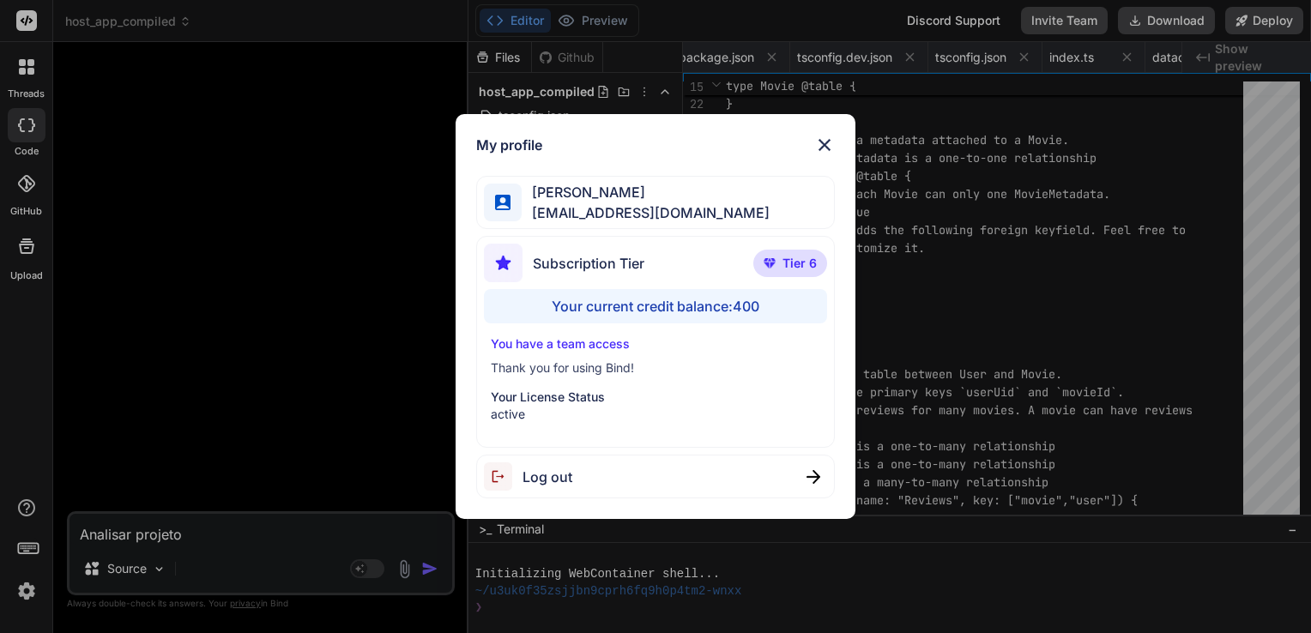
click at [256, 323] on div "My profile Angelo Chen aealoterias@gmail.com Subscription Tier Tier 6 Your curr…" at bounding box center [655, 316] width 1311 height 633
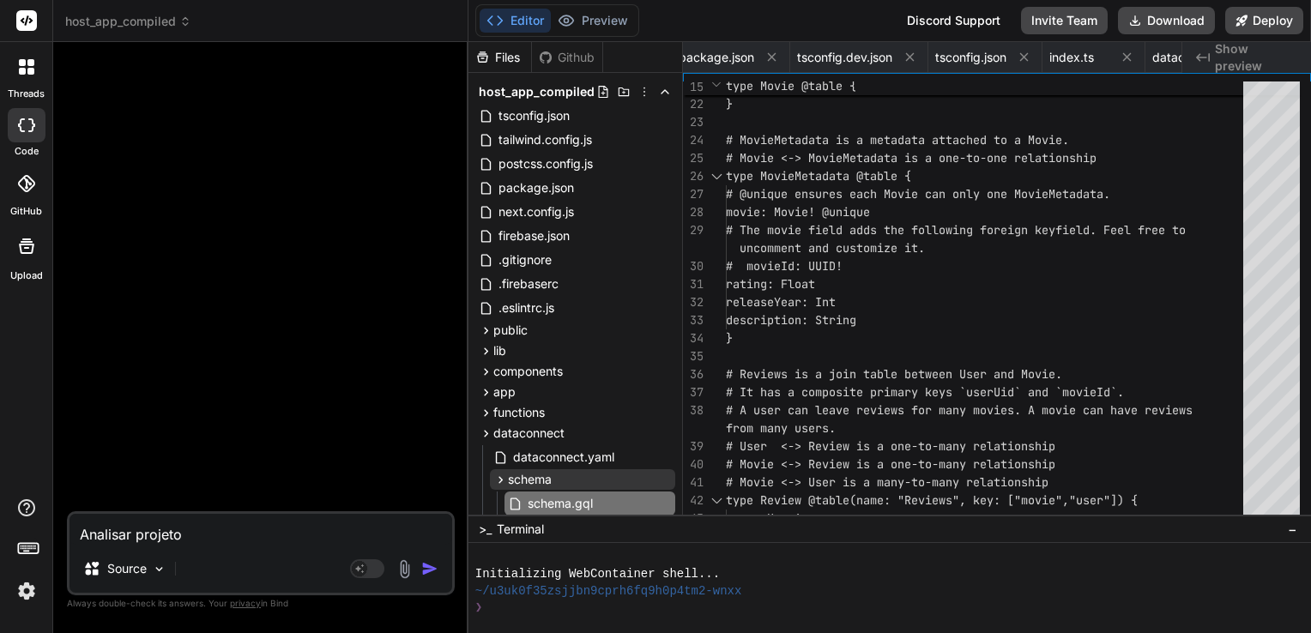
click at [427, 566] on img "button" at bounding box center [429, 568] width 17 height 17
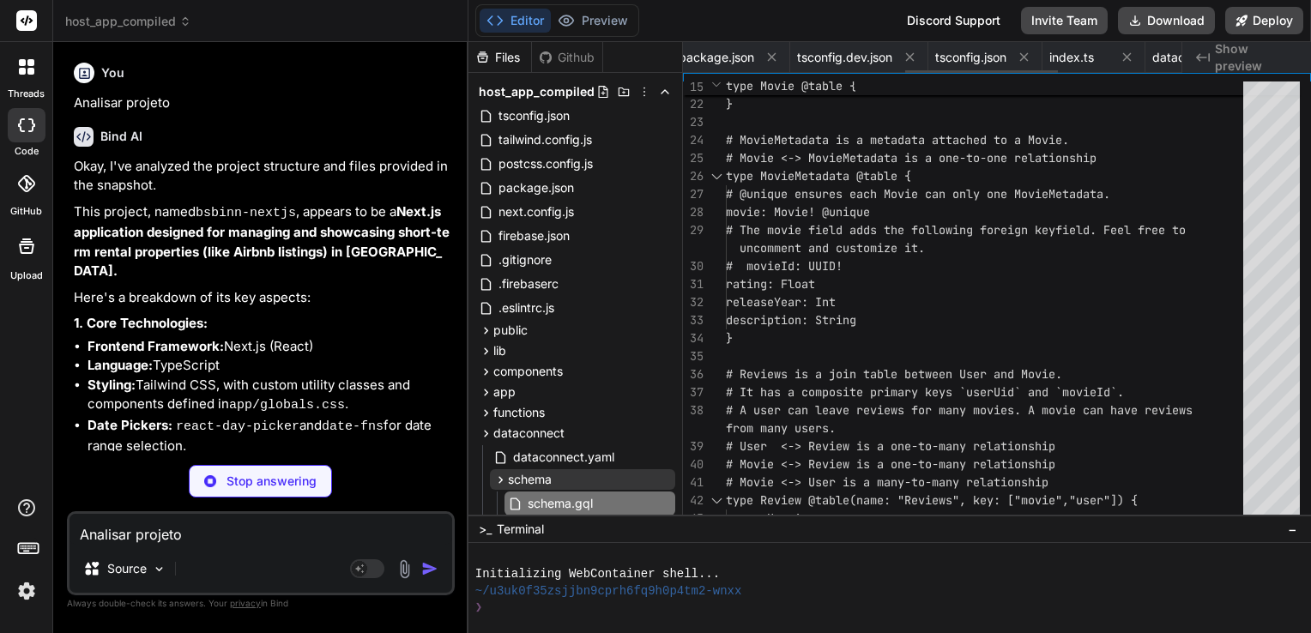
click at [558, 57] on icon at bounding box center [550, 57] width 15 height 15
click at [800, 57] on icon at bounding box center [807, 57] width 15 height 15
click at [810, 57] on icon at bounding box center [807, 57] width 15 height 15
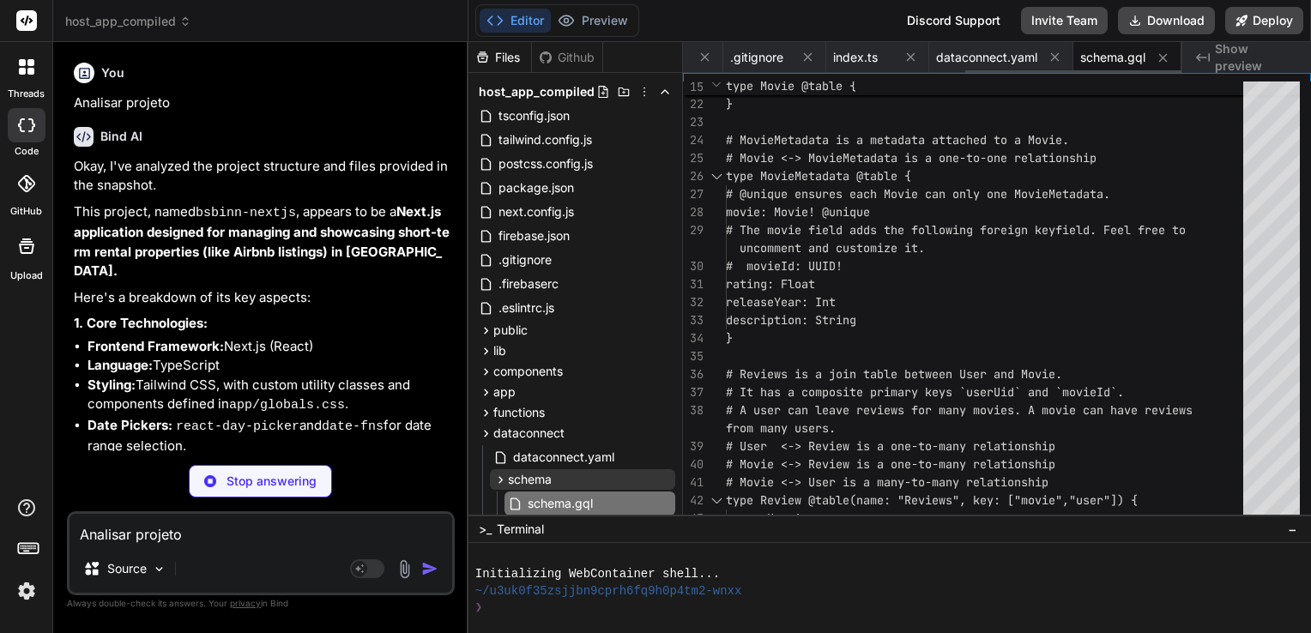
click at [810, 57] on icon at bounding box center [807, 57] width 15 height 15
type textarea "x"
click at [810, 57] on icon at bounding box center [807, 57] width 15 height 15
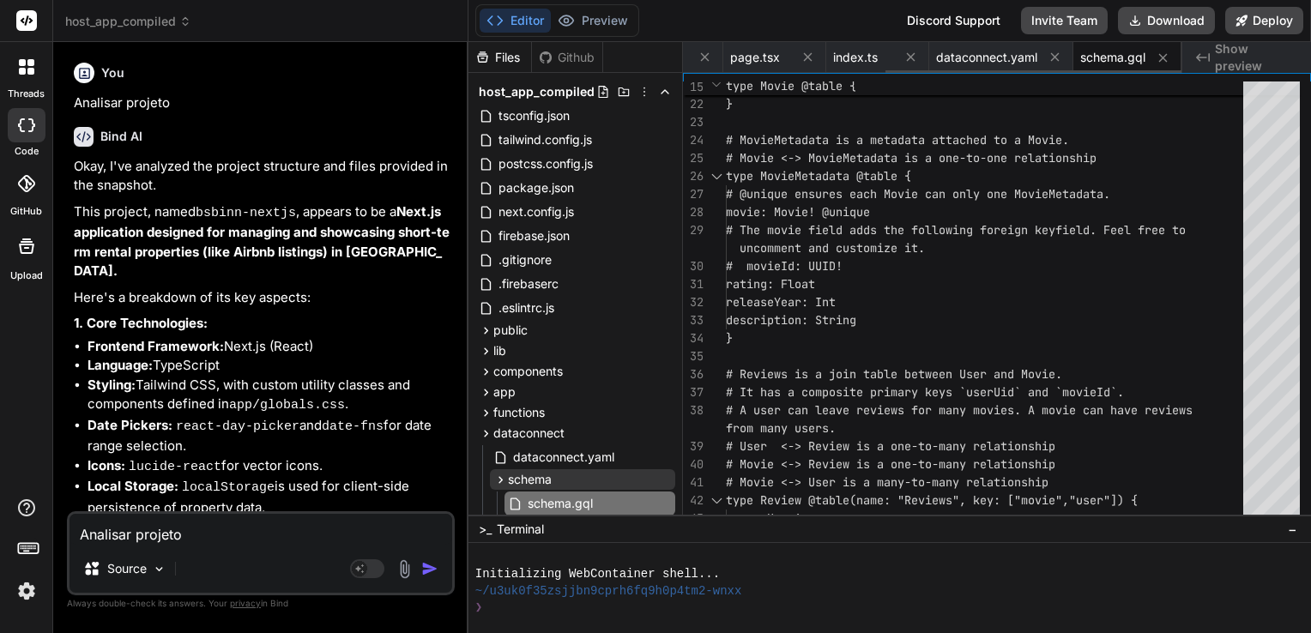
click at [810, 57] on icon at bounding box center [807, 57] width 9 height 9
click at [810, 57] on icon at bounding box center [808, 57] width 15 height 15
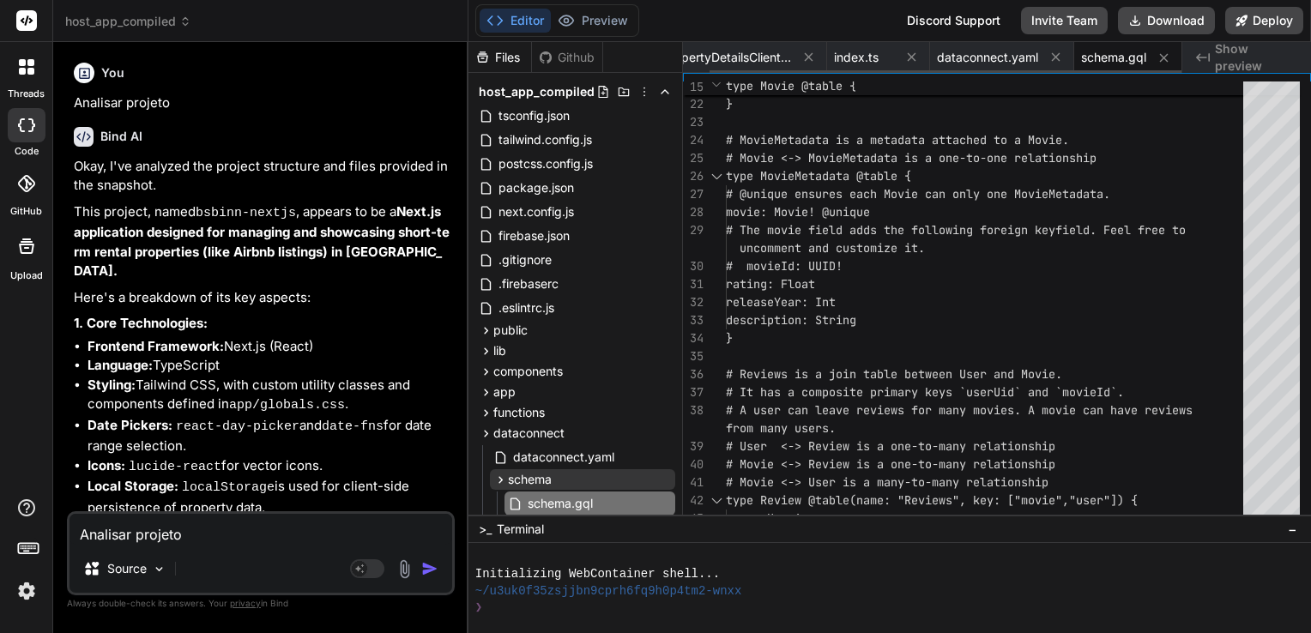
scroll to position [0, 0]
click at [770, 59] on icon at bounding box center [767, 57] width 15 height 15
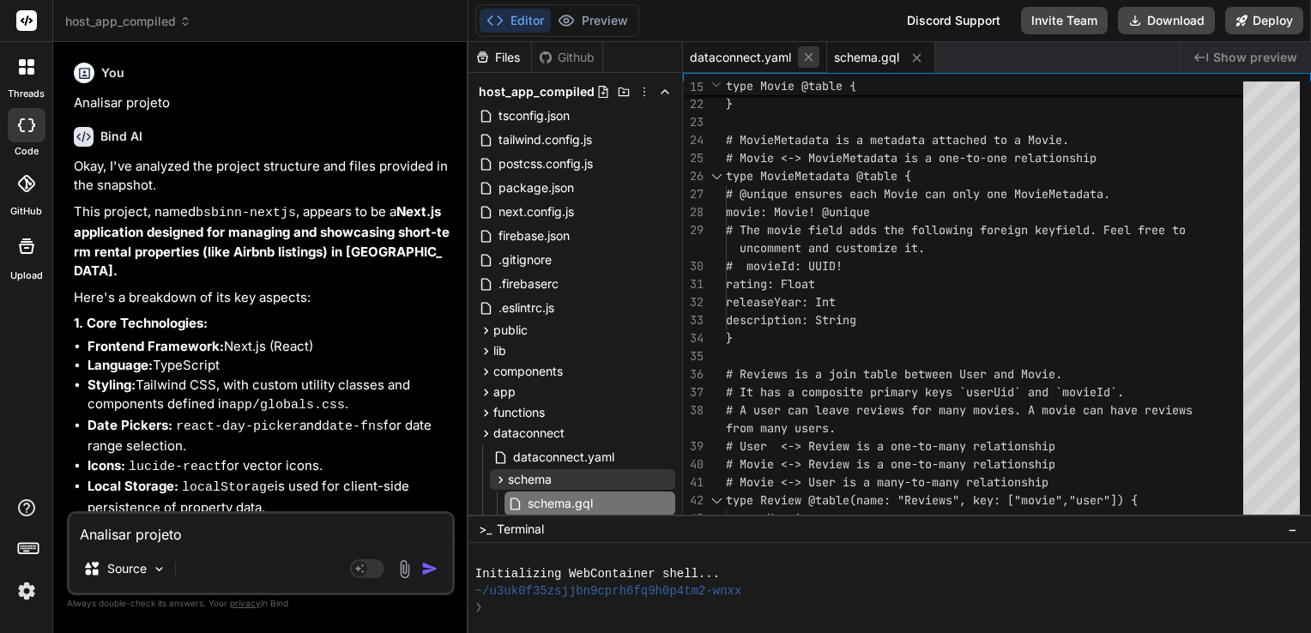
click at [807, 58] on icon at bounding box center [808, 57] width 15 height 15
click at [778, 59] on icon at bounding box center [772, 58] width 15 height 15
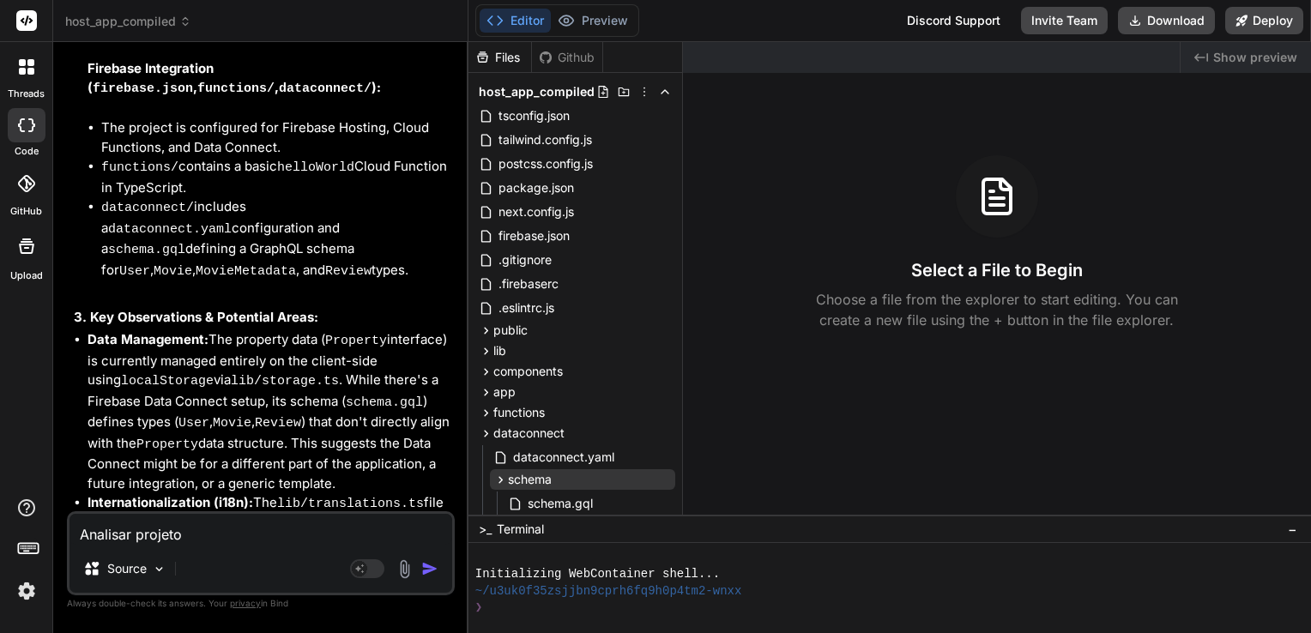
scroll to position [1899, 0]
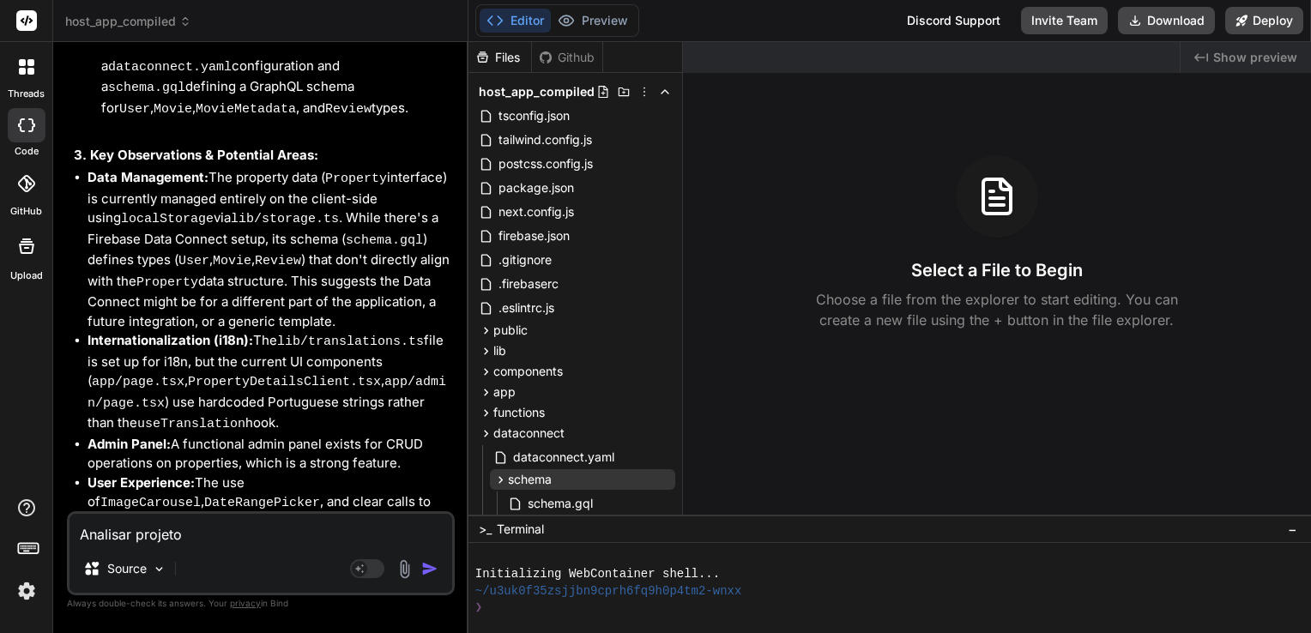
click at [223, 521] on textarea "Analisar projeto" at bounding box center [260, 529] width 383 height 31
type textarea "E"
type textarea "x"
type textarea "Em"
type textarea "x"
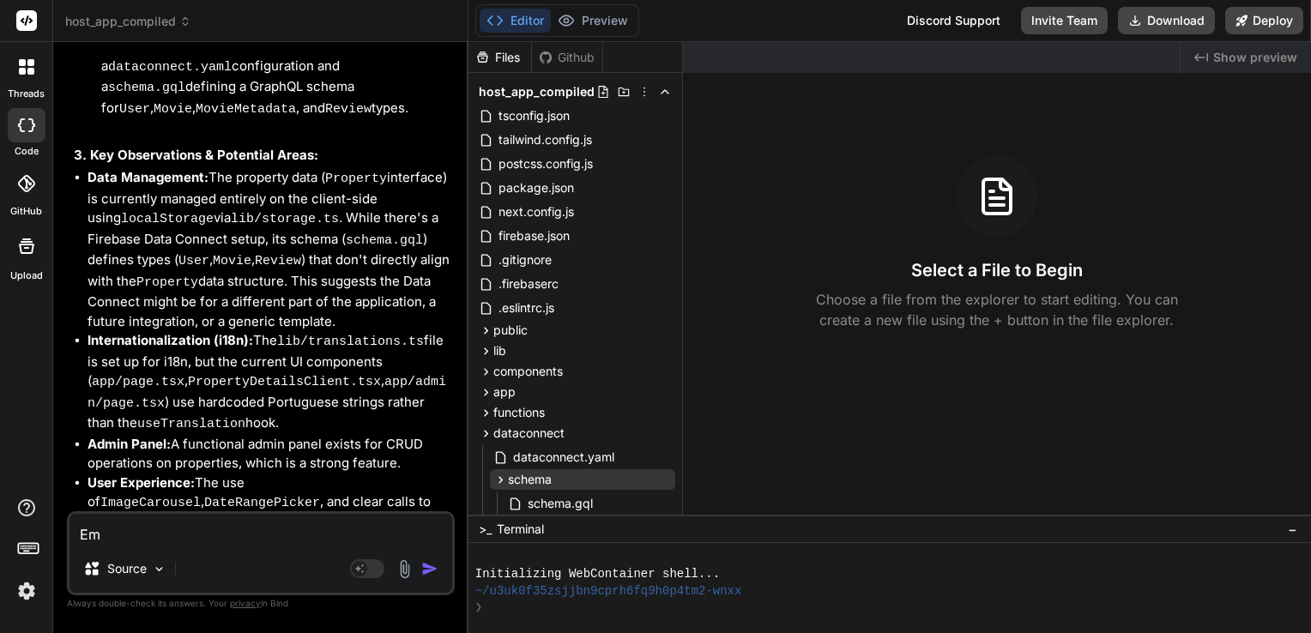
type textarea "Em"
type textarea "x"
type textarea "Em p"
type textarea "x"
type textarea "Em po"
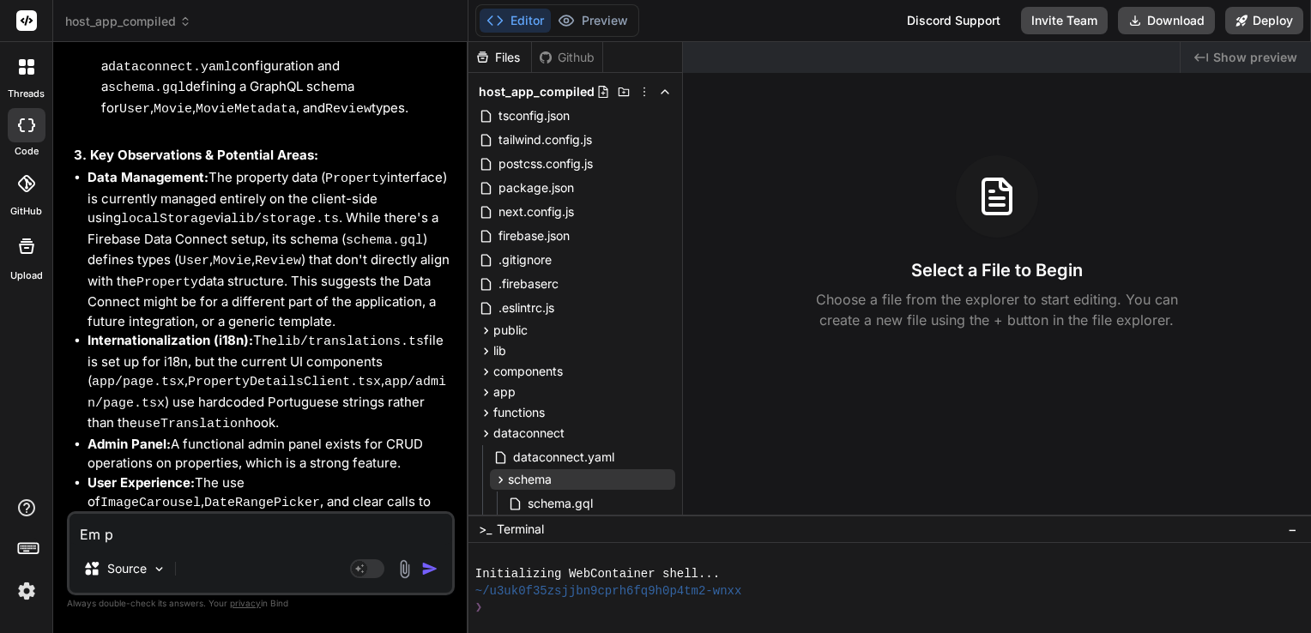
type textarea "x"
type textarea "Em por"
type textarea "x"
type textarea "Em port"
type textarea "x"
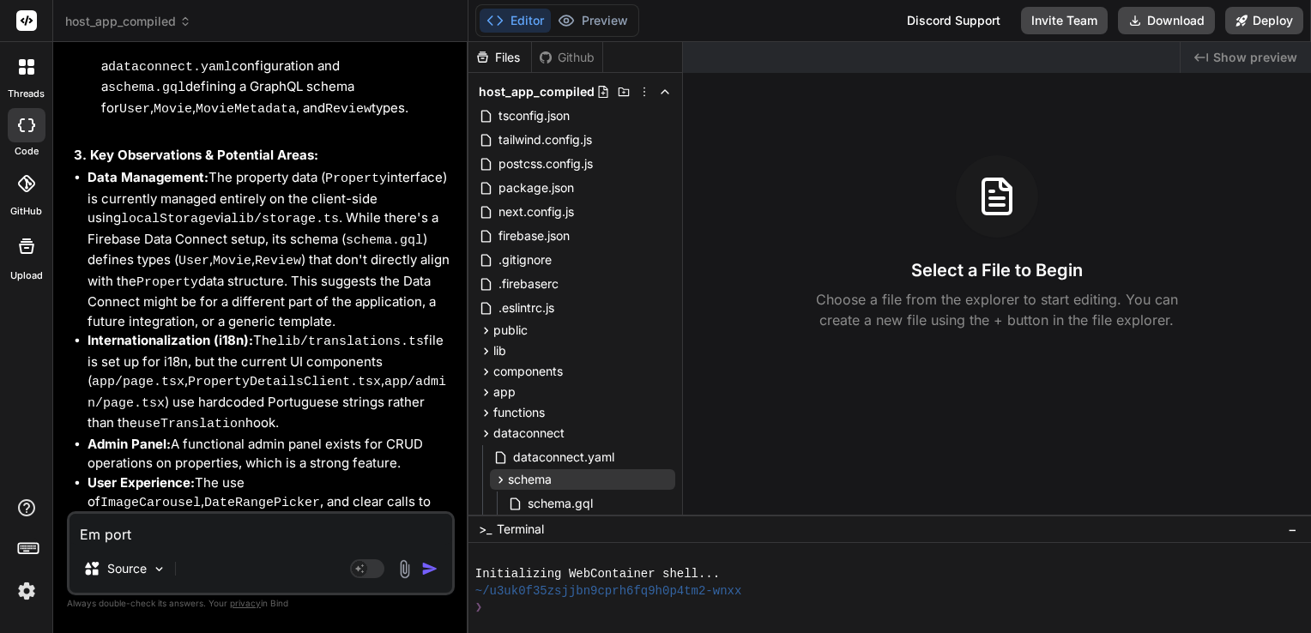
type textarea "Em portu"
type textarea "x"
type textarea "Em portug"
type textarea "x"
type textarea "Em portugu"
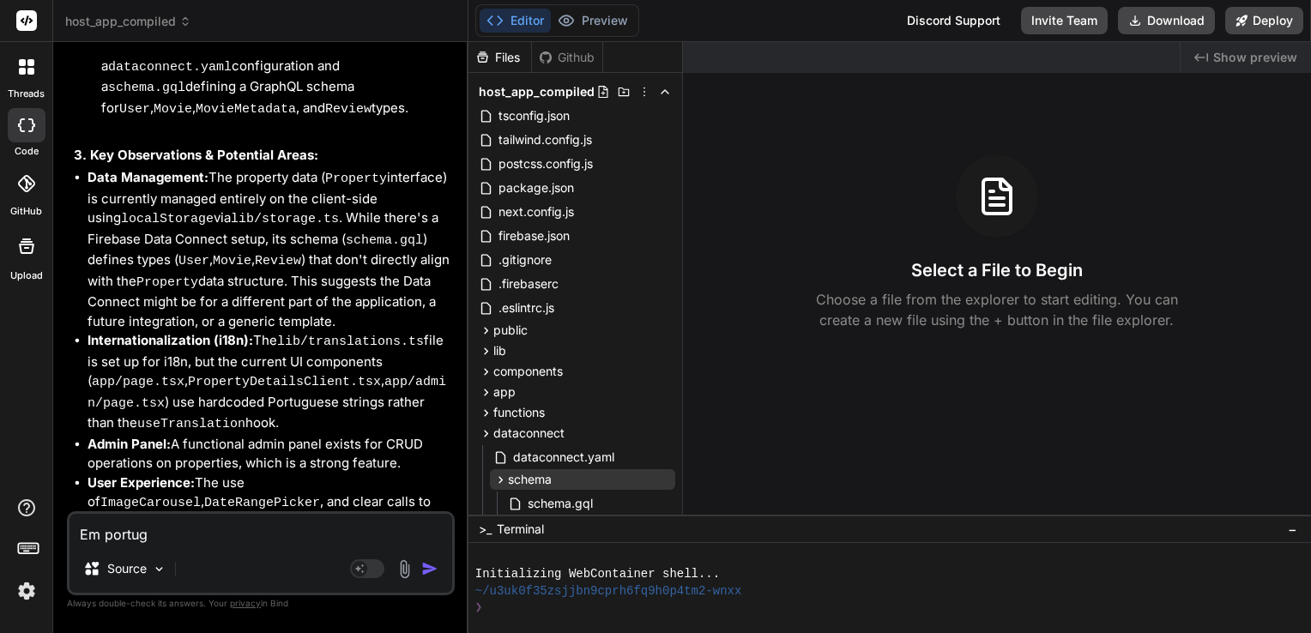
type textarea "x"
type textarea "Em portuguê"
type textarea "x"
type textarea "Em português"
type textarea "x"
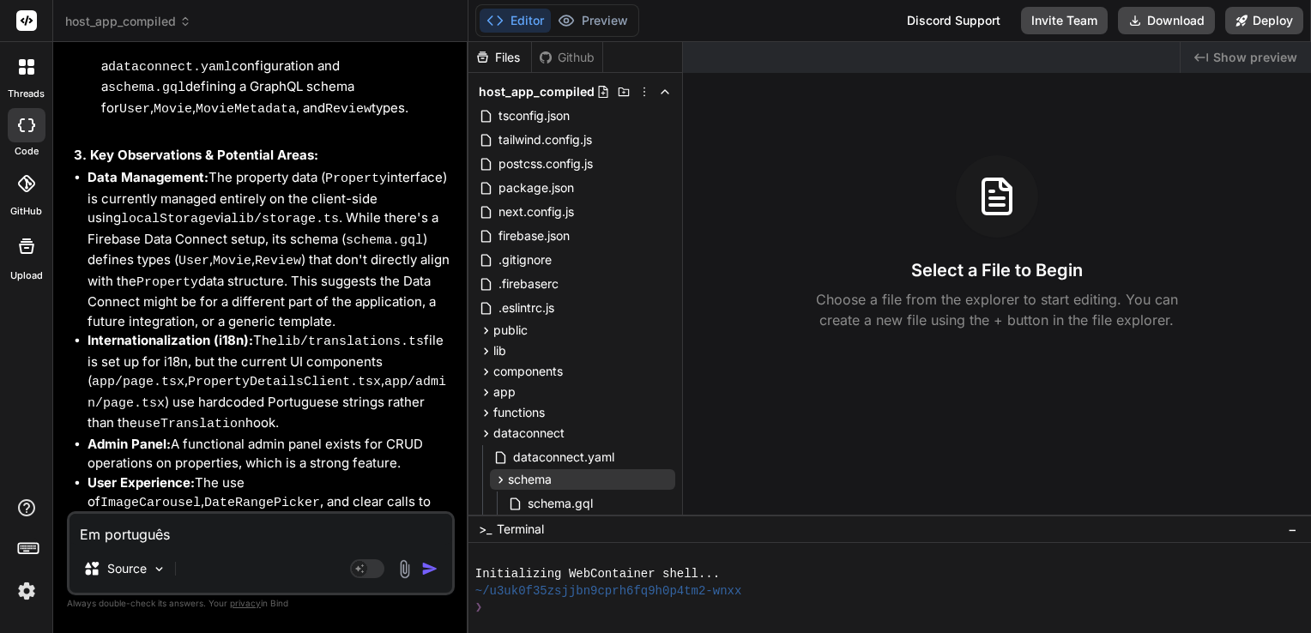
type textarea "Em português,"
type textarea "x"
type textarea "Em português,"
type textarea "x"
type textarea "Em português, p"
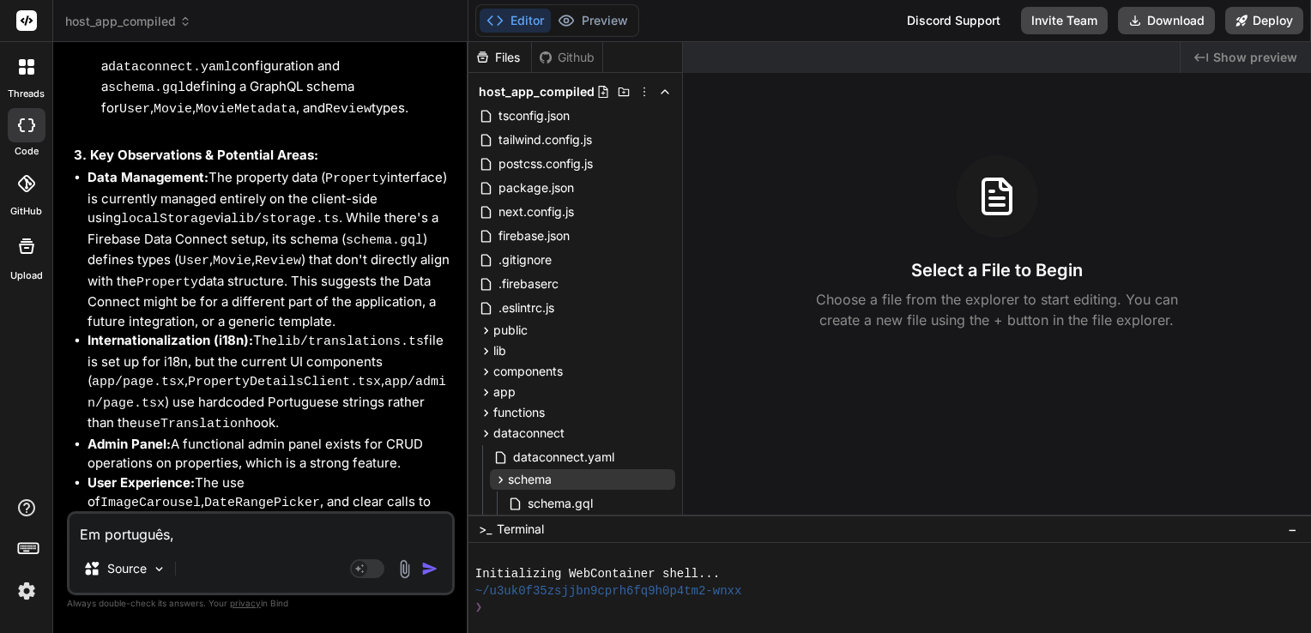
type textarea "x"
type textarea "Em português, po"
type textarea "x"
type textarea "Em português, por"
type textarea "x"
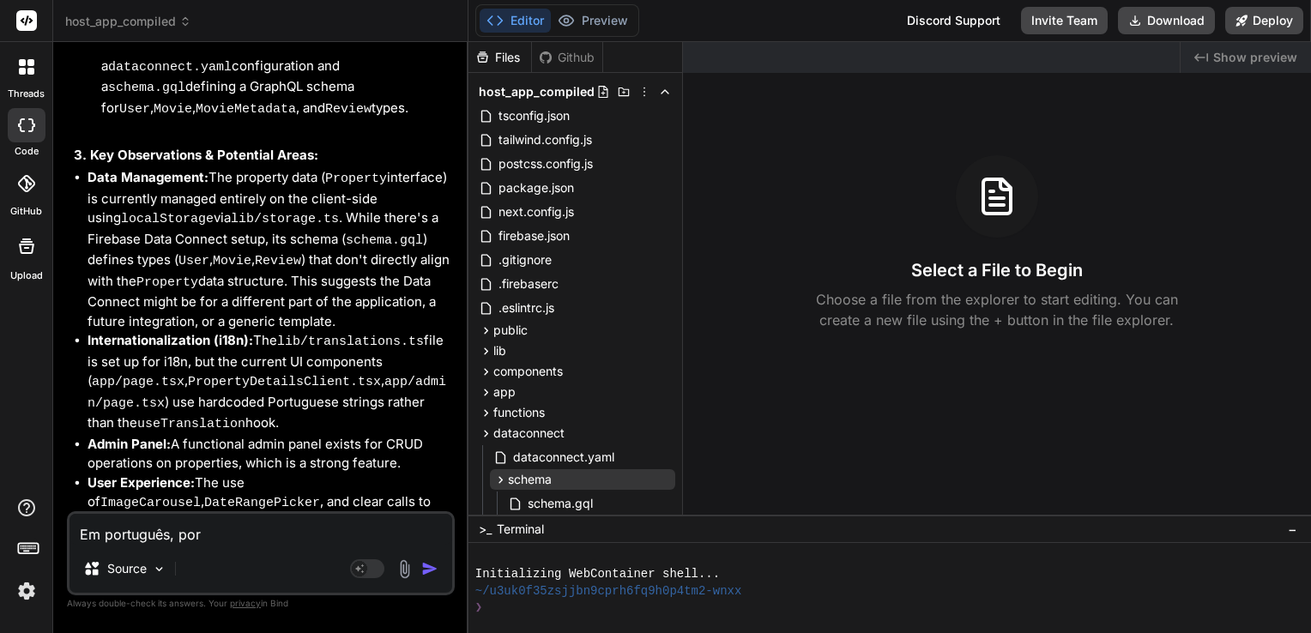
type textarea "Em português, por"
type textarea "x"
type textarea "Em português, por f"
type textarea "x"
type textarea "Em português, por fa"
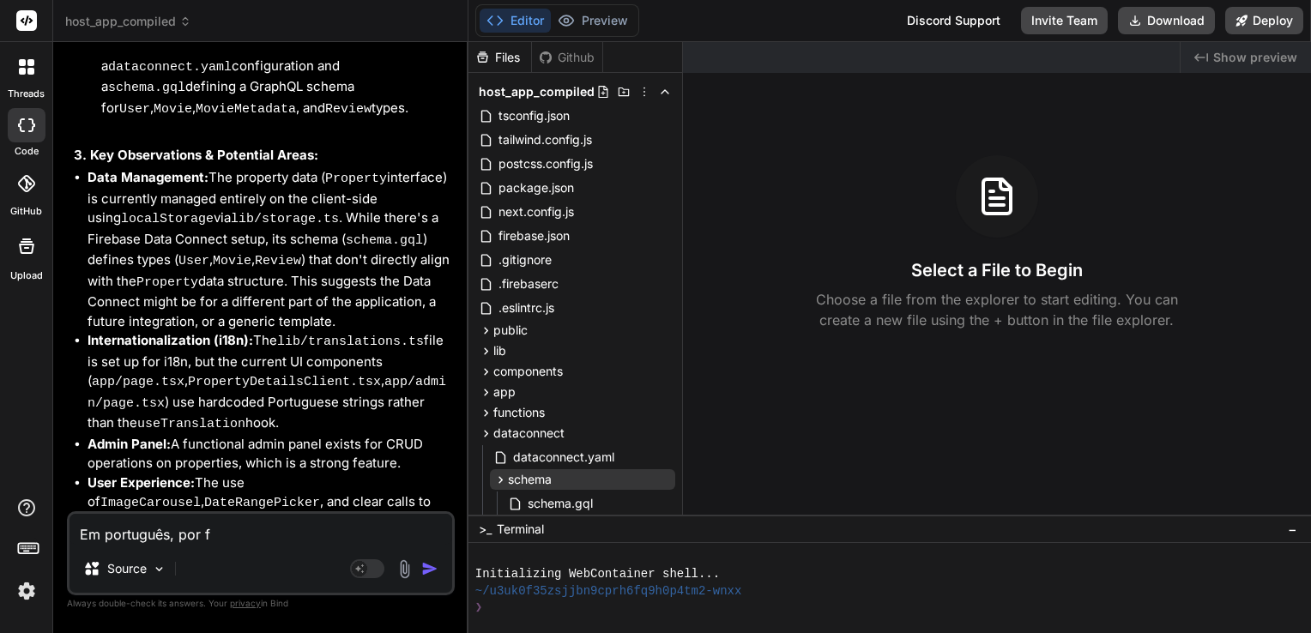
type textarea "x"
type textarea "Em português, por fav"
type textarea "x"
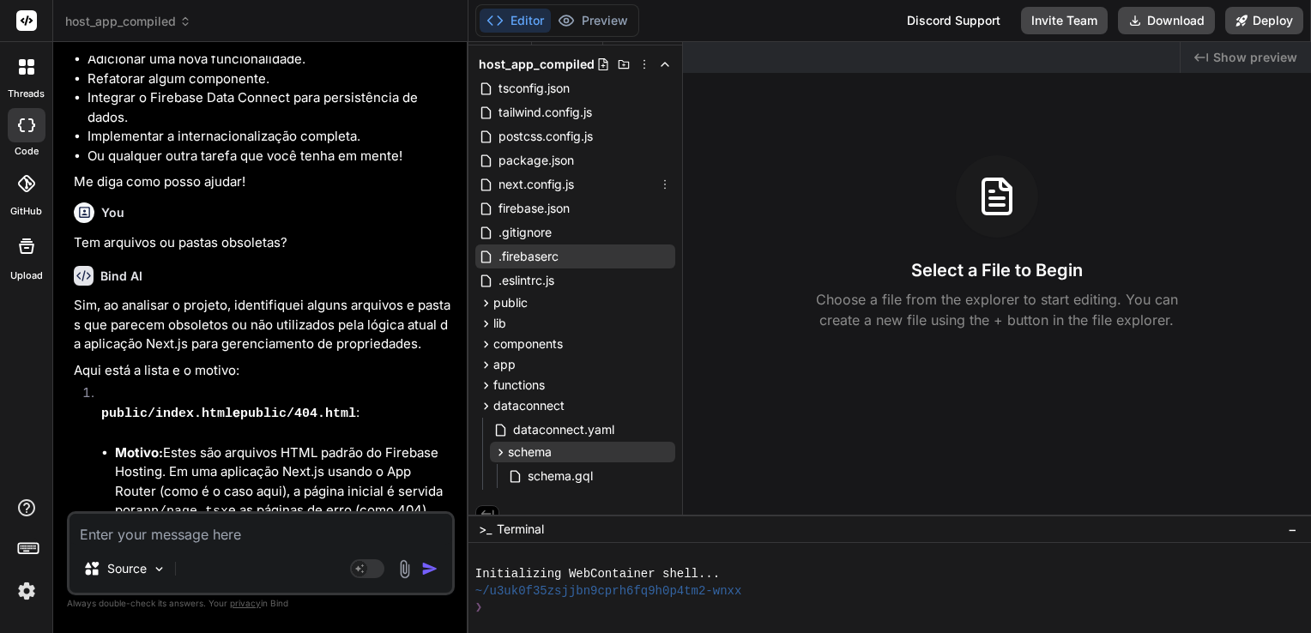
scroll to position [41, 0]
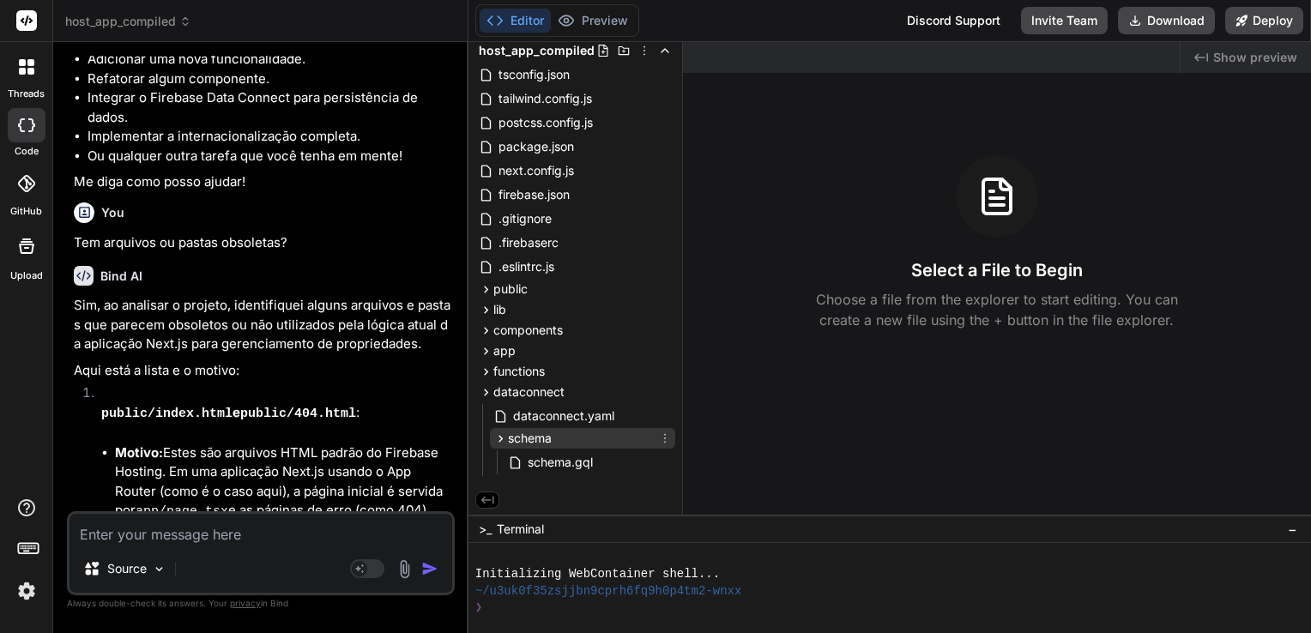
click at [501, 438] on icon at bounding box center [500, 438] width 4 height 7
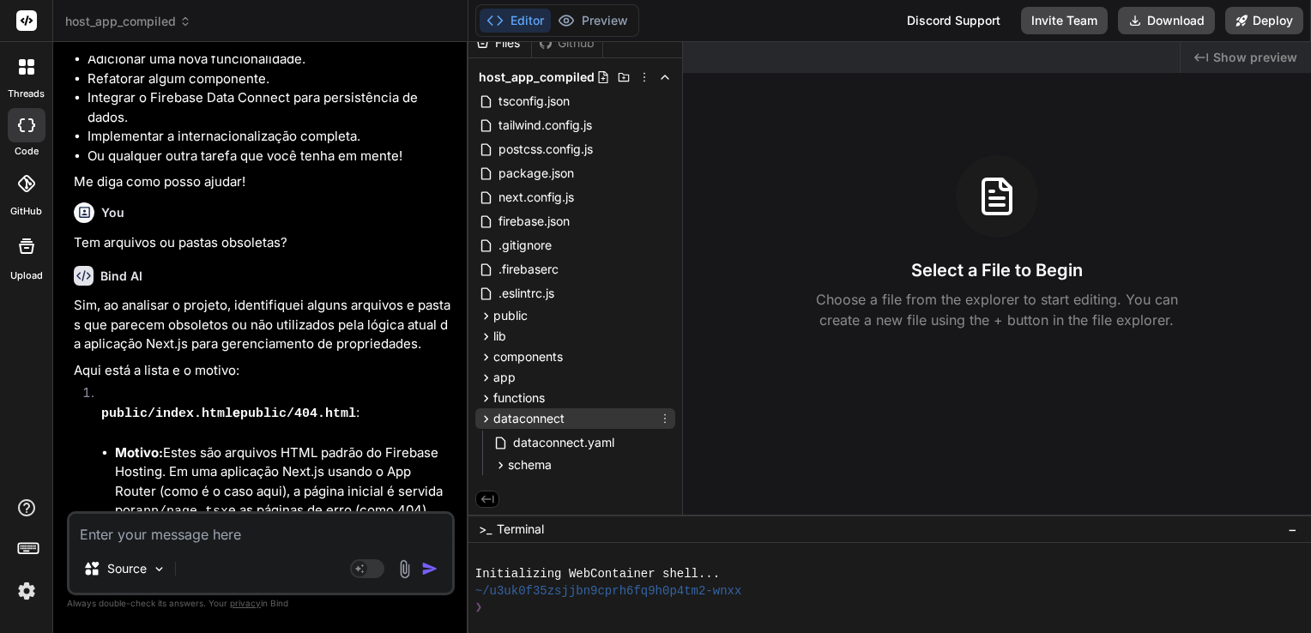
scroll to position [14, 0]
click at [486, 418] on icon at bounding box center [486, 420] width 15 height 15
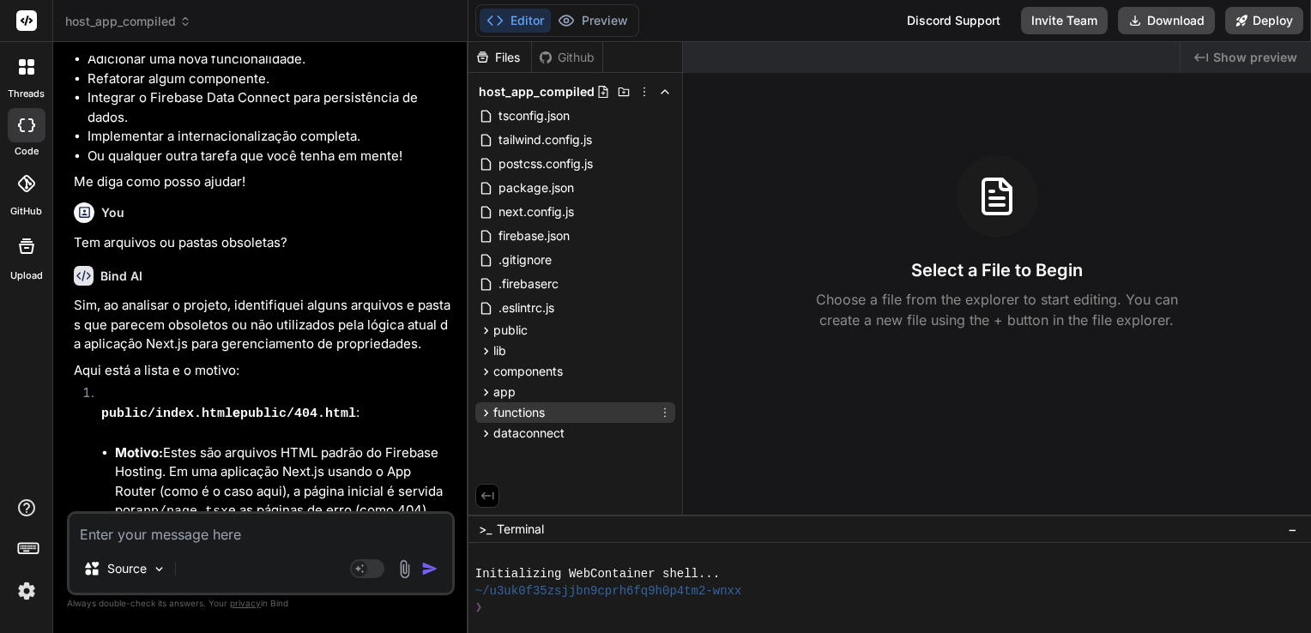
scroll to position [0, 0]
click at [485, 327] on icon at bounding box center [486, 330] width 15 height 15
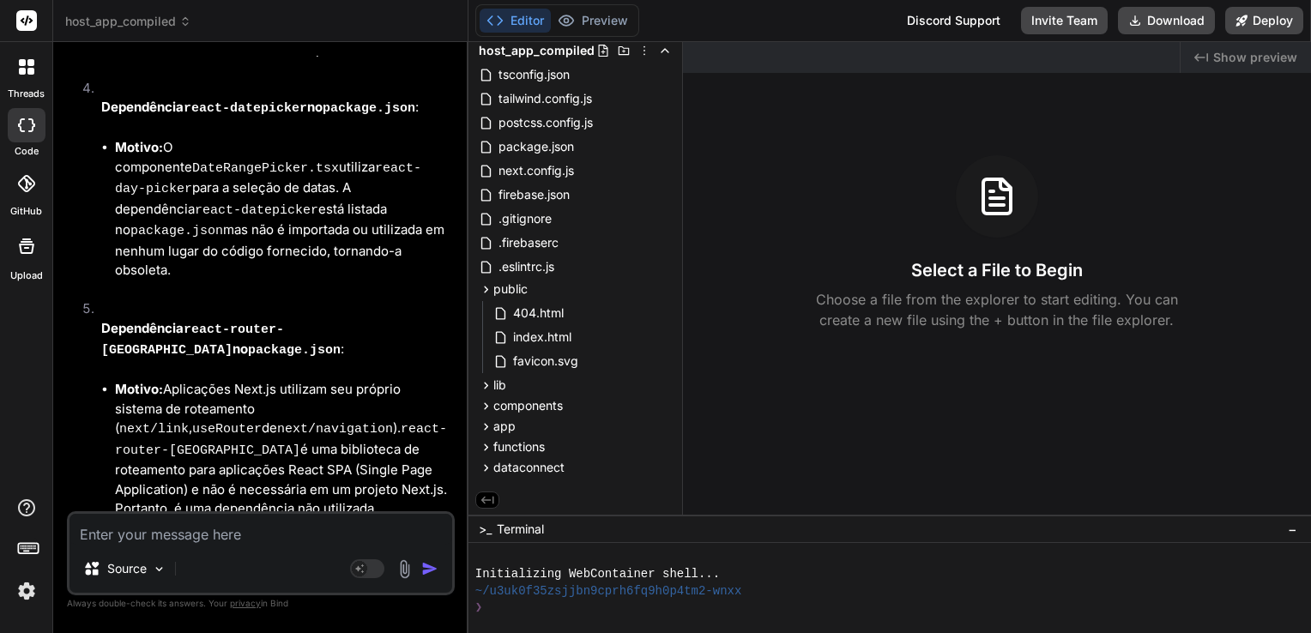
scroll to position [4398, 0]
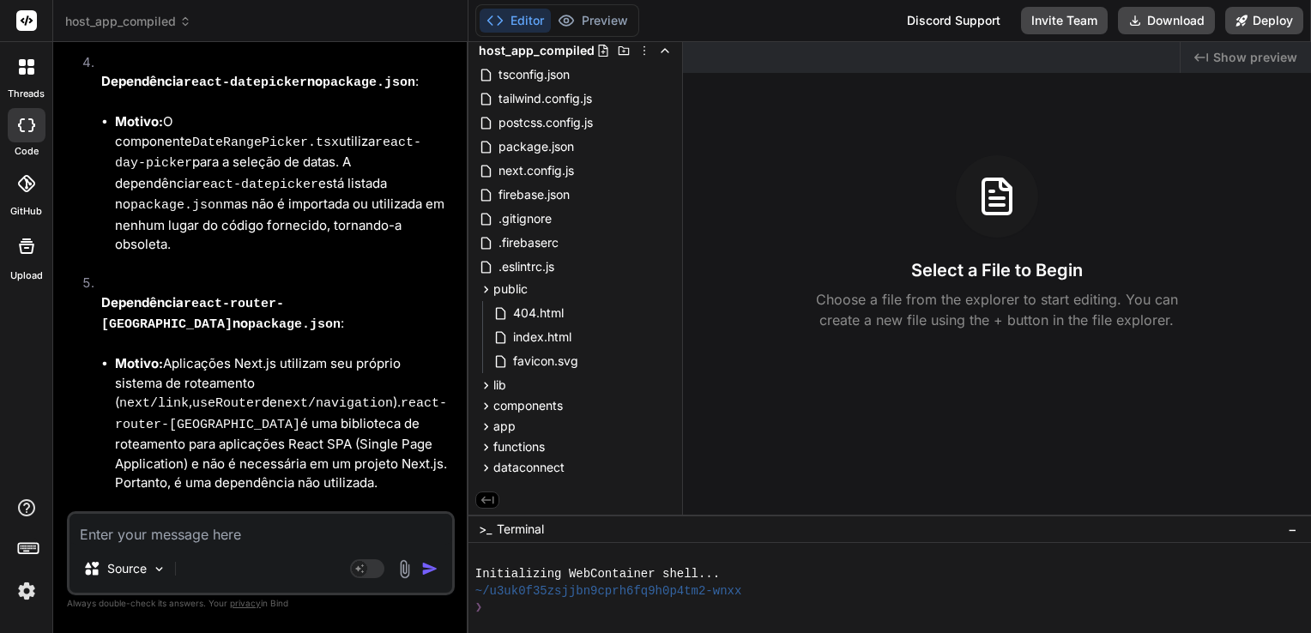
click at [295, 528] on textarea at bounding box center [260, 529] width 383 height 31
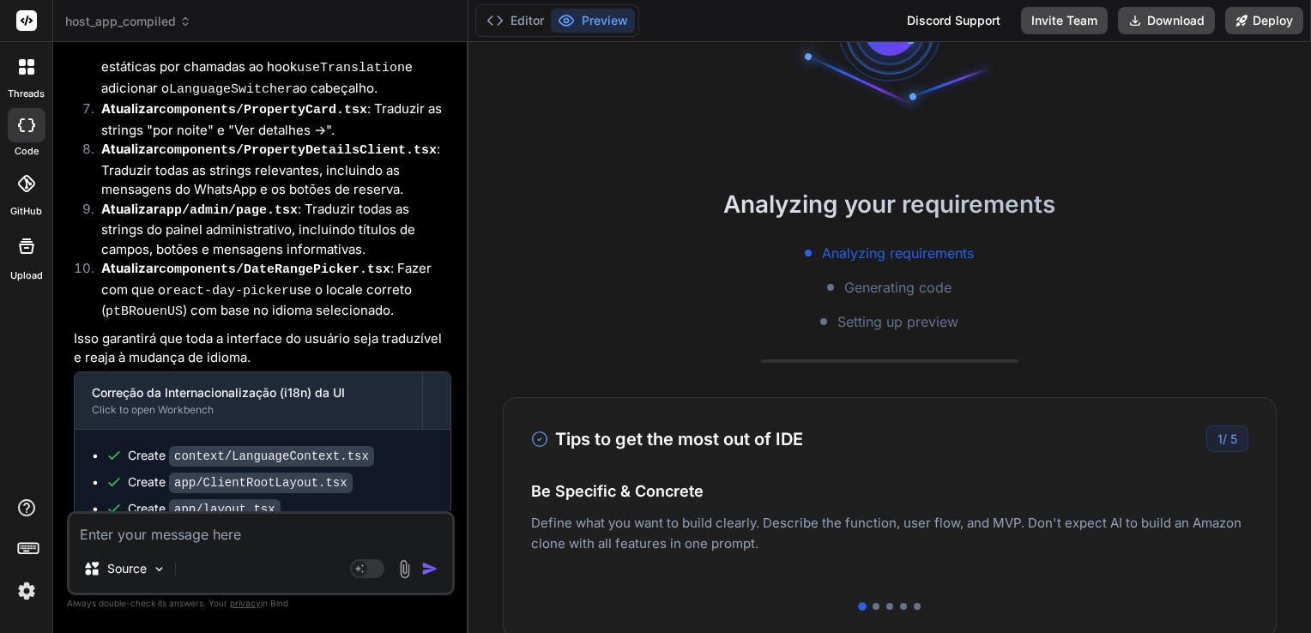
scroll to position [0, 0]
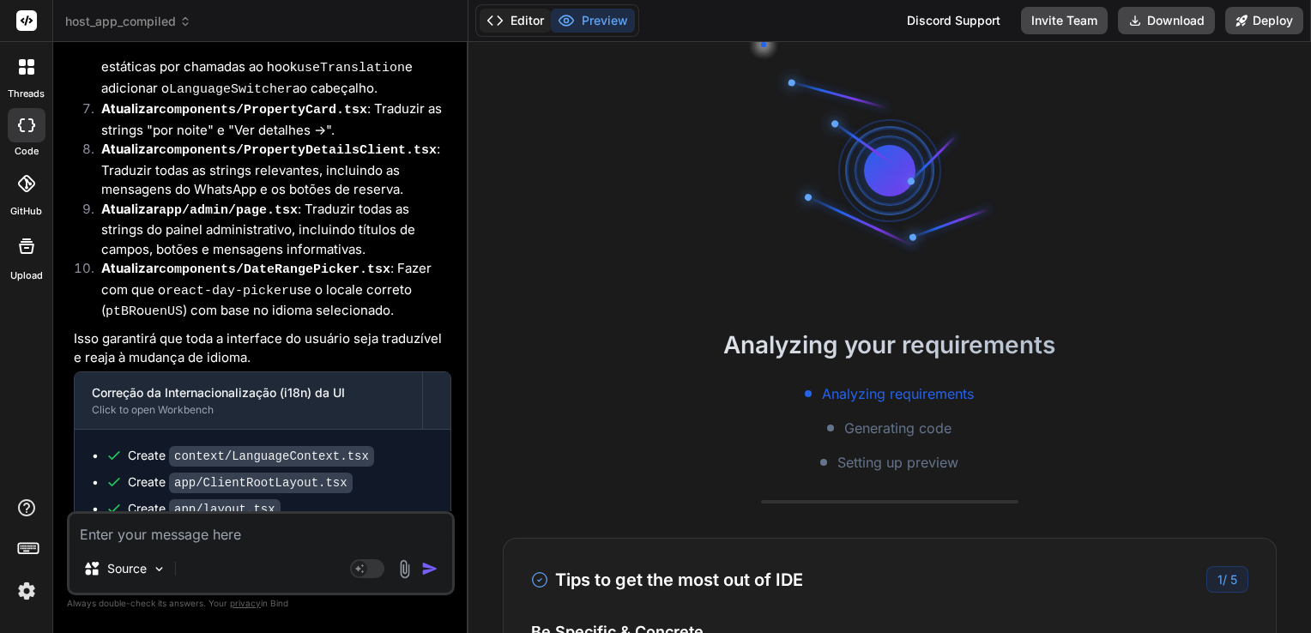
click at [516, 18] on button "Editor" at bounding box center [515, 21] width 71 height 24
